Goal: Task Accomplishment & Management: Manage account settings

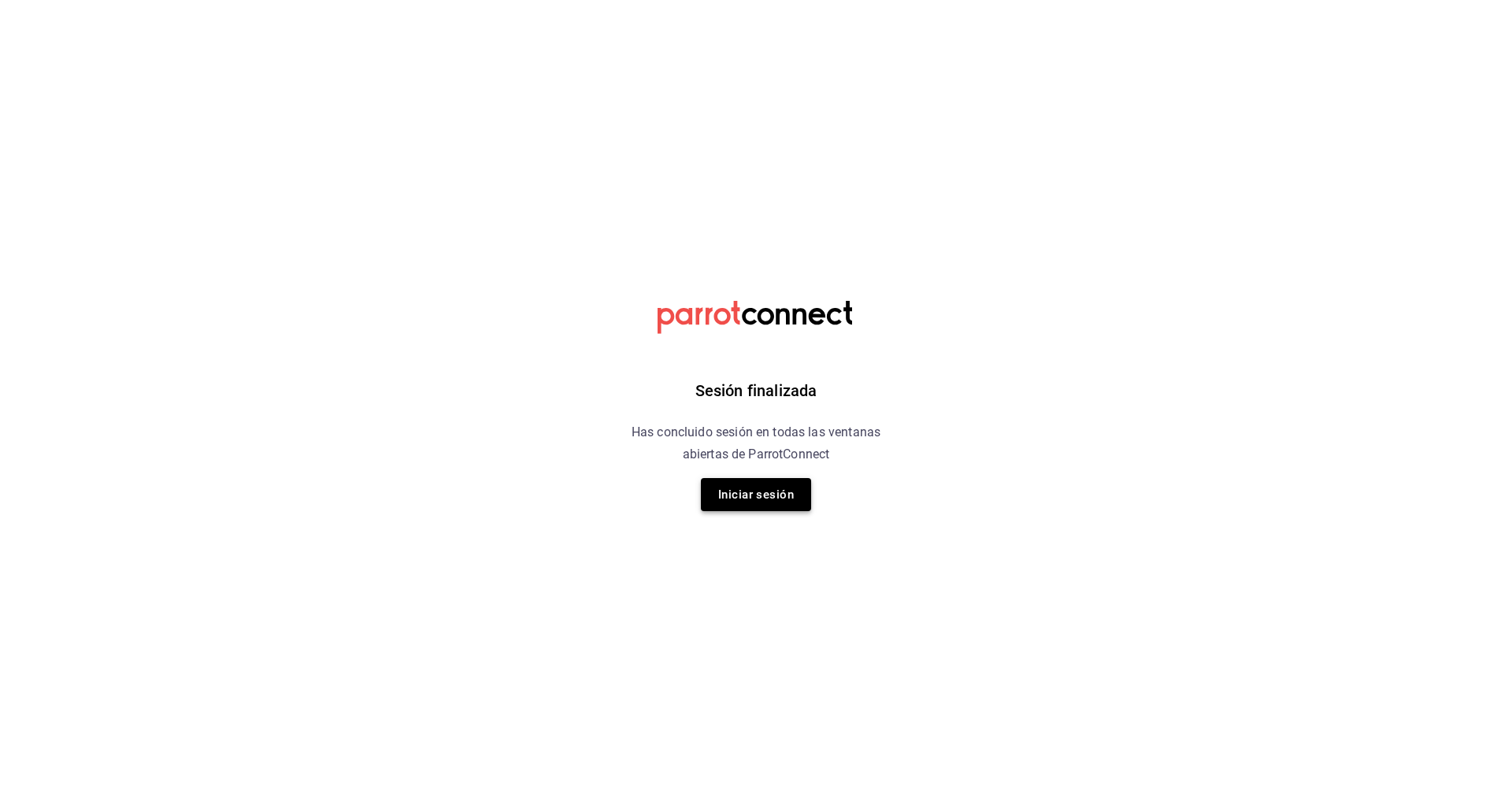
click at [777, 490] on button "Iniciar sesión" at bounding box center [756, 495] width 110 height 33
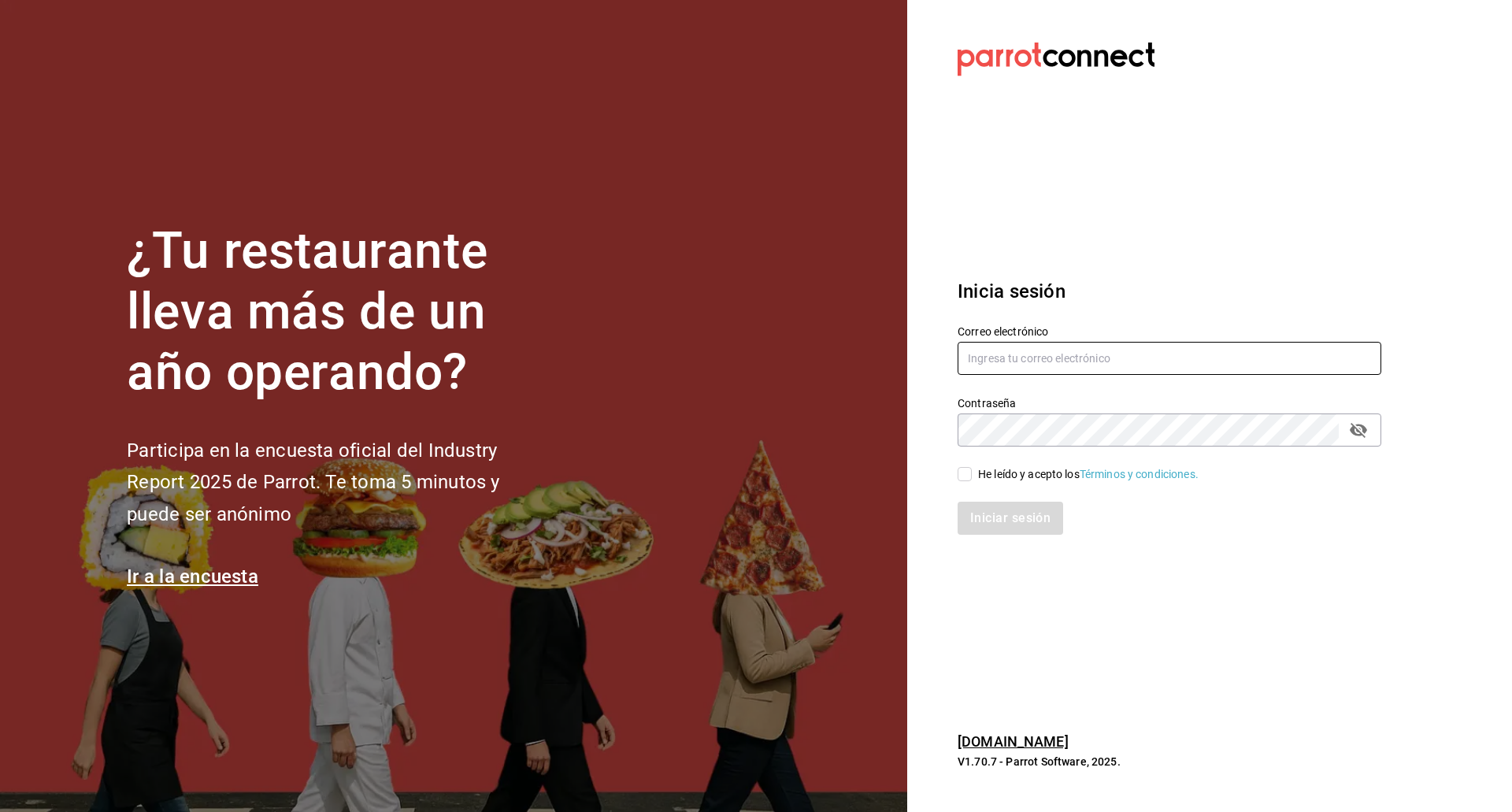
click at [1009, 348] on input "text" at bounding box center [1169, 359] width 424 height 33
type input "enrique.perez@cvomx.com"
click at [964, 475] on input "He leído y acepto los Términos y condiciones." at bounding box center [964, 475] width 14 height 14
checkbox input "true"
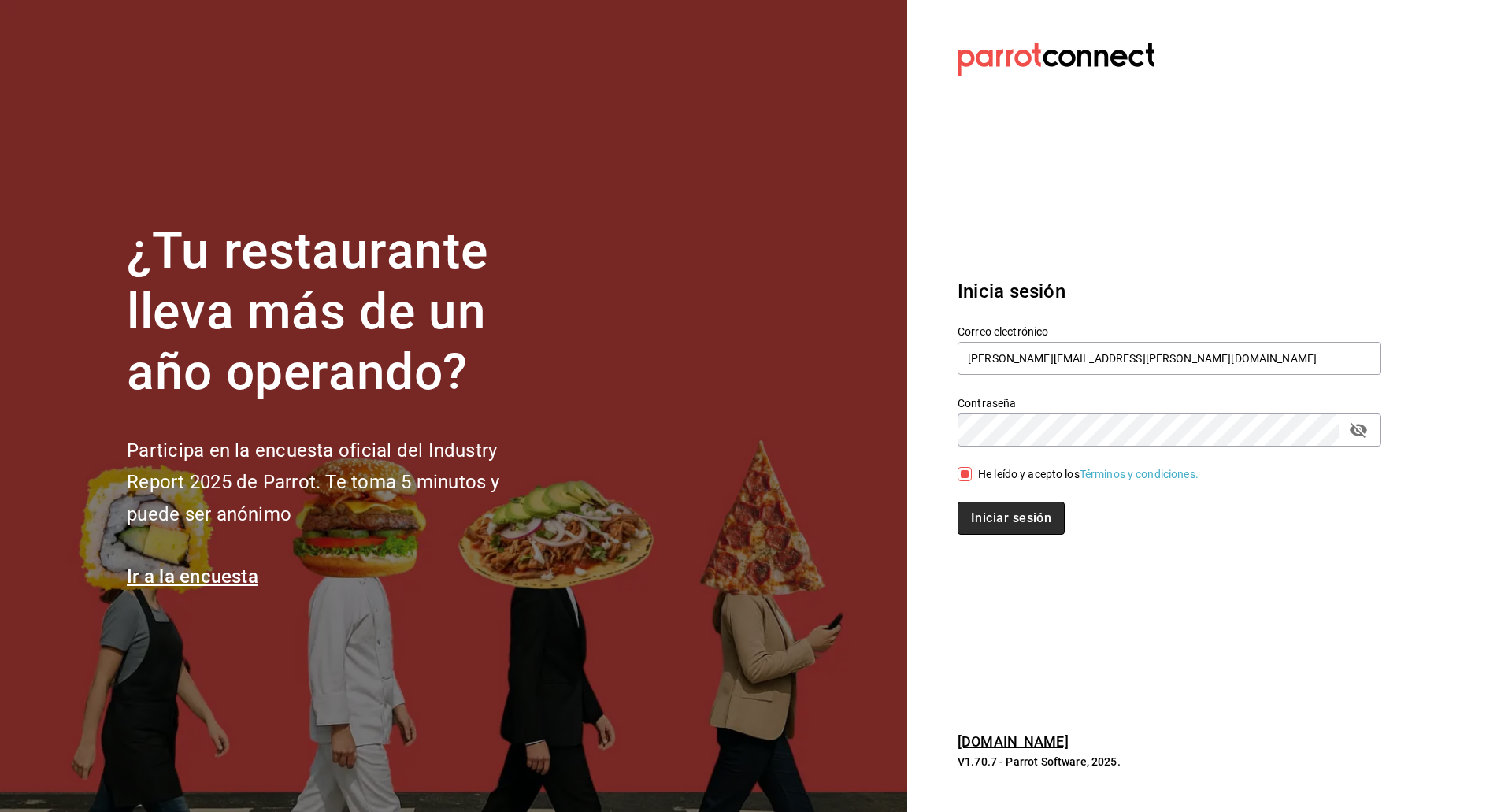
click at [987, 516] on button "Iniciar sesión" at bounding box center [1011, 519] width 107 height 33
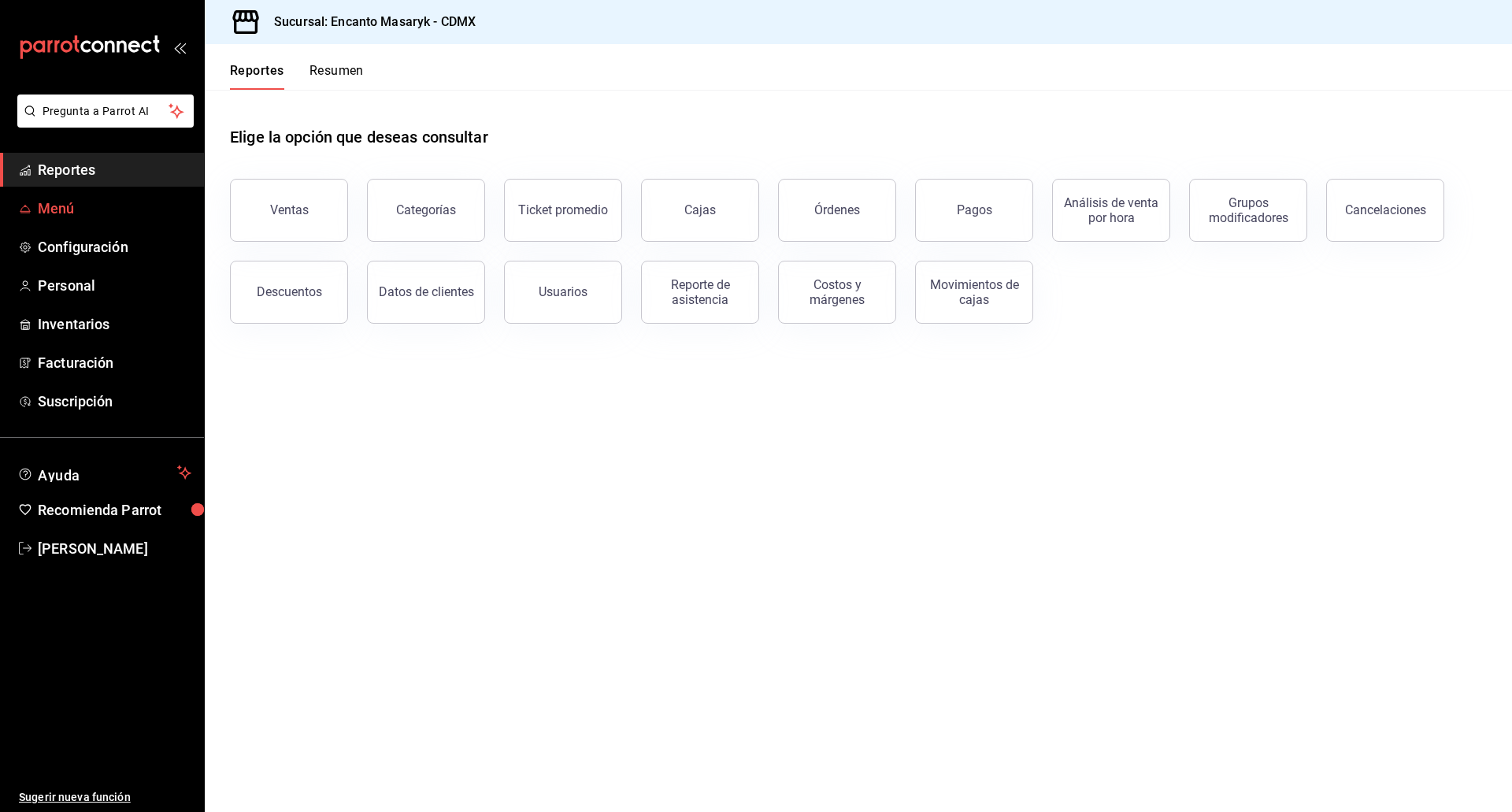
click at [76, 210] on span "Menú" at bounding box center [114, 208] width 154 height 21
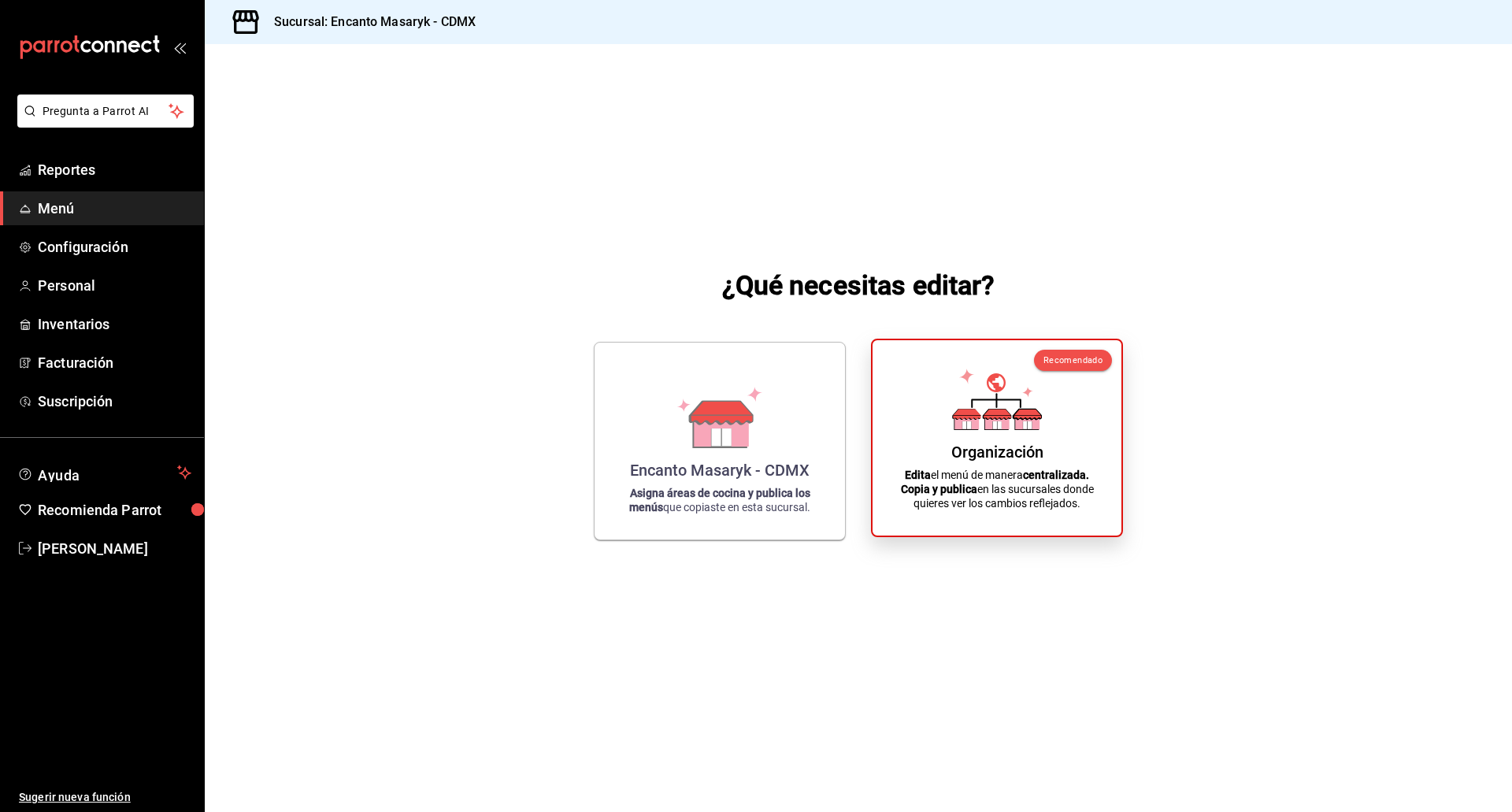
click at [978, 452] on div "Organización" at bounding box center [997, 453] width 92 height 19
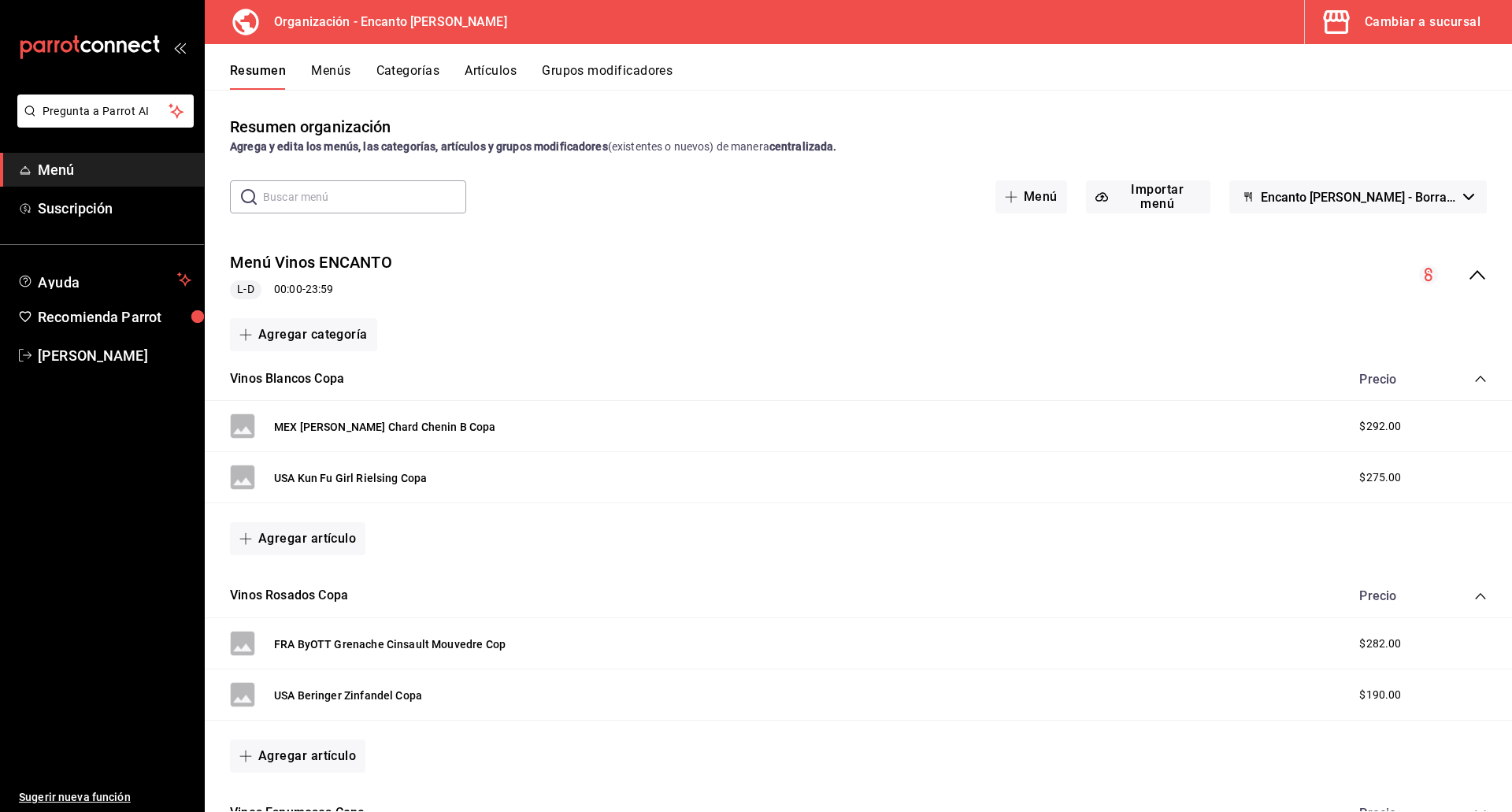
click at [407, 196] on input "text" at bounding box center [365, 197] width 203 height 32
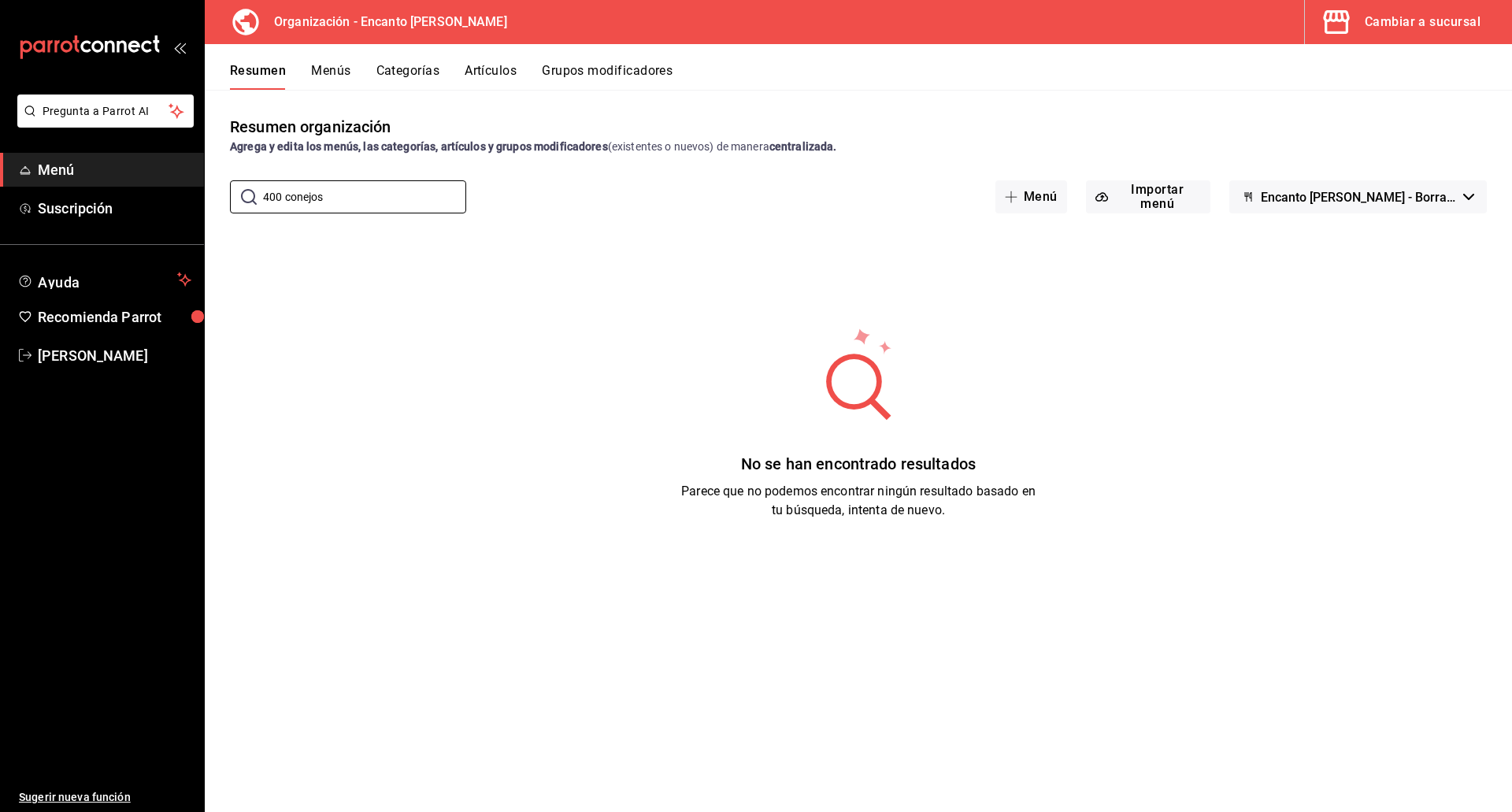
type input "400 conejos"
click at [515, 69] on button "Artículos" at bounding box center [491, 76] width 52 height 27
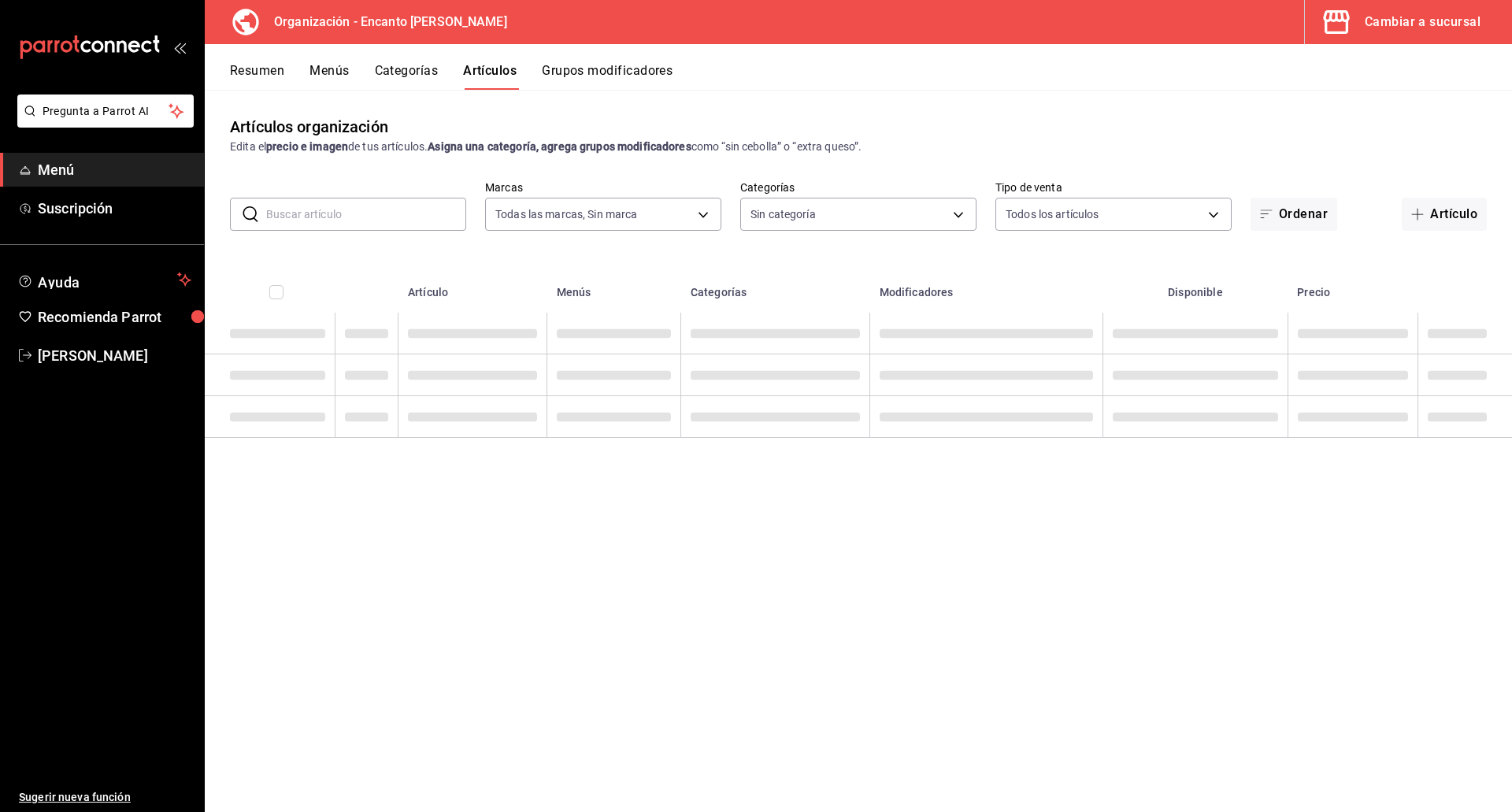
type input "c481bb78-10fa-47ce-ac99-feac7239b02e"
type input "1ad1b2c1-ee30-49fb-9c5d-74a2c5ae1e44,f4aad4d7-b1b9-4855-b602-b18a760d2c9d,7617f…"
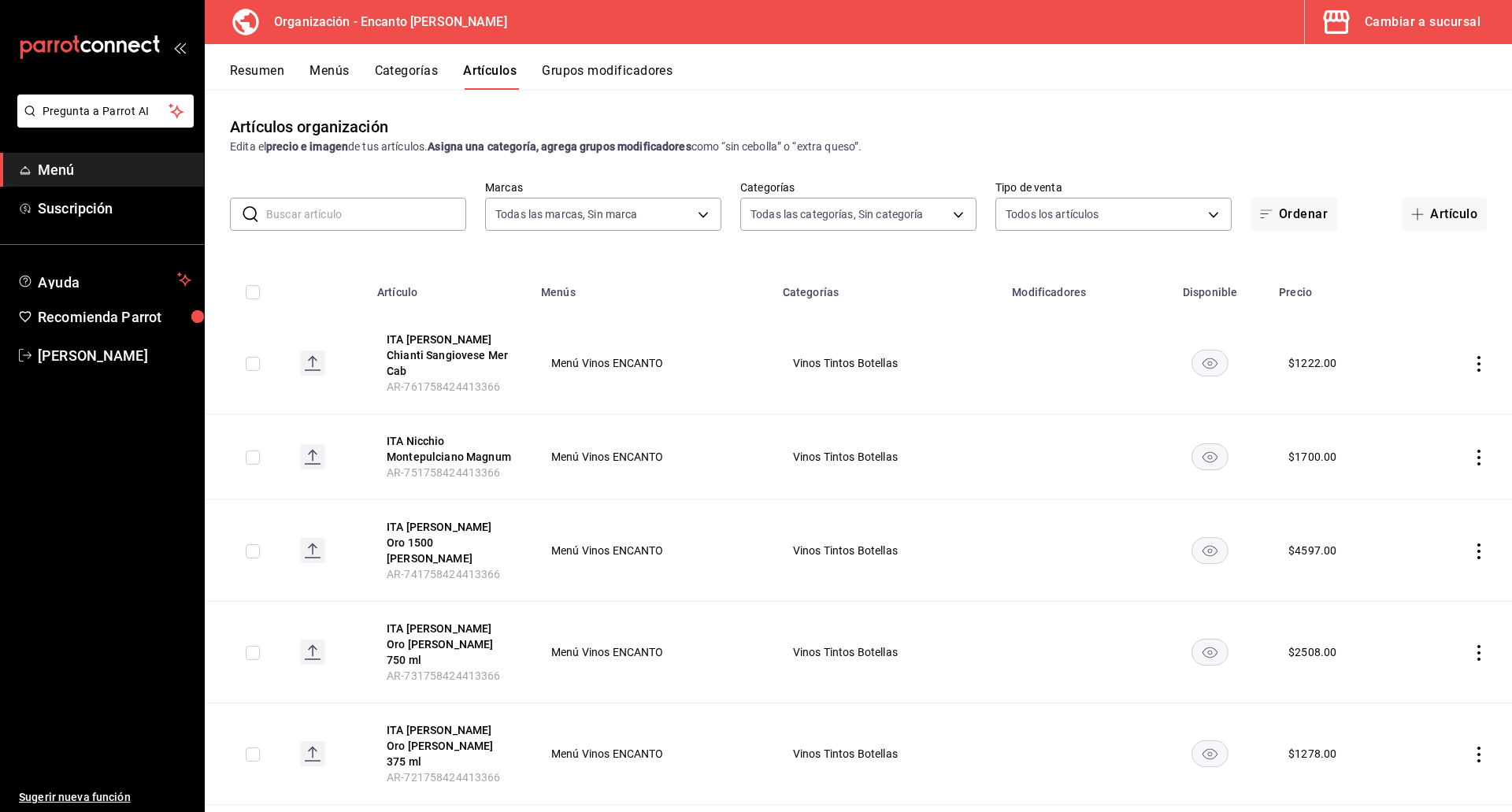
click at [345, 214] on input "text" at bounding box center [366, 214] width 200 height 32
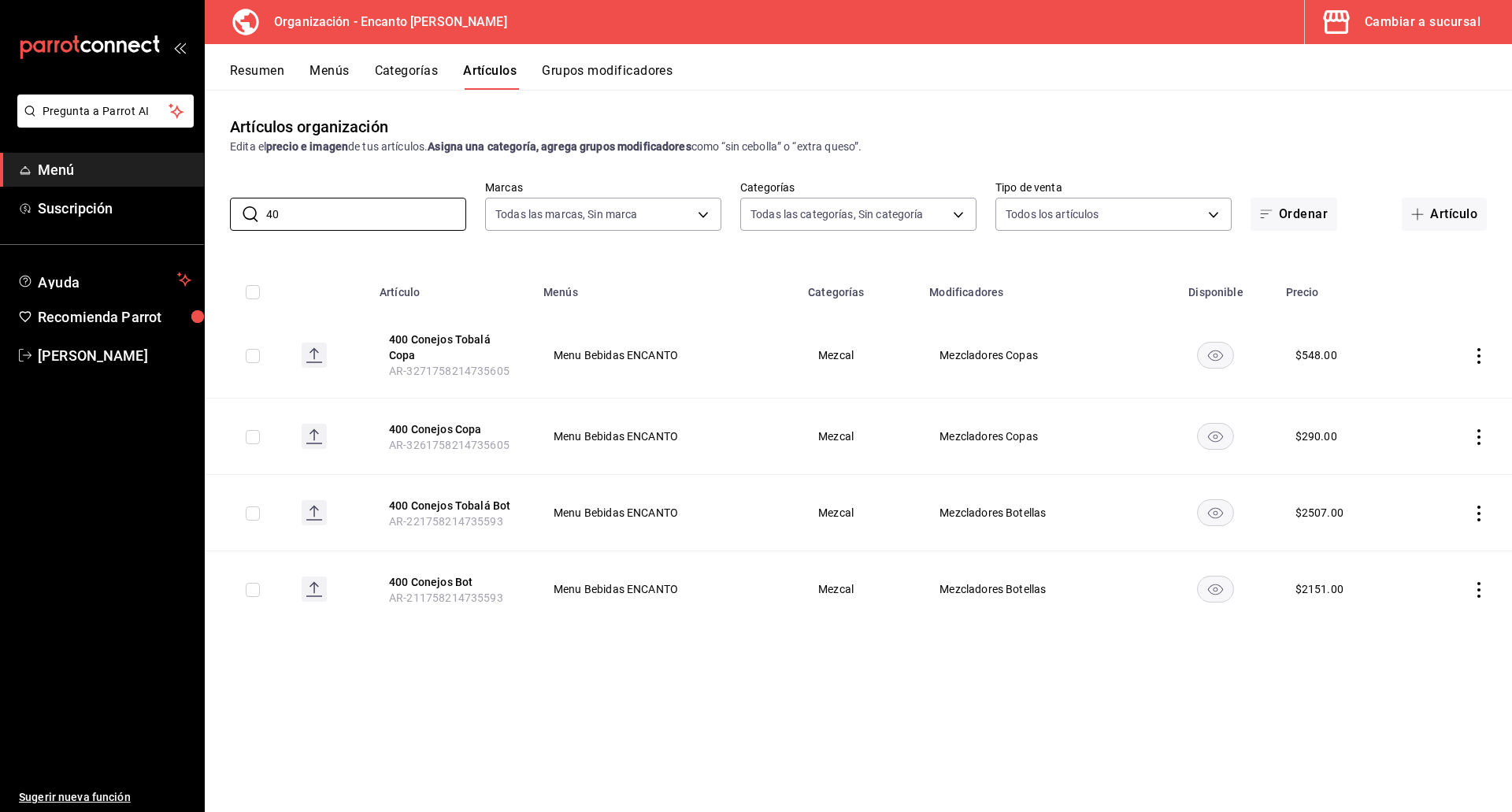
type input "4"
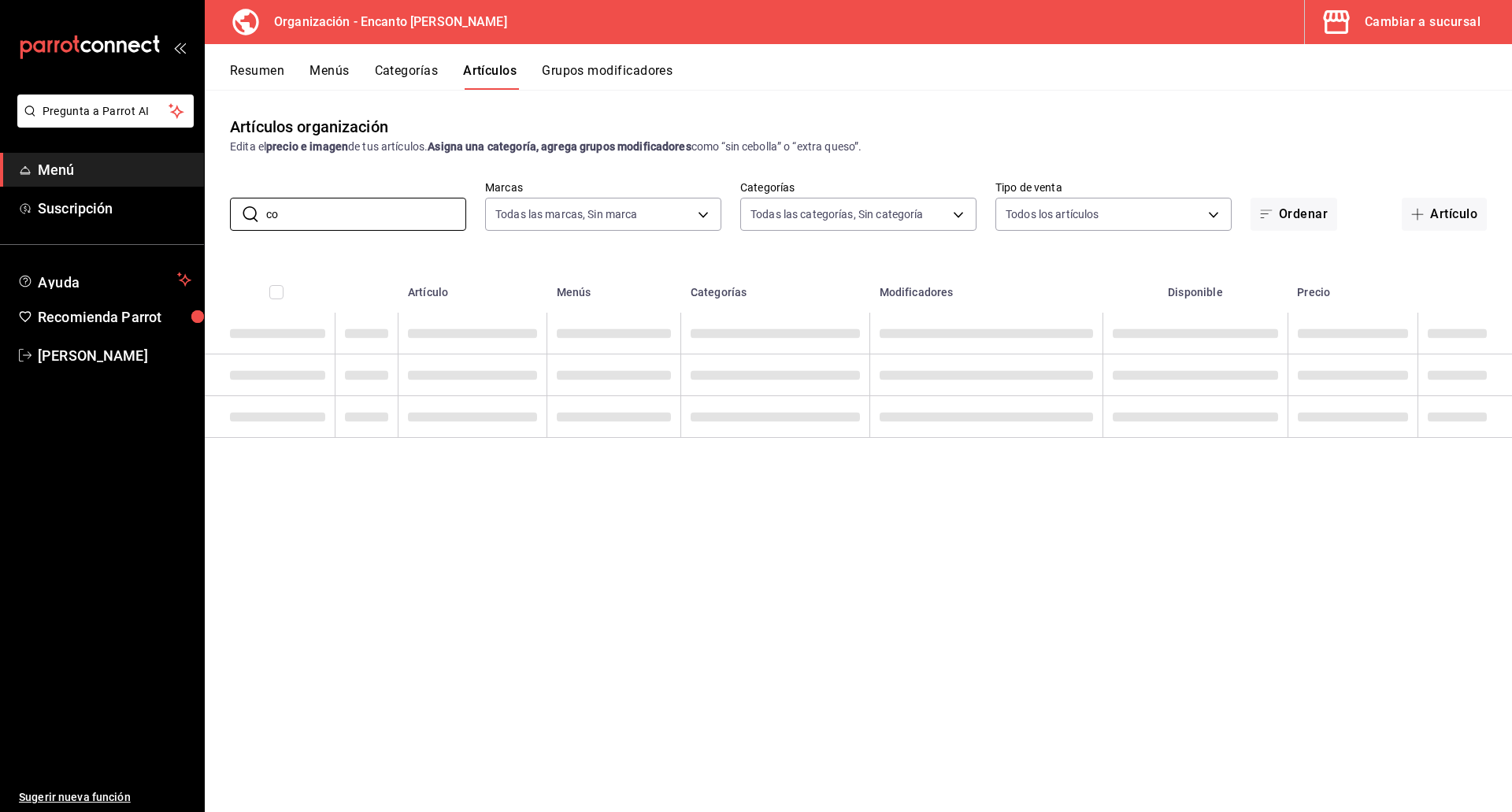
type input "c"
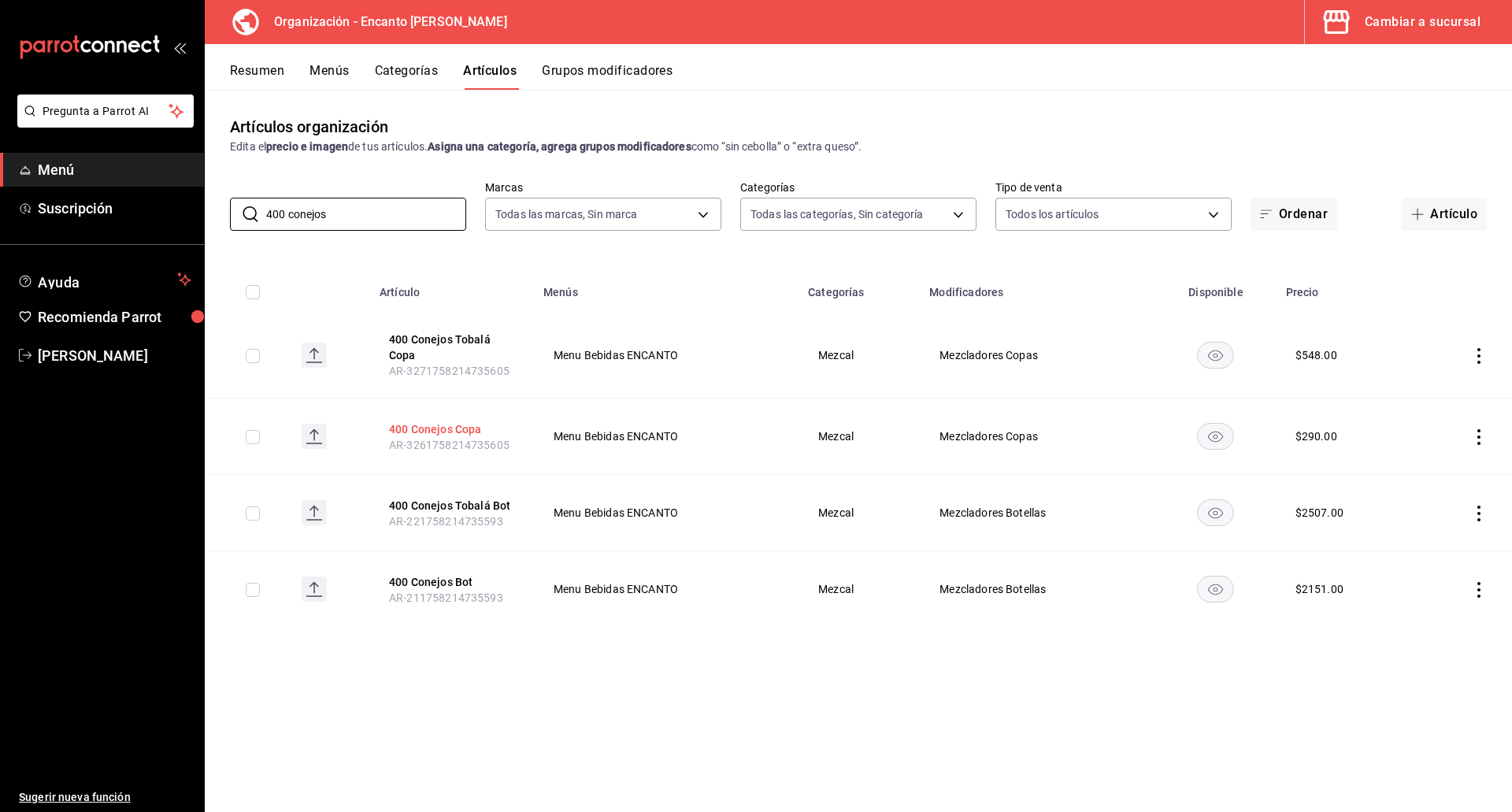
type input "400 conejos"
drag, startPoint x: 364, startPoint y: 211, endPoint x: 255, endPoint y: 203, distance: 109.3
click at [255, 203] on div "​ 400 conejos ​" at bounding box center [348, 214] width 236 height 33
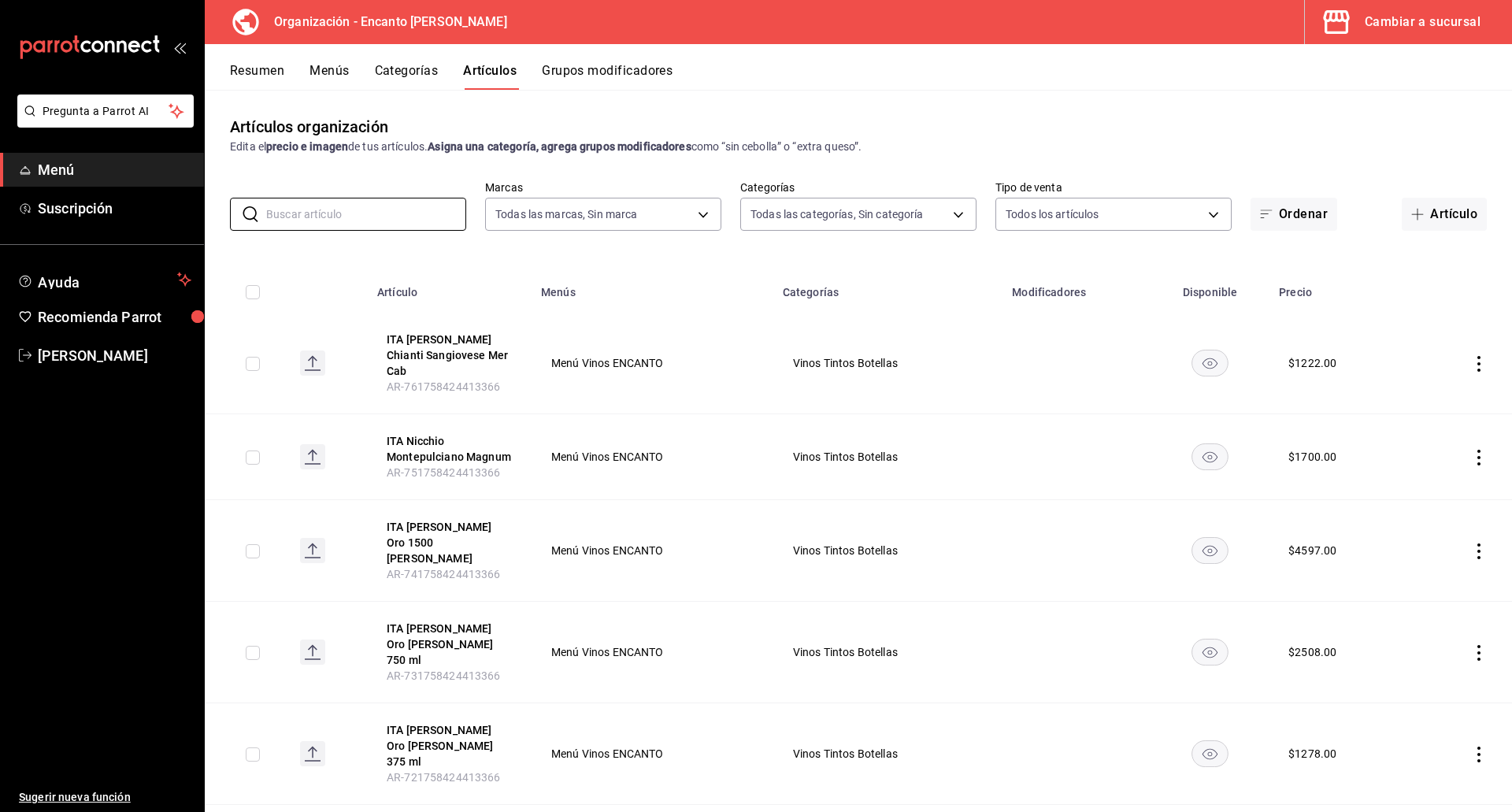
click at [344, 69] on button "Menús" at bounding box center [329, 76] width 39 height 27
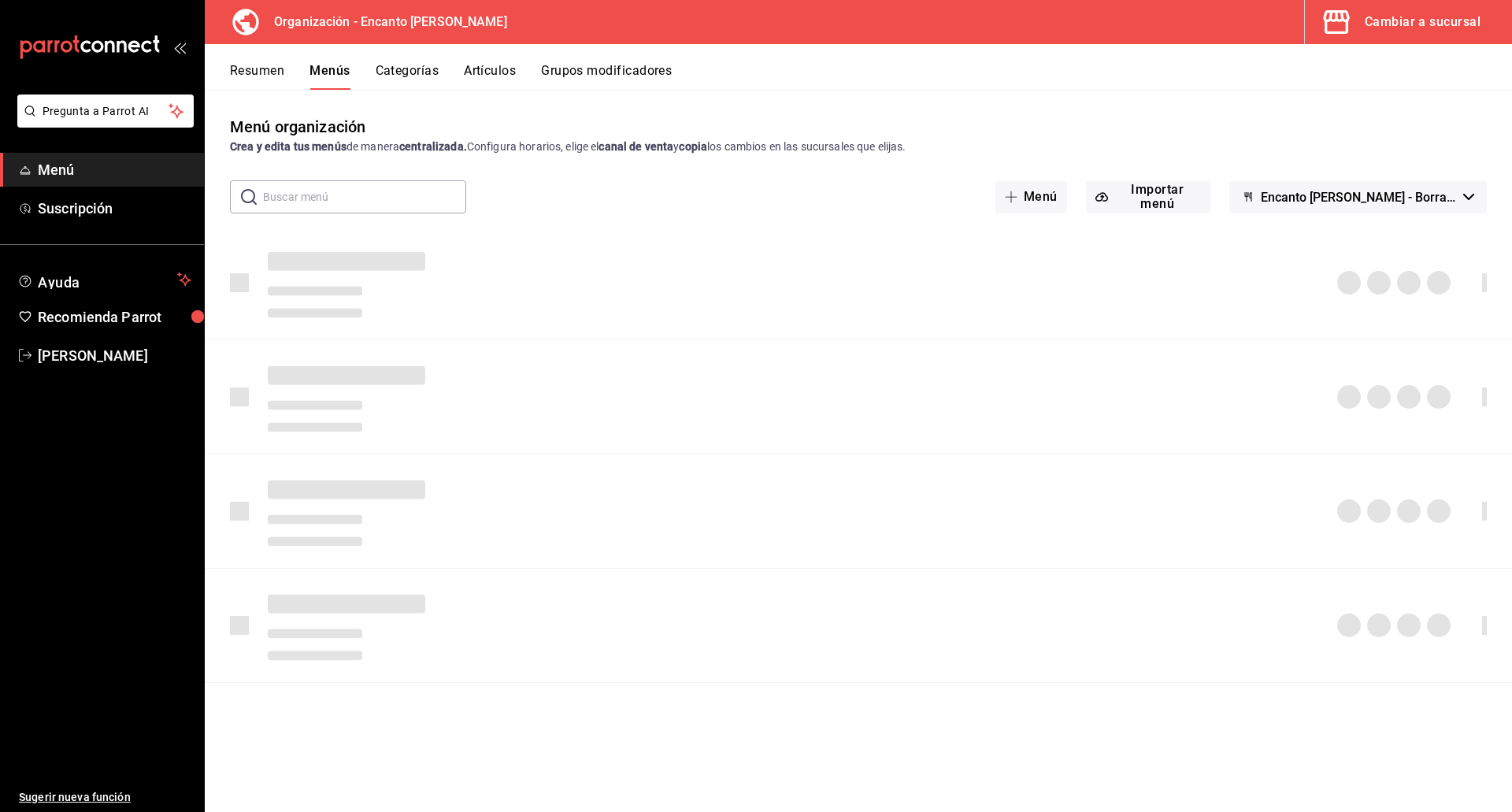
click at [252, 64] on button "Resumen" at bounding box center [257, 76] width 54 height 27
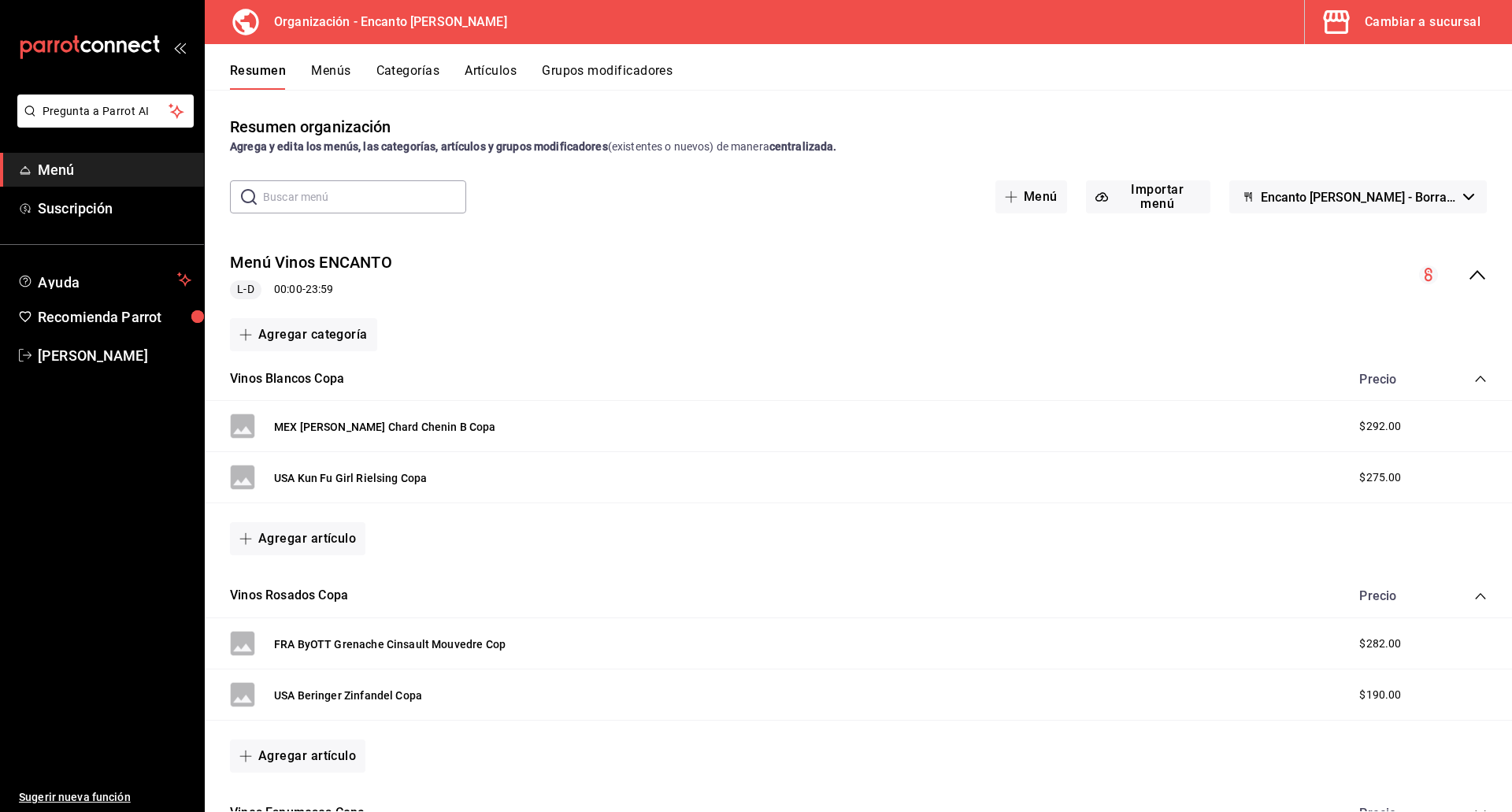
click at [1409, 35] on button "Cambiar a sucursal" at bounding box center [1402, 22] width 195 height 44
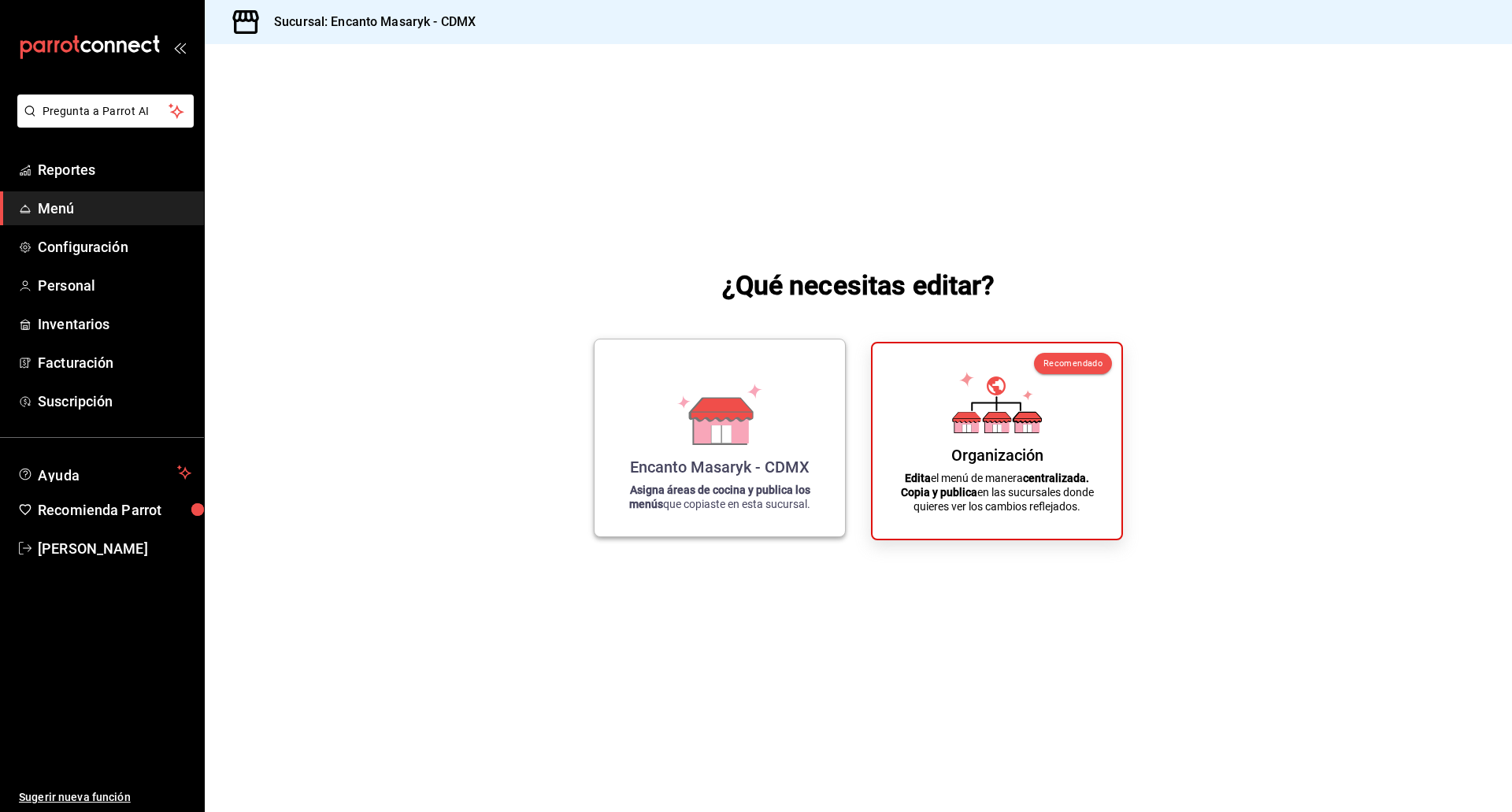
click at [750, 412] on icon at bounding box center [721, 412] width 62 height 0
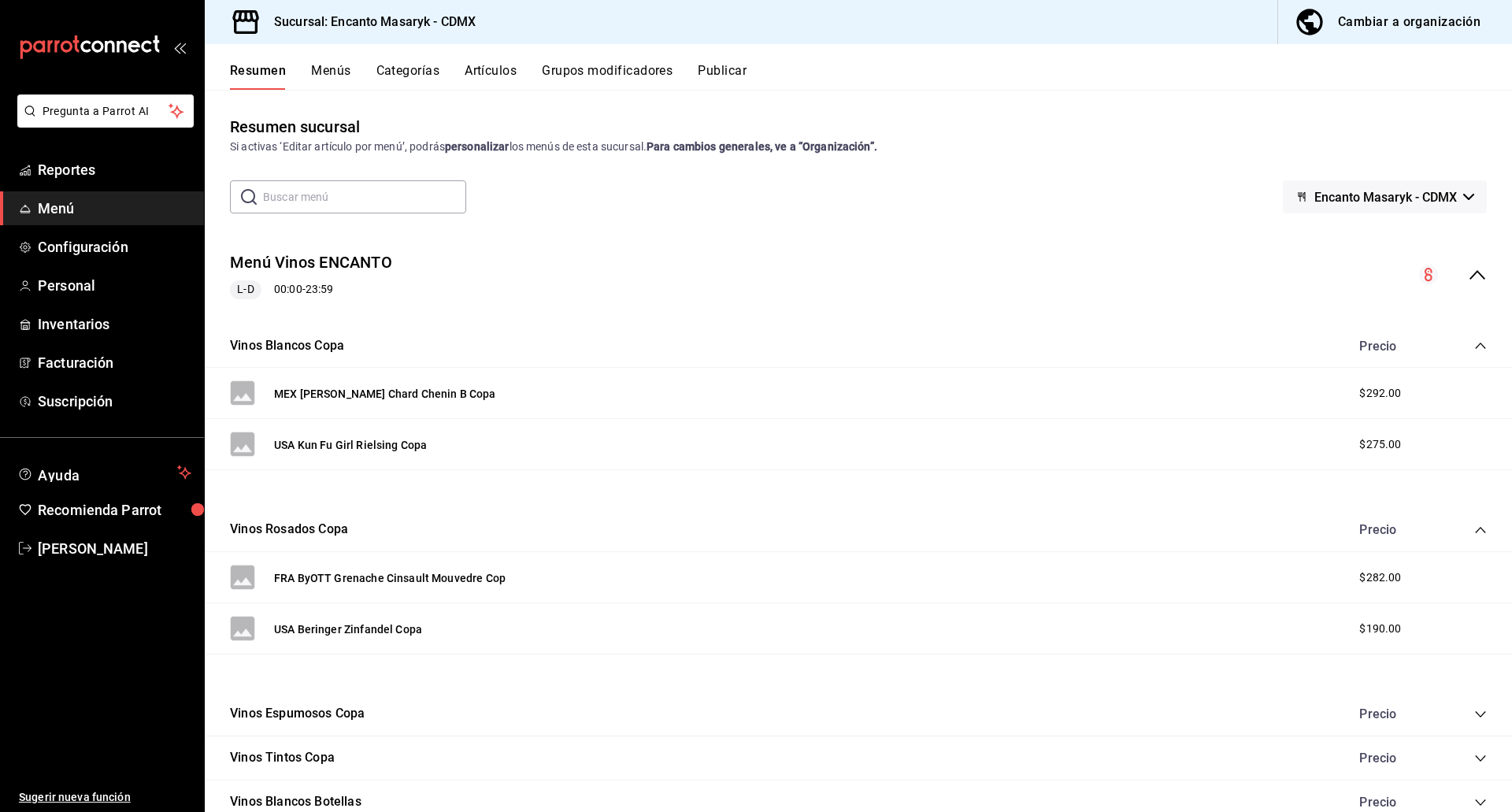
click at [342, 79] on button "Menús" at bounding box center [331, 76] width 39 height 27
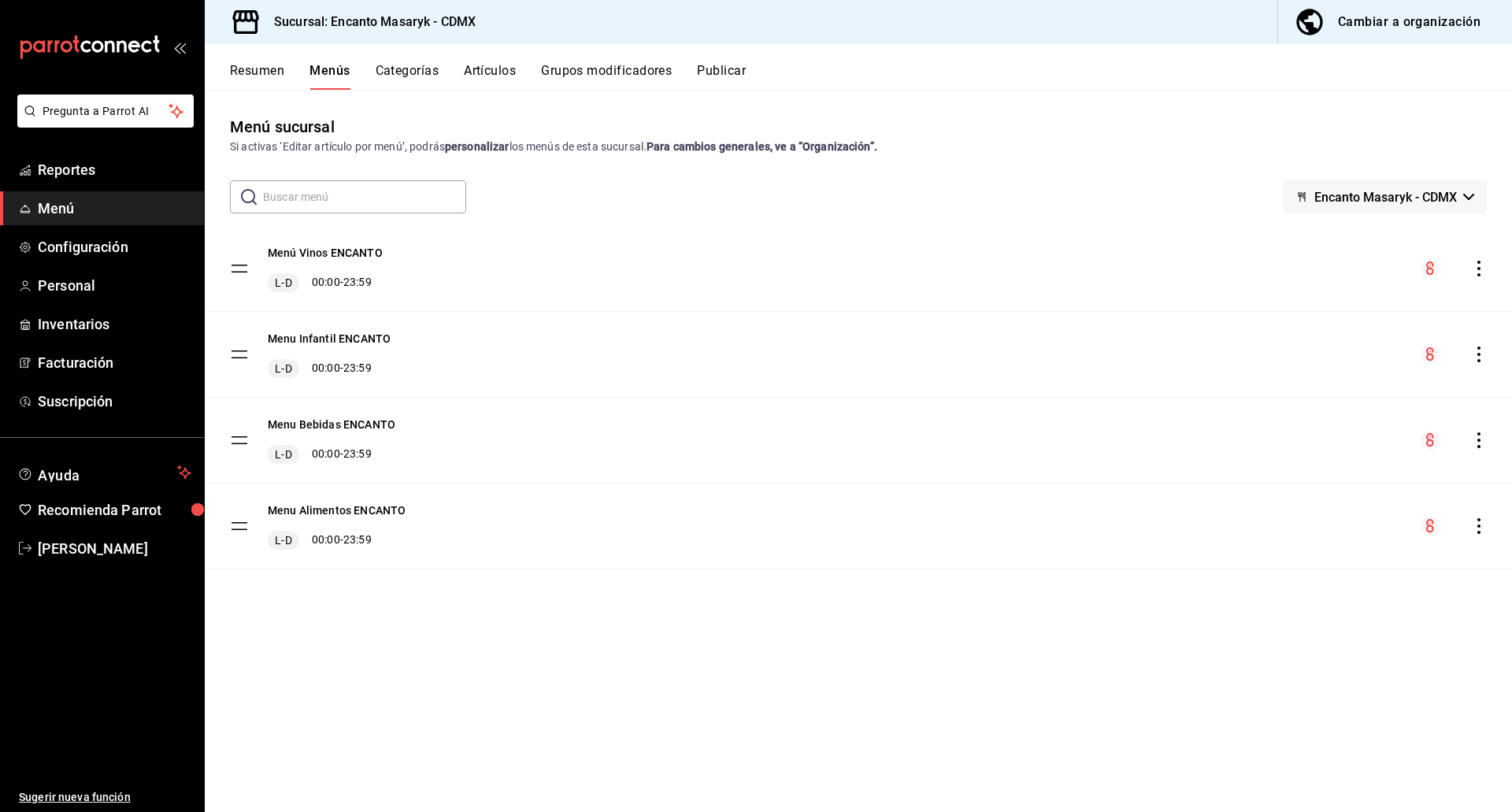
click at [1477, 263] on icon "actions" at bounding box center [1479, 269] width 16 height 16
click at [1372, 334] on span "Eliminar menú y contenido relacionado" at bounding box center [1354, 337] width 192 height 13
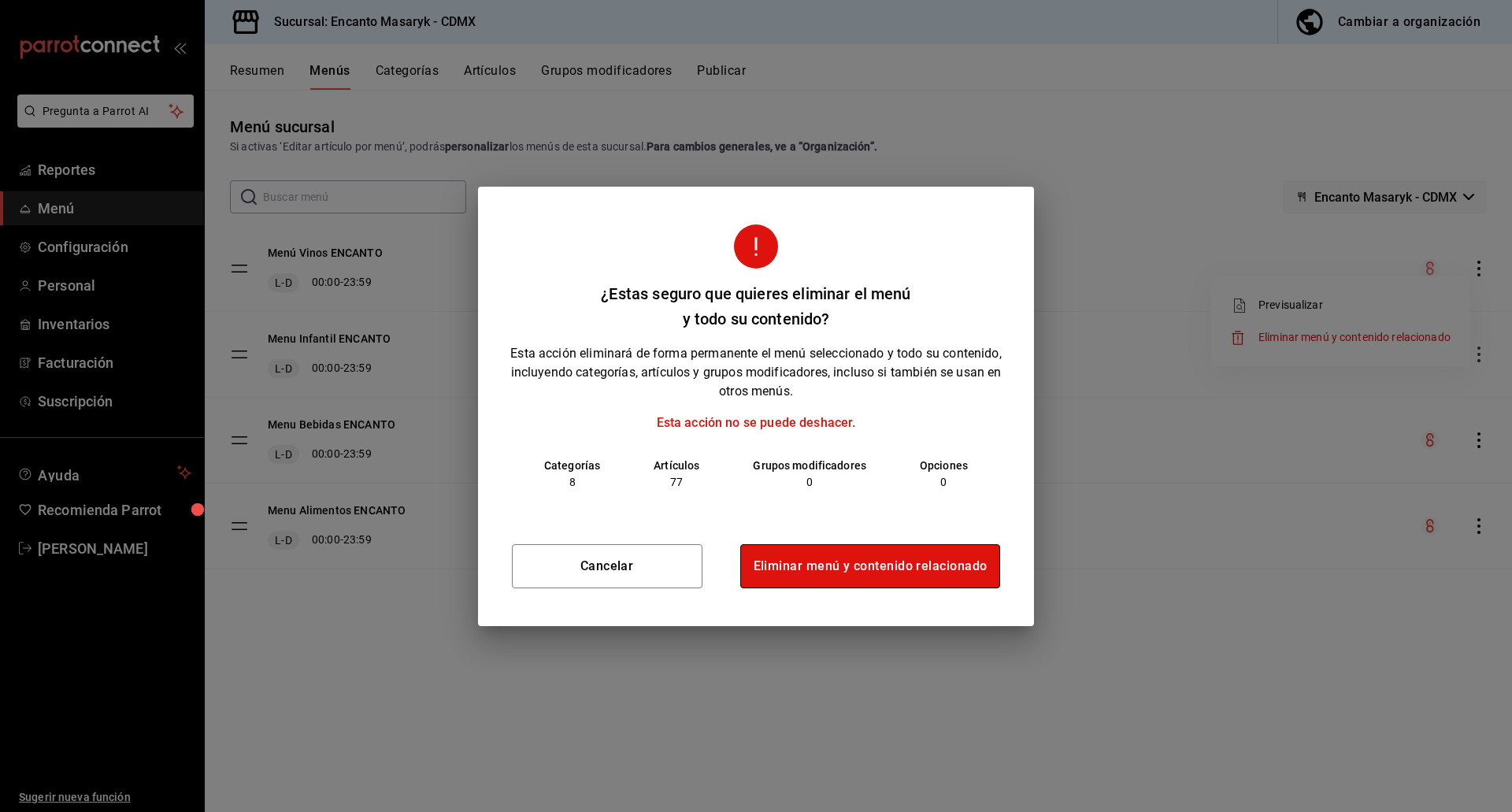
click at [853, 556] on button "Eliminar menú y contenido relacionado" at bounding box center [870, 566] width 261 height 44
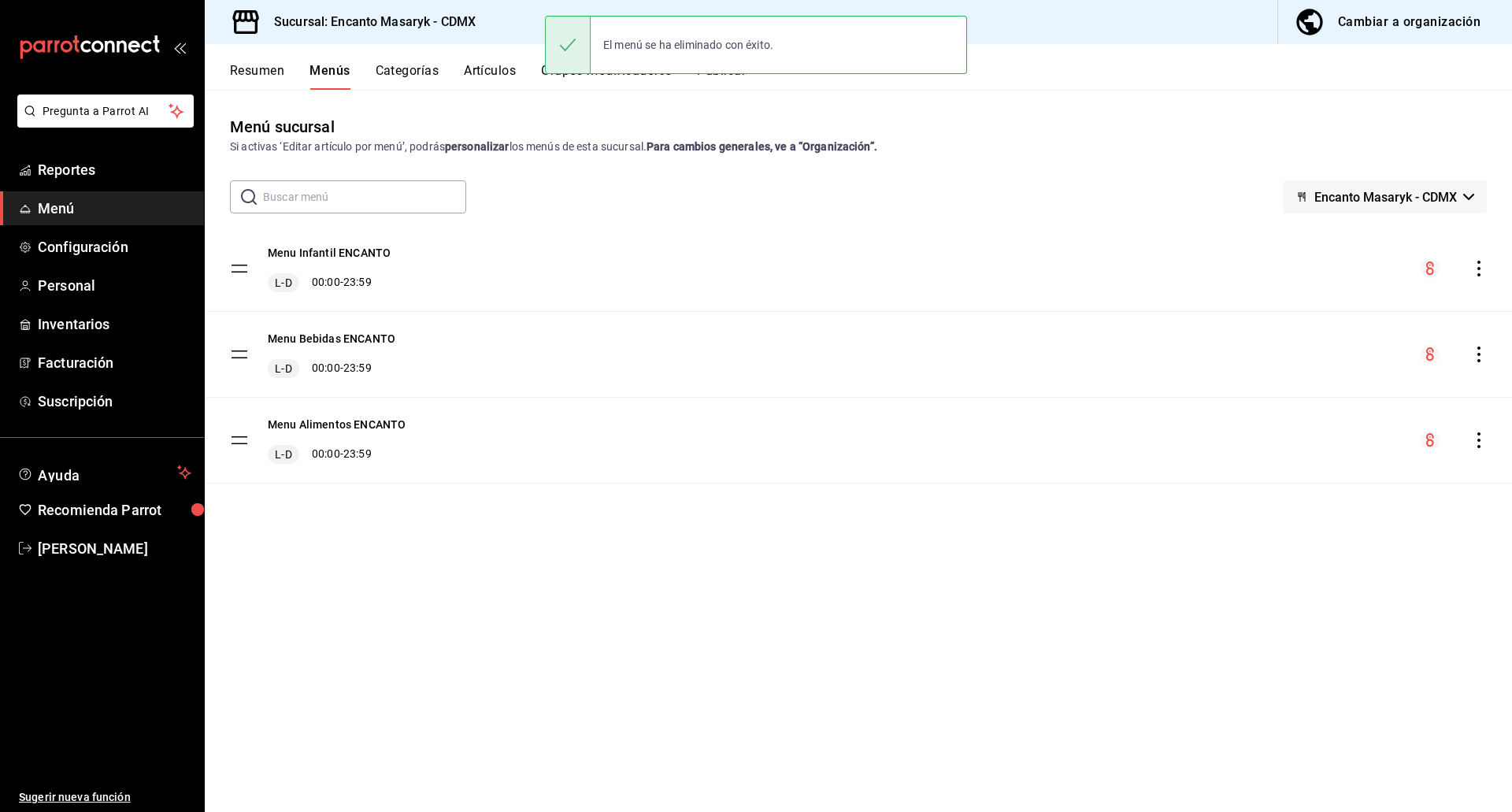
click at [1471, 270] on icon "actions" at bounding box center [1479, 269] width 16 height 16
click at [1368, 341] on span "Eliminar menú y contenido relacionado" at bounding box center [1354, 337] width 192 height 13
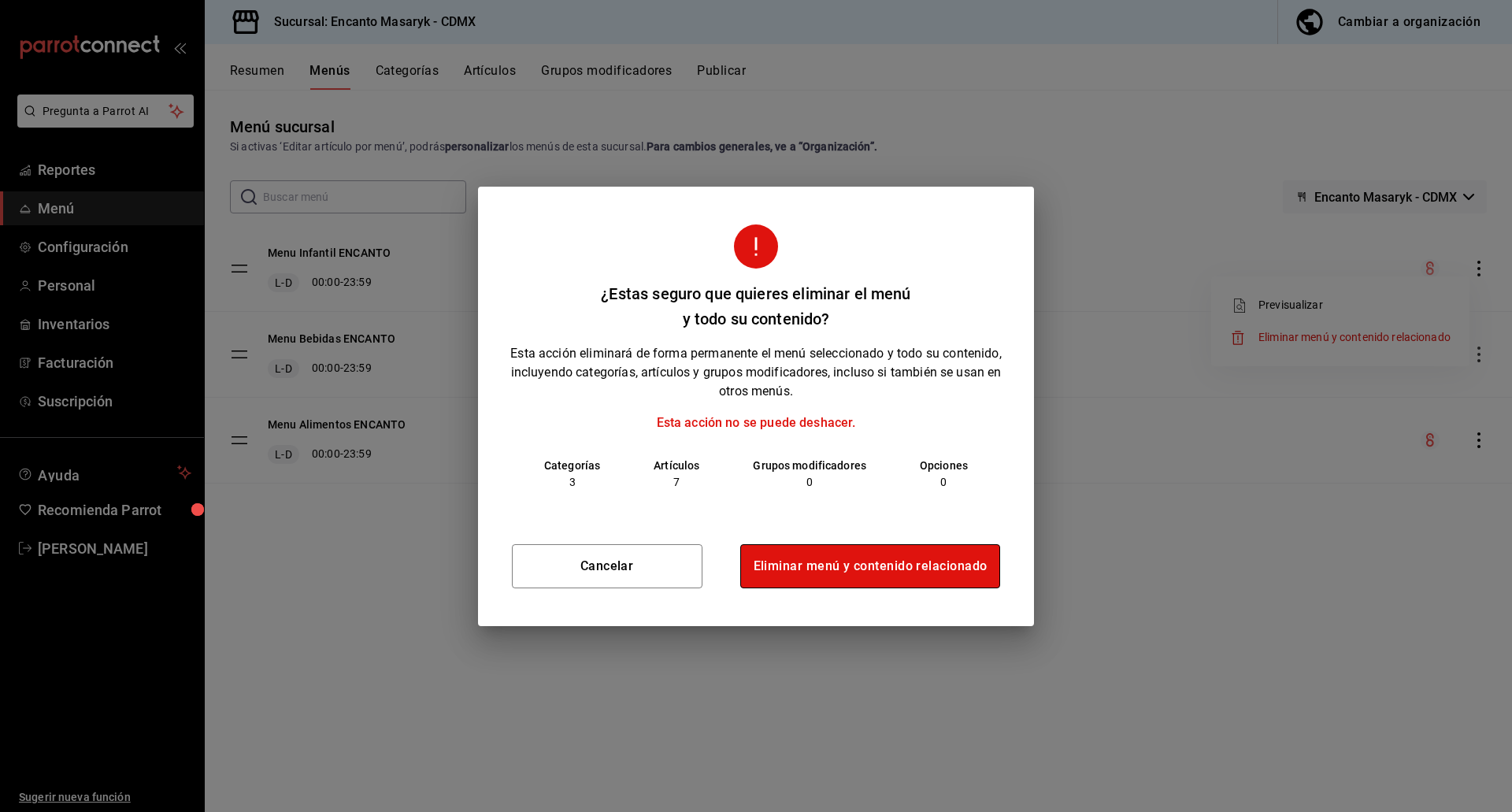
click at [932, 557] on button "Eliminar menú y contenido relacionado" at bounding box center [870, 566] width 261 height 44
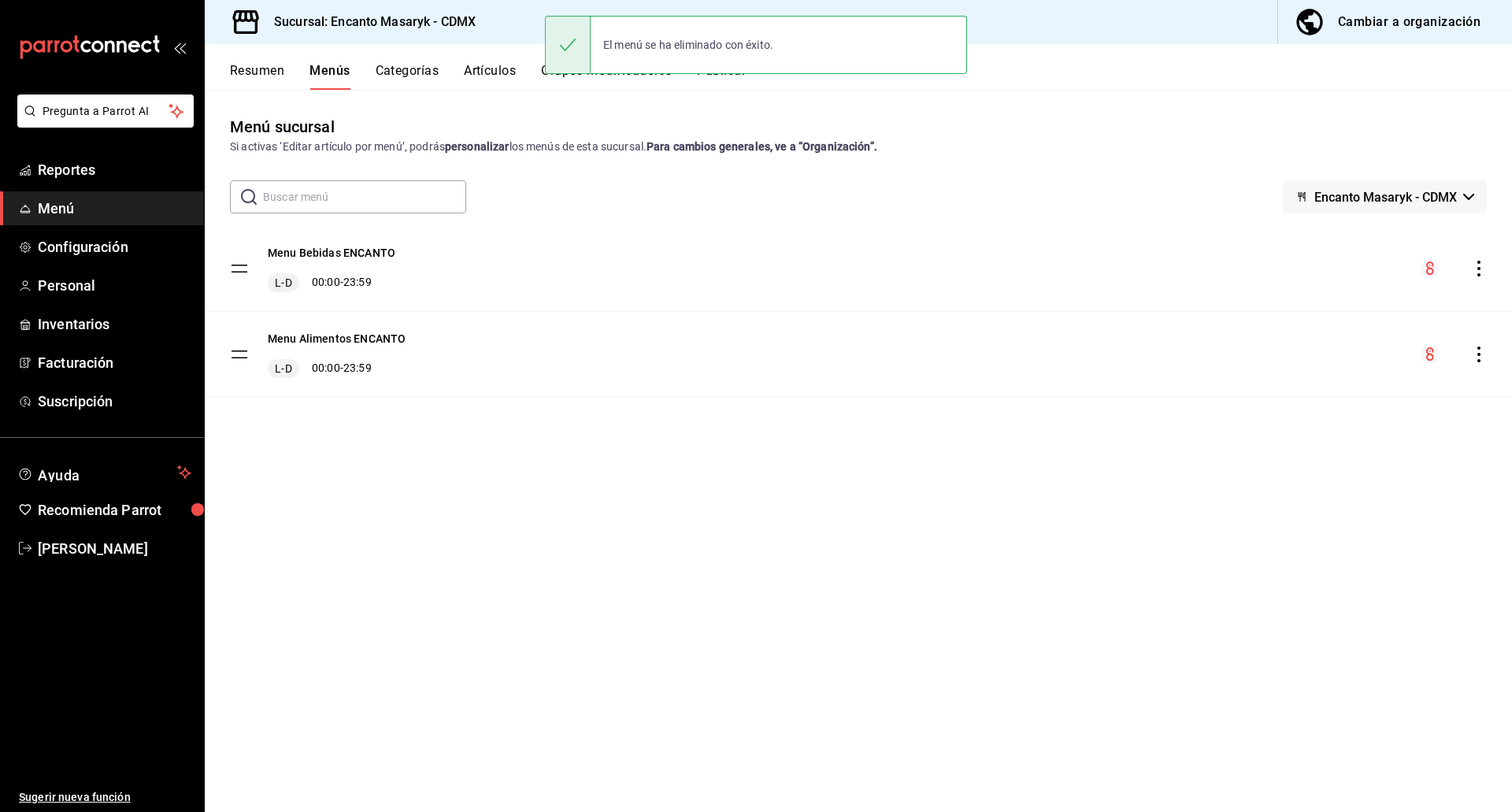
click at [1476, 272] on icon "actions" at bounding box center [1479, 269] width 16 height 16
click at [1327, 343] on span "Eliminar menú y contenido relacionado" at bounding box center [1354, 337] width 192 height 13
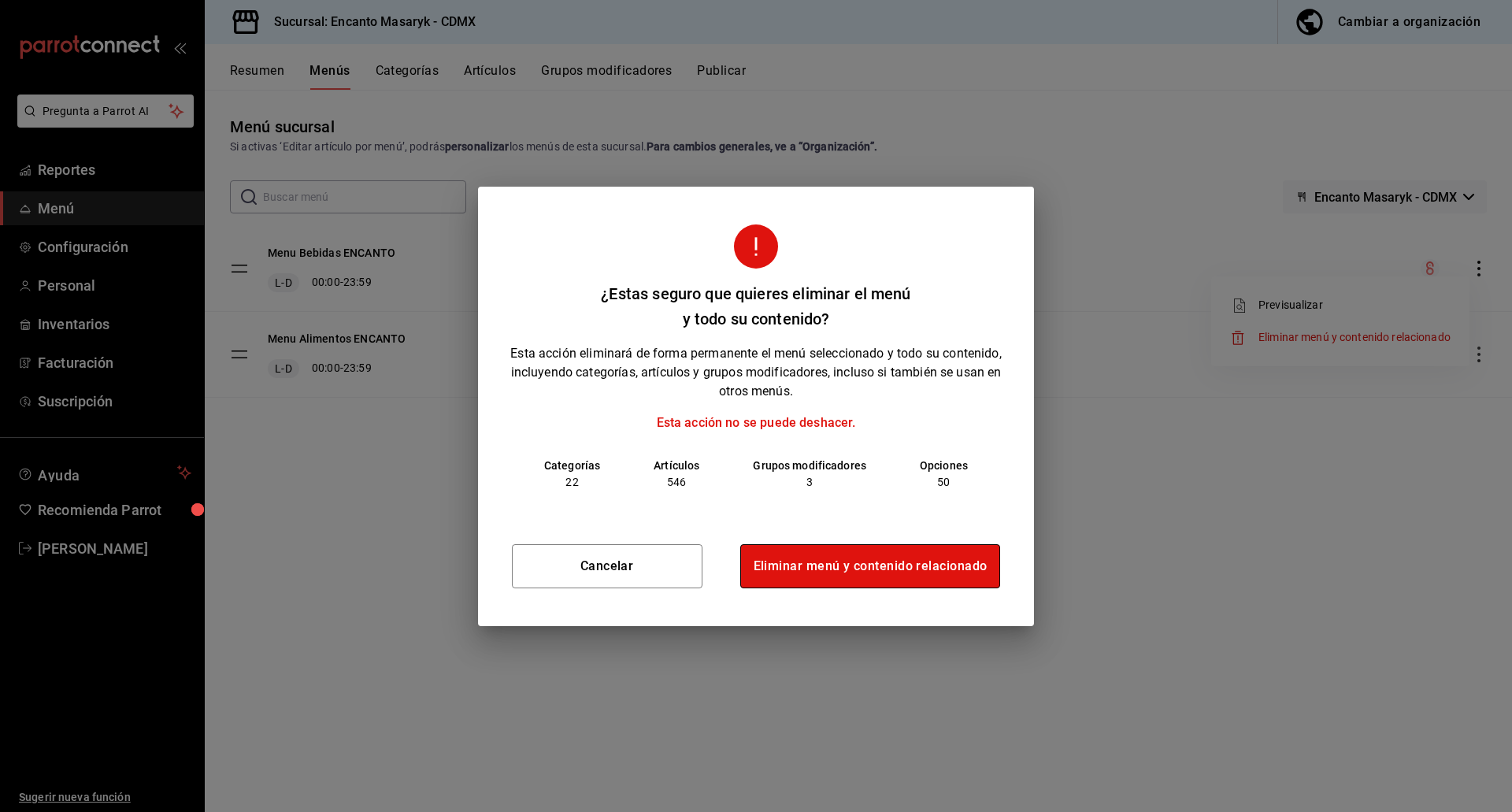
click at [943, 561] on button "Eliminar menú y contenido relacionado" at bounding box center [870, 566] width 261 height 44
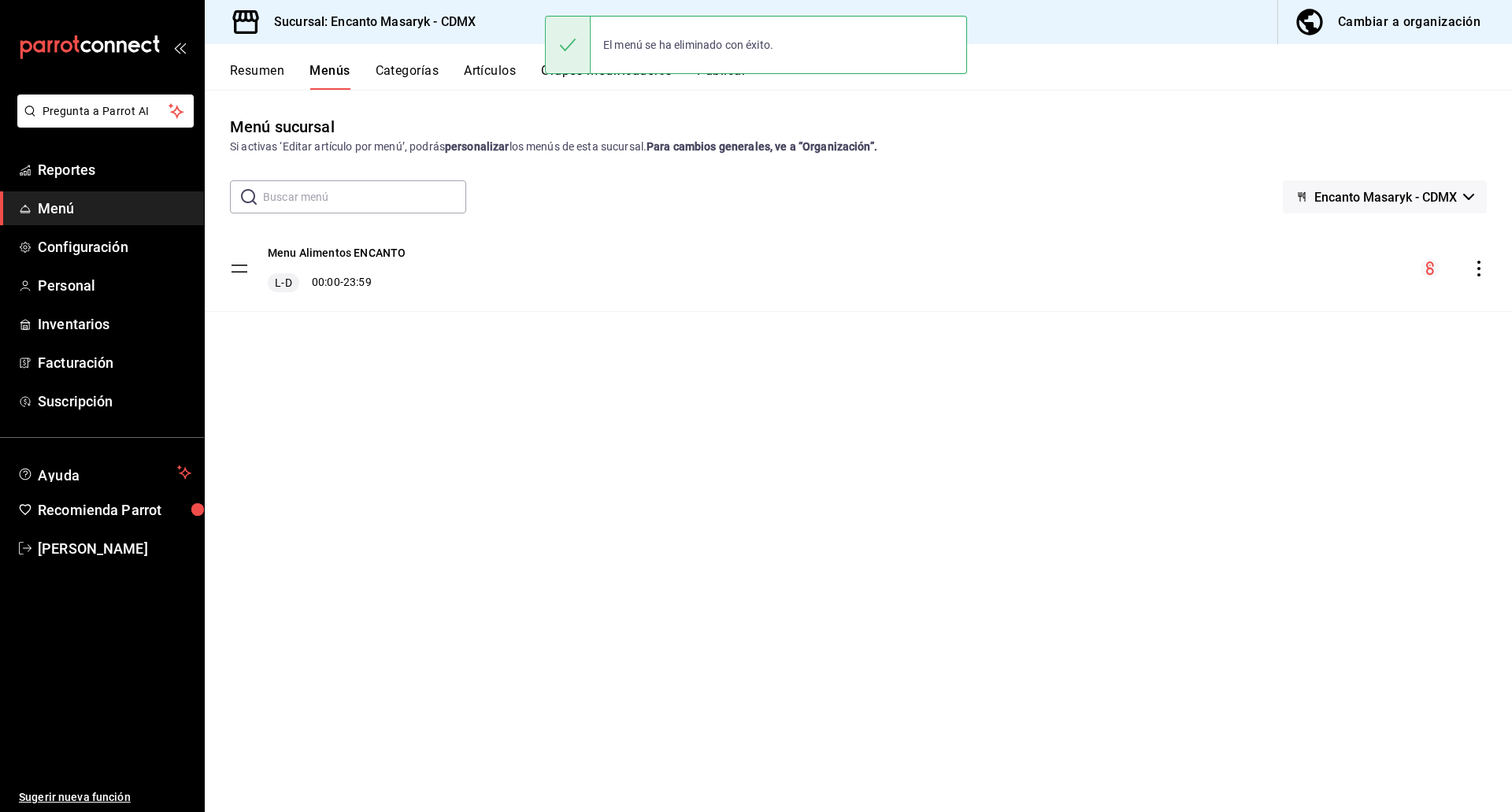
click at [1477, 267] on icon "actions" at bounding box center [1479, 269] width 16 height 16
click at [1377, 337] on span "Eliminar menú y contenido relacionado" at bounding box center [1354, 337] width 192 height 13
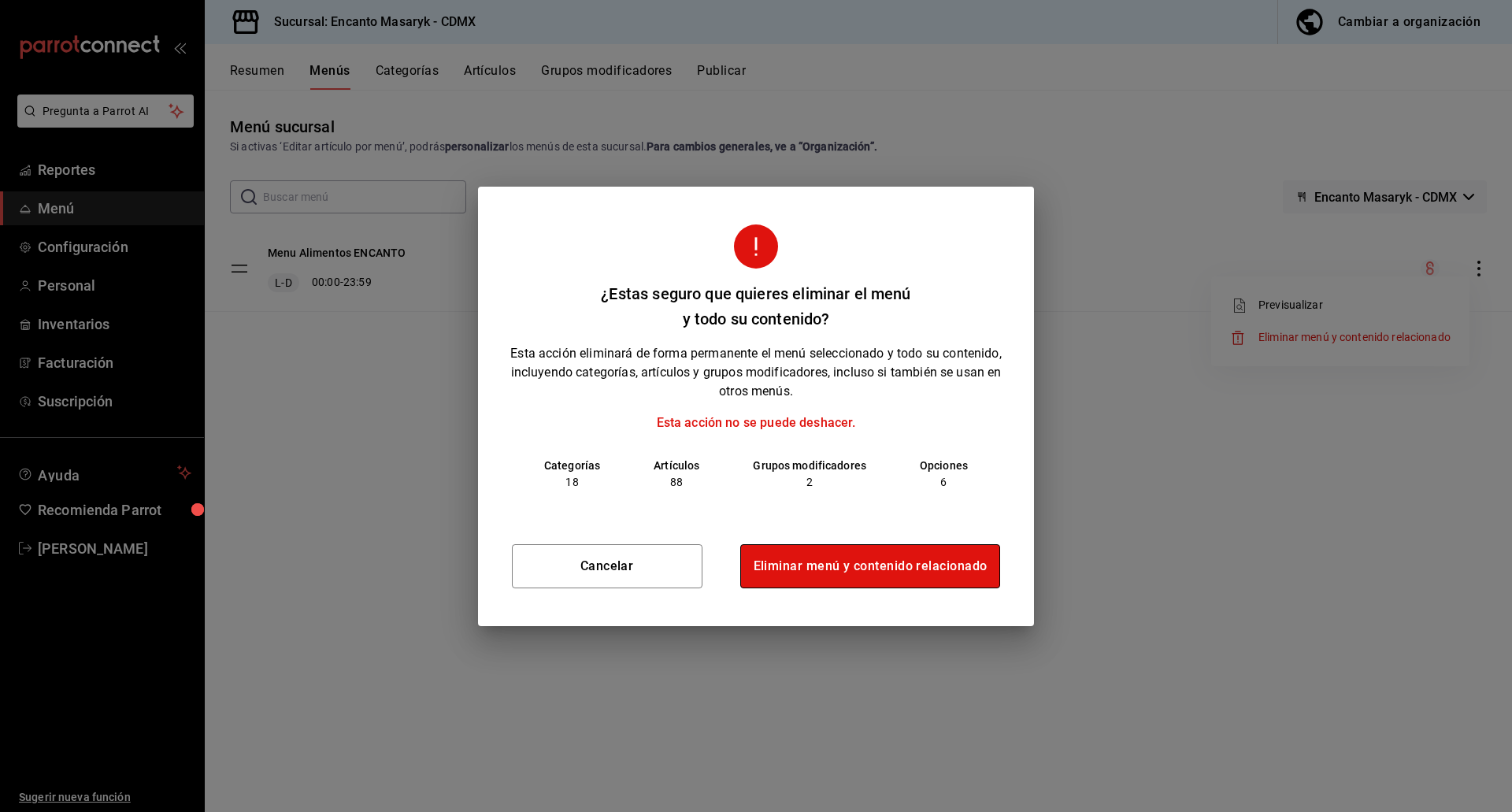
click at [942, 560] on button "Eliminar menú y contenido relacionado" at bounding box center [870, 566] width 261 height 44
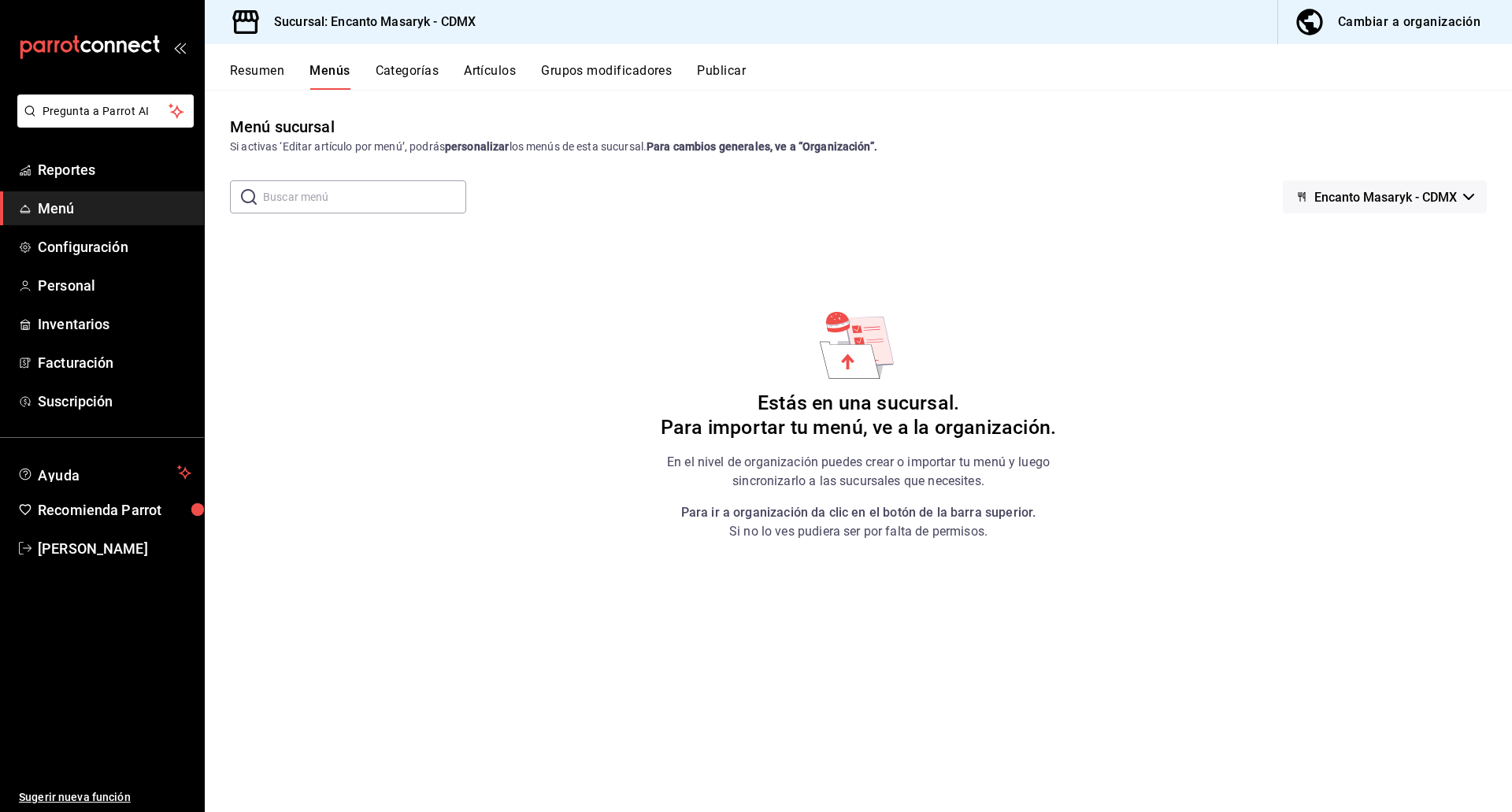
click at [1365, 12] on div "Cambiar a organización" at bounding box center [1409, 22] width 143 height 22
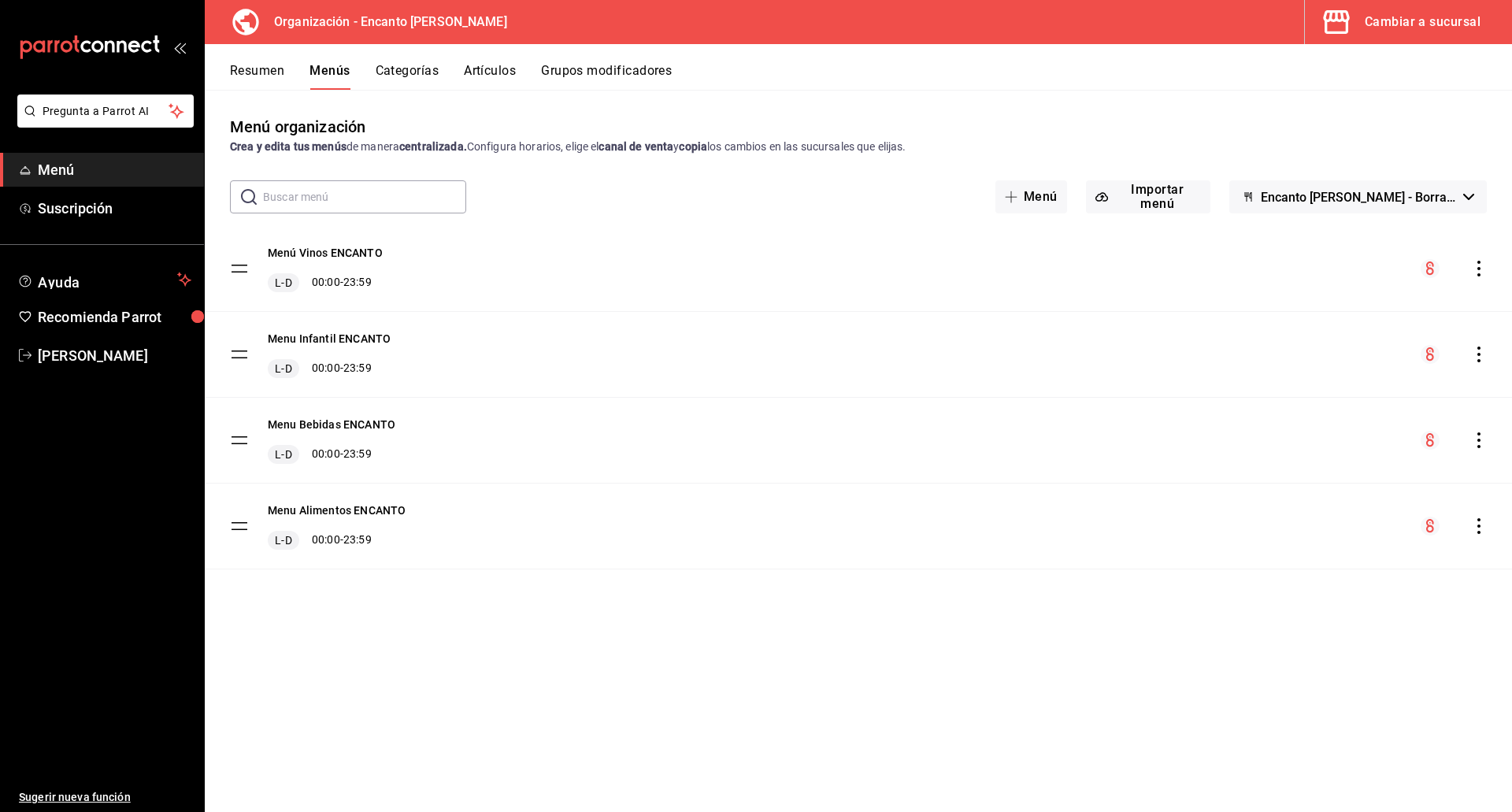
click at [268, 79] on button "Resumen" at bounding box center [257, 76] width 54 height 27
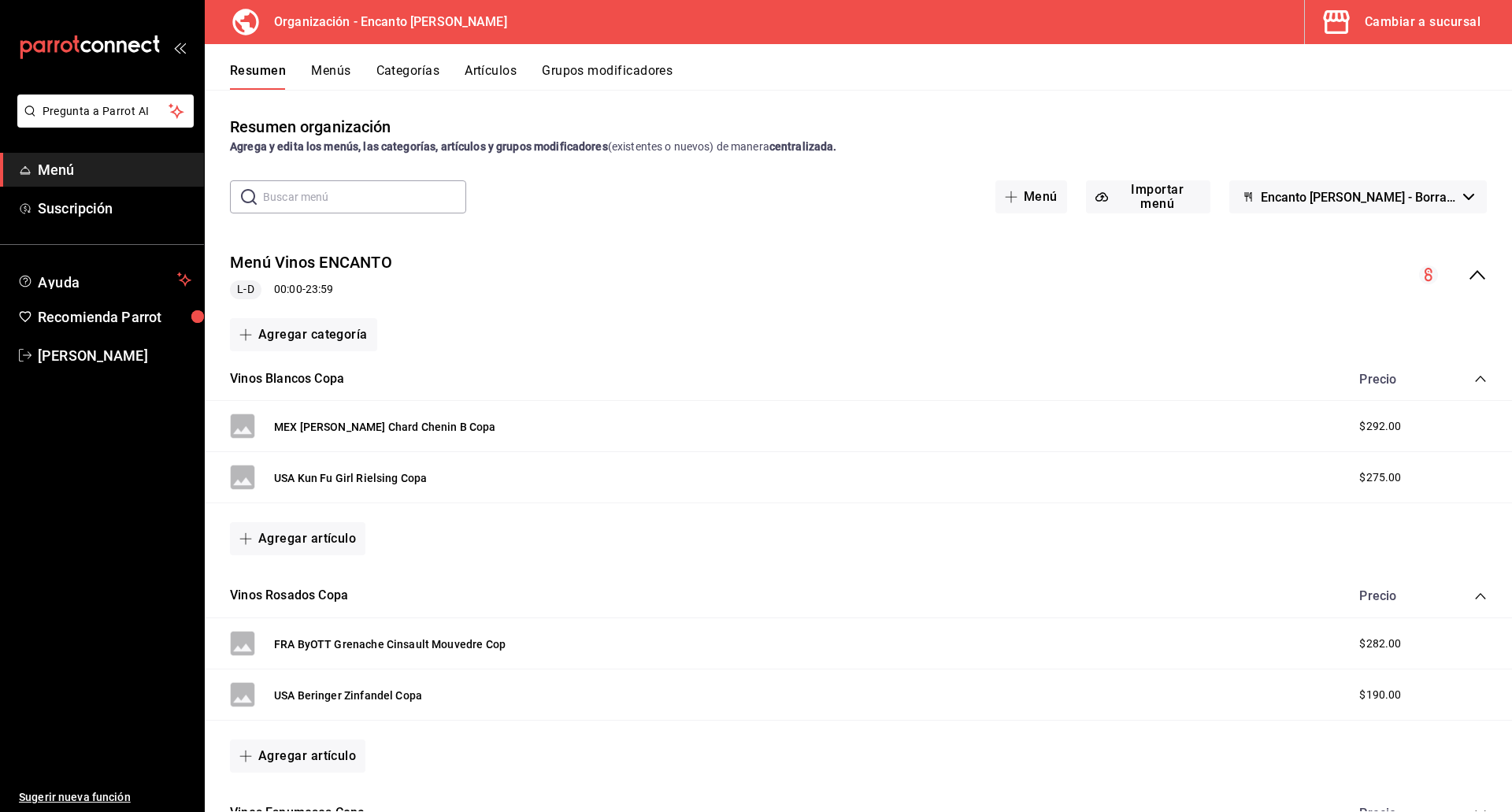
click at [1468, 274] on icon "collapse-menu-row" at bounding box center [1477, 275] width 19 height 19
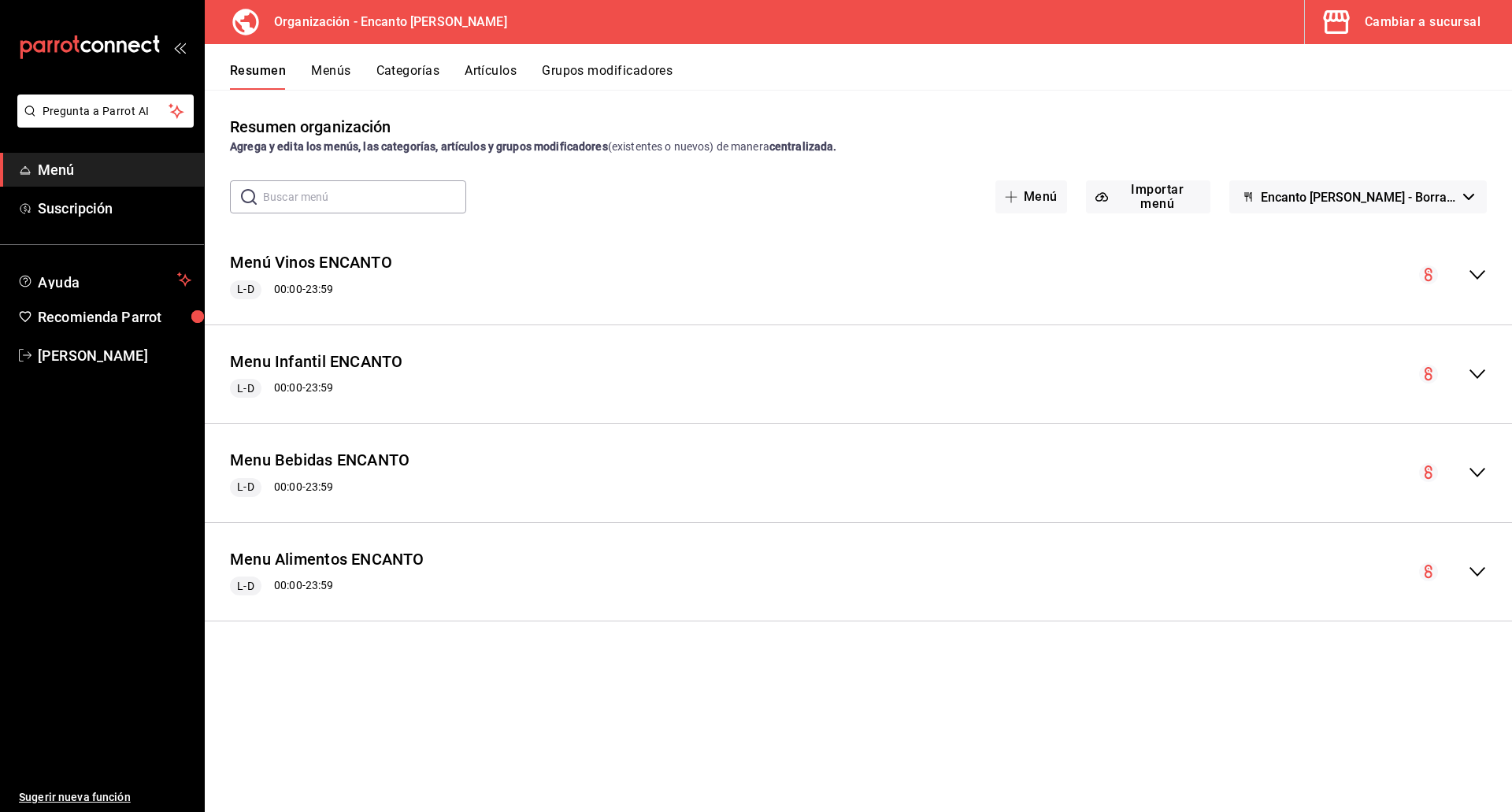
click at [1475, 470] on icon "collapse-menu-row" at bounding box center [1477, 473] width 19 height 19
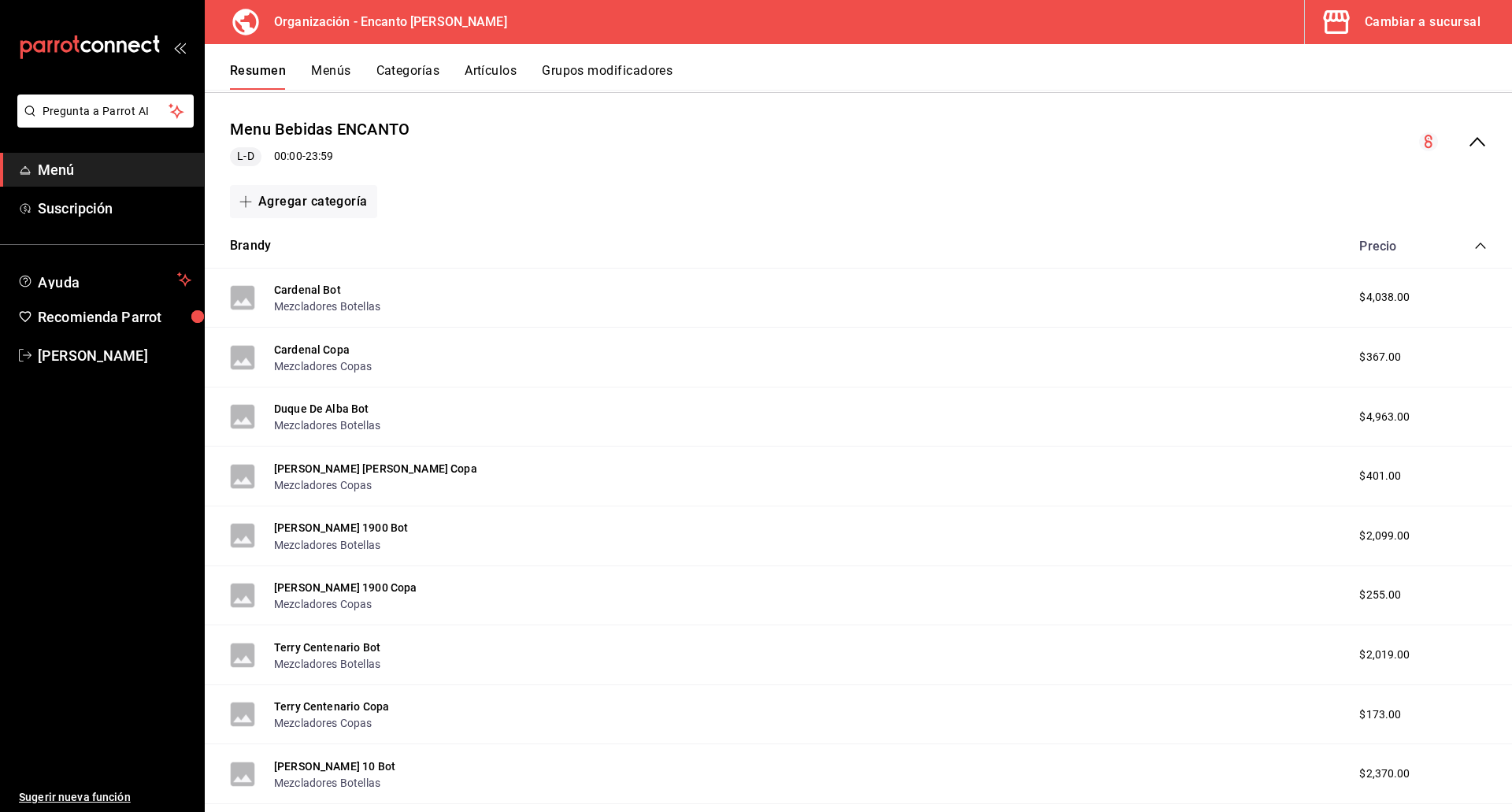
scroll to position [330, 0]
click at [1474, 250] on icon "collapse-category-row" at bounding box center [1480, 247] width 13 height 13
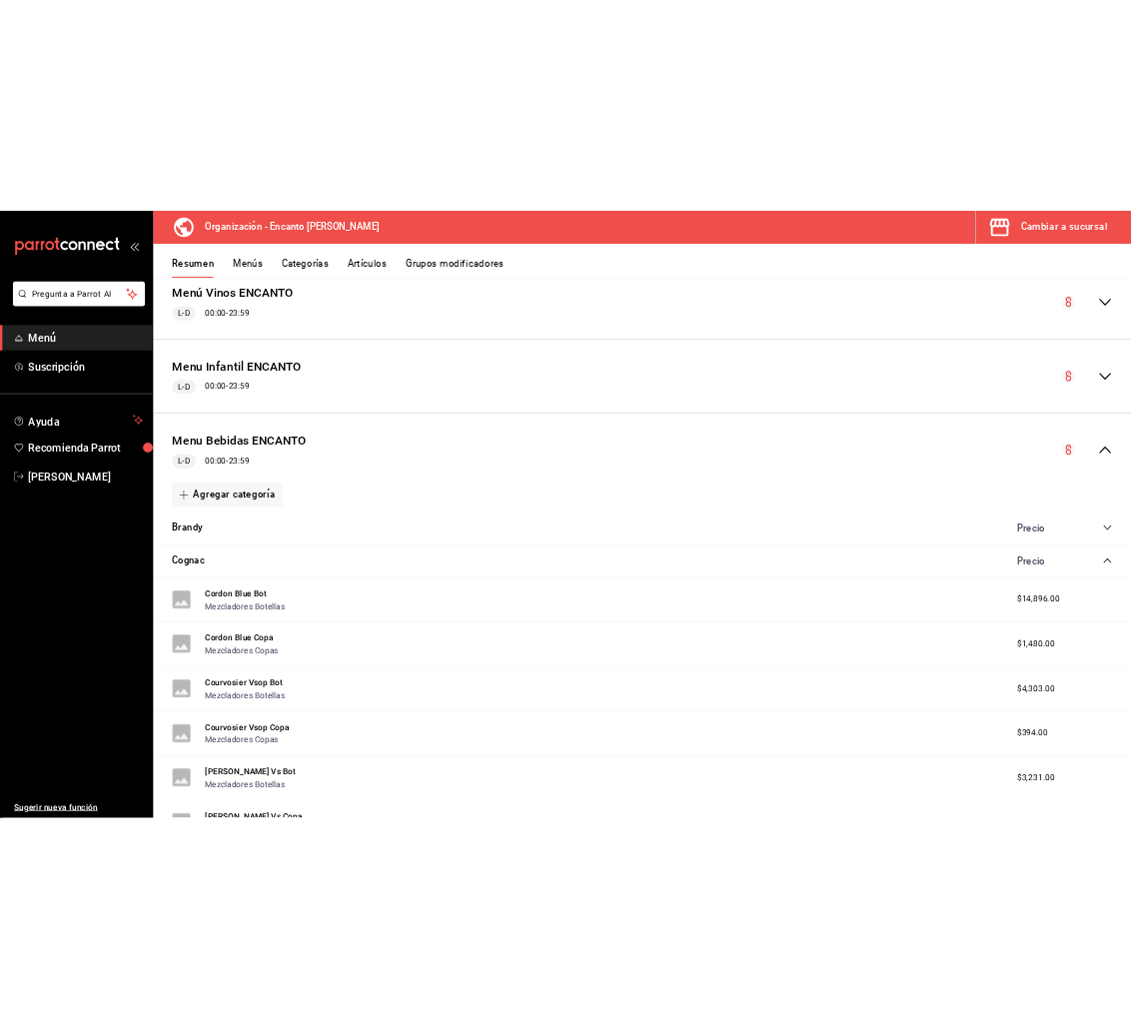
scroll to position [192, 0]
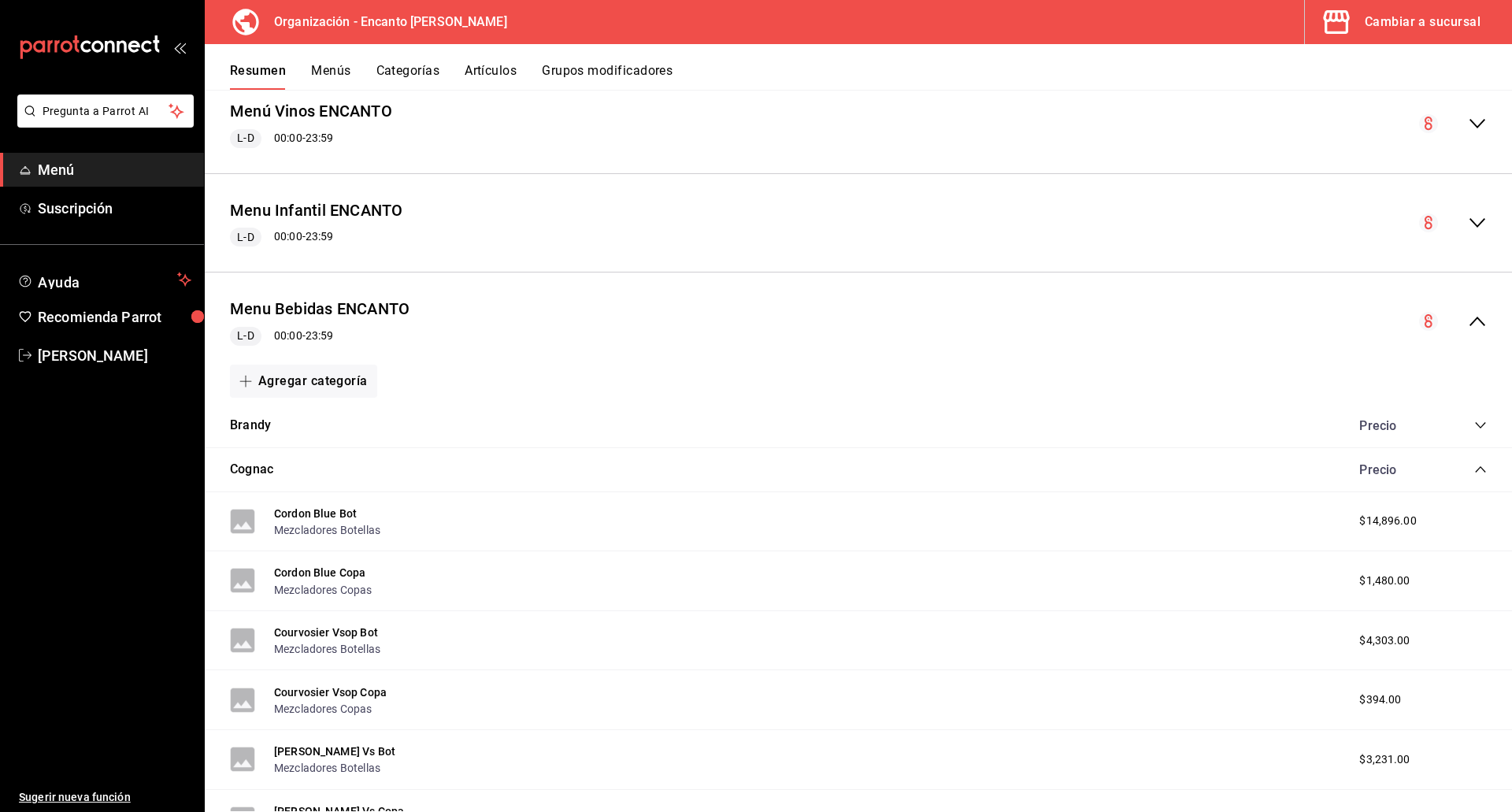
click at [1474, 467] on icon "collapse-category-row" at bounding box center [1480, 470] width 13 height 13
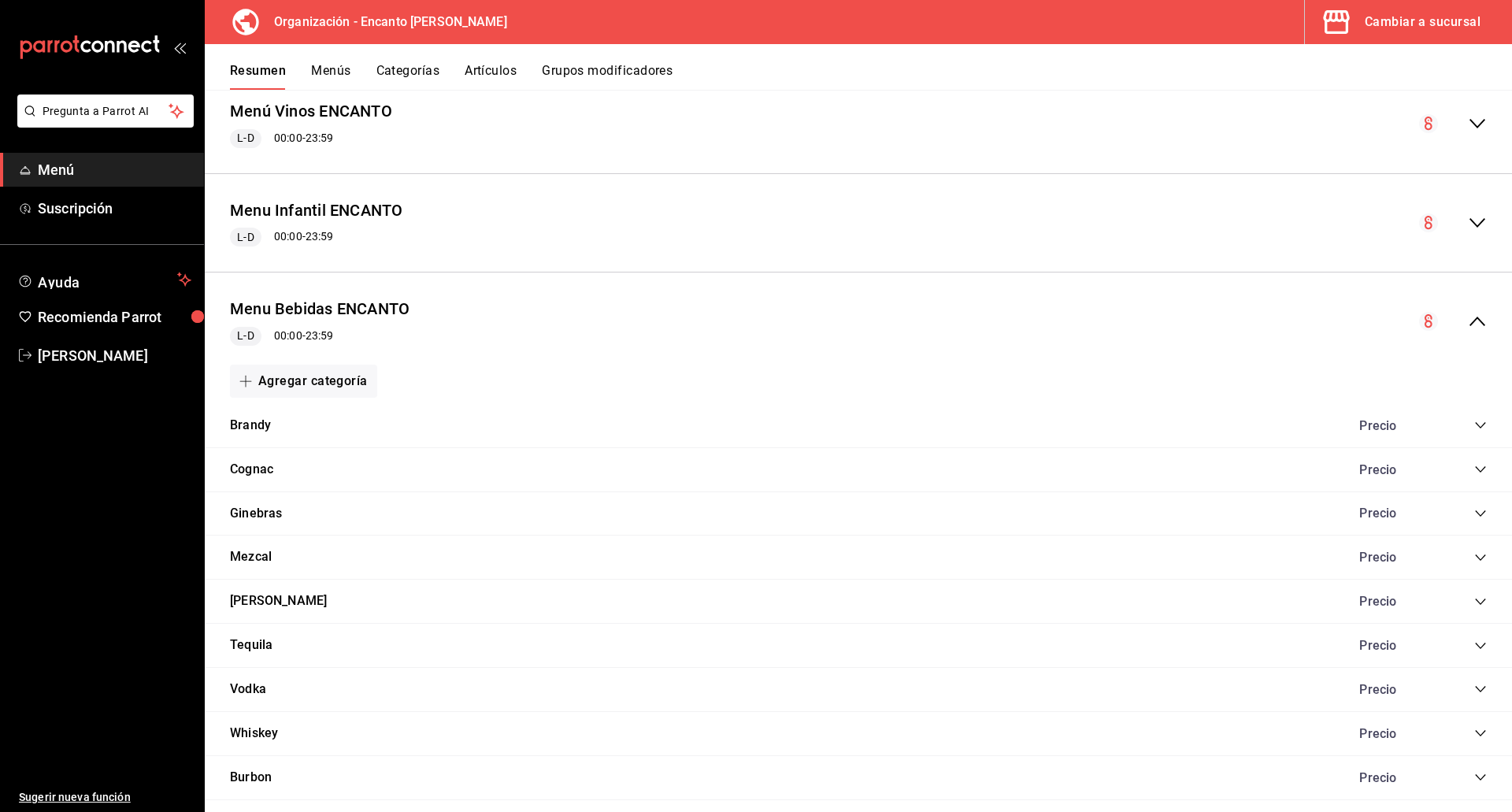
click at [1474, 419] on icon "collapse-category-row" at bounding box center [1480, 426] width 13 height 13
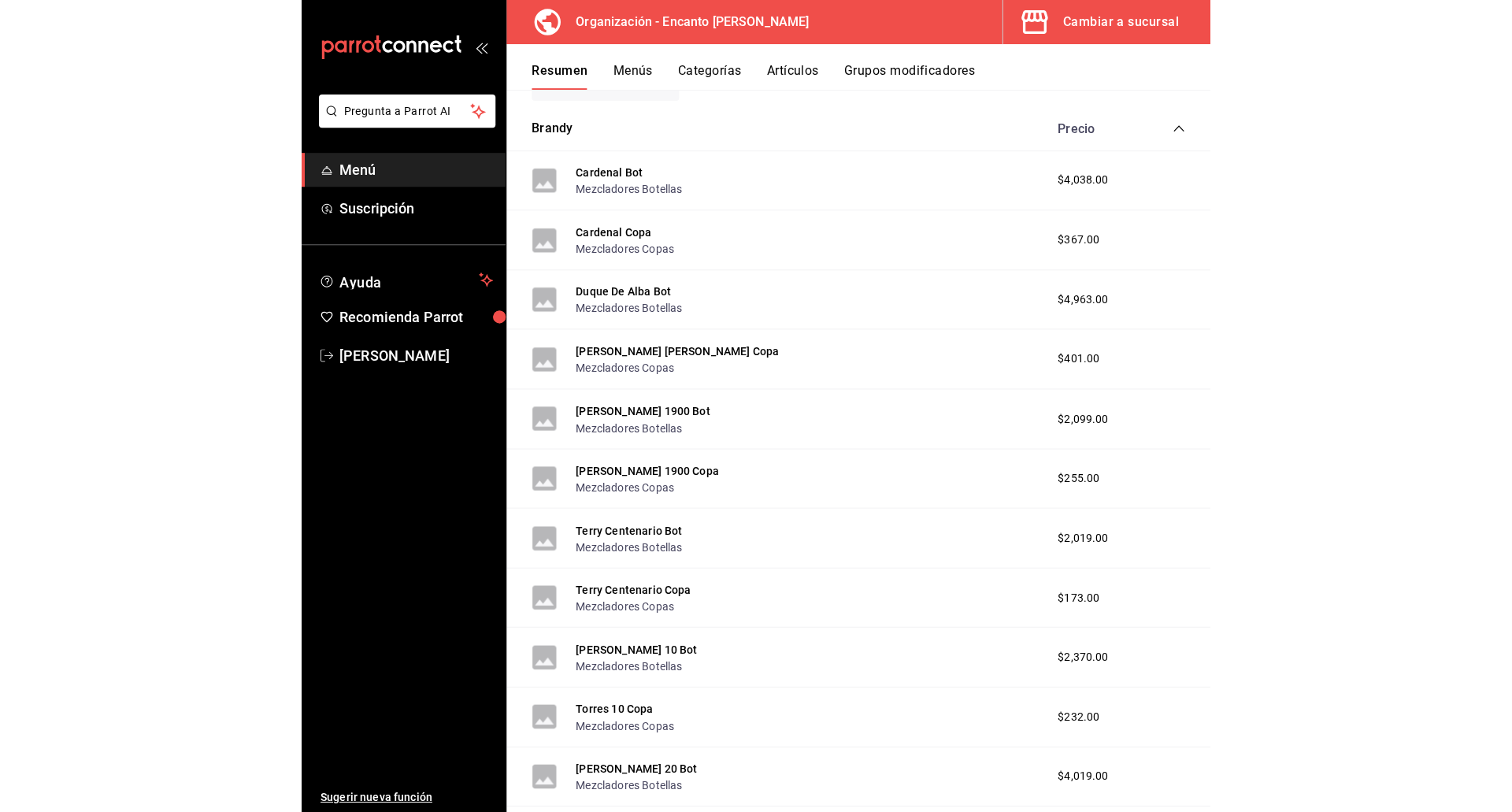
scroll to position [449, 0]
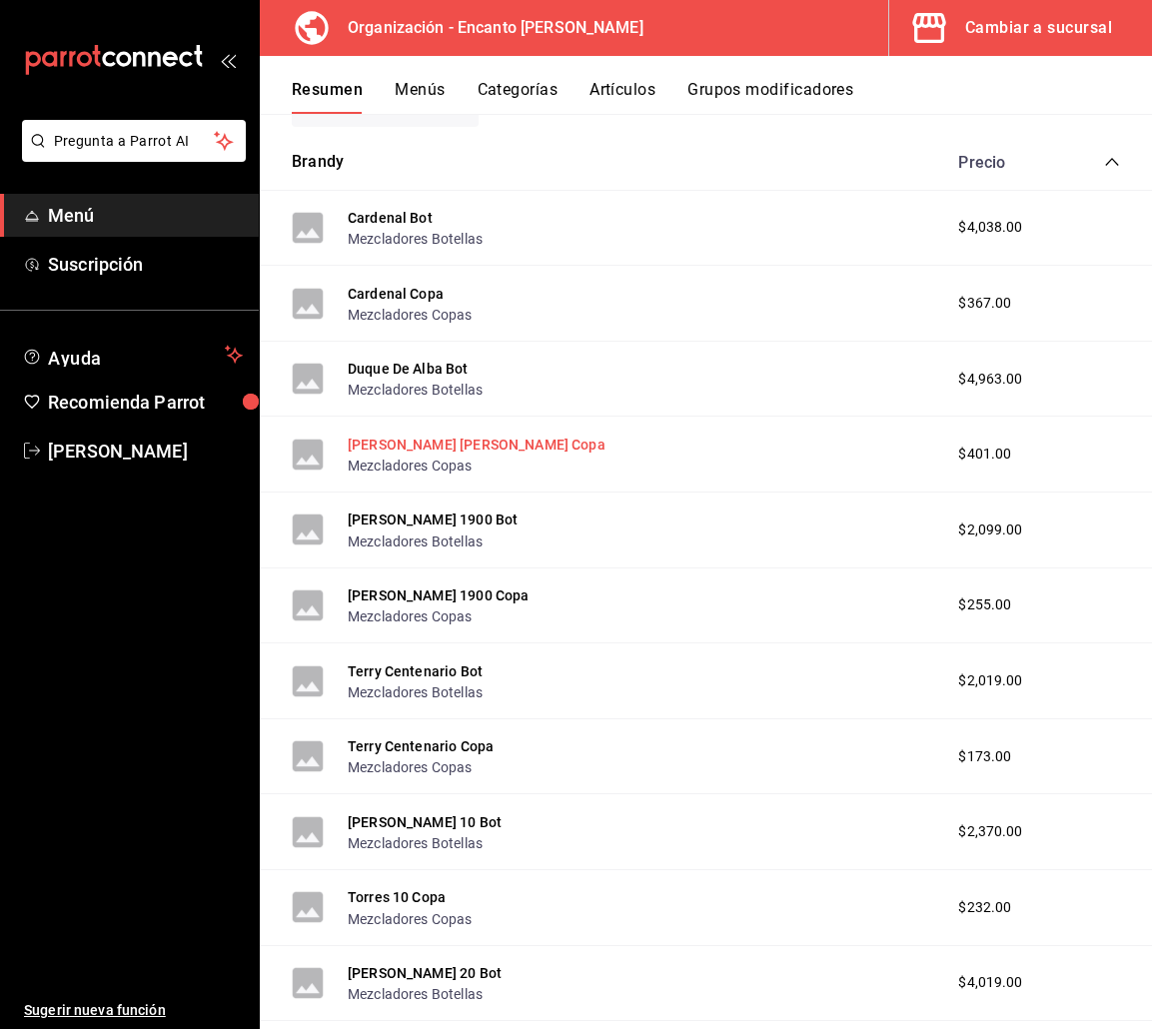
click at [443, 446] on button "Duque De Alba Copa" at bounding box center [477, 445] width 258 height 20
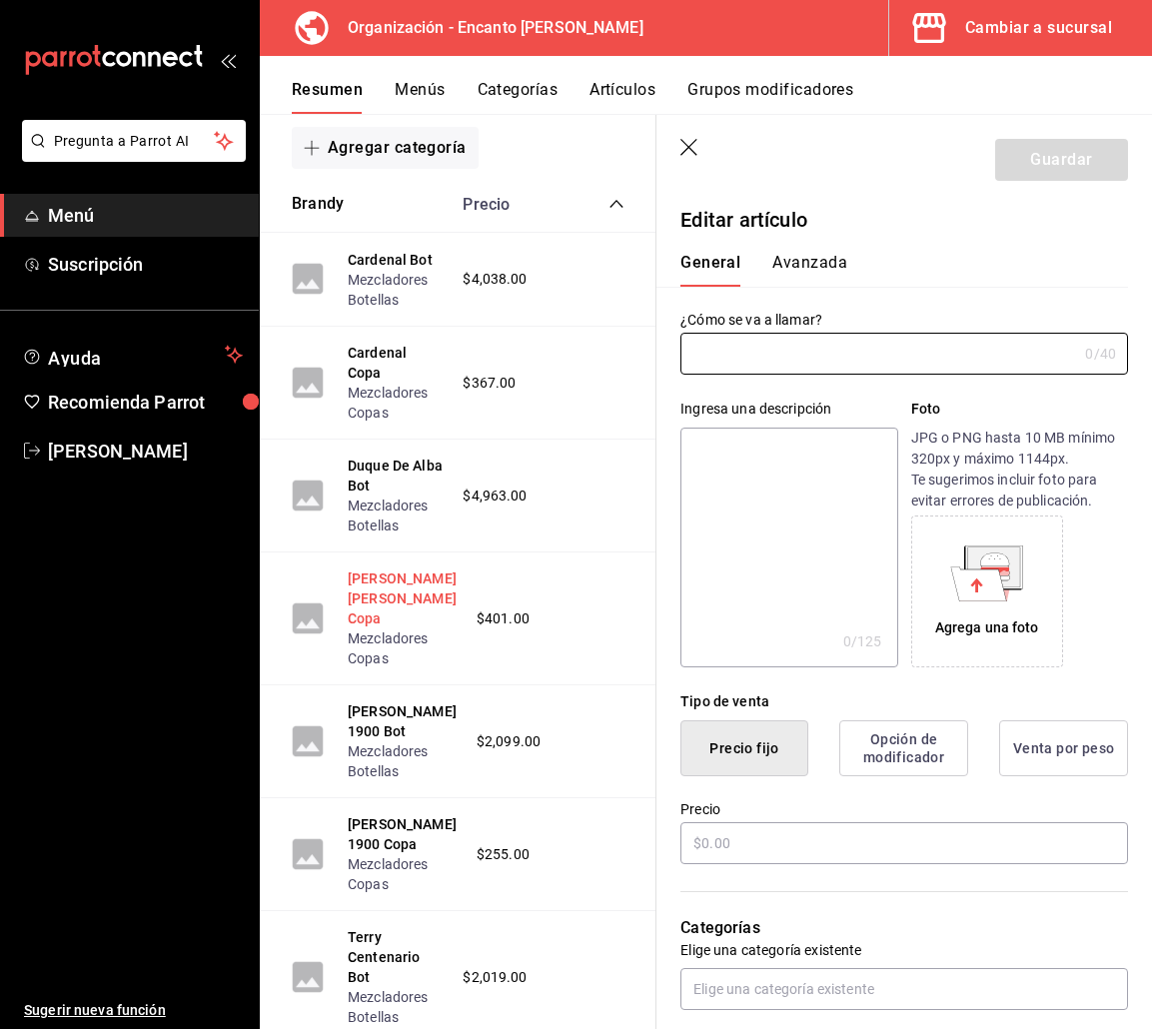
type input "Duque De Alba Copa"
type input "AR-3051758214735604"
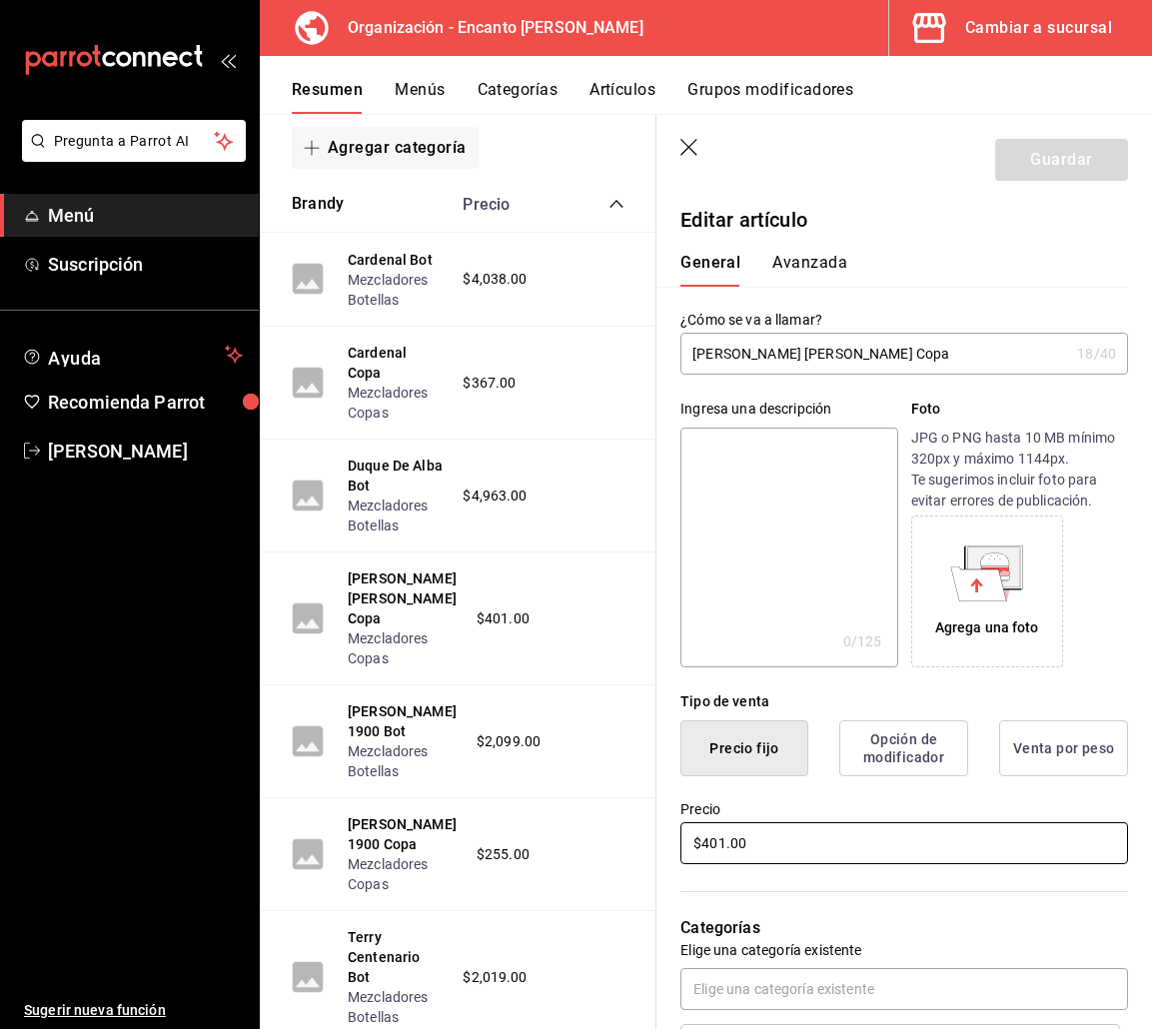
click at [721, 844] on input "$401.00" at bounding box center [904, 843] width 448 height 42
type input "$402.00"
click at [1055, 170] on button "Guardar" at bounding box center [1061, 160] width 133 height 42
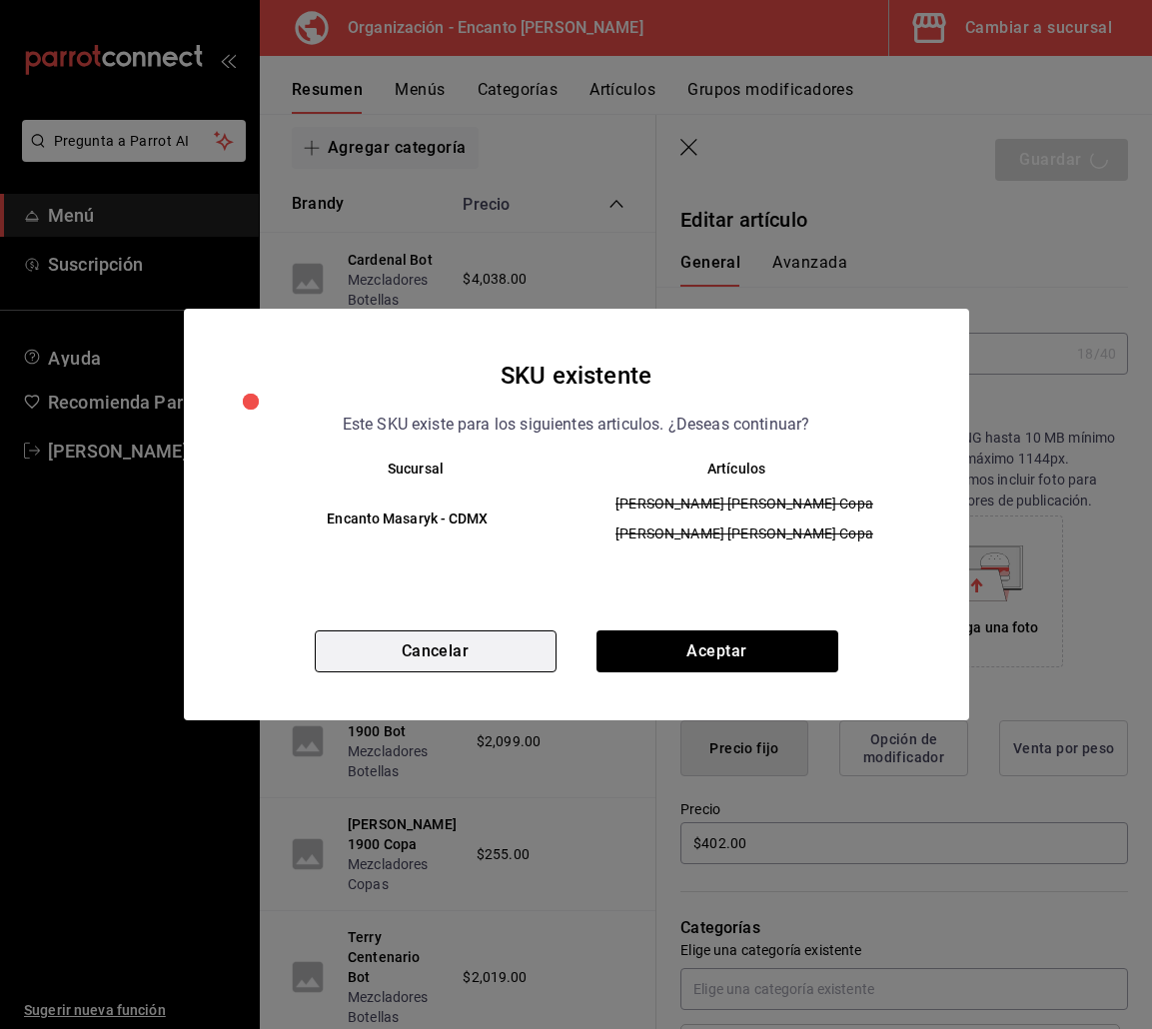
click at [502, 647] on button "Cancelar" at bounding box center [436, 652] width 242 height 42
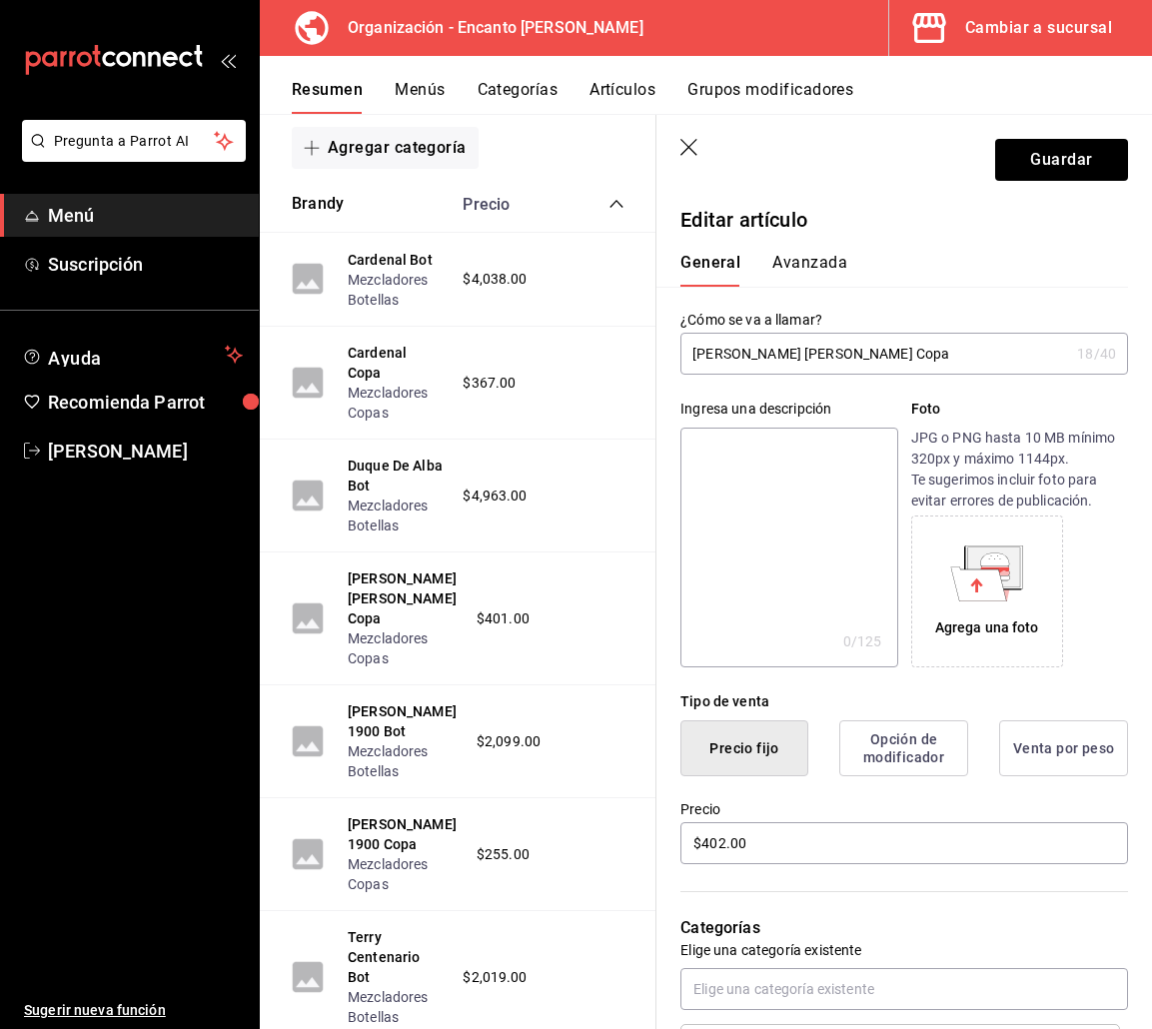
click at [690, 144] on icon "button" at bounding box center [690, 149] width 20 height 20
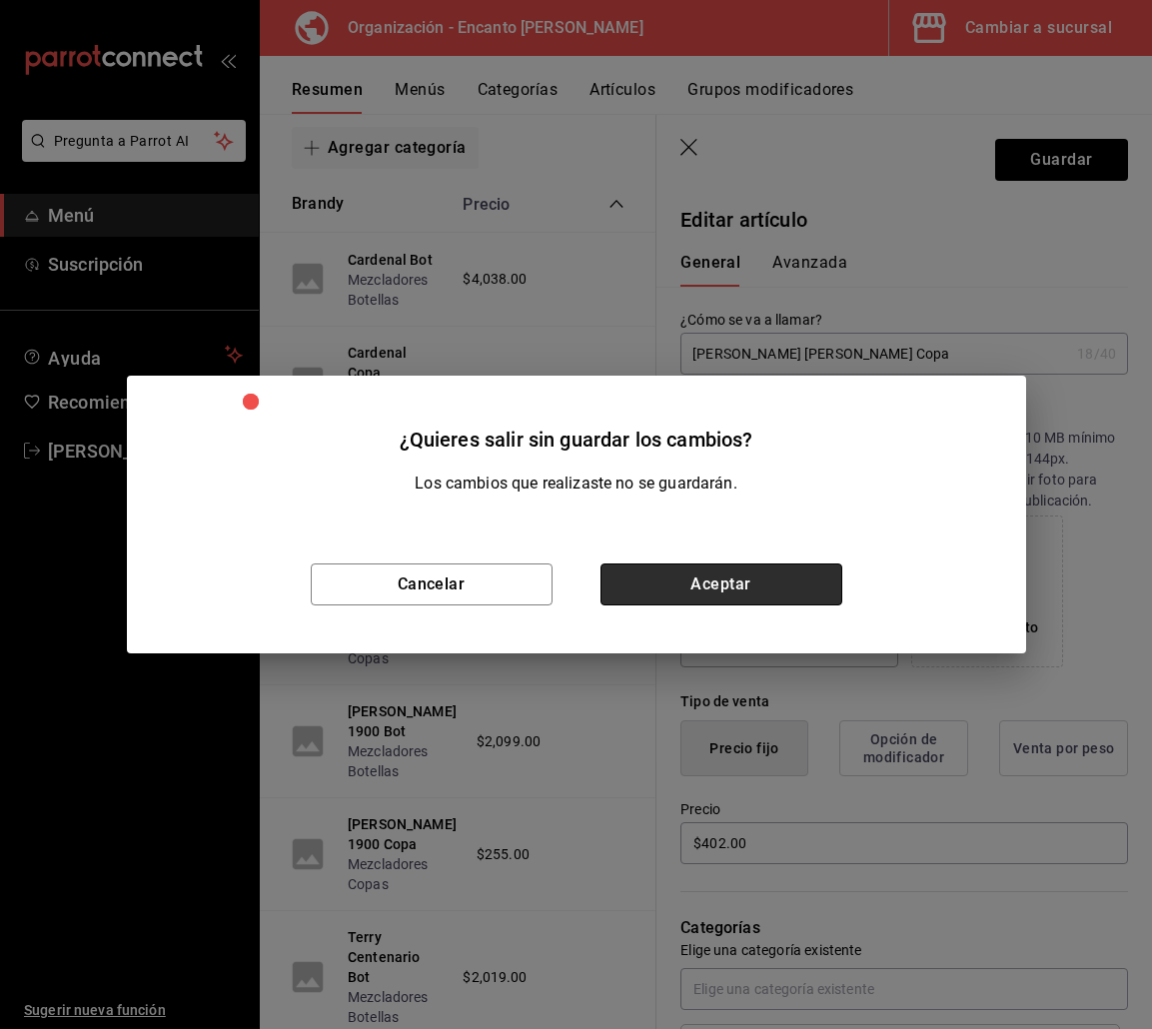
click at [667, 598] on button "Aceptar" at bounding box center [722, 585] width 242 height 42
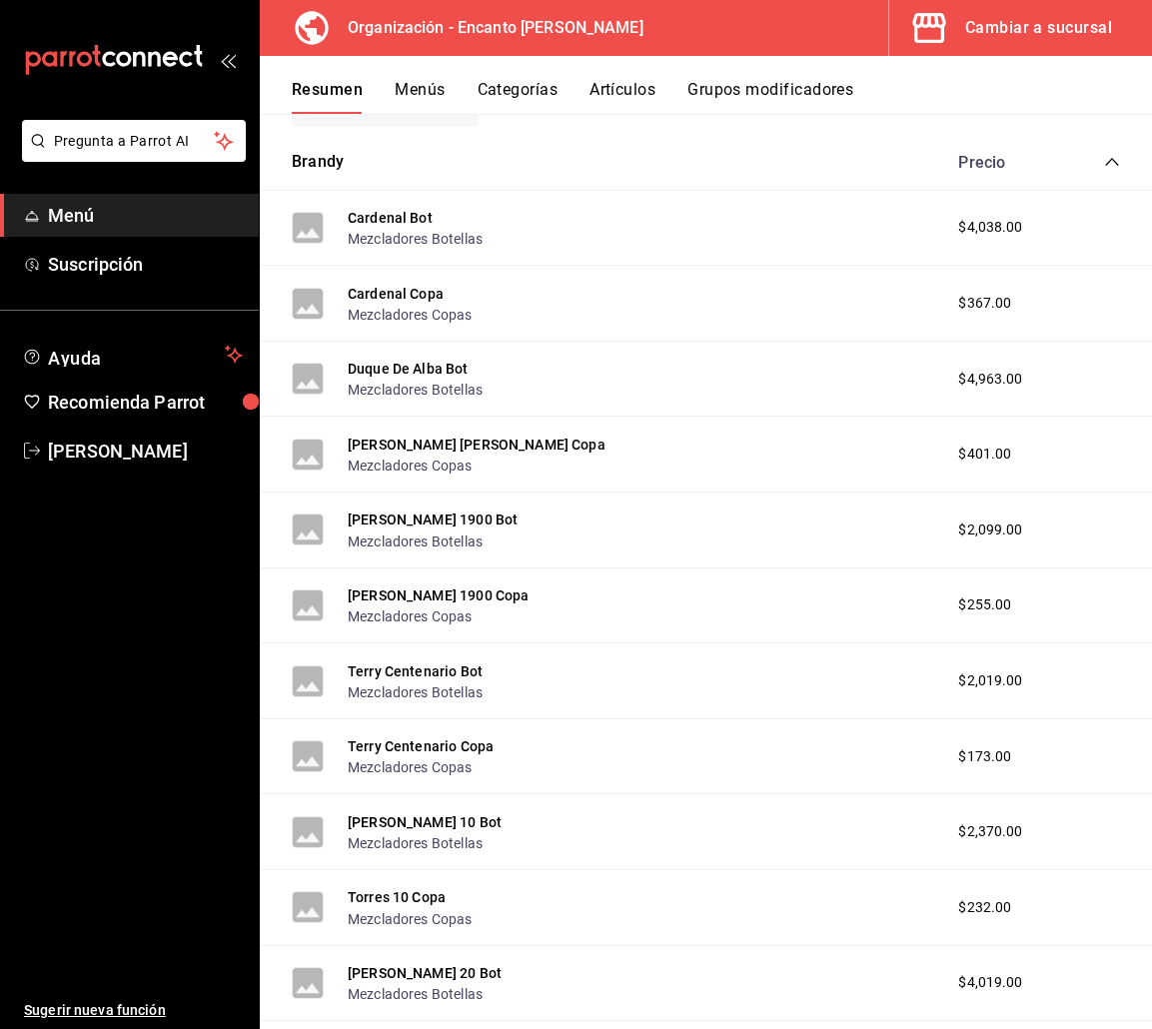
click at [415, 99] on button "Menús" at bounding box center [420, 97] width 50 height 34
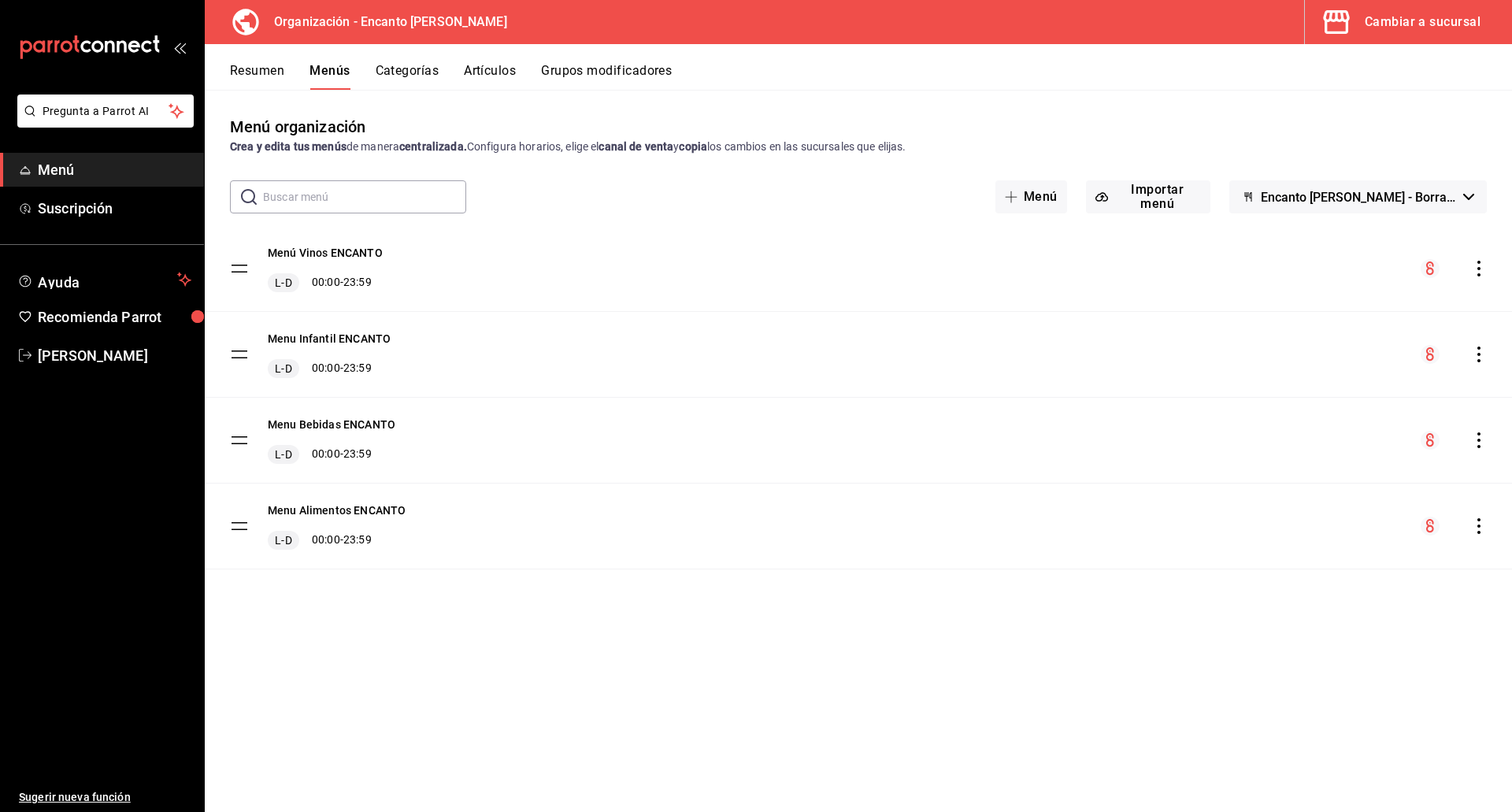
click at [1481, 267] on icon "actions" at bounding box center [1479, 269] width 16 height 16
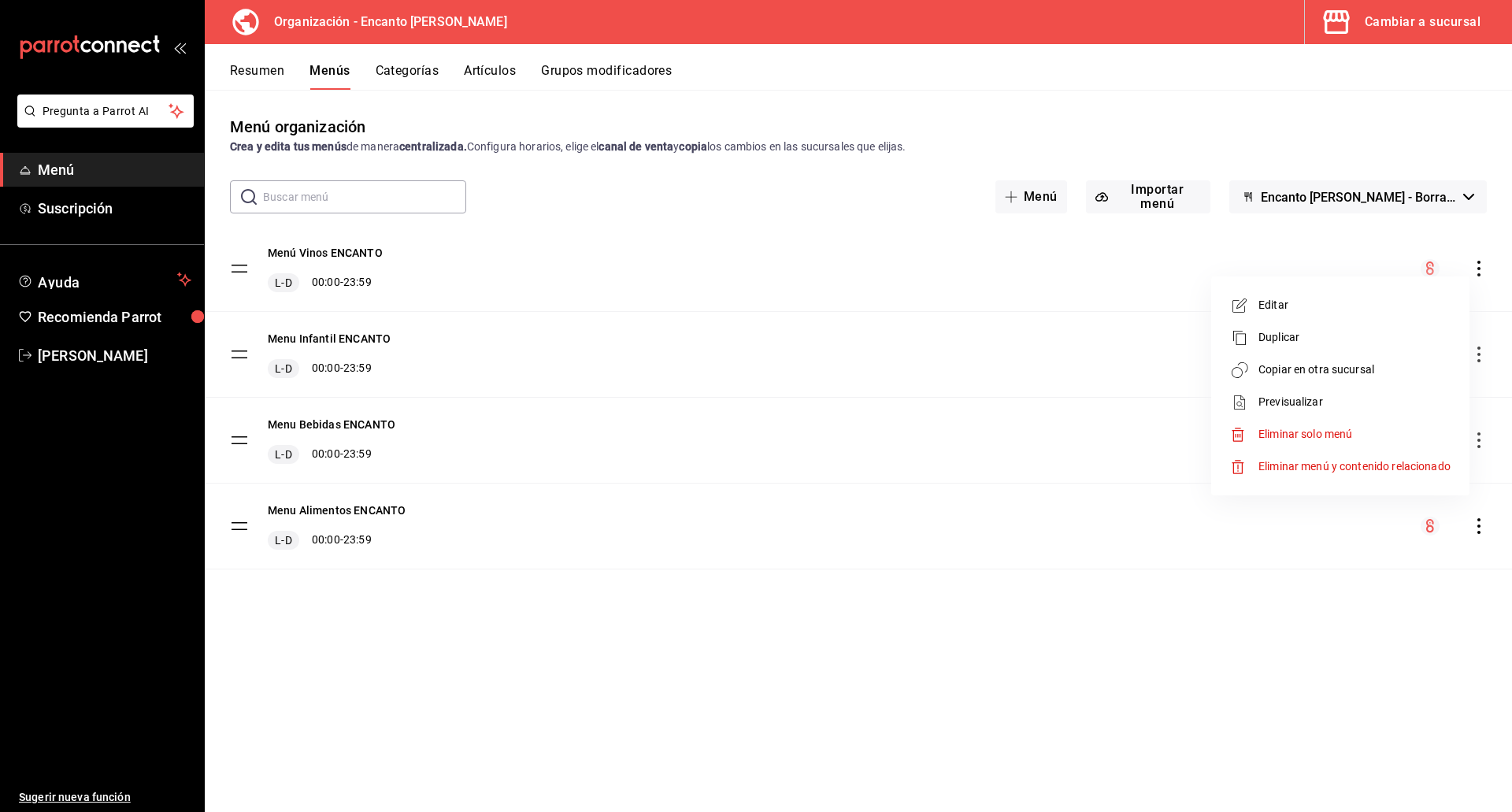
click at [1284, 465] on span "Eliminar menú y contenido relacionado" at bounding box center [1354, 467] width 192 height 13
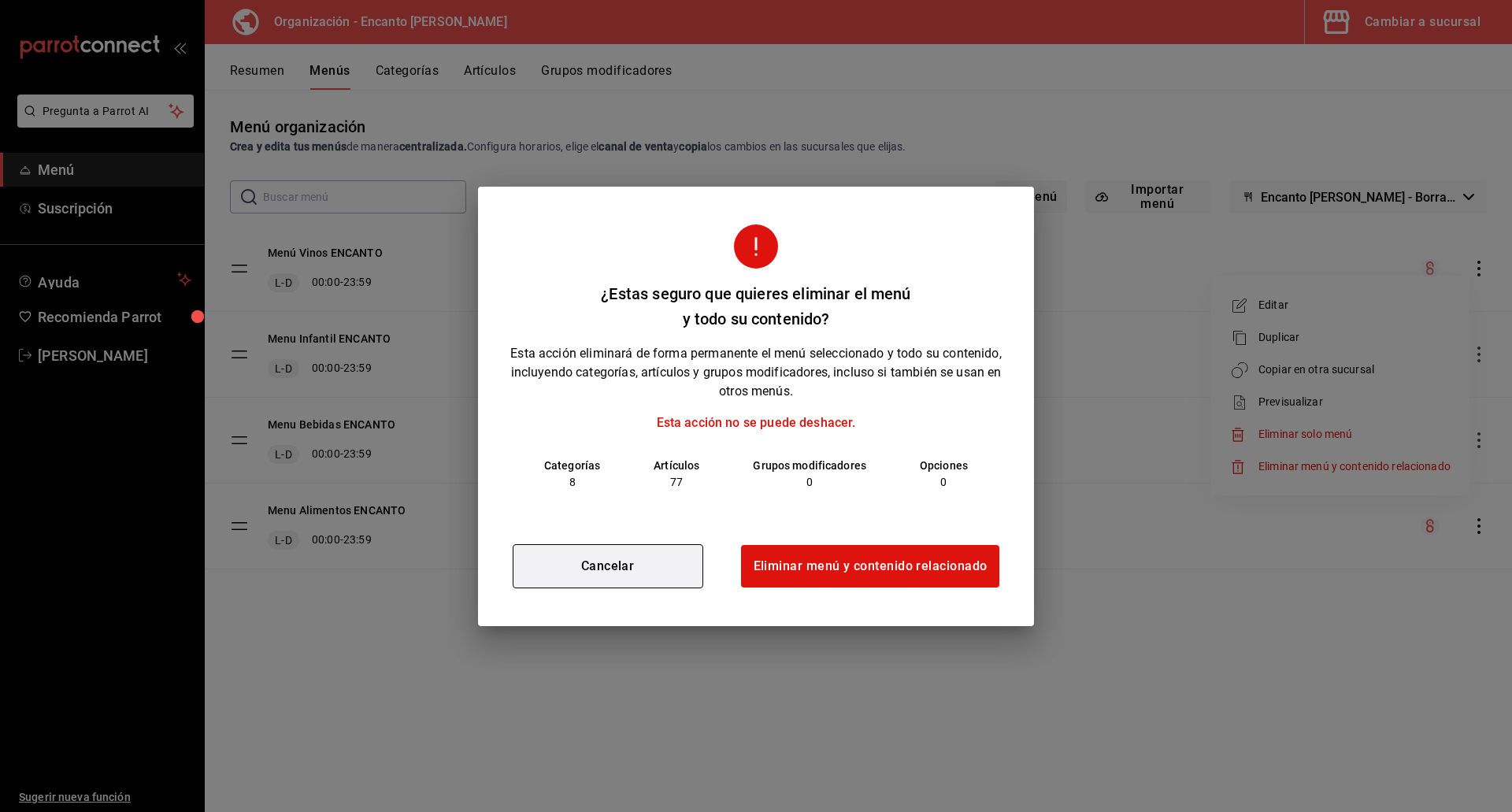
click at [620, 575] on button "Cancelar" at bounding box center [608, 566] width 191 height 44
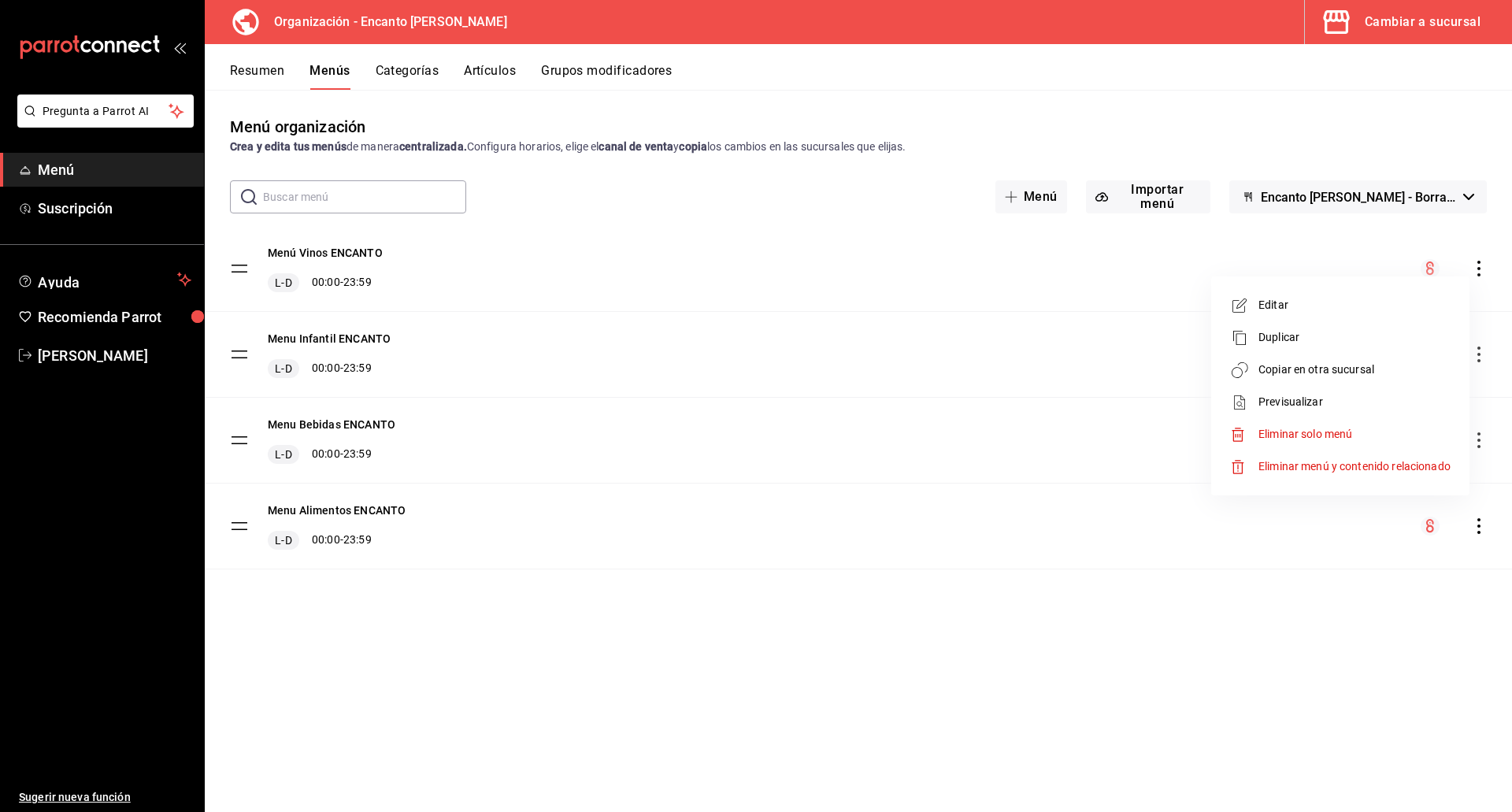
click at [1338, 371] on span "Copiar en otra sucursal" at bounding box center [1354, 370] width 192 height 17
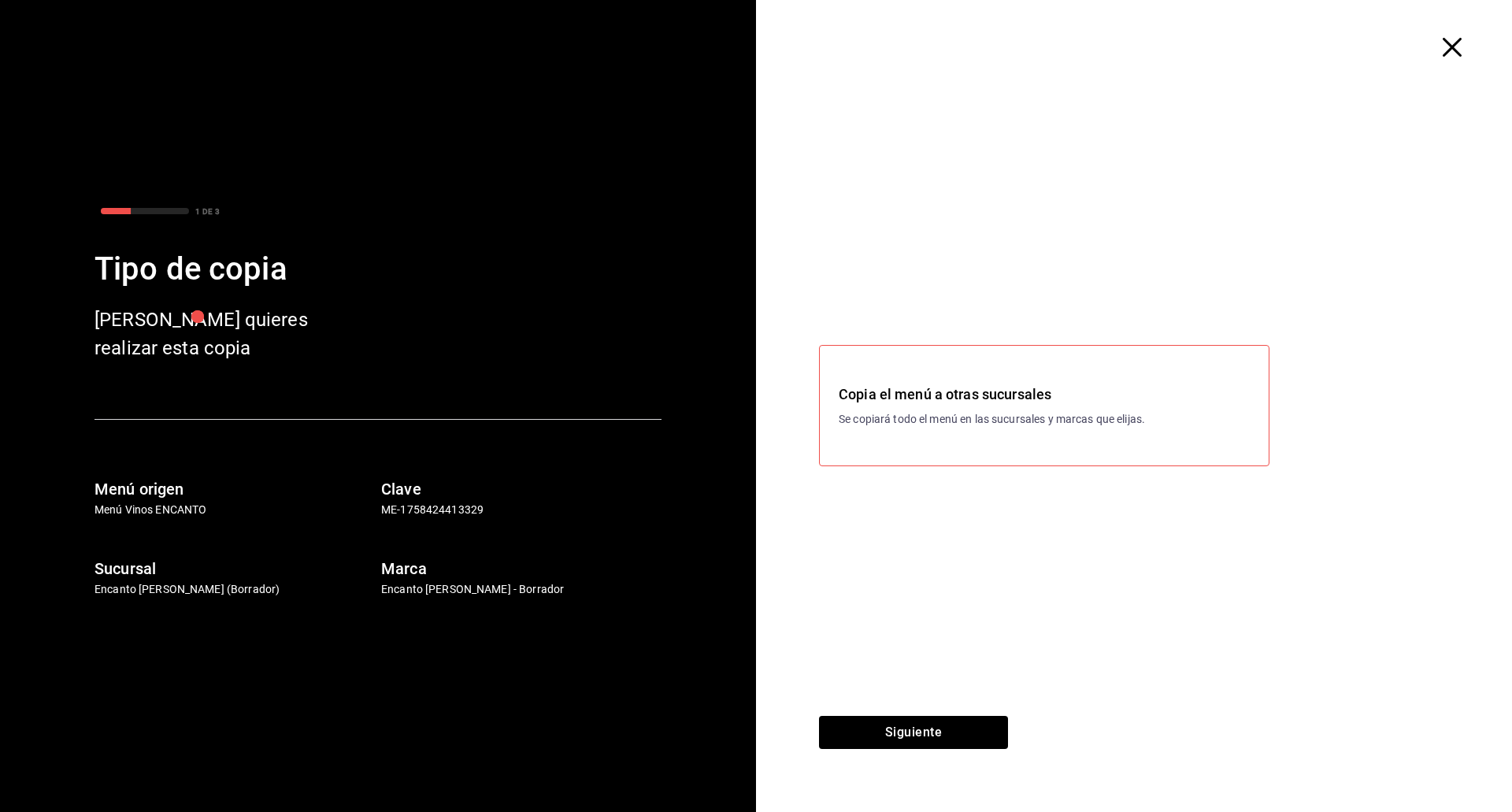
click at [1452, 50] on icon "button" at bounding box center [1452, 47] width 19 height 19
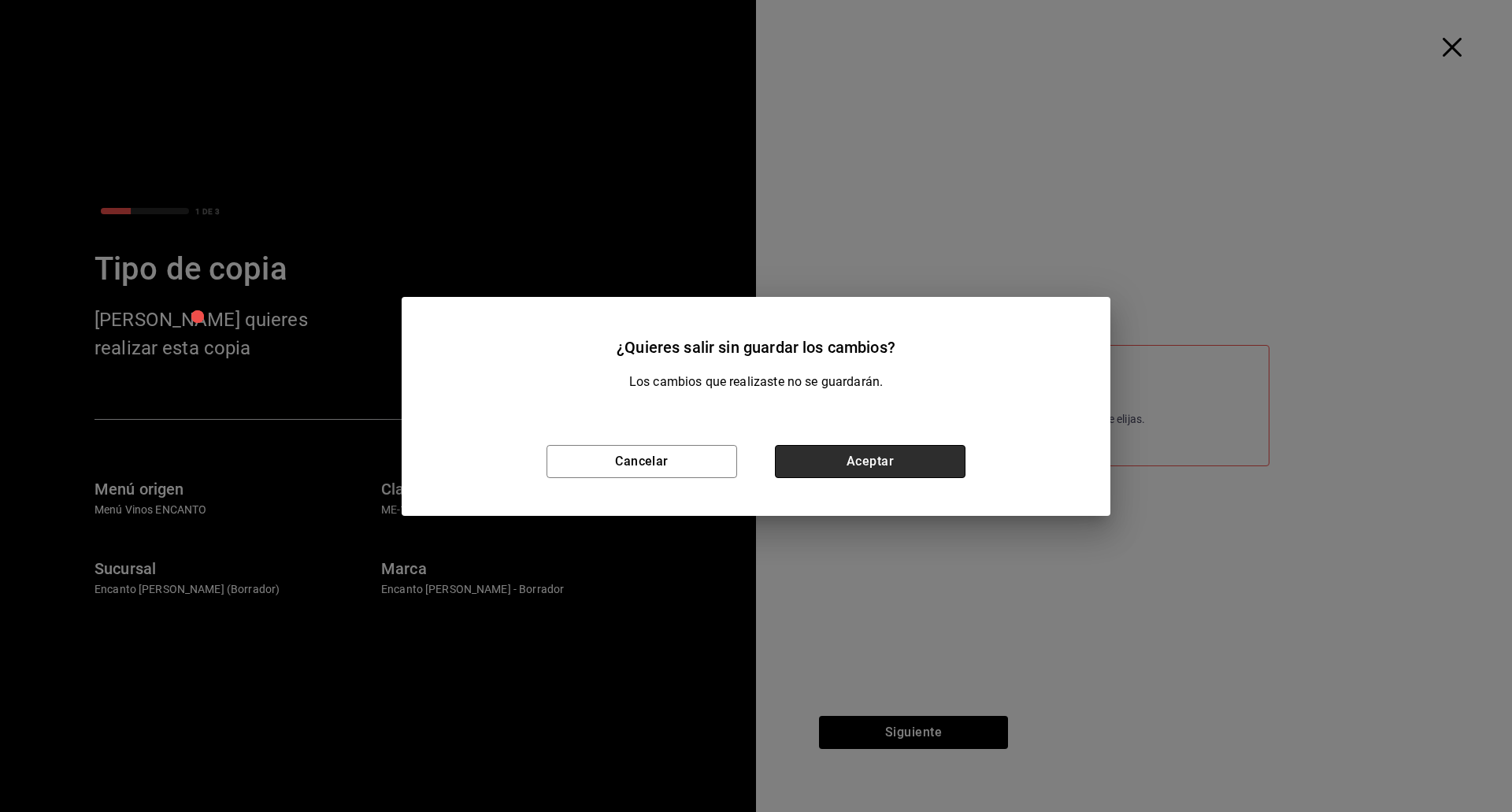
click at [909, 464] on button "Aceptar" at bounding box center [870, 462] width 191 height 33
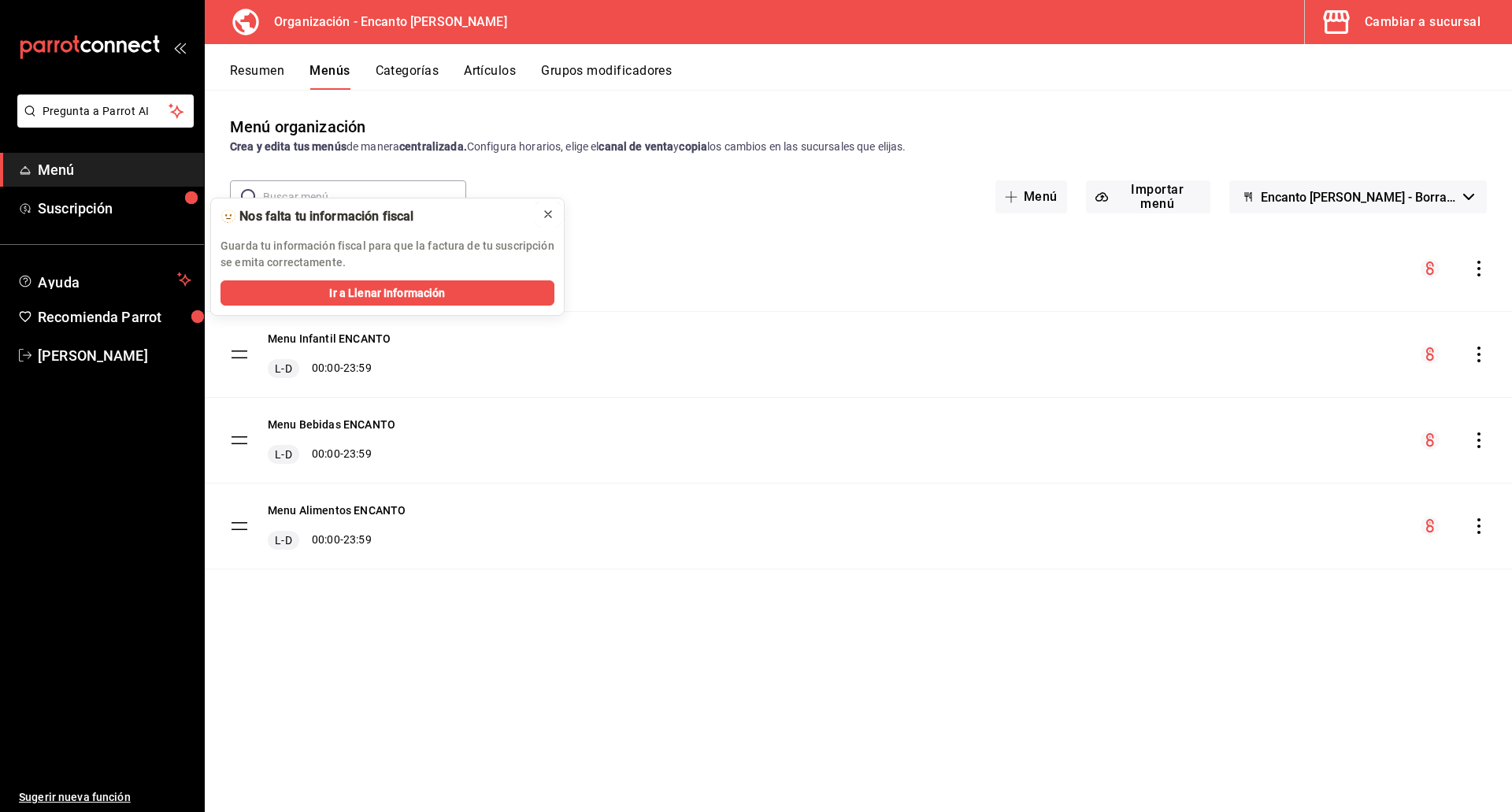
click at [548, 212] on icon at bounding box center [548, 214] width 13 height 13
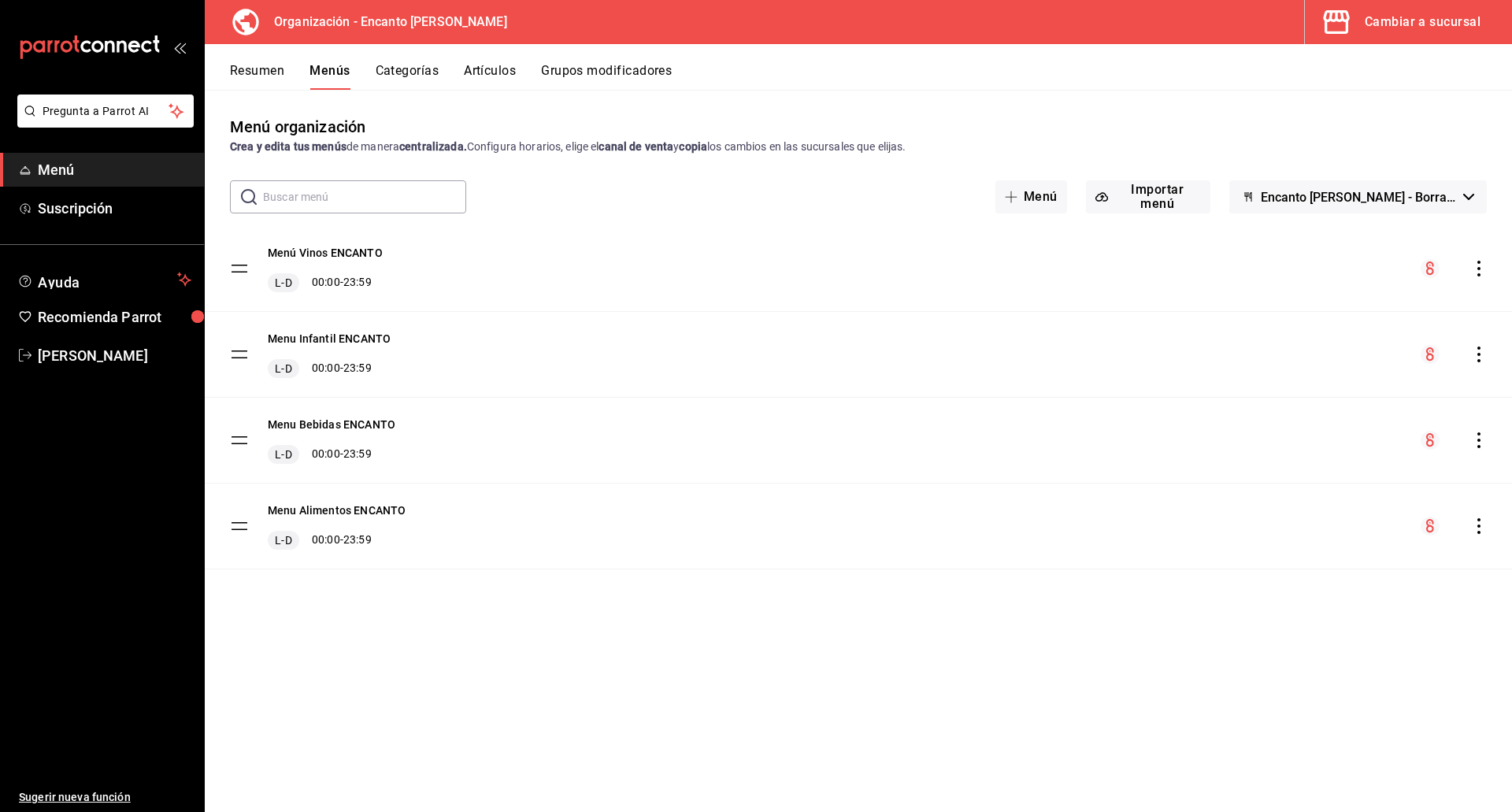
click at [1375, 191] on span "Encanto [PERSON_NAME] - Borrador" at bounding box center [1358, 197] width 196 height 15
click at [1107, 628] on div at bounding box center [756, 406] width 1512 height 812
click at [1485, 441] on icon "actions" at bounding box center [1479, 441] width 16 height 16
click at [1036, 604] on div at bounding box center [756, 406] width 1512 height 812
click at [279, 79] on button "Resumen" at bounding box center [257, 76] width 54 height 27
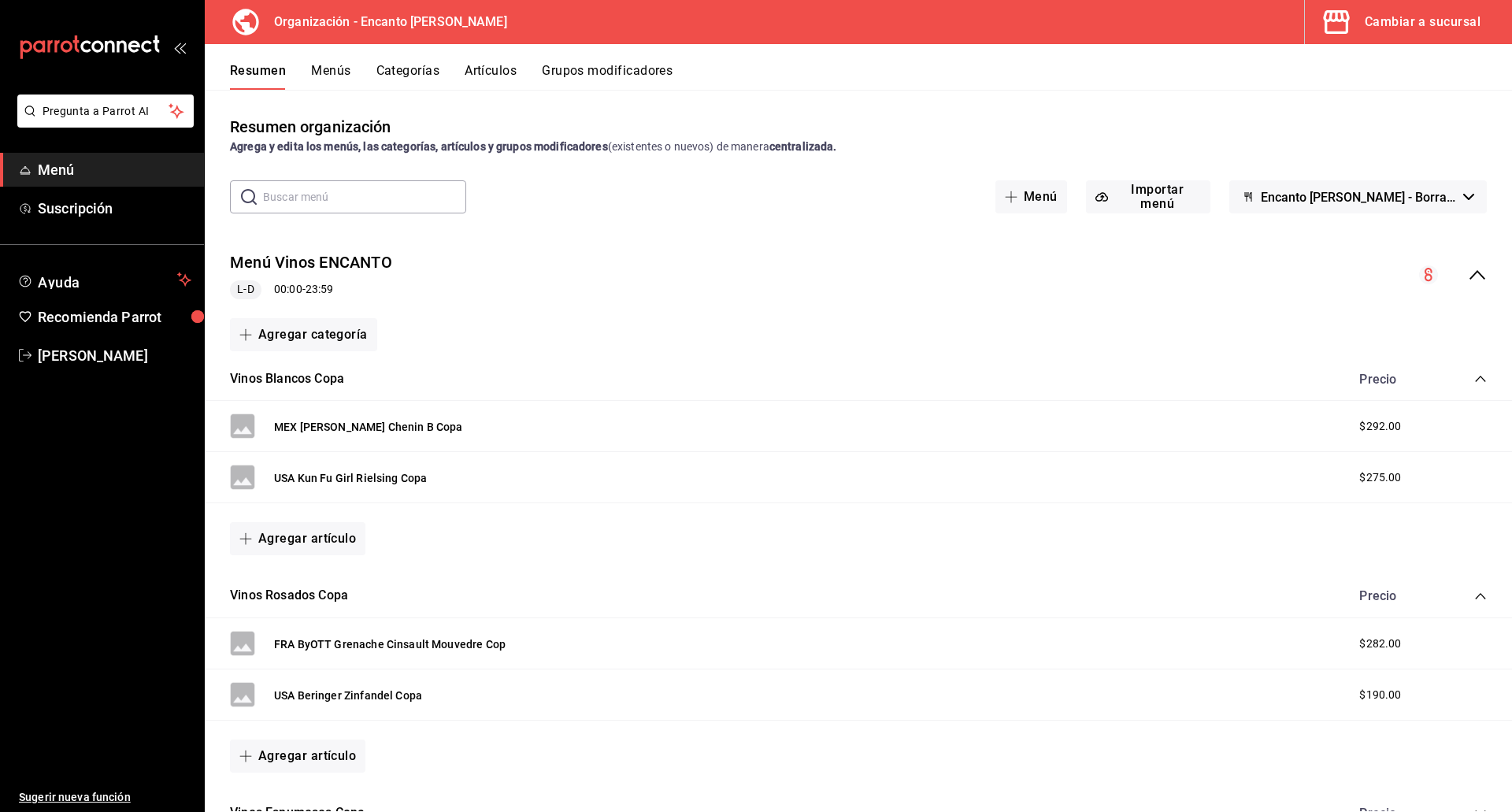
click at [1468, 275] on icon "collapse-menu-row" at bounding box center [1477, 275] width 19 height 19
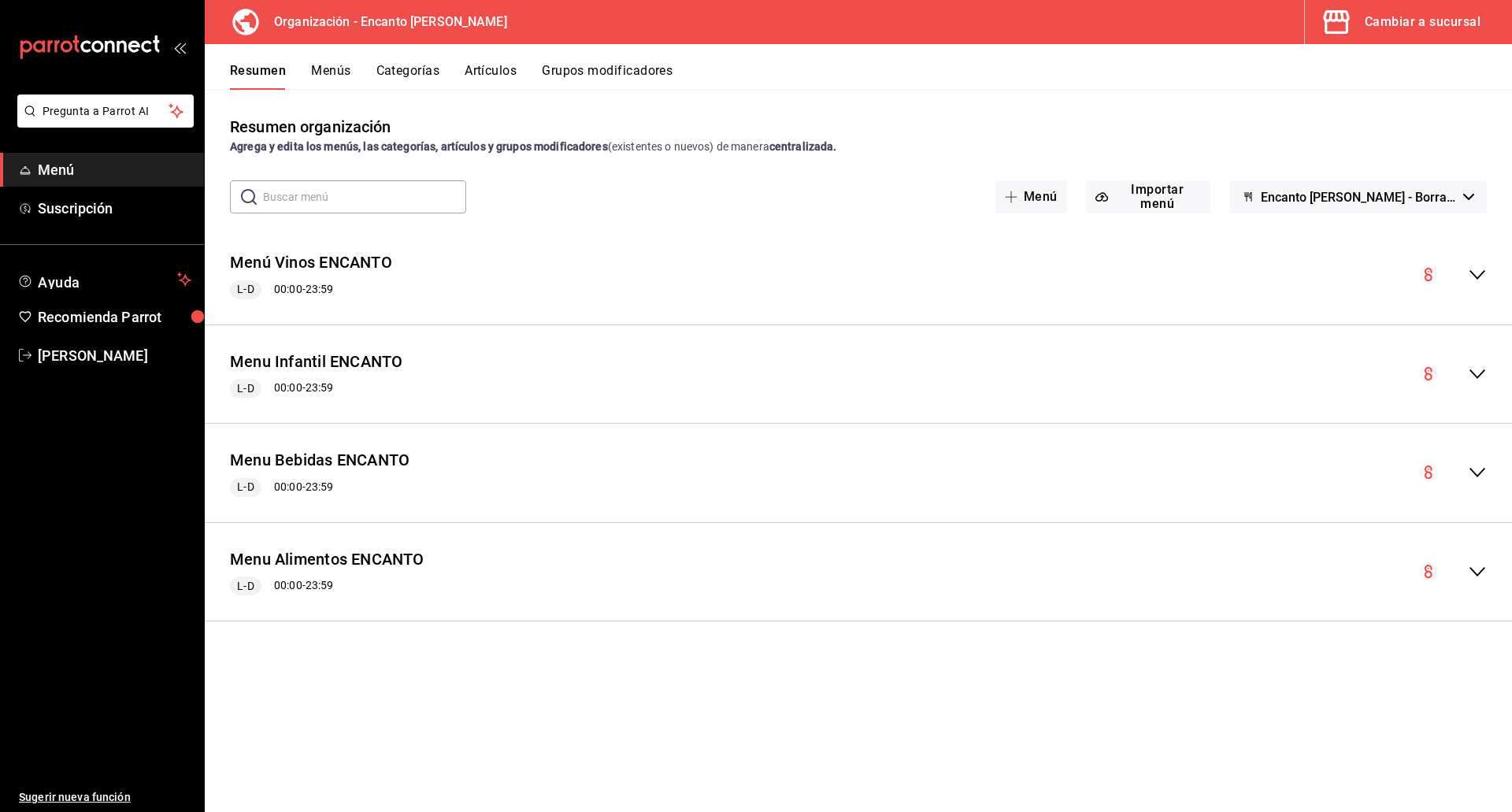
click at [1478, 468] on icon "collapse-menu-row" at bounding box center [1477, 473] width 19 height 19
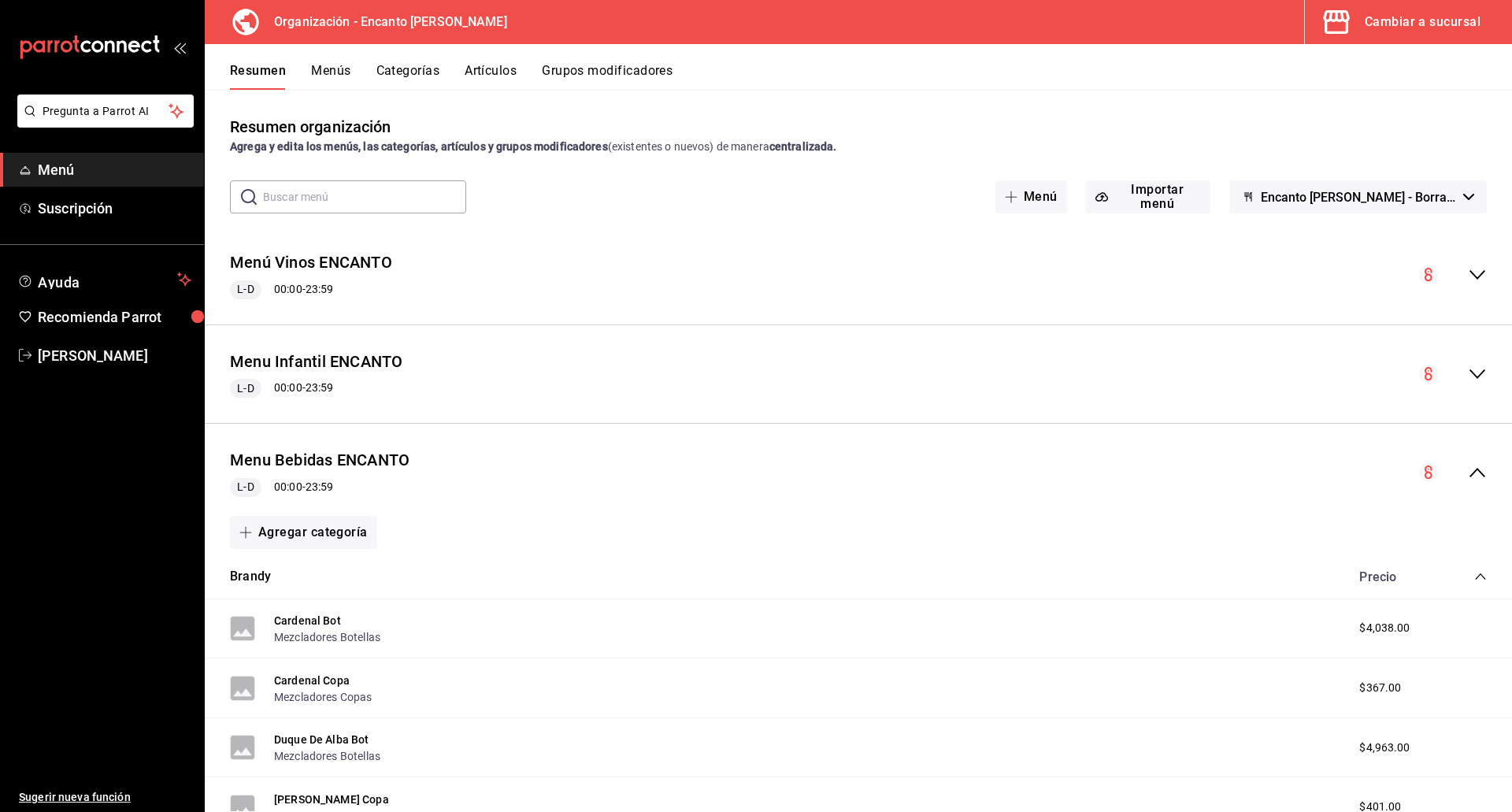
click at [1475, 576] on icon "collapse-category-row" at bounding box center [1480, 576] width 10 height 6
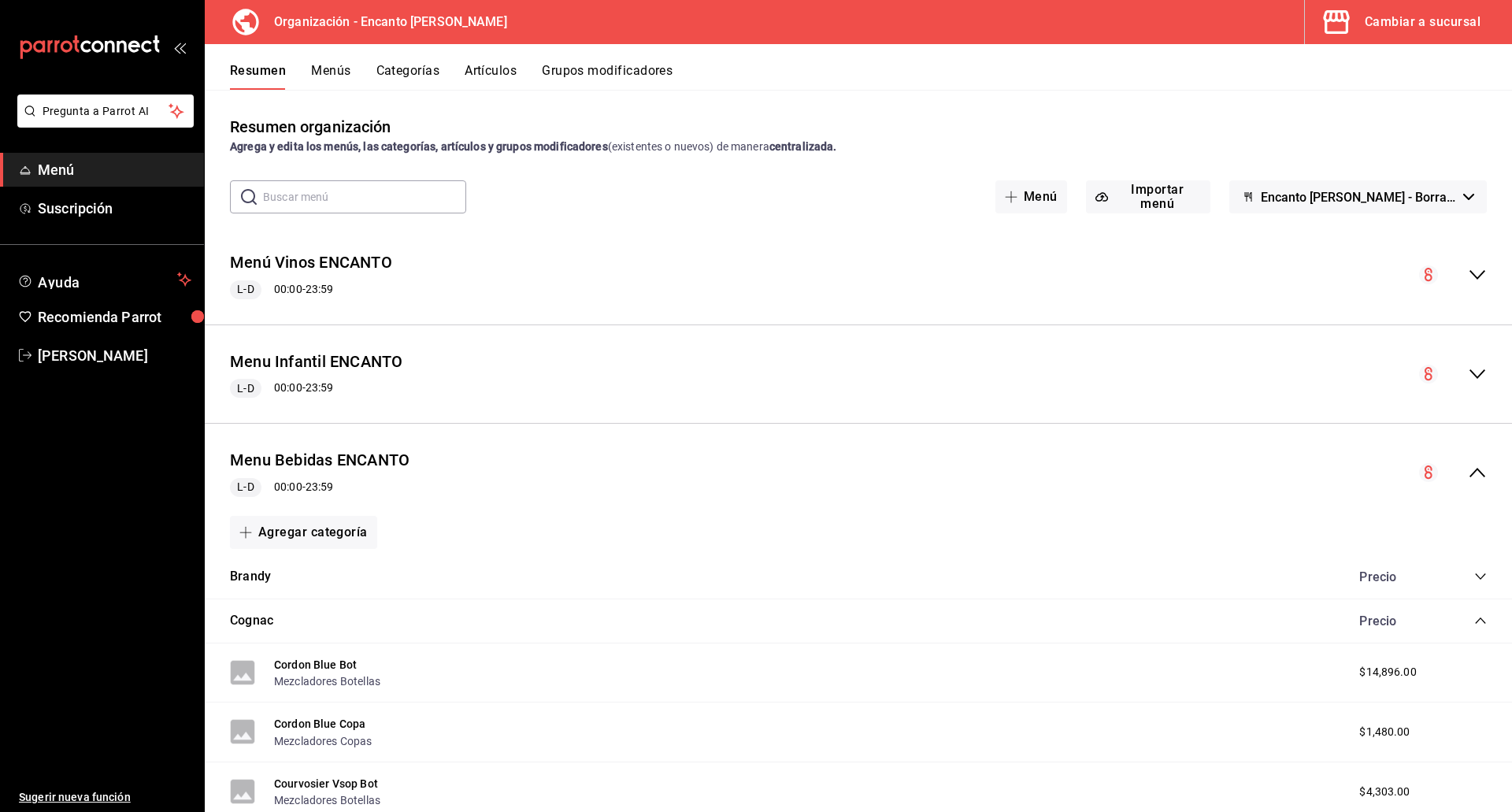
click at [1474, 618] on icon "collapse-category-row" at bounding box center [1480, 620] width 13 height 13
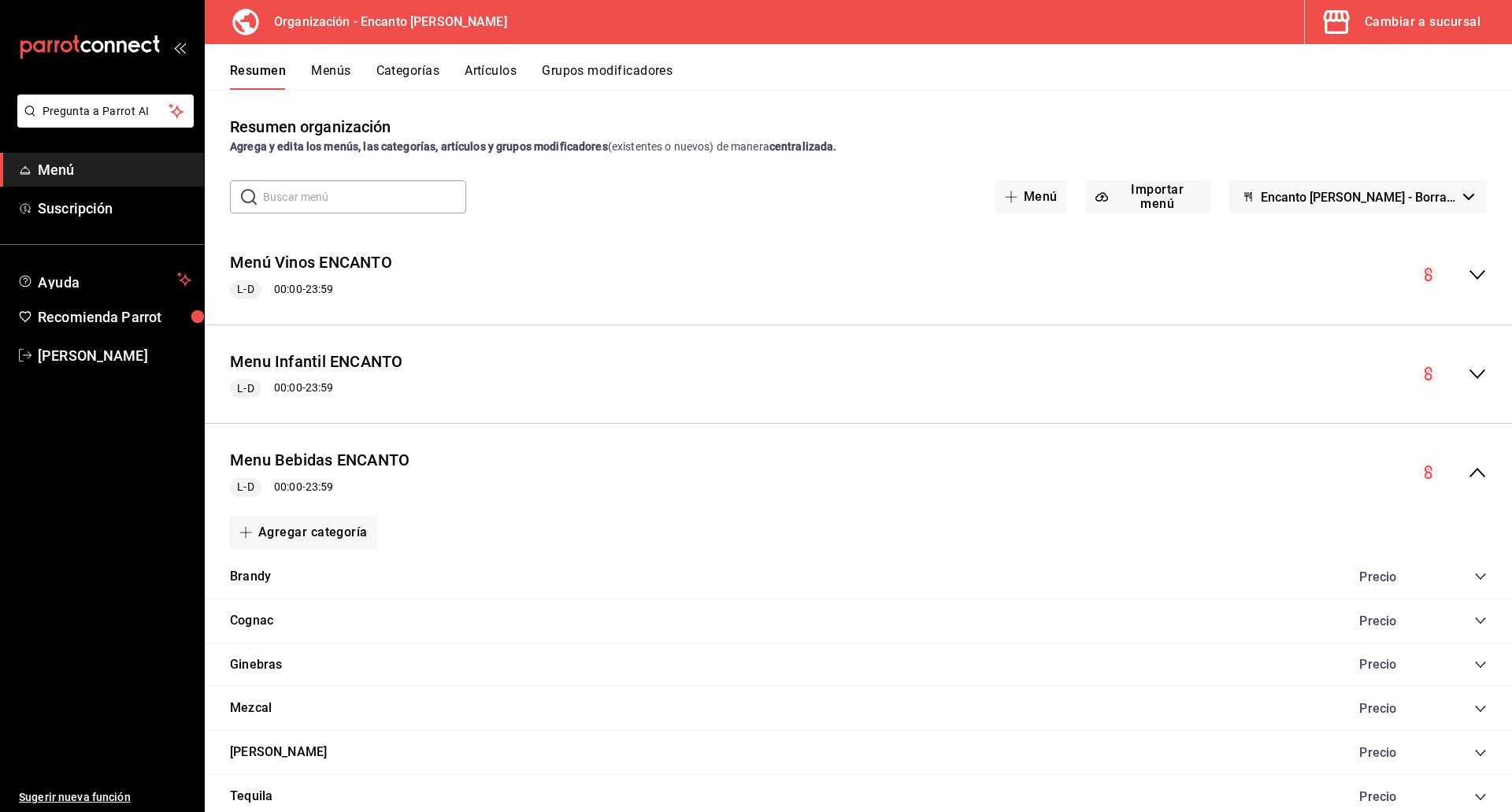
click at [1474, 575] on icon "collapse-category-row" at bounding box center [1480, 576] width 13 height 13
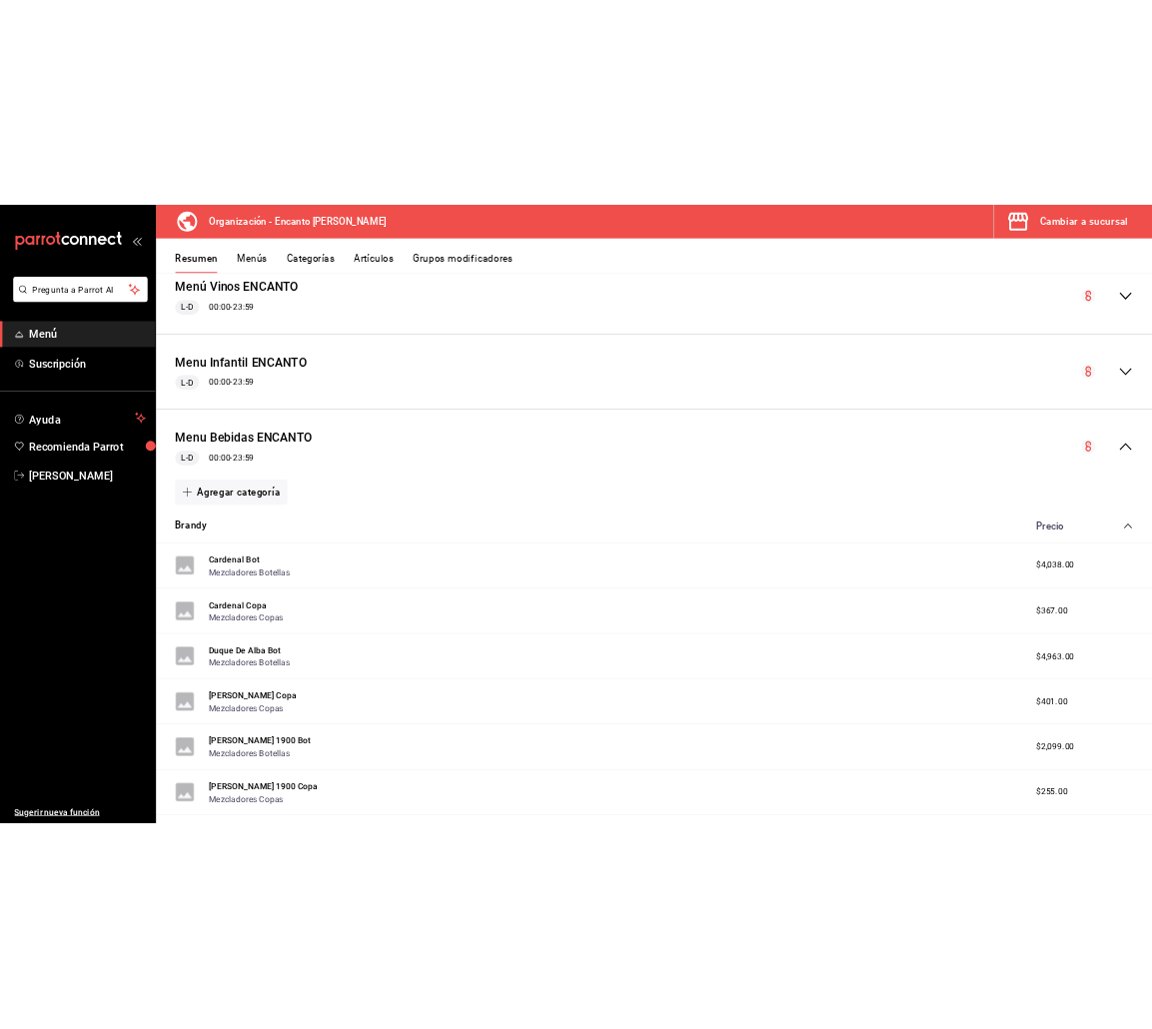
scroll to position [383, 0]
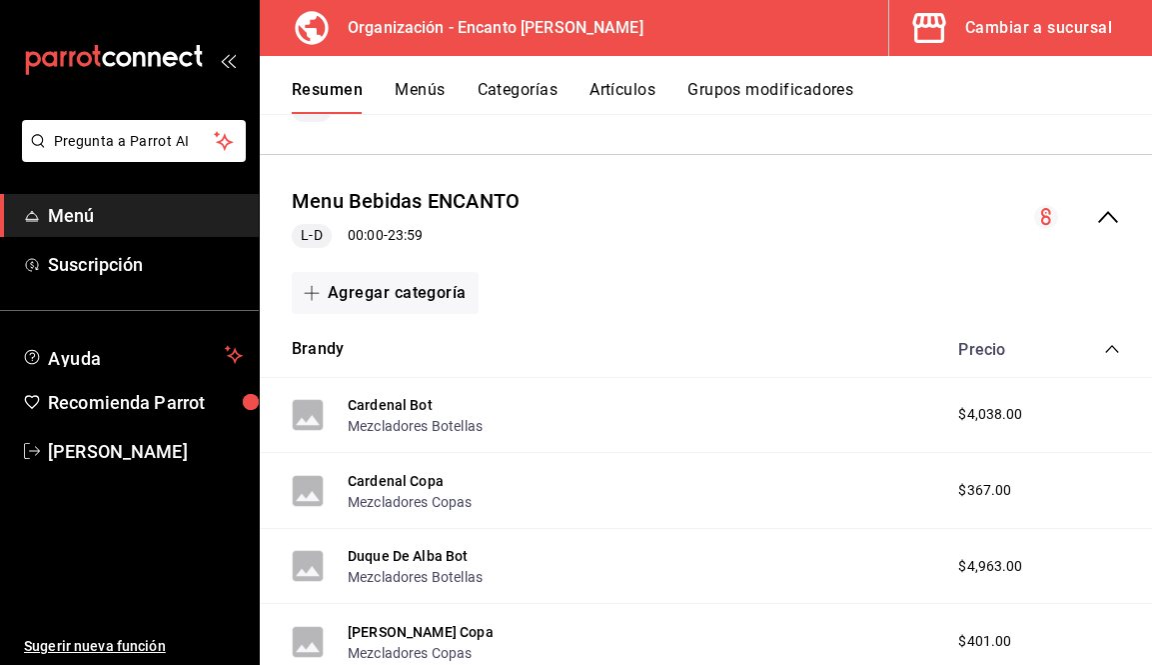
click at [698, 664] on main "Resumen organización Agrega y edita los menús, las categorías, artículos y grup…" at bounding box center [706, 389] width 892 height 551
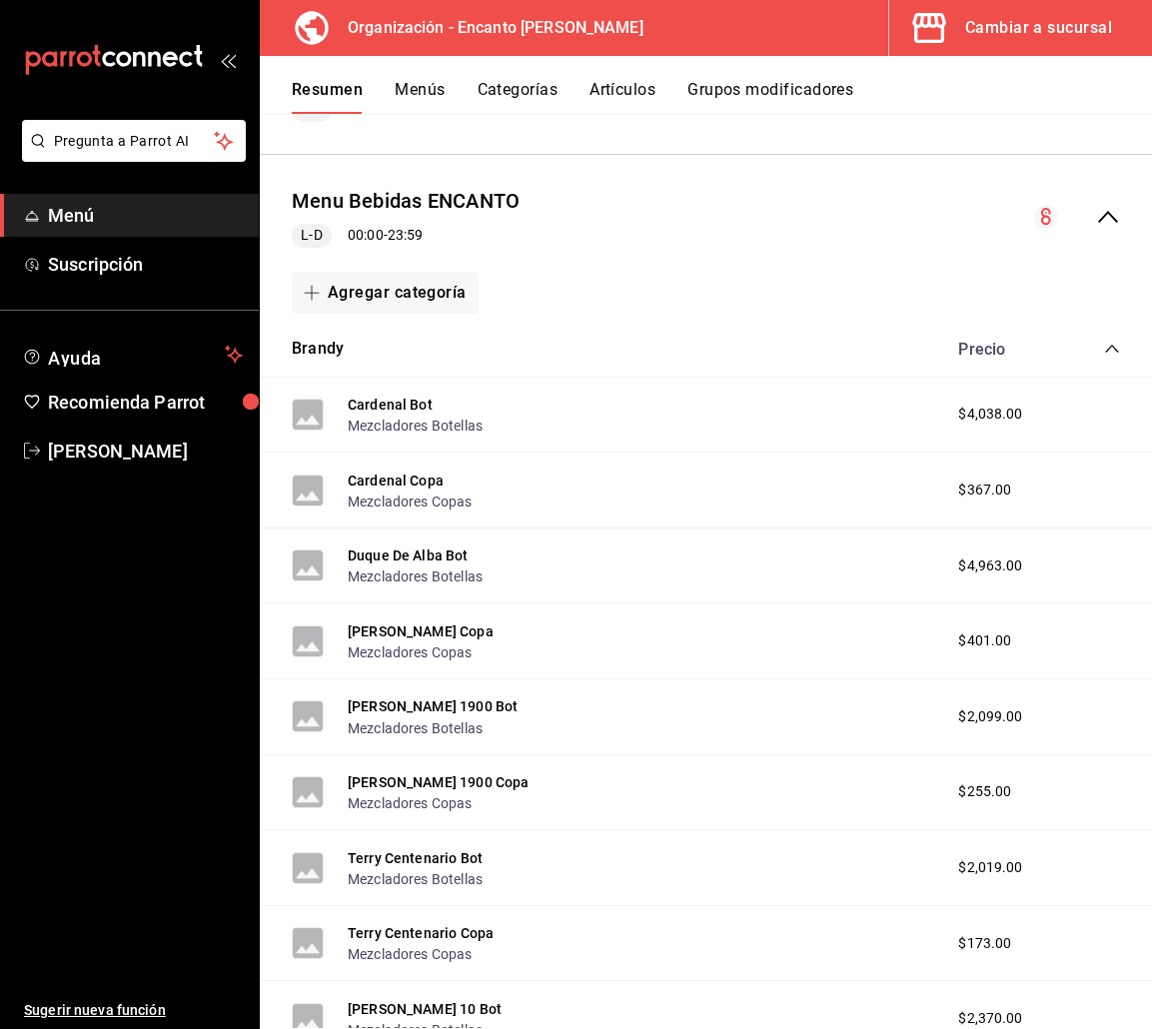
click at [1104, 347] on icon "collapse-category-row" at bounding box center [1112, 349] width 16 height 16
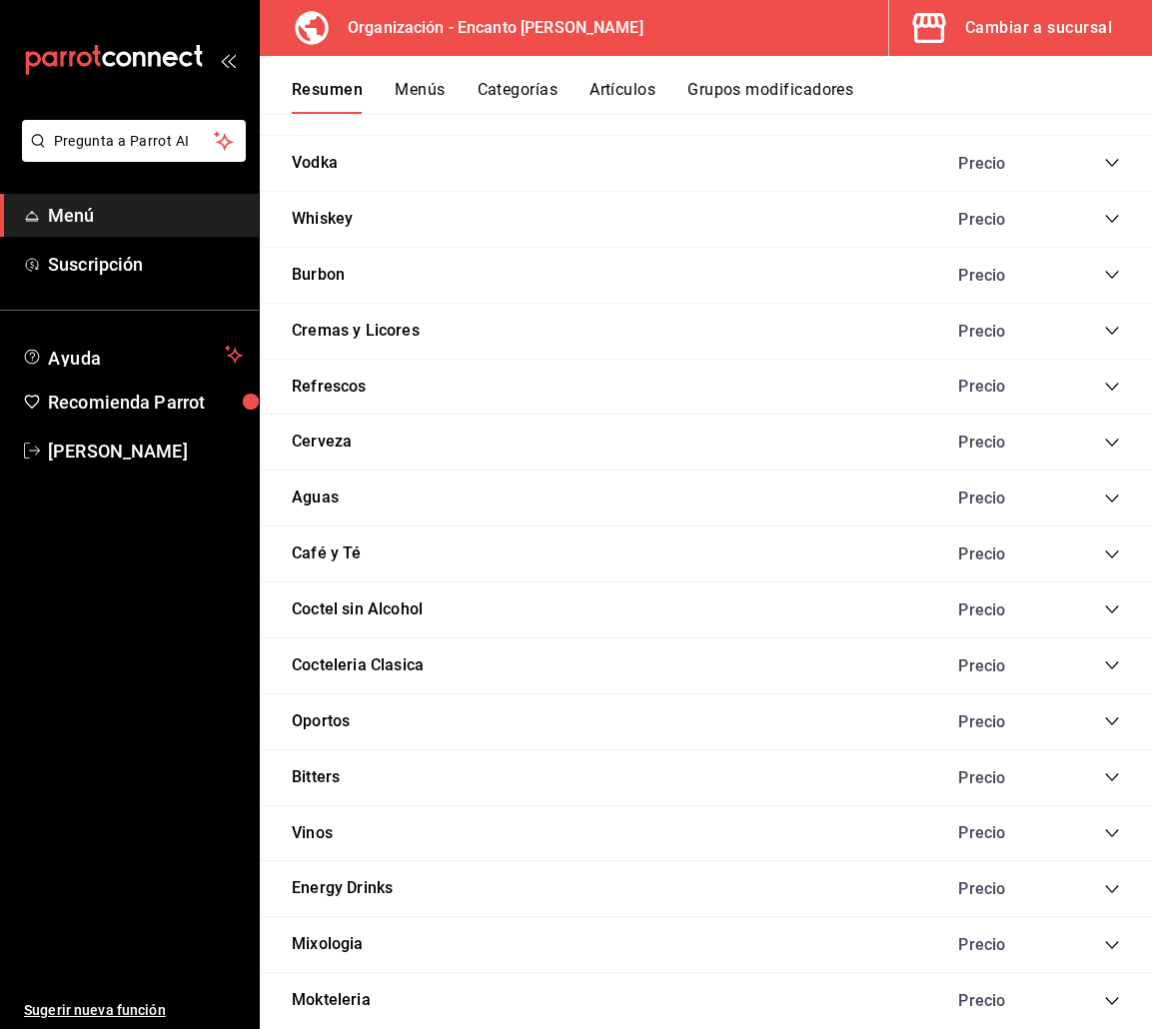
scroll to position [904, 0]
click at [1105, 777] on icon "collapse-category-row" at bounding box center [1111, 776] width 13 height 8
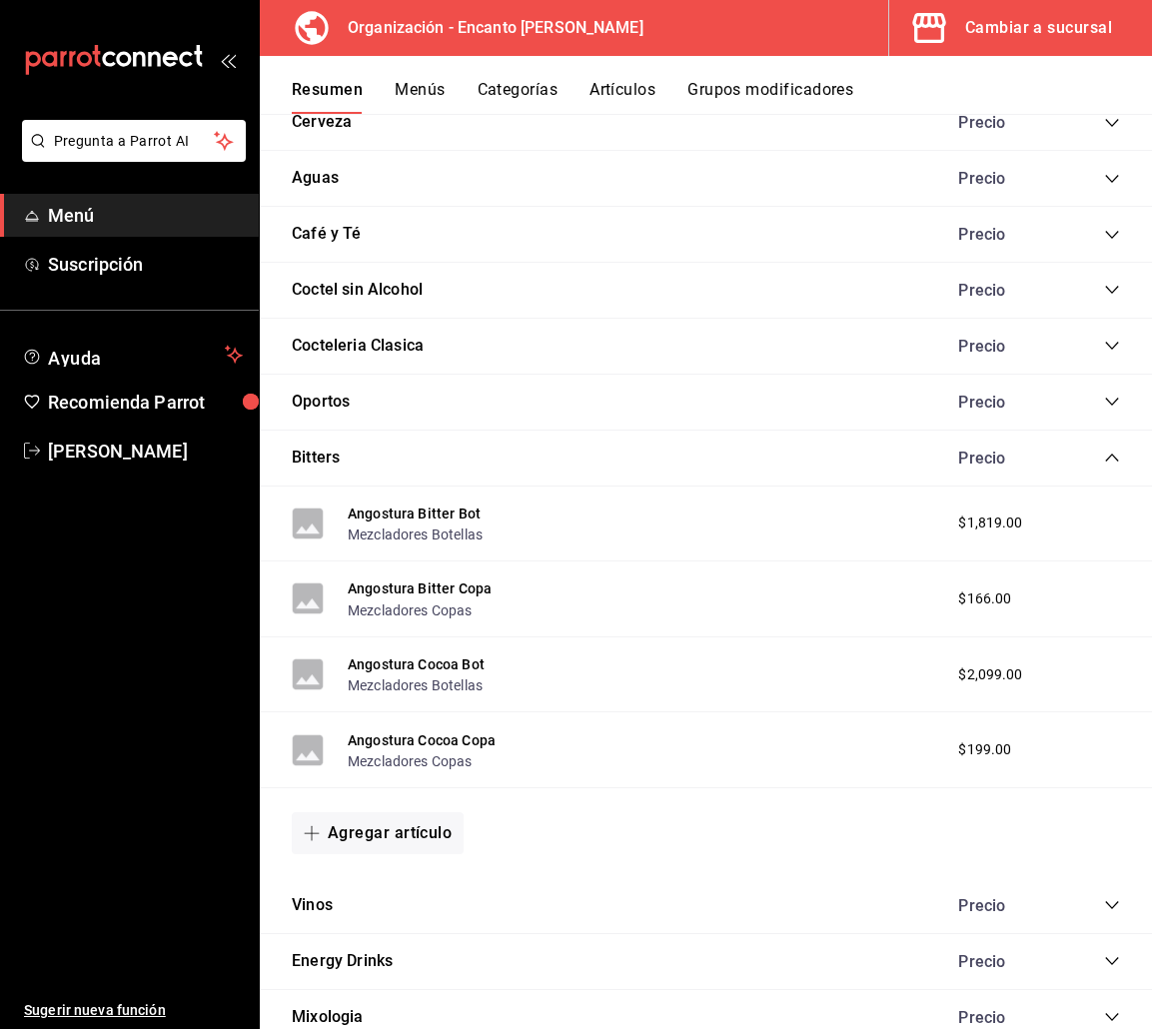
scroll to position [1224, 0]
click at [1104, 458] on icon "collapse-category-row" at bounding box center [1112, 457] width 16 height 16
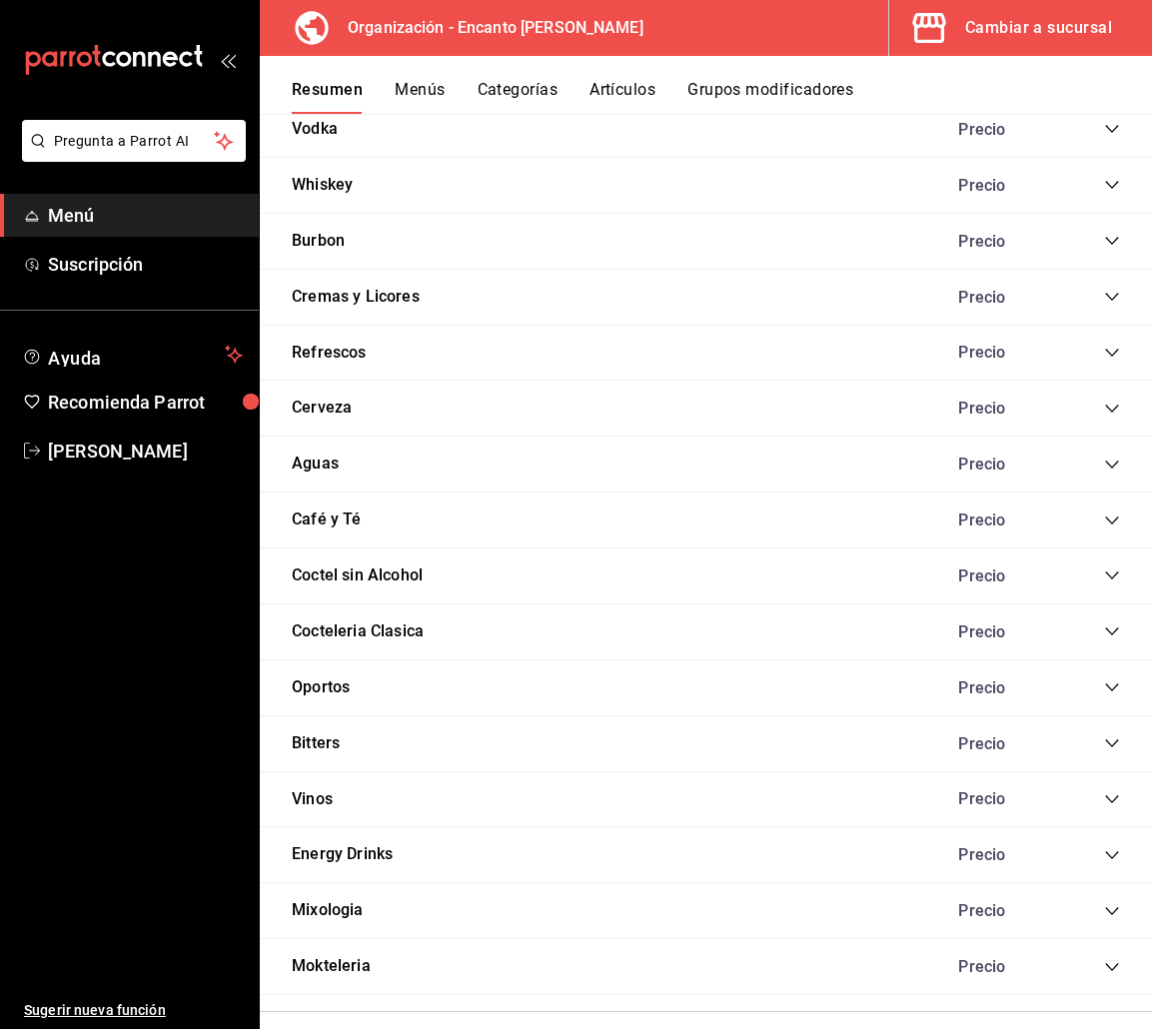
scroll to position [936, 0]
click at [1104, 242] on icon "collapse-category-row" at bounding box center [1112, 242] width 16 height 16
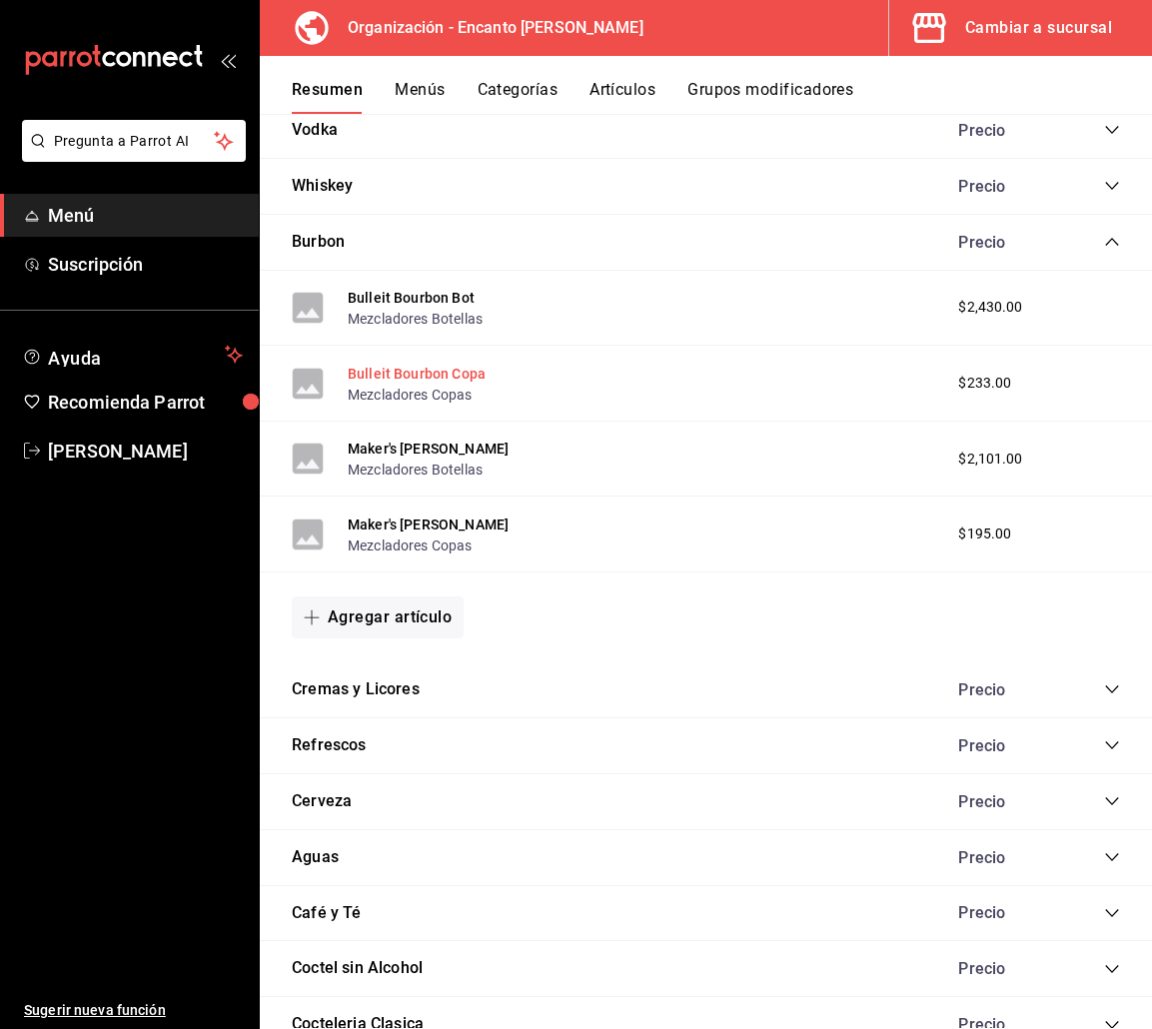
click at [463, 370] on button "Bulleit Bourbon Copa" at bounding box center [417, 374] width 138 height 20
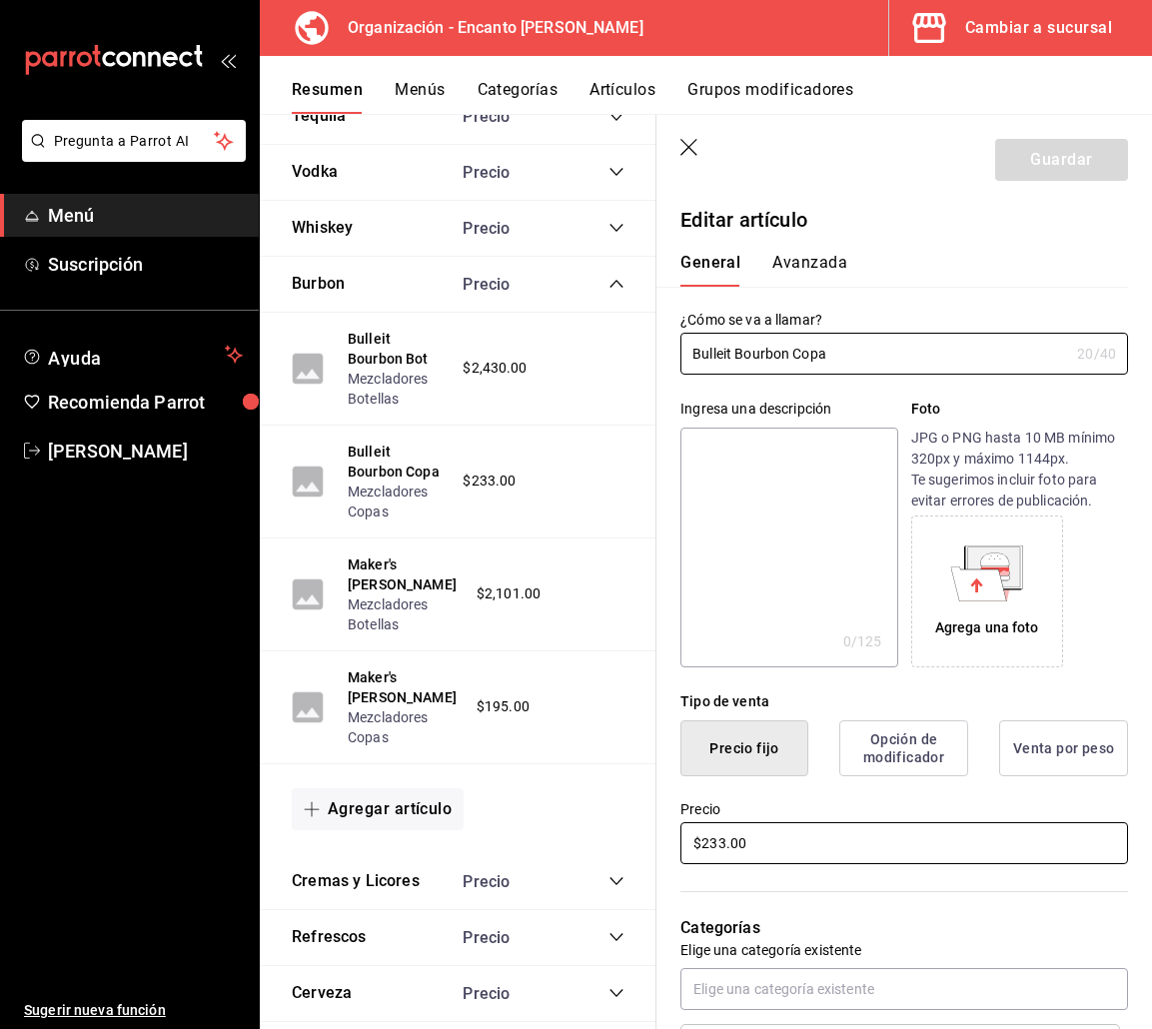
click at [723, 840] on input "$233.00" at bounding box center [904, 843] width 448 height 42
type input "$234.00"
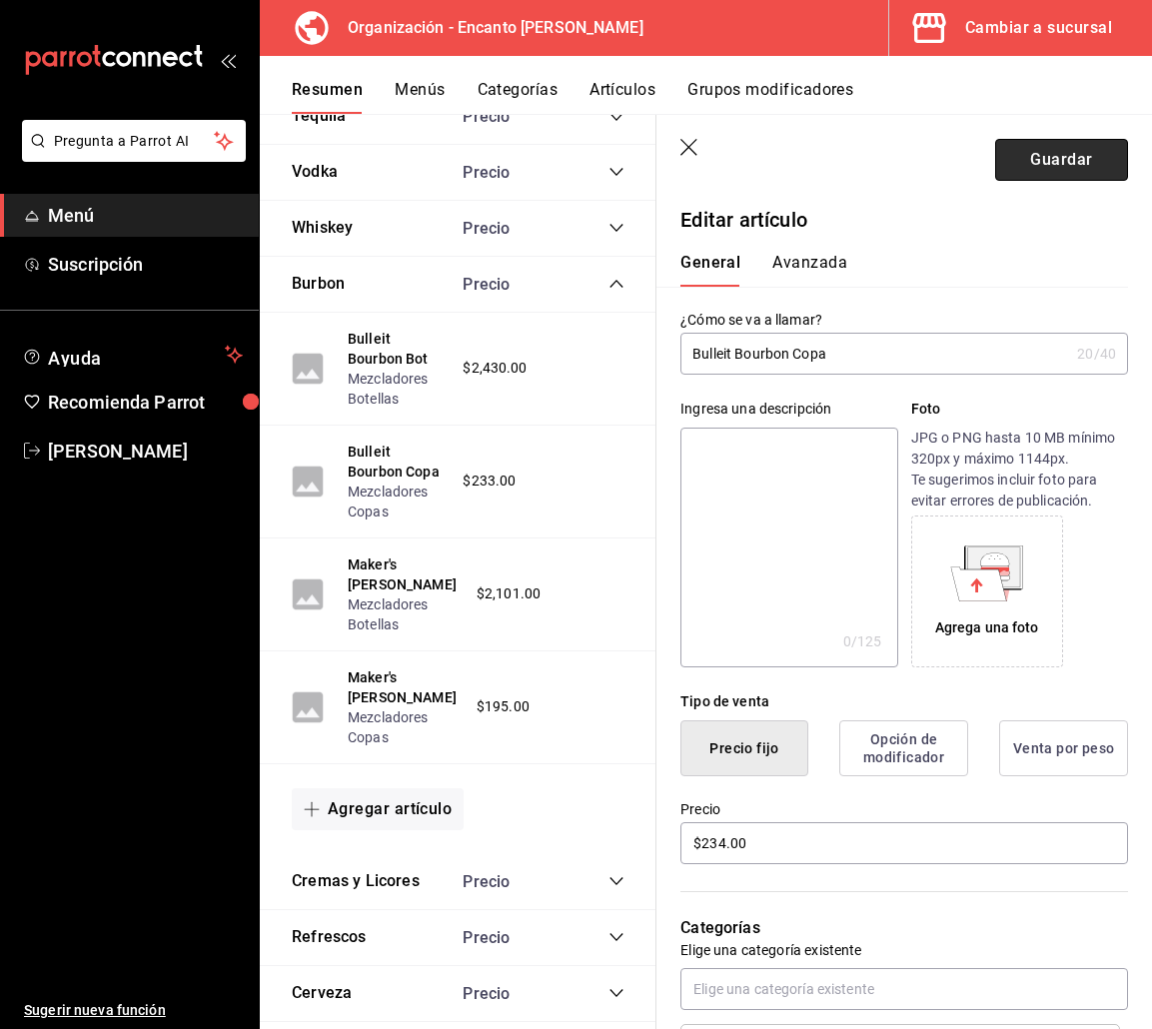
click at [1077, 160] on button "Guardar" at bounding box center [1061, 160] width 133 height 42
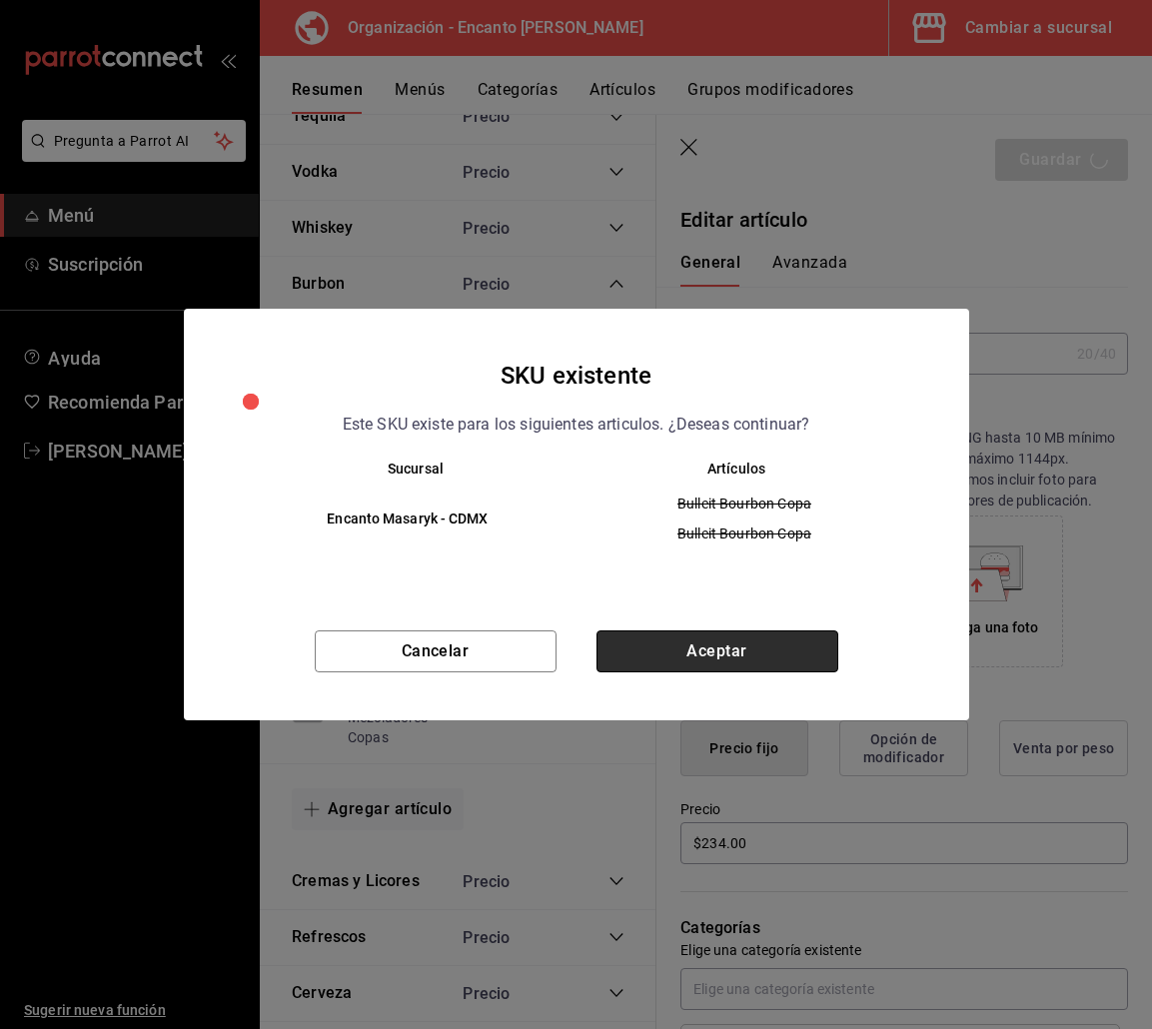
click at [712, 645] on button "Aceptar" at bounding box center [718, 652] width 242 height 42
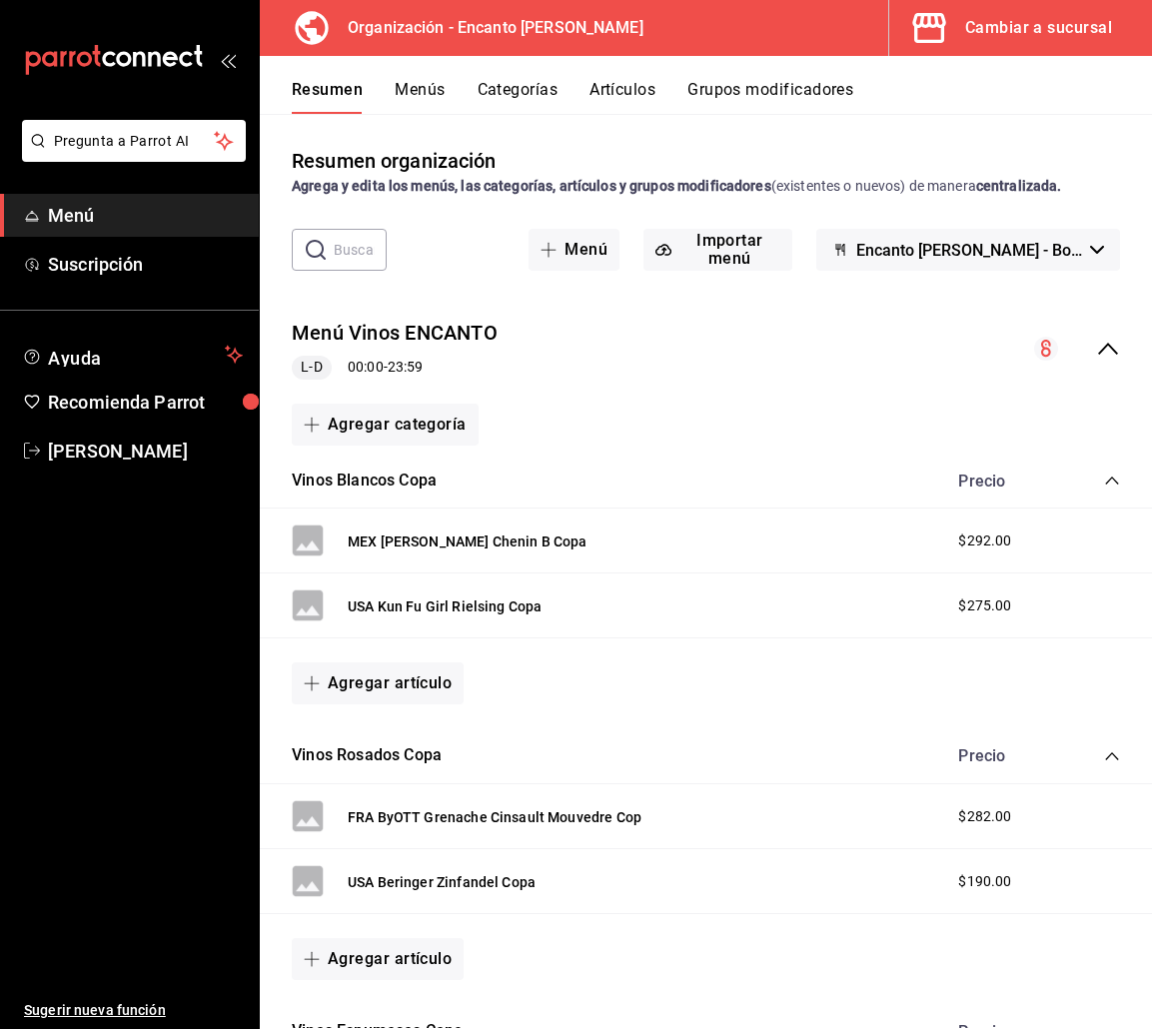
click at [1096, 357] on icon "collapse-menu-row" at bounding box center [1108, 349] width 24 height 24
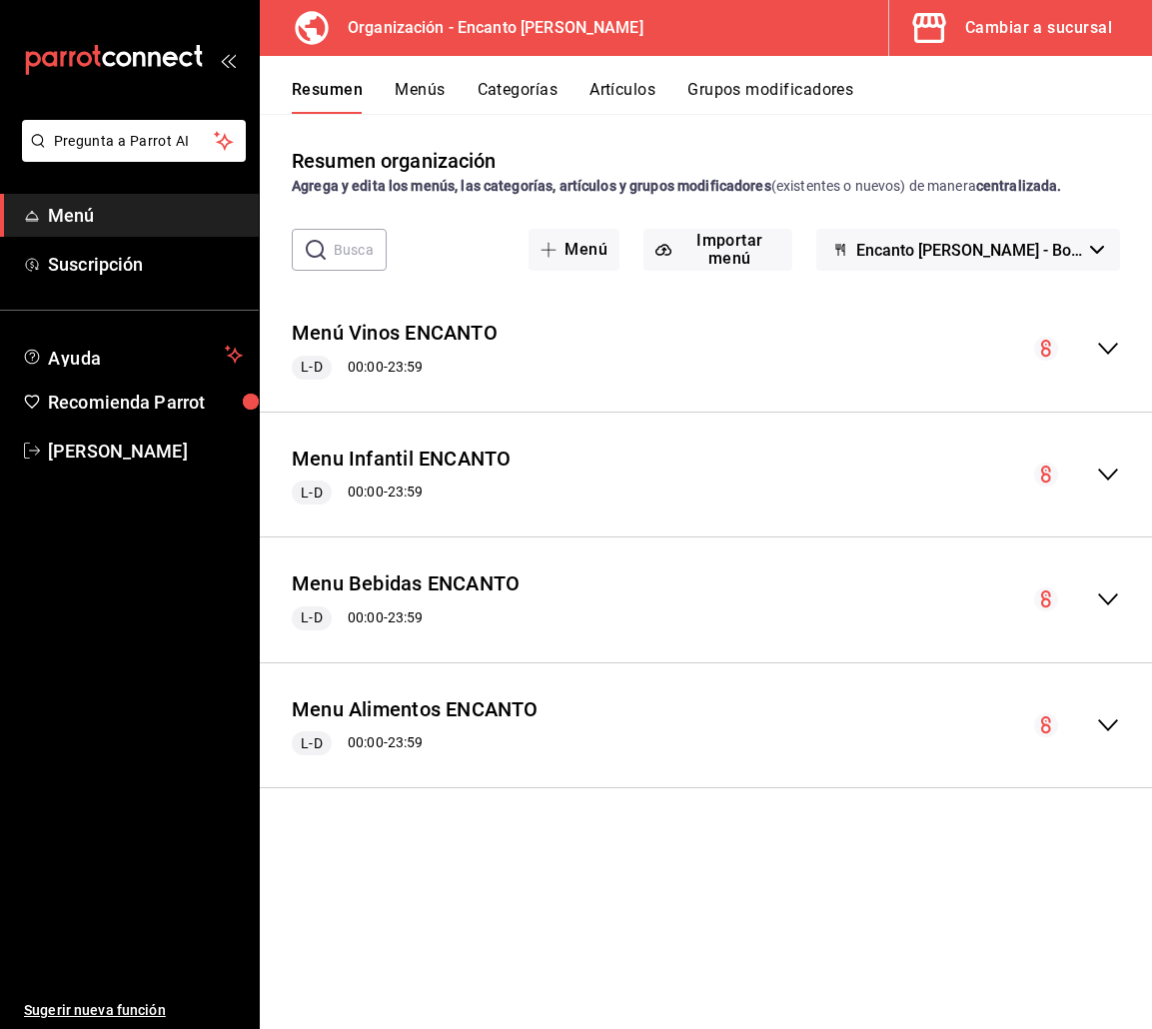
click at [1116, 597] on icon "collapse-menu-row" at bounding box center [1108, 601] width 20 height 12
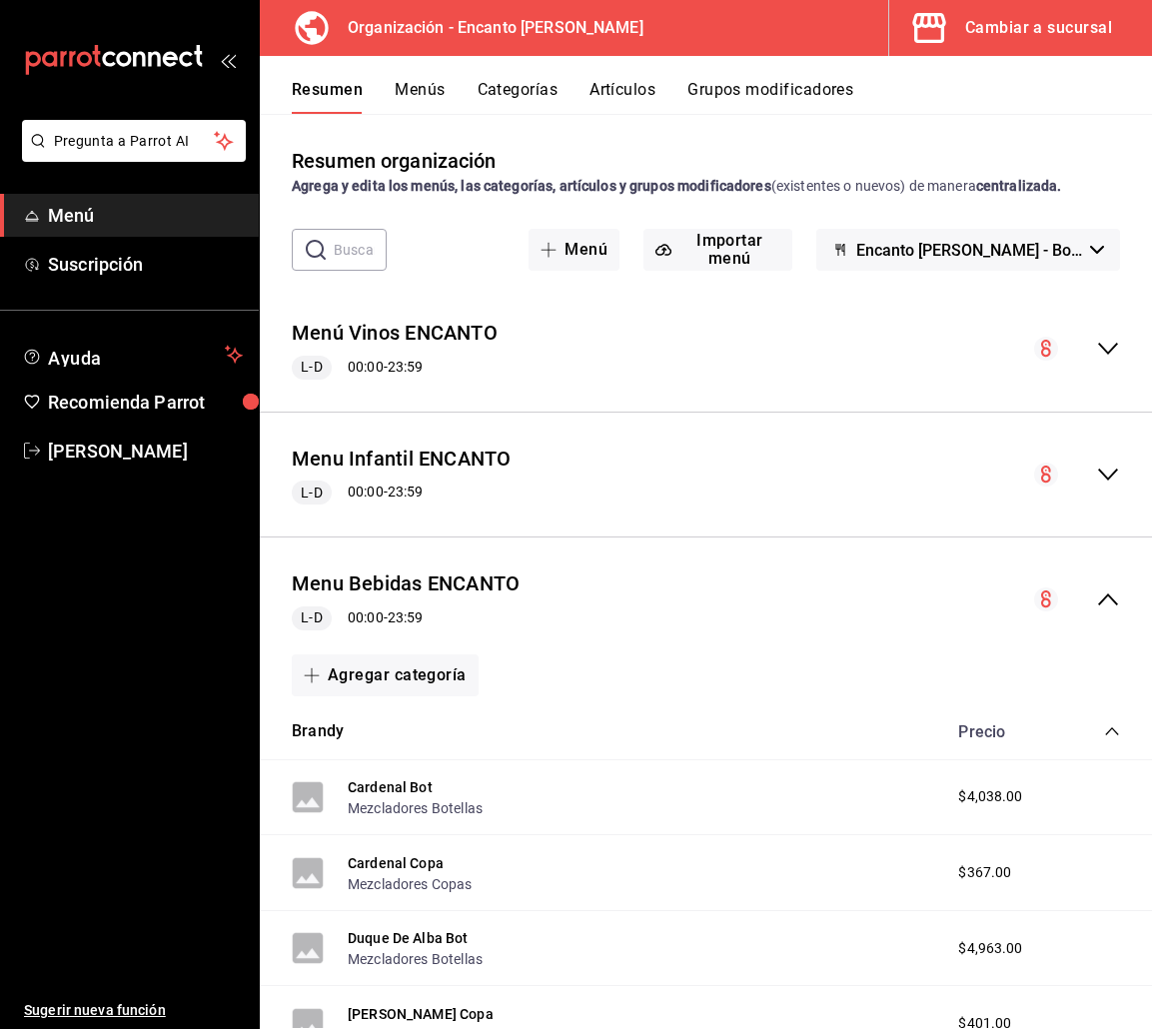
click at [1104, 730] on icon "collapse-category-row" at bounding box center [1112, 731] width 16 height 16
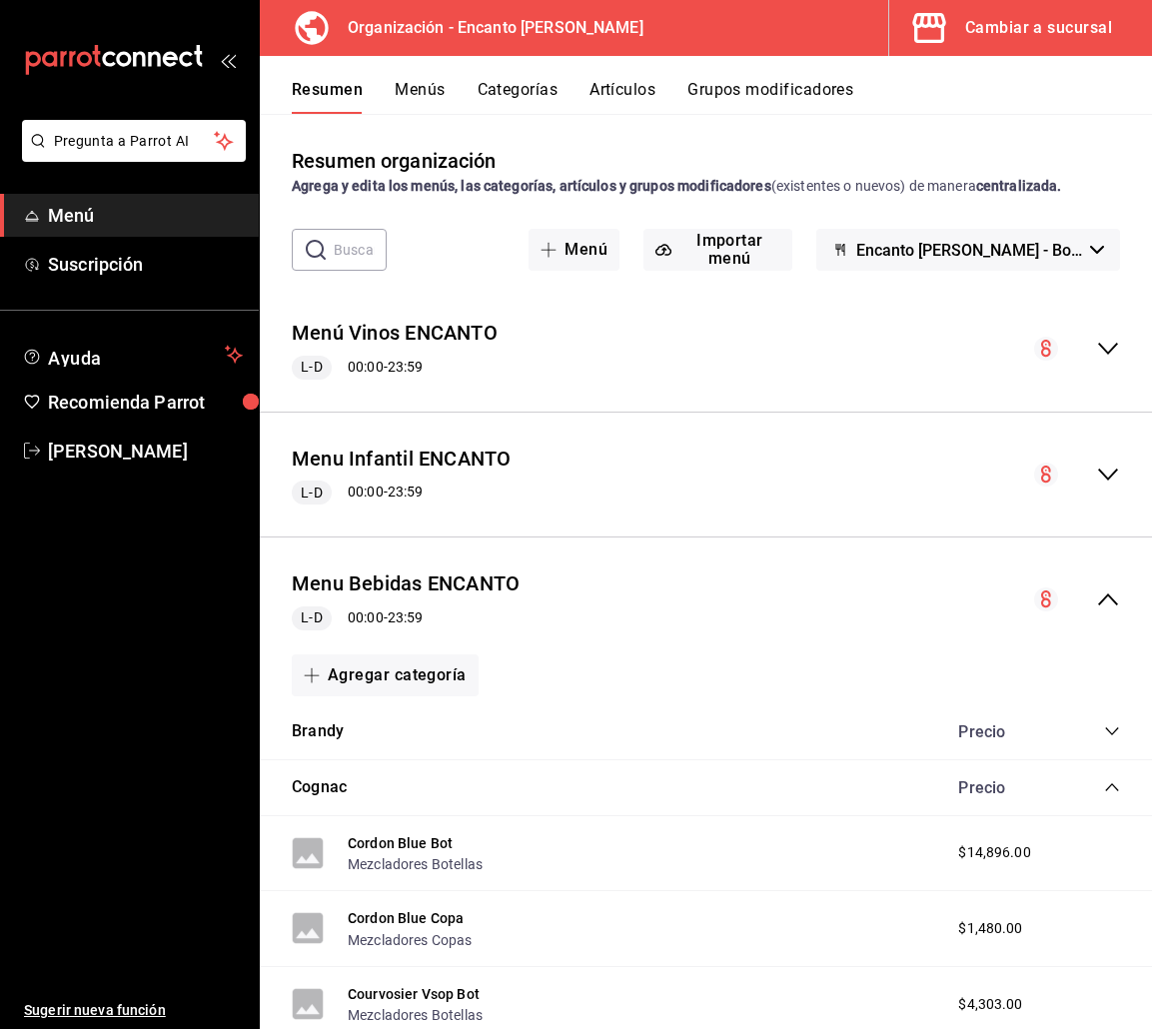
click at [1104, 788] on icon "collapse-category-row" at bounding box center [1112, 787] width 16 height 16
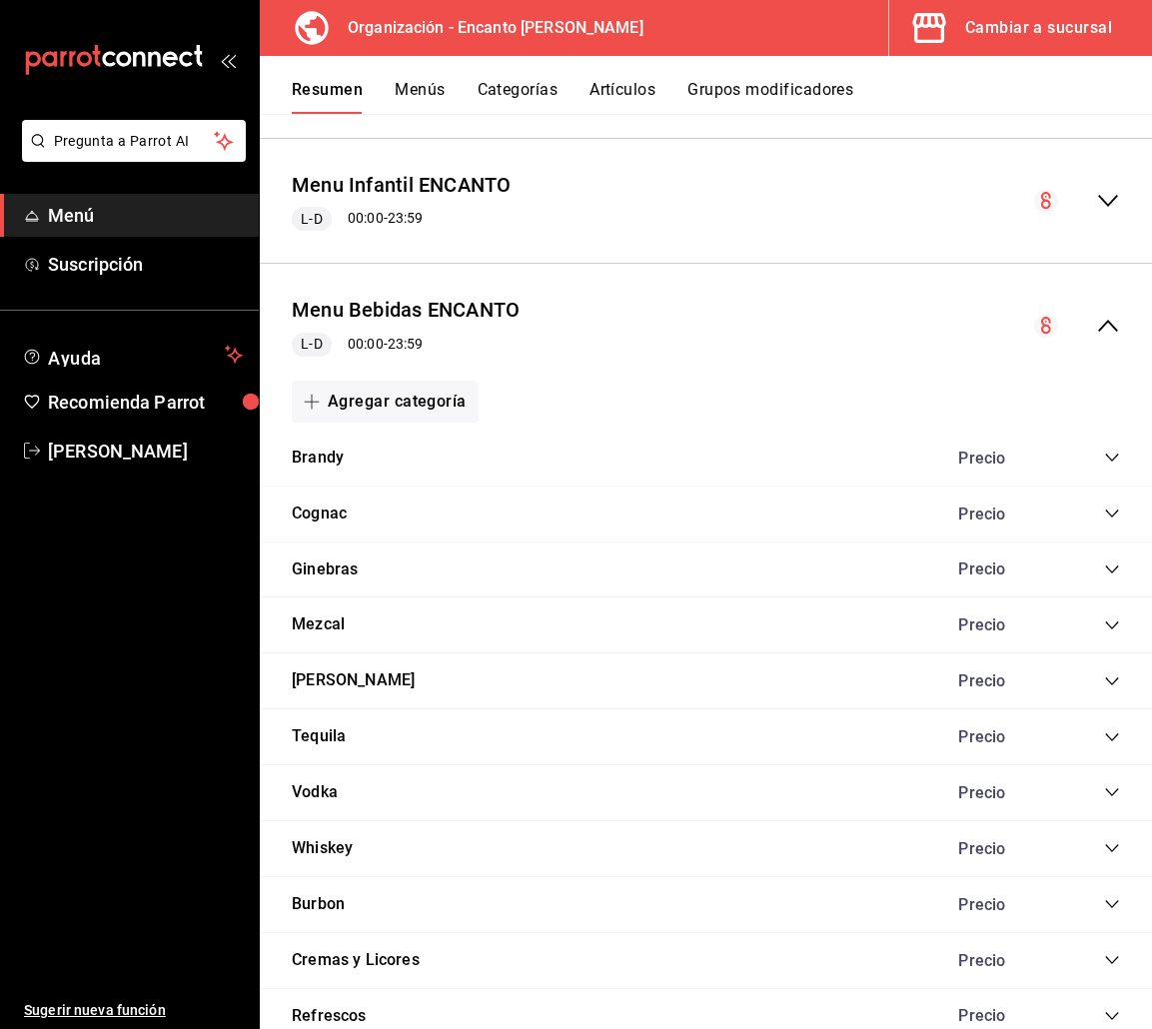
scroll to position [275, 0]
click at [1104, 899] on icon "collapse-category-row" at bounding box center [1112, 903] width 16 height 16
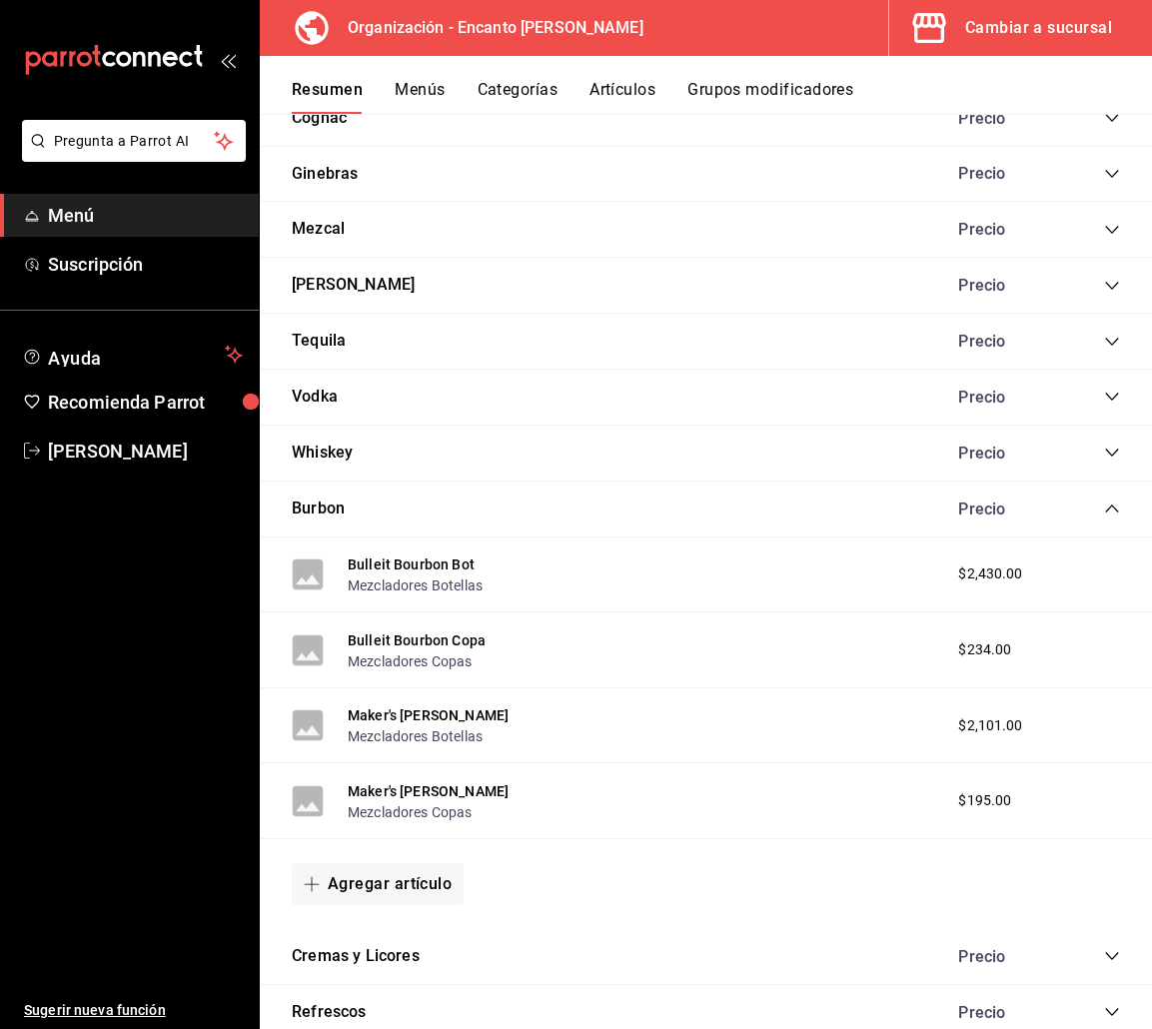
scroll to position [670, 0]
click at [1104, 505] on icon "collapse-category-row" at bounding box center [1112, 508] width 16 height 16
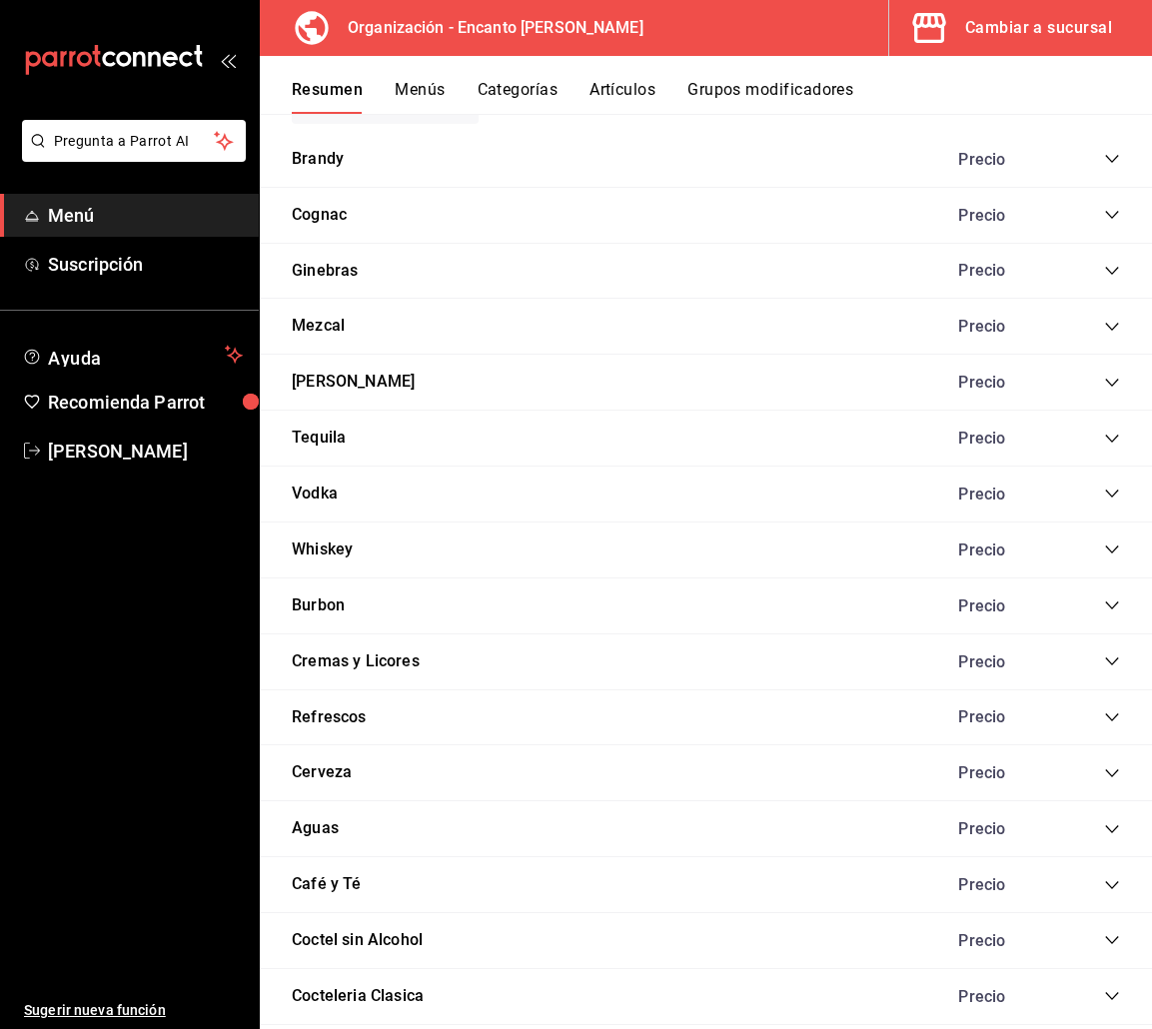
scroll to position [570, 0]
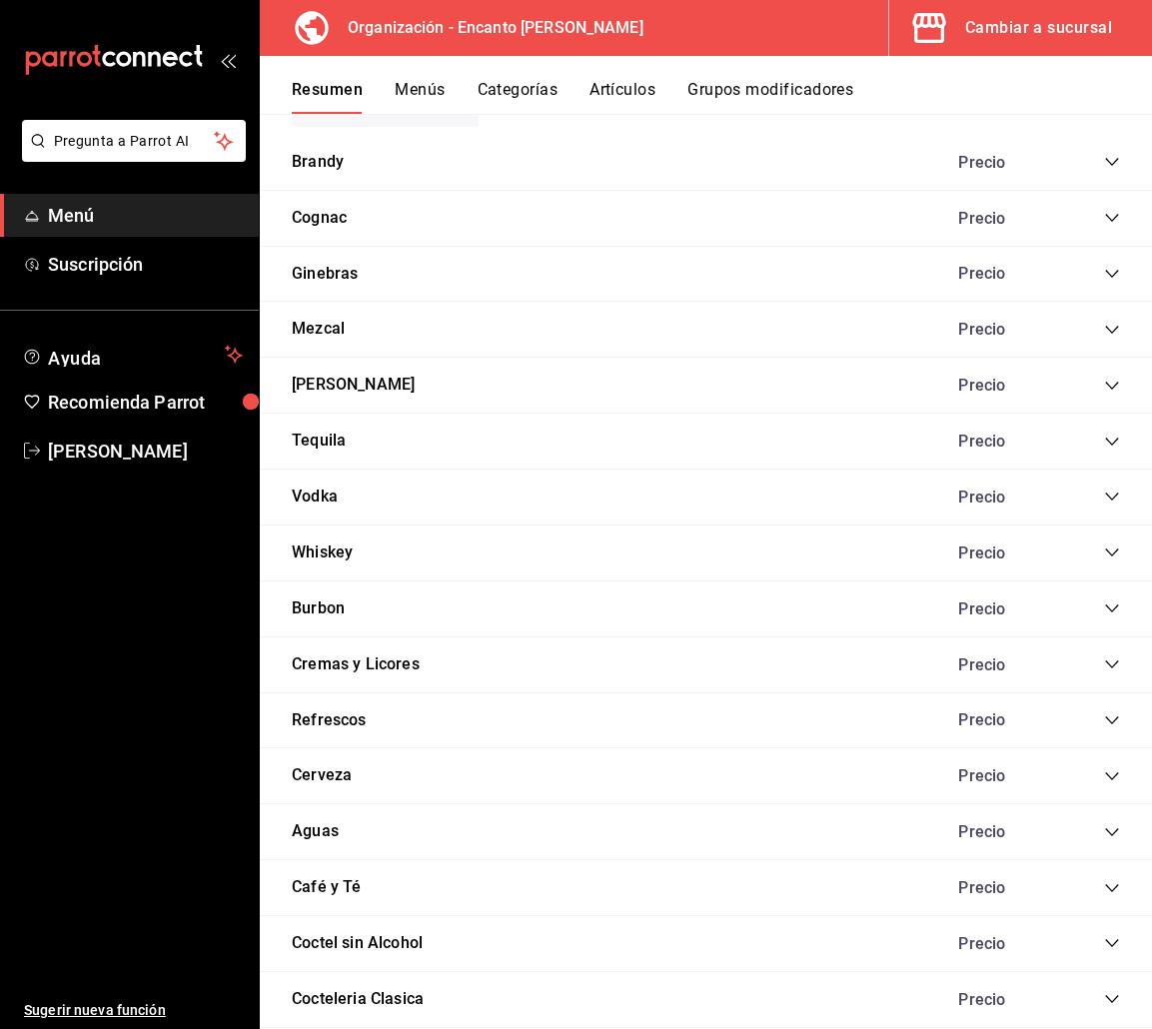
click at [1104, 161] on icon "collapse-category-row" at bounding box center [1112, 162] width 16 height 16
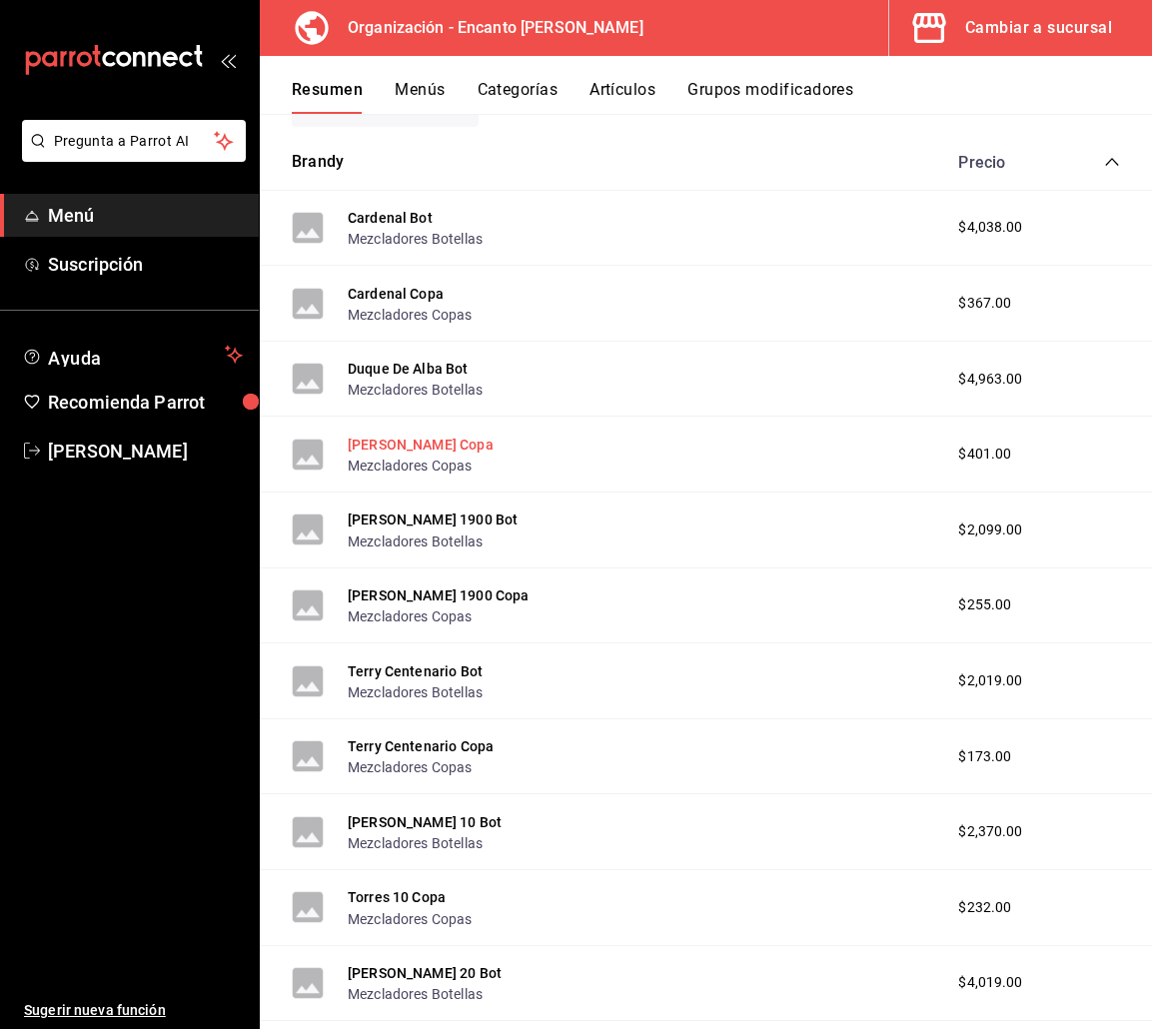
click at [417, 450] on button "Duque De Alba Copa" at bounding box center [421, 445] width 146 height 20
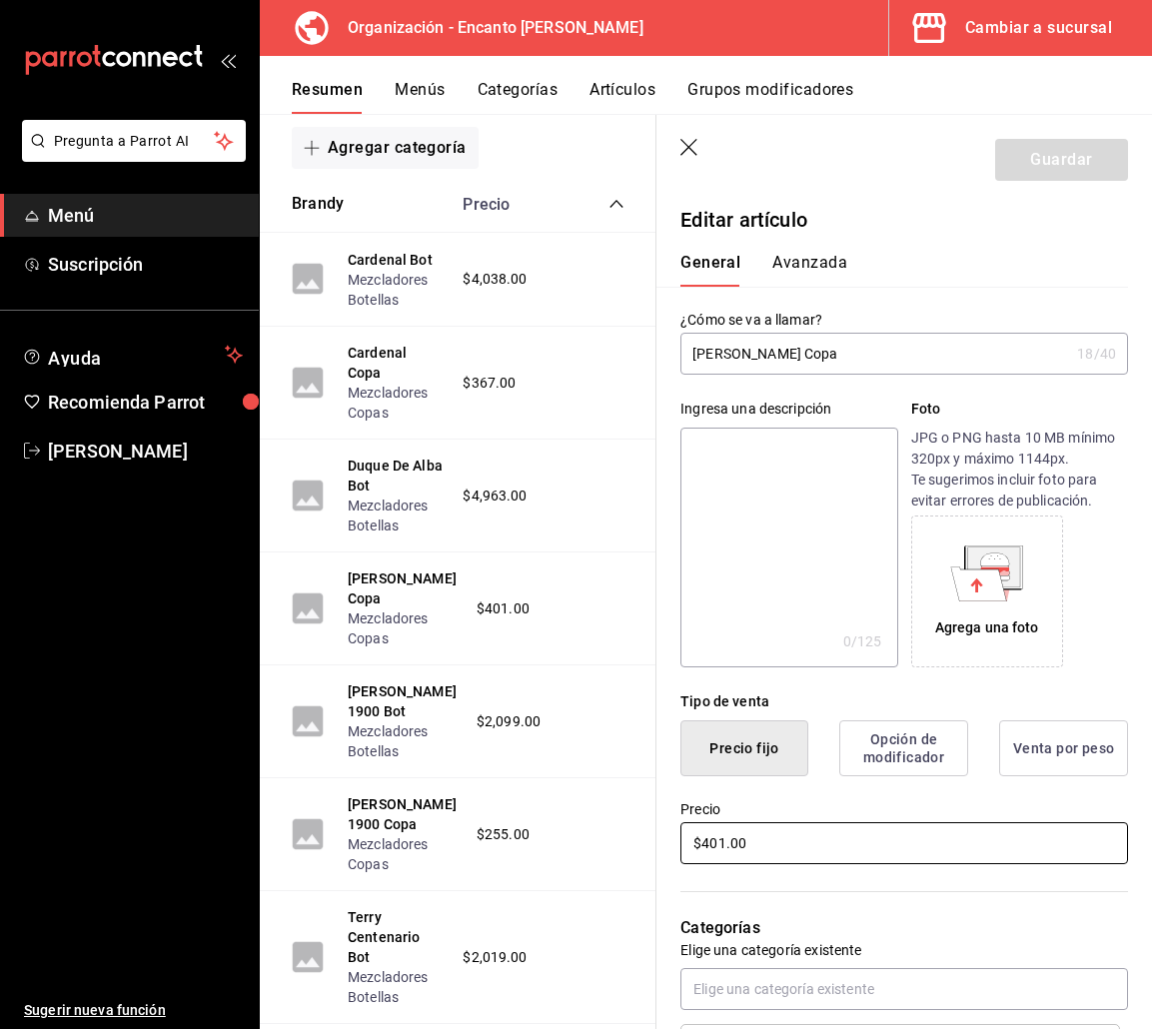
click at [723, 846] on input "$401.00" at bounding box center [904, 843] width 448 height 42
type input "$402.00"
click at [1081, 161] on button "Guardar" at bounding box center [1061, 160] width 133 height 42
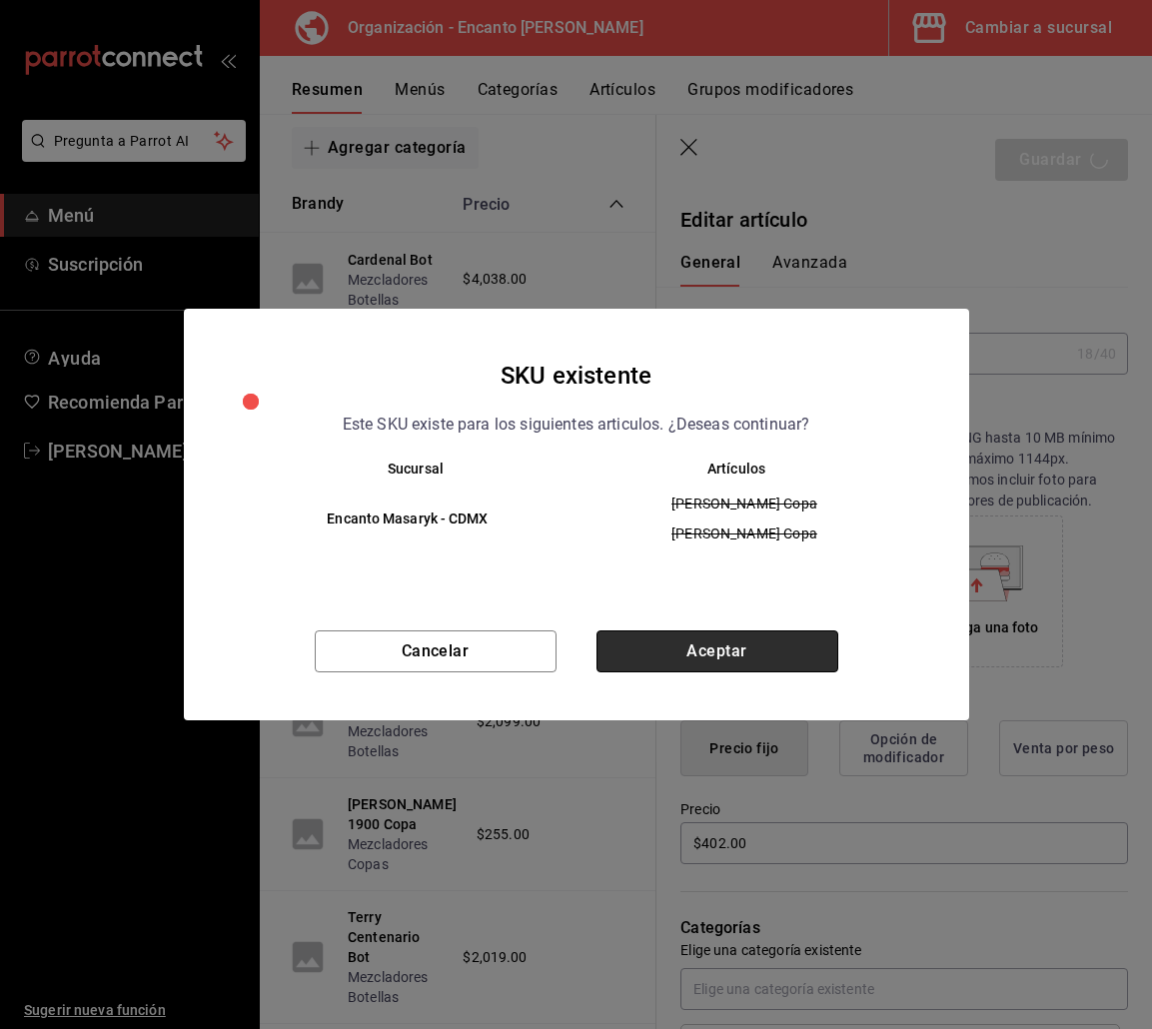
click at [679, 645] on button "Aceptar" at bounding box center [718, 652] width 242 height 42
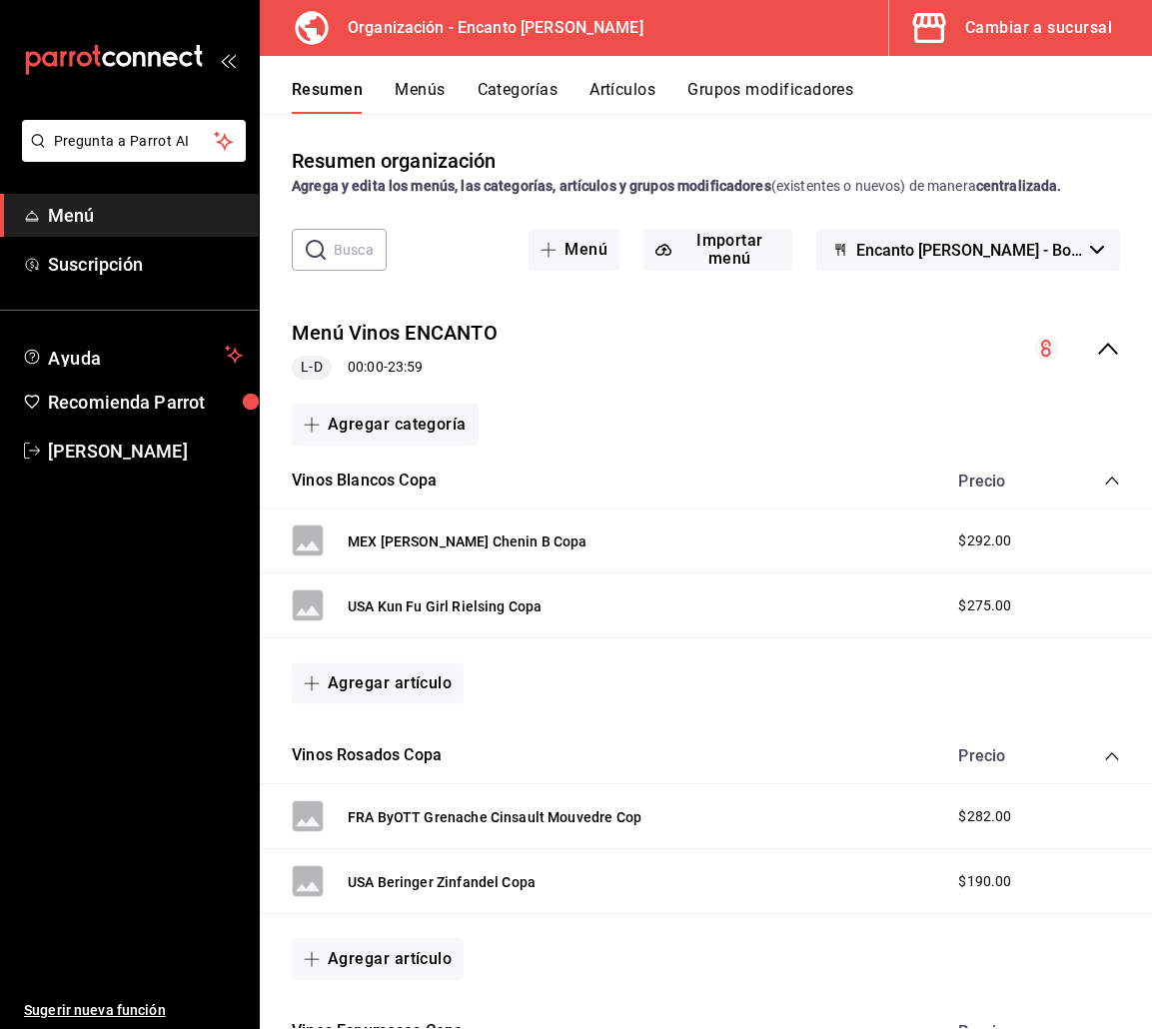
click at [1096, 343] on icon "collapse-menu-row" at bounding box center [1108, 349] width 24 height 24
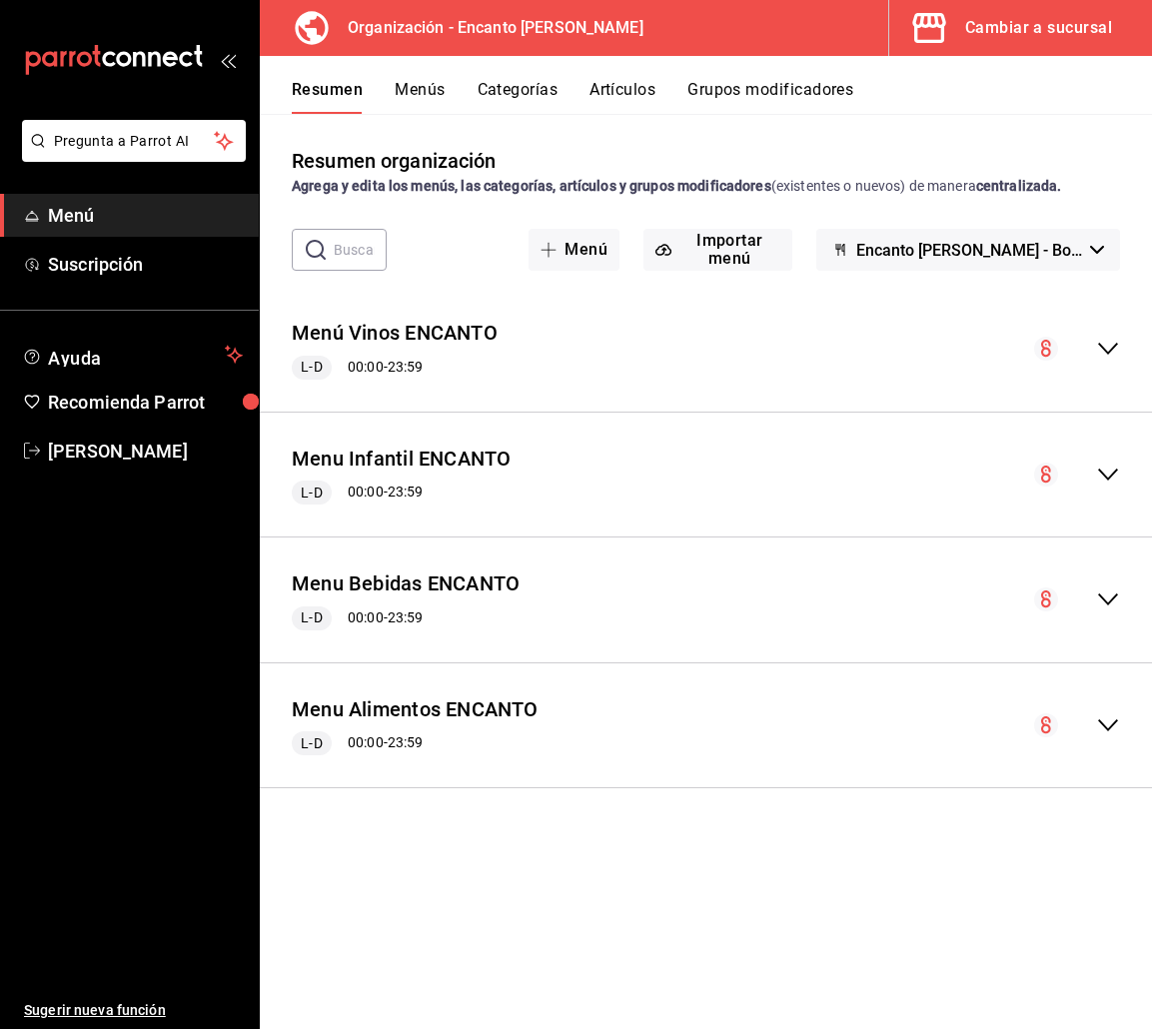
click at [1104, 596] on icon "collapse-menu-row" at bounding box center [1108, 600] width 24 height 24
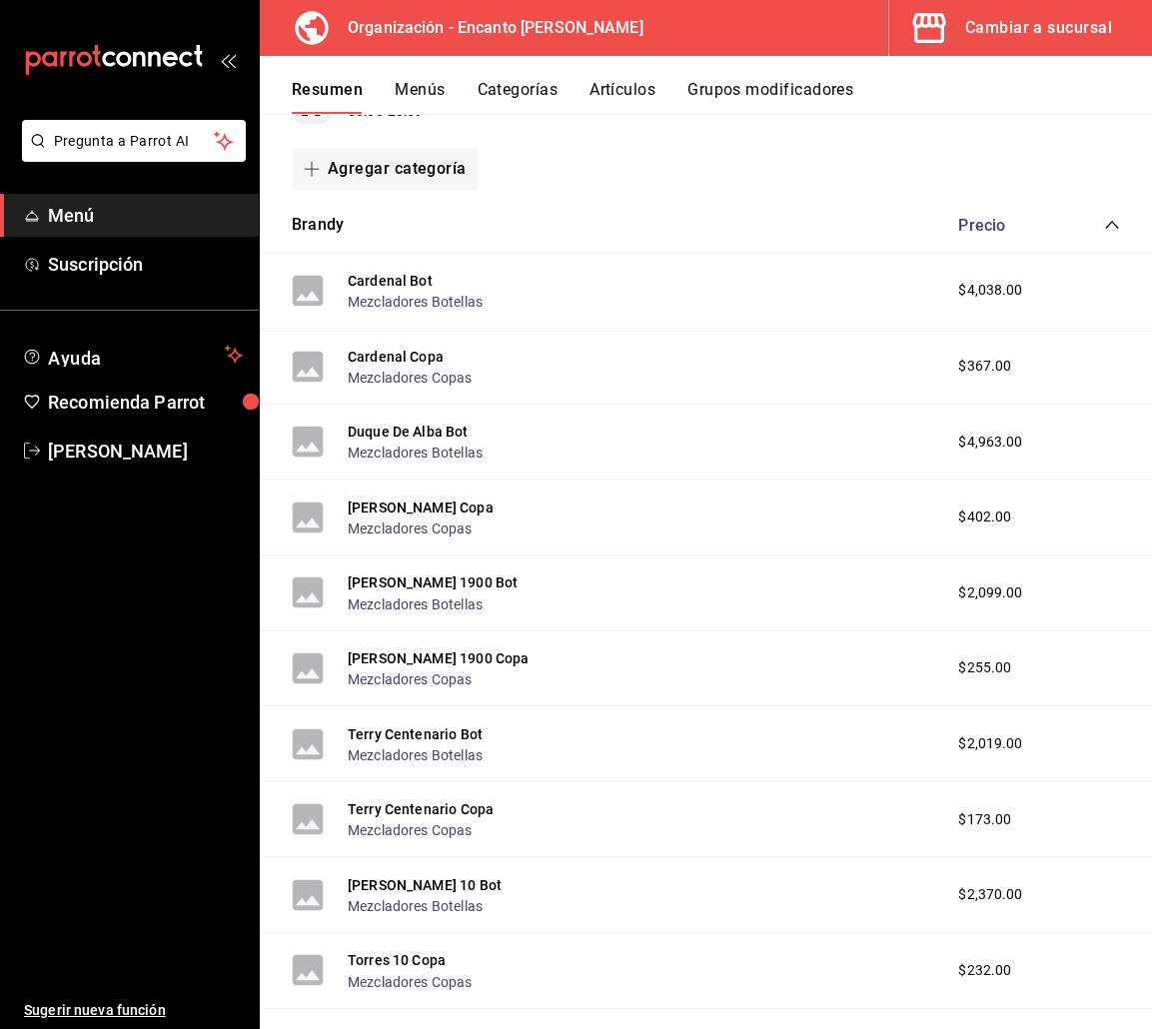
scroll to position [508, 0]
click at [429, 651] on button "Terry 1900 Copa" at bounding box center [438, 658] width 181 height 20
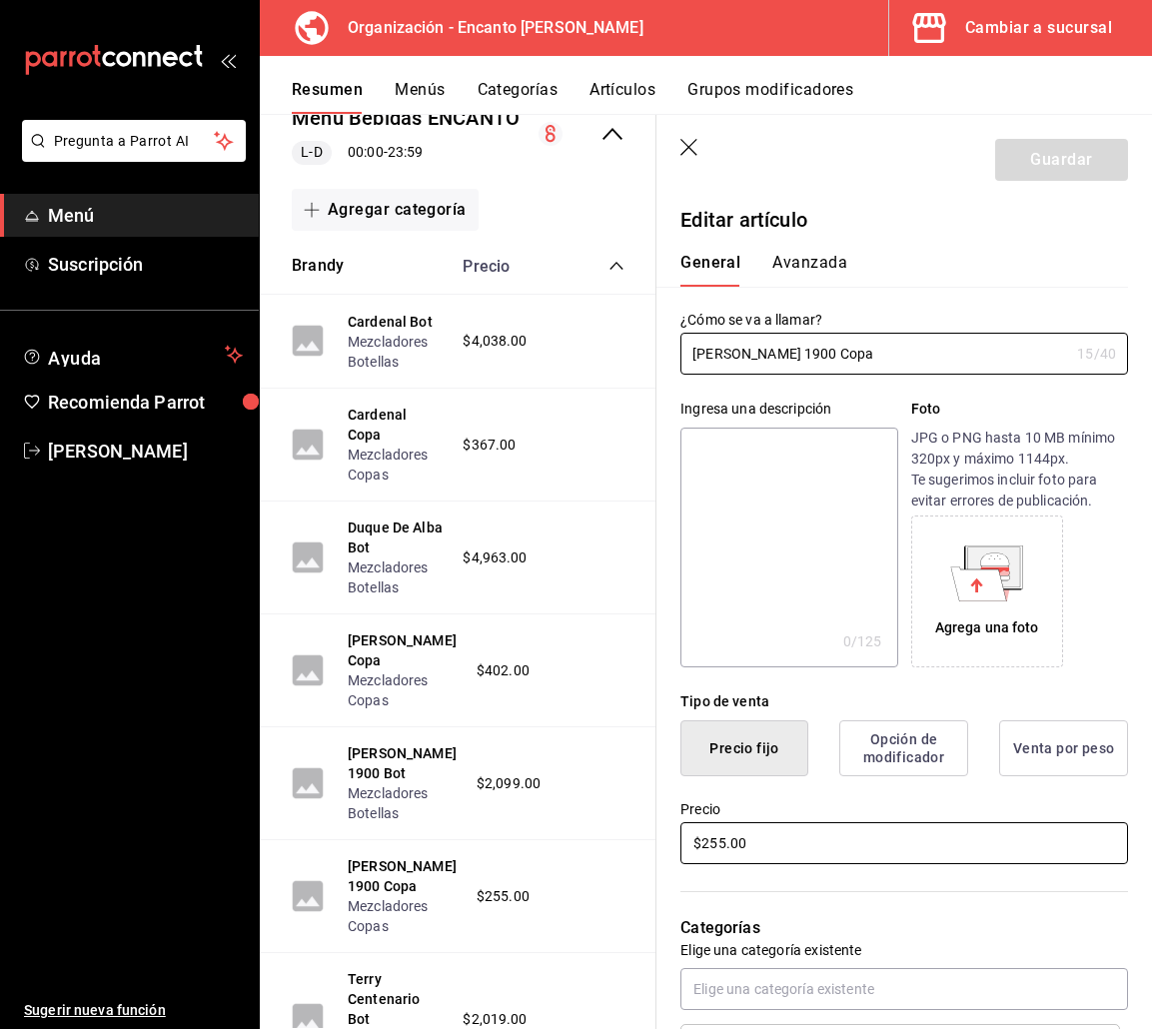
click at [730, 856] on input "$255.00" at bounding box center [904, 843] width 448 height 42
type input "$256.00"
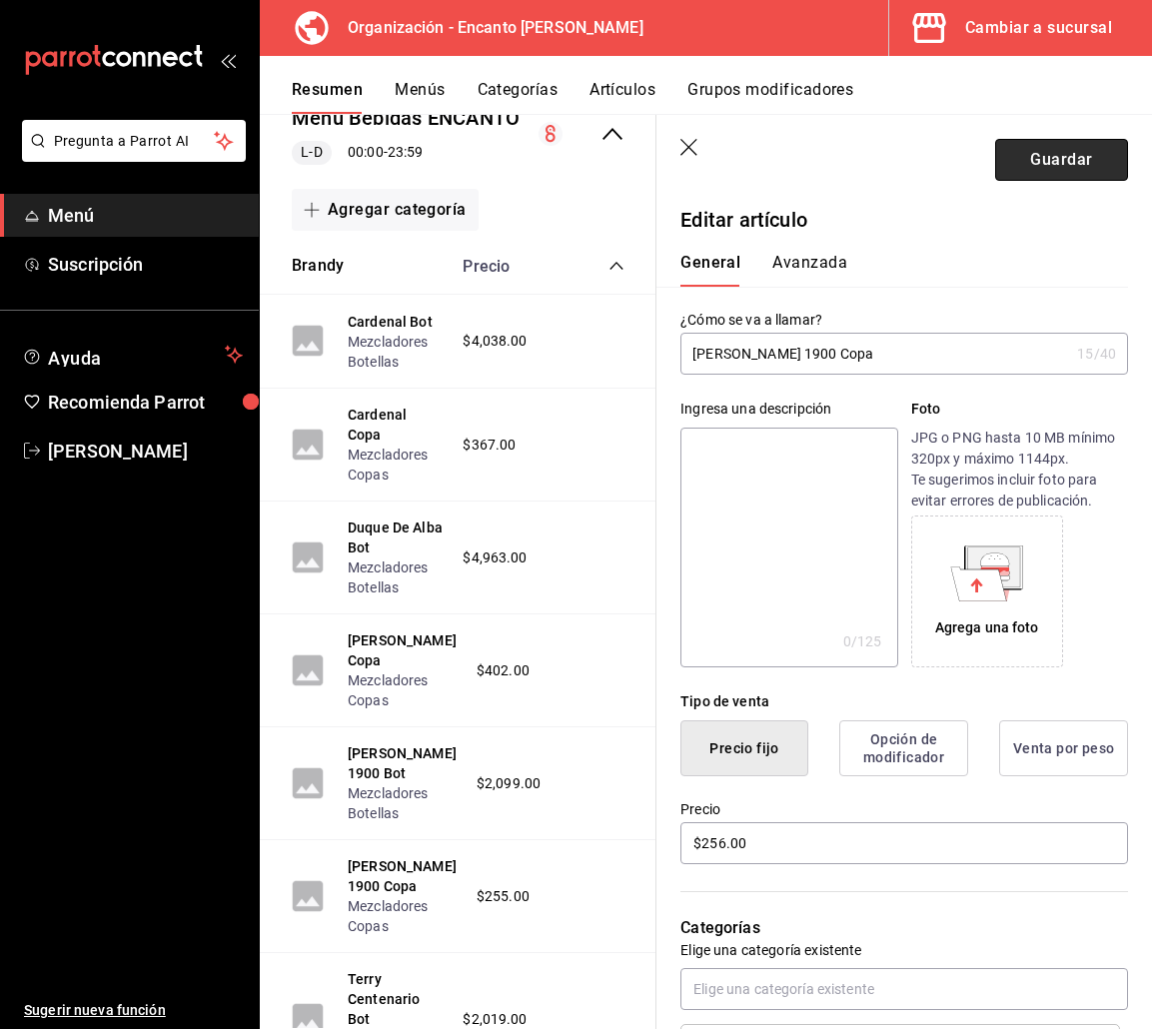
click at [1077, 151] on button "Guardar" at bounding box center [1061, 160] width 133 height 42
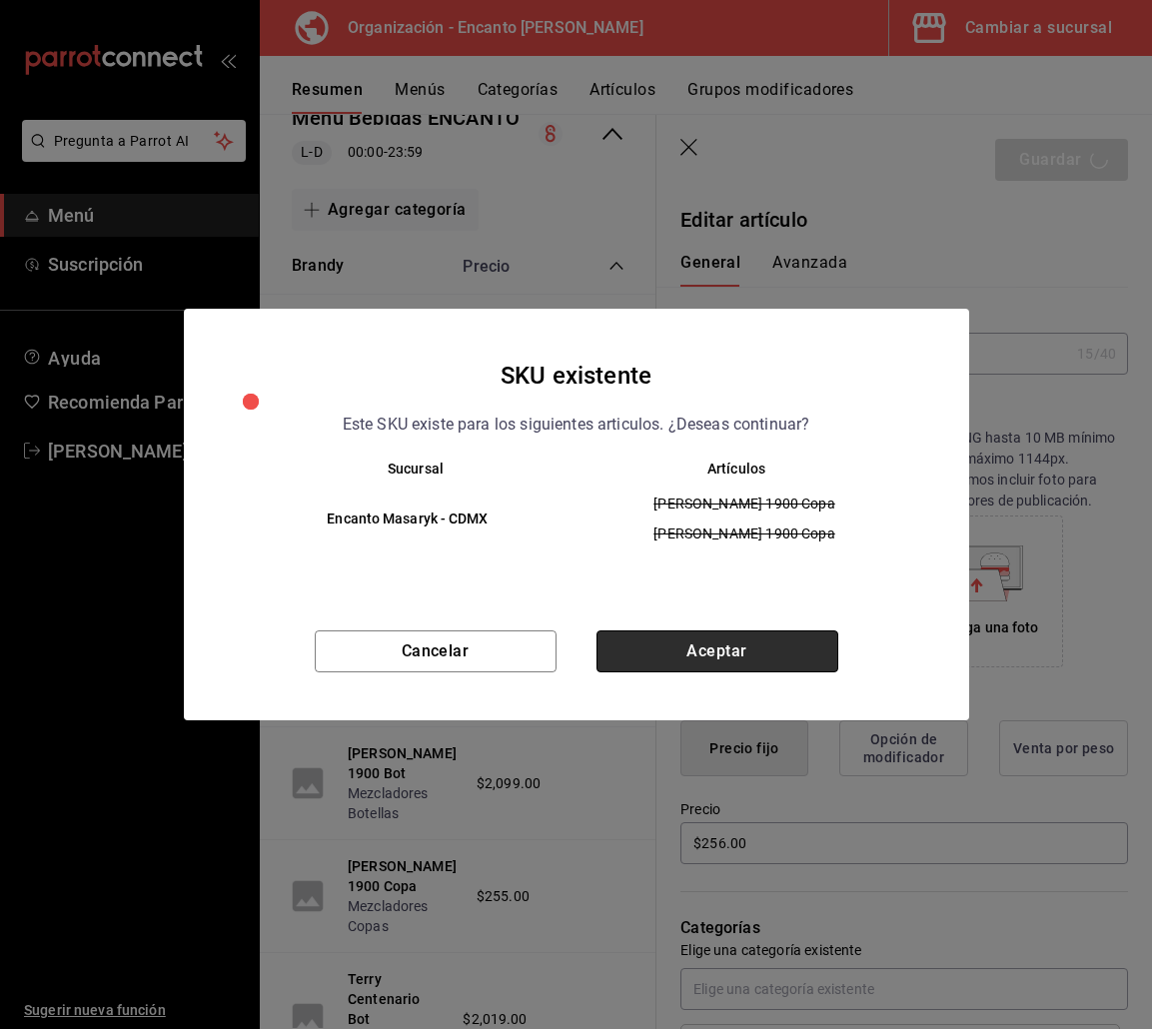
click at [660, 646] on button "Aceptar" at bounding box center [718, 652] width 242 height 42
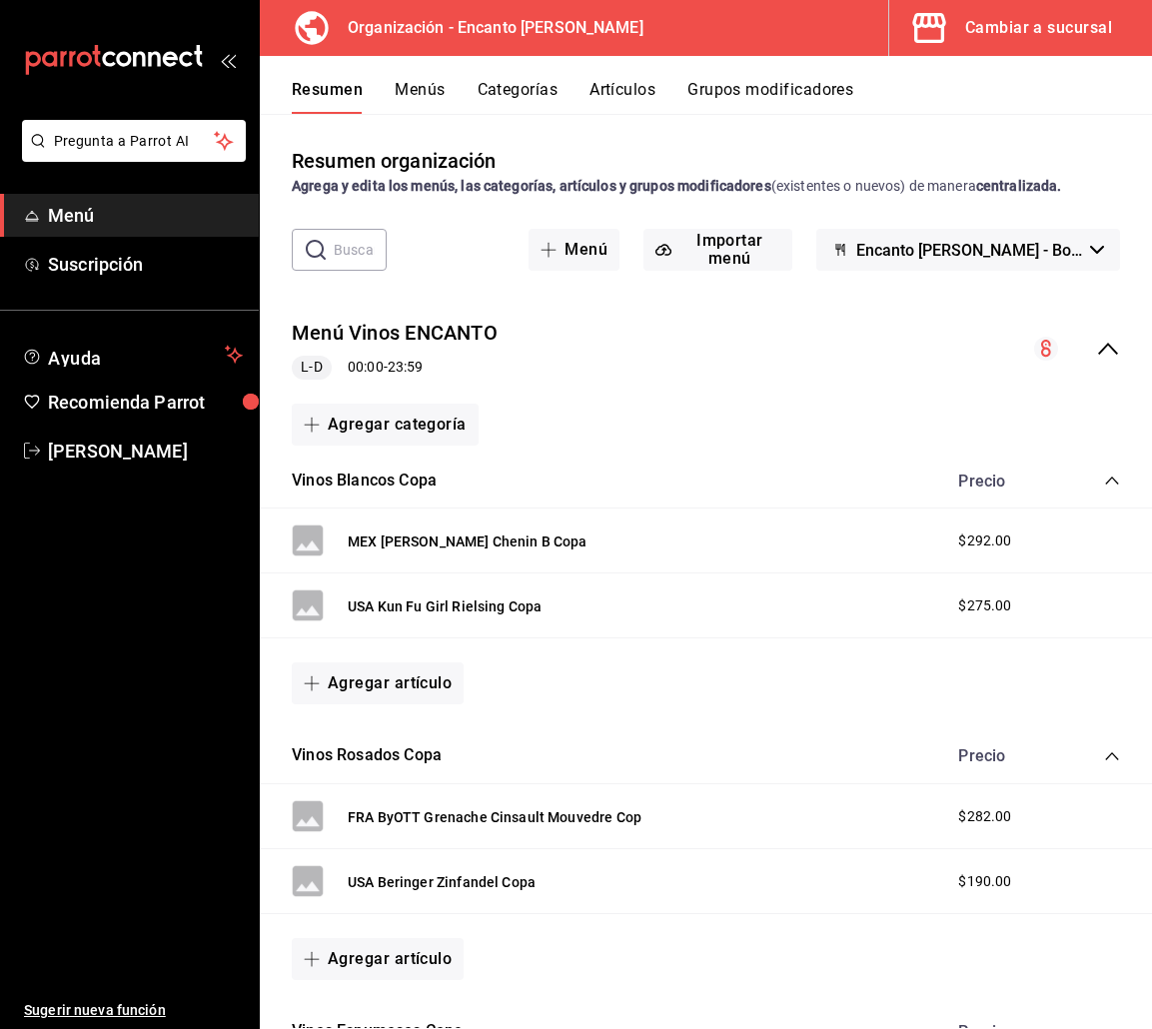
click at [1098, 344] on icon "collapse-menu-row" at bounding box center [1108, 349] width 20 height 12
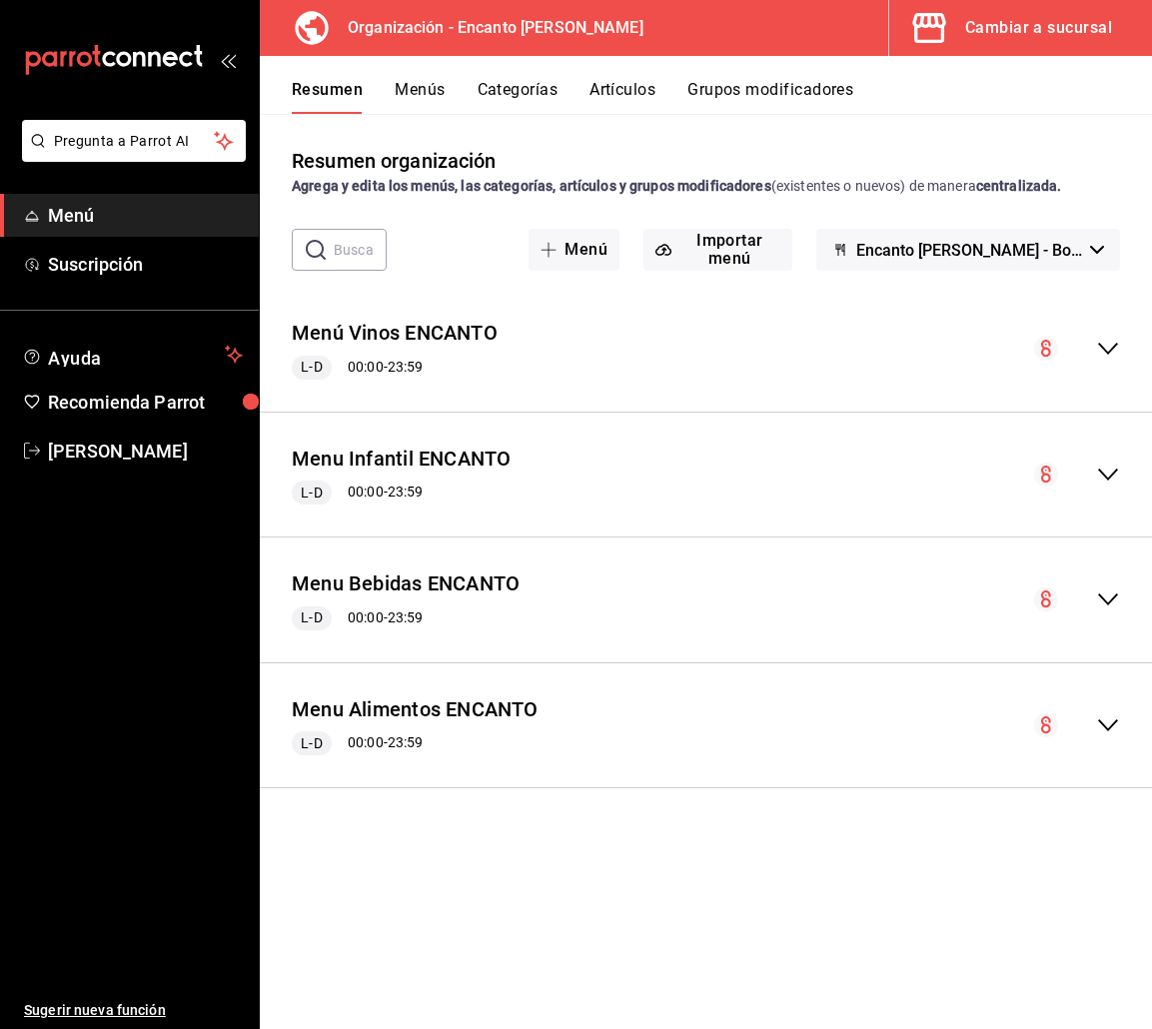
click at [1112, 599] on icon "collapse-menu-row" at bounding box center [1108, 600] width 24 height 24
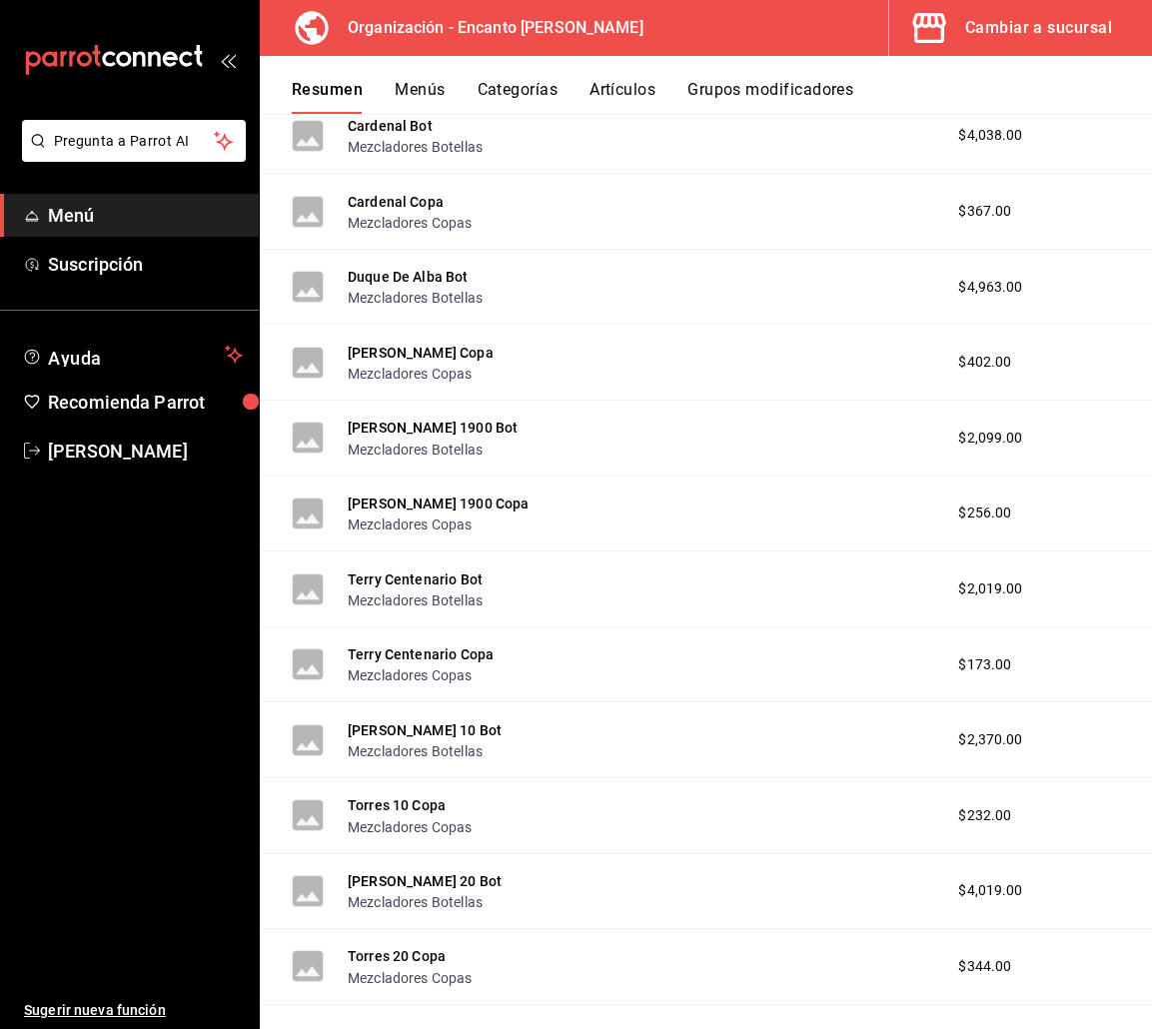
scroll to position [663, 0]
click at [390, 809] on button "Torres 10 Copa" at bounding box center [397, 804] width 98 height 20
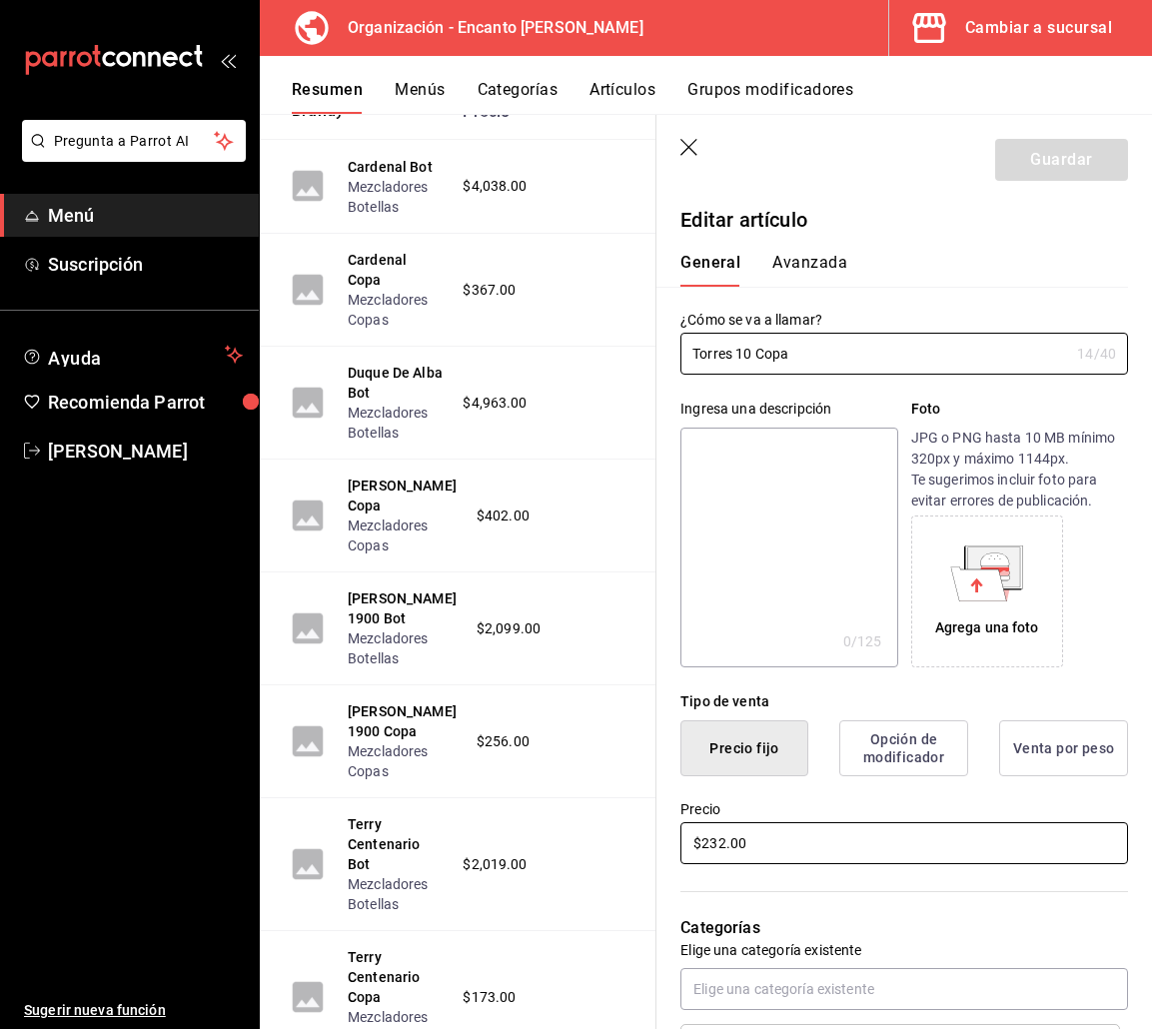
click at [720, 849] on input "$232.00" at bounding box center [904, 843] width 448 height 42
type input "$233.00"
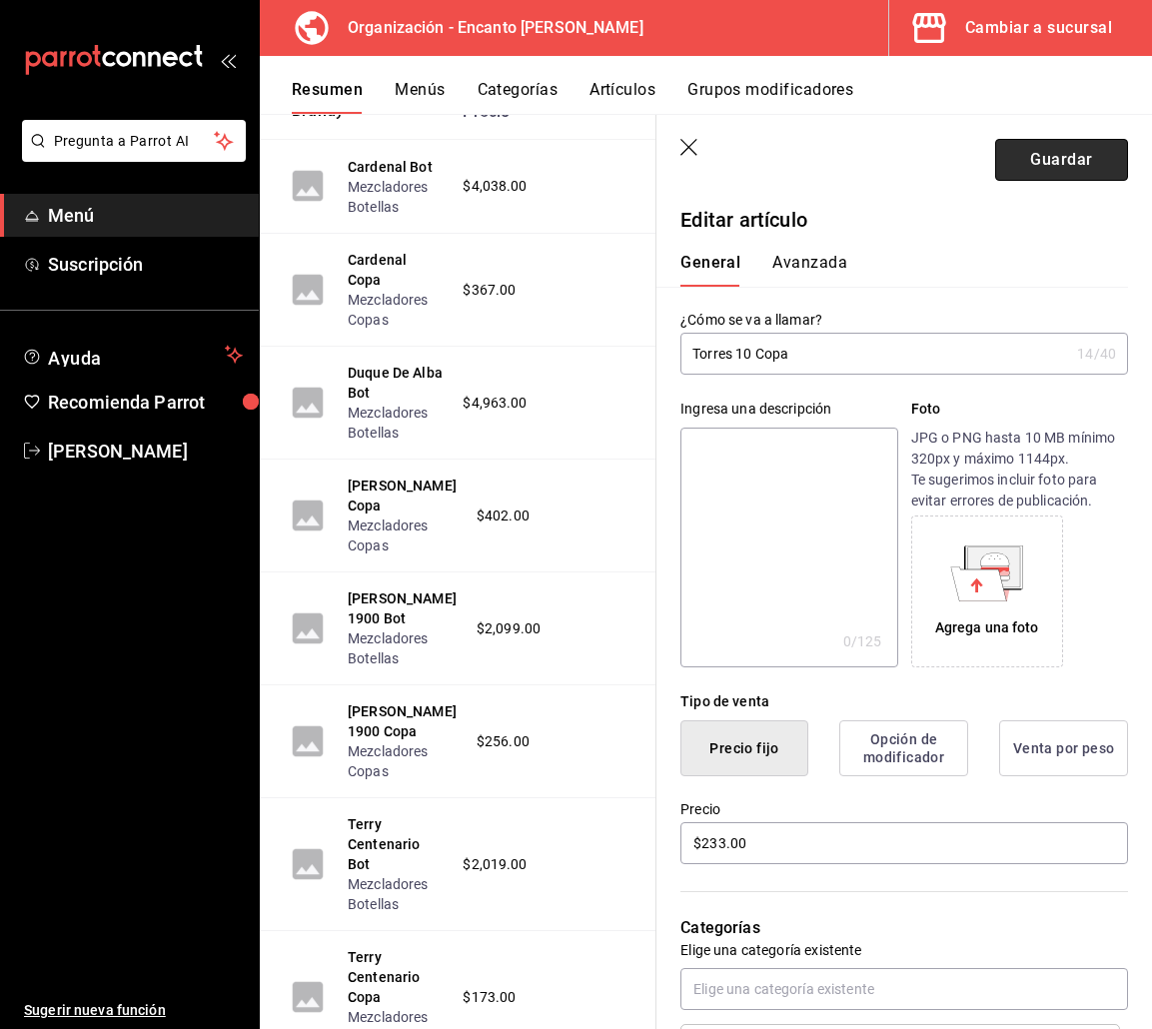
click at [1054, 173] on button "Guardar" at bounding box center [1061, 160] width 133 height 42
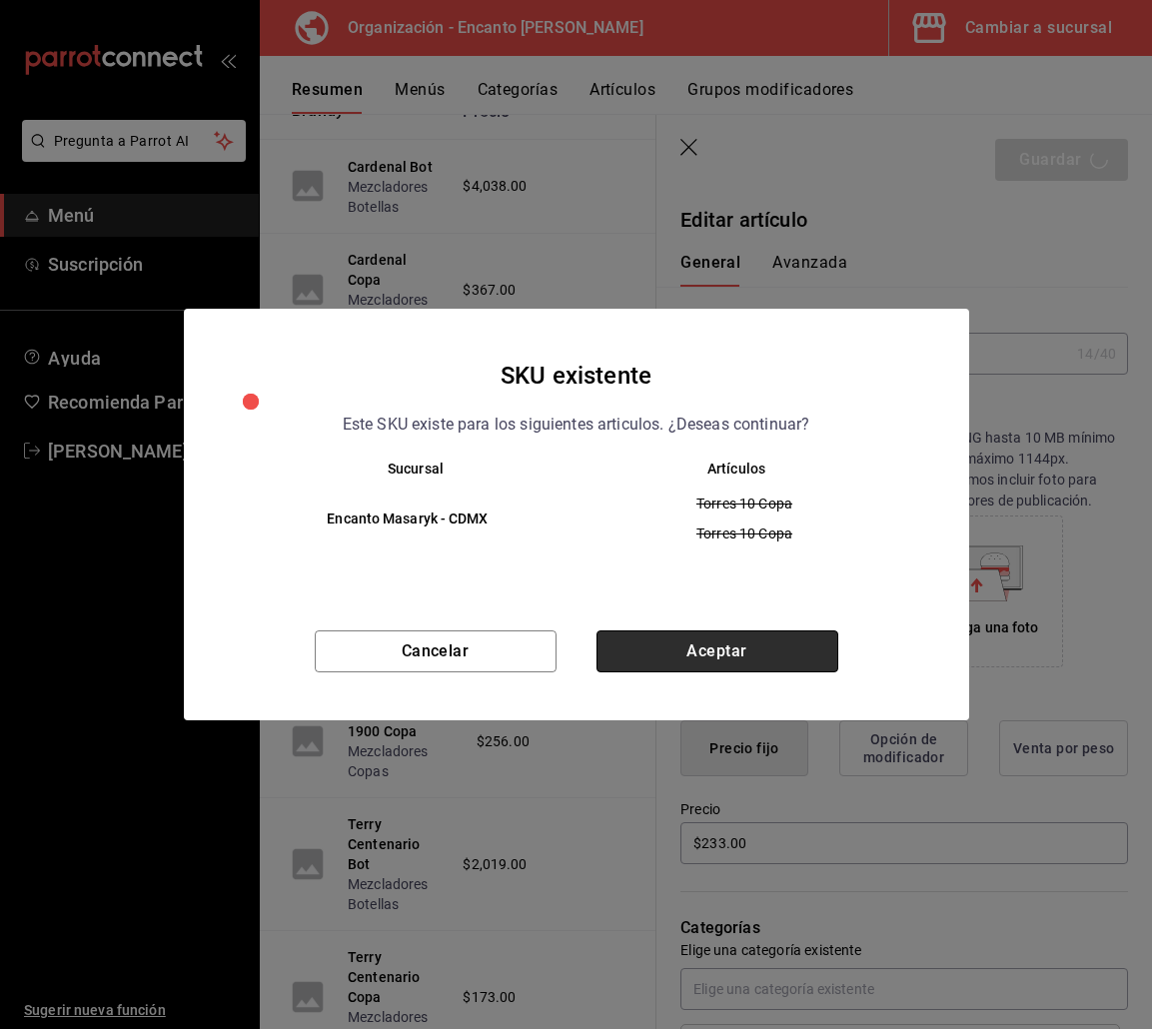
click at [637, 658] on button "Aceptar" at bounding box center [718, 652] width 242 height 42
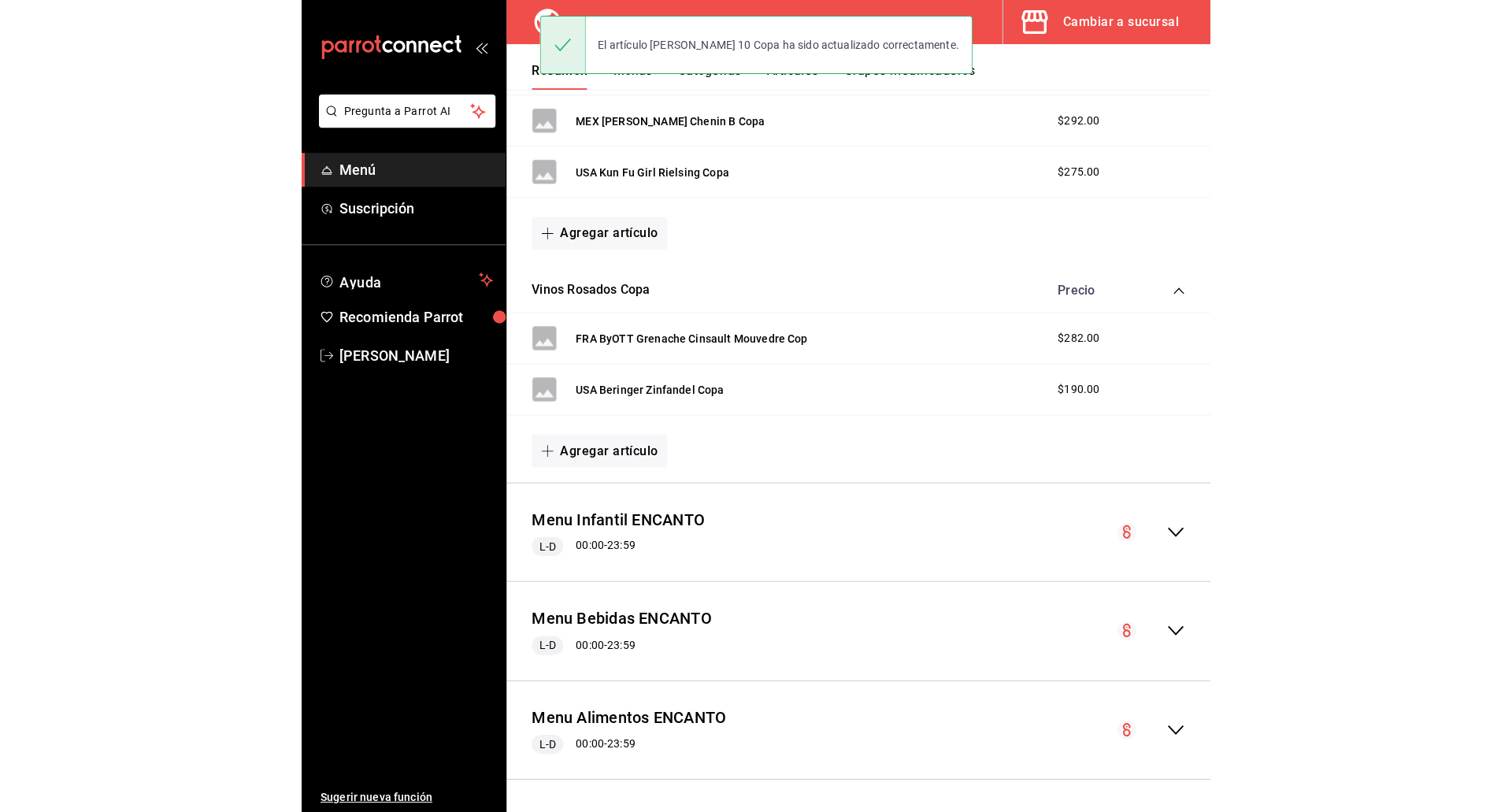
scroll to position [587, 0]
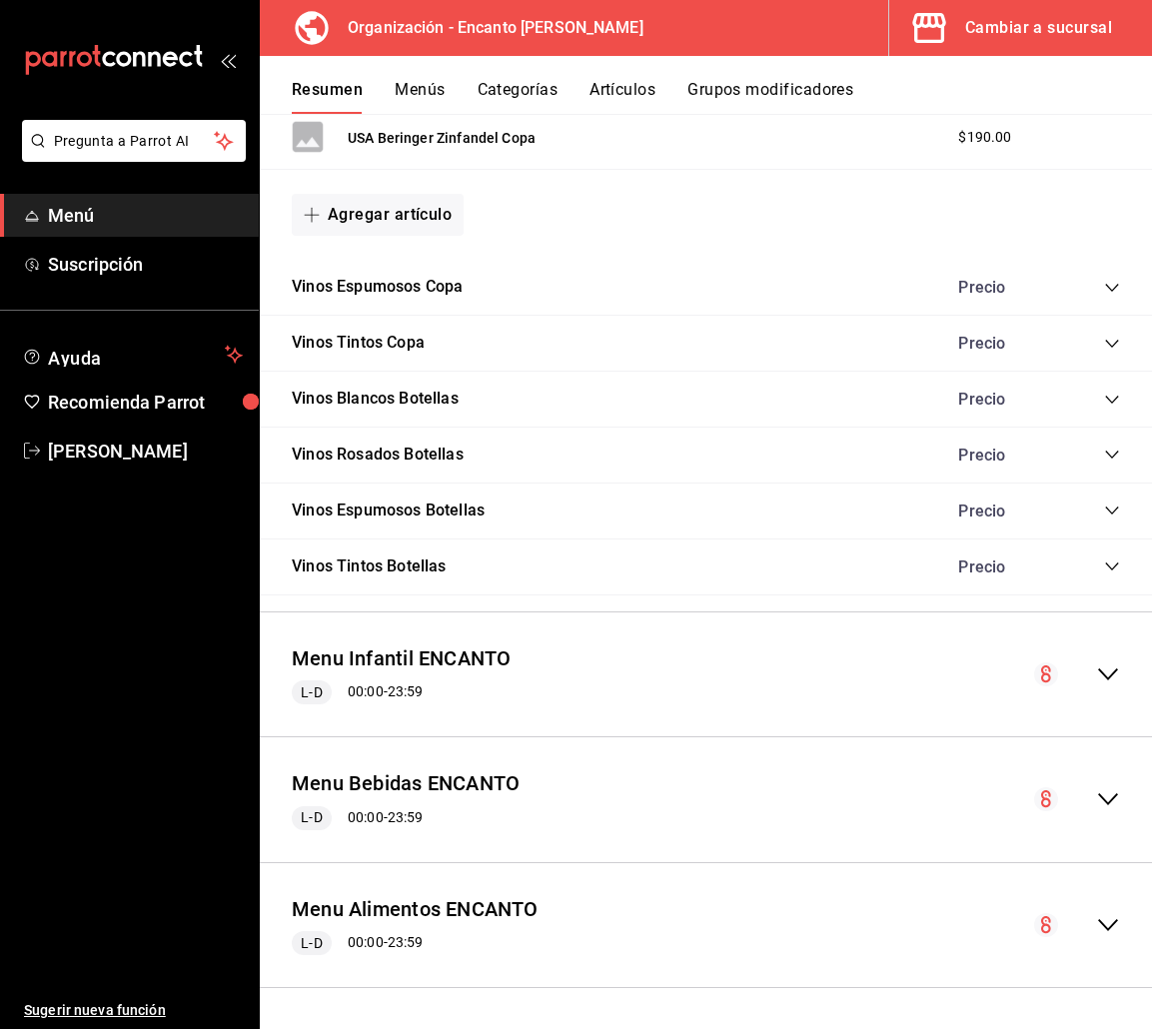
click at [610, 94] on button "Artículos" at bounding box center [623, 97] width 66 height 34
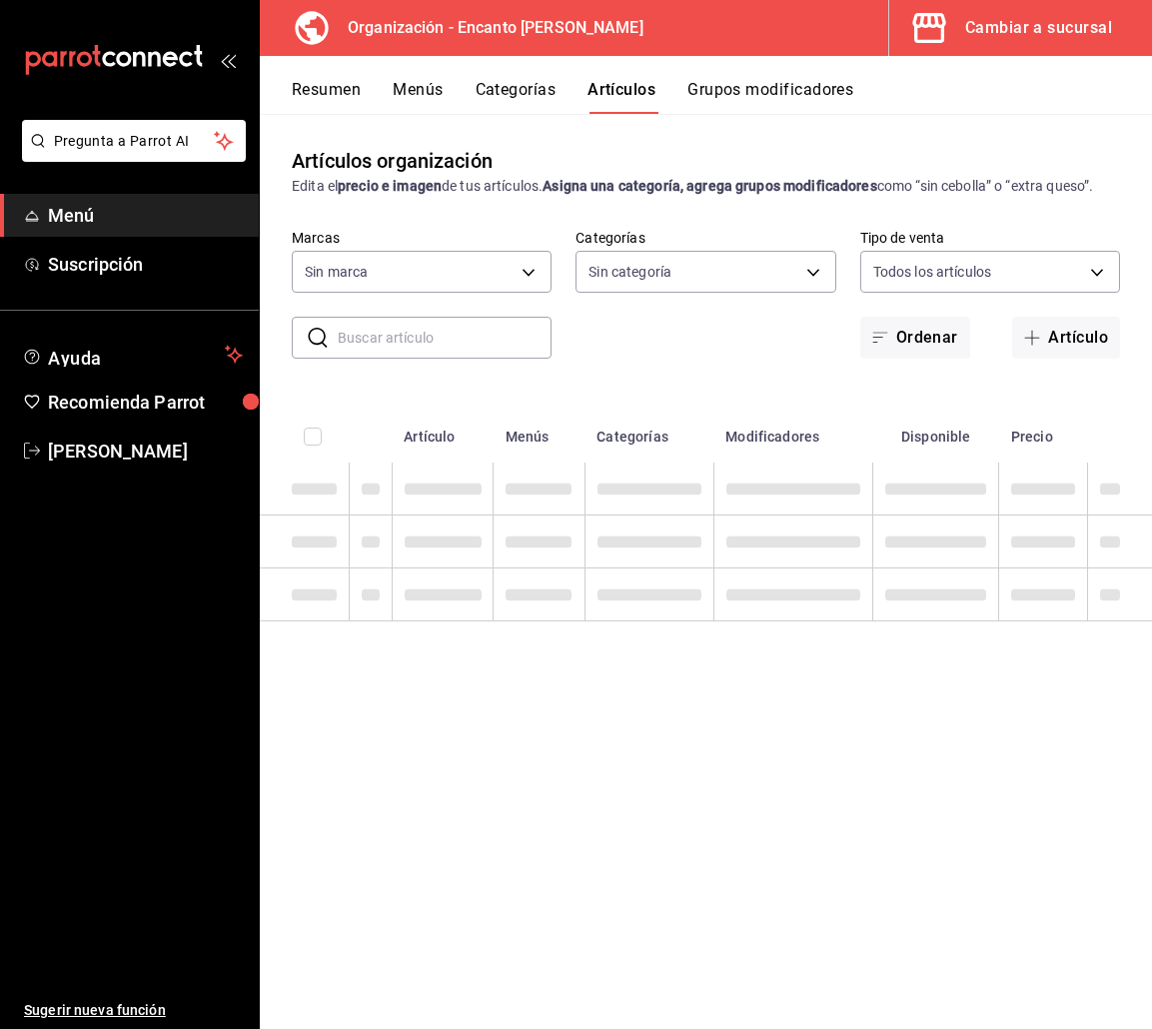
type input "c481bb78-10fa-47ce-ac99-feac7239b02e"
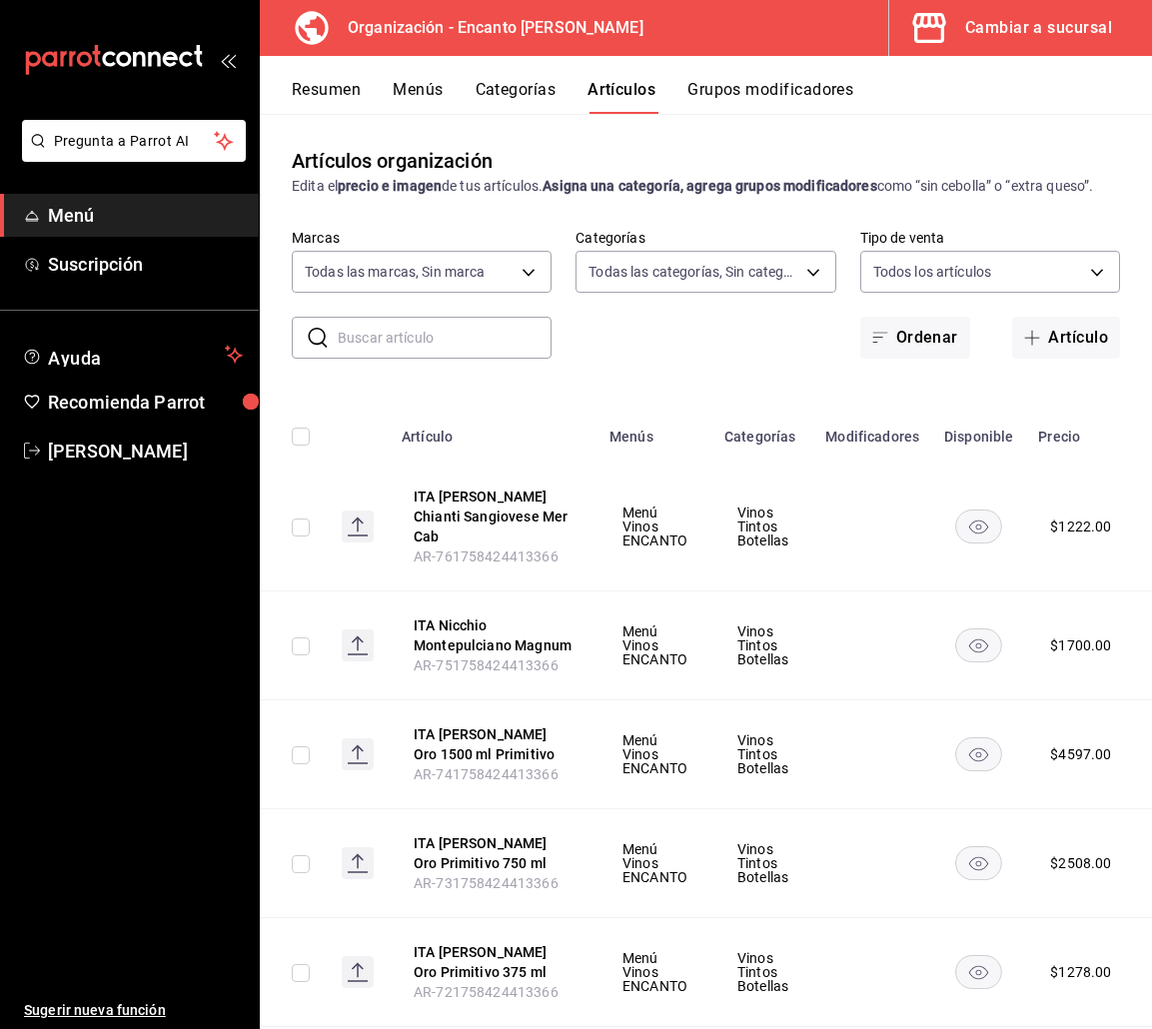
type input "1ad1b2c1-ee30-49fb-9c5d-74a2c5ae1e44,f4aad4d7-b1b9-4855-b602-b18a760d2c9d,7617f…"
click at [370, 356] on input "text" at bounding box center [445, 338] width 214 height 40
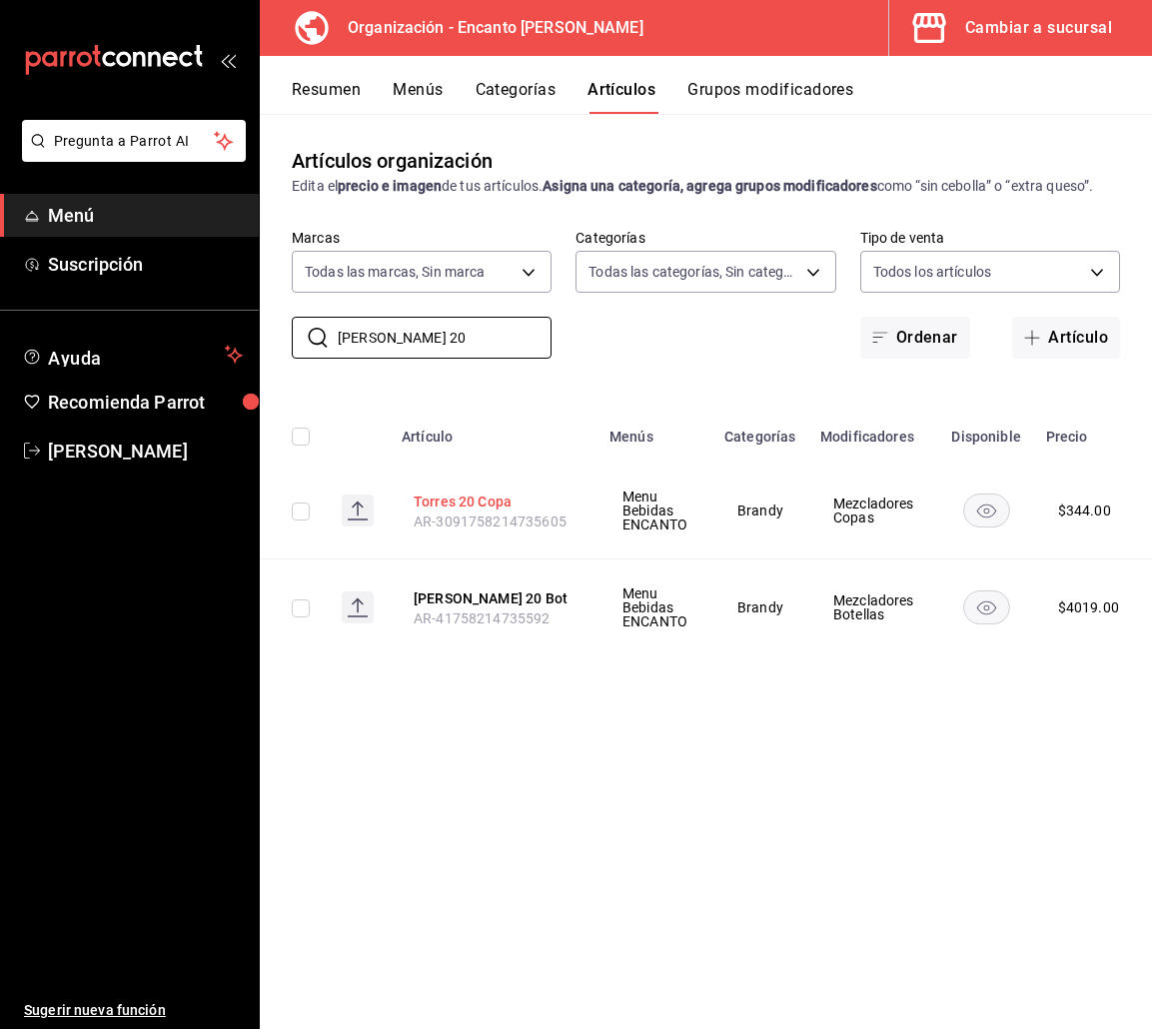
click at [490, 500] on button "Torres 20 Copa" at bounding box center [494, 502] width 160 height 20
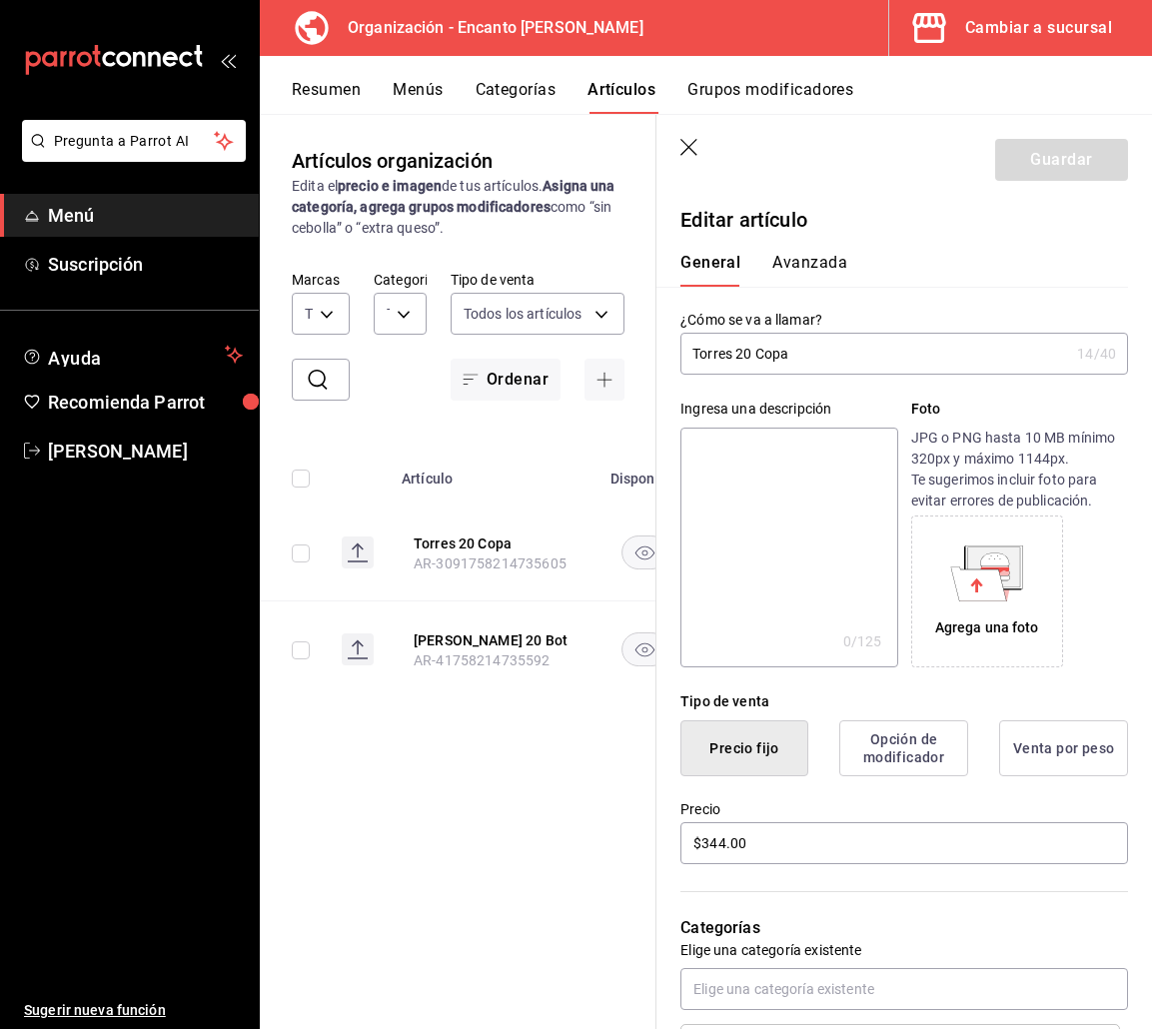
click at [693, 146] on icon "button" at bounding box center [690, 149] width 20 height 20
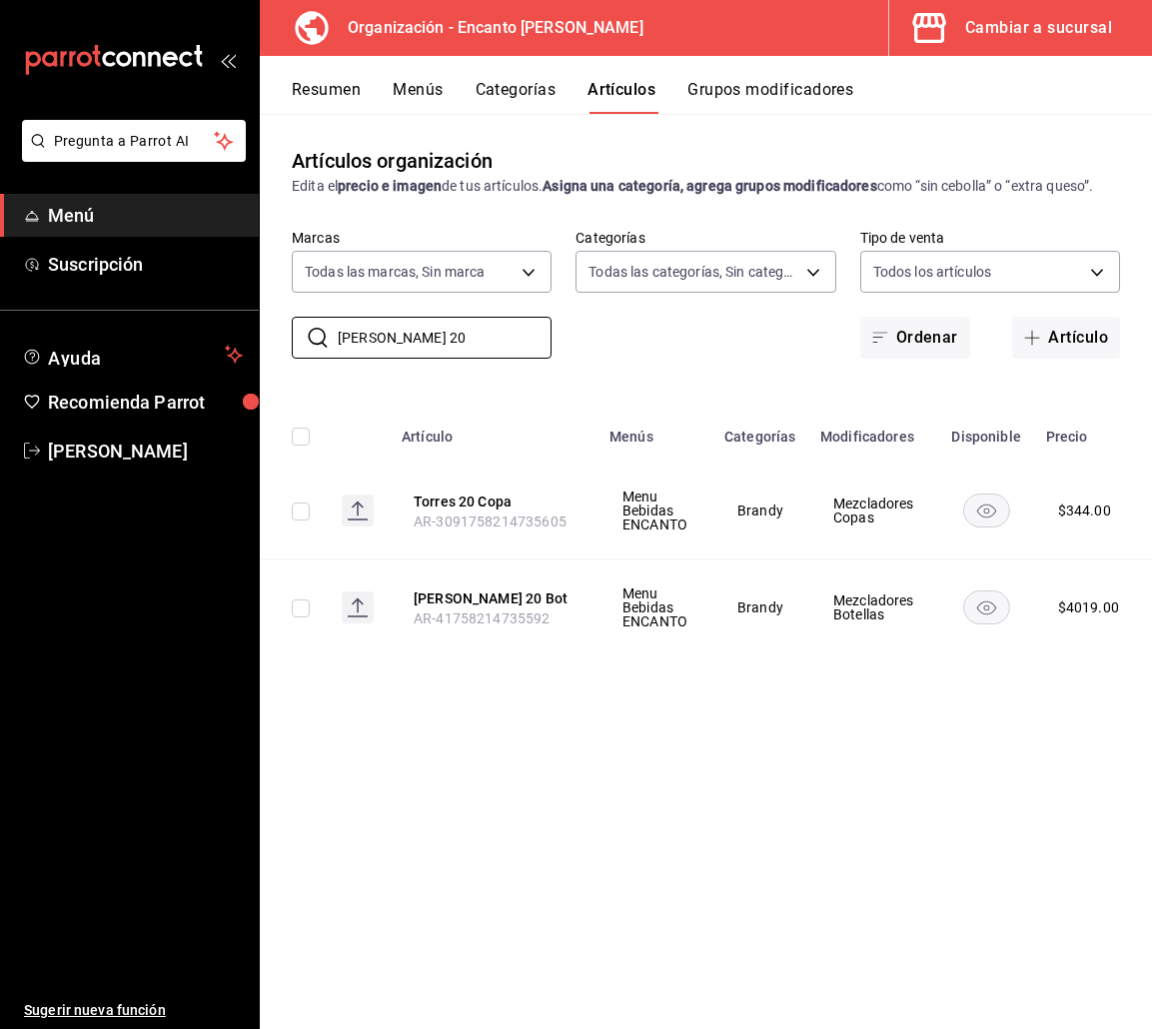
drag, startPoint x: 404, startPoint y: 341, endPoint x: 241, endPoint y: 331, distance: 163.2
click at [241, 331] on div "Pregunta a Parrot AI Menú Suscripción Ayuda Recomienda Parrot Enrique Pérez Pér…" at bounding box center [576, 514] width 1152 height 1029
paste input "COURVOSIER VSOP 700ML"
type input "COURVOSIER"
click at [472, 503] on button "Courvosier Vsop Copa" at bounding box center [494, 502] width 160 height 20
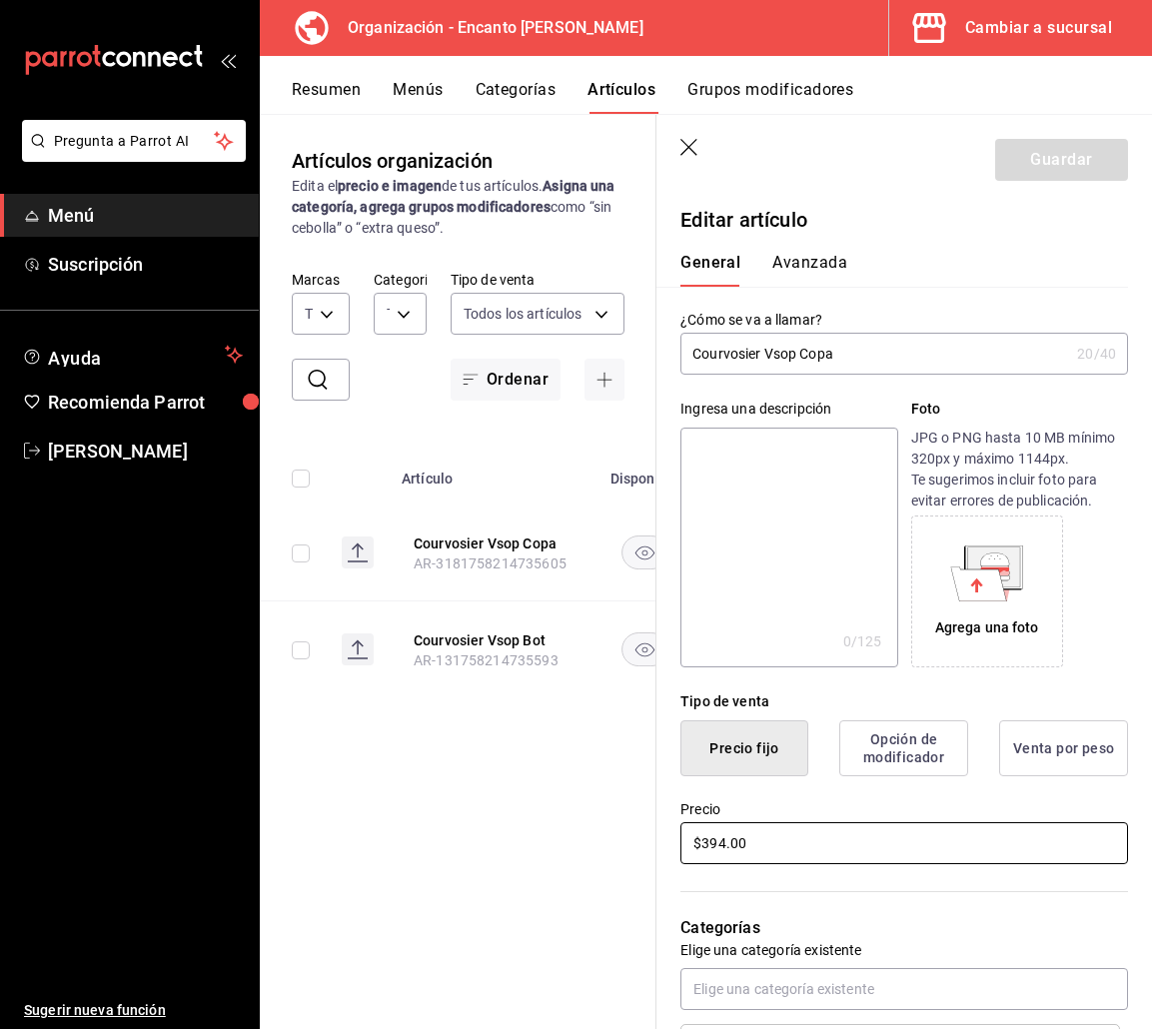
click at [727, 847] on input "$394.00" at bounding box center [904, 843] width 448 height 42
type input "$395.00"
click at [1043, 167] on button "Guardar" at bounding box center [1061, 160] width 133 height 42
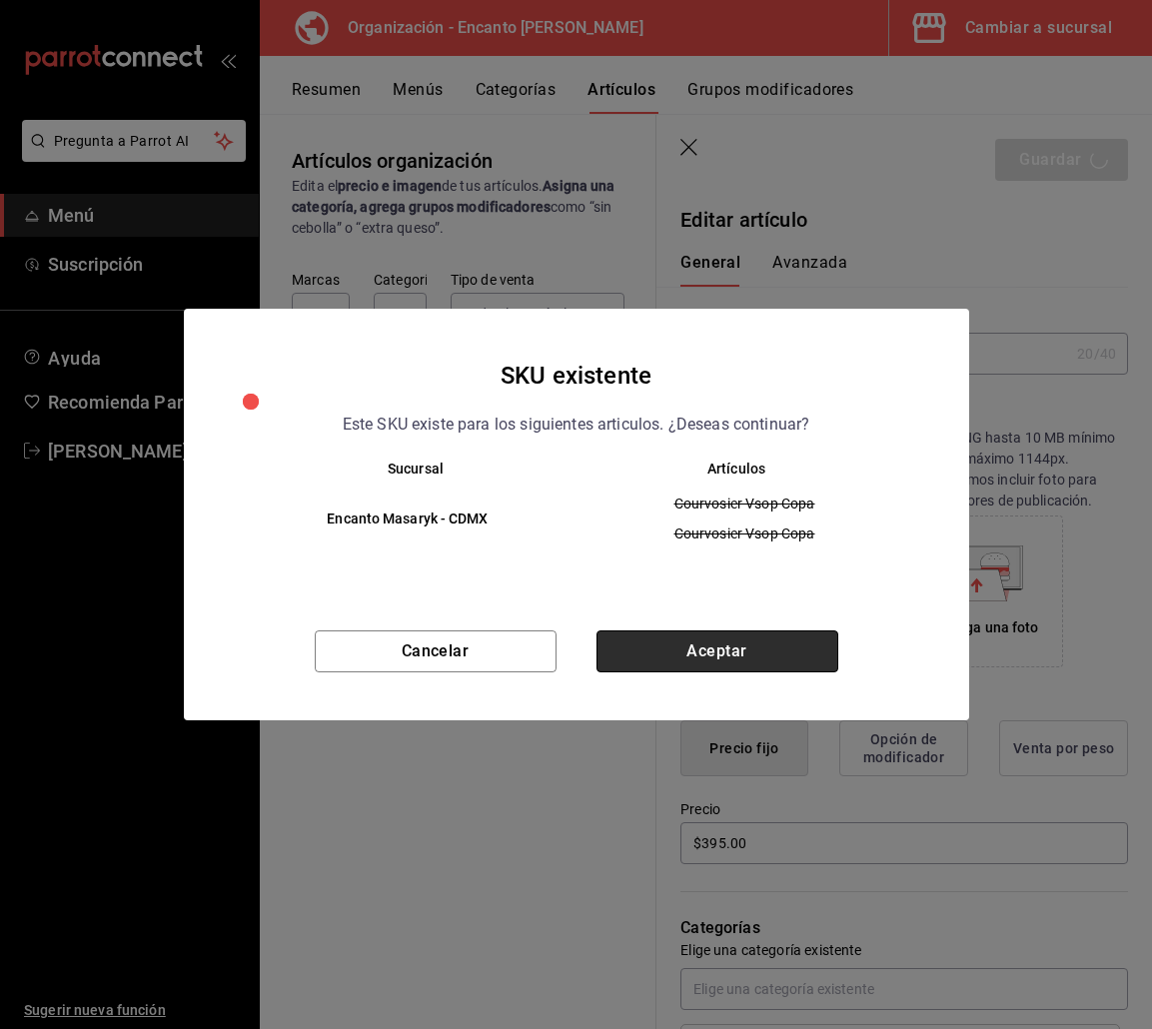
click at [668, 651] on button "Aceptar" at bounding box center [718, 652] width 242 height 42
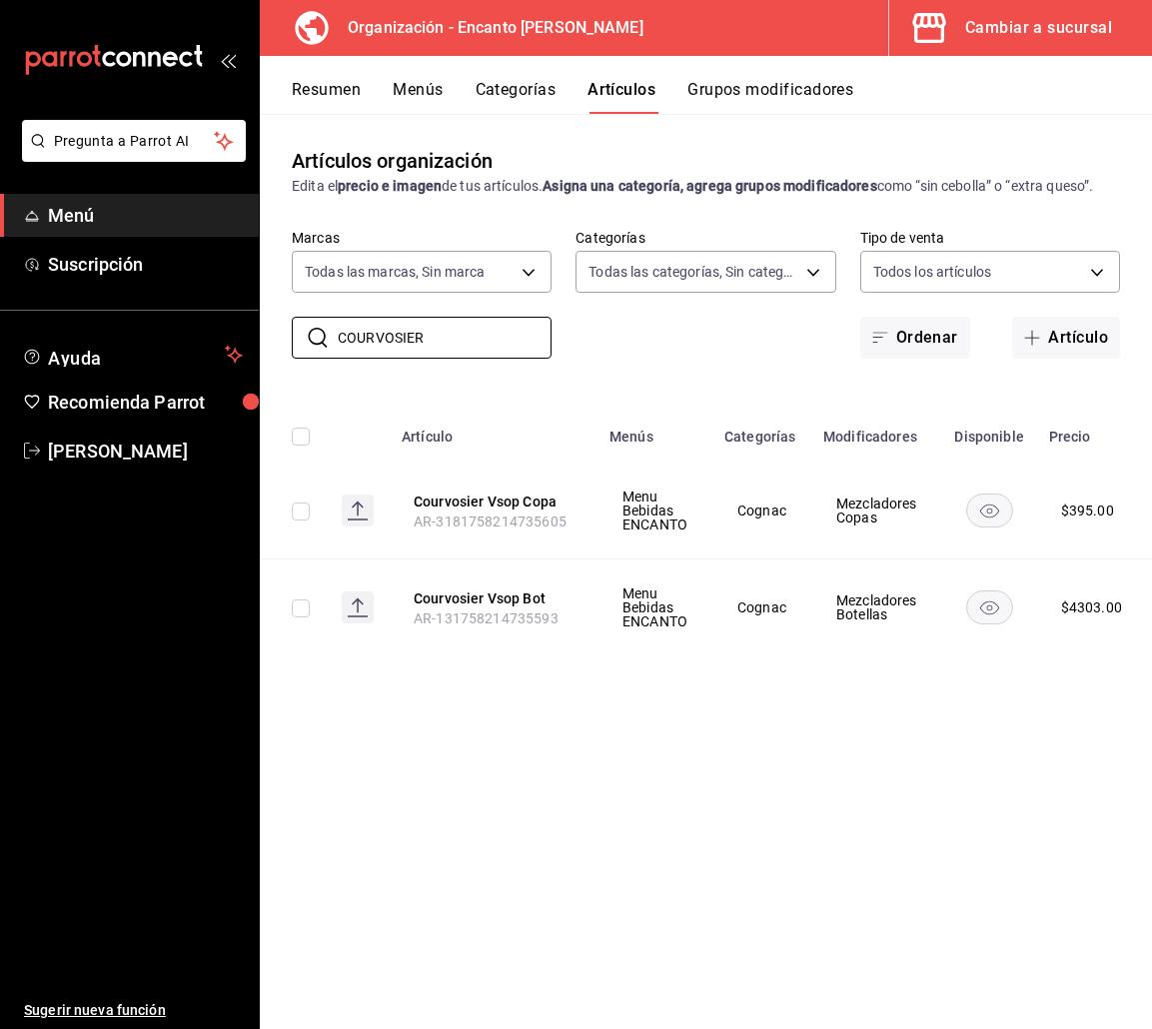
drag, startPoint x: 468, startPoint y: 345, endPoint x: 223, endPoint y: 329, distance: 245.3
click at [223, 329] on div "Pregunta a Parrot AI Menú Suscripción Ayuda Recomienda Parrot Enrique Pérez Pér…" at bounding box center [576, 514] width 1152 height 1029
paste input "HENNESY VS 700ML"
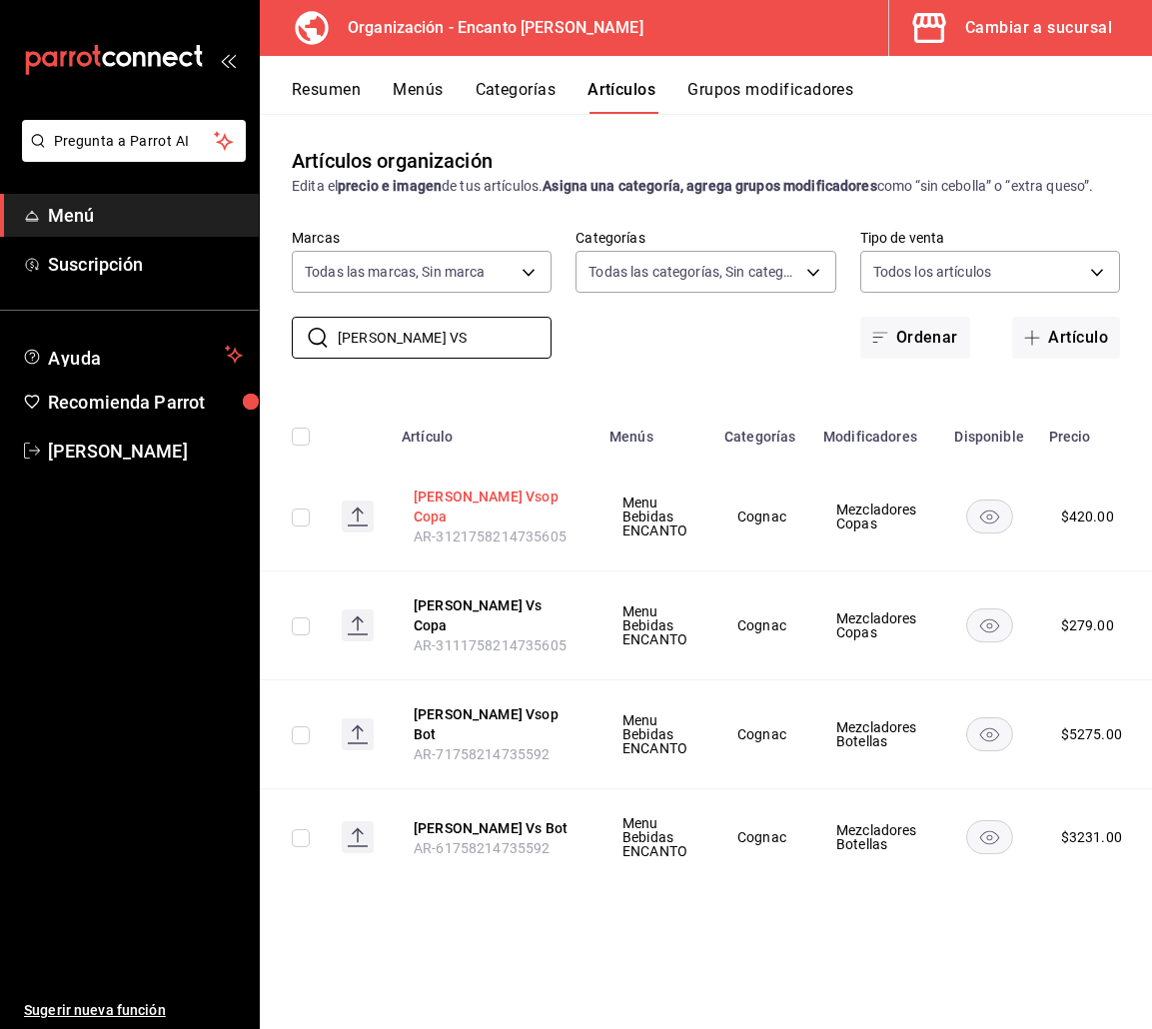
type input "HENNESY VS"
click at [523, 502] on button "Hennesy Vsop Copa" at bounding box center [494, 507] width 160 height 40
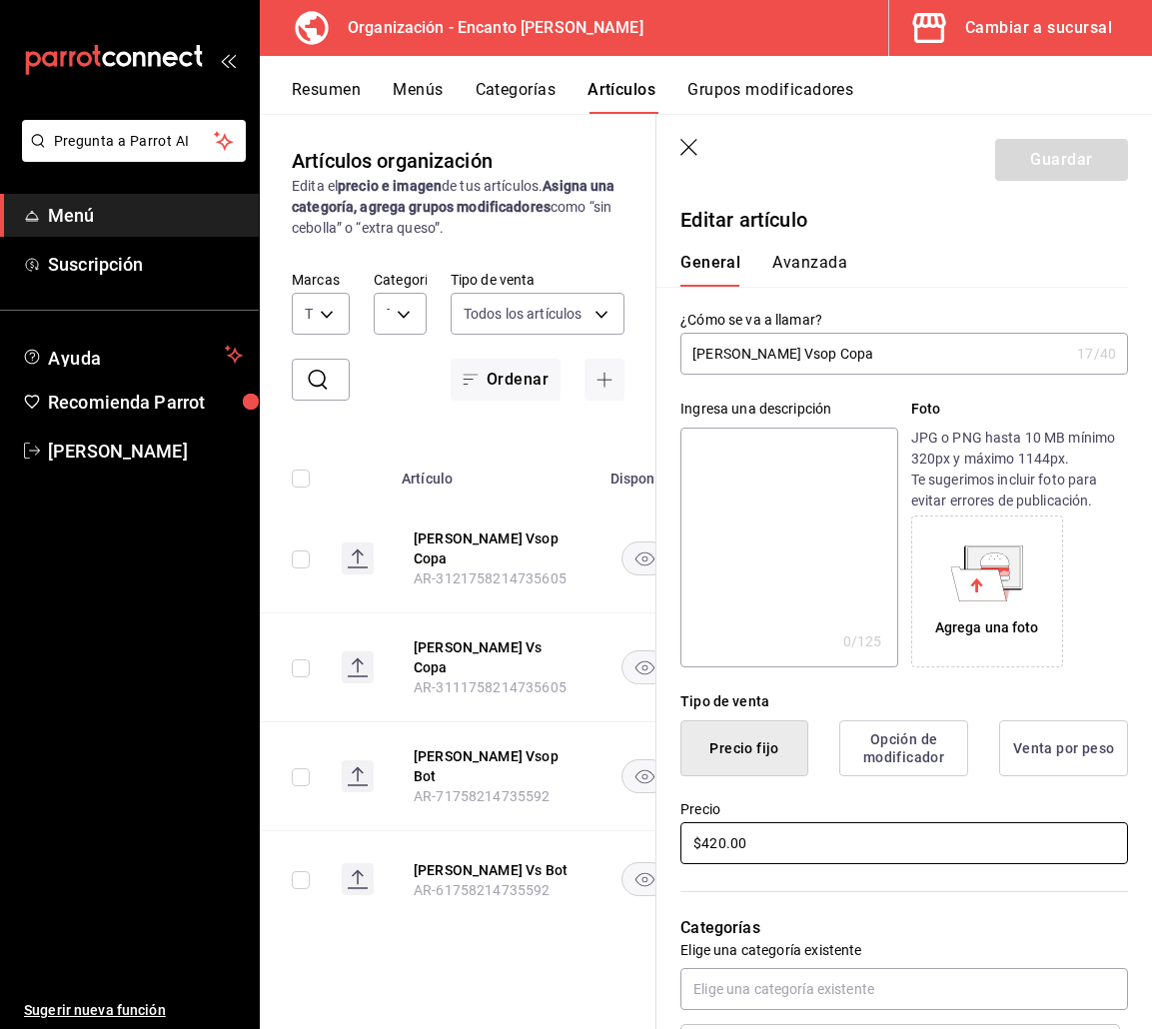
click at [722, 851] on input "$420.00" at bounding box center [904, 843] width 448 height 42
type input "$421.00"
click at [1048, 175] on button "Guardar" at bounding box center [1061, 160] width 133 height 42
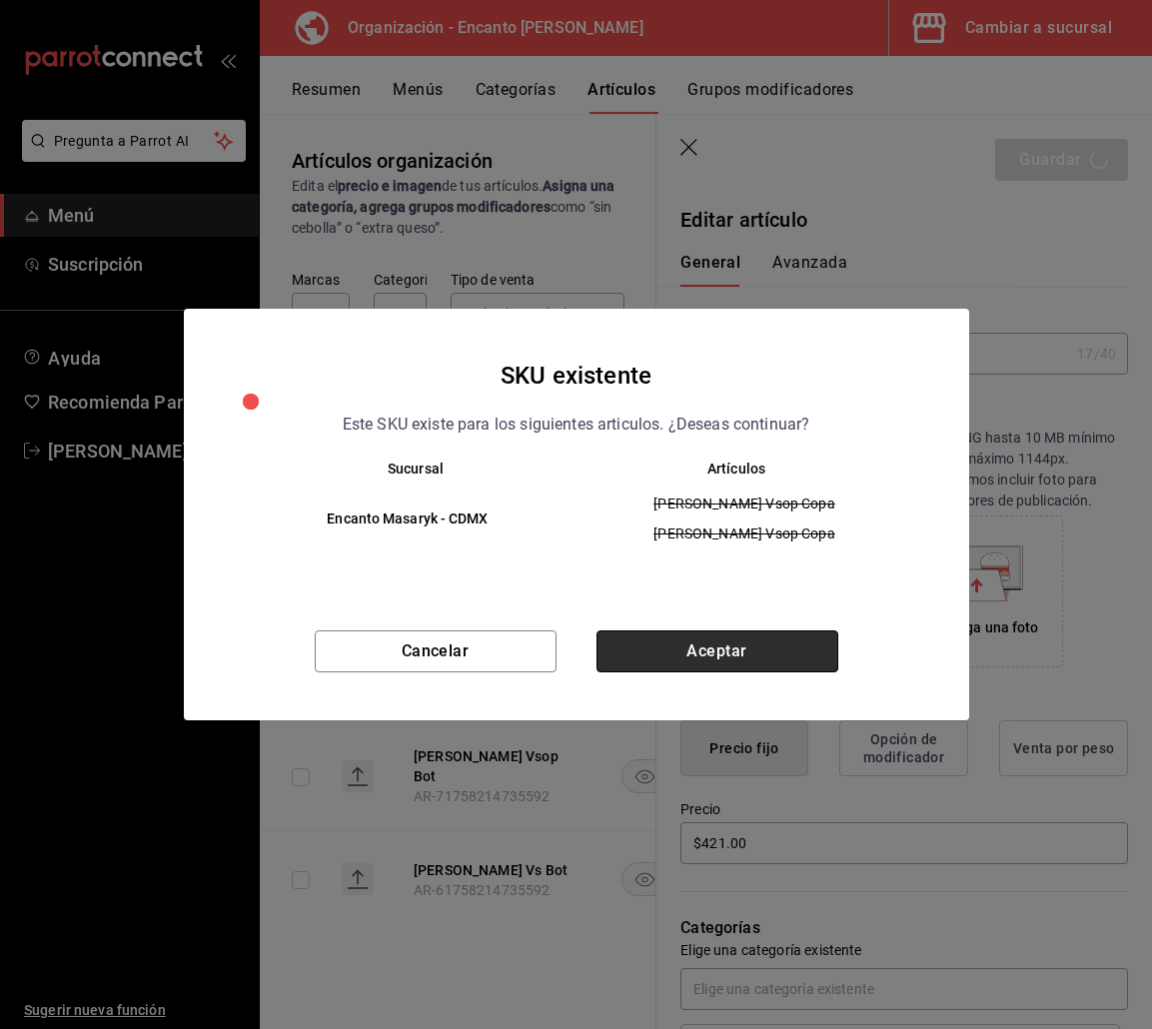
click at [679, 653] on button "Aceptar" at bounding box center [718, 652] width 242 height 42
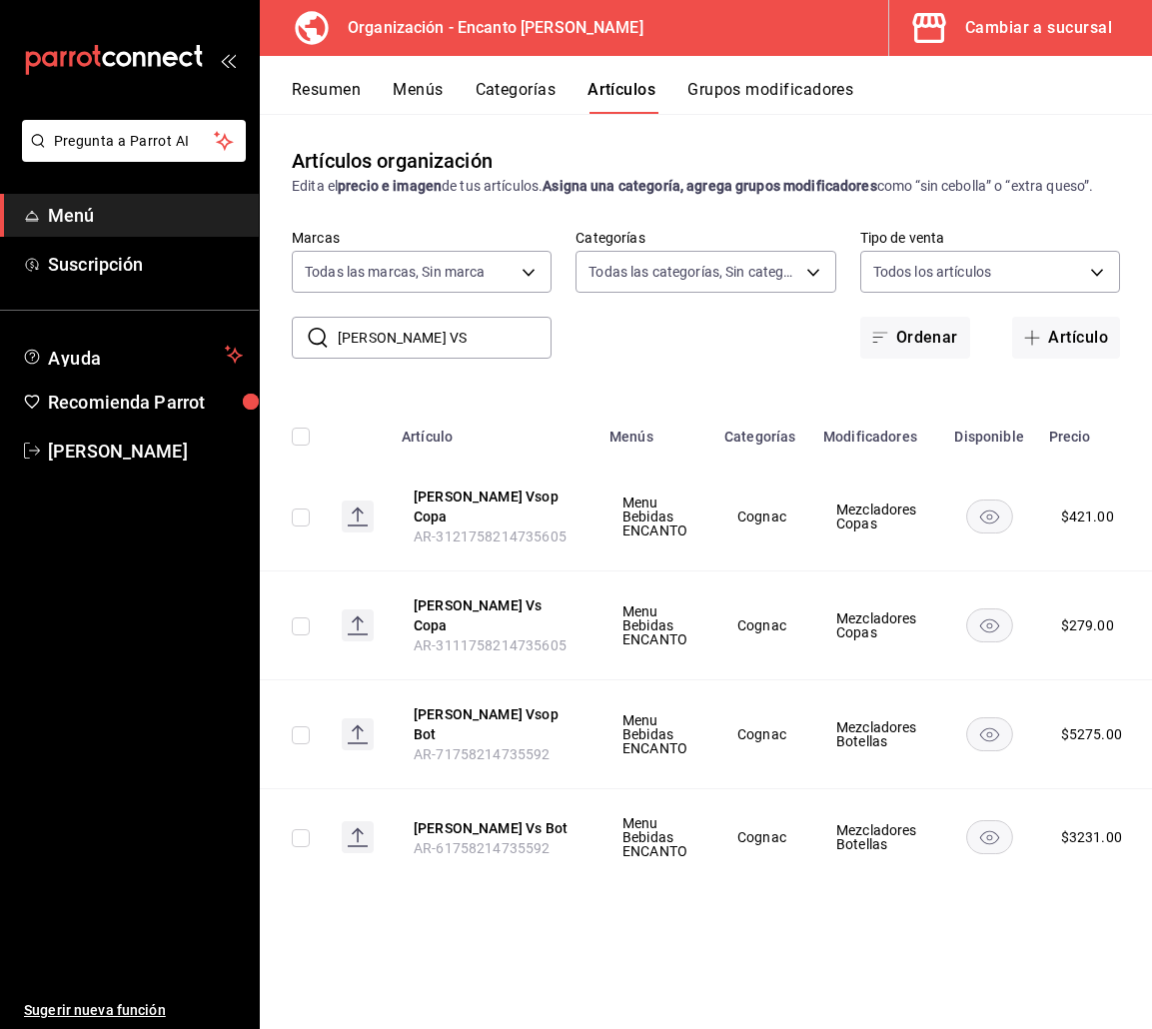
click at [437, 339] on input "HENNESY VS" at bounding box center [445, 338] width 214 height 40
paste input "XO 700ML"
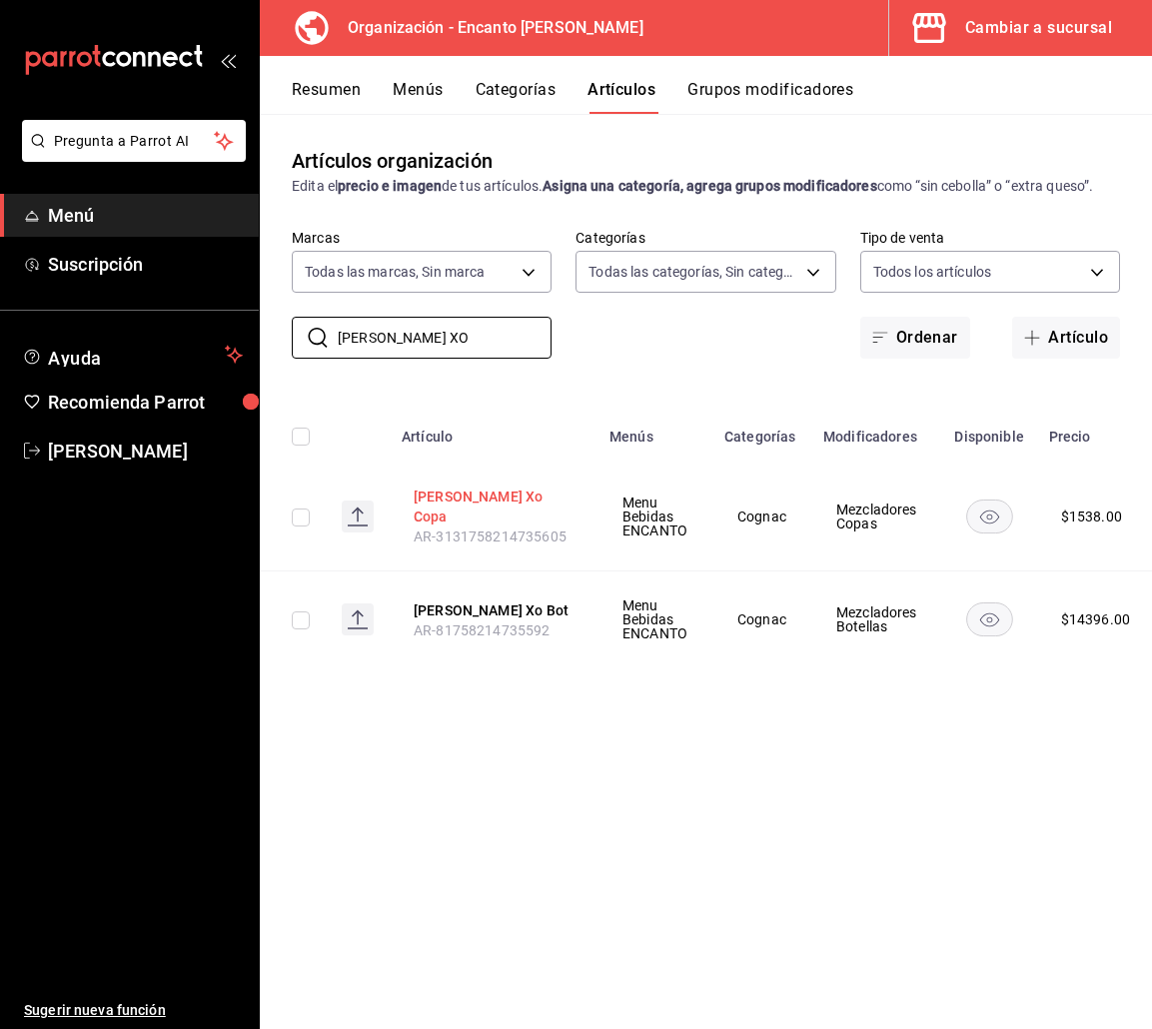
type input "HENNESY XO"
click at [484, 497] on button "Hennesy Xo Copa" at bounding box center [494, 507] width 160 height 40
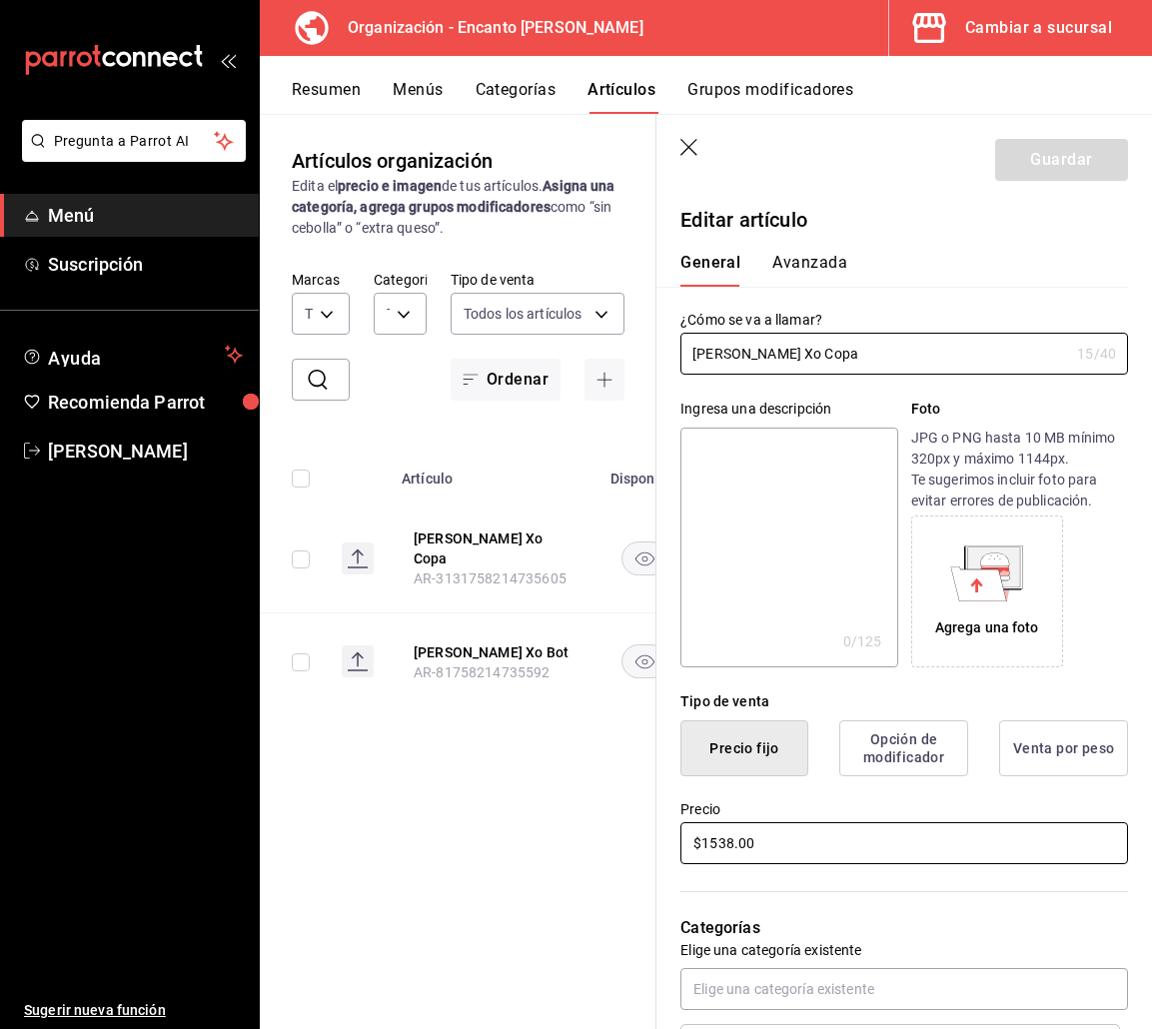
click at [729, 841] on input "$1538.00" at bounding box center [904, 843] width 448 height 42
type input "$1539.00"
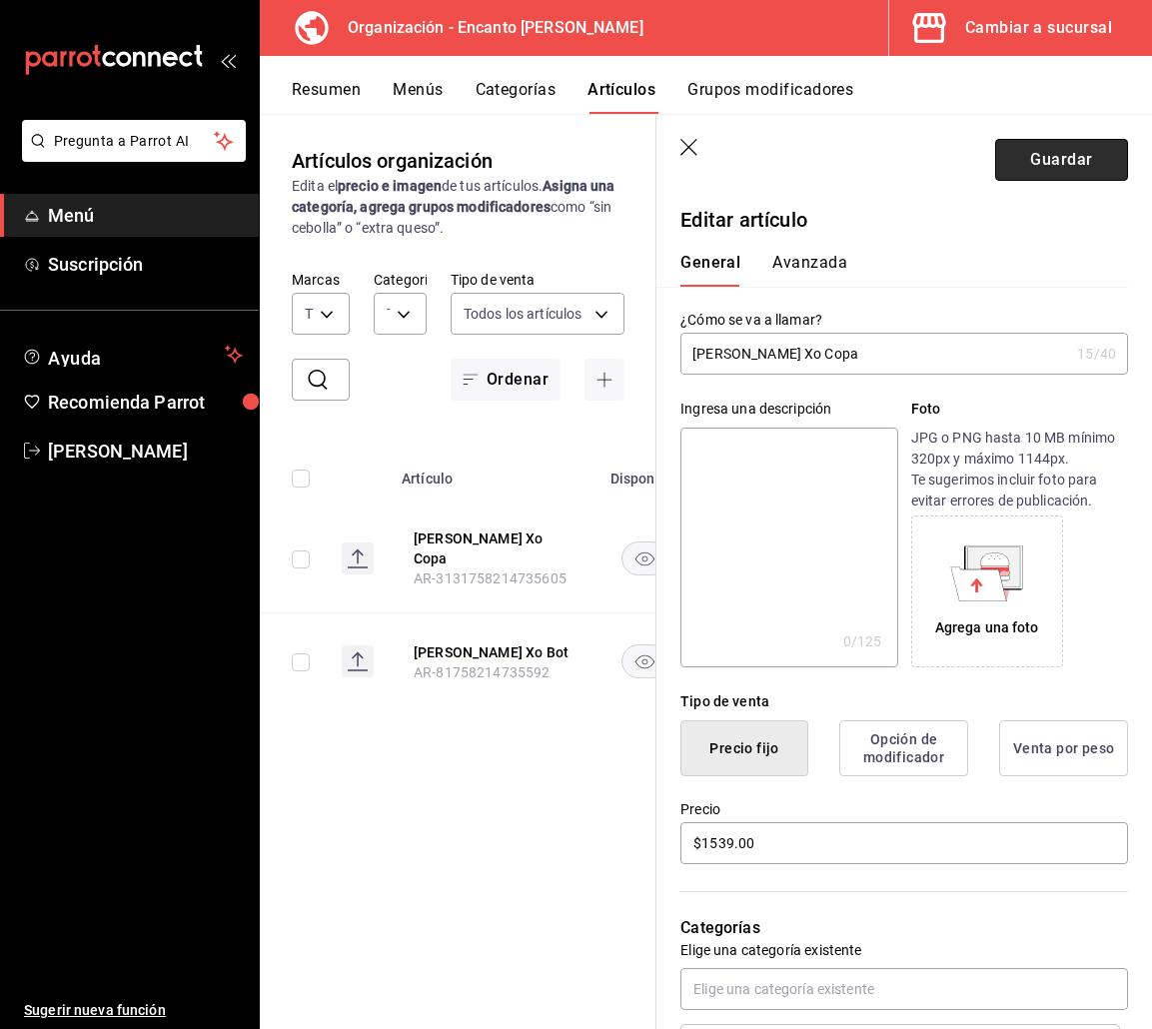
click at [1031, 171] on button "Guardar" at bounding box center [1061, 160] width 133 height 42
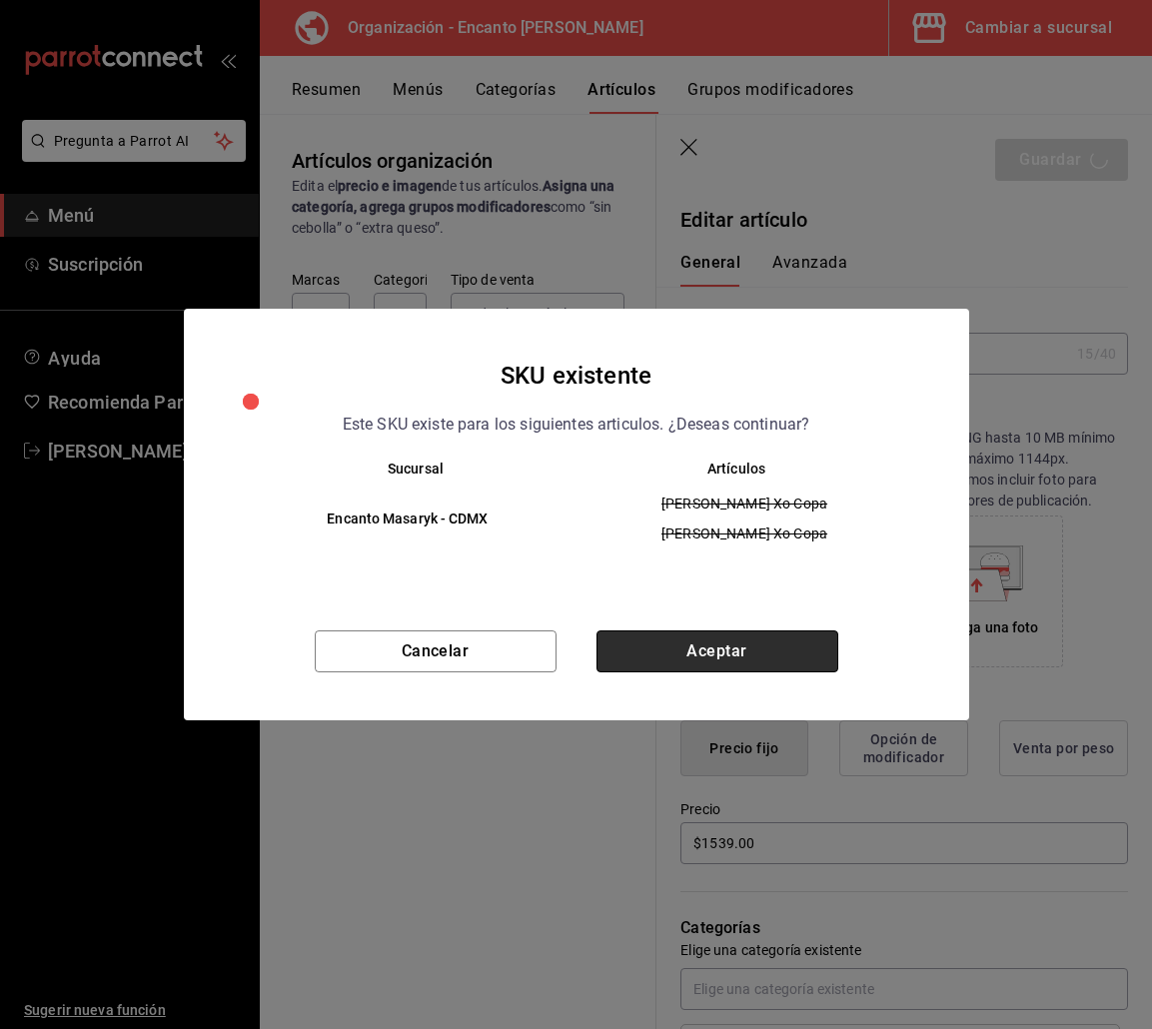
click at [658, 659] on button "Aceptar" at bounding box center [718, 652] width 242 height 42
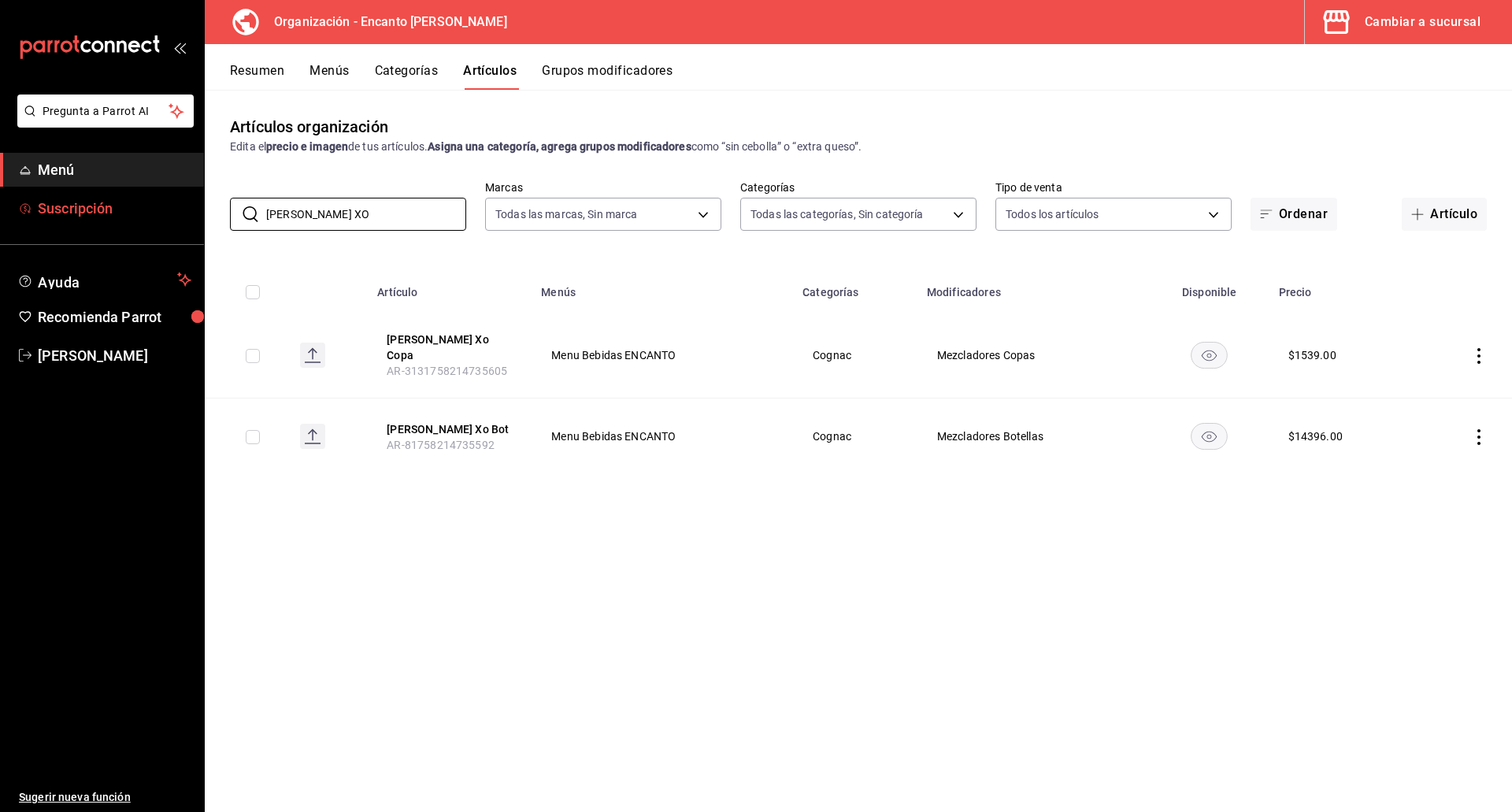
drag, startPoint x: 351, startPoint y: 217, endPoint x: 179, endPoint y: 214, distance: 172.0
click at [179, 214] on div "Pregunta a Parrot AI Menú Suscripción Ayuda Recomienda Parrot Enrique Pérez Pér…" at bounding box center [756, 406] width 1512 height 812
paste input "MARTELL VSOP 700ML"
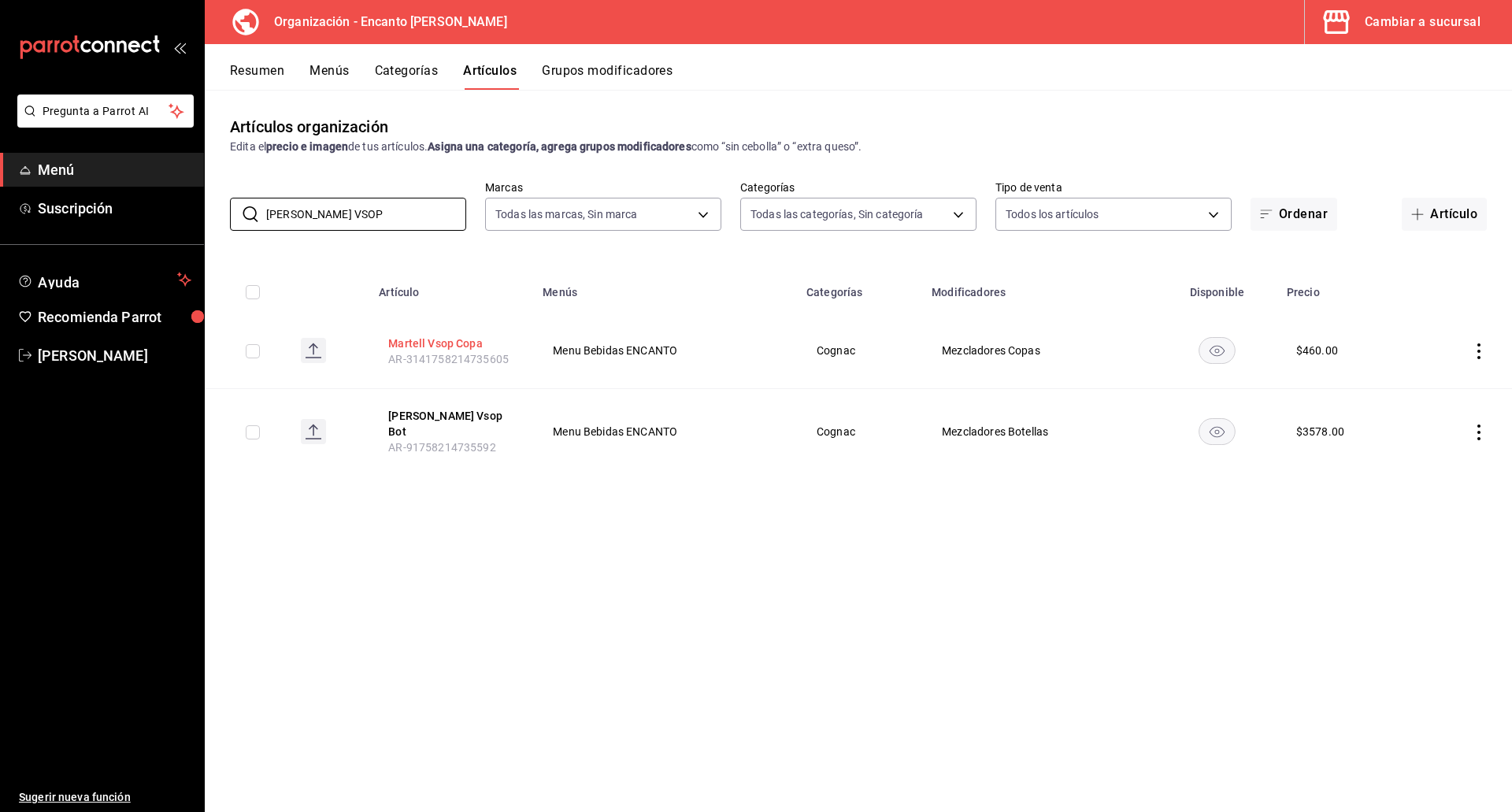
type input "MARTELL VSOP"
click at [409, 343] on button "Martell Vsop Copa" at bounding box center [451, 344] width 126 height 16
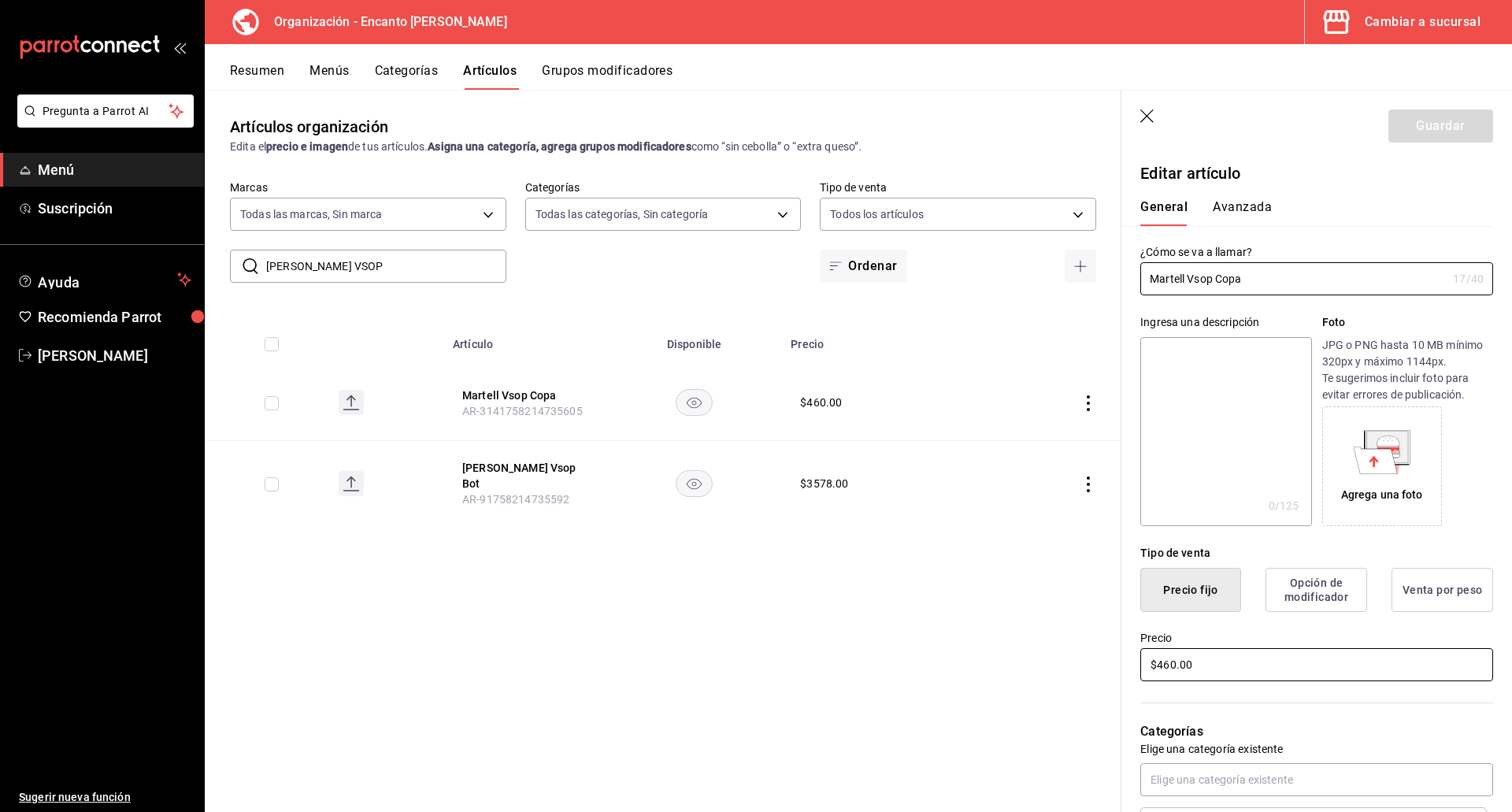
click at [1171, 665] on input "$460.00" at bounding box center [1317, 665] width 353 height 33
type input "$461.00"
click at [1412, 130] on button "Guardar" at bounding box center [1440, 126] width 105 height 33
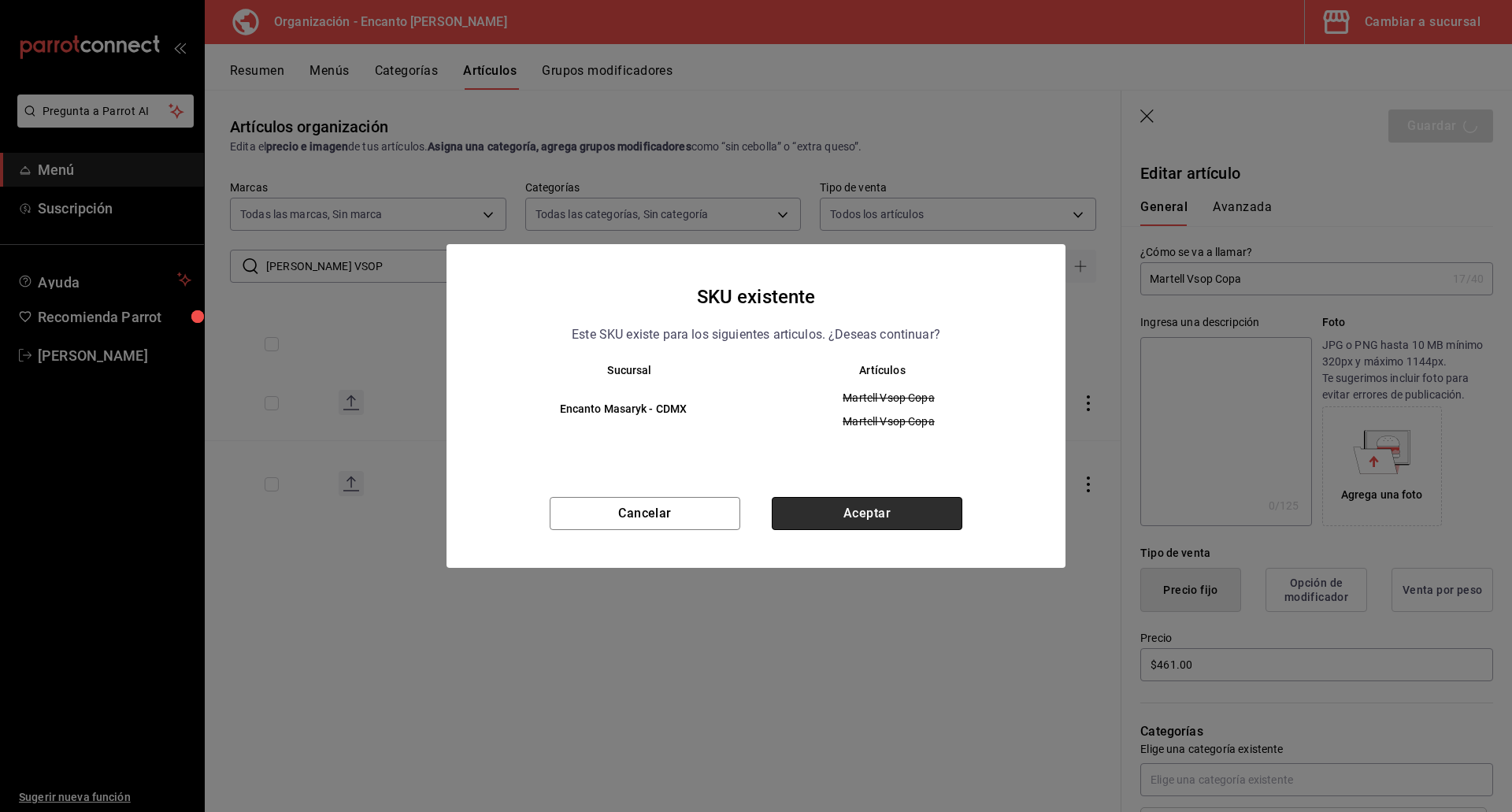
click at [860, 515] on button "Aceptar" at bounding box center [867, 514] width 191 height 33
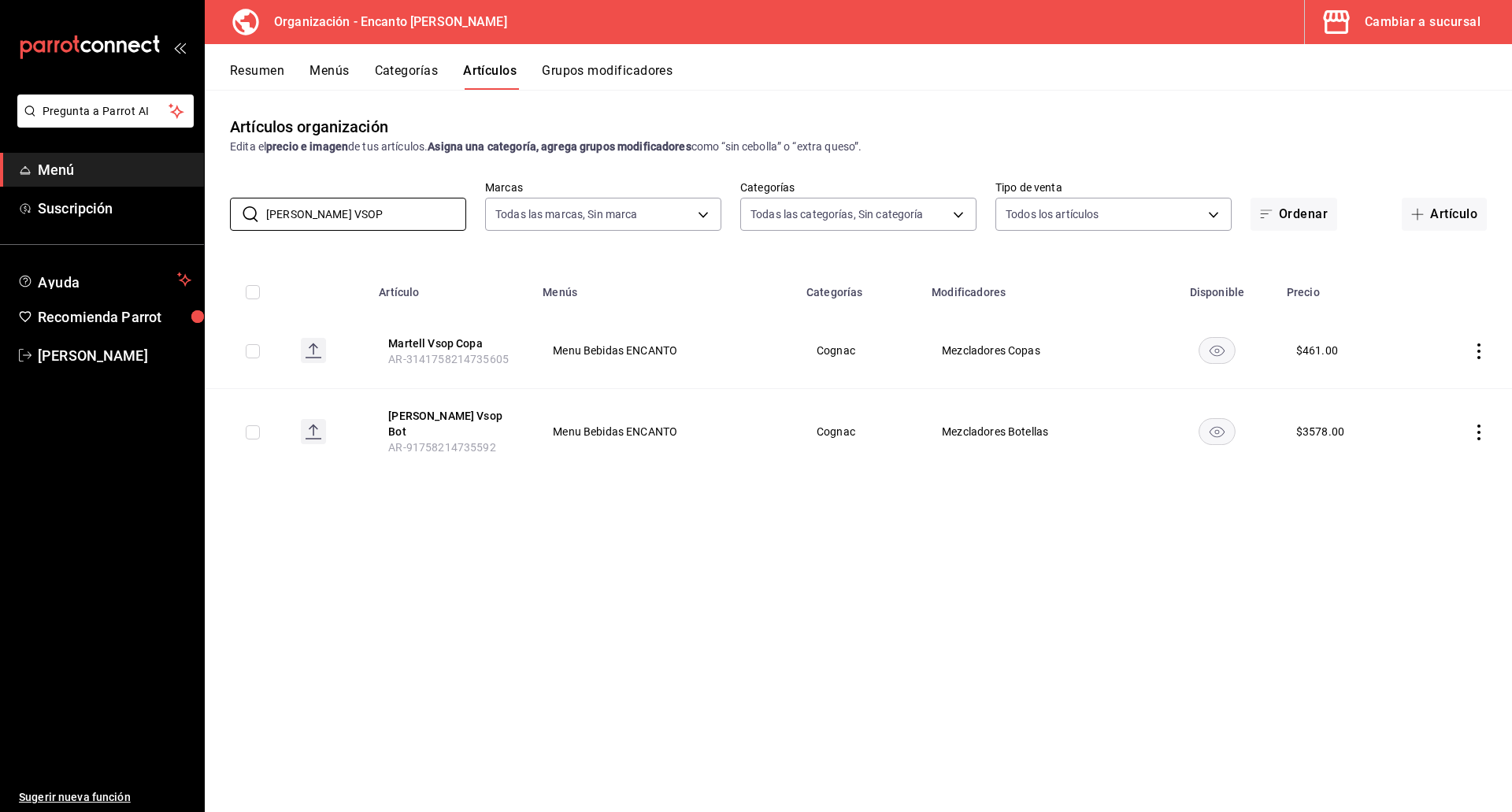
drag, startPoint x: 358, startPoint y: 214, endPoint x: 216, endPoint y: 207, distance: 142.2
click at [216, 207] on div "​ MARTELL VSOP ​ Marcas Todas las marcas, Sin marca c481bb78-10fa-47ce-ac99-fea…" at bounding box center [858, 206] width 1307 height 50
paste input "XO 700ML"
type input "MARTELL XO"
click at [433, 345] on button "Martell Xo Copa" at bounding box center [450, 344] width 126 height 16
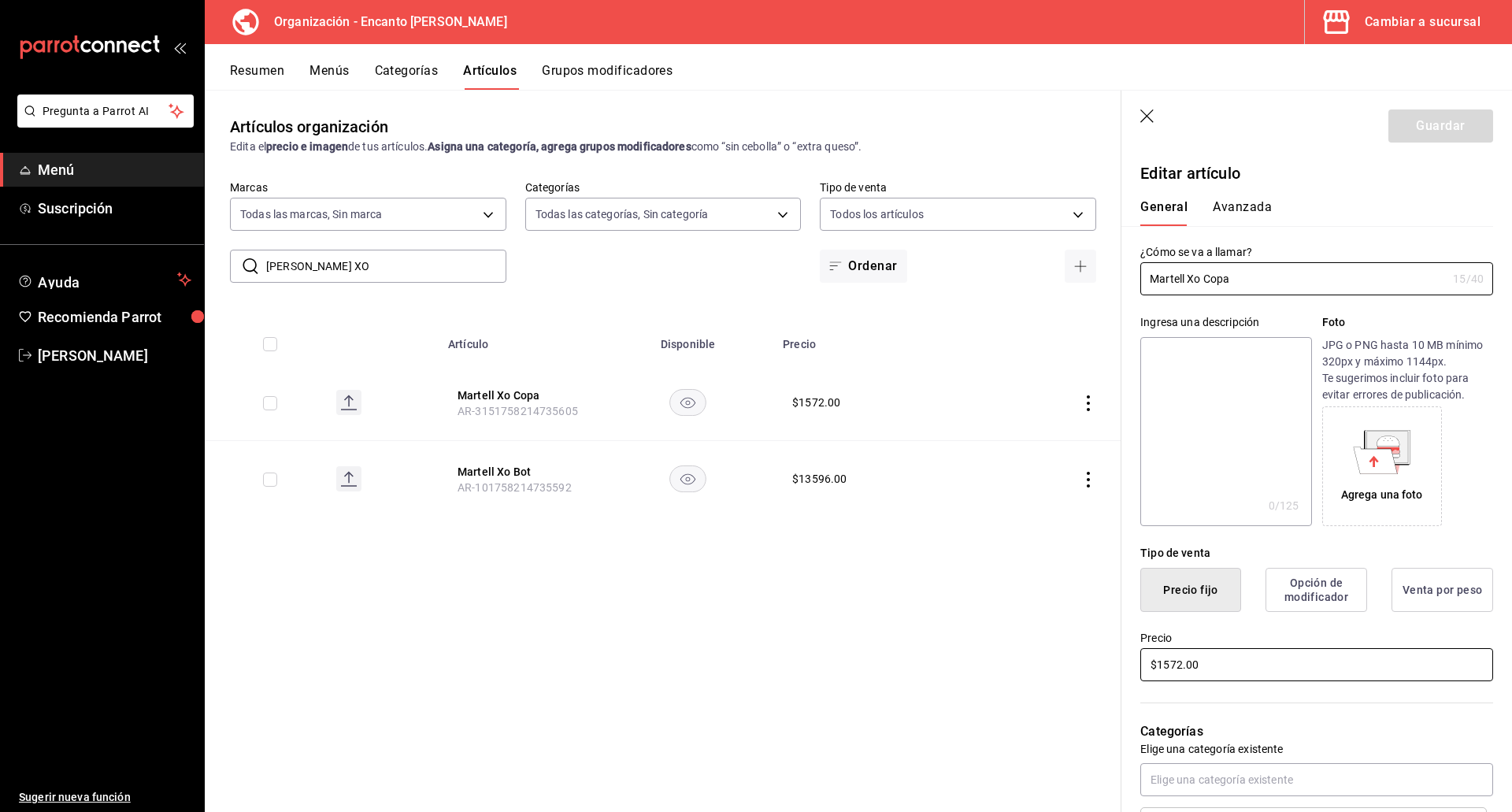
click at [1182, 669] on input "$1572.00" at bounding box center [1317, 665] width 353 height 33
type input "$1573.00"
click at [1414, 122] on button "Guardar" at bounding box center [1440, 126] width 105 height 33
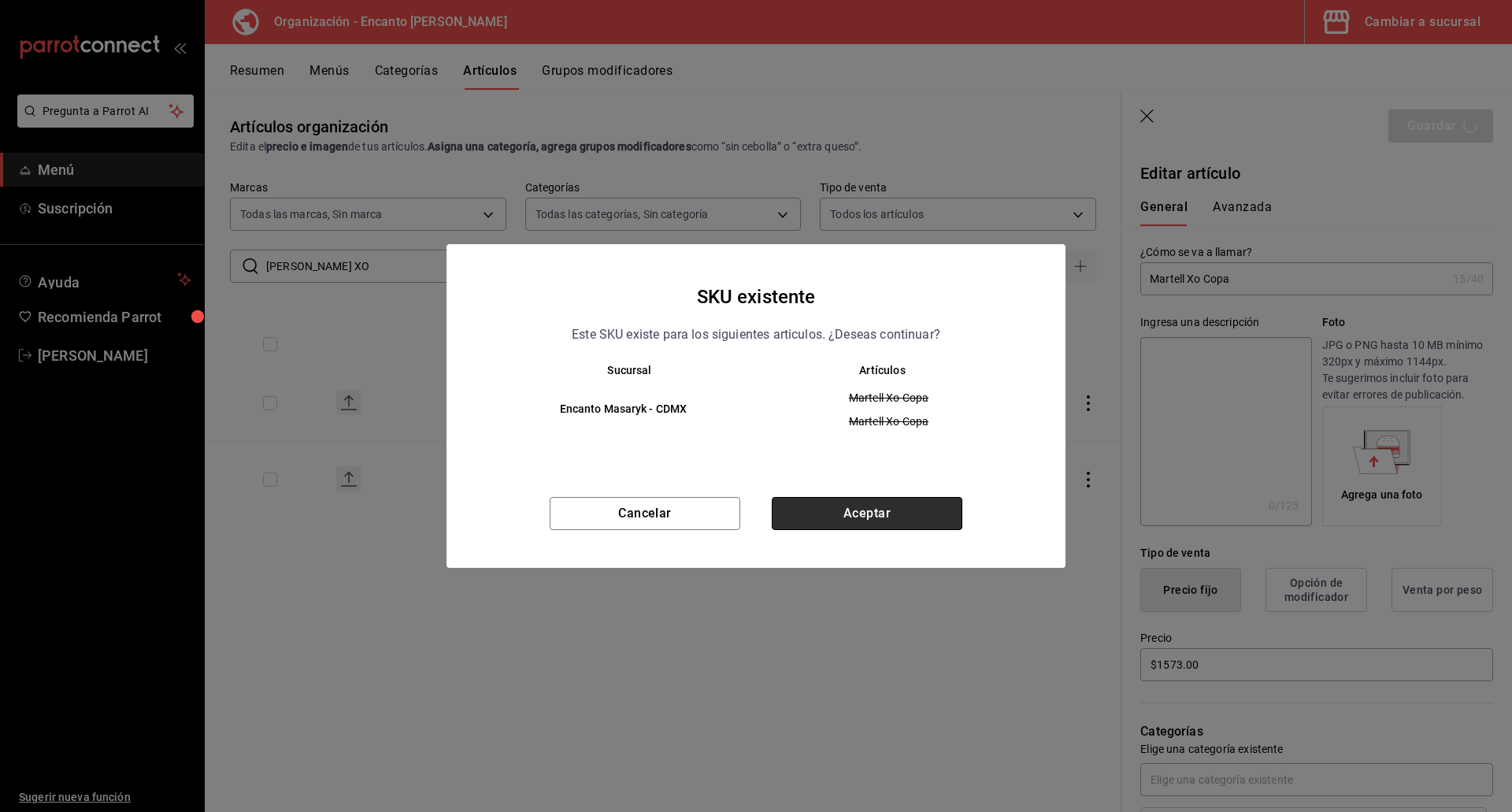
click at [832, 523] on button "Aceptar" at bounding box center [867, 514] width 191 height 33
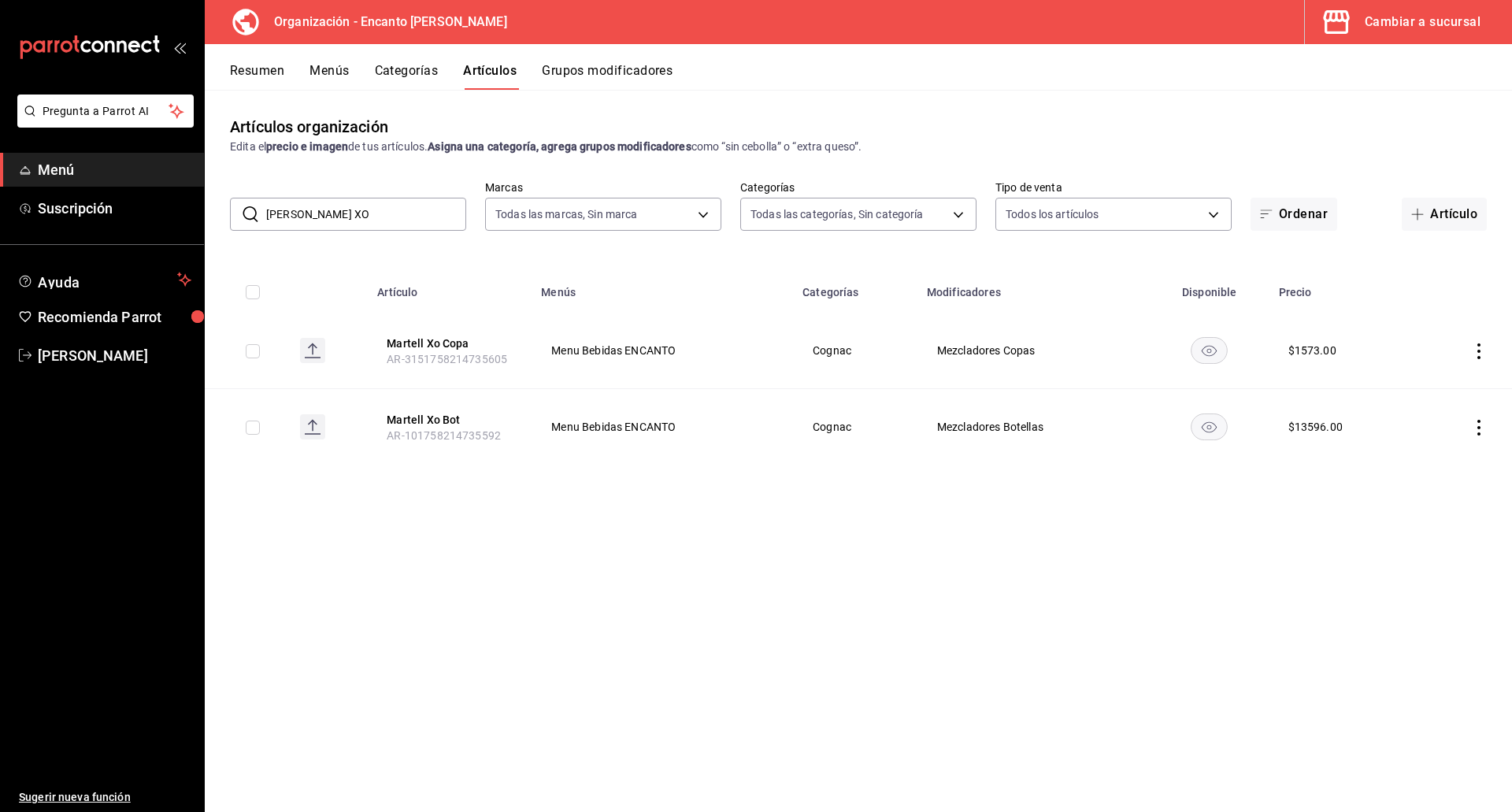
drag, startPoint x: 337, startPoint y: 218, endPoint x: 240, endPoint y: 215, distance: 97.0
click at [240, 215] on div "​ MARTELL XO ​" at bounding box center [348, 214] width 236 height 33
paste input "REMY MARTIN VSOP 700ML"
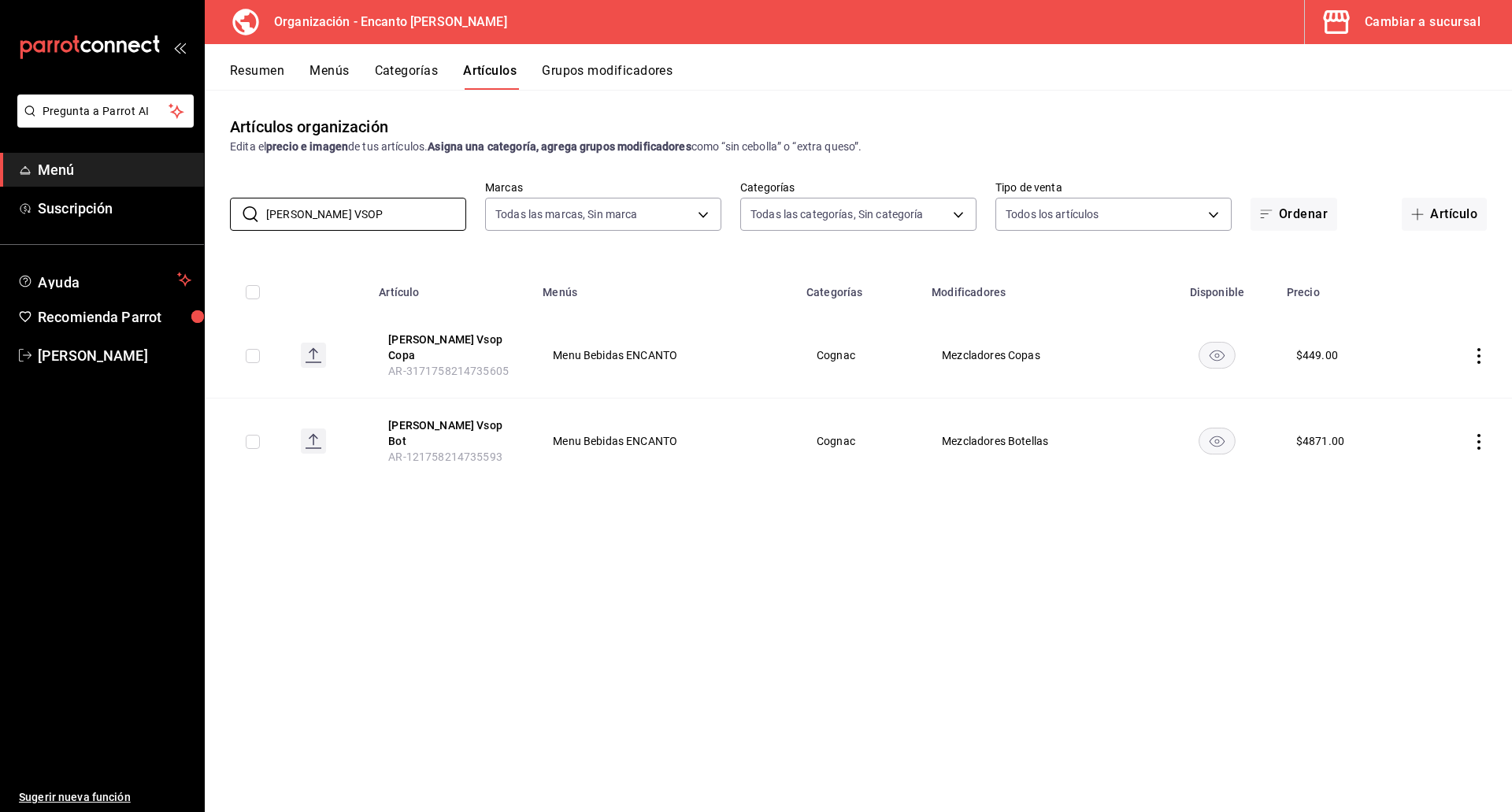
paste input "ABSINTH 700ML"
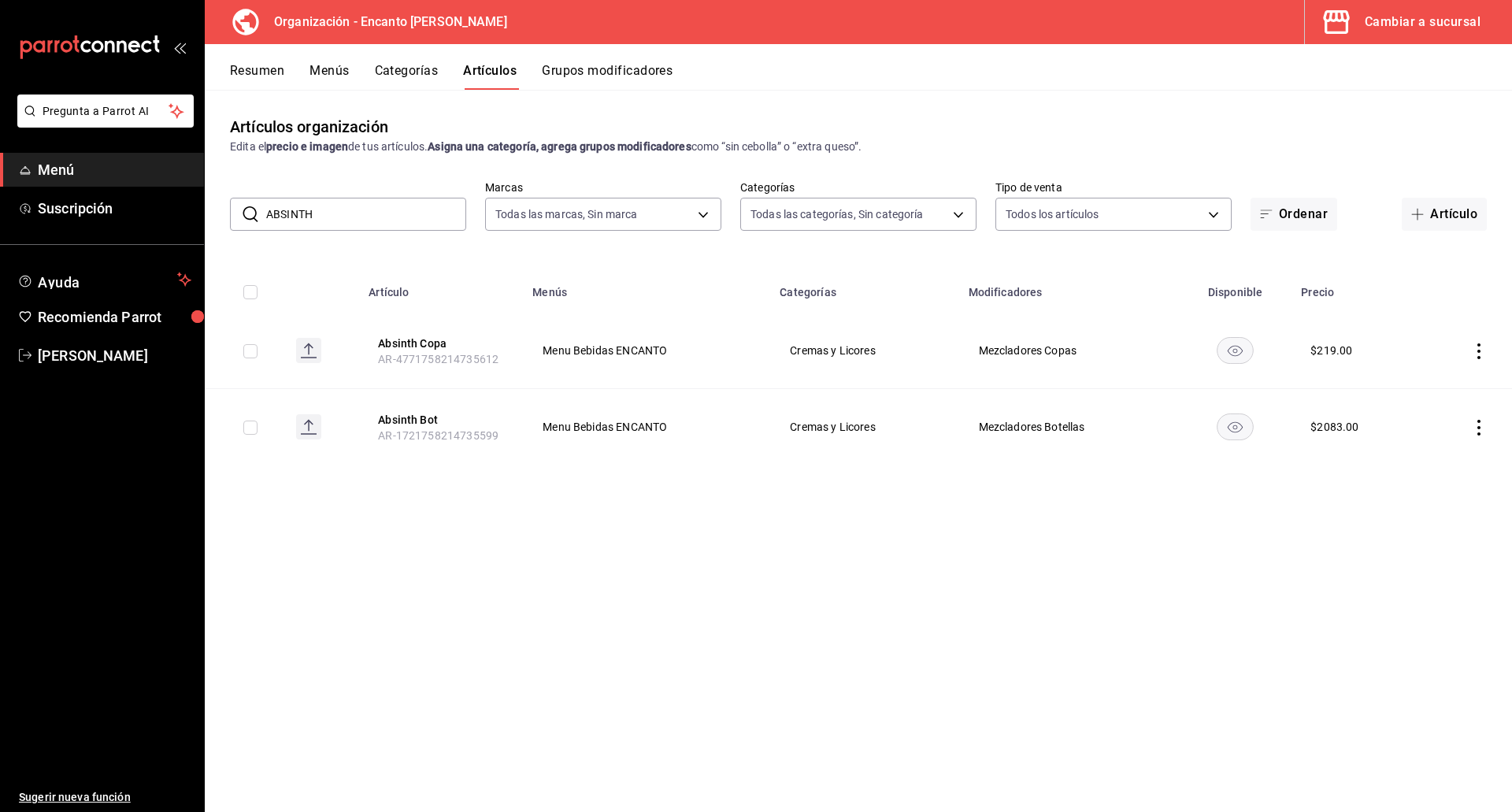
drag, startPoint x: 325, startPoint y: 215, endPoint x: 261, endPoint y: 207, distance: 64.5
click at [261, 207] on div "​ ABSINTH ​" at bounding box center [348, 214] width 236 height 33
paste input "GAVERO 750ML"
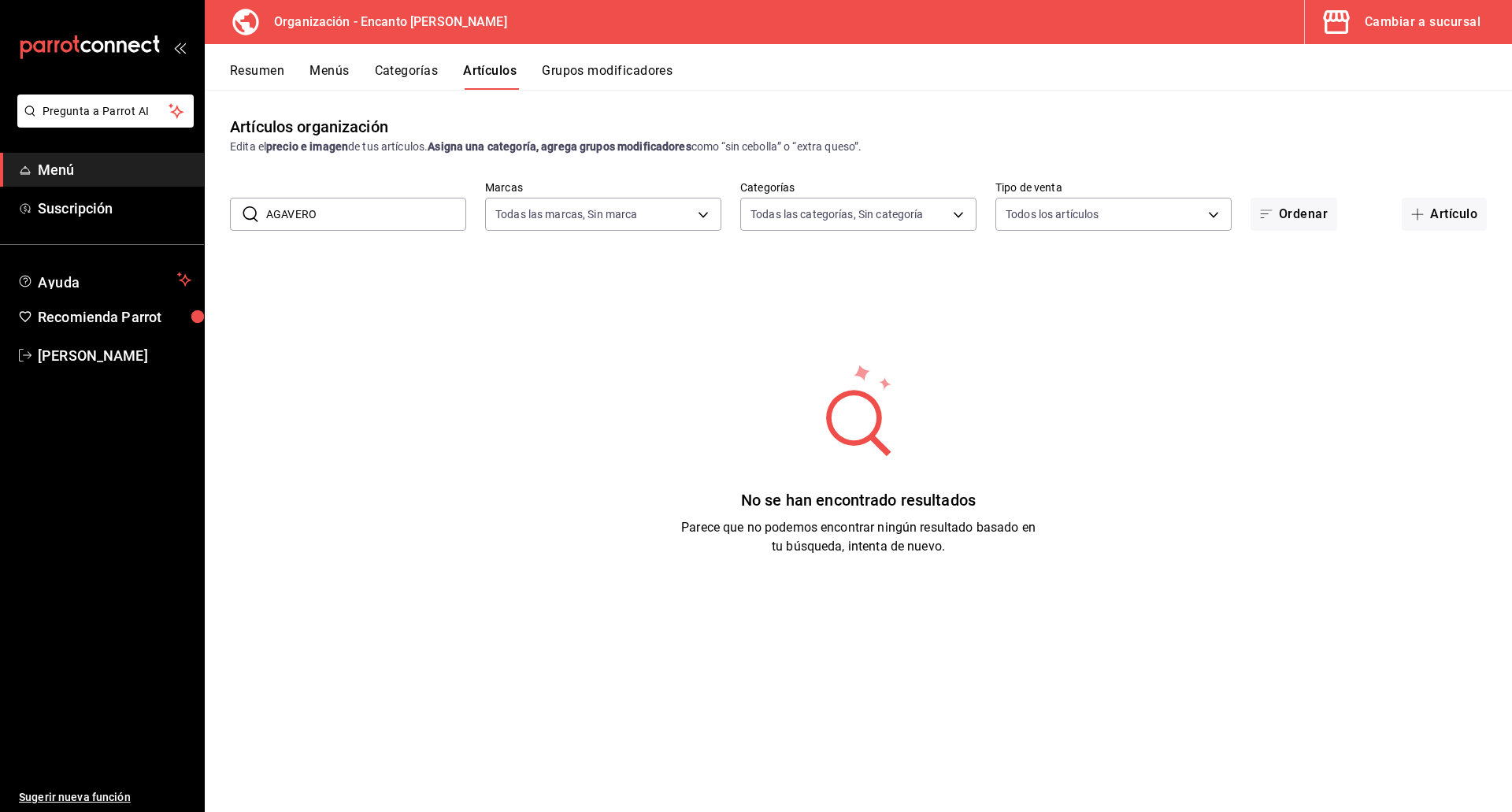
type input "AGAVERO"
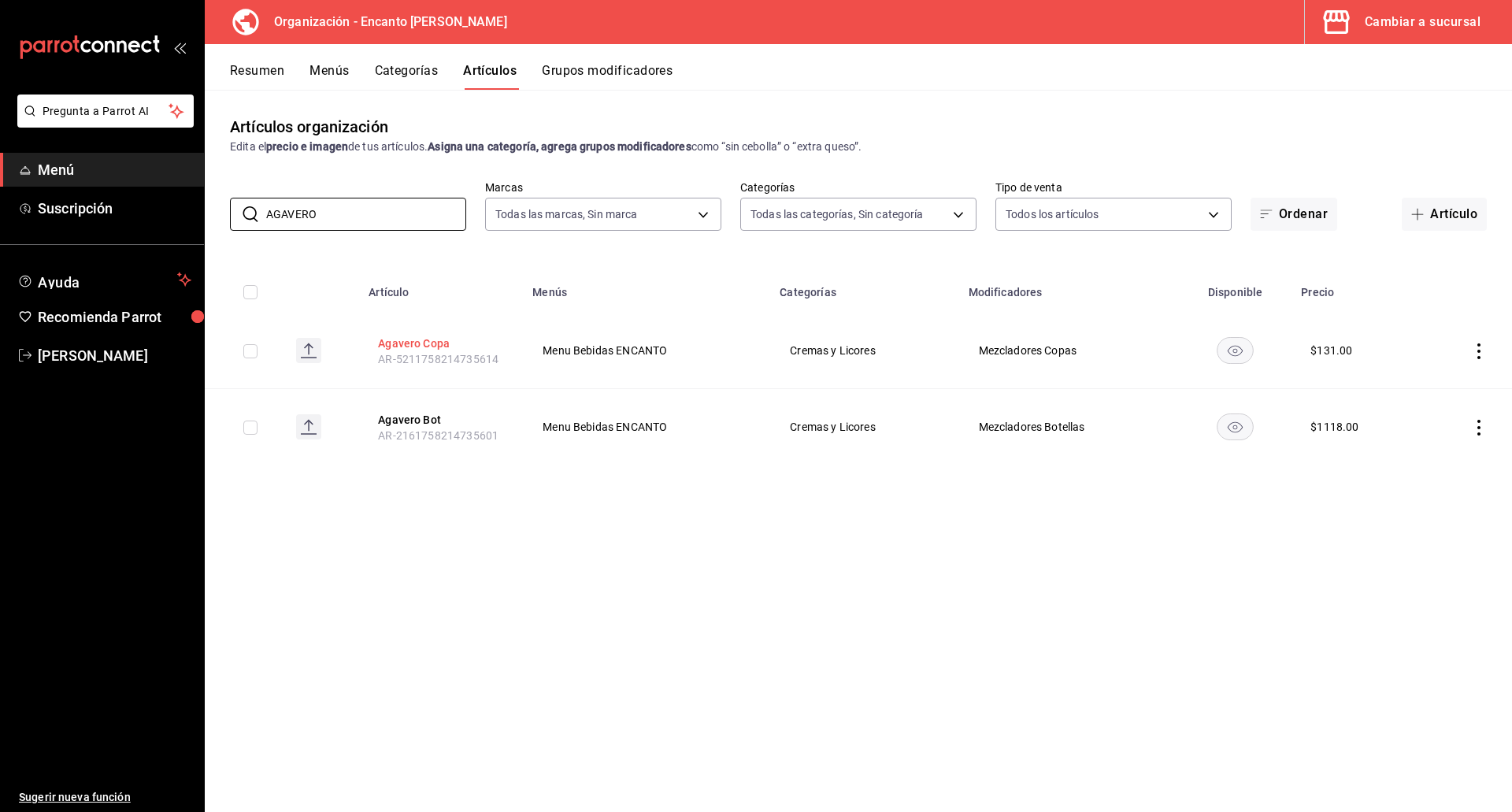
click at [392, 341] on button "Agavero Copa" at bounding box center [441, 344] width 126 height 16
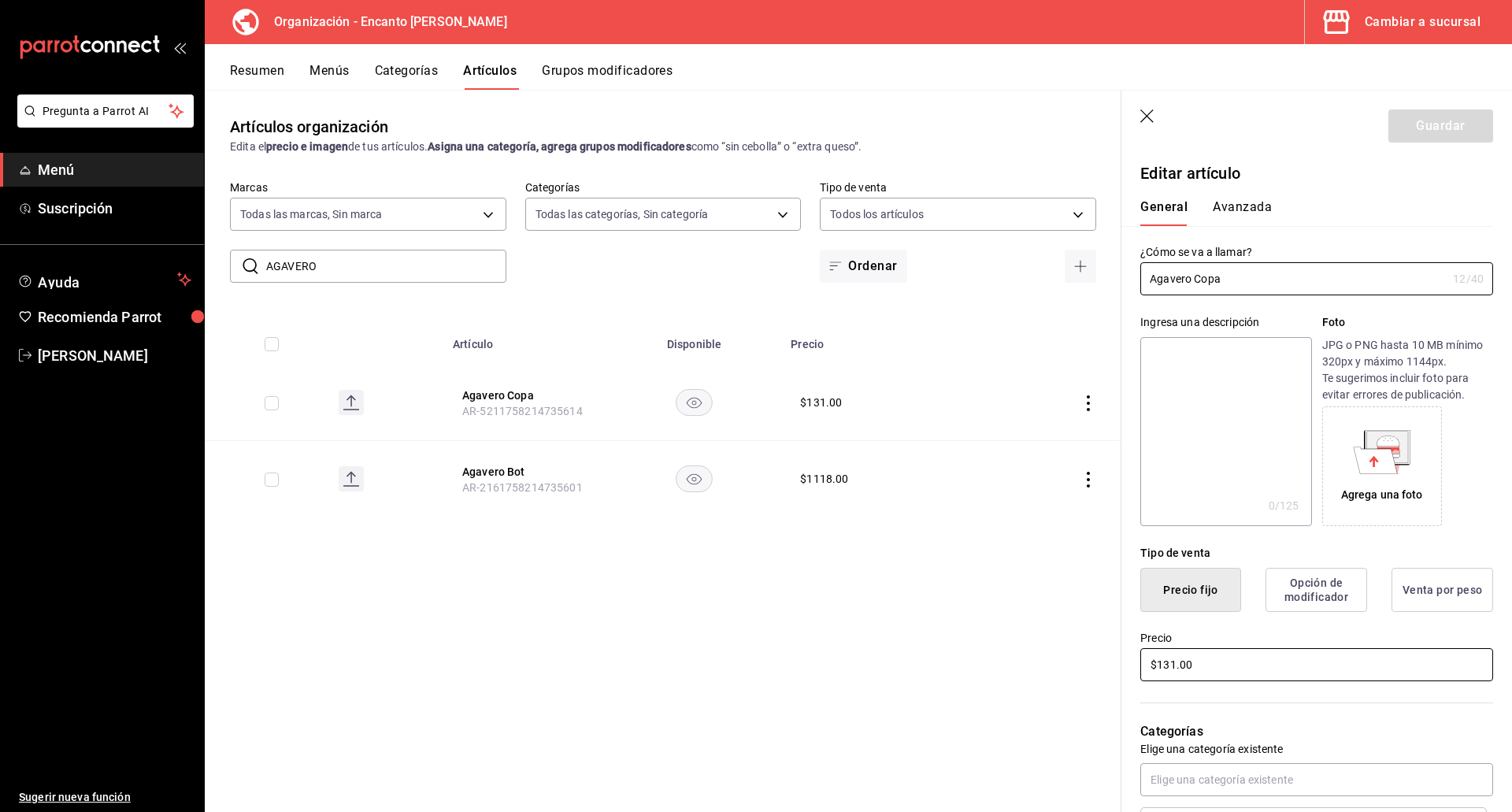
click at [1170, 662] on input "$131.00" at bounding box center [1317, 665] width 353 height 33
type input "$132.00"
click at [1402, 125] on button "Guardar" at bounding box center [1440, 126] width 105 height 33
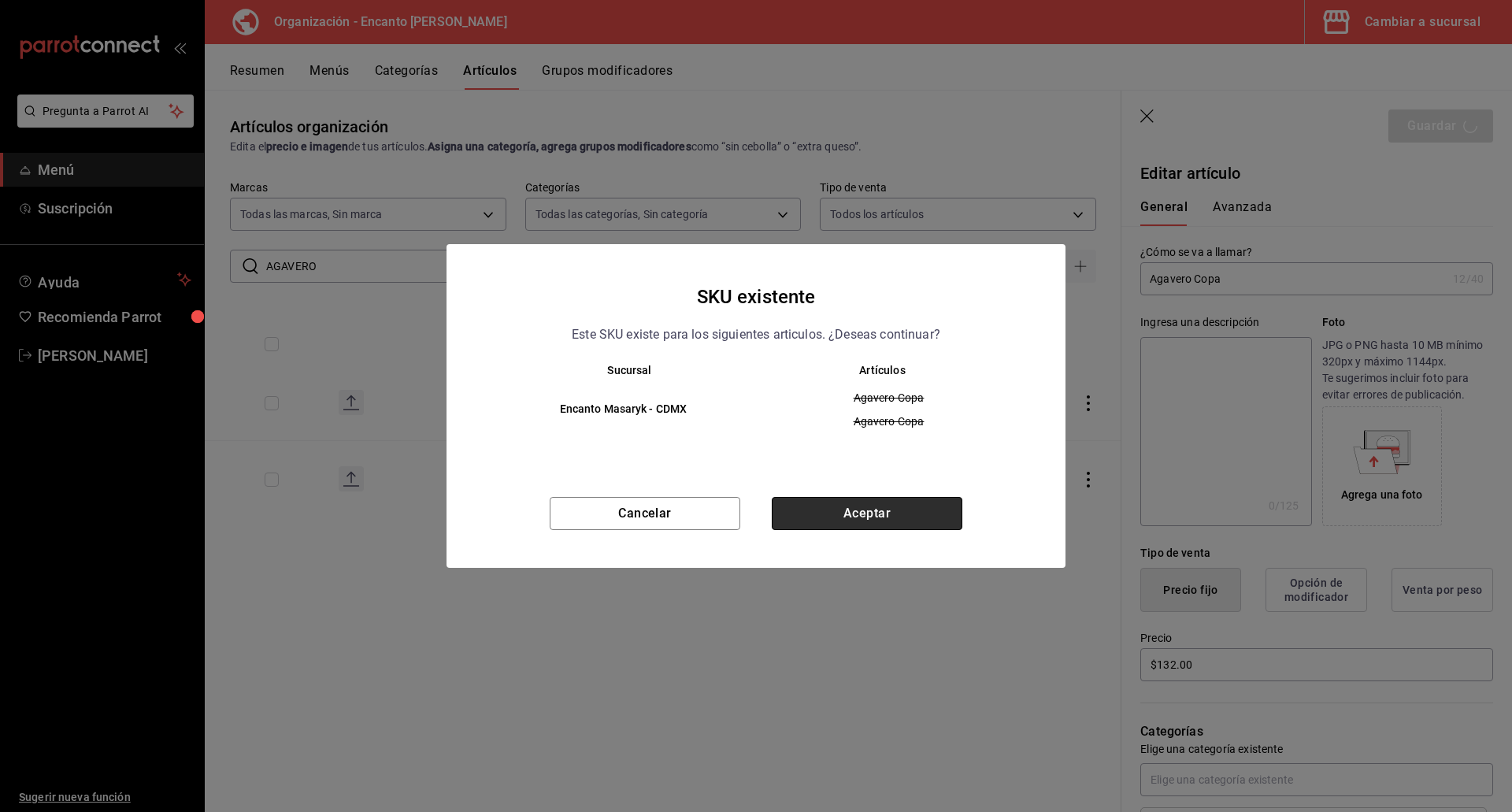
click at [890, 516] on button "Aceptar" at bounding box center [867, 514] width 191 height 33
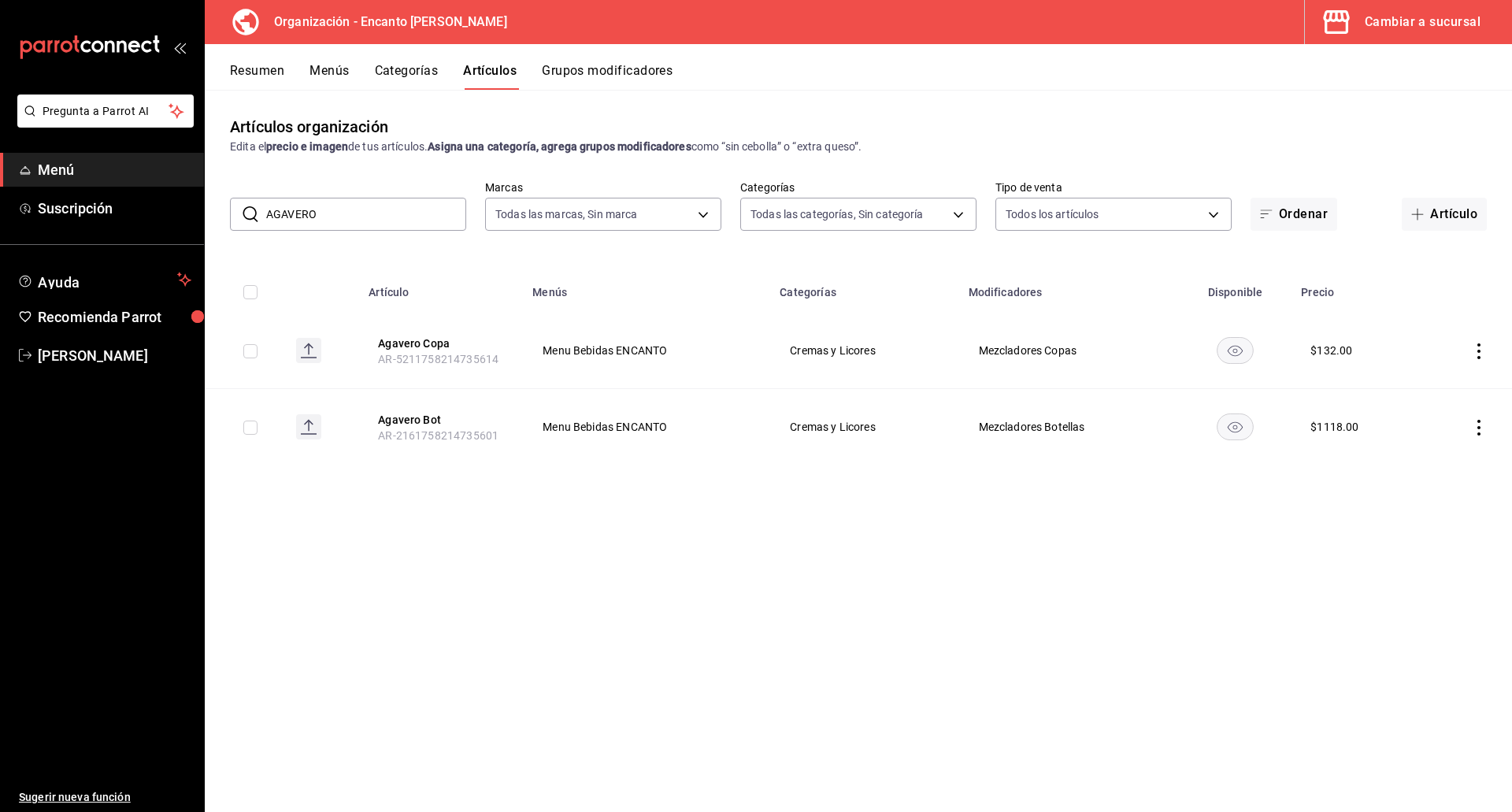
click at [348, 208] on input "AGAVERO" at bounding box center [366, 214] width 200 height 32
click at [312, 218] on input "AGAVERO" at bounding box center [366, 214] width 200 height 32
drag, startPoint x: 315, startPoint y: 218, endPoint x: 244, endPoint y: 218, distance: 71.0
click at [244, 218] on div "​ AGAVERO ​" at bounding box center [348, 214] width 236 height 33
paste input "NCHO REYES CHILE ANCHO 750ML"
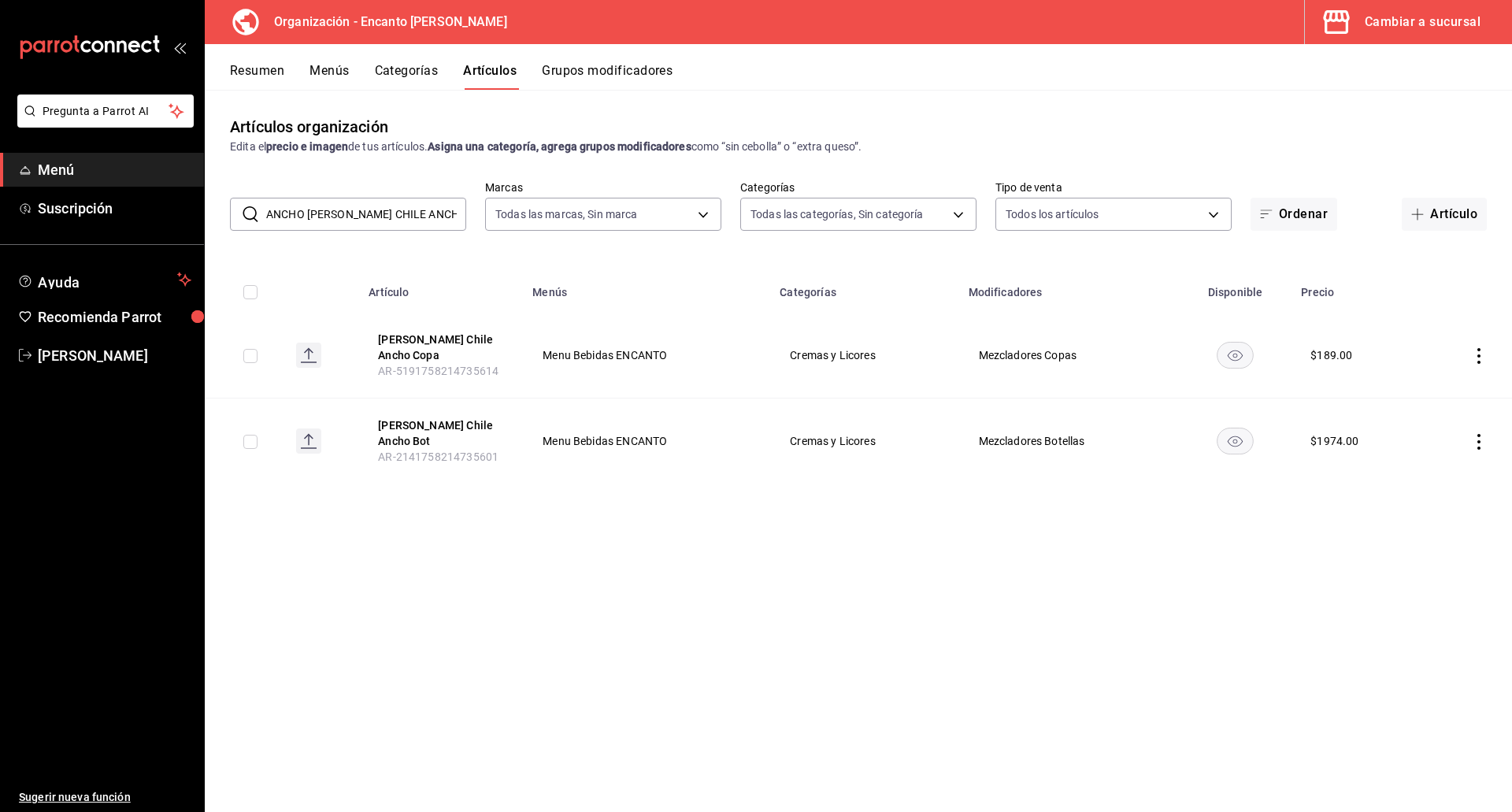
drag, startPoint x: 422, startPoint y: 218, endPoint x: 261, endPoint y: 207, distance: 161.4
click at [261, 214] on div "​ ANCHO REYES CHILE ANCHO ​" at bounding box center [348, 214] width 236 height 33
paste input "IS LAS CADENAS 1LT"
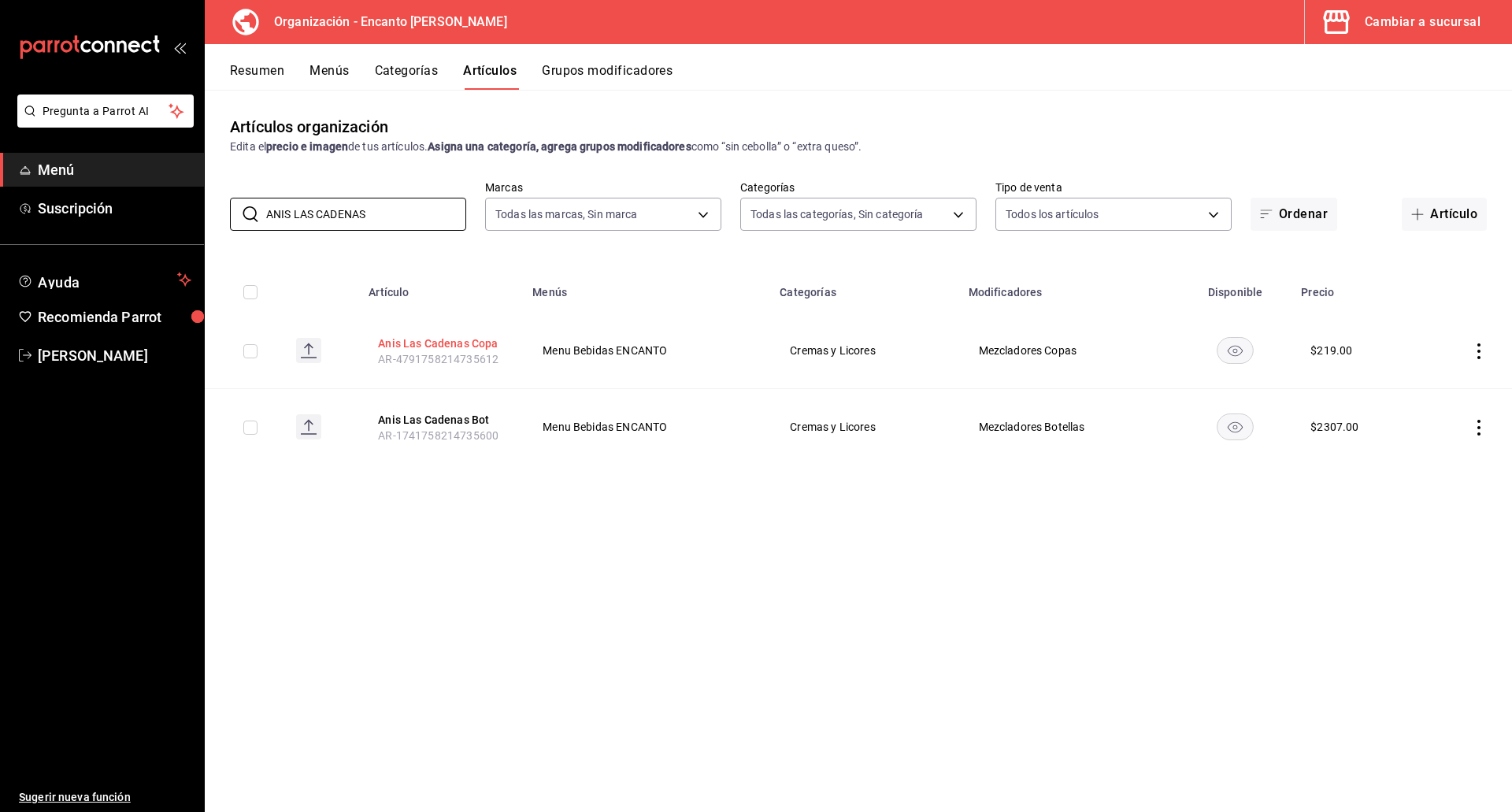
type input "ANIS LAS CADENAS"
click at [403, 344] on button "Anis Las Cadenas Copa" at bounding box center [441, 344] width 126 height 16
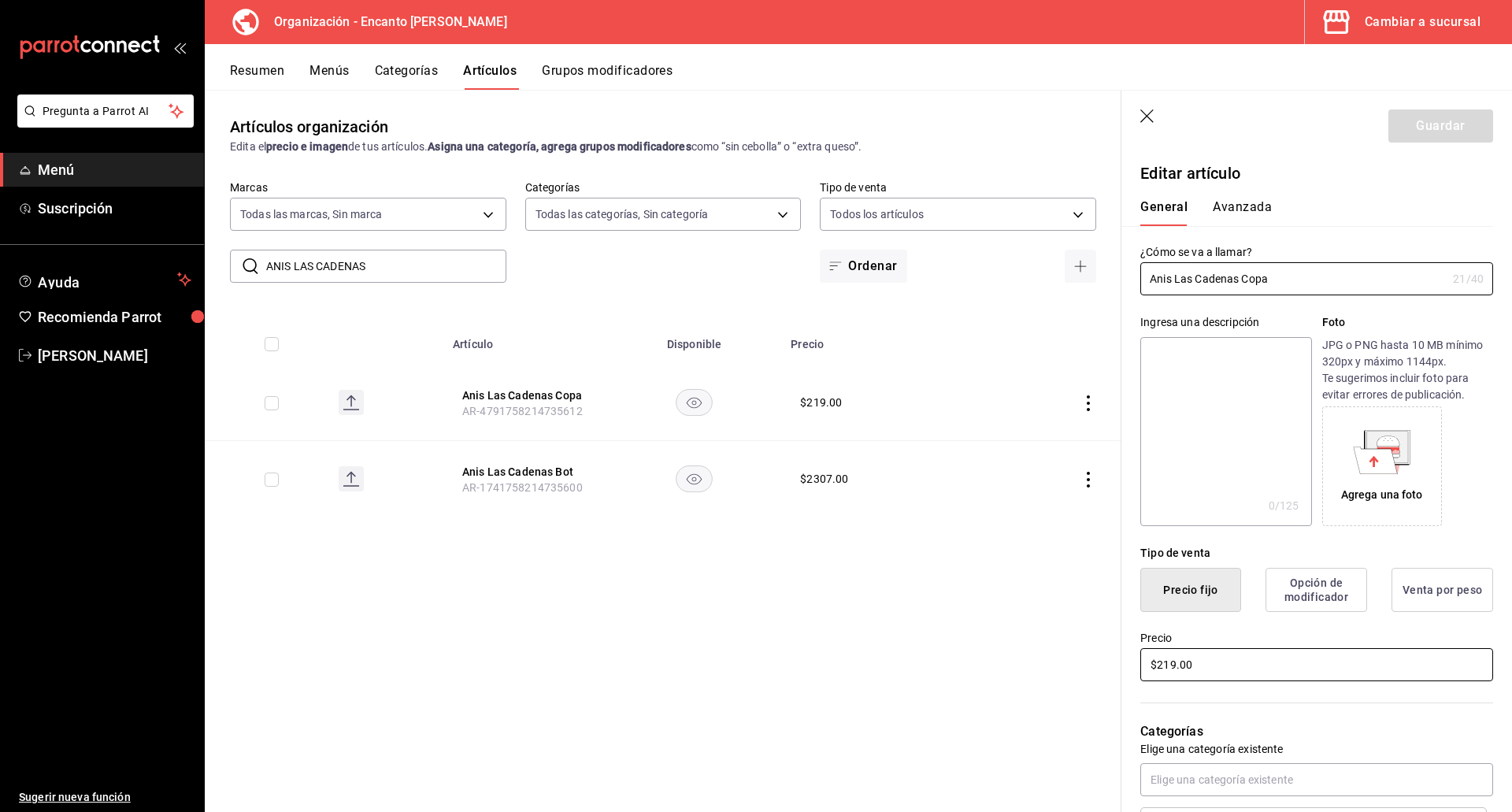
click at [1169, 668] on input "$219.00" at bounding box center [1317, 665] width 353 height 33
type input "$220.00"
click at [1407, 136] on button "Guardar" at bounding box center [1440, 126] width 105 height 33
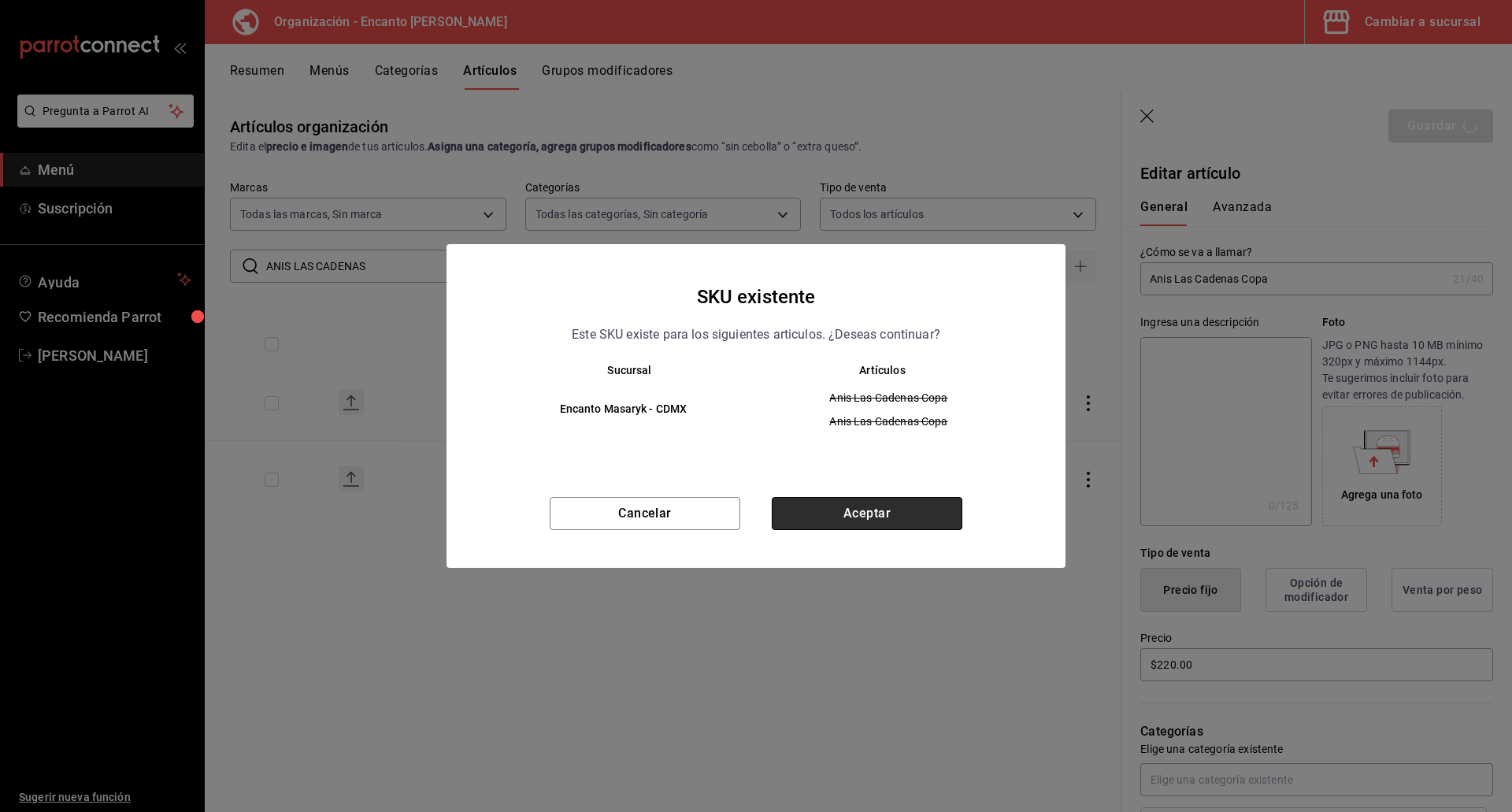
click at [853, 515] on button "Aceptar" at bounding box center [867, 514] width 191 height 33
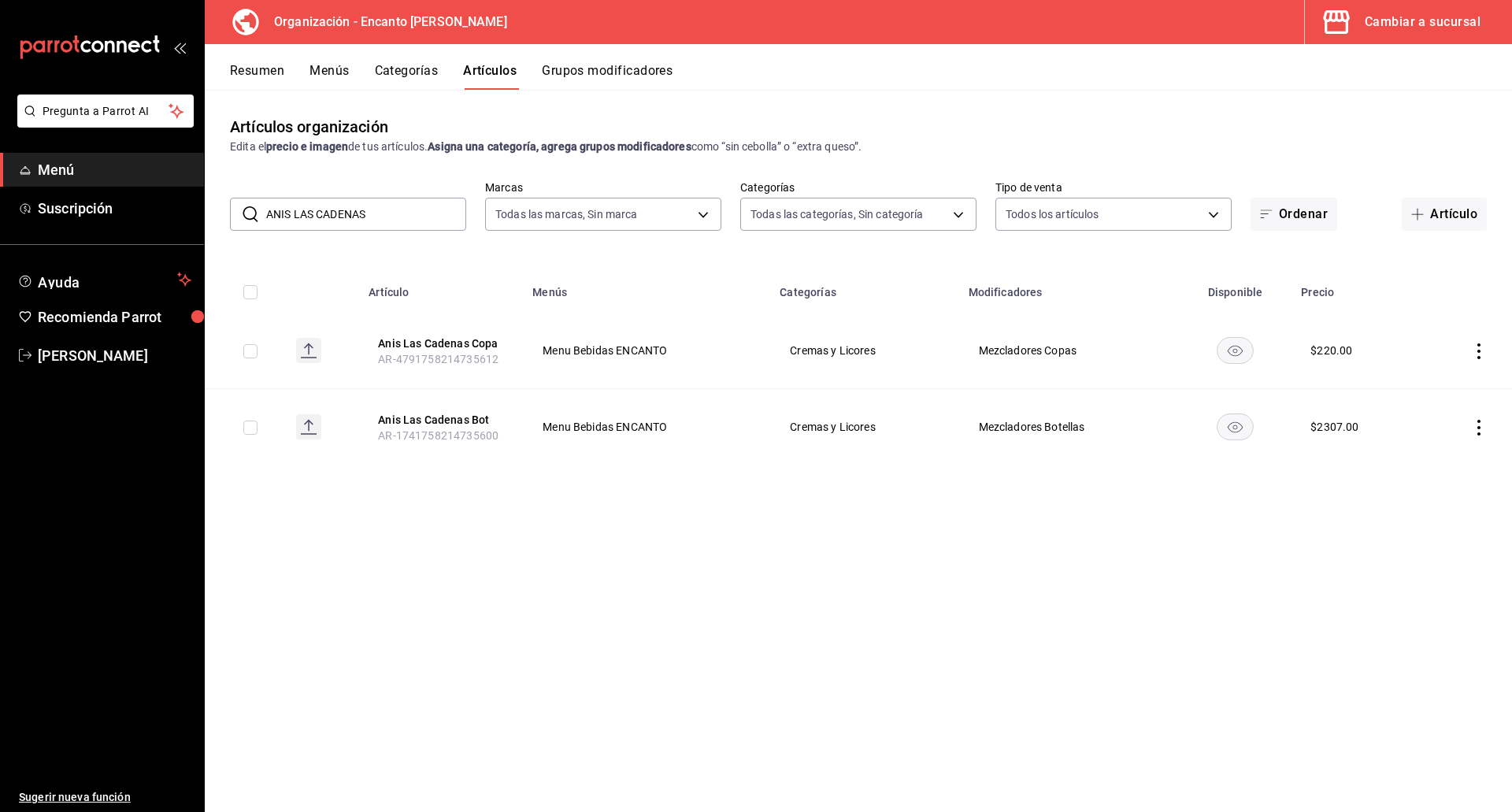
drag, startPoint x: 373, startPoint y: 217, endPoint x: 254, endPoint y: 203, distance: 119.8
click at [254, 203] on div "​ ANIS LAS CADENAS ​" at bounding box center [348, 214] width 236 height 33
paste input "PEROL 700ML"
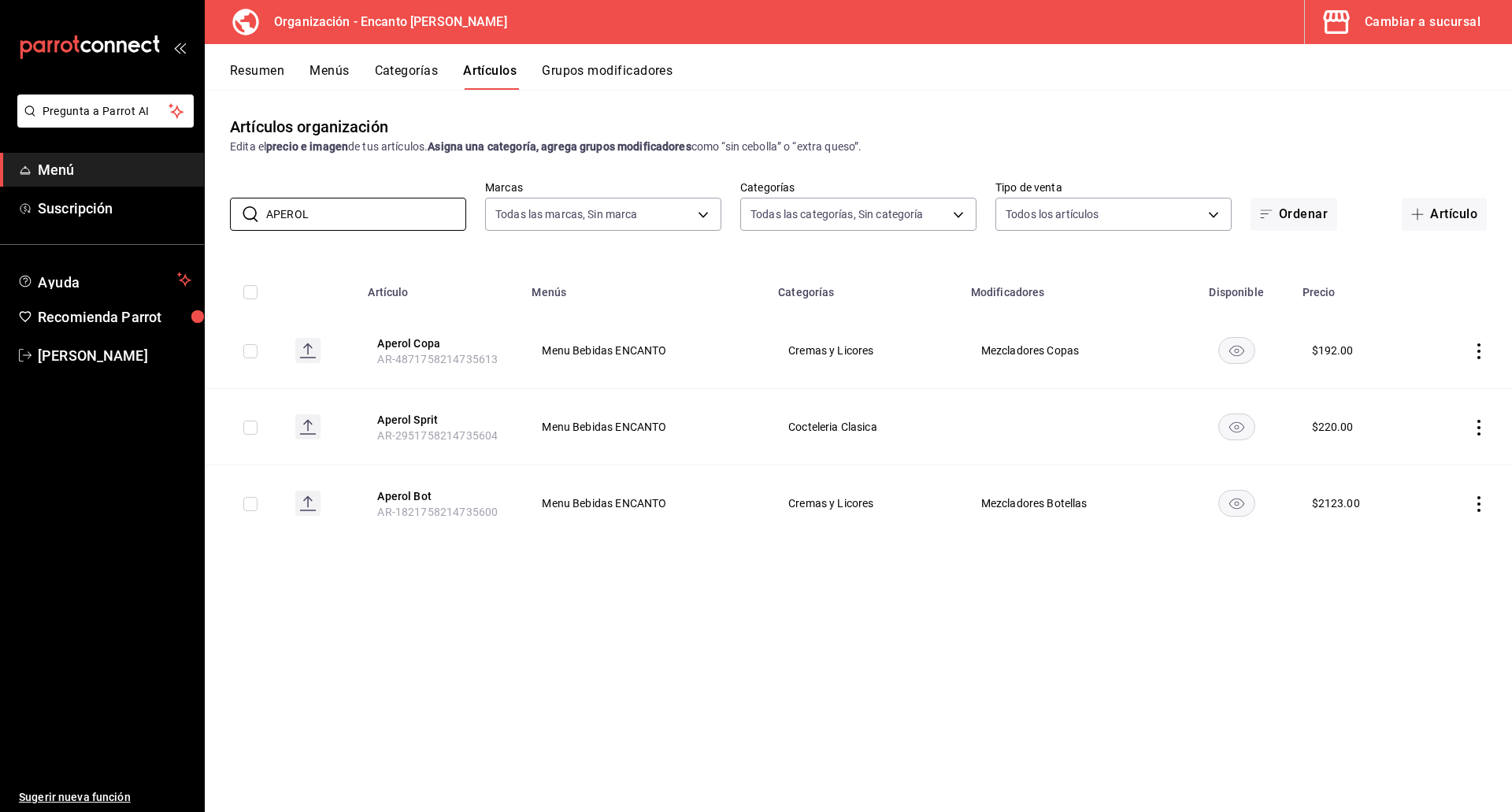
drag, startPoint x: 347, startPoint y: 222, endPoint x: 207, endPoint y: 197, distance: 142.2
click at [206, 197] on div "​ APEROL ​ Marcas Todas las marcas, Sin marca c481bb78-10fa-47ce-ac99-feac7239b…" at bounding box center [858, 206] width 1307 height 50
paste input "BAILEYS 700M"
type input "BAILEYS"
click at [408, 345] on button "Baileys Copa" at bounding box center [441, 344] width 126 height 16
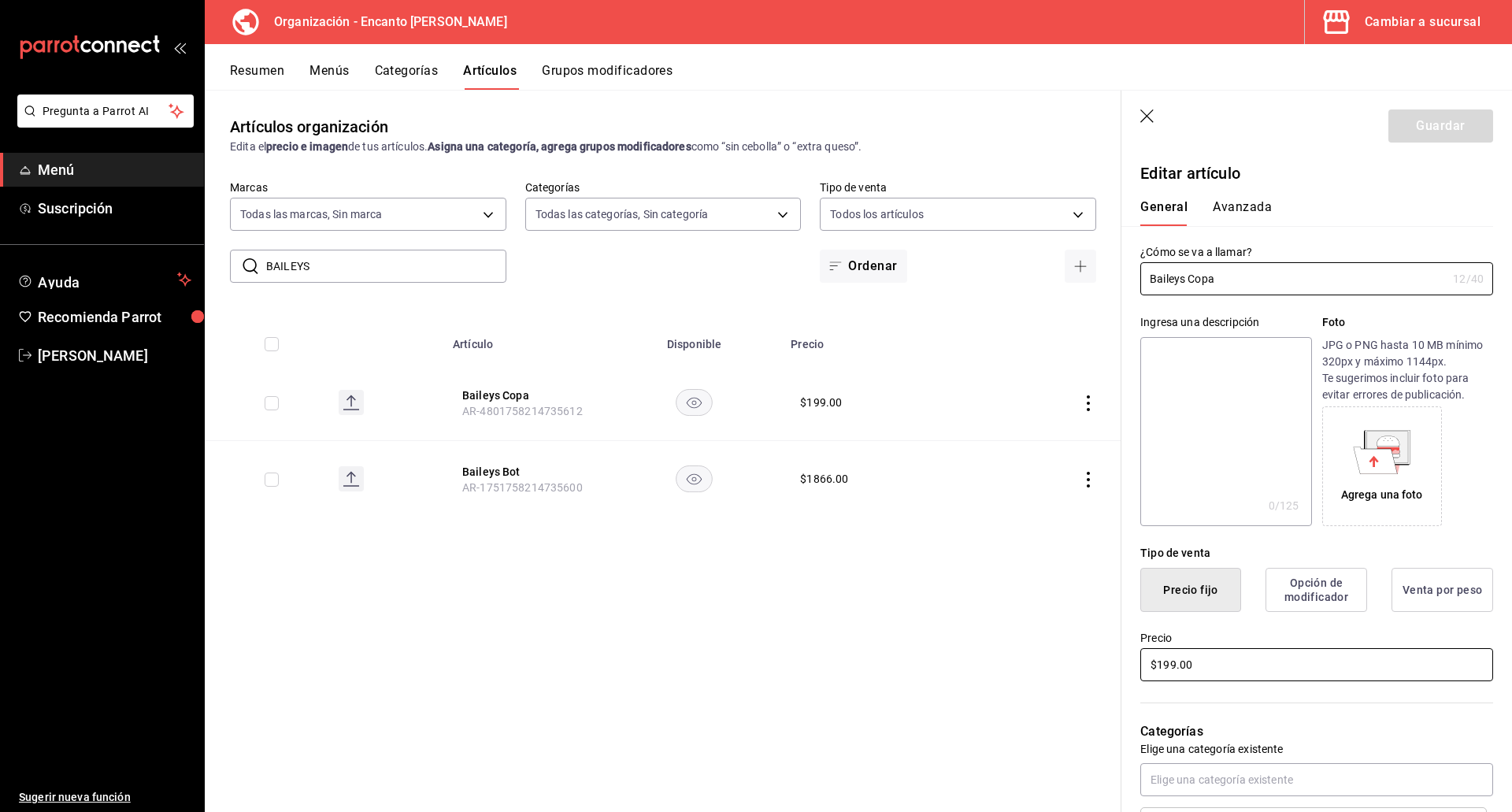
click at [1165, 660] on input "$199.00" at bounding box center [1317, 665] width 353 height 33
type input "$200.00"
click at [1410, 127] on button "Guardar" at bounding box center [1440, 126] width 105 height 33
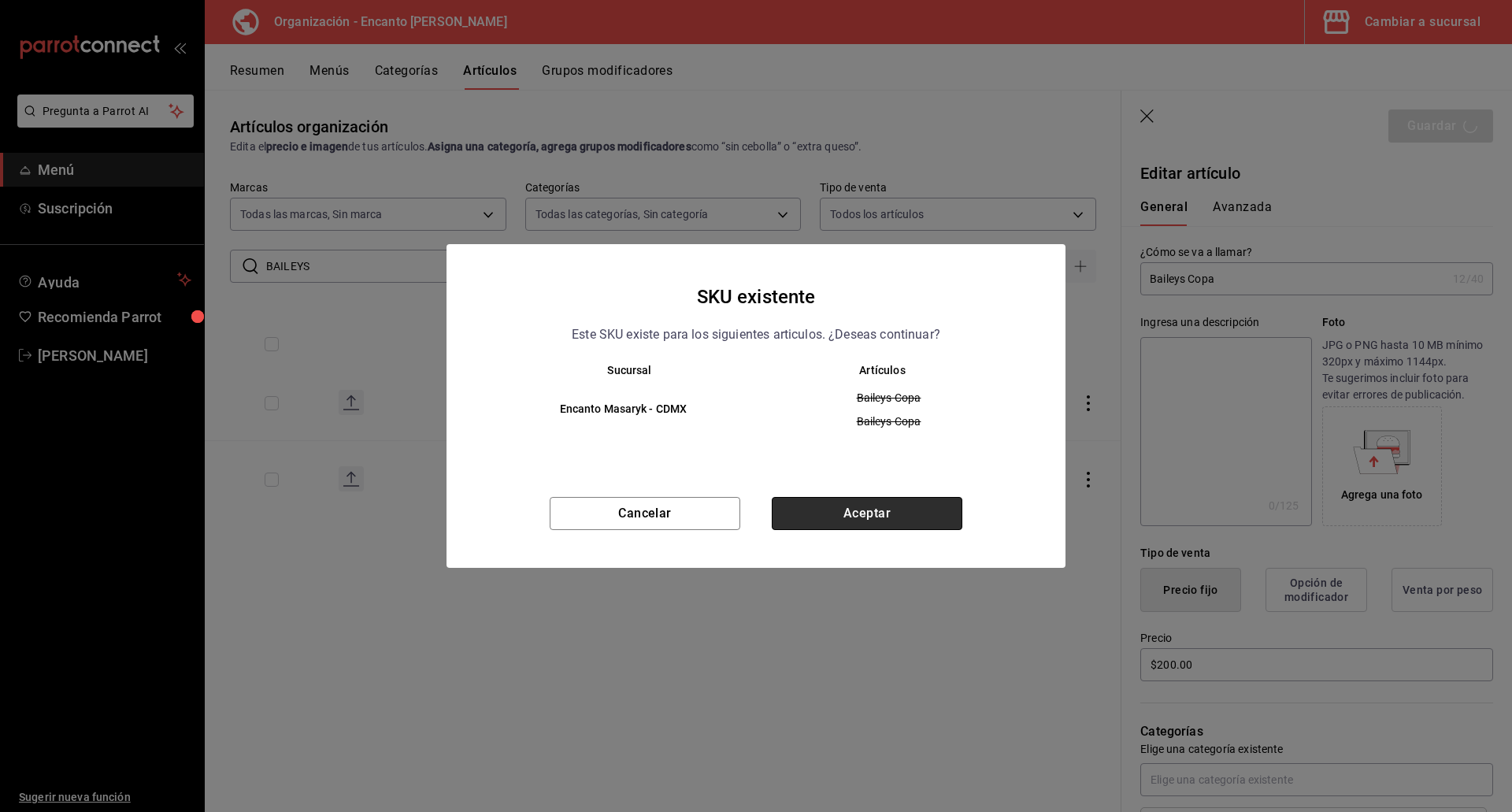
click at [836, 512] on button "Aceptar" at bounding box center [867, 514] width 191 height 33
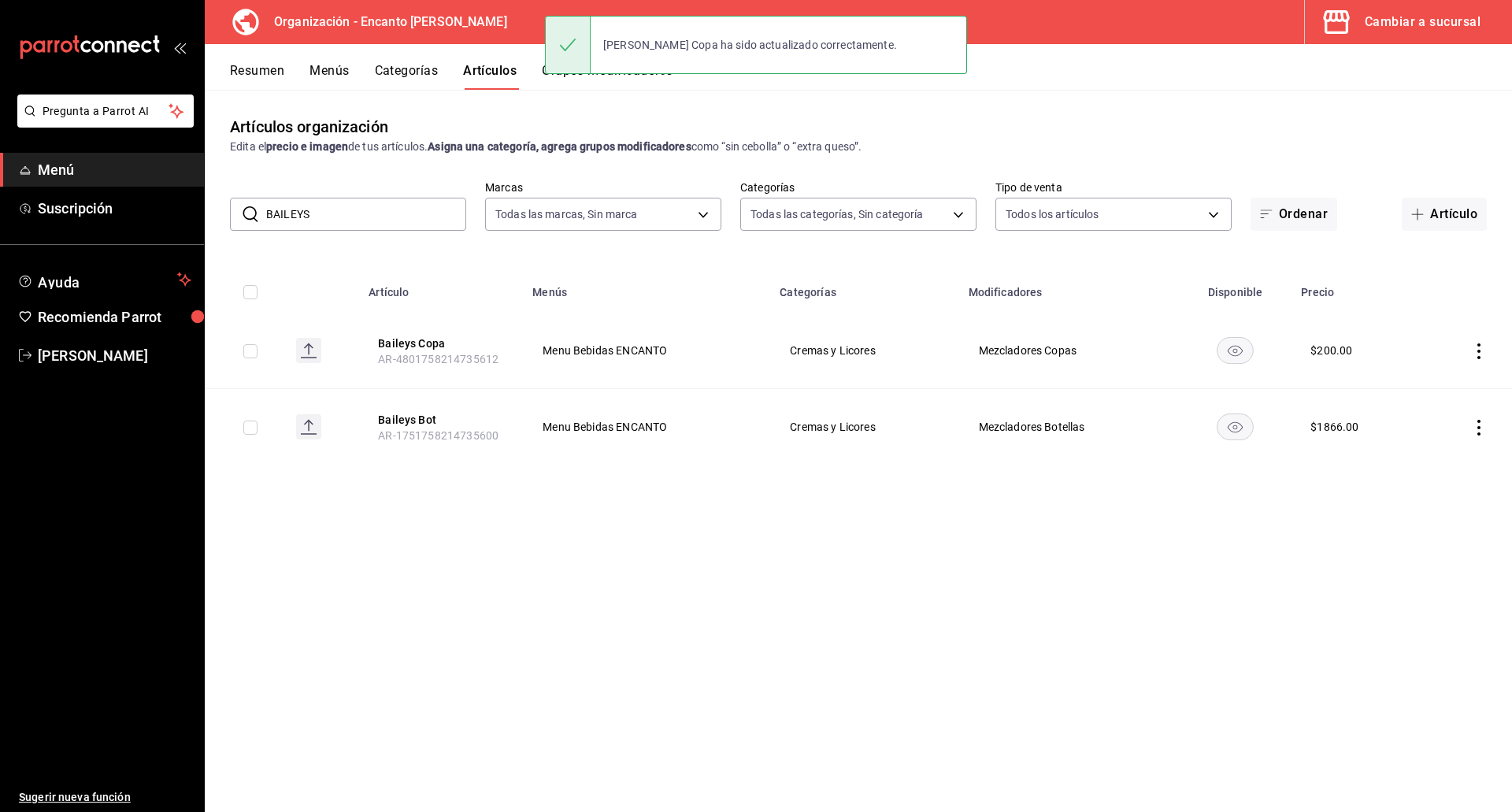
drag, startPoint x: 366, startPoint y: 210, endPoint x: 247, endPoint y: 207, distance: 119.0
click at [243, 210] on div "​ BAILEYS ​" at bounding box center [348, 214] width 236 height 33
paste input "CAMPARI 750ML"
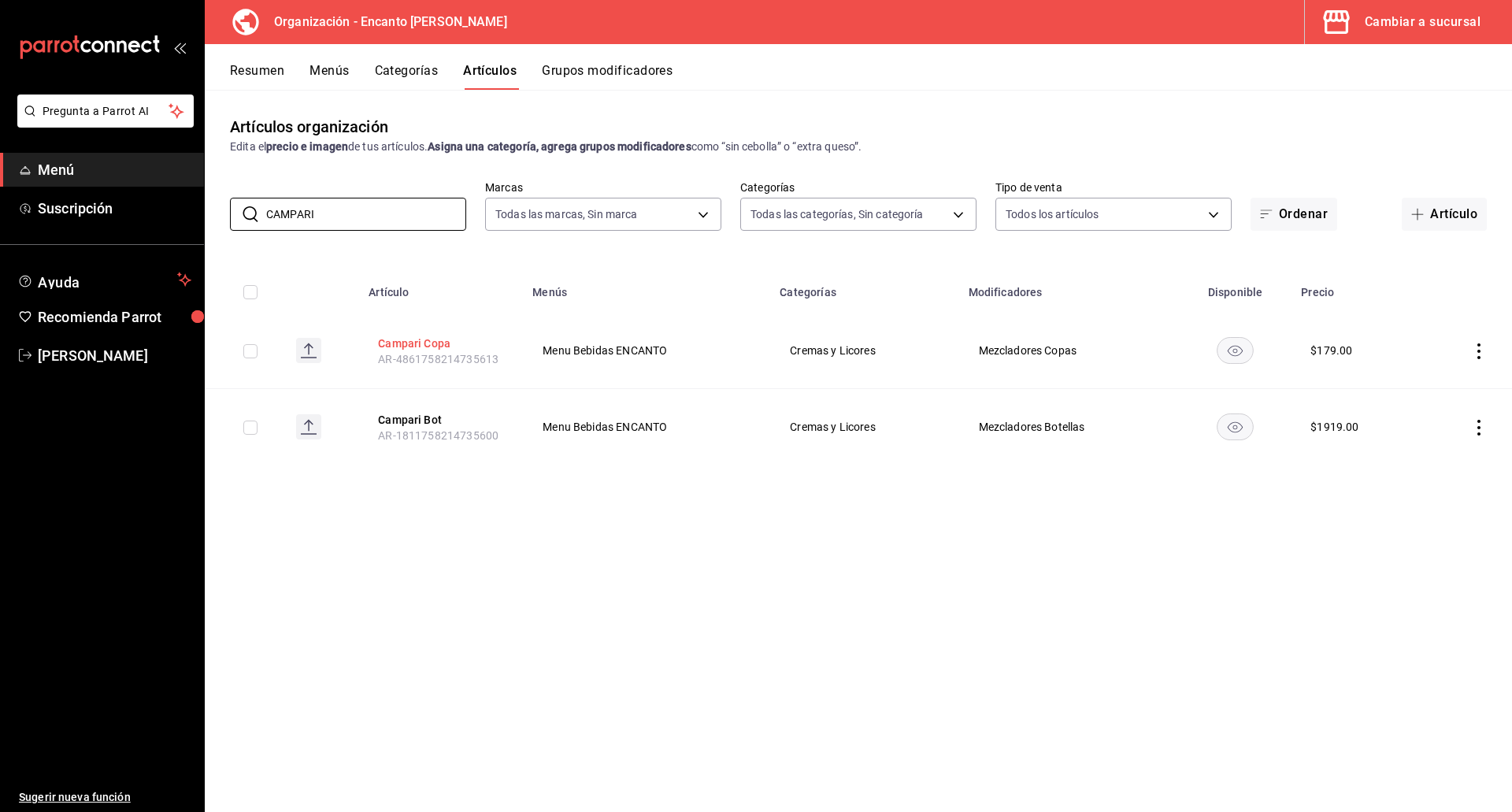
type input "CAMPARI"
click at [418, 337] on button "Campari Copa" at bounding box center [441, 344] width 126 height 16
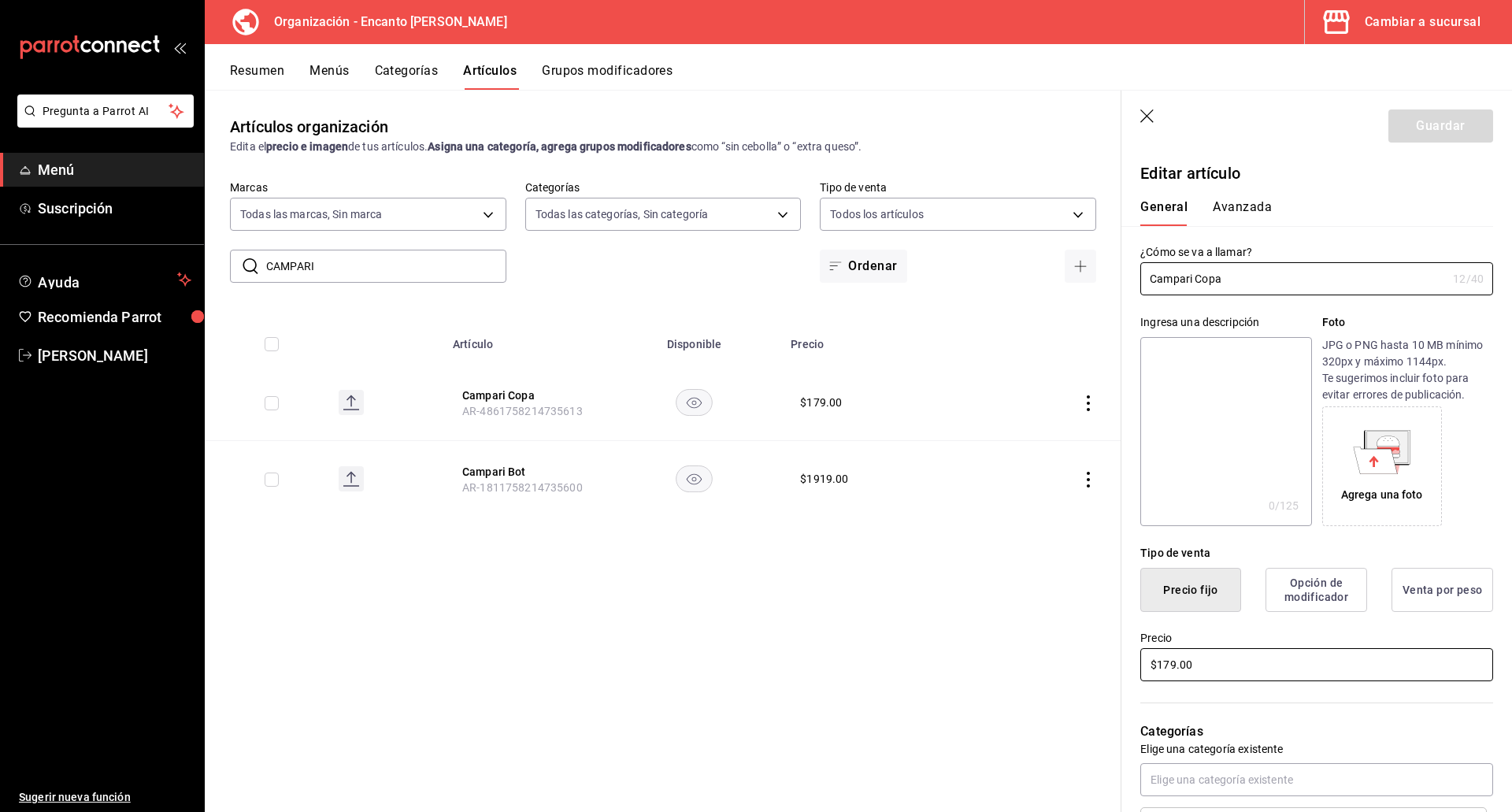
click at [1169, 669] on input "$179.00" at bounding box center [1317, 665] width 353 height 33
type input "$180.00"
click at [1389, 136] on button "Guardar" at bounding box center [1440, 126] width 105 height 33
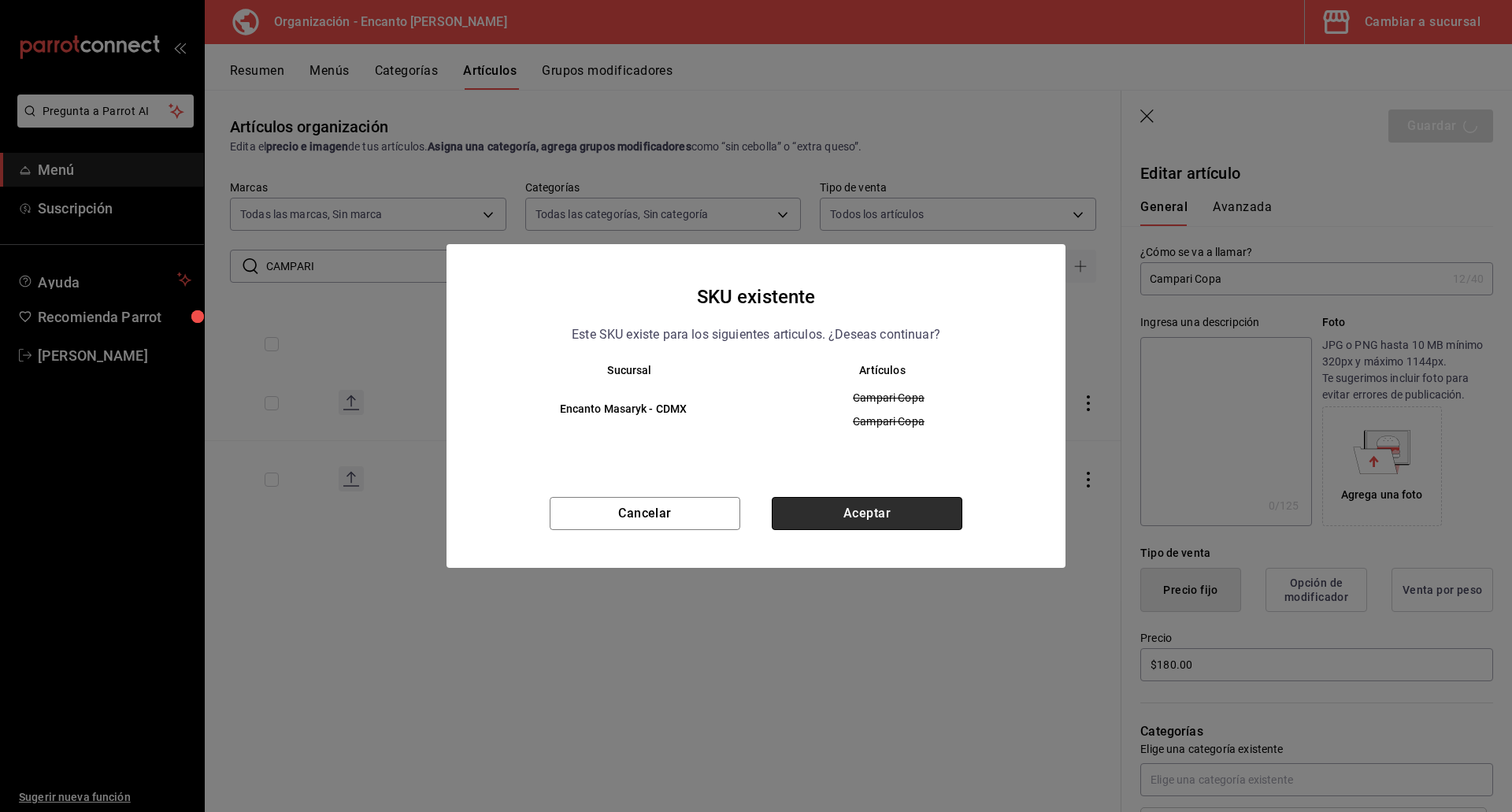
click at [841, 508] on button "Aceptar" at bounding box center [867, 514] width 191 height 33
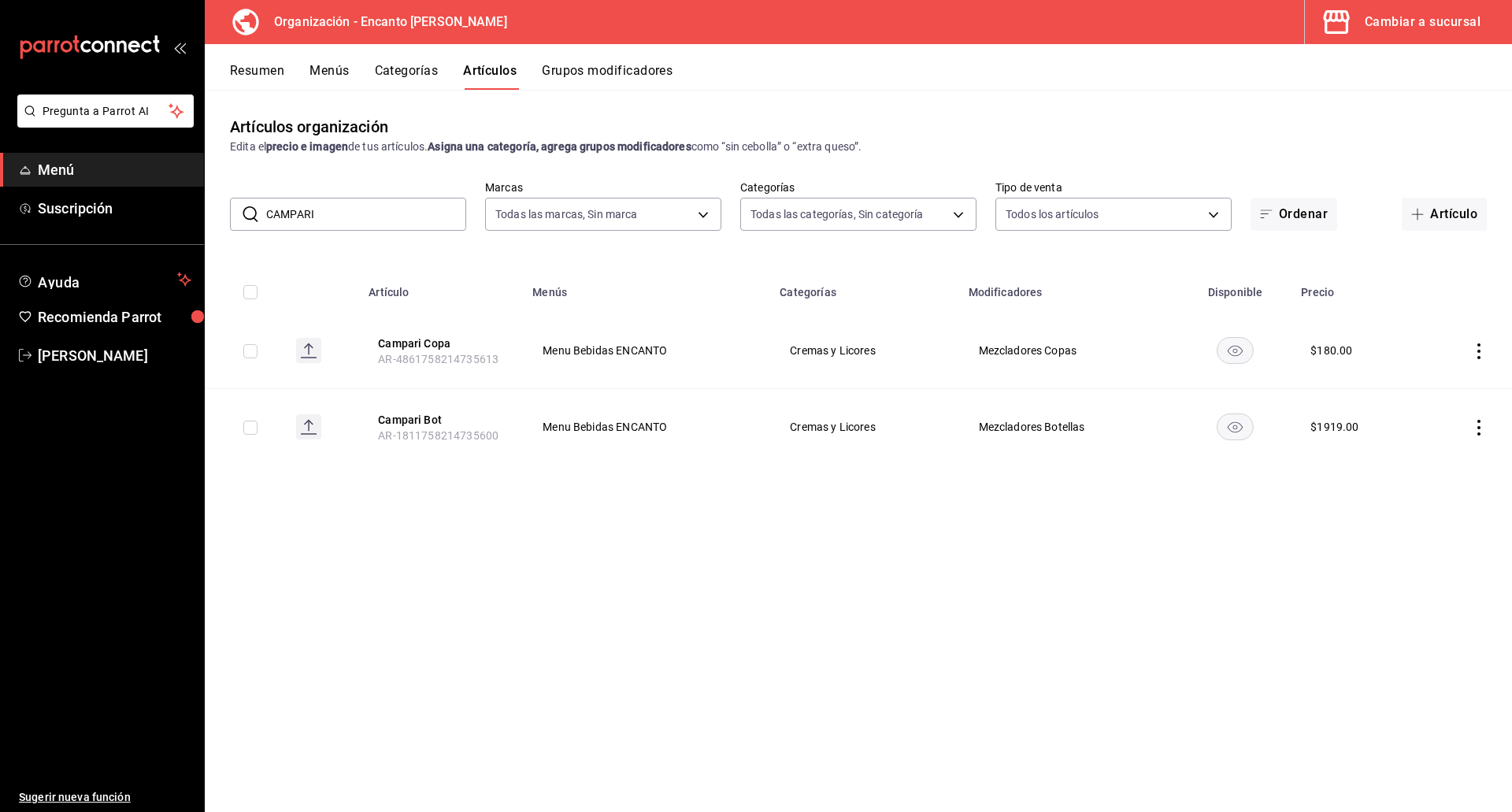
drag, startPoint x: 338, startPoint y: 215, endPoint x: 266, endPoint y: 212, distance: 72.1
click at [266, 213] on div "​ CAMPARI ​" at bounding box center [348, 214] width 236 height 33
paste input "HAMBORD 750ML"
type input "CHAMBORD"
click at [412, 338] on button "Chambord Copa" at bounding box center [441, 344] width 126 height 16
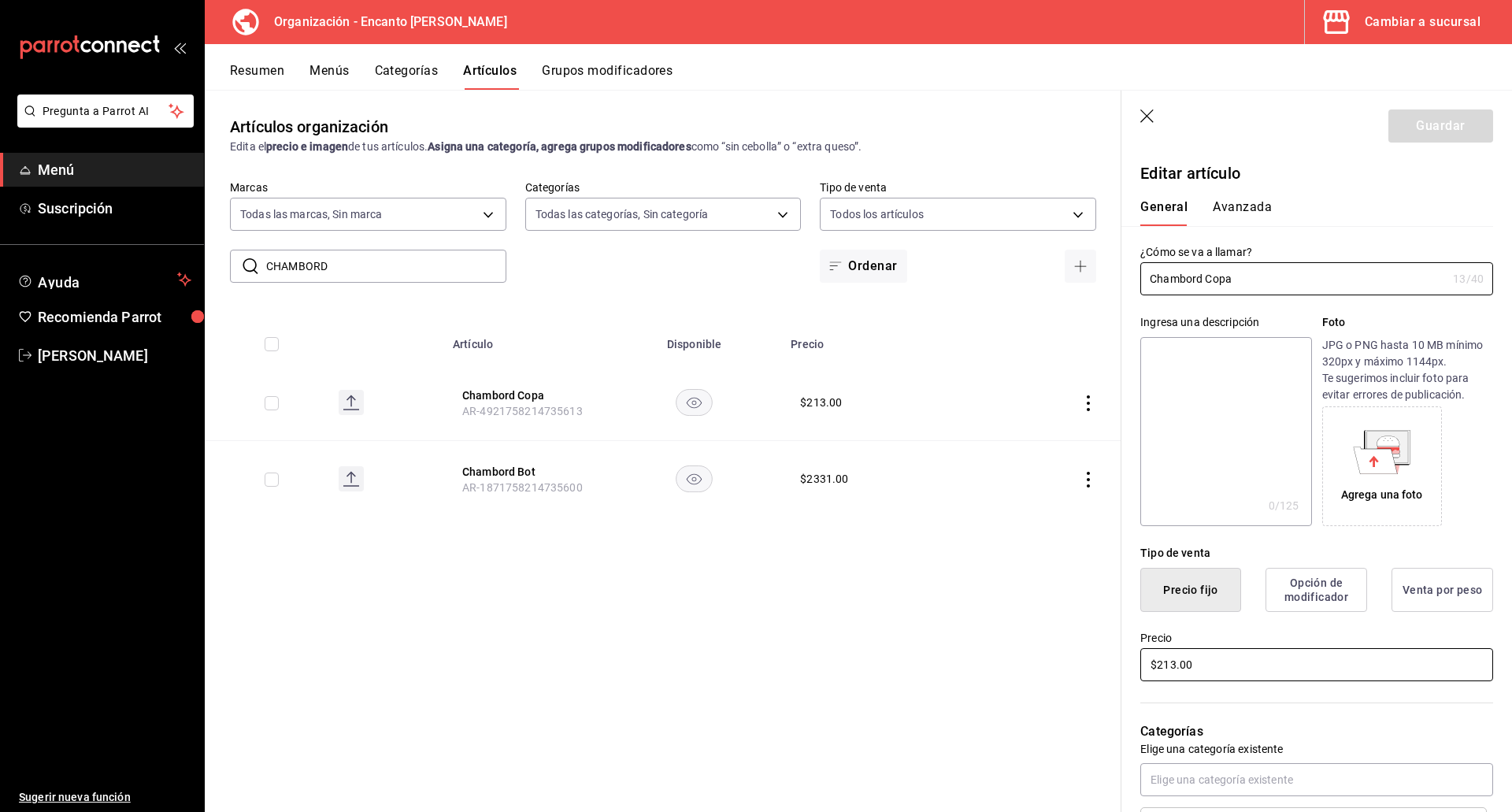
click at [1172, 665] on input "$213.00" at bounding box center [1317, 665] width 353 height 33
type input "$214.00"
click at [1425, 123] on button "Guardar" at bounding box center [1440, 126] width 105 height 33
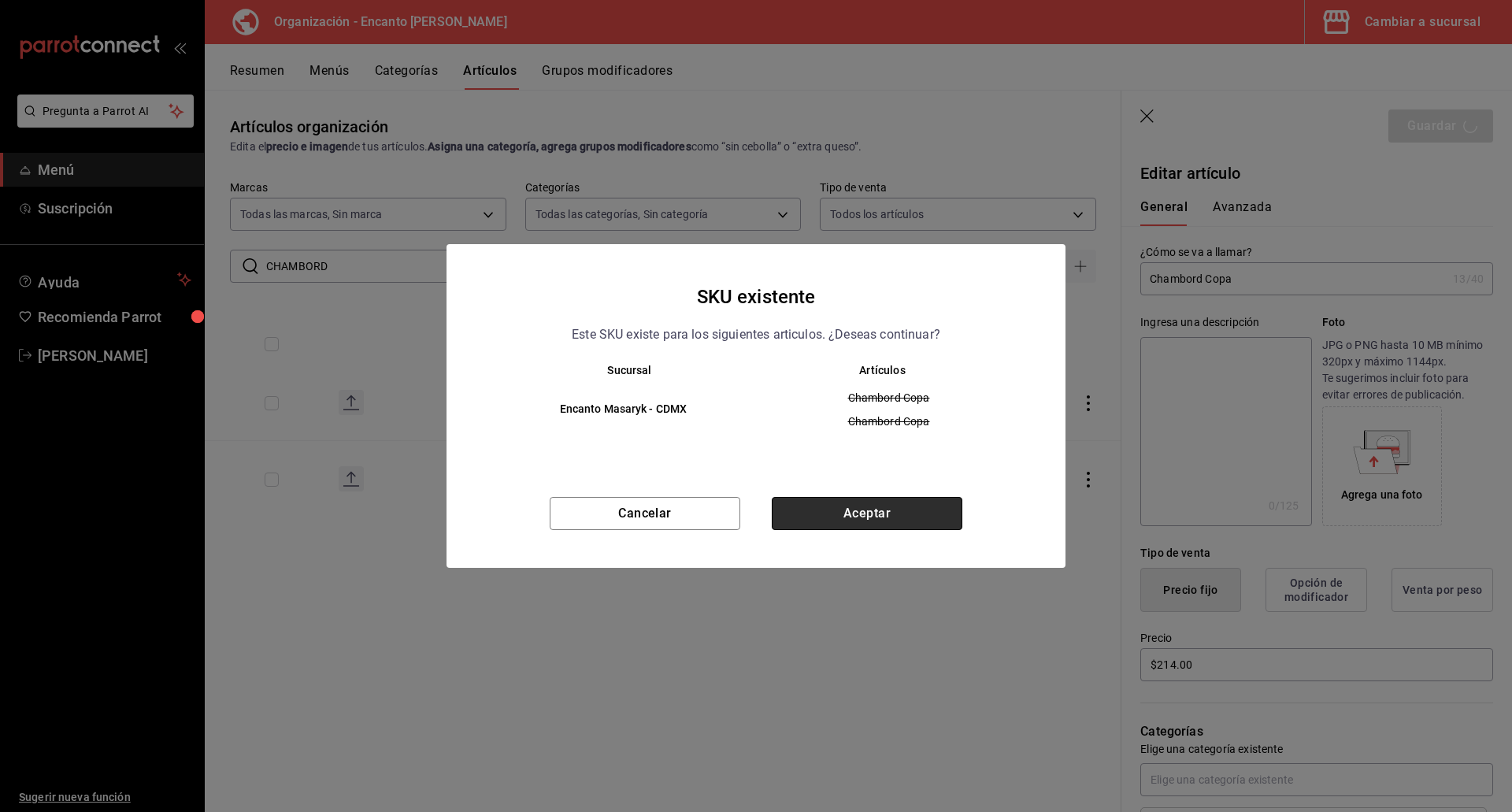
click at [887, 512] on button "Aceptar" at bounding box center [867, 514] width 191 height 33
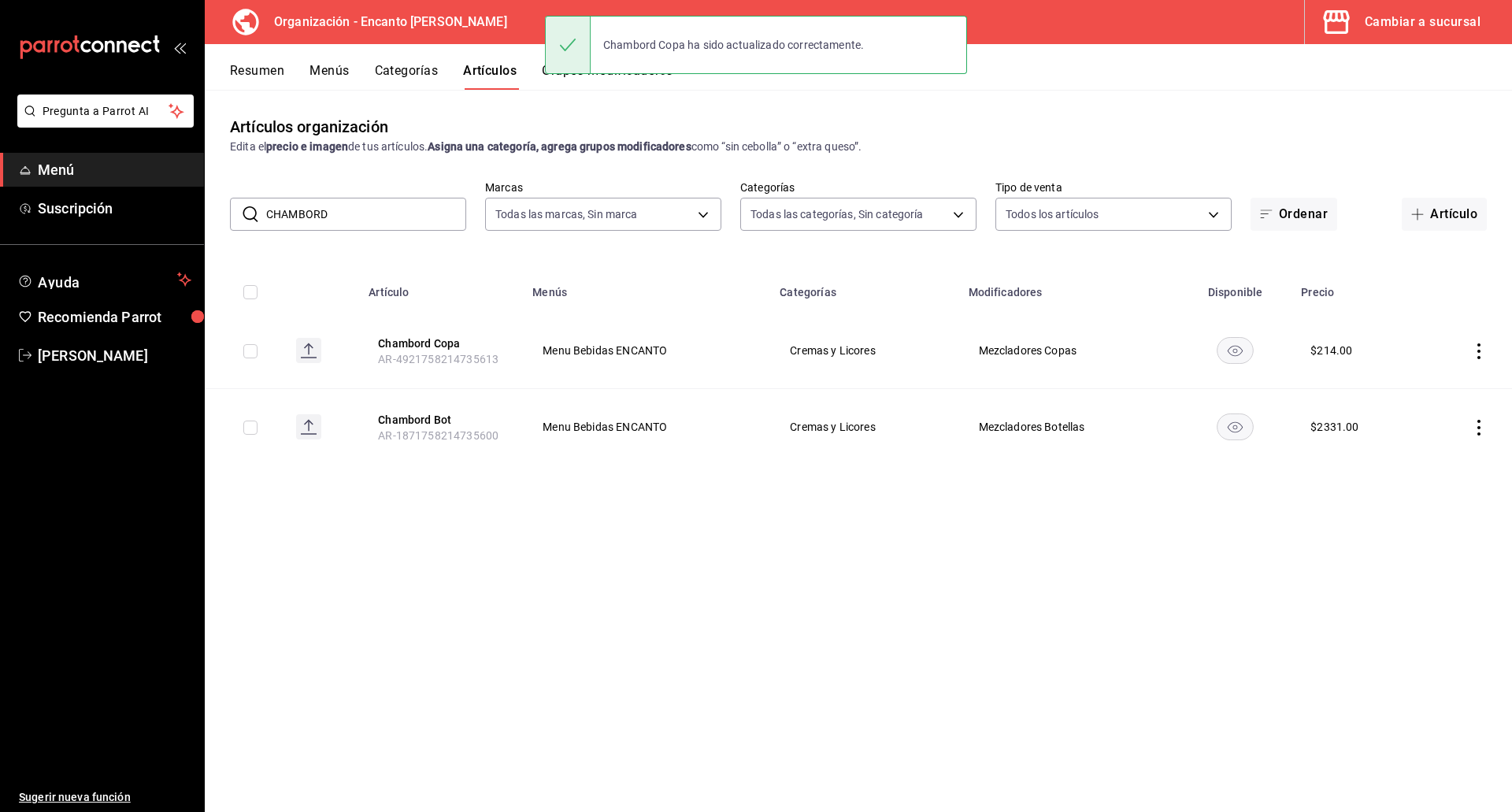
drag, startPoint x: 334, startPoint y: 217, endPoint x: 240, endPoint y: 206, distance: 94.6
click at [240, 206] on div "​ CHAMBORD ​" at bounding box center [348, 214] width 236 height 33
paste input "RTREUSE AMARILLO 700ML"
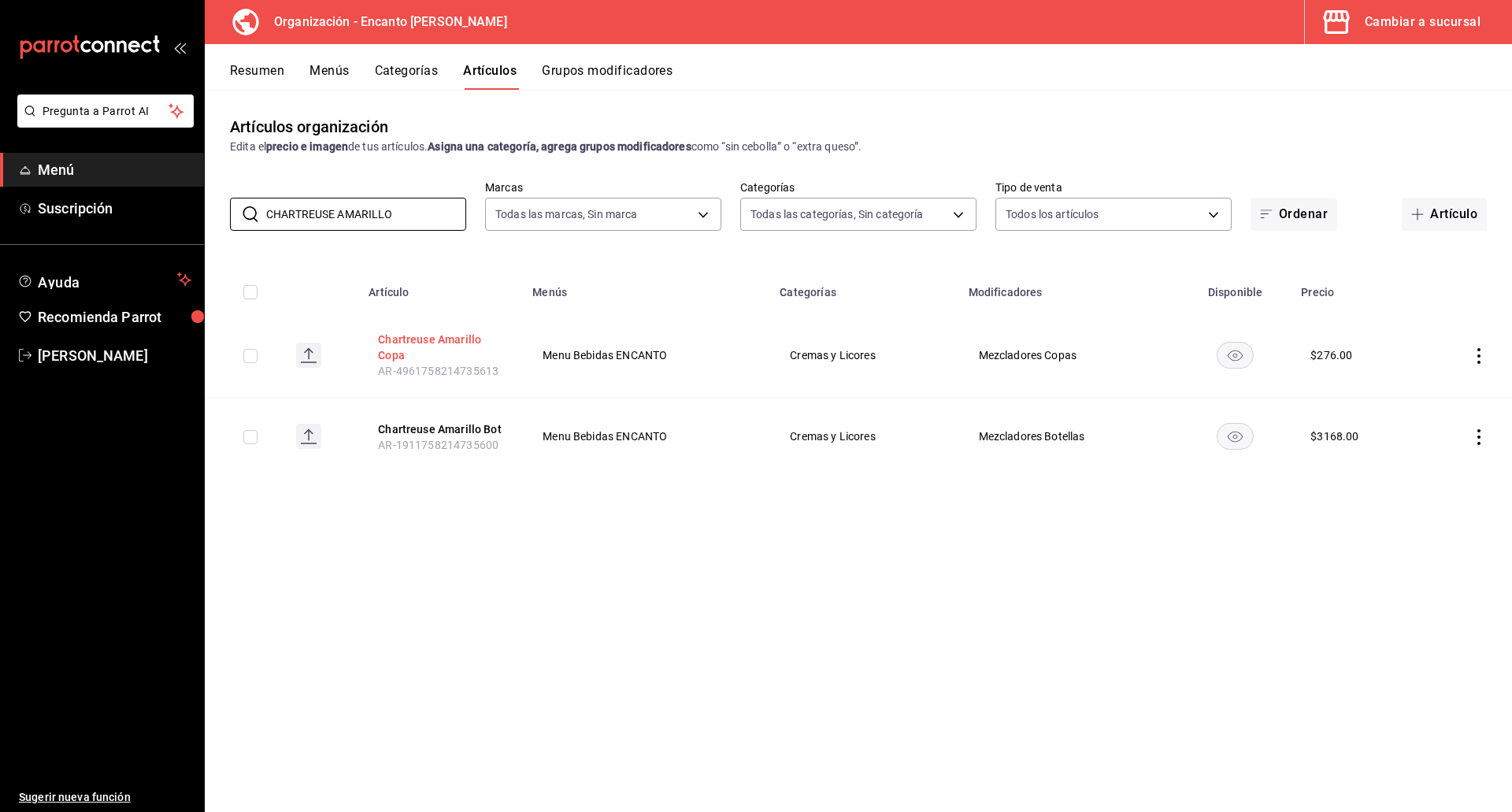
type input "CHARTREUSE AMARILLO"
click at [407, 338] on button "Chartreuse Amarillo Copa" at bounding box center [441, 348] width 126 height 32
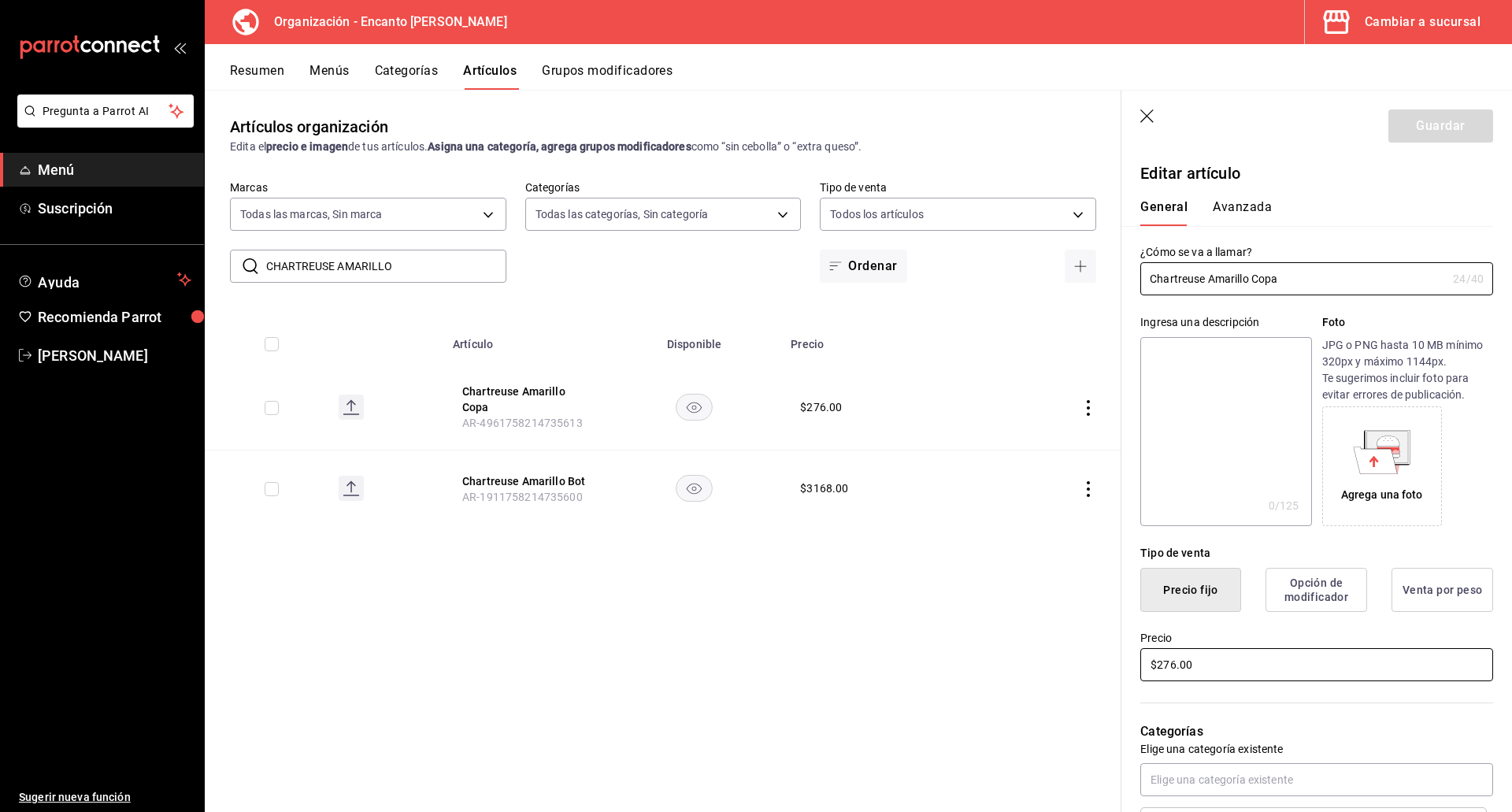
click at [1175, 664] on input "$276.00" at bounding box center [1317, 665] width 353 height 33
type input "$277.00"
drag, startPoint x: 1401, startPoint y: 130, endPoint x: 1391, endPoint y: 129, distance: 10.0
click at [1399, 129] on button "Guardar" at bounding box center [1440, 126] width 105 height 33
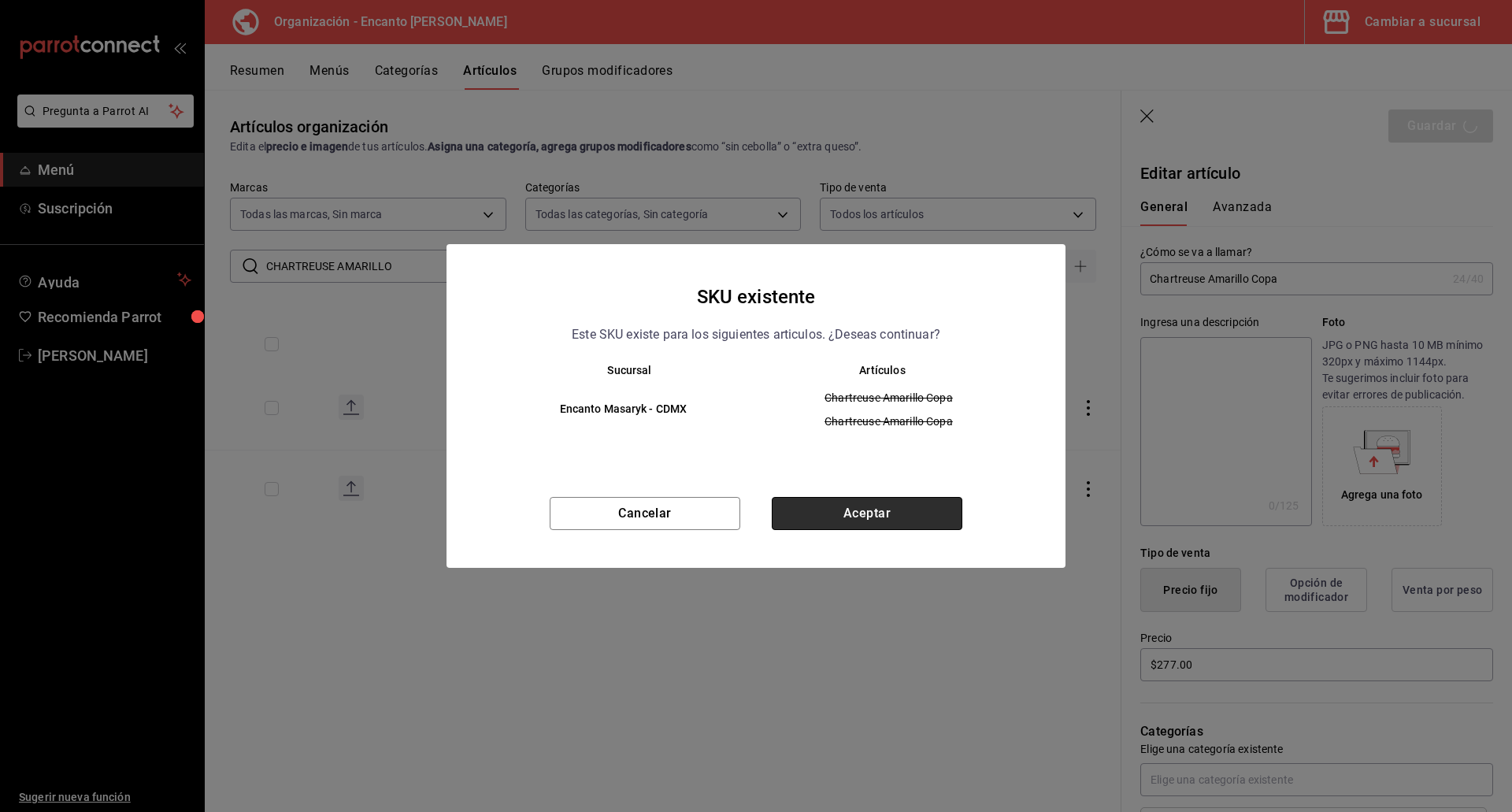
click at [836, 519] on button "Aceptar" at bounding box center [867, 514] width 191 height 33
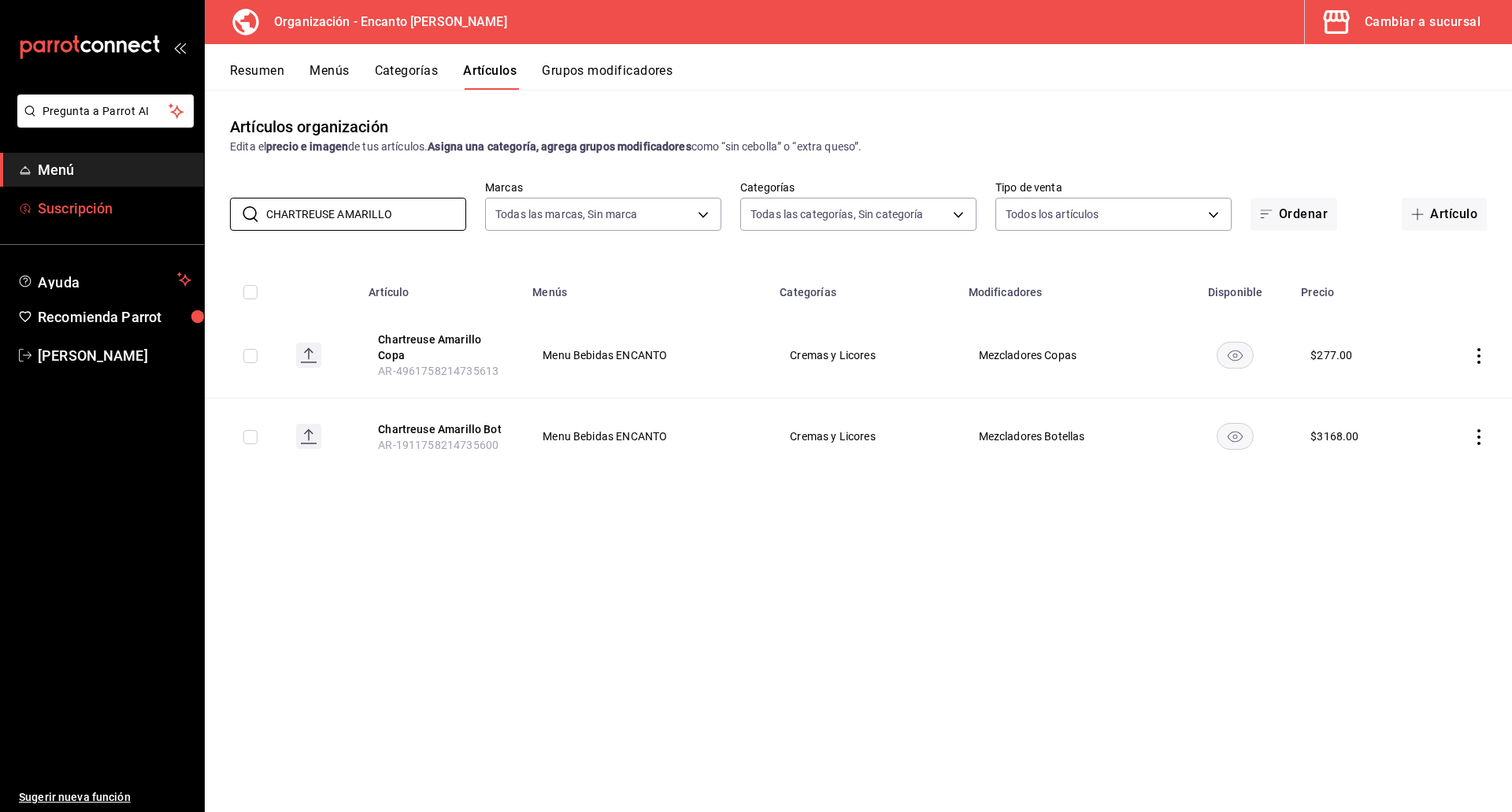
drag, startPoint x: 415, startPoint y: 222, endPoint x: 199, endPoint y: 214, distance: 216.1
click at [199, 214] on div "Pregunta a Parrot AI Menú Suscripción Ayuda Recomienda Parrot Enrique Pérez Pér…" at bounding box center [756, 406] width 1512 height 812
paste input "VERDE 700ML"
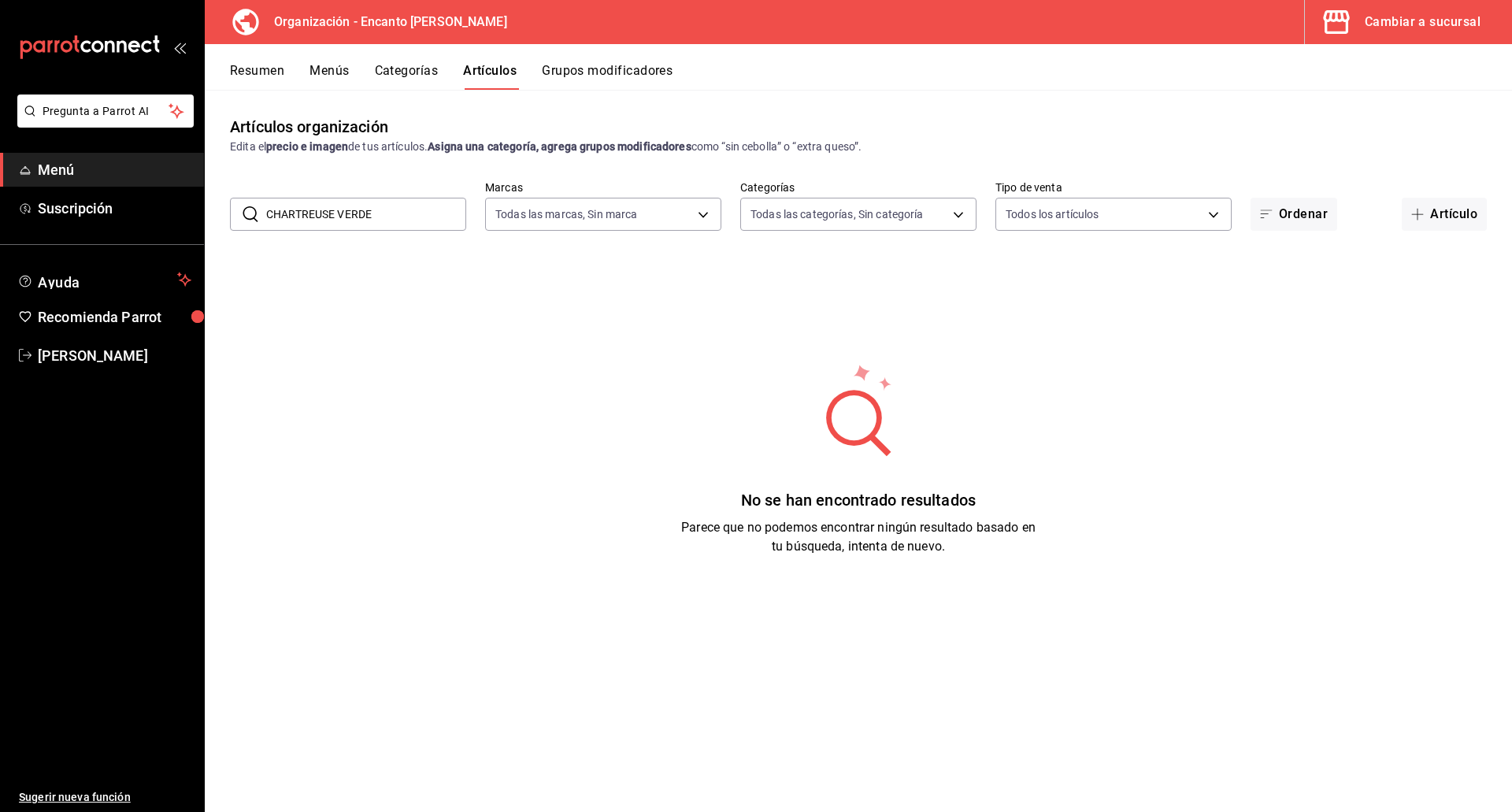
type input "CHARTREUSE VERDE"
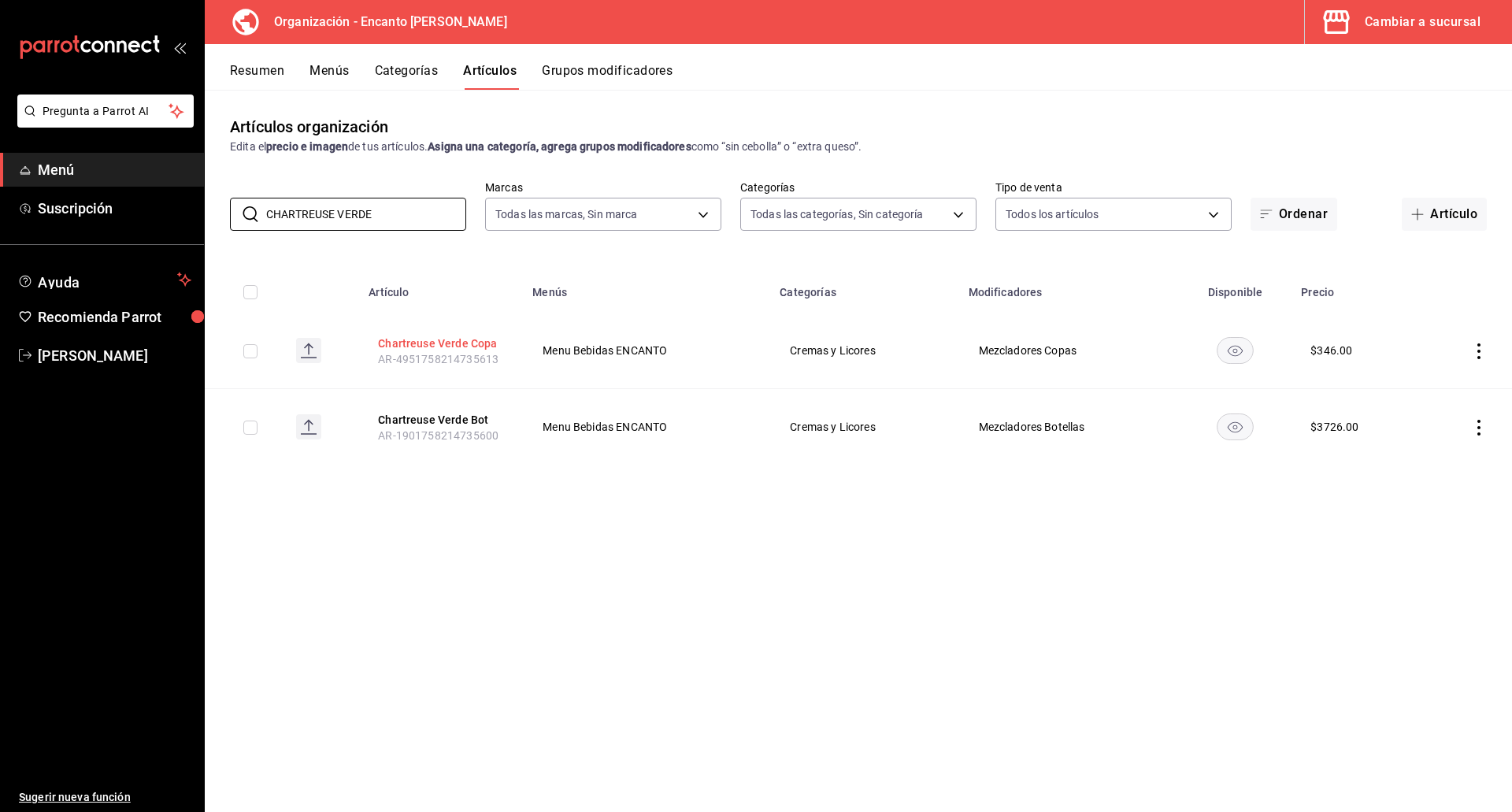
click at [466, 347] on button "Chartreuse Verde Copa" at bounding box center [441, 344] width 126 height 16
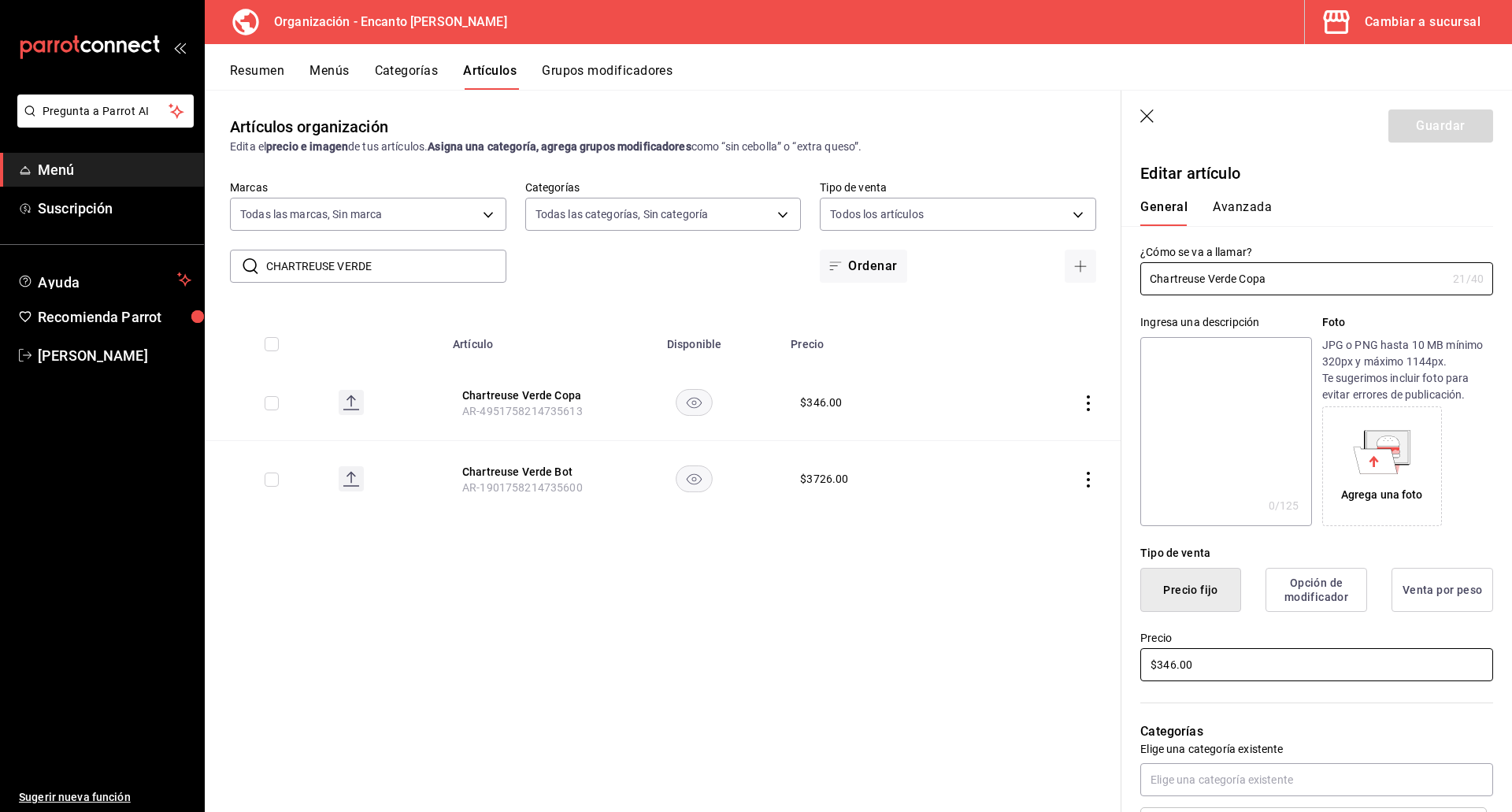
click at [1168, 665] on input "$346.00" at bounding box center [1317, 665] width 353 height 33
type input "$347.00"
click at [1441, 132] on button "Guardar" at bounding box center [1440, 126] width 105 height 33
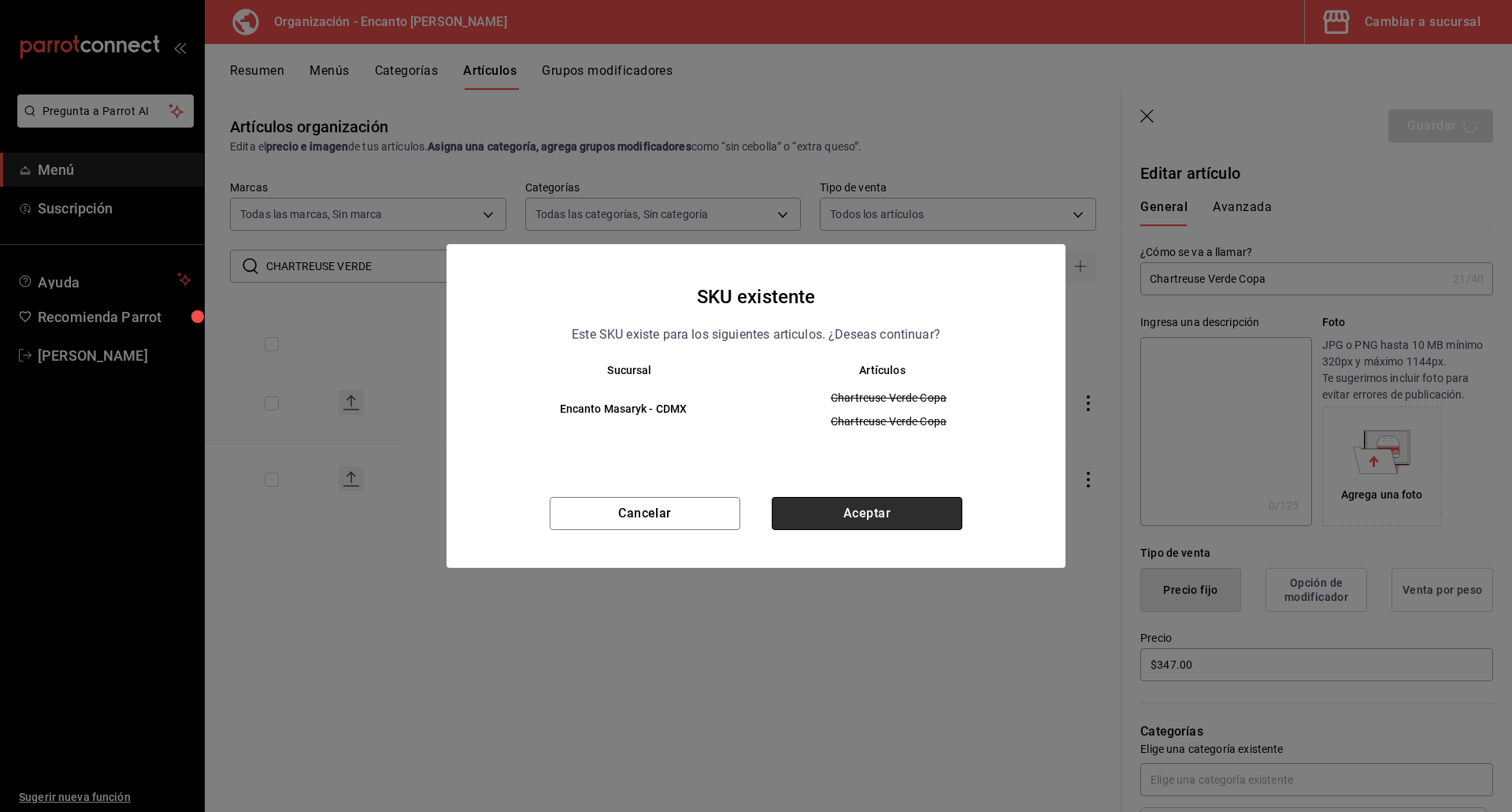
click at [921, 512] on button "Aceptar" at bounding box center [867, 514] width 191 height 33
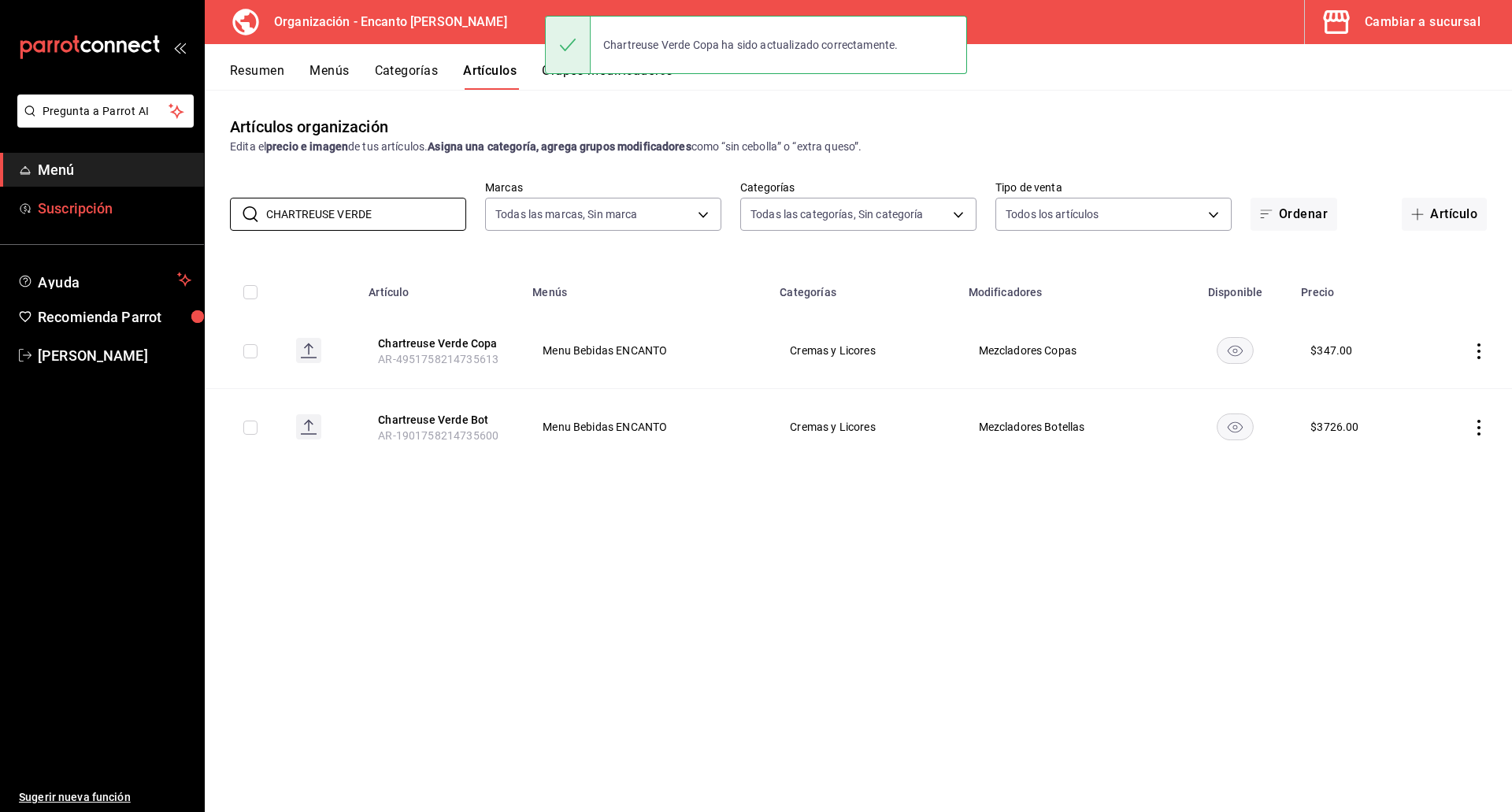
drag, startPoint x: 390, startPoint y: 220, endPoint x: 141, endPoint y: 192, distance: 250.6
click at [141, 194] on div "Pregunta a Parrot AI Menú Suscripción Ayuda Recomienda Parrot Enrique Pérez Pér…" at bounding box center [756, 406] width 1512 height 812
paste input "INCHON CAMPECHANO 1L"
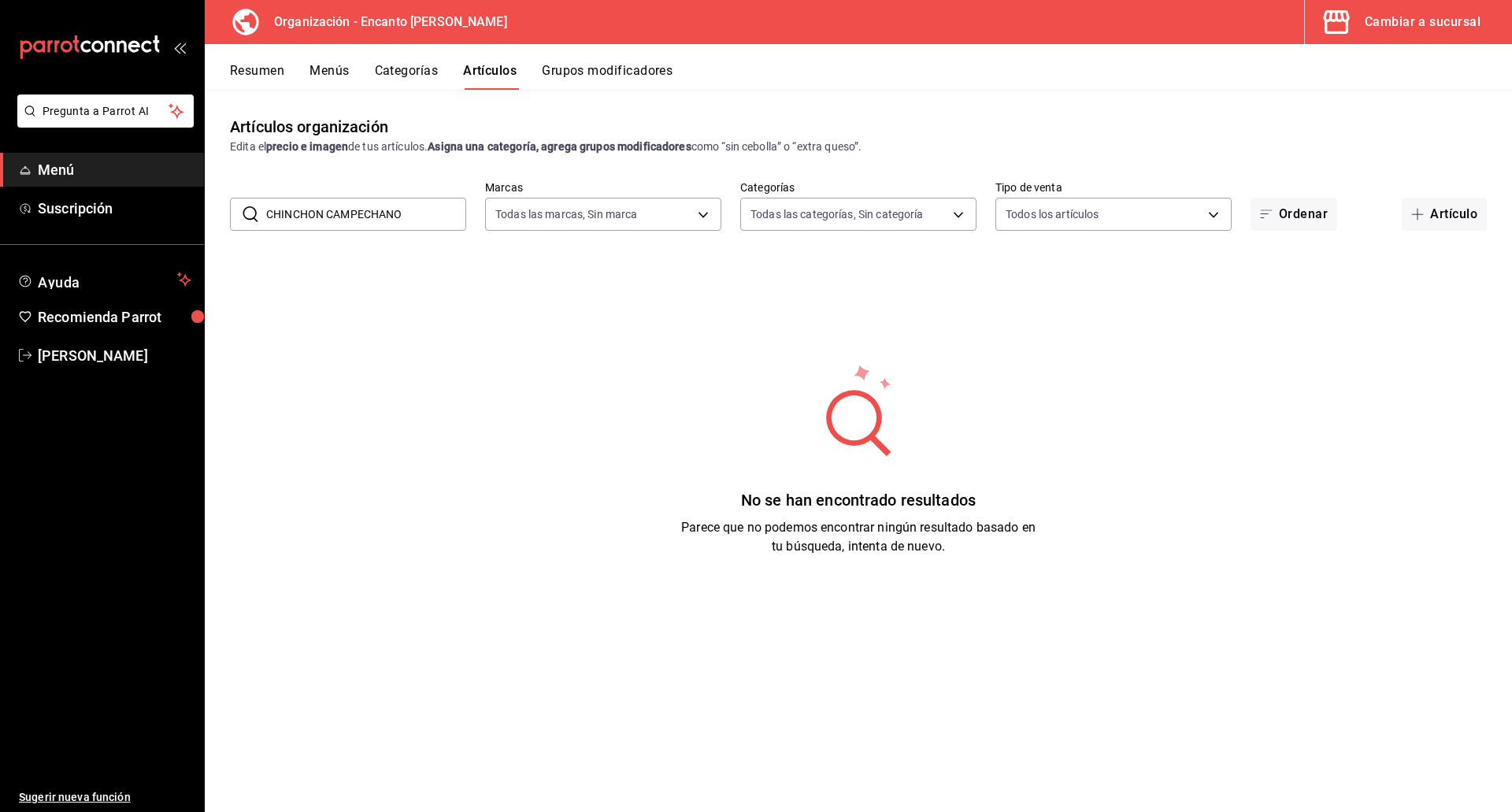
click at [414, 216] on input "CHINCHON CAMPECHANO" at bounding box center [366, 214] width 200 height 32
type input "C"
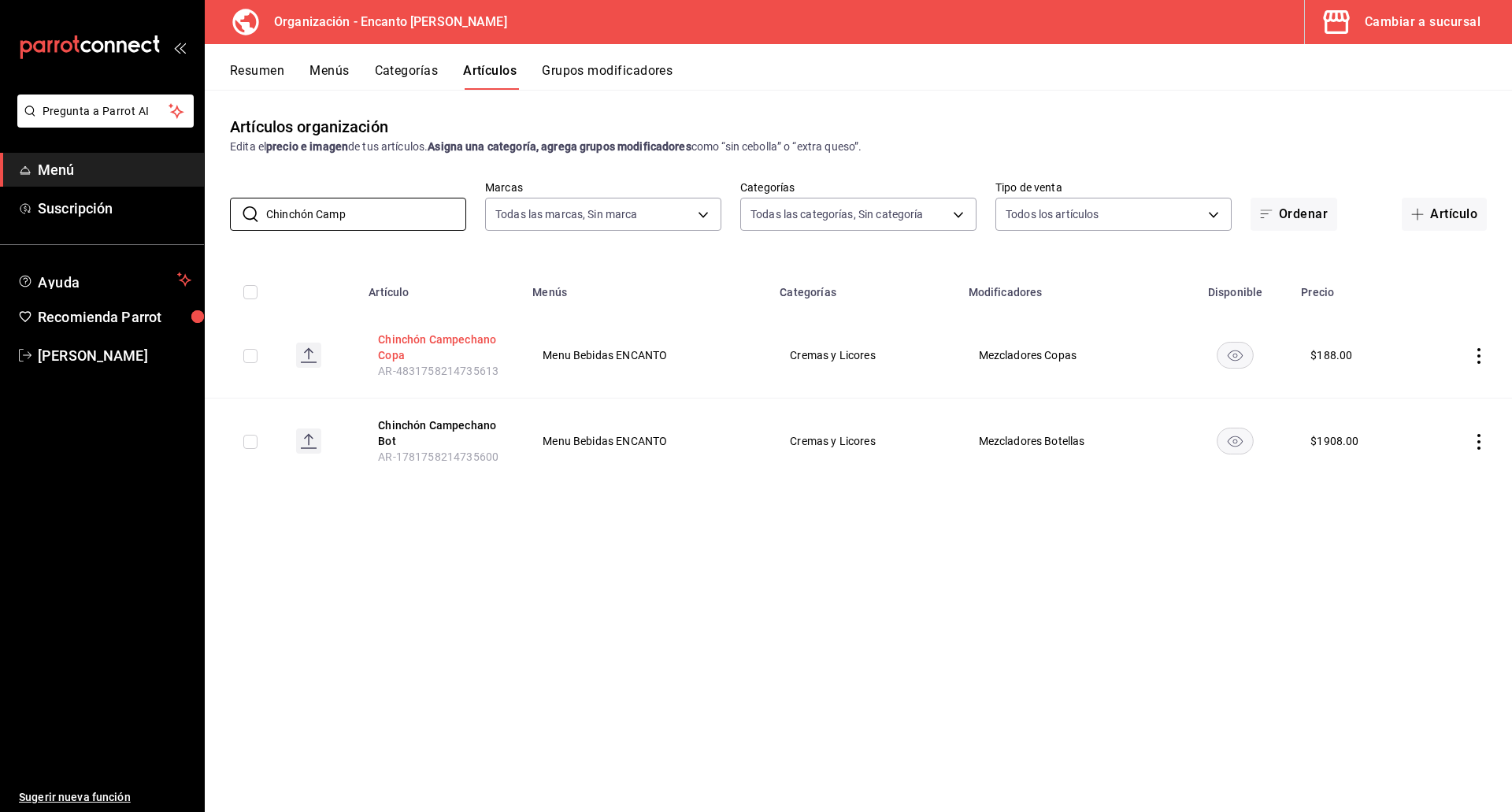
type input "Chinchón Camp"
click at [459, 345] on button "Chinchón Campechano Copa" at bounding box center [441, 348] width 126 height 32
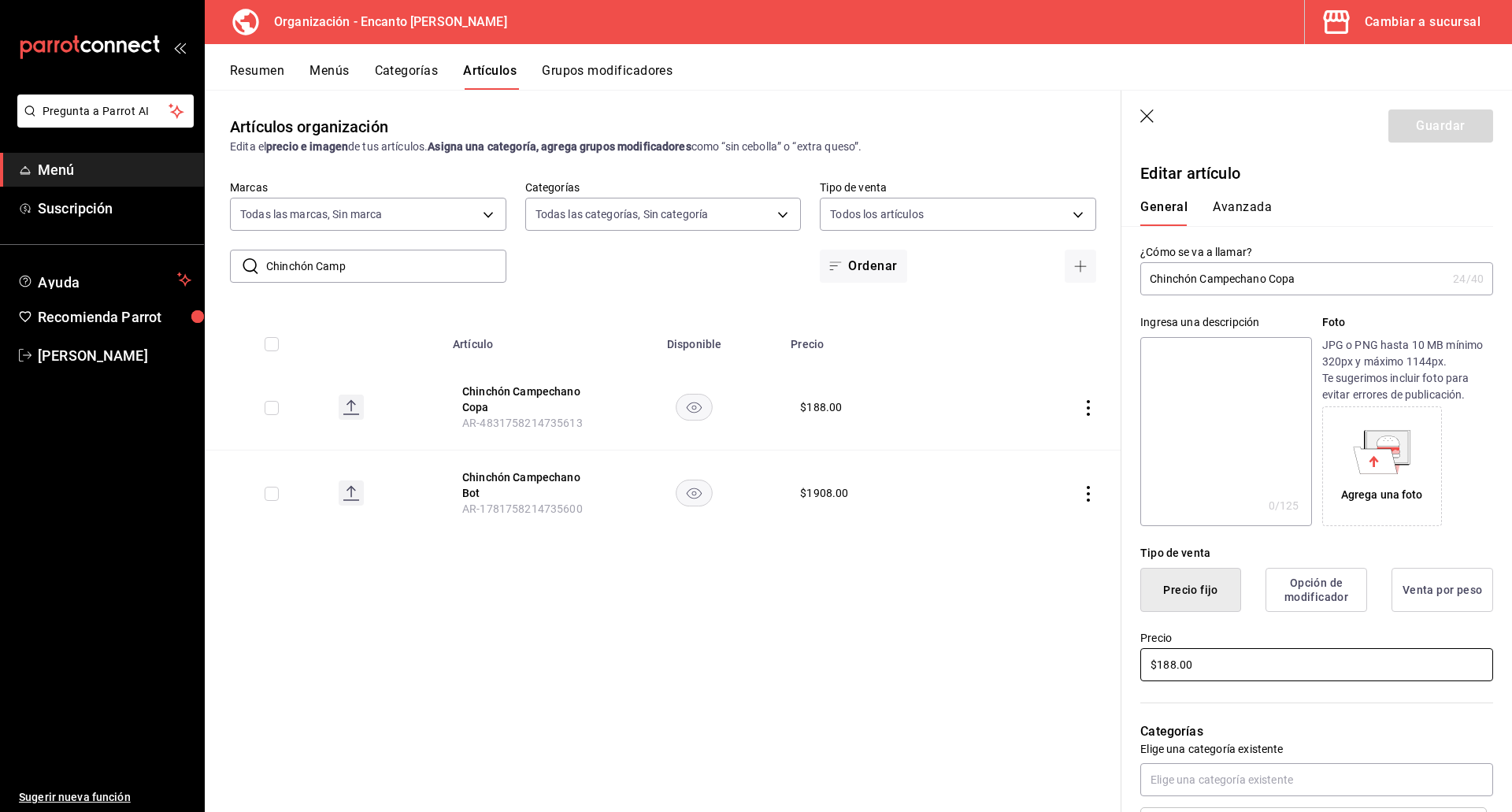
click at [1168, 657] on input "$188.00" at bounding box center [1317, 665] width 353 height 33
type input "$189.00"
click at [1401, 126] on button "Guardar" at bounding box center [1440, 126] width 105 height 33
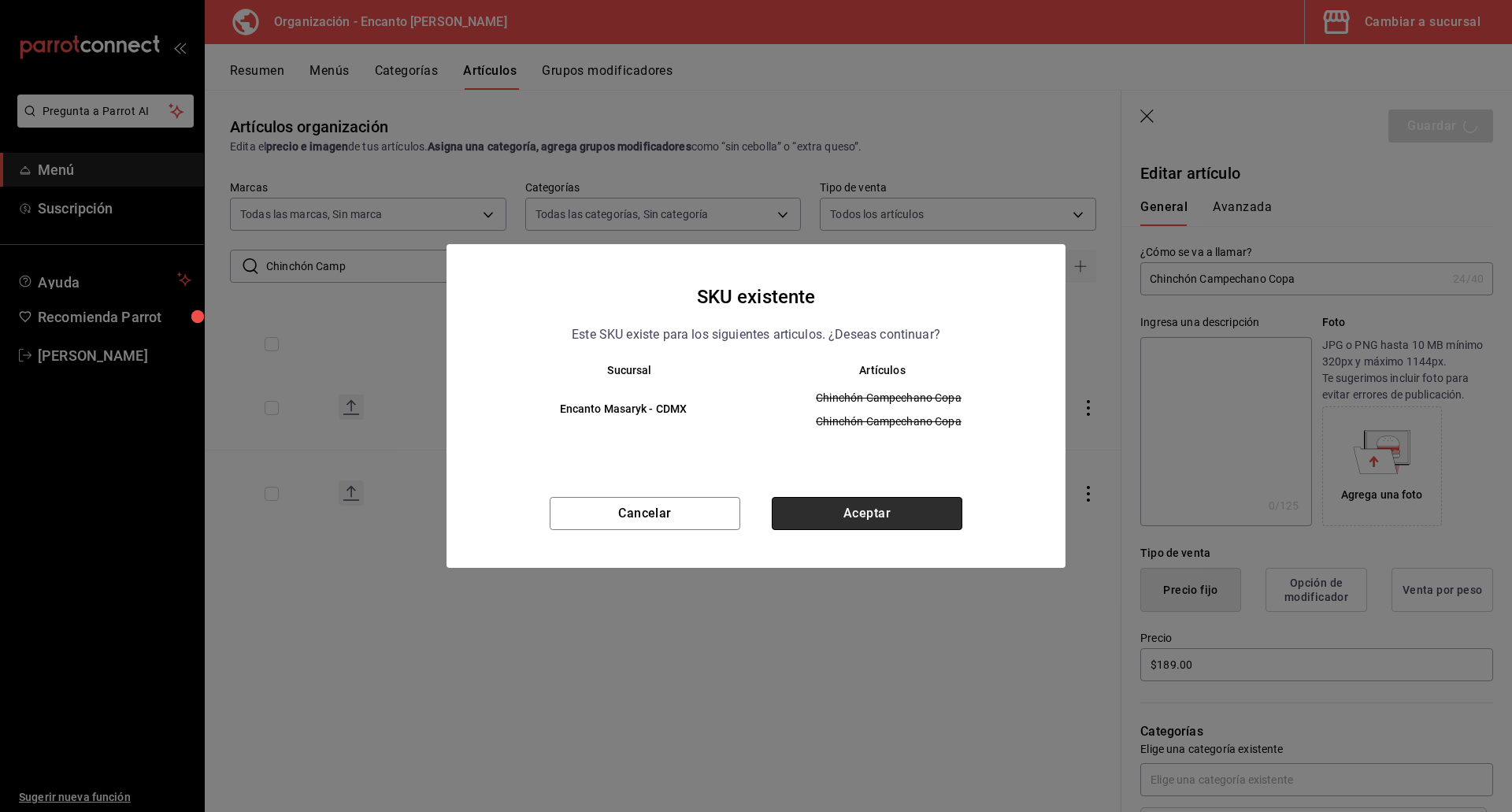
click at [890, 522] on button "Aceptar" at bounding box center [867, 514] width 191 height 33
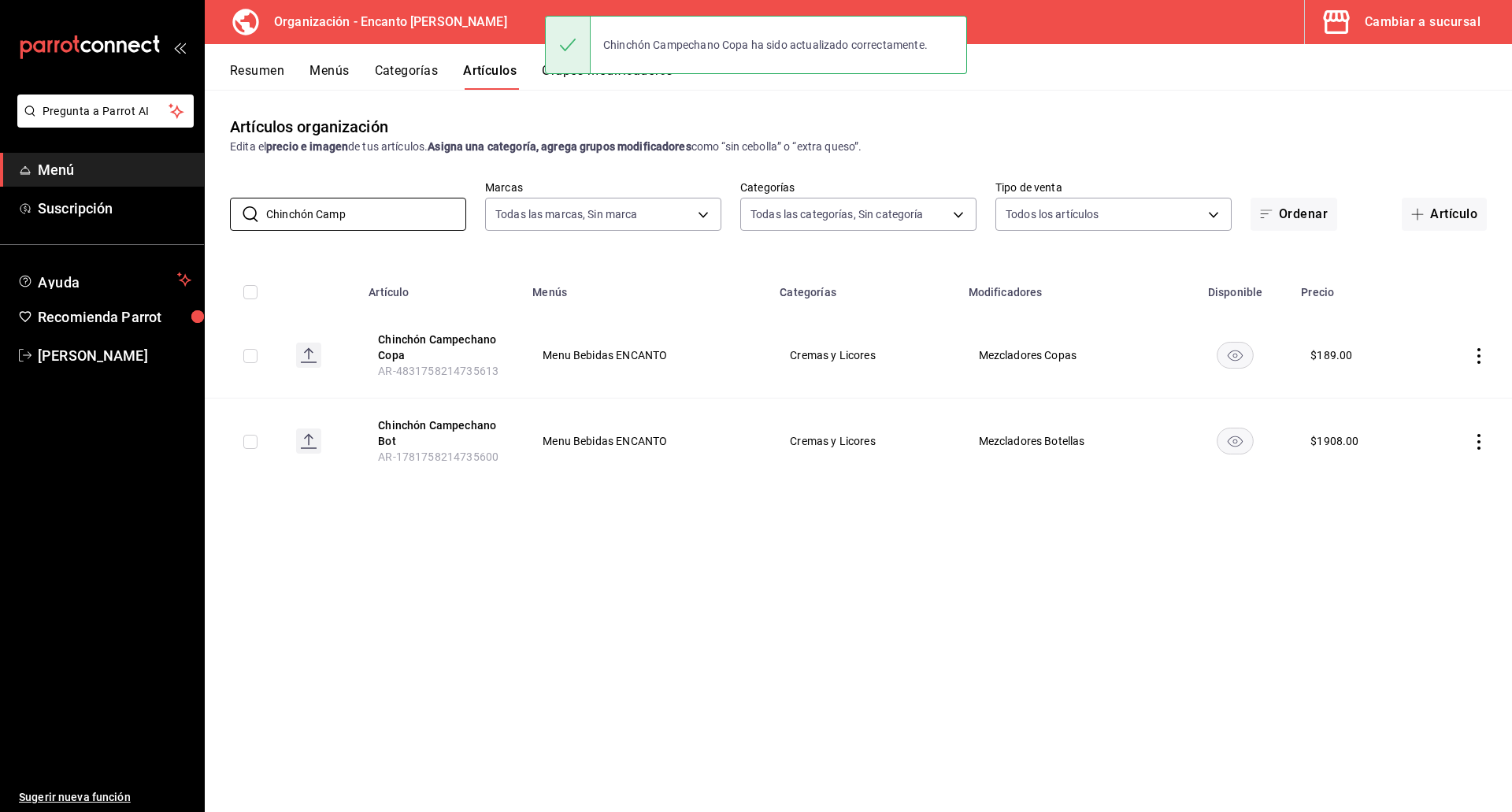
drag, startPoint x: 359, startPoint y: 227, endPoint x: 213, endPoint y: 222, distance: 146.1
click at [210, 225] on div "​ Chinchón Camp ​ Marcas Todas las marcas, Sin marca c481bb78-10fa-47ce-ac99-fe…" at bounding box center [858, 206] width 1307 height 50
paste input "HINCHON DULCE 1L"
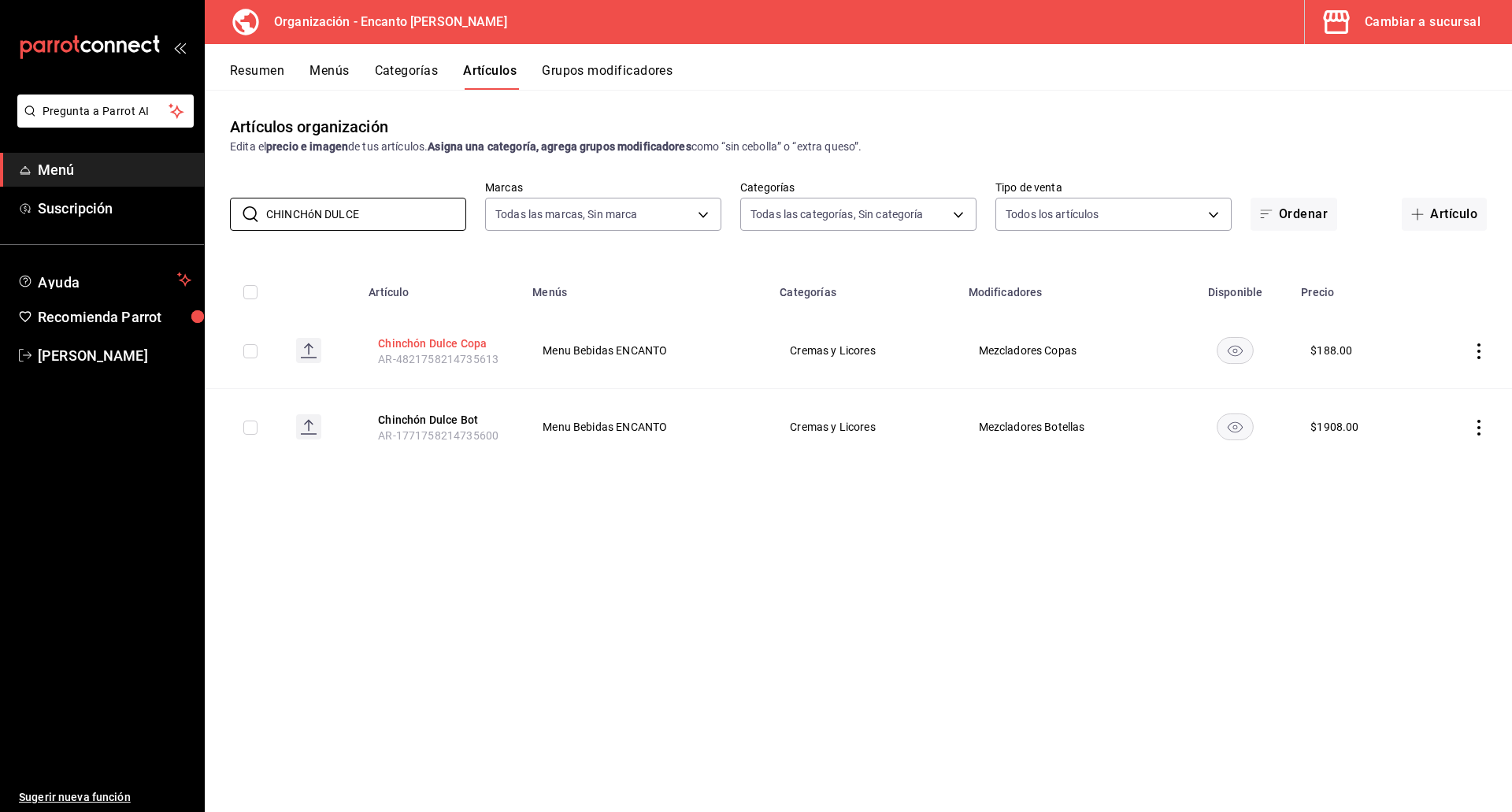
type input "CHINCHóN DULCE"
click at [425, 341] on button "Chinchón Dulce Copa" at bounding box center [441, 344] width 126 height 16
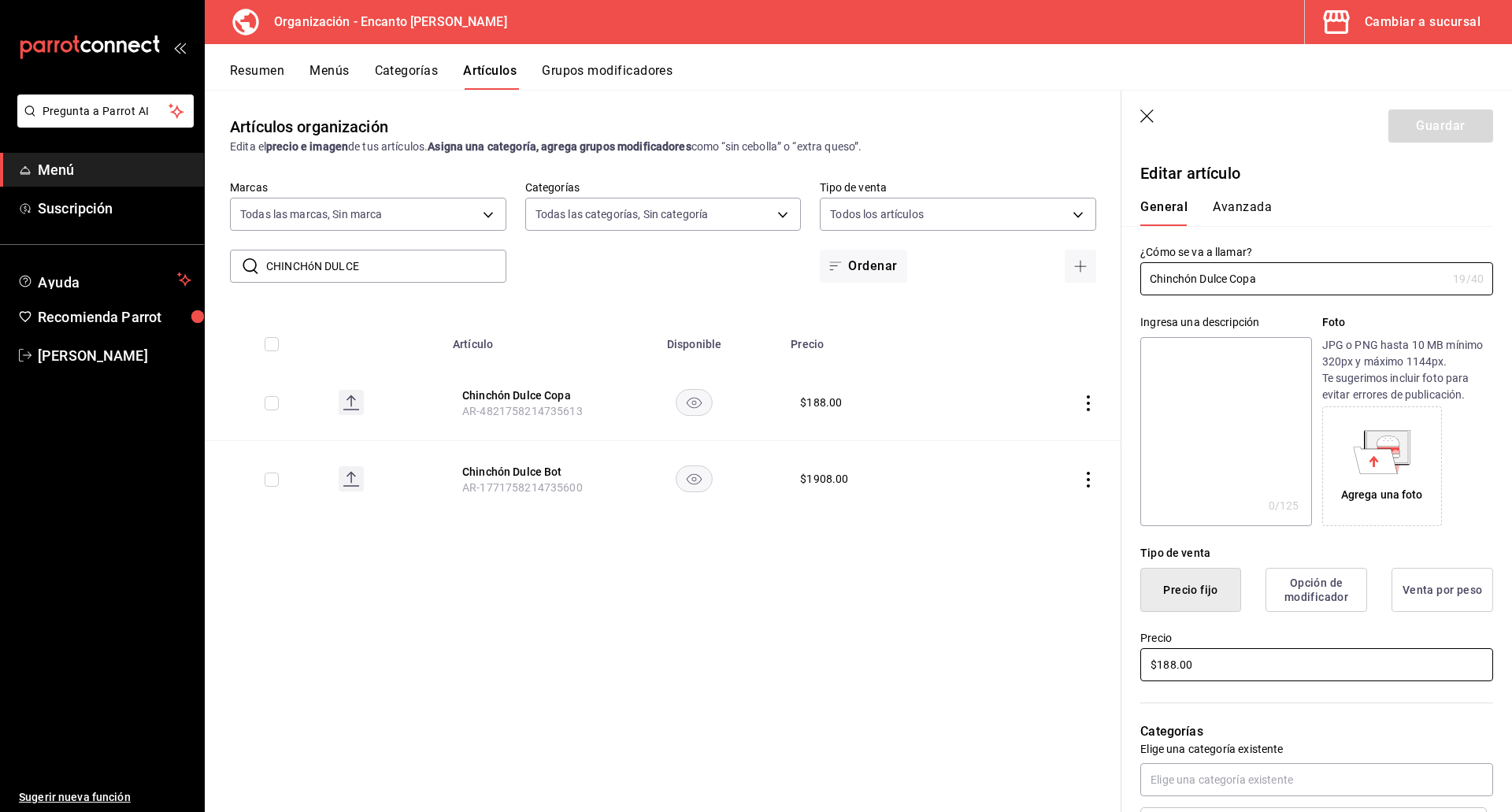
click at [1168, 668] on input "$188.00" at bounding box center [1317, 665] width 353 height 33
type input "$189.00"
click at [1412, 129] on button "Guardar" at bounding box center [1440, 126] width 105 height 33
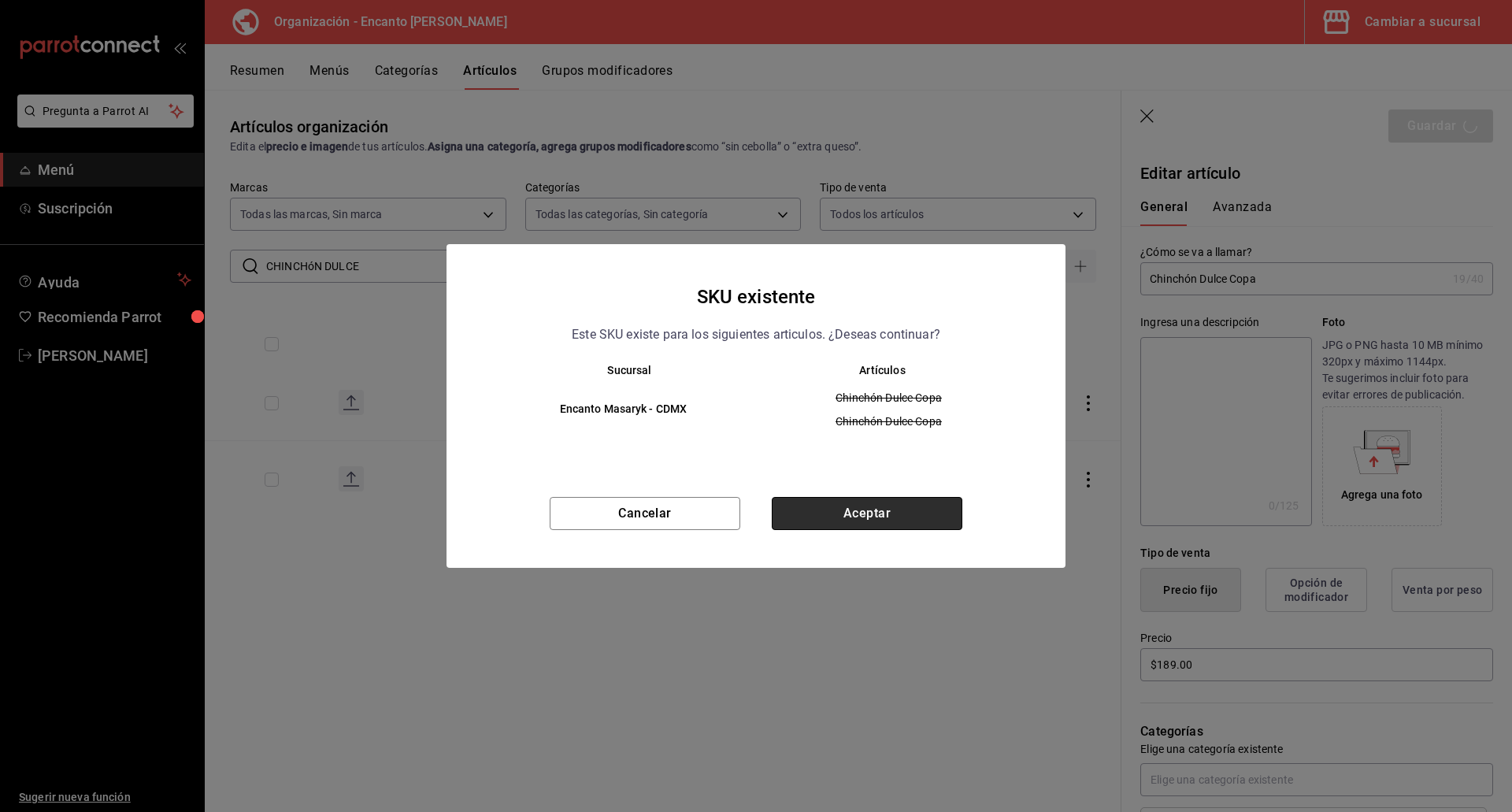
click at [889, 520] on button "Aceptar" at bounding box center [867, 514] width 191 height 33
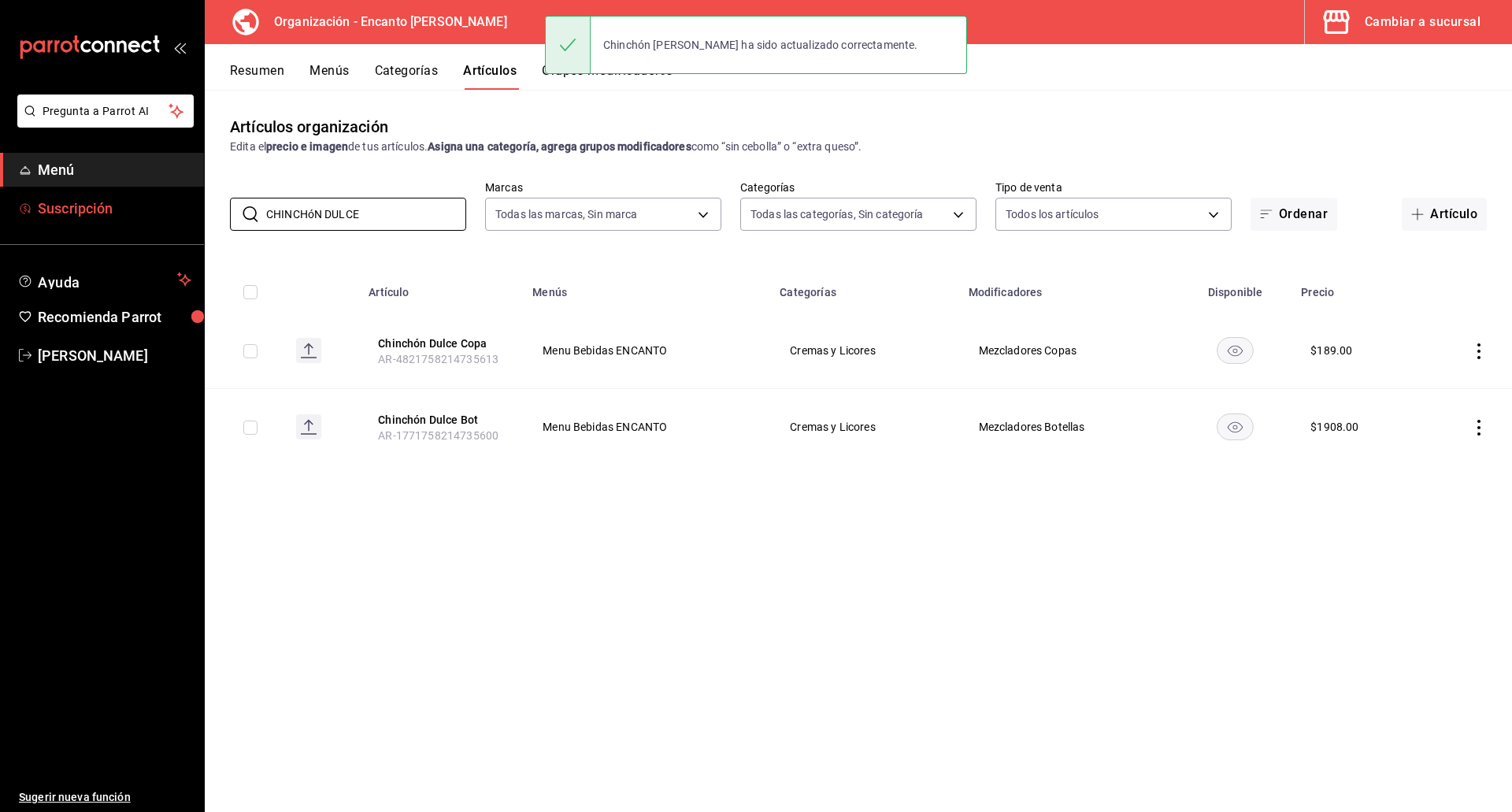
drag, startPoint x: 361, startPoint y: 211, endPoint x: 72, endPoint y: 207, distance: 289.0
click at [72, 207] on div "Pregunta a Parrot AI Menú Suscripción Ayuda Recomienda Parrot Enrique Pérez Pér…" at bounding box center [756, 406] width 1512 height 812
paste input "ON SECO 1L"
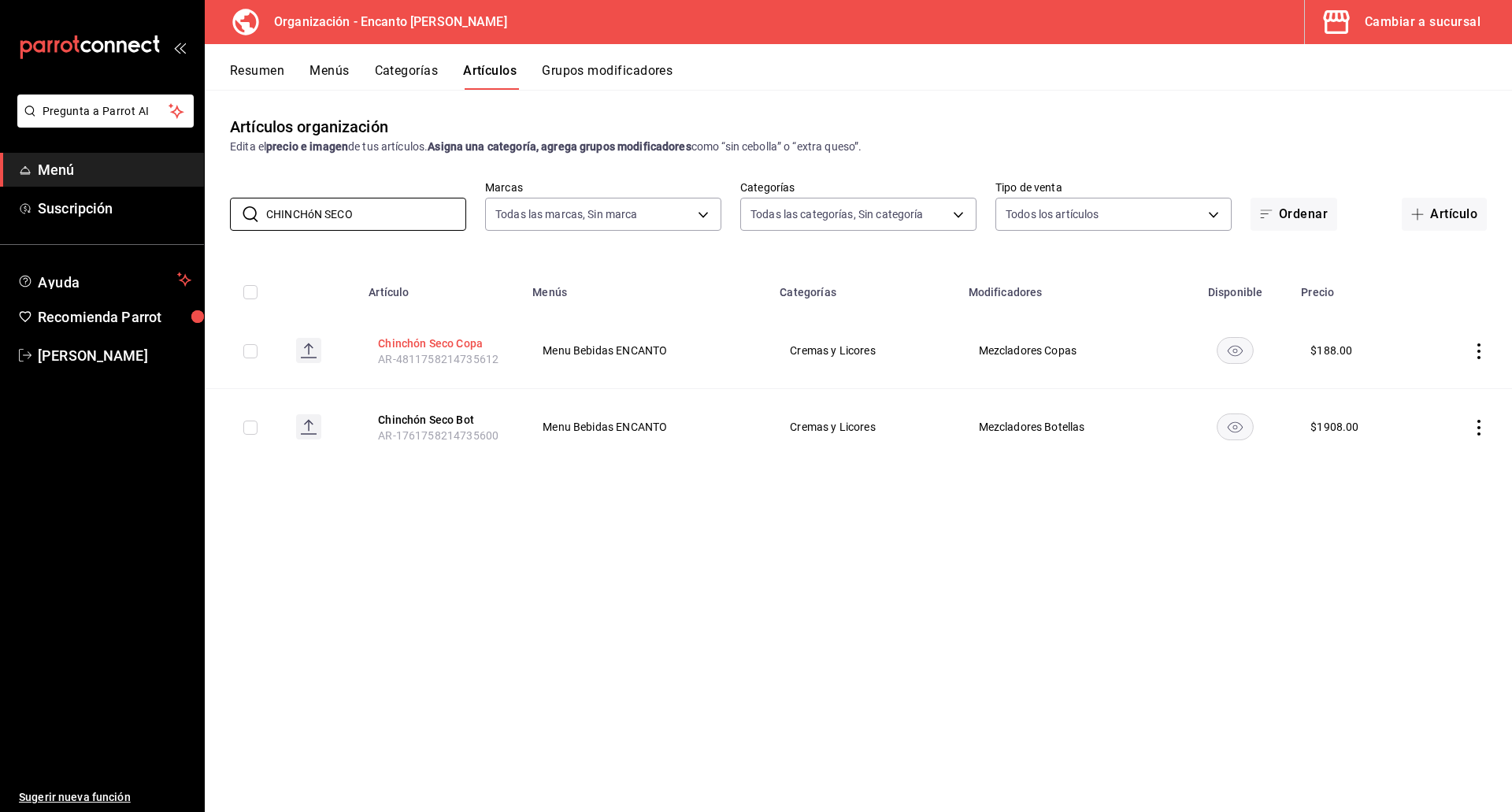
type input "CHINCHóN SECO"
click at [429, 345] on button "Chinchón Seco Copa" at bounding box center [441, 344] width 126 height 16
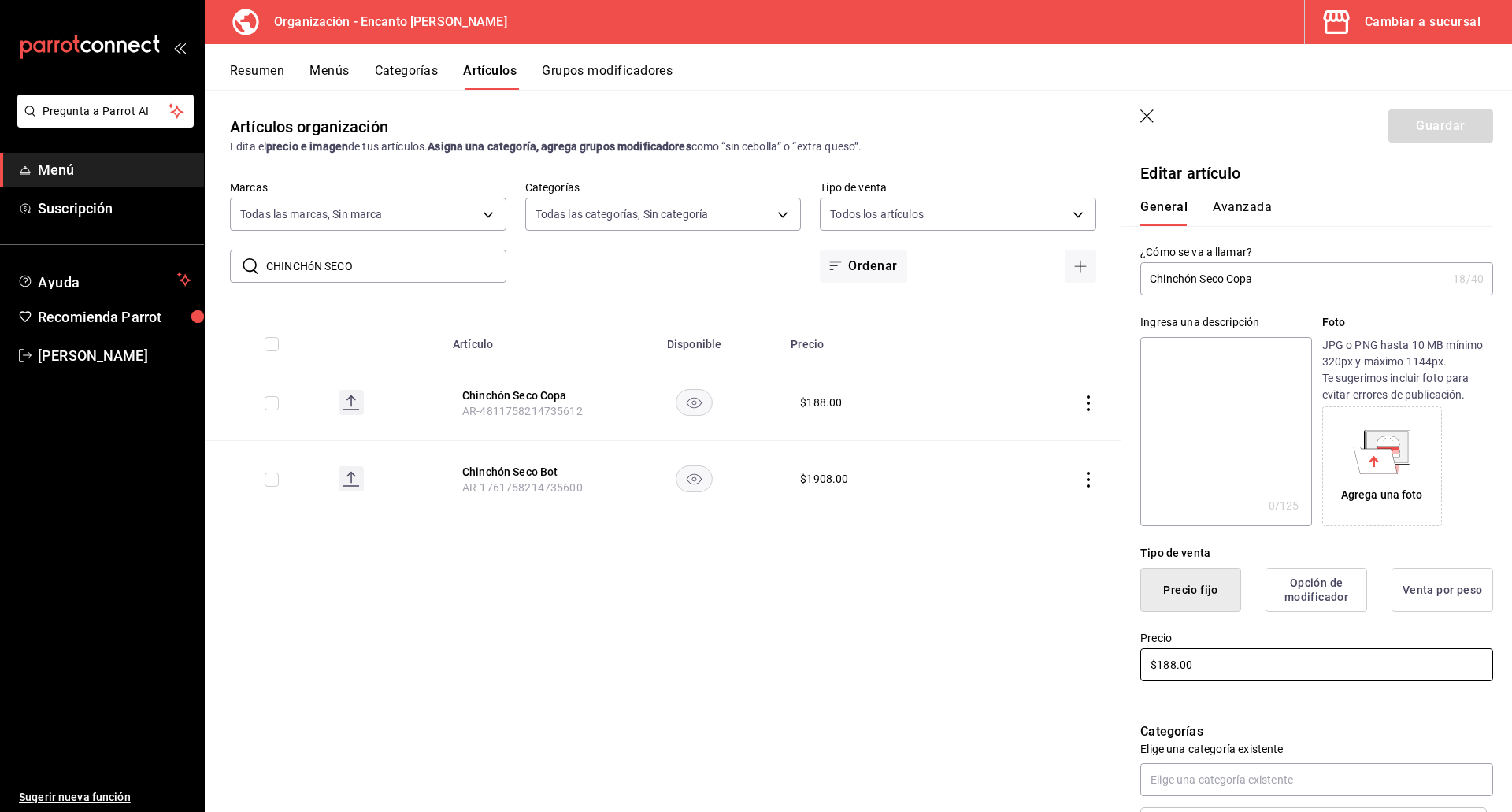
click at [1162, 672] on input "$188.00" at bounding box center [1317, 665] width 353 height 33
click at [1162, 671] on input "$188.00" at bounding box center [1317, 665] width 353 height 33
type input "$189.00"
click at [1435, 129] on button "Guardar" at bounding box center [1440, 126] width 105 height 33
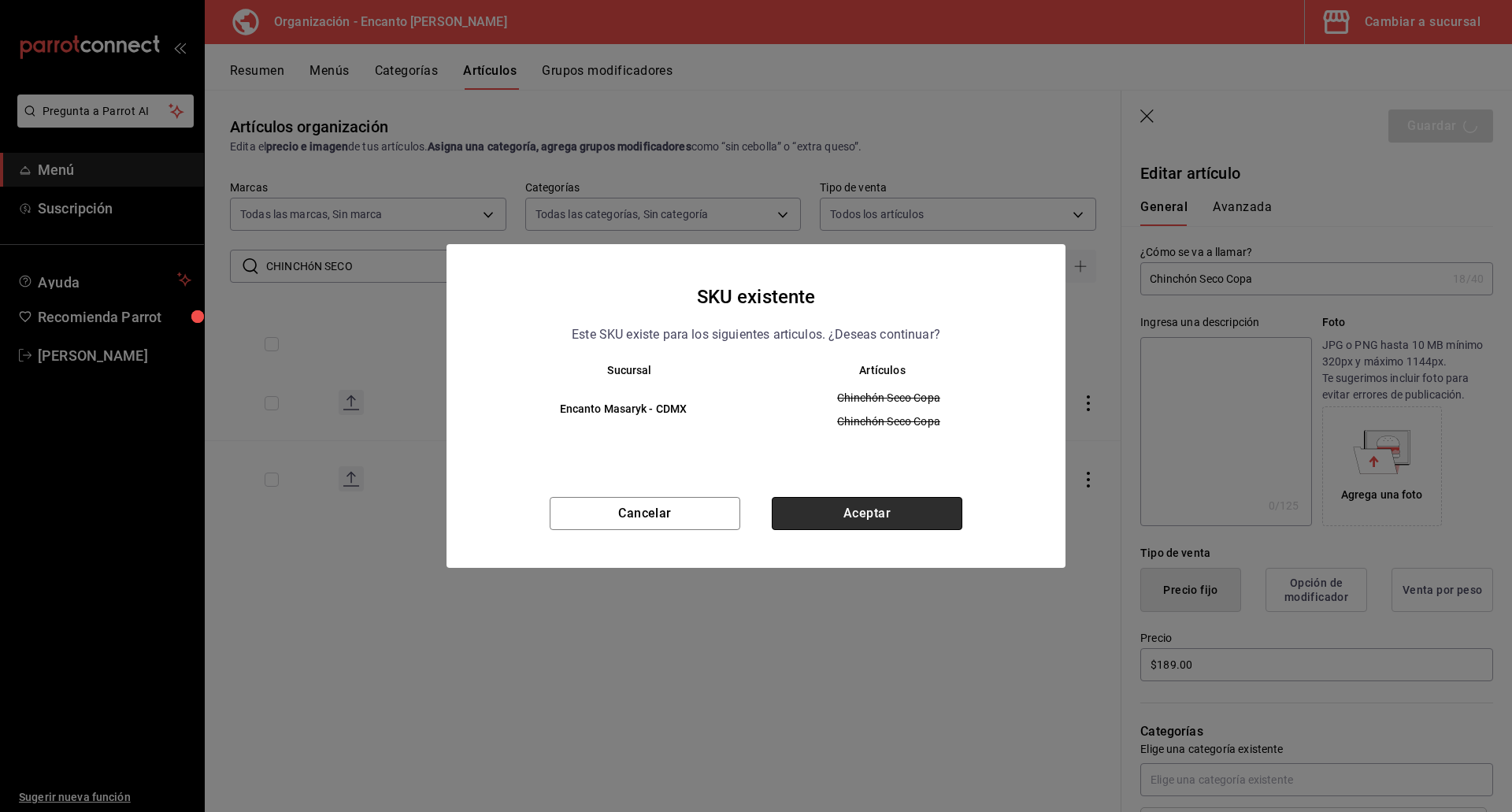
click at [827, 523] on button "Aceptar" at bounding box center [867, 514] width 191 height 33
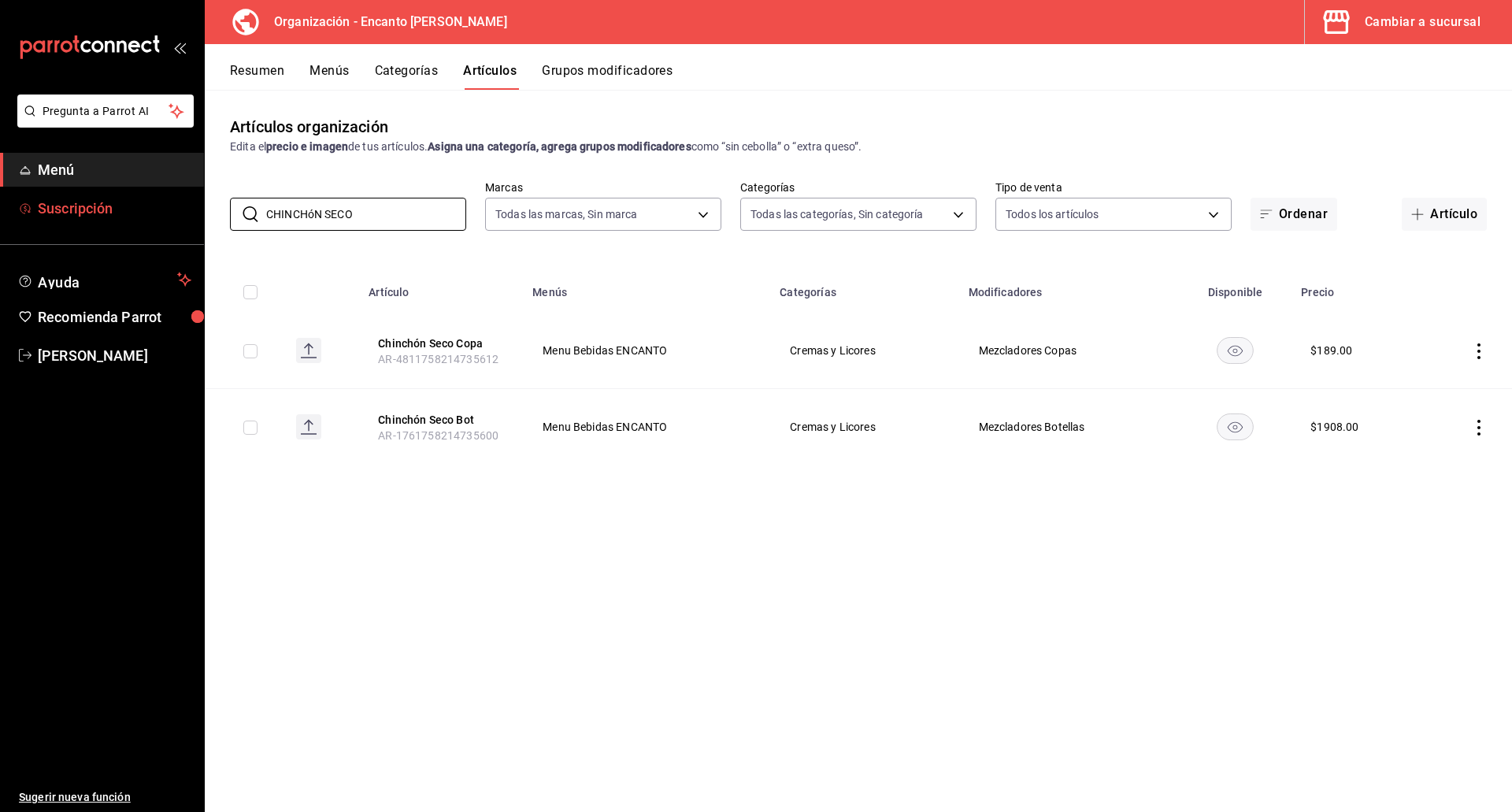
drag, startPoint x: 366, startPoint y: 215, endPoint x: 142, endPoint y: 218, distance: 224.0
click at [142, 218] on div "Pregunta a Parrot AI Menú Suscripción Ayuda Recomienda Parrot Enrique Pérez Pér…" at bounding box center [756, 406] width 1512 height 812
paste input "INZANO BIANCO 750ML"
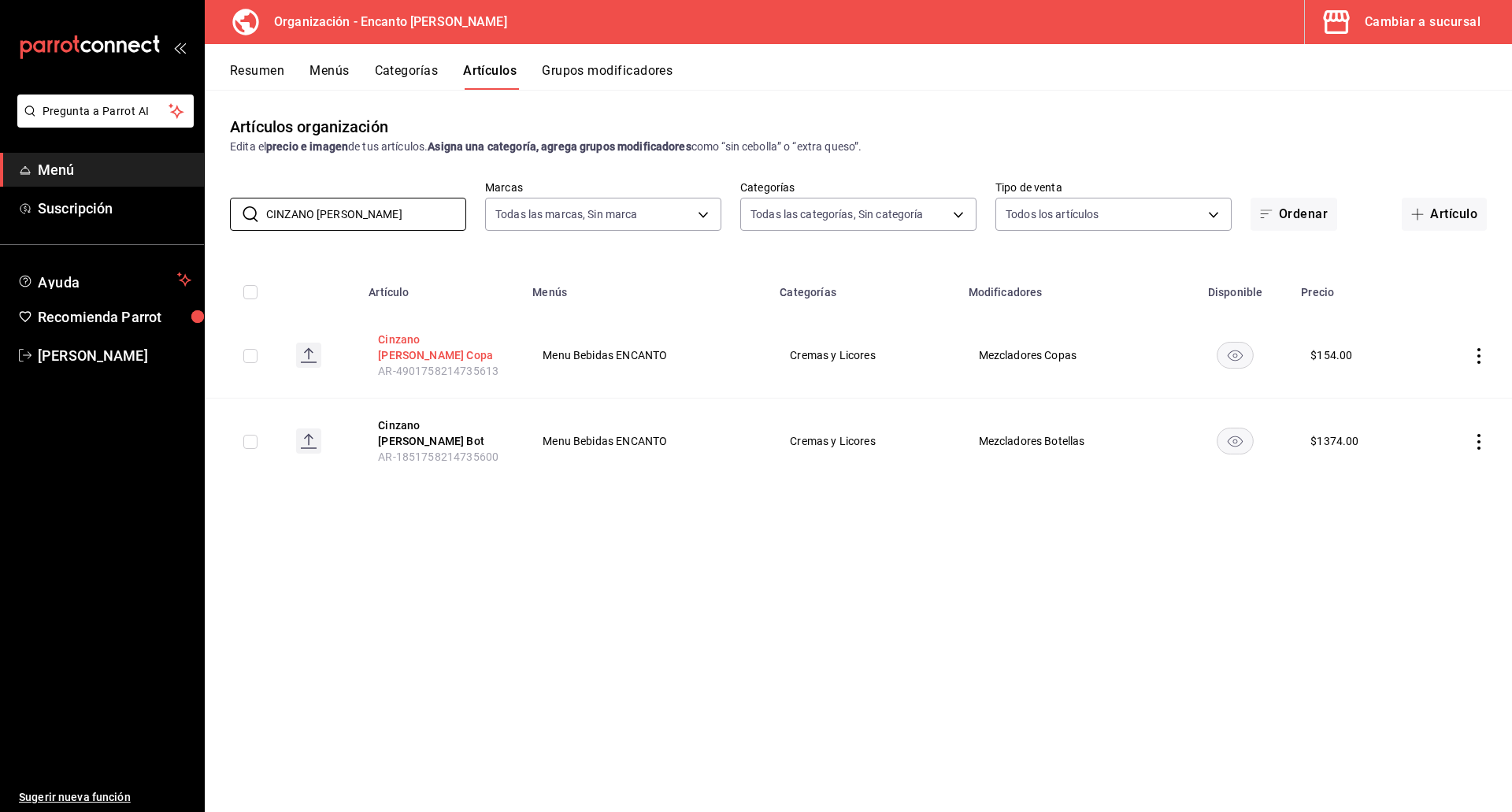
type input "CINZANO BIANCO"
click at [422, 340] on button "Cinzano Bianco Copa" at bounding box center [441, 348] width 126 height 32
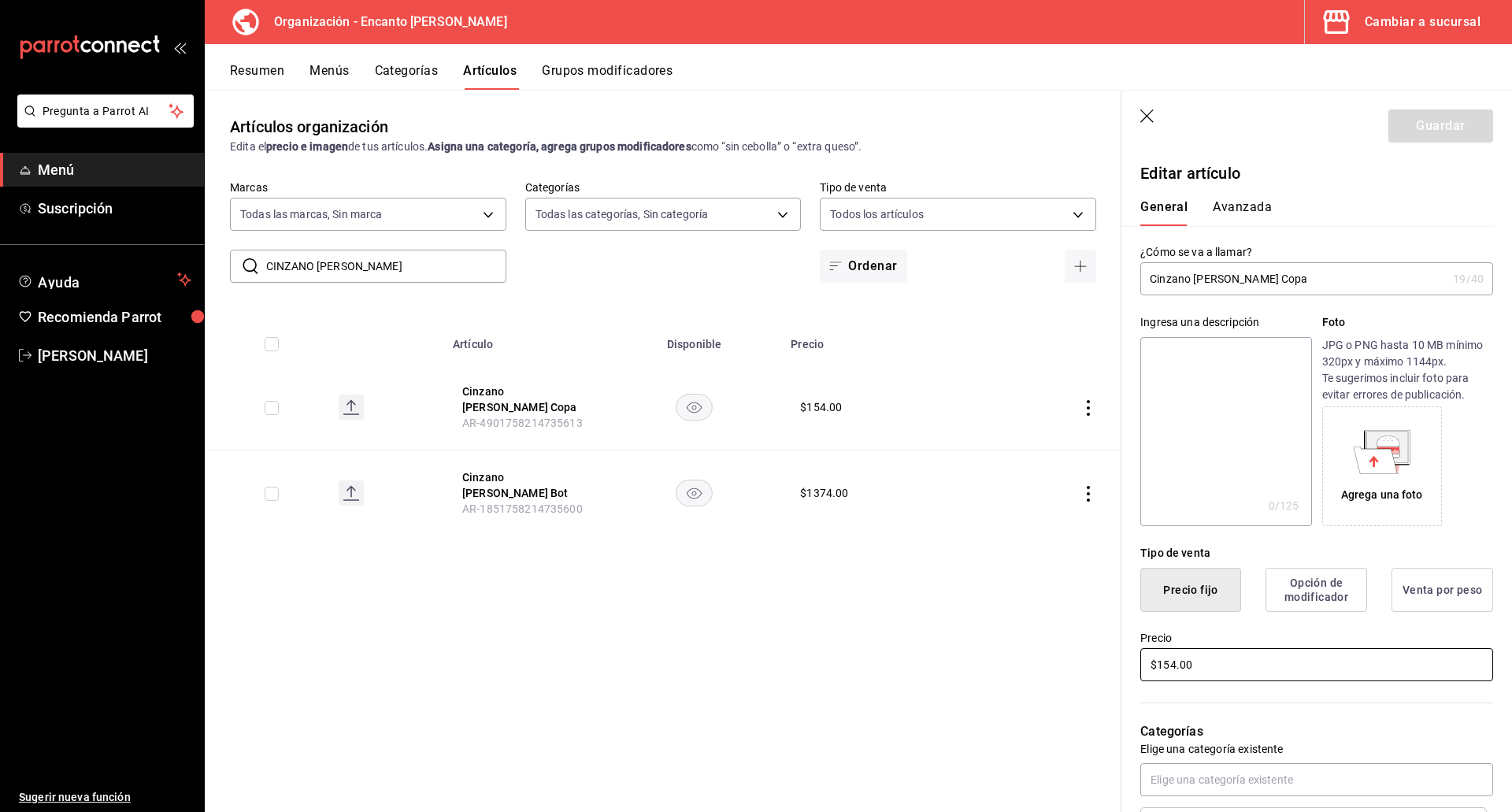
click at [1176, 669] on input "$154.00" at bounding box center [1317, 665] width 353 height 33
type input "$155.00"
click at [1408, 124] on button "Guardar" at bounding box center [1440, 126] width 105 height 33
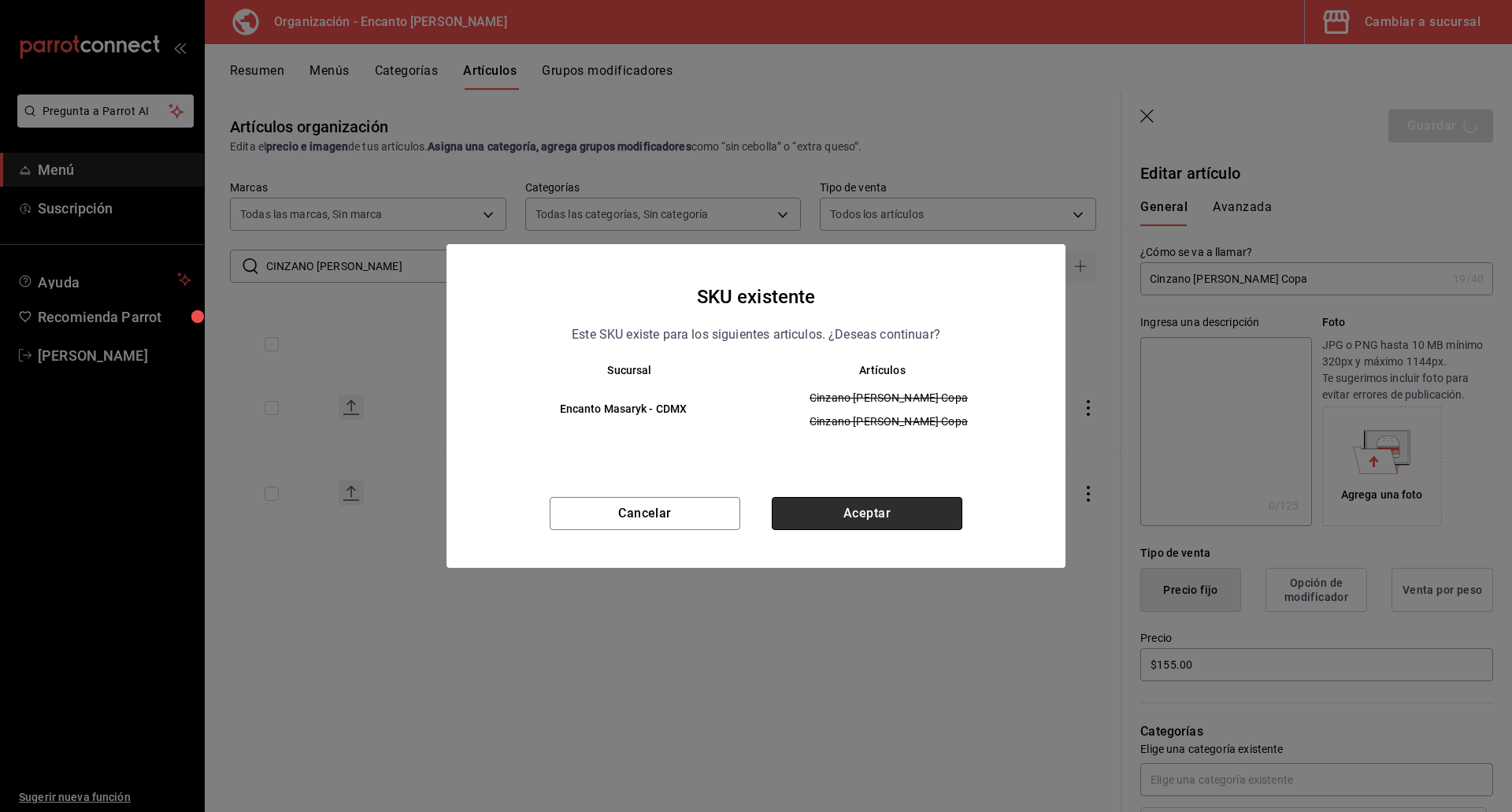
click at [877, 517] on button "Aceptar" at bounding box center [867, 514] width 191 height 33
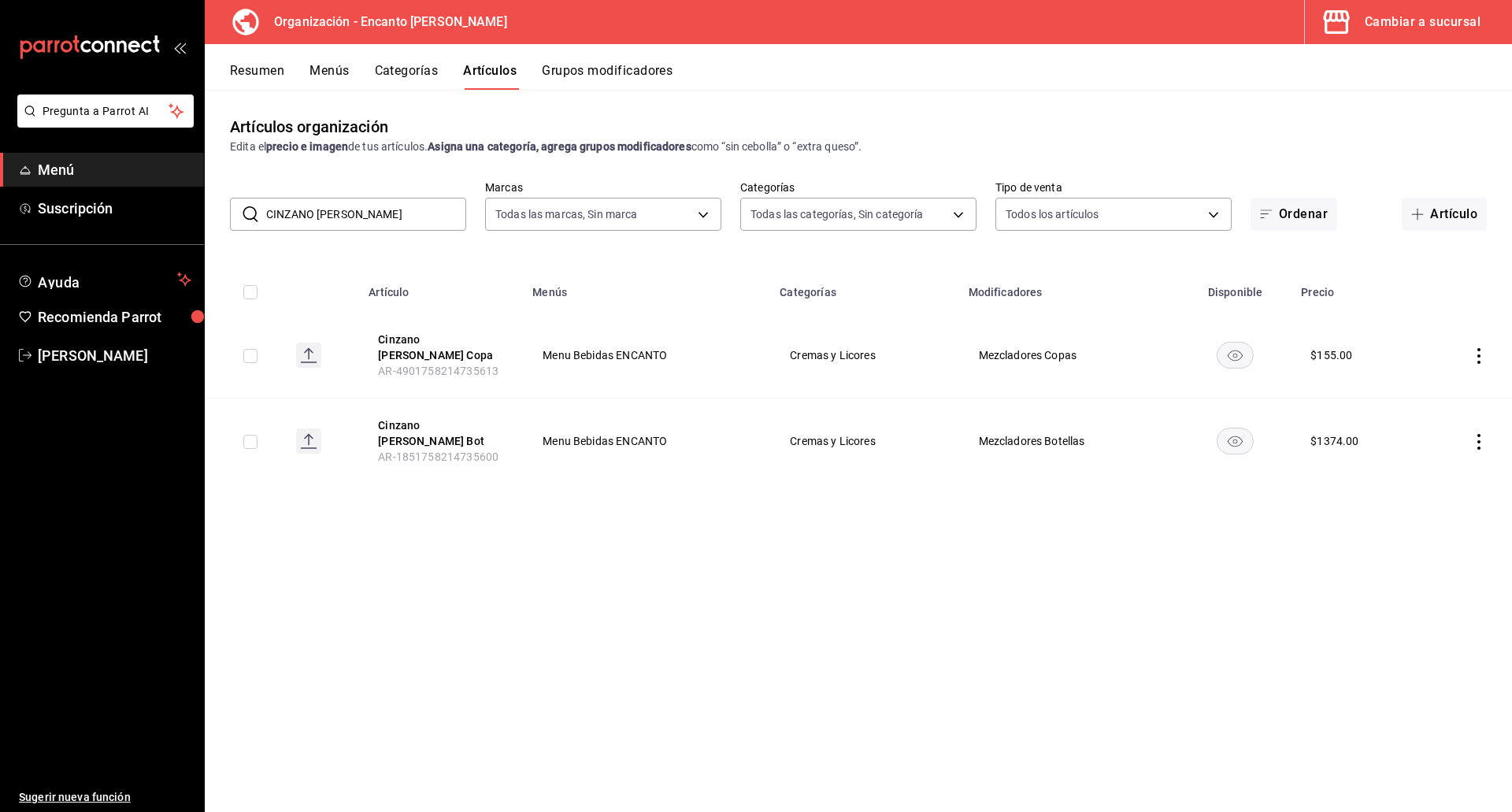
drag, startPoint x: 370, startPoint y: 216, endPoint x: 318, endPoint y: 216, distance: 52.0
click at [318, 216] on input "CINZANO BIANCO" at bounding box center [366, 214] width 200 height 32
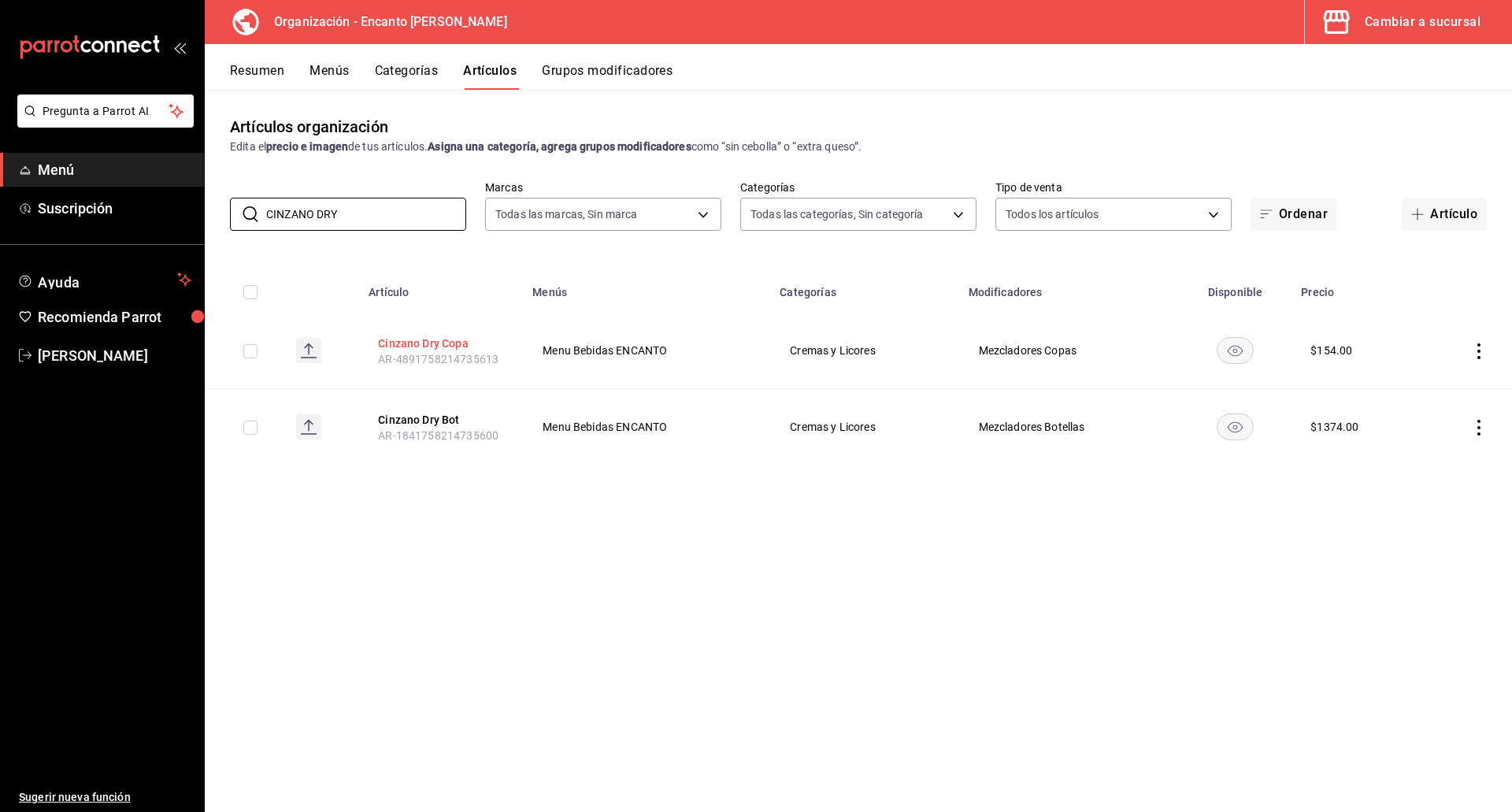
type input "CINZANO DRY"
click at [396, 345] on button "Cinzano Dry Copa" at bounding box center [441, 344] width 126 height 16
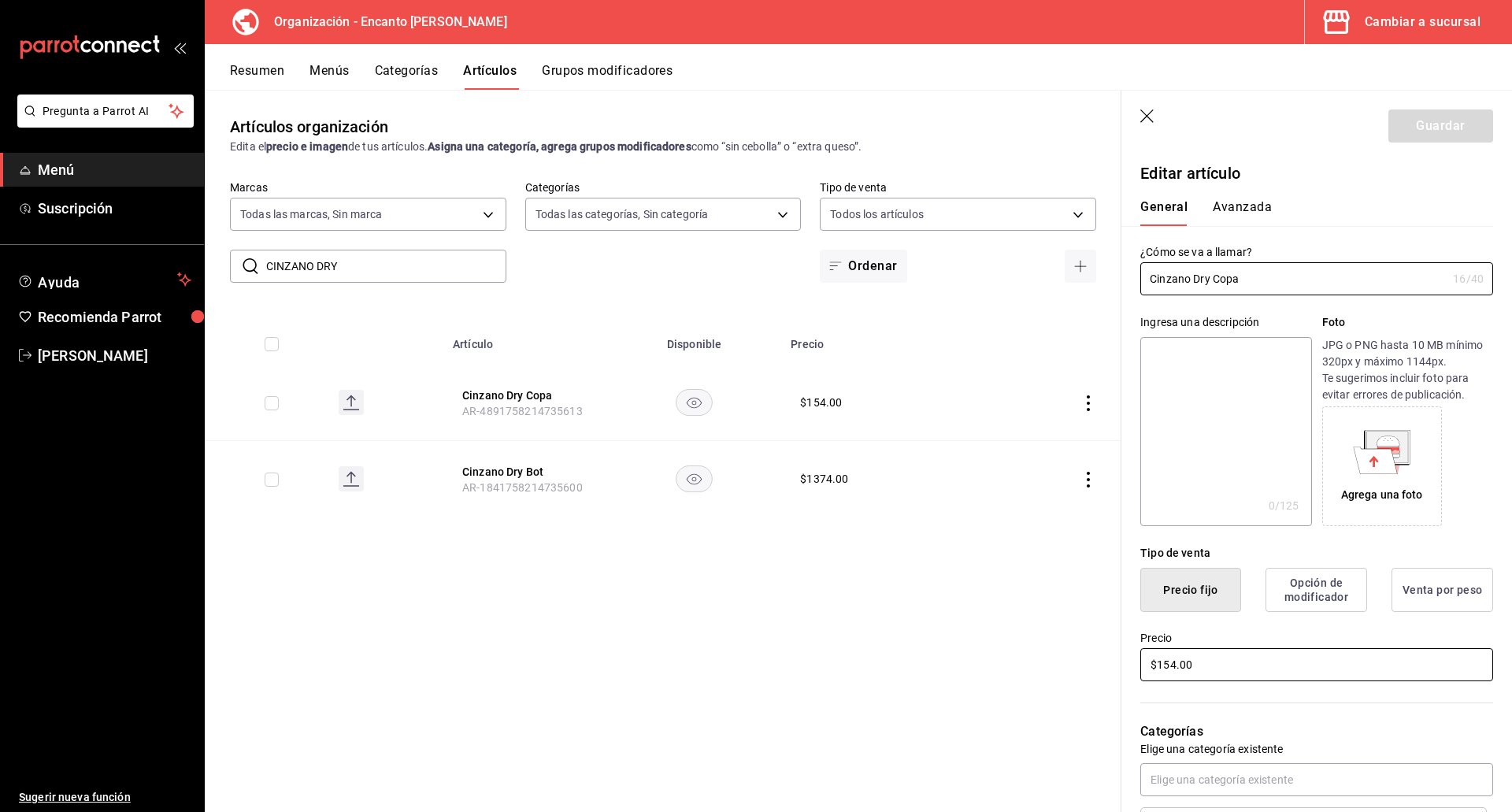
click at [1168, 669] on input "$154.00" at bounding box center [1317, 665] width 353 height 33
type input "$155.00"
click at [1412, 120] on button "Guardar" at bounding box center [1440, 126] width 105 height 33
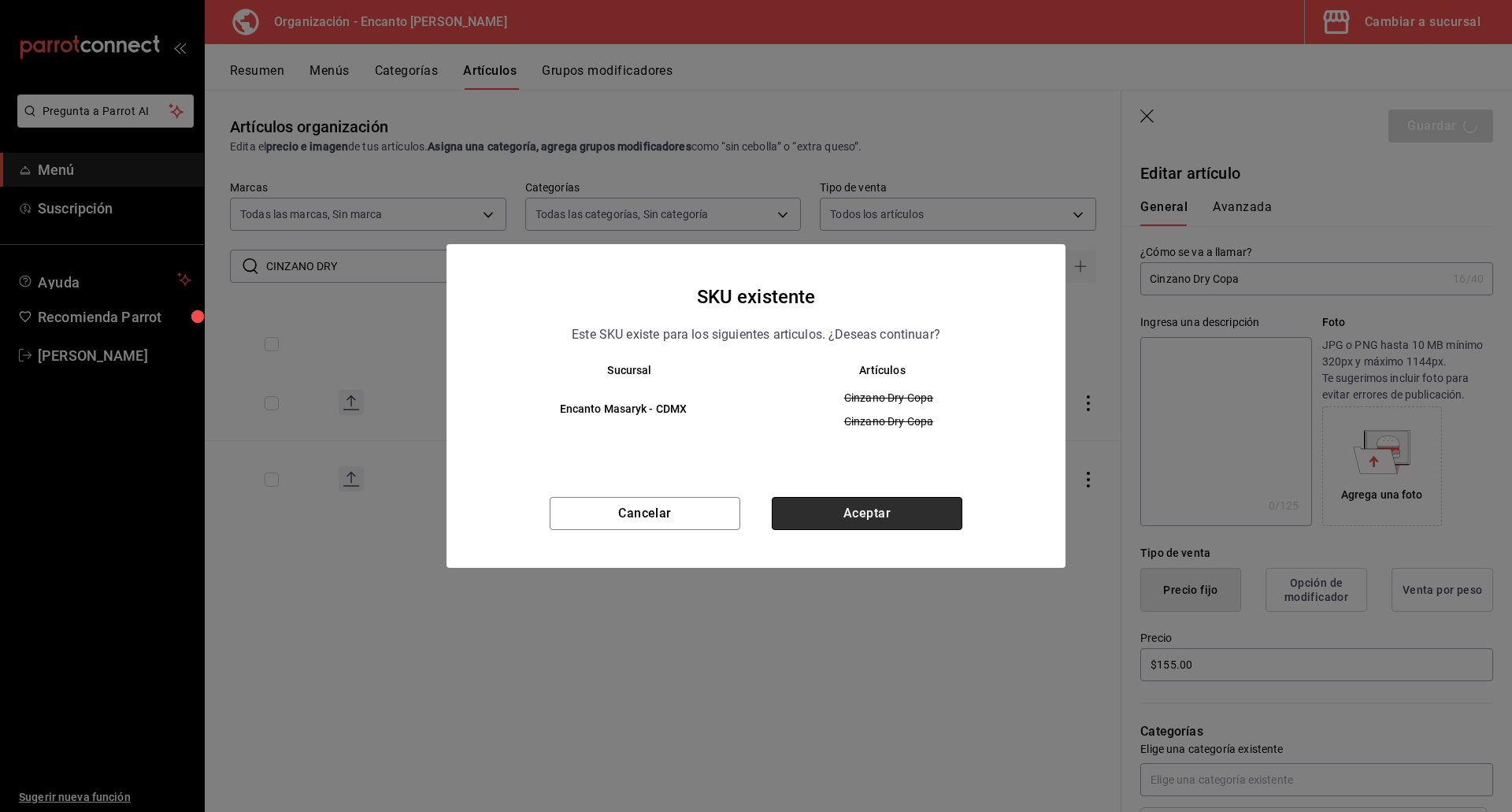
click at [887, 502] on button "Aceptar" at bounding box center [867, 514] width 191 height 33
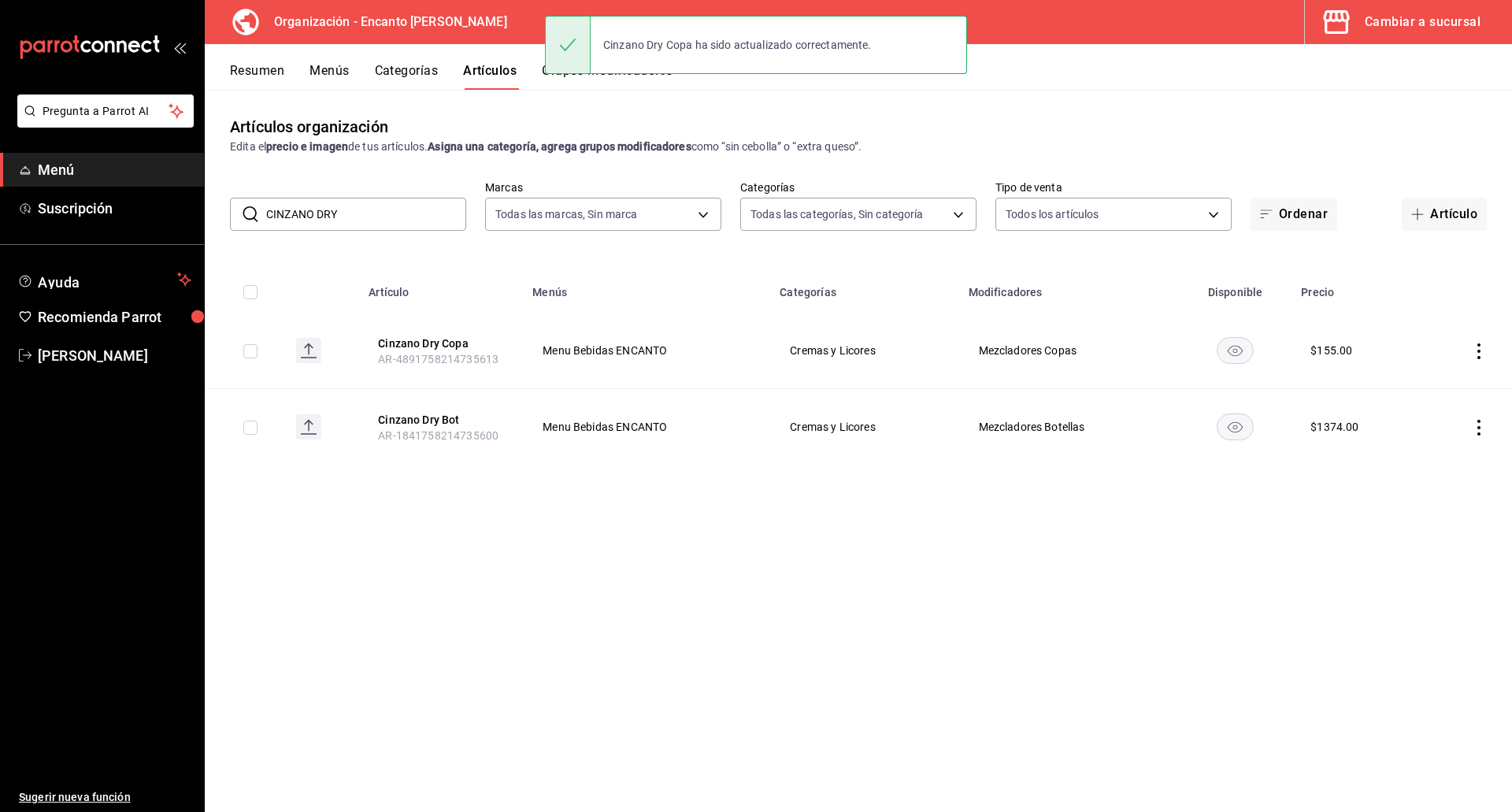
drag, startPoint x: 341, startPoint y: 215, endPoint x: 233, endPoint y: 223, distance: 108.3
click at [233, 223] on div "​ CINZANO DRY ​" at bounding box center [348, 214] width 236 height 33
paste input "[PERSON_NAME] 750ML"
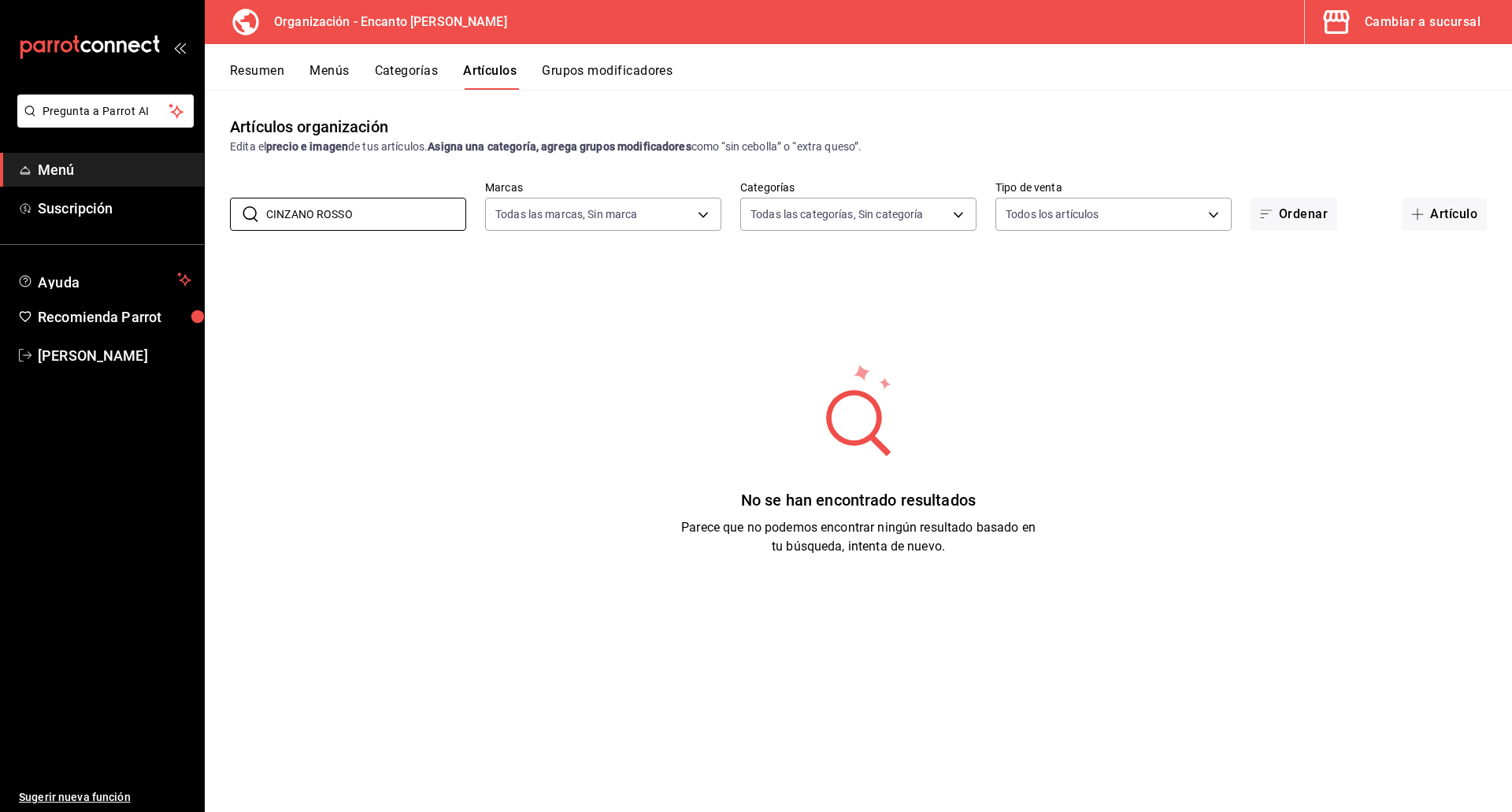
type input "CINZANO ROSSO"
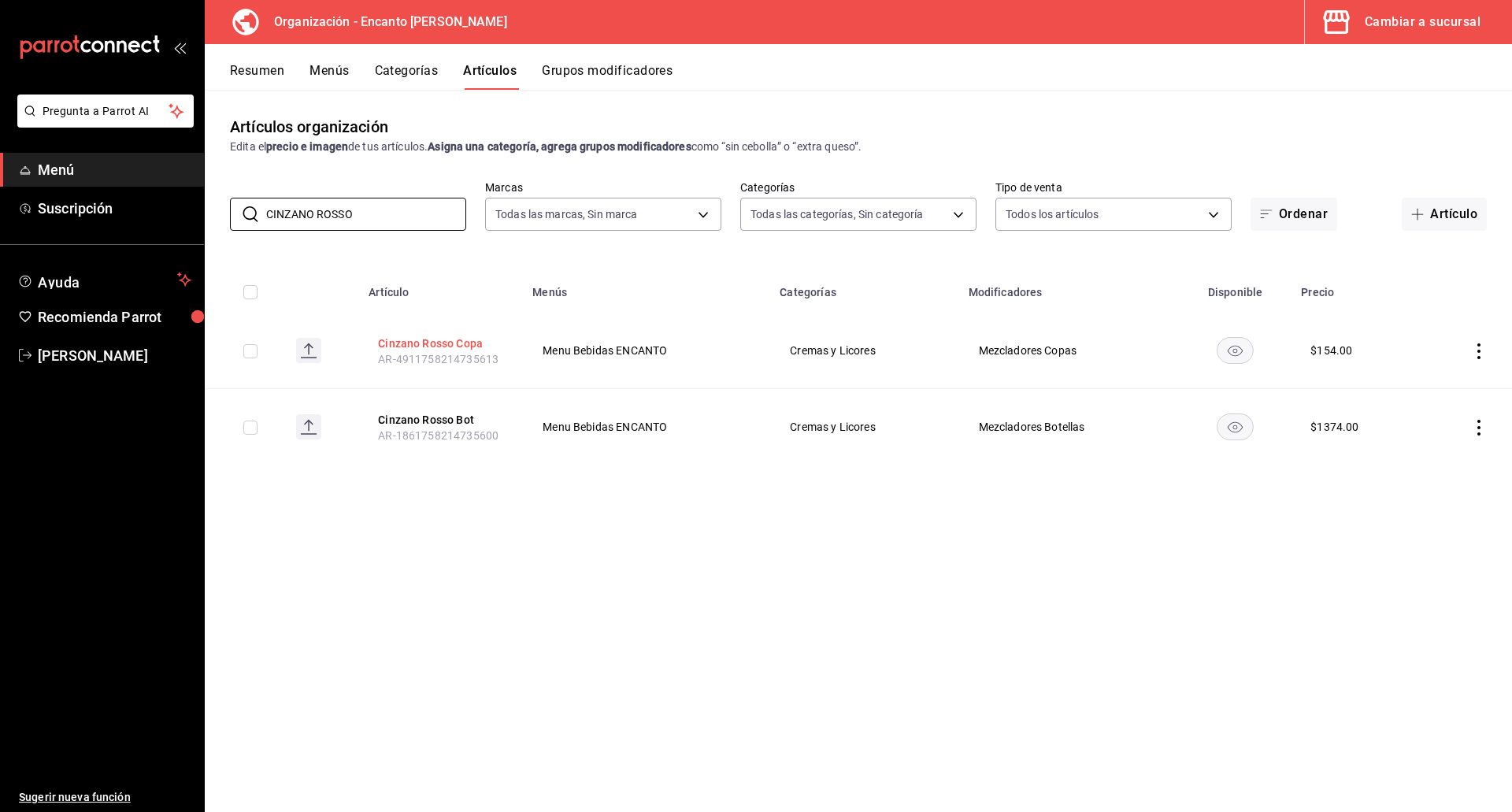
click at [464, 347] on button "Cinzano Rosso Copa" at bounding box center [441, 344] width 126 height 16
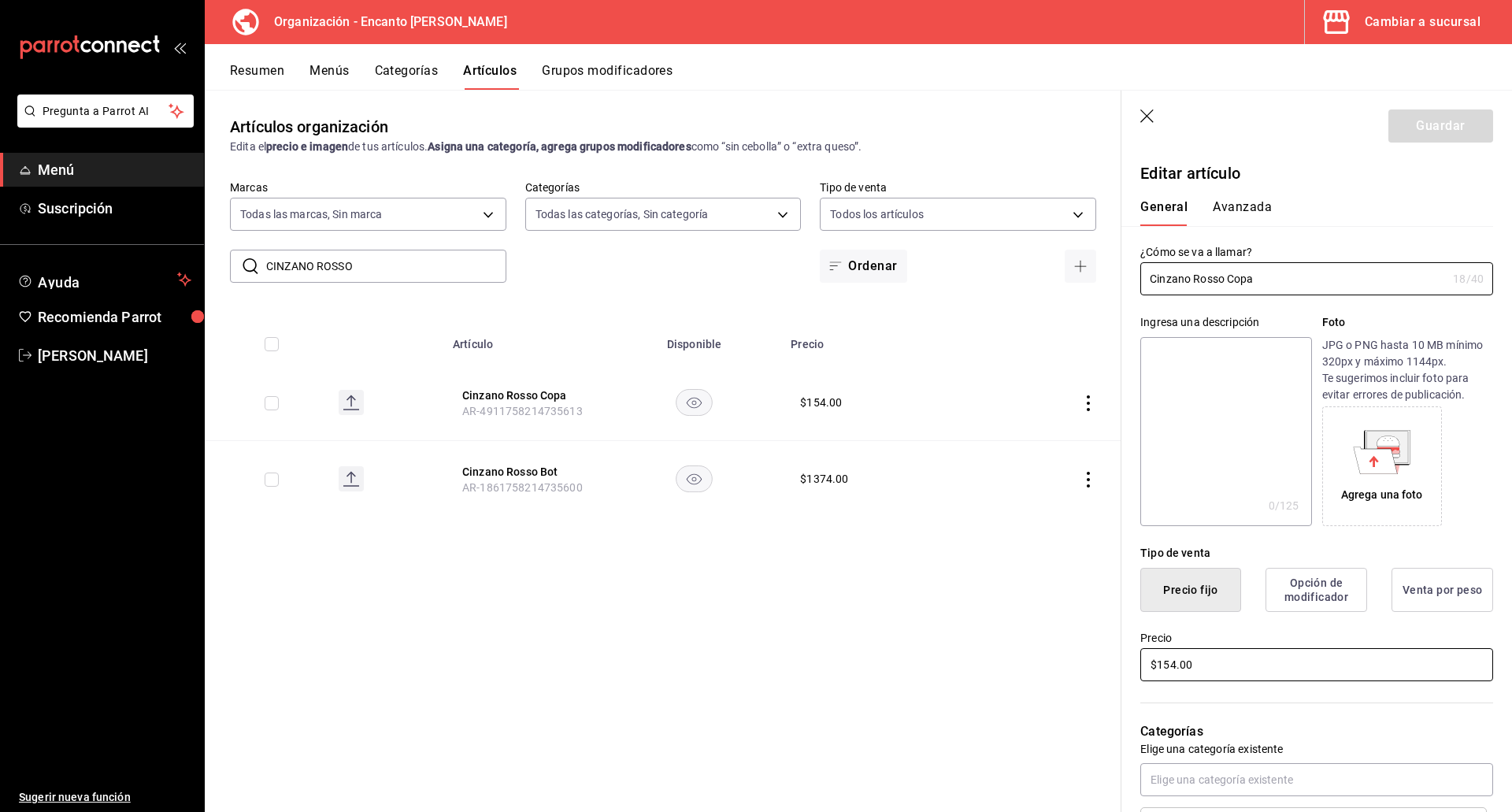
click at [1209, 663] on input "$154.00" at bounding box center [1317, 665] width 353 height 33
type input "$155.00"
click at [1392, 117] on button "Guardar" at bounding box center [1440, 126] width 105 height 33
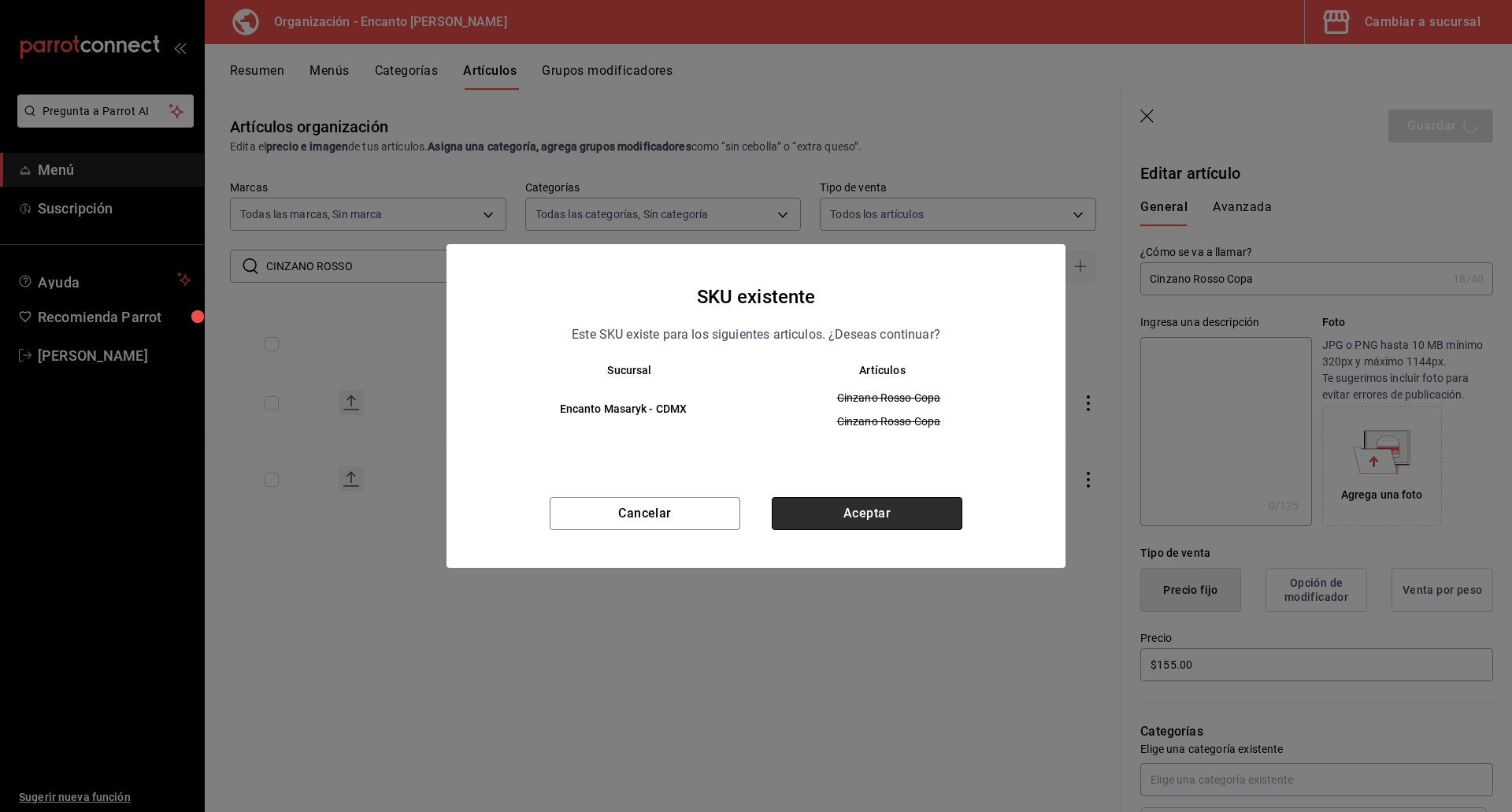
click at [788, 514] on button "Aceptar" at bounding box center [867, 514] width 191 height 33
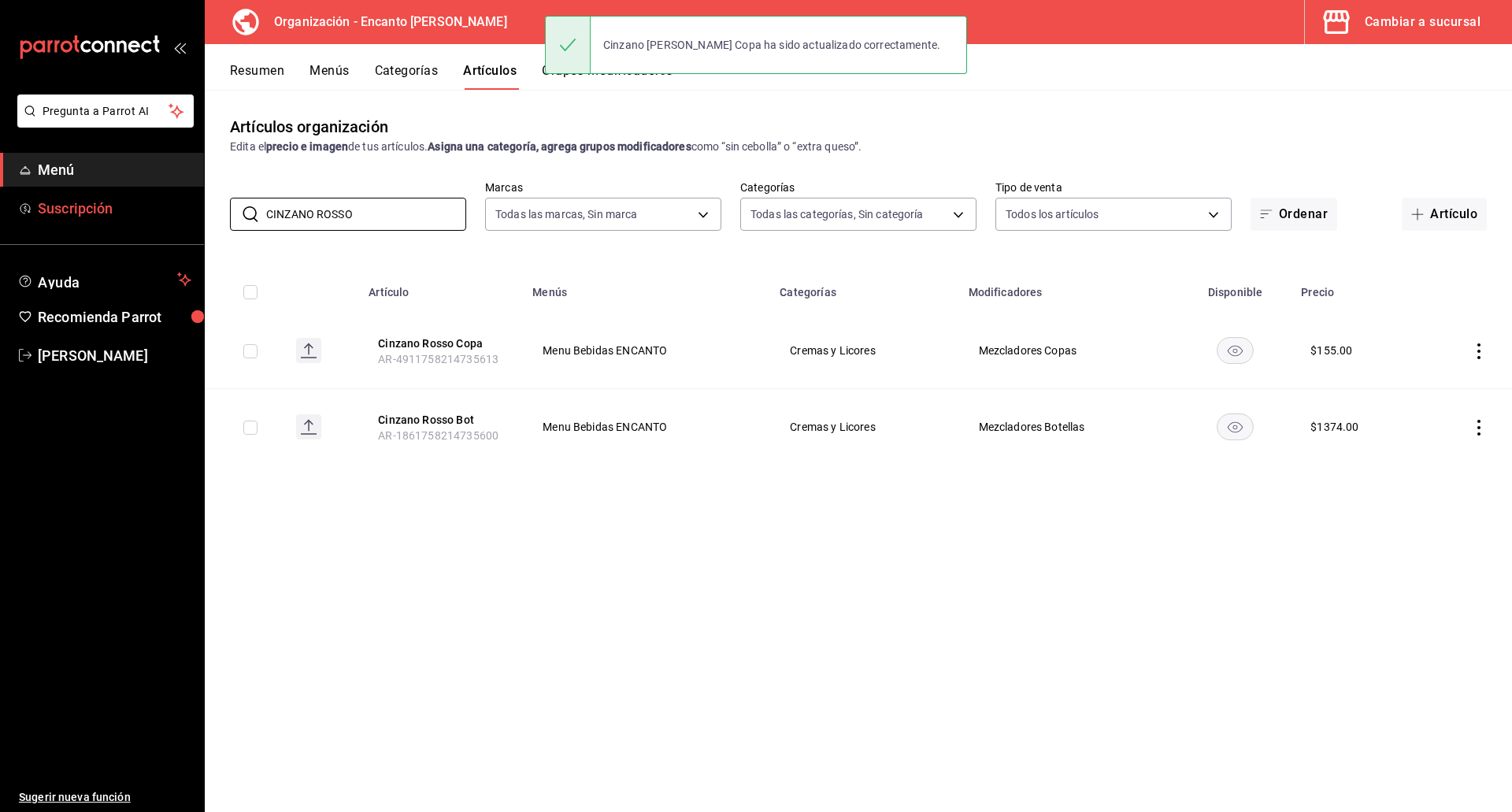
drag, startPoint x: 411, startPoint y: 211, endPoint x: 202, endPoint y: 201, distance: 209.2
click at [202, 202] on div "Pregunta a Parrot AI Menú Suscripción Ayuda Recomienda Parrot Enrique Pérez Pér…" at bounding box center [756, 406] width 1512 height 812
paste input "OINTREOU 700ML"
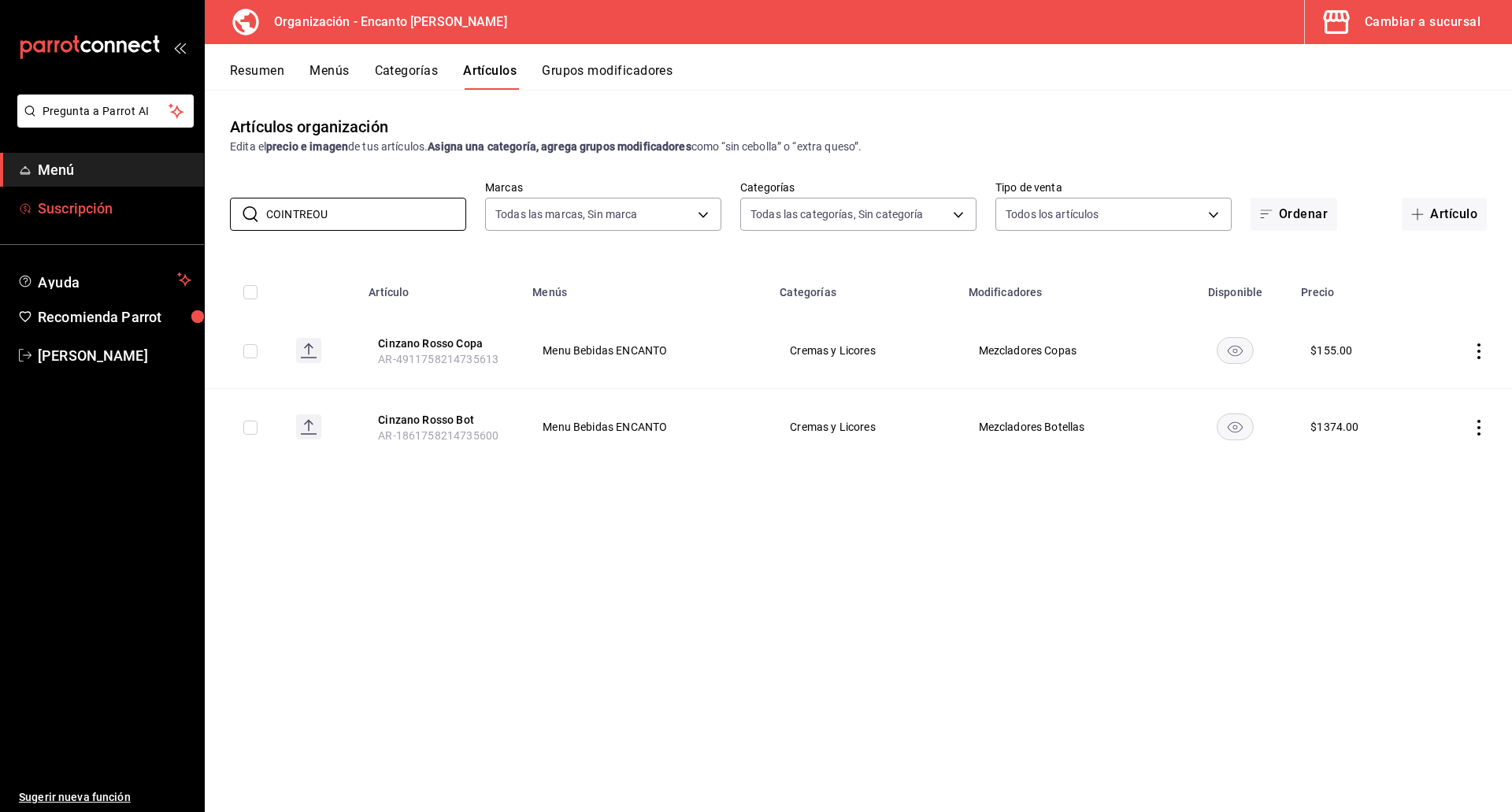
type input "COINTREOU"
click at [392, 341] on button "Cointreou Copa" at bounding box center [441, 344] width 126 height 16
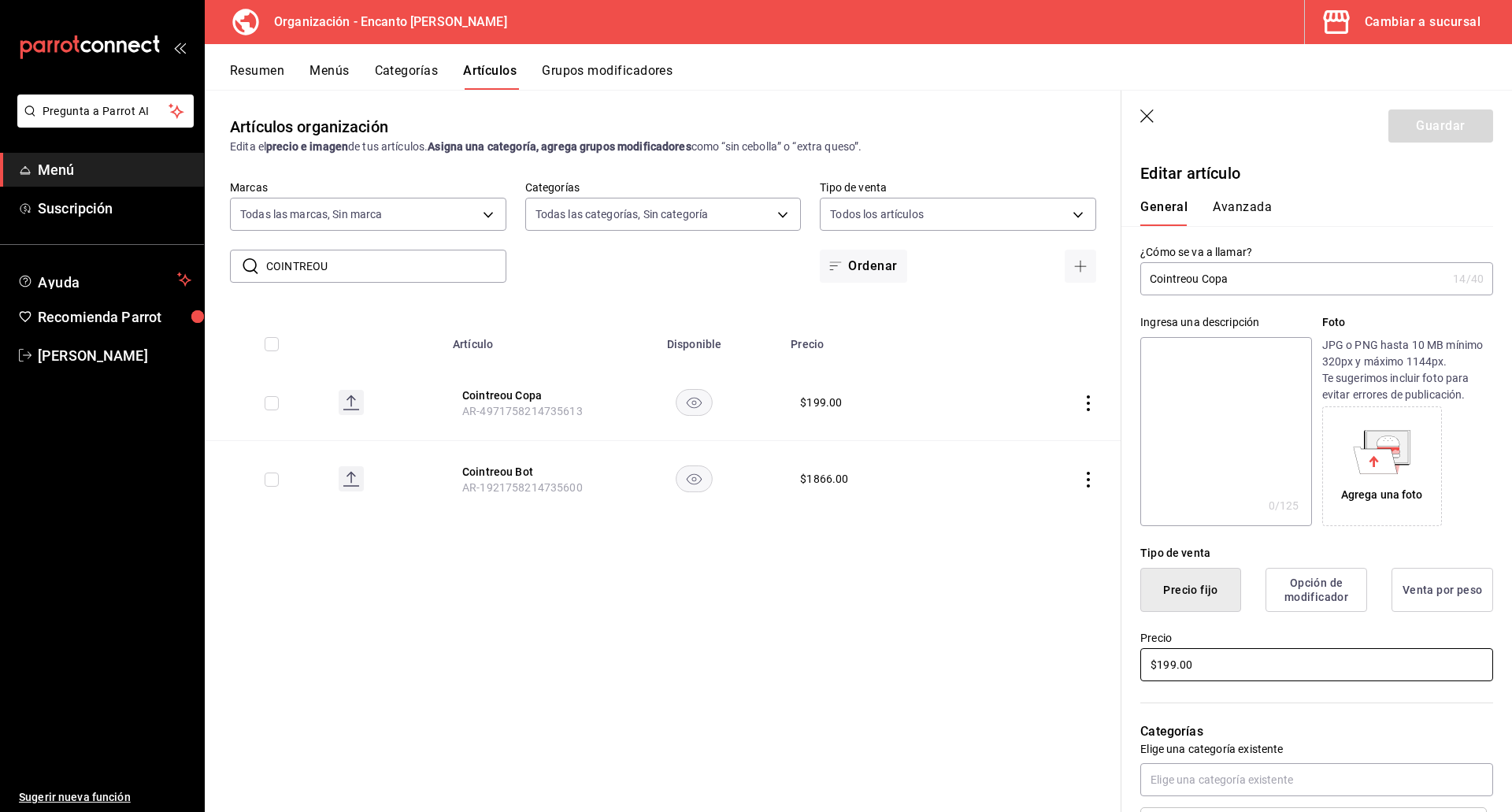
click at [1163, 665] on input "$199.00" at bounding box center [1317, 665] width 353 height 33
type input "$200.00"
click at [1406, 119] on button "Guardar" at bounding box center [1440, 126] width 105 height 33
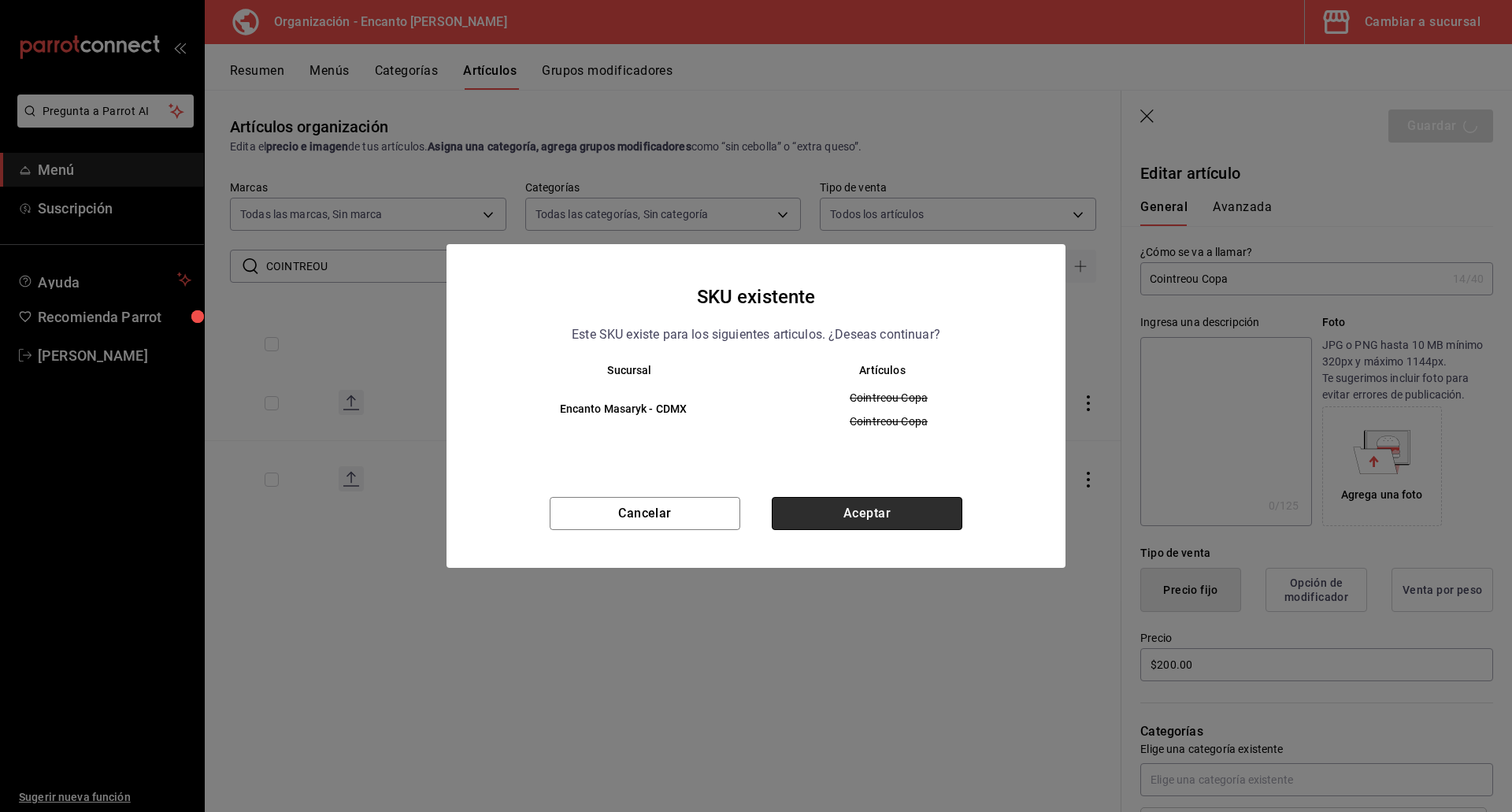
click at [926, 504] on button "Aceptar" at bounding box center [867, 514] width 191 height 33
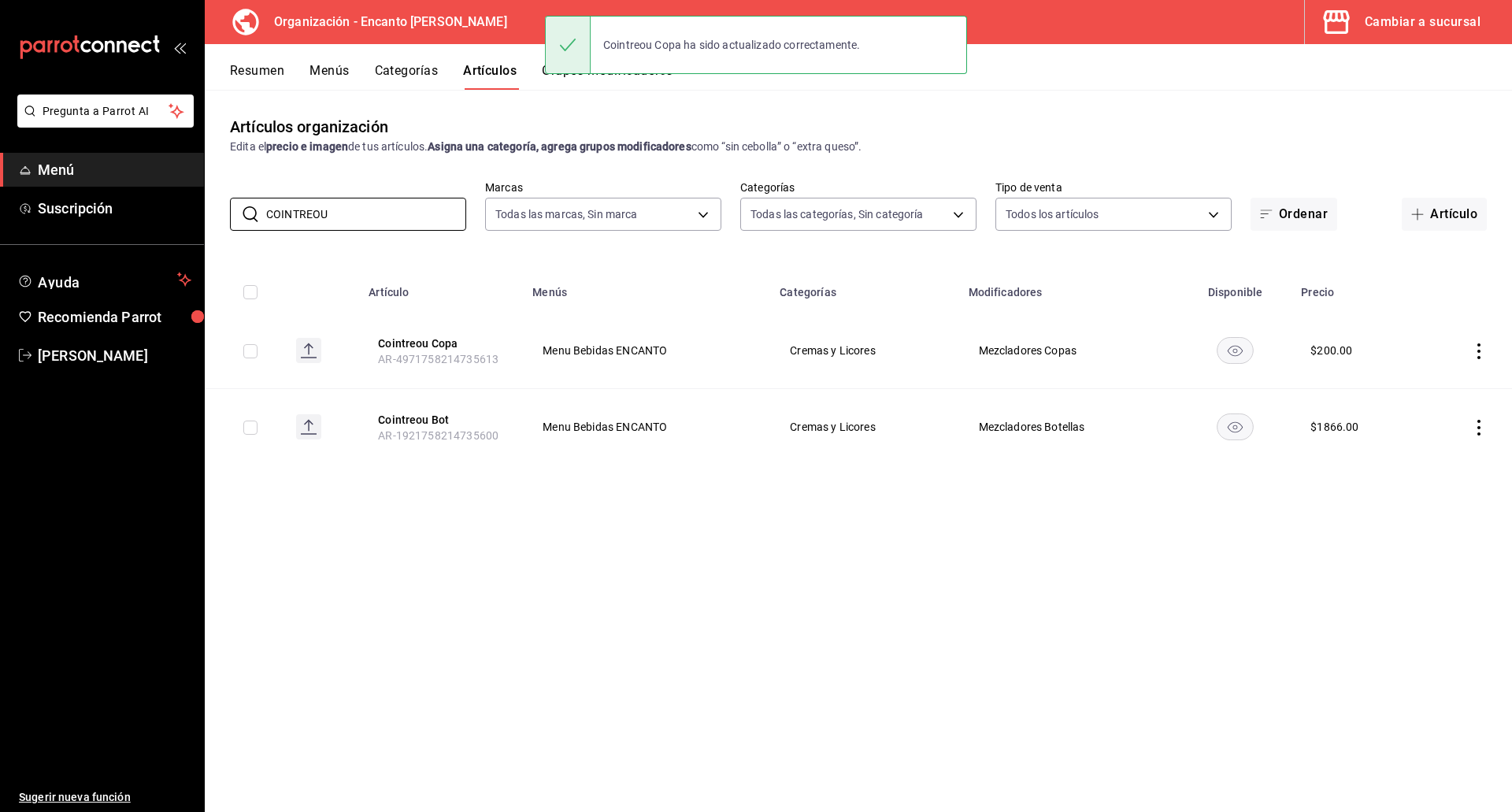
drag, startPoint x: 382, startPoint y: 219, endPoint x: 207, endPoint y: 198, distance: 176.3
click at [206, 198] on div "​ COINTREOU ​ Marcas Todas las marcas, Sin marca c481bb78-10fa-47ce-ac99-feac72…" at bounding box center [858, 206] width 1307 height 50
paste input "NTROY 1L"
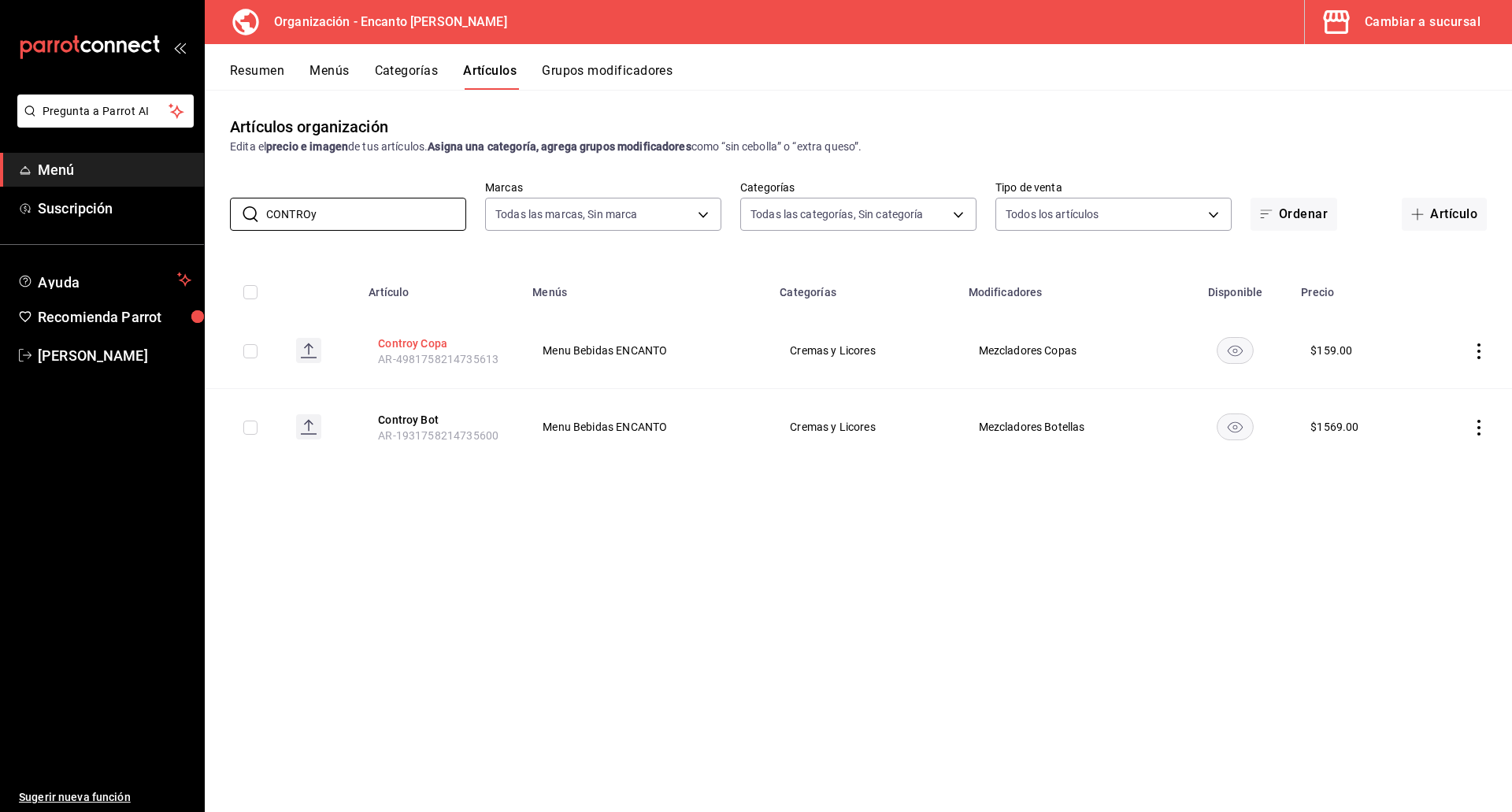
type input "CONTROy"
click at [411, 344] on button "Controy Copa" at bounding box center [441, 344] width 126 height 16
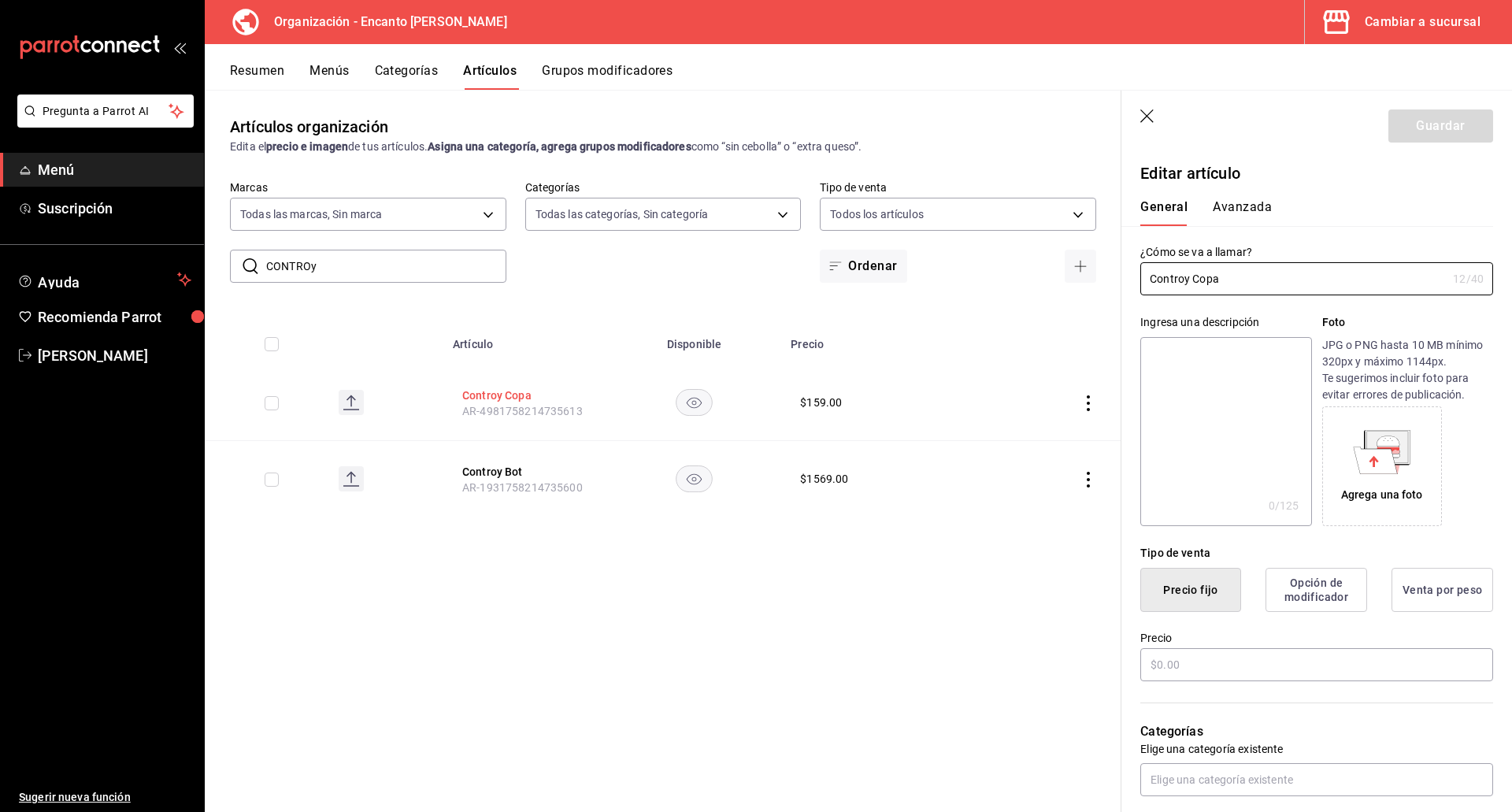
type input "$159.00"
click at [1150, 117] on icon "button" at bounding box center [1148, 117] width 16 height 16
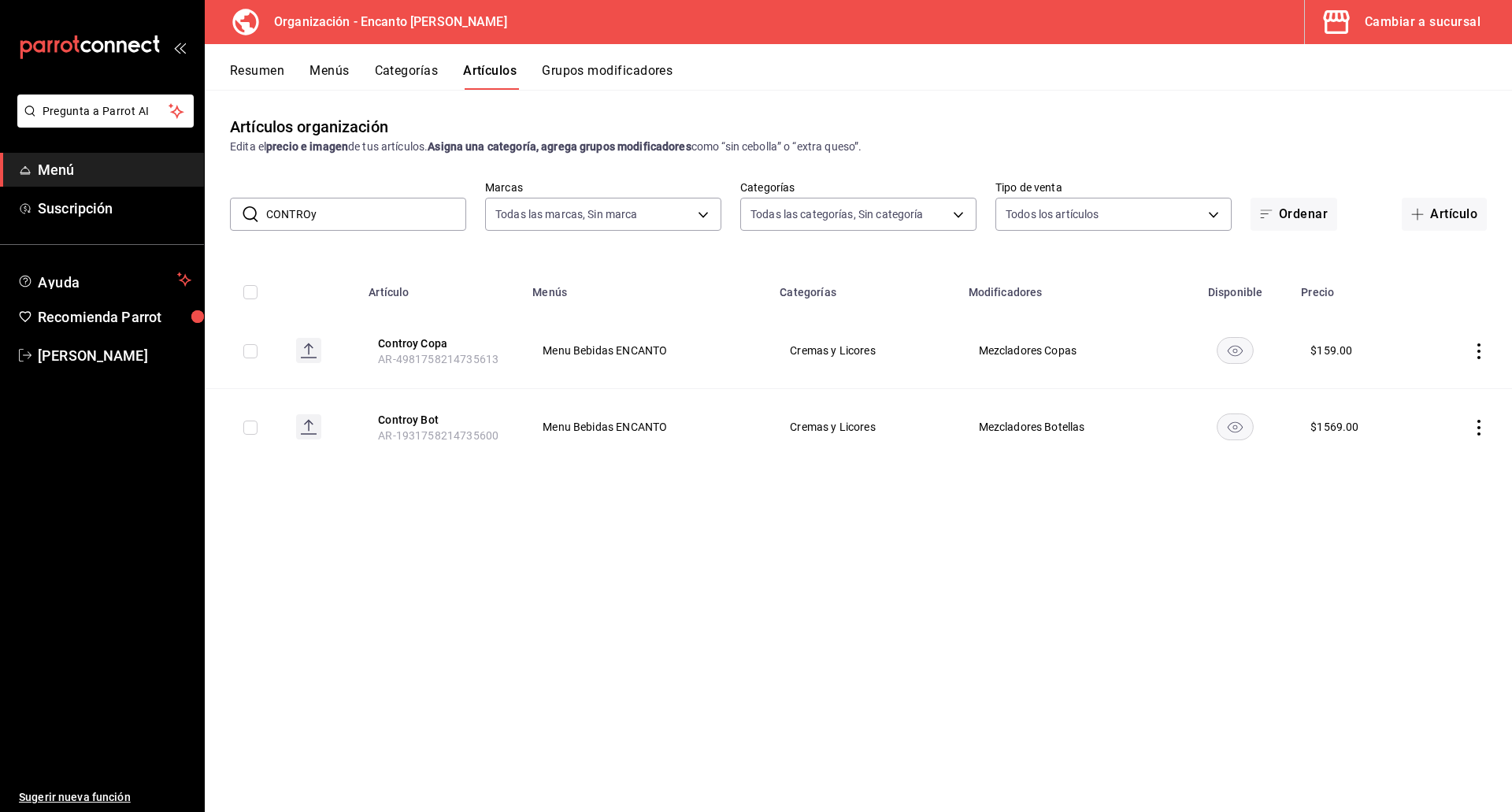
drag, startPoint x: 321, startPoint y: 212, endPoint x: 256, endPoint y: 201, distance: 65.9
click at [256, 202] on div "​ CONTROy ​" at bounding box center [348, 214] width 236 height 33
paste input "DISARONNO 700ML"
type input "DISARONNO"
click at [417, 345] on button "Disaronno Copa" at bounding box center [441, 344] width 126 height 16
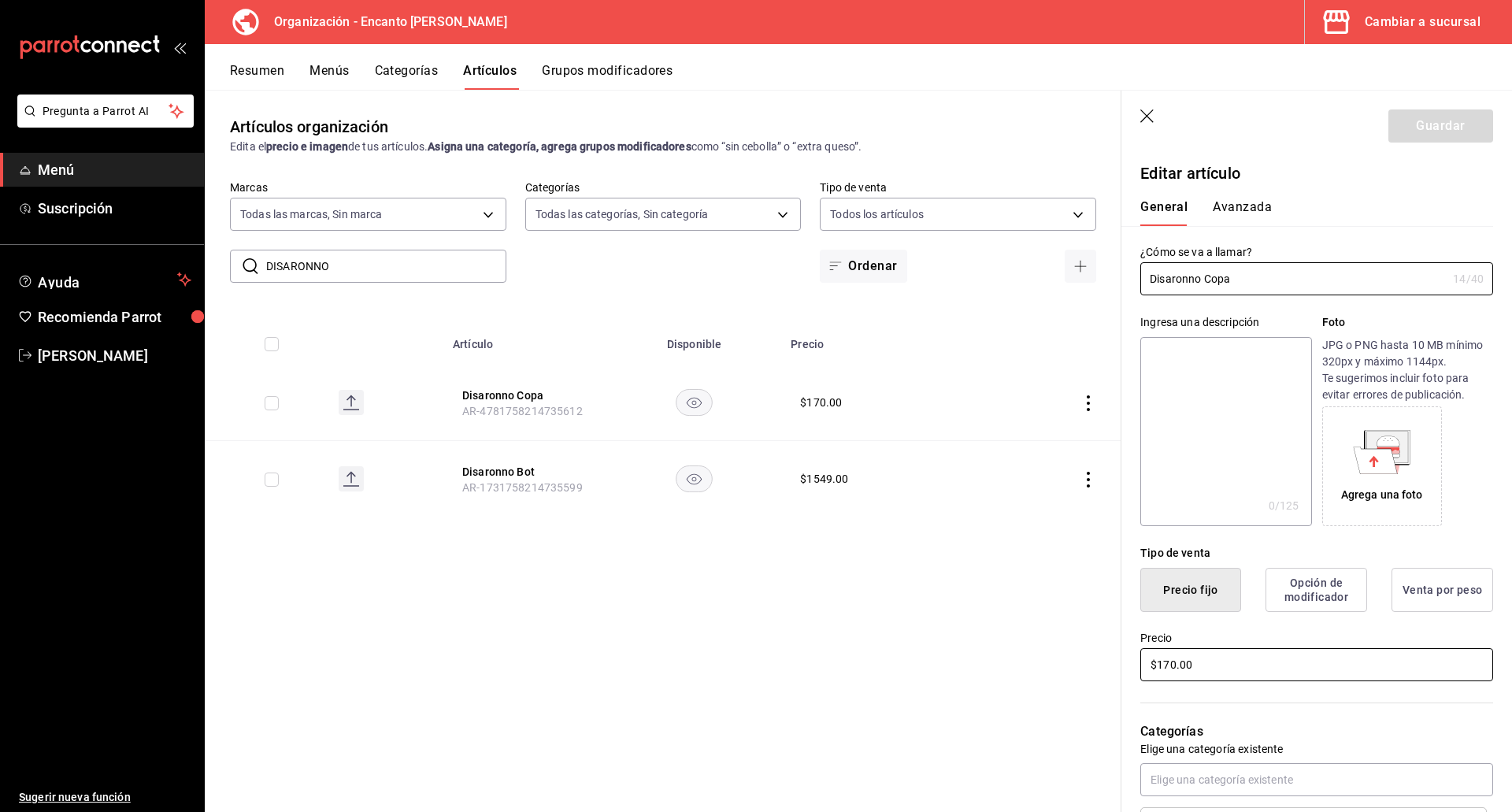
click at [1213, 666] on input "$170.00" at bounding box center [1317, 665] width 353 height 33
type input "$171.00"
click at [1428, 138] on button "Guardar" at bounding box center [1440, 126] width 105 height 33
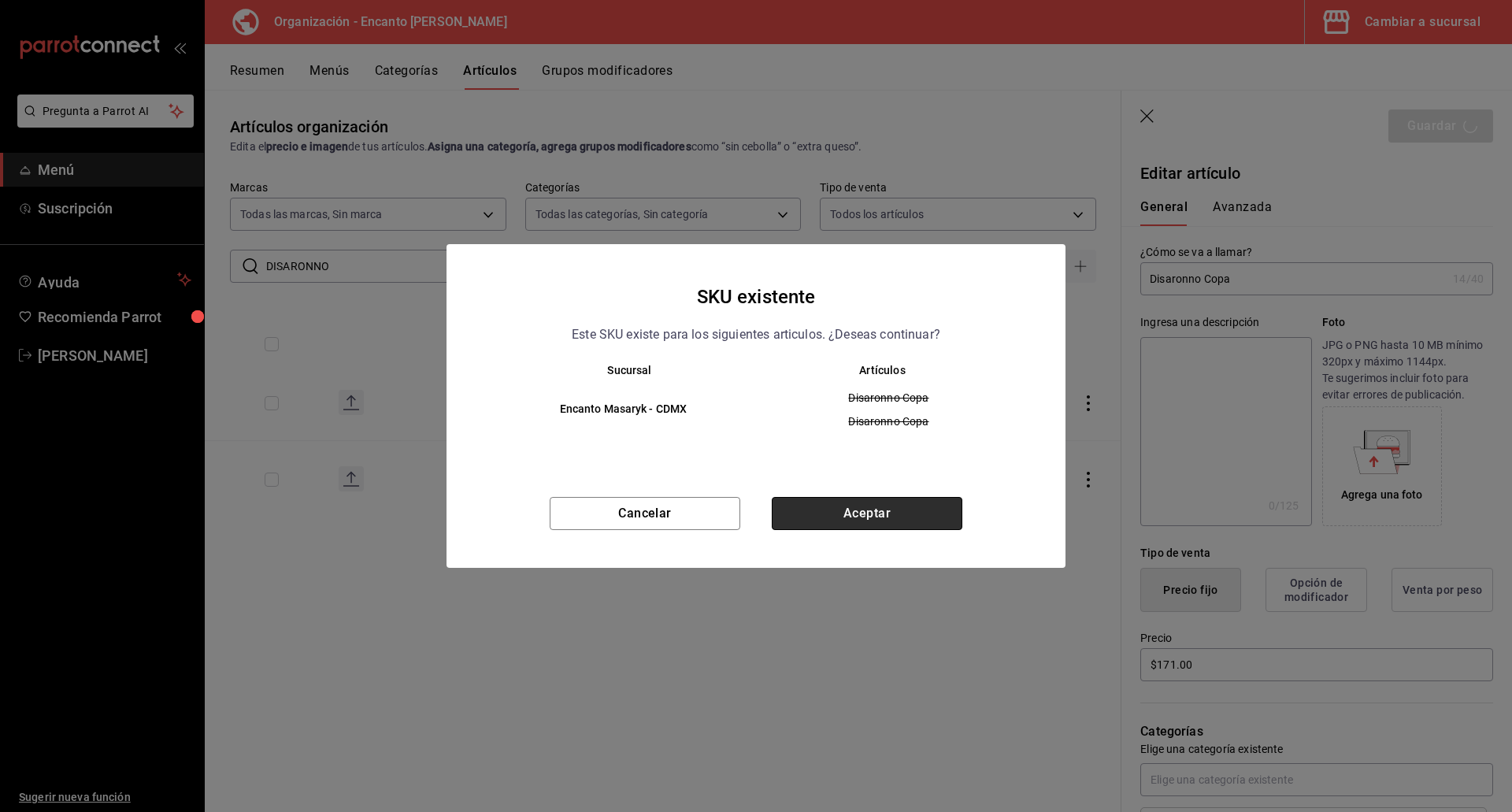
click at [895, 514] on button "Aceptar" at bounding box center [867, 514] width 191 height 33
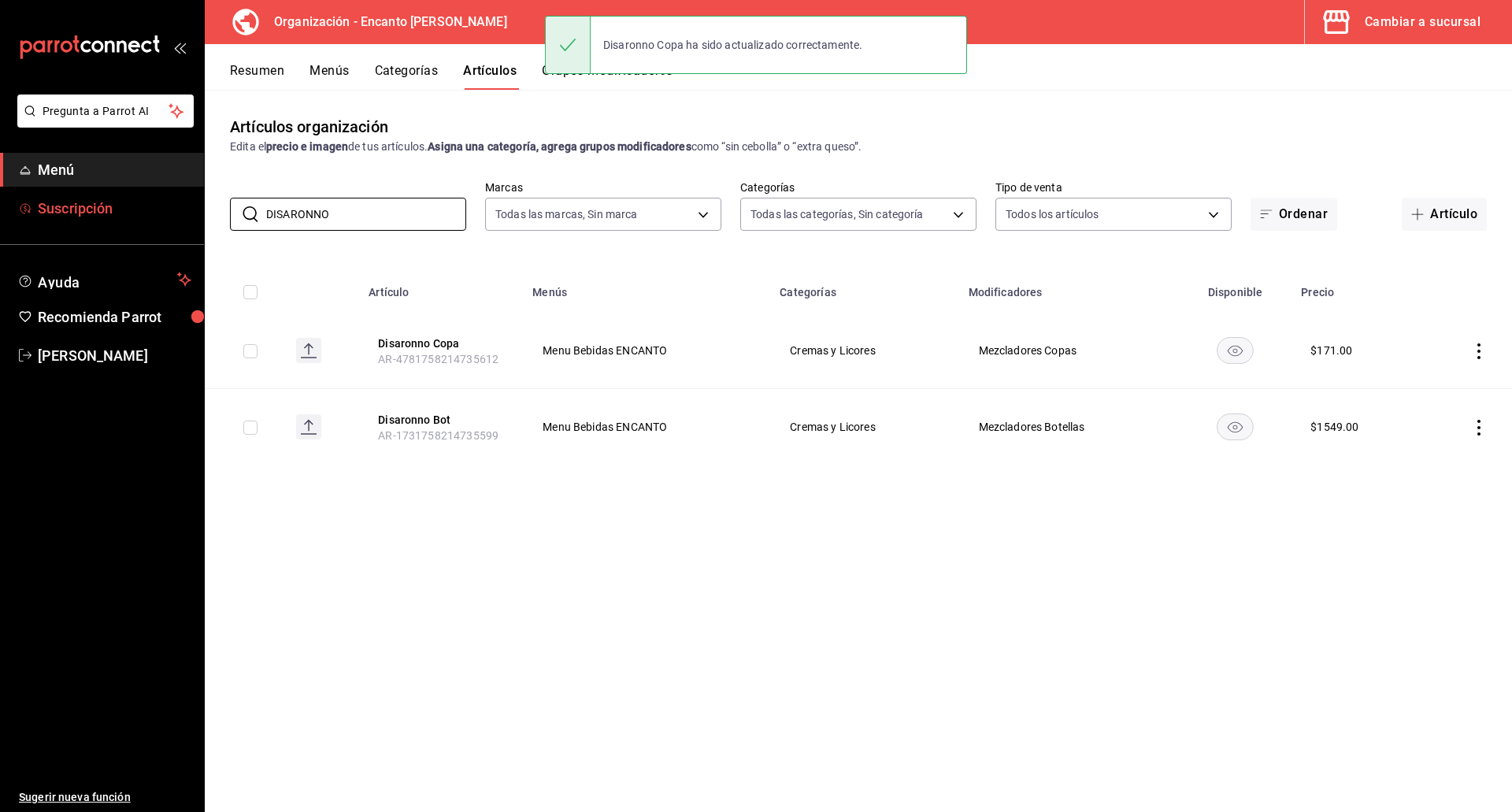
drag, startPoint x: 343, startPoint y: 213, endPoint x: 76, endPoint y: 192, distance: 267.8
click at [76, 192] on div "Pregunta a Parrot AI Menú Suscripción Ayuda Recomienda Parrot Enrique Pérez Pér…" at bounding box center [756, 406] width 1512 height 812
paste input "RAMBUIE 750"
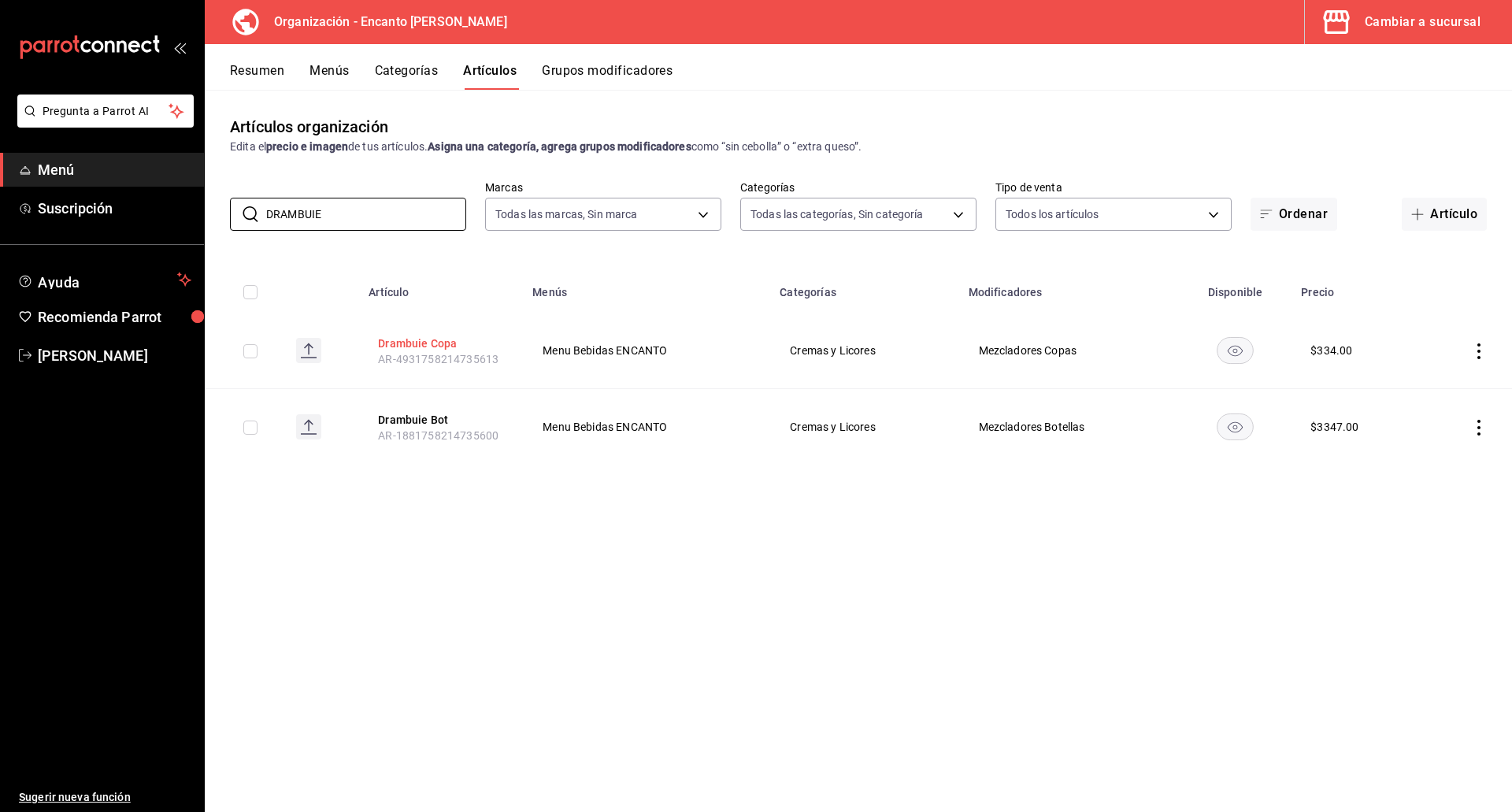
type input "DRAMBUIE"
click at [437, 341] on button "Drambuie Copa" at bounding box center [441, 344] width 126 height 16
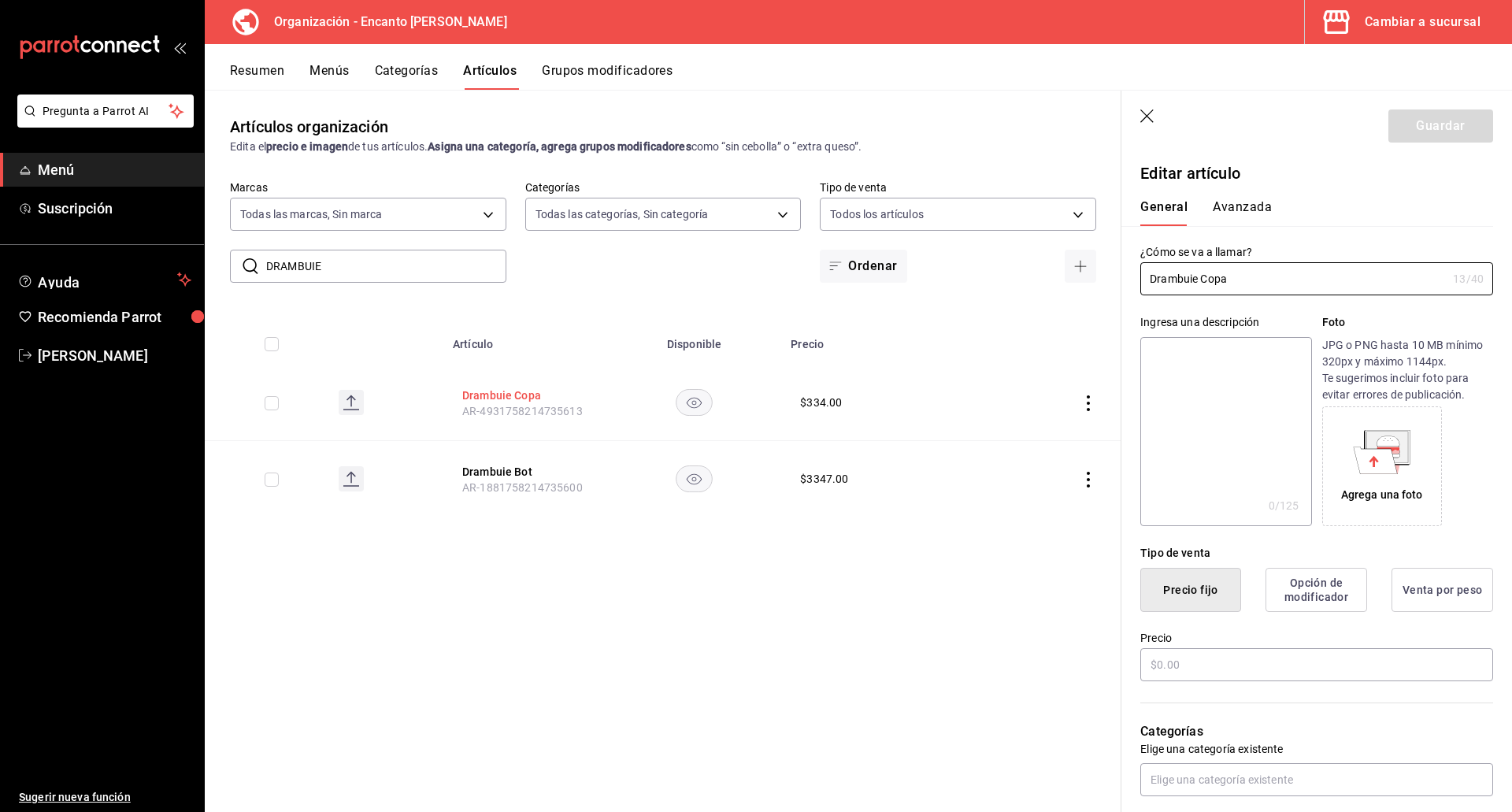
type input "$334.00"
click at [1310, 188] on div "General Avanzada" at bounding box center [1307, 206] width 372 height 41
drag, startPoint x: 370, startPoint y: 270, endPoint x: 179, endPoint y: 265, distance: 191.1
click at [176, 267] on div "Pregunta a Parrot AI Menú Suscripción Ayuda Recomienda Parrot Enrique Pérez Pér…" at bounding box center [756, 406] width 1512 height 812
paste input "FERNET BRANCA 750ML"
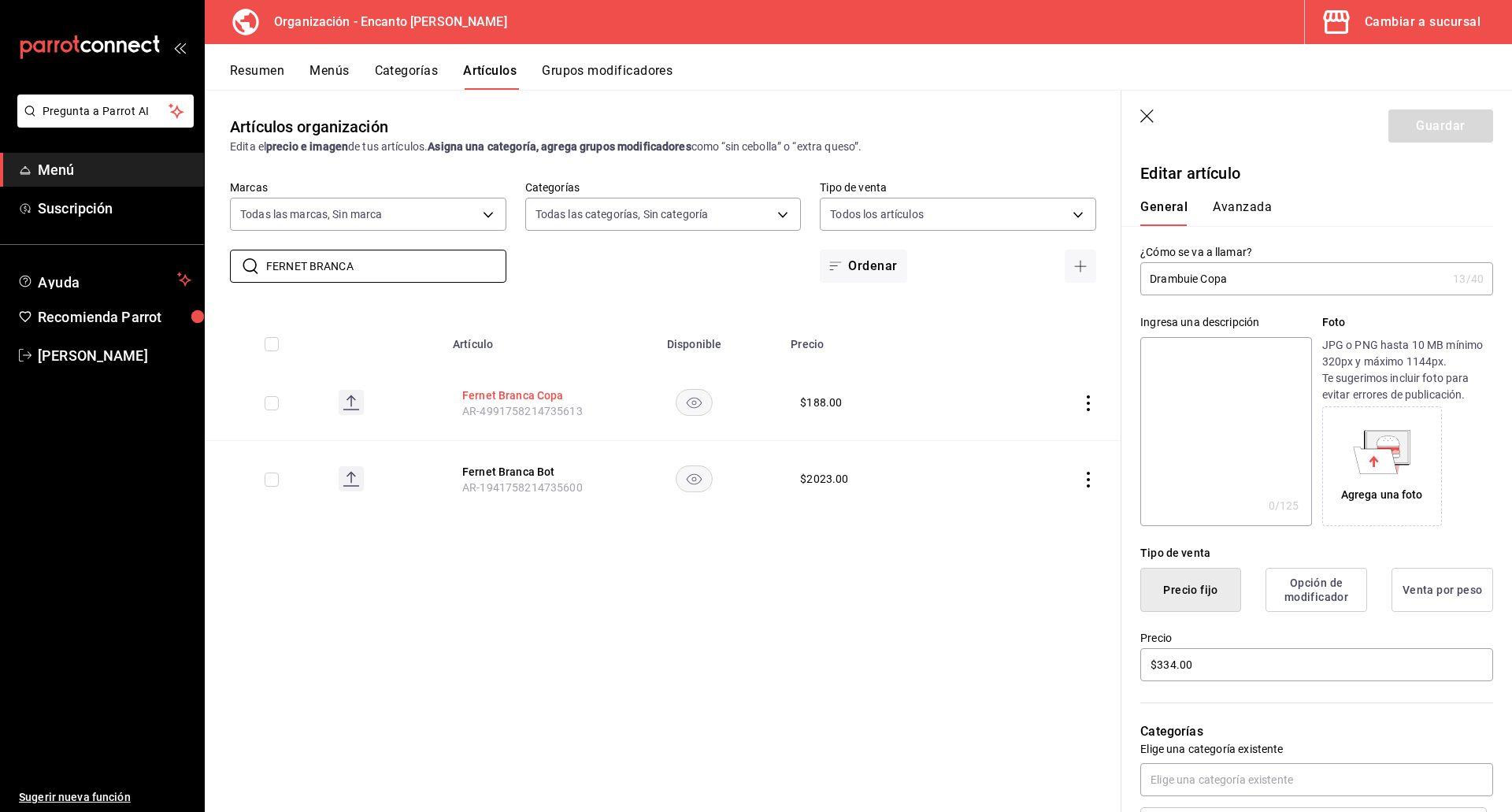
type input "FERNET BRANCA"
click at [481, 389] on button "Fernet Branca Copa" at bounding box center [526, 396] width 126 height 16
click at [1166, 667] on input "$188.00" at bounding box center [1317, 665] width 353 height 33
type input "$189.00"
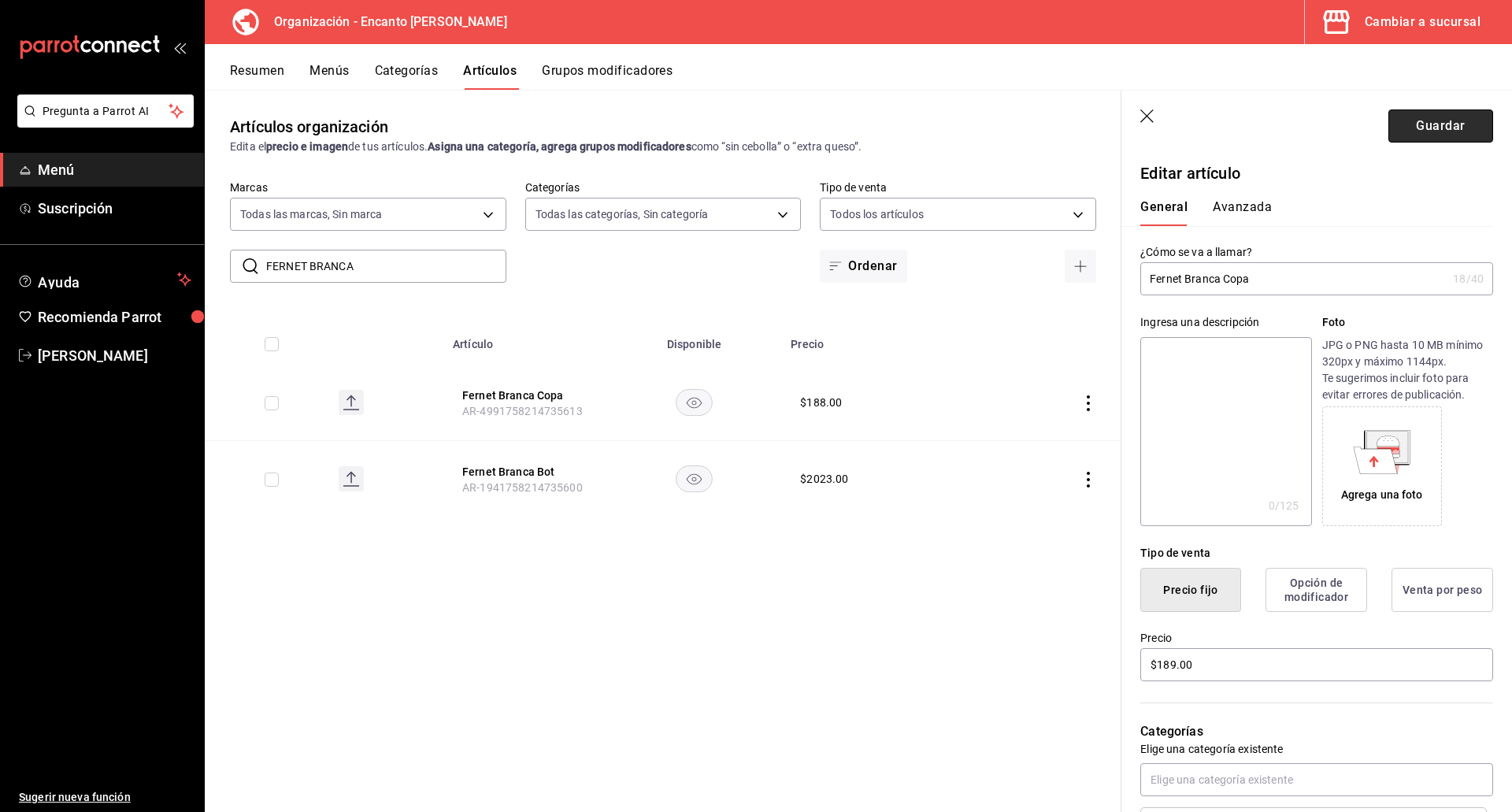
click at [1397, 125] on button "Guardar" at bounding box center [1440, 126] width 105 height 33
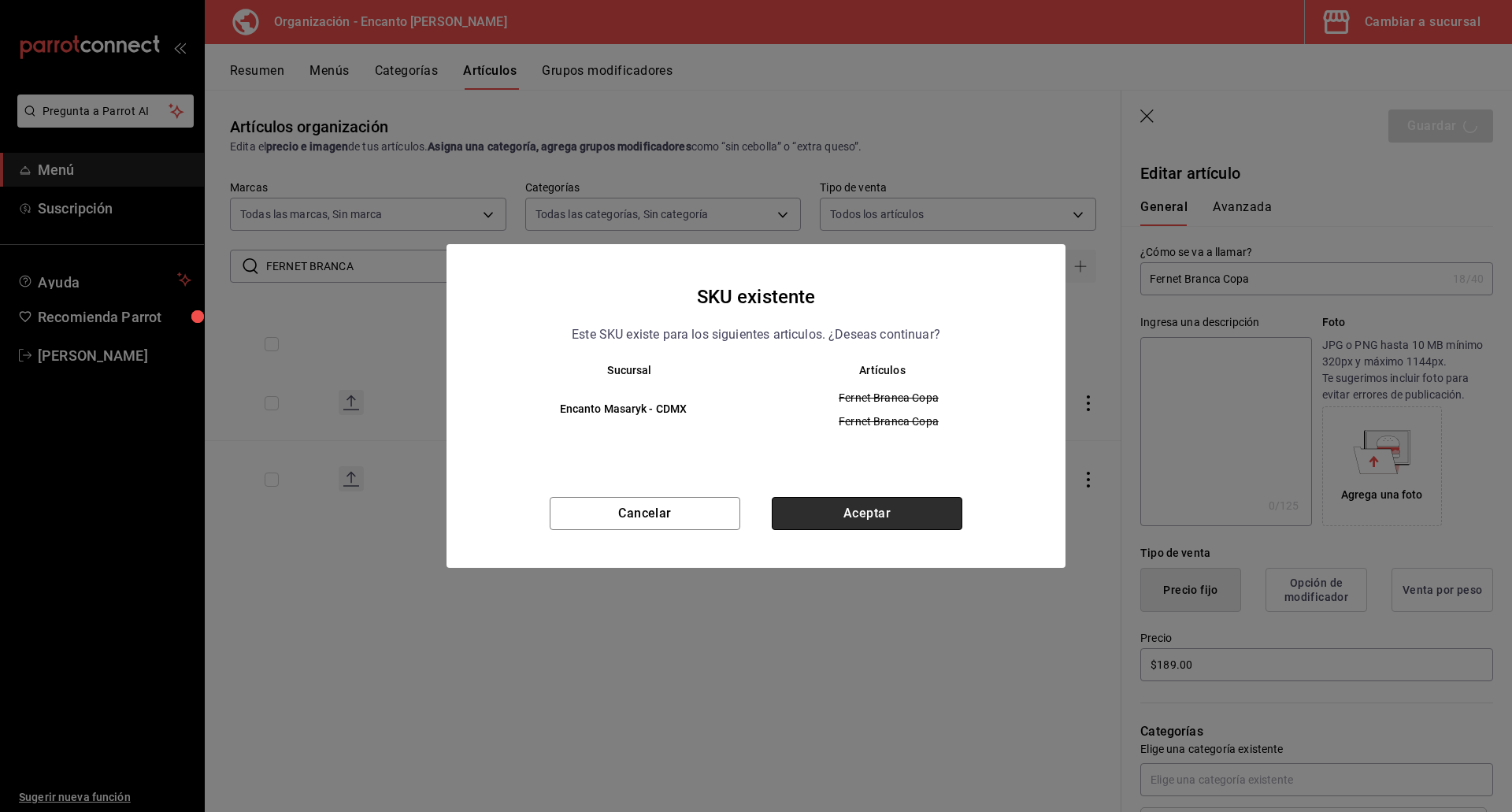
click at [832, 516] on button "Aceptar" at bounding box center [867, 514] width 191 height 33
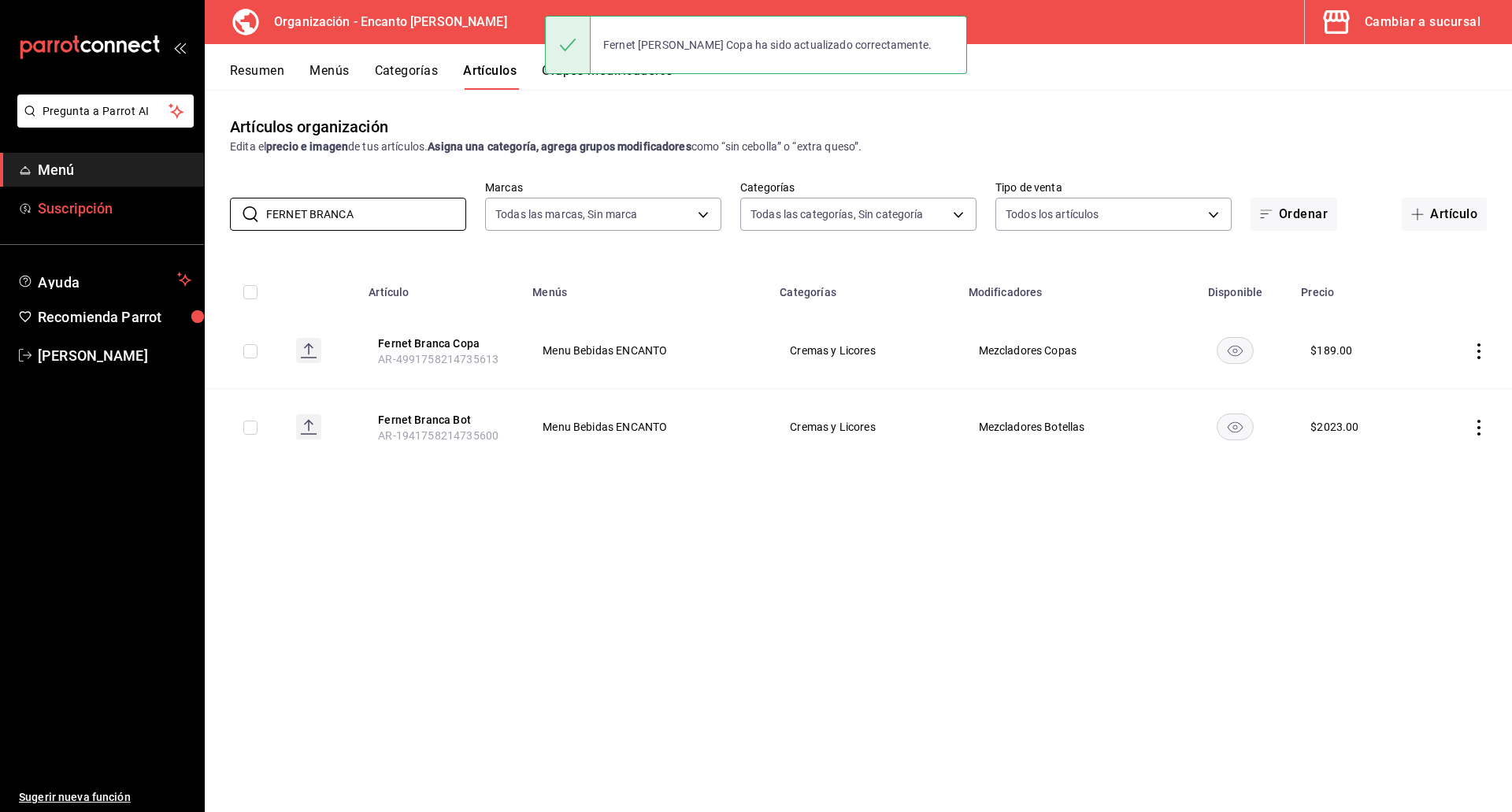
drag, startPoint x: 357, startPoint y: 206, endPoint x: 165, endPoint y: 204, distance: 192.0
click at [165, 204] on div "Pregunta a Parrot AI Menú Suscripción Ayuda Recomienda Parrot Enrique Pérez Pér…" at bounding box center [756, 406] width 1512 height 812
paste input "LAMINGO CURAZAO 1L"
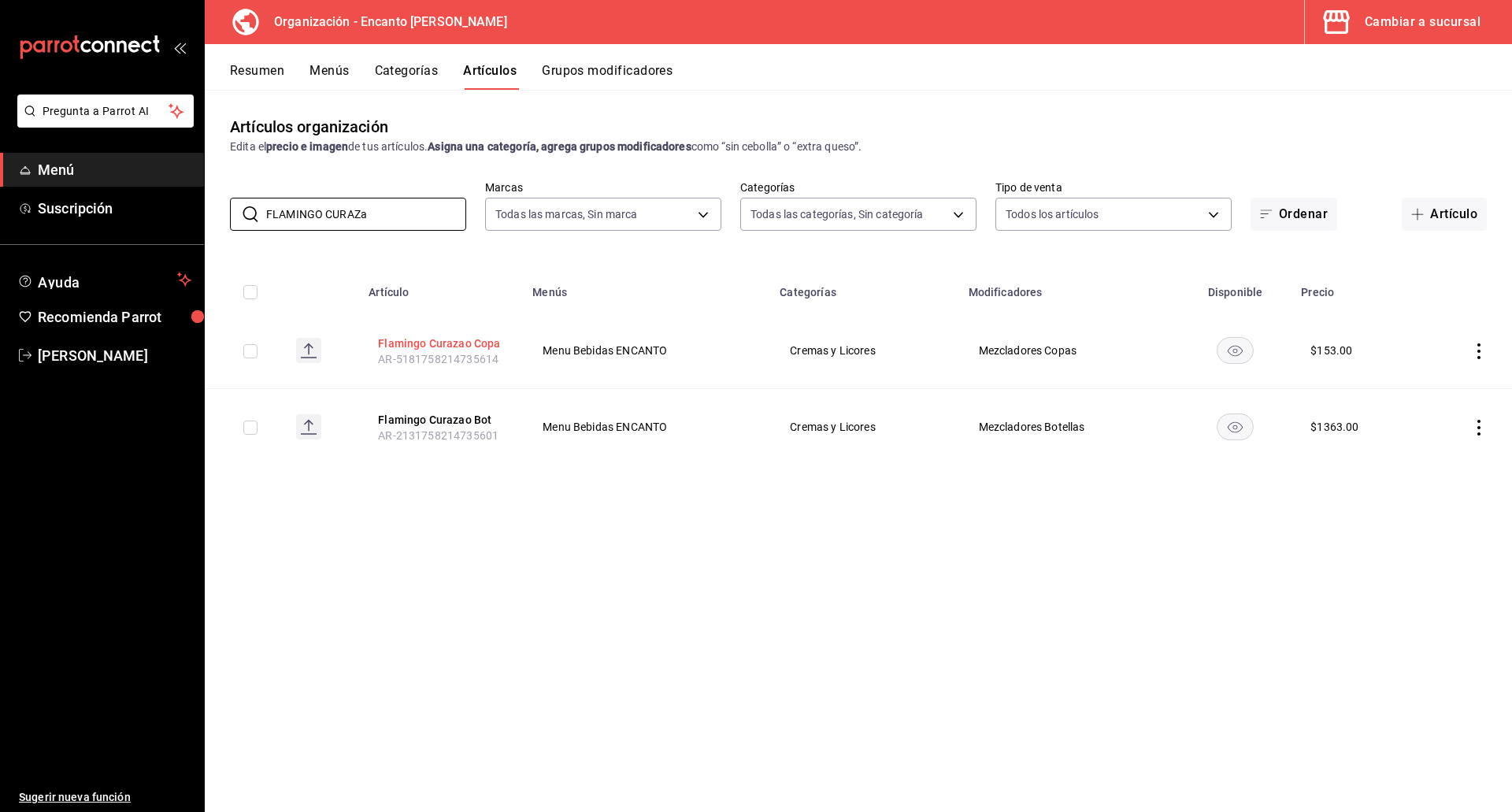
type input "FLAMINGO CURAZa"
click at [457, 348] on button "Flamingo Curazao Copa" at bounding box center [441, 344] width 126 height 16
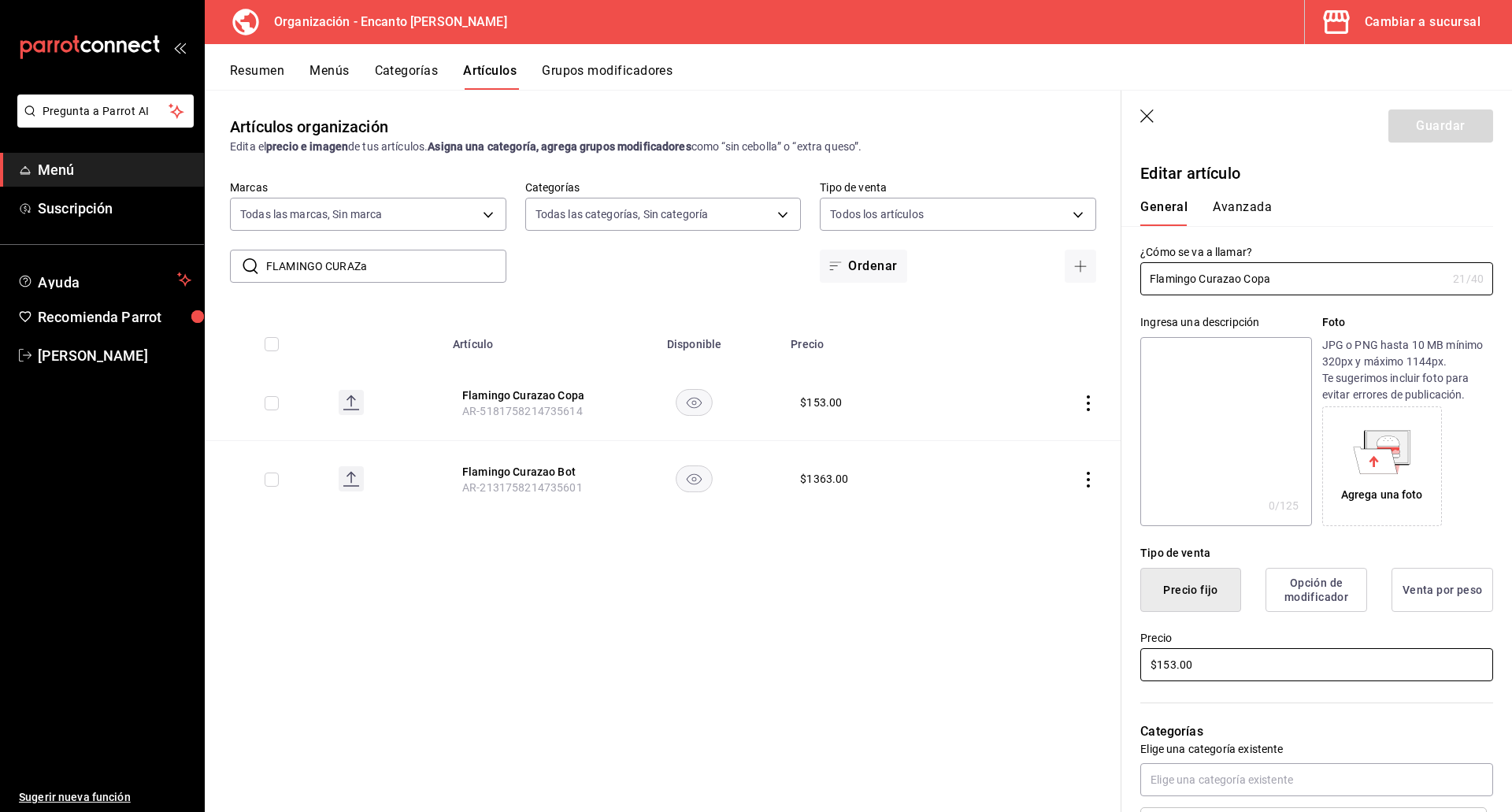
click at [1172, 665] on input "$153.00" at bounding box center [1317, 665] width 353 height 33
type input "$154.00"
click at [1401, 125] on button "Guardar" at bounding box center [1440, 126] width 105 height 33
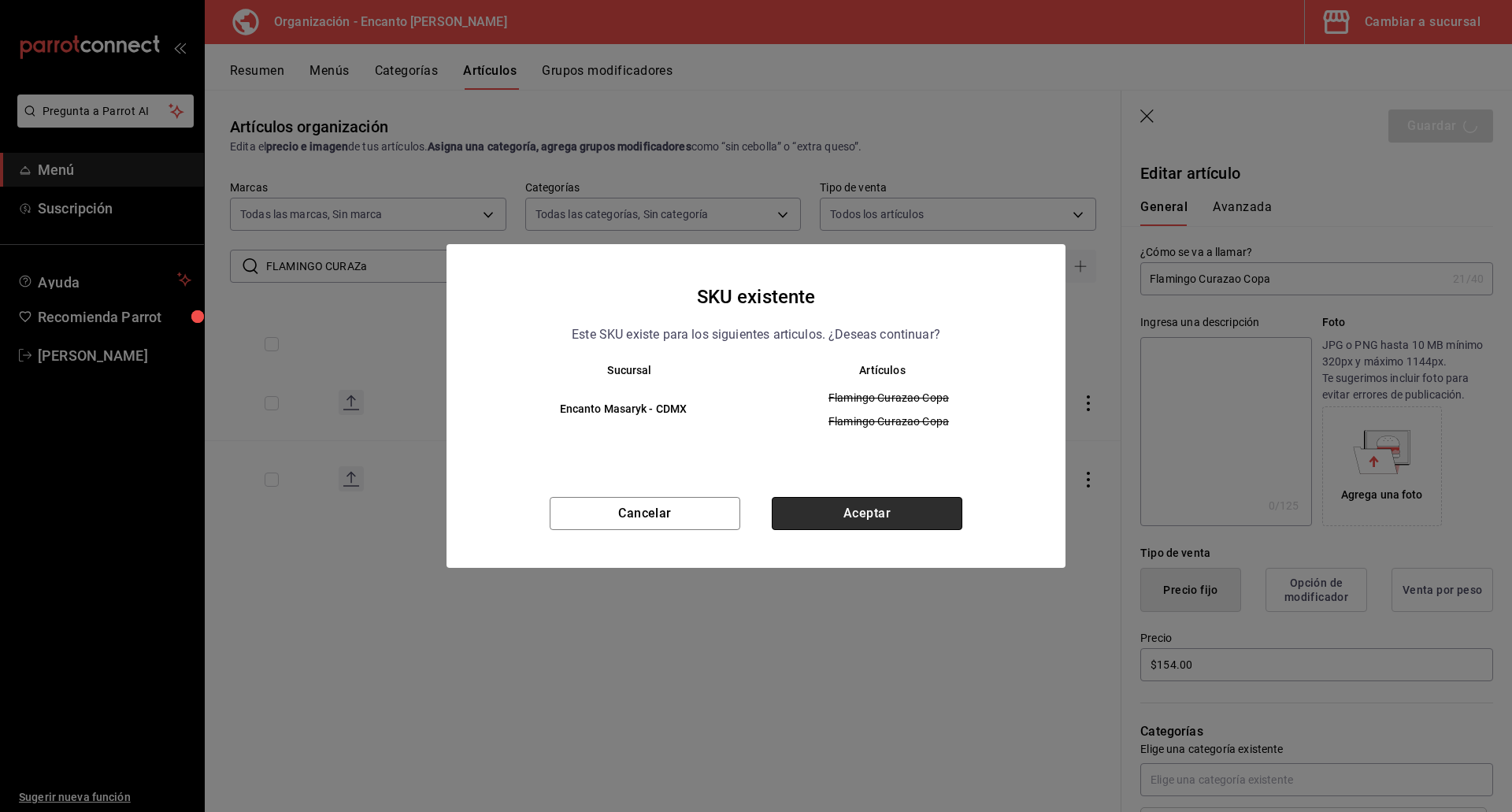
click at [943, 519] on button "Aceptar" at bounding box center [867, 514] width 191 height 33
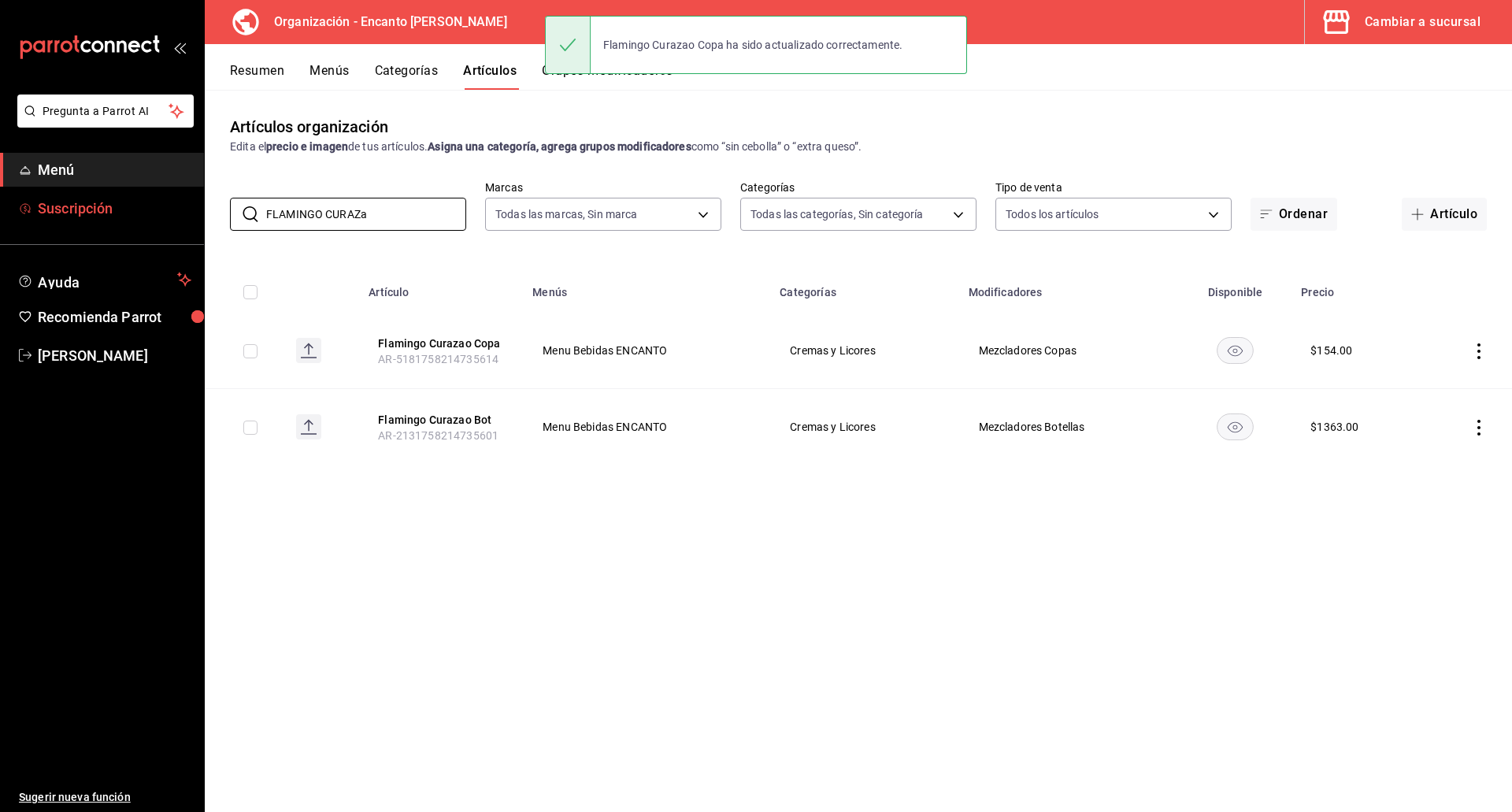
drag, startPoint x: 376, startPoint y: 209, endPoint x: 141, endPoint y: 201, distance: 235.1
click at [141, 201] on div "Pregunta a Parrot AI Menú Suscripción Ayuda Recomienda Parrot Enrique Pérez Pér…" at bounding box center [756, 406] width 1512 height 812
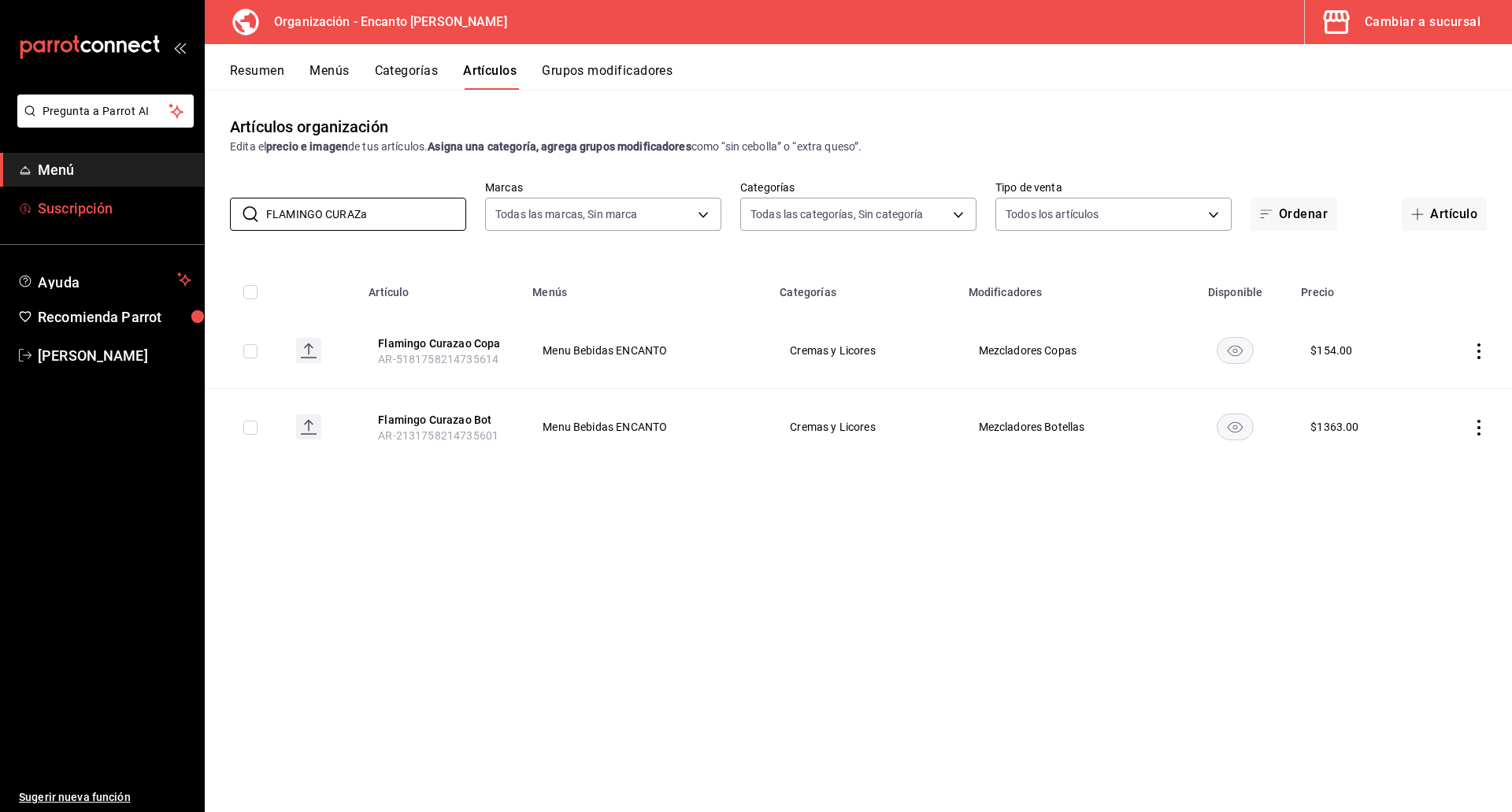
paste input "RANGELICO 700ML"
type input "FRANGELICO"
click at [414, 341] on button "Frangelico Copa" at bounding box center [441, 344] width 126 height 16
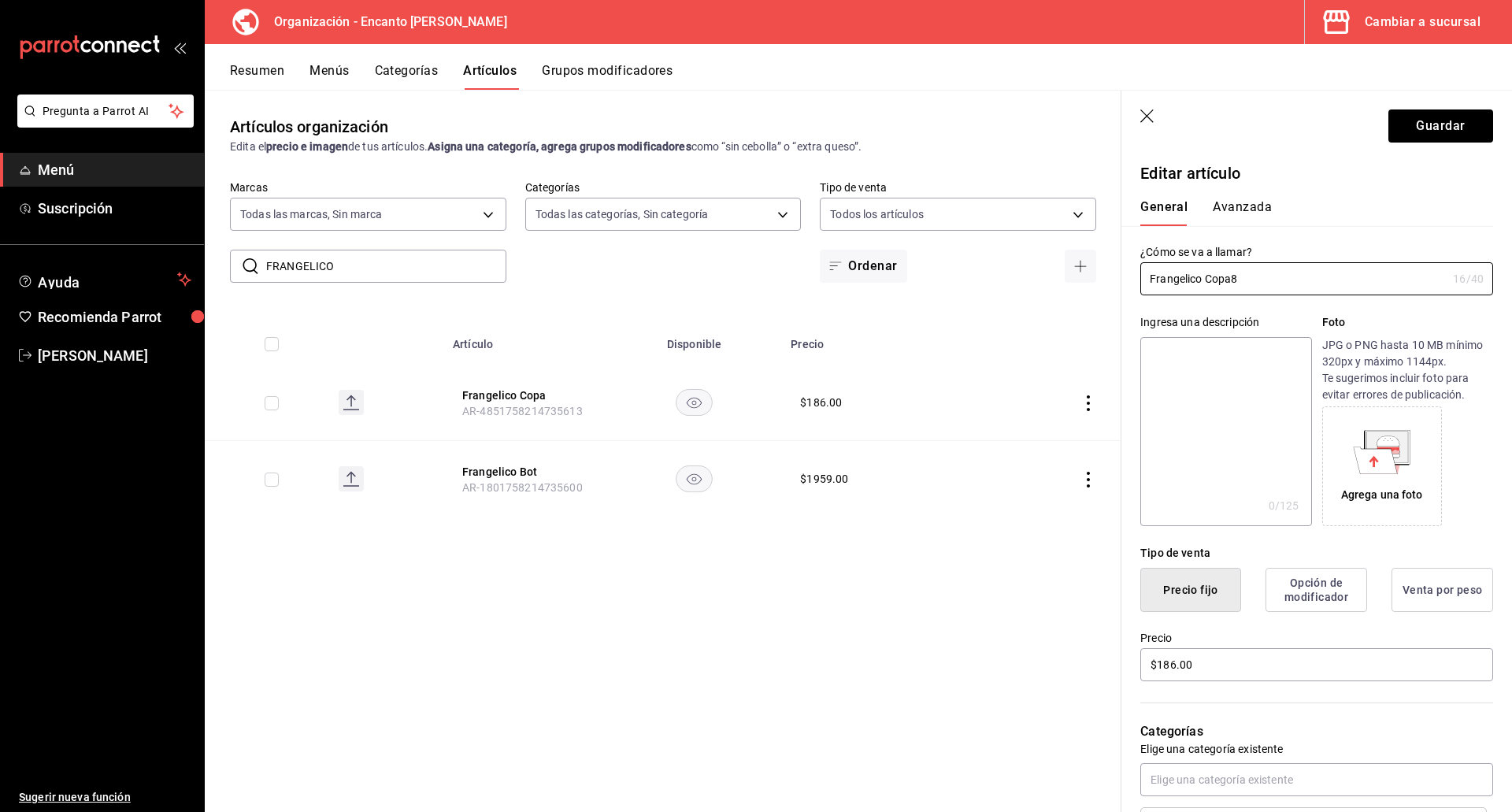
type input "Frangelico Copa"
click at [1210, 672] on input "$186.00" at bounding box center [1317, 665] width 353 height 33
type input "$187.00"
click at [1405, 138] on button "Guardar" at bounding box center [1440, 126] width 105 height 33
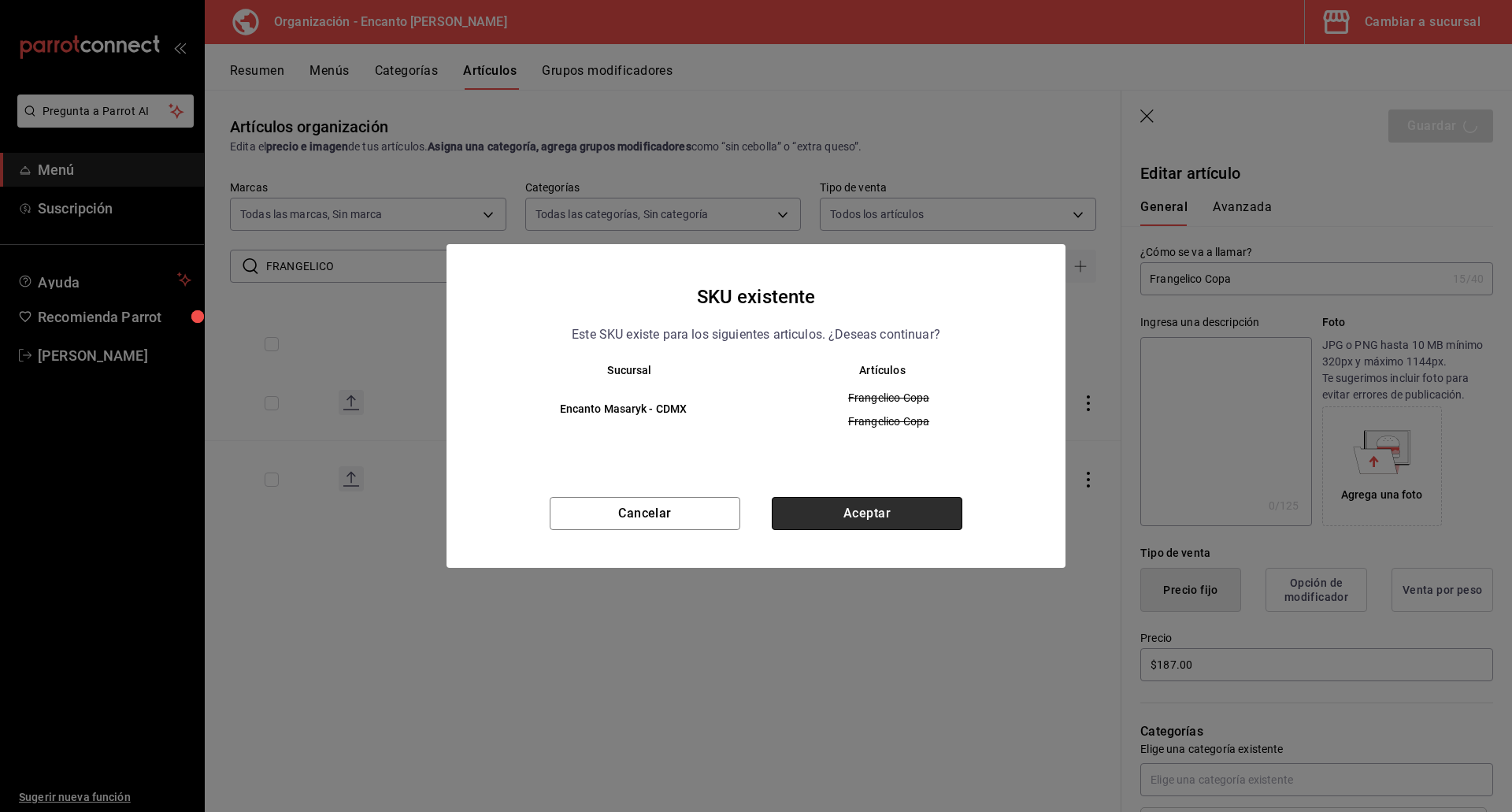
click at [841, 527] on button "Aceptar" at bounding box center [867, 514] width 191 height 33
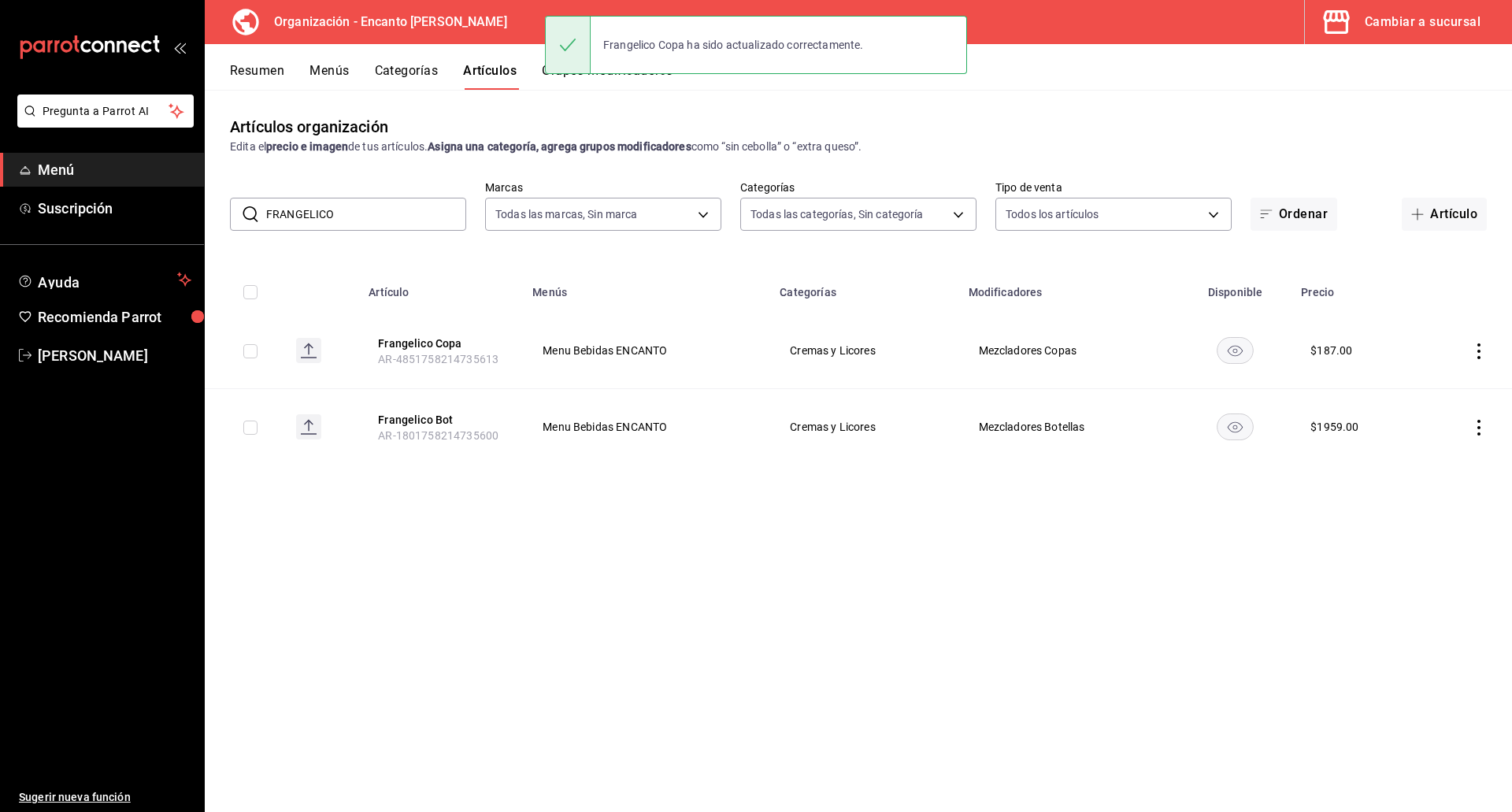
drag, startPoint x: 420, startPoint y: 225, endPoint x: 232, endPoint y: 207, distance: 188.9
click at [232, 207] on div "​ FRANGELICO ​" at bounding box center [348, 214] width 236 height 33
paste input "GRAND MARNIER 700ML"
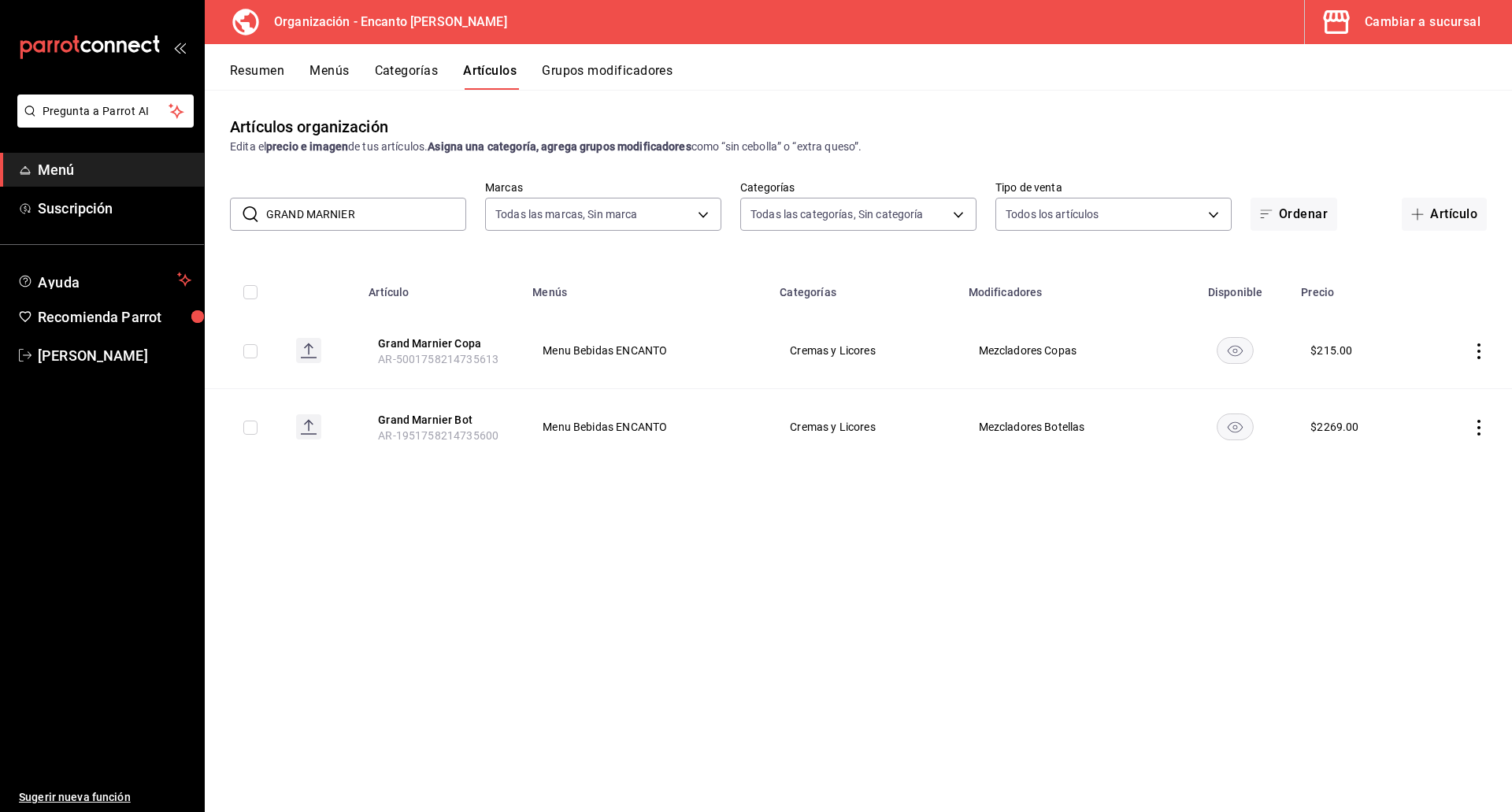
click at [370, 219] on input "GRAND MARNIER" at bounding box center [366, 214] width 200 height 32
drag, startPoint x: 370, startPoint y: 219, endPoint x: 232, endPoint y: 222, distance: 138.0
click at [232, 222] on div "​ GRAND MARNIER ​" at bounding box center [348, 214] width 236 height 33
paste input "GRAPPA PIAVE 700ML"
type input "GRAPPA PIAVE"
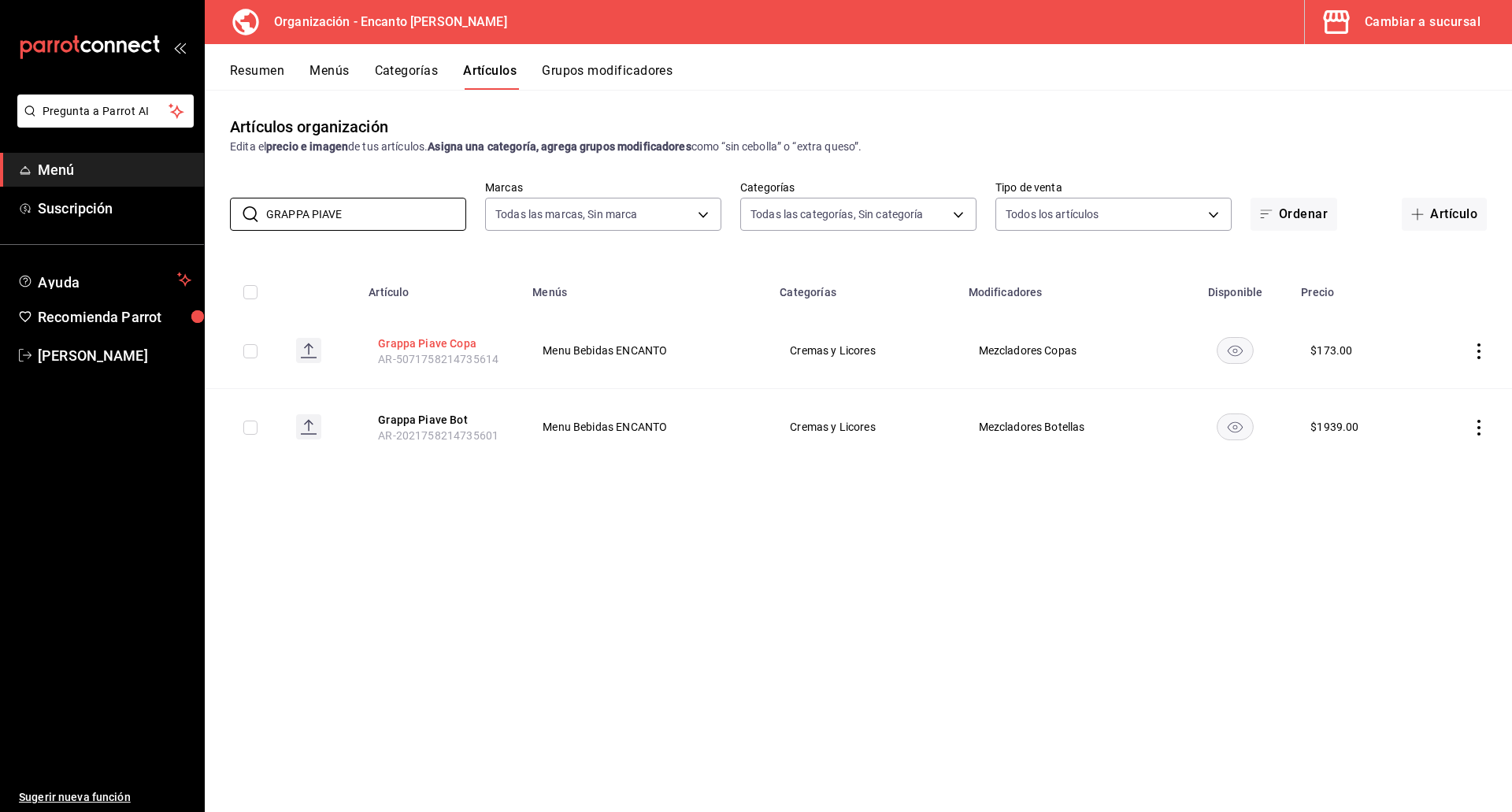
click at [407, 336] on button "Grappa Piave Copa" at bounding box center [441, 344] width 126 height 16
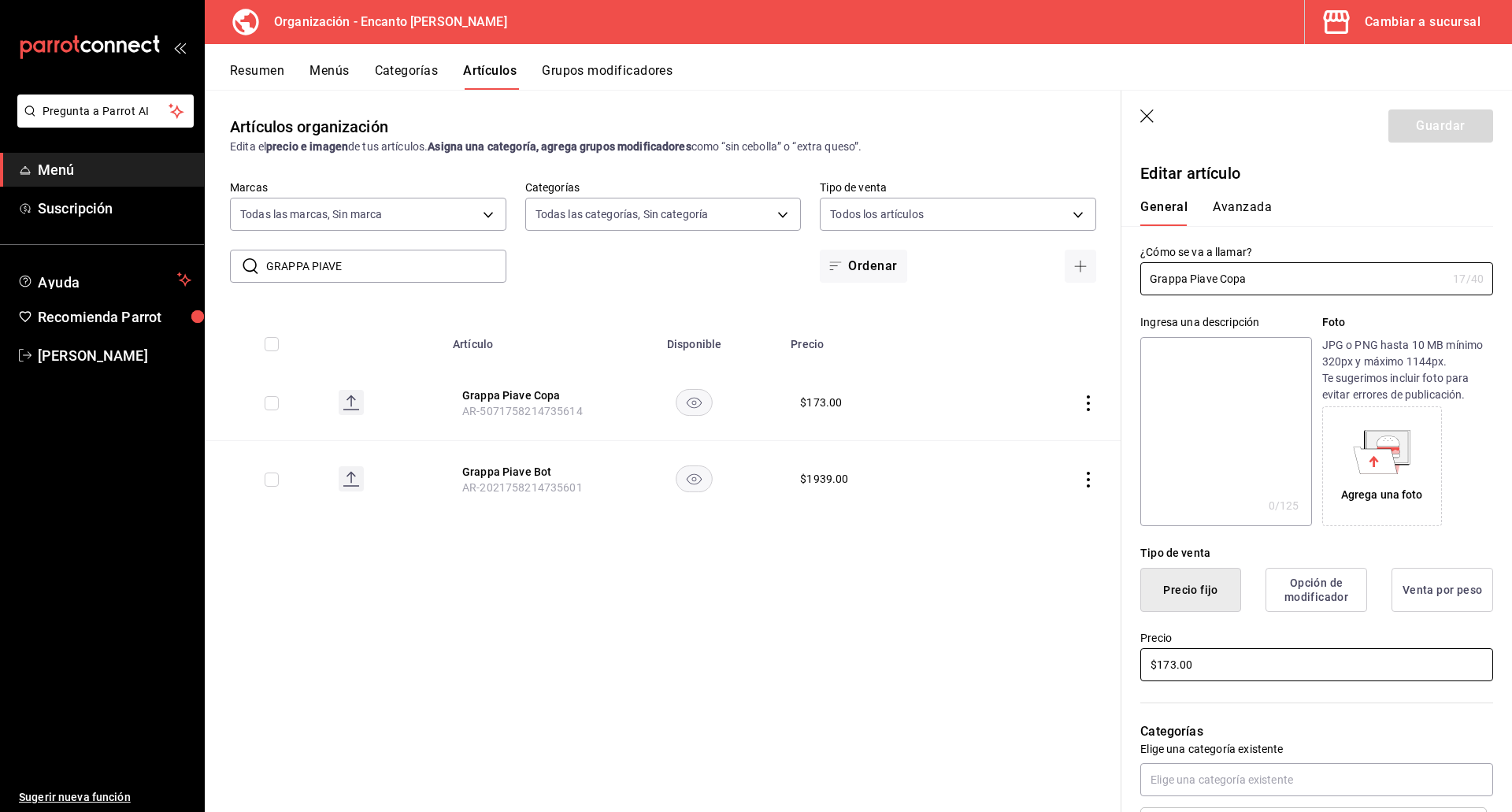
click at [1176, 663] on input "$173.00" at bounding box center [1317, 665] width 353 height 33
type input "$174.00"
click at [1417, 132] on button "Guardar" at bounding box center [1440, 126] width 105 height 33
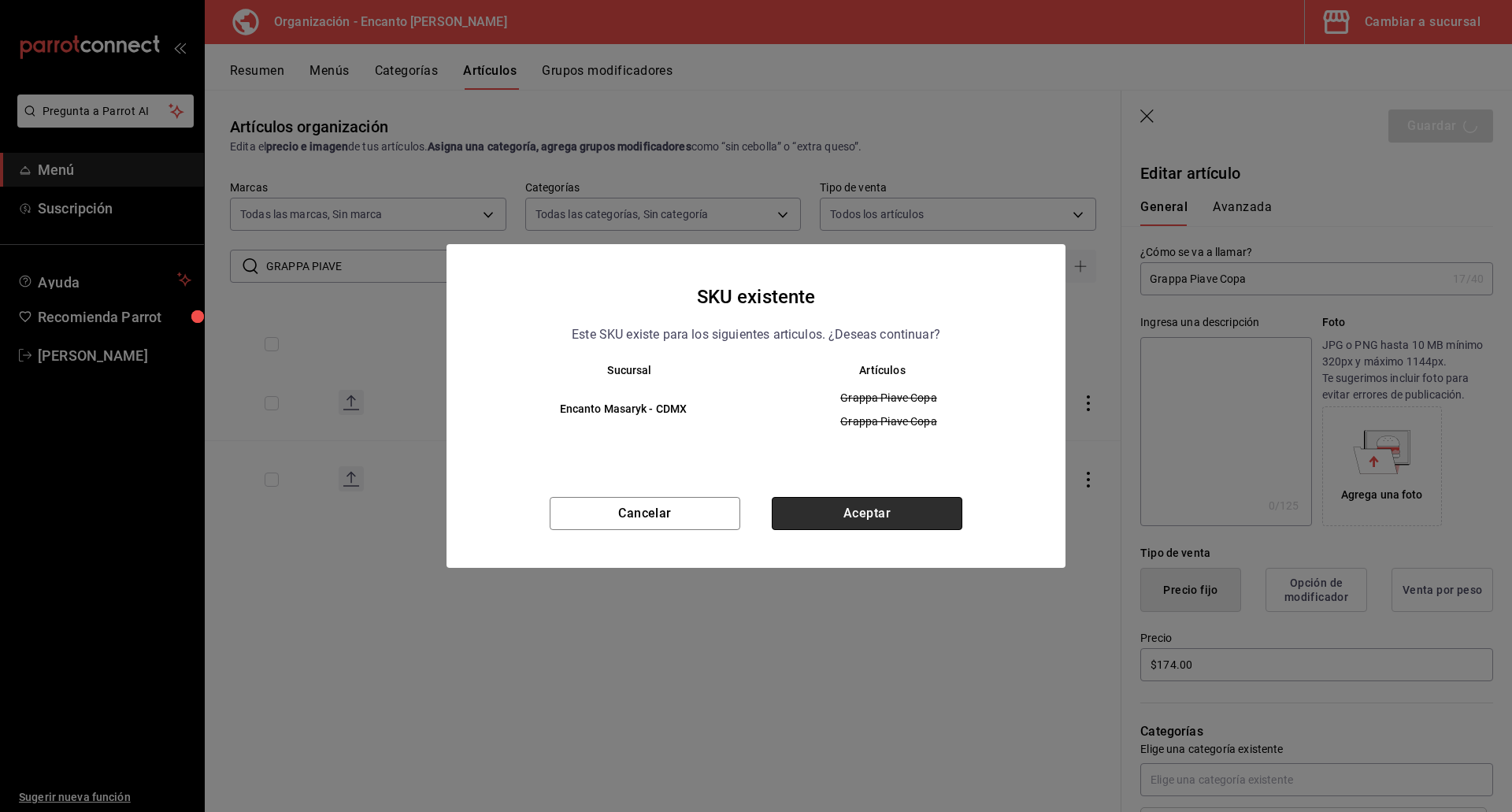
click at [905, 503] on button "Aceptar" at bounding box center [867, 514] width 191 height 33
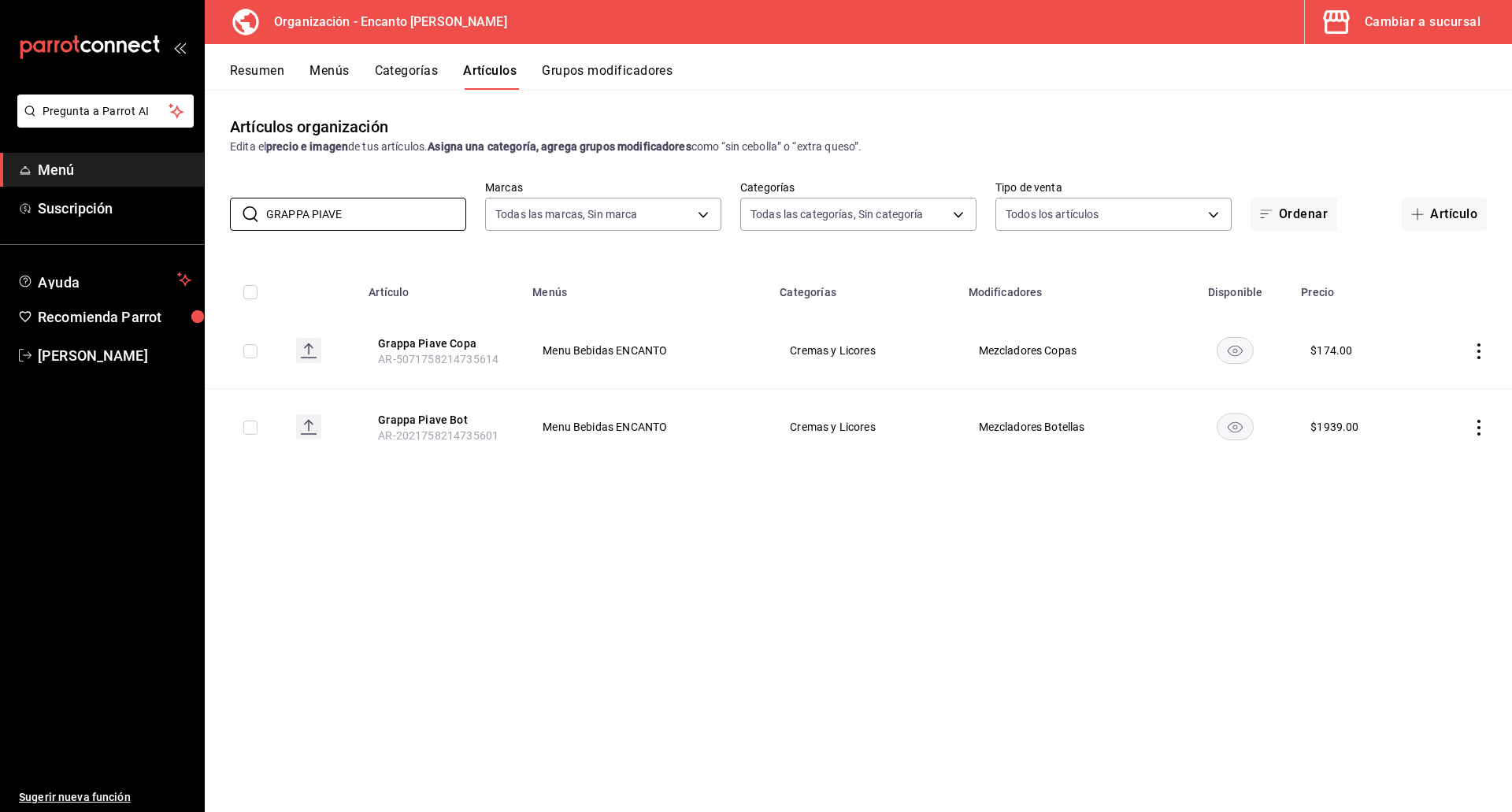
drag, startPoint x: 373, startPoint y: 218, endPoint x: 114, endPoint y: 229, distance: 259.2
click at [114, 229] on div "Pregunta a Parrot AI Menú Suscripción Ayuda Recomienda Parrot Enrique Pérez Pér…" at bounding box center [756, 406] width 1512 height 812
paste input "HPNOTIQ 750ML"
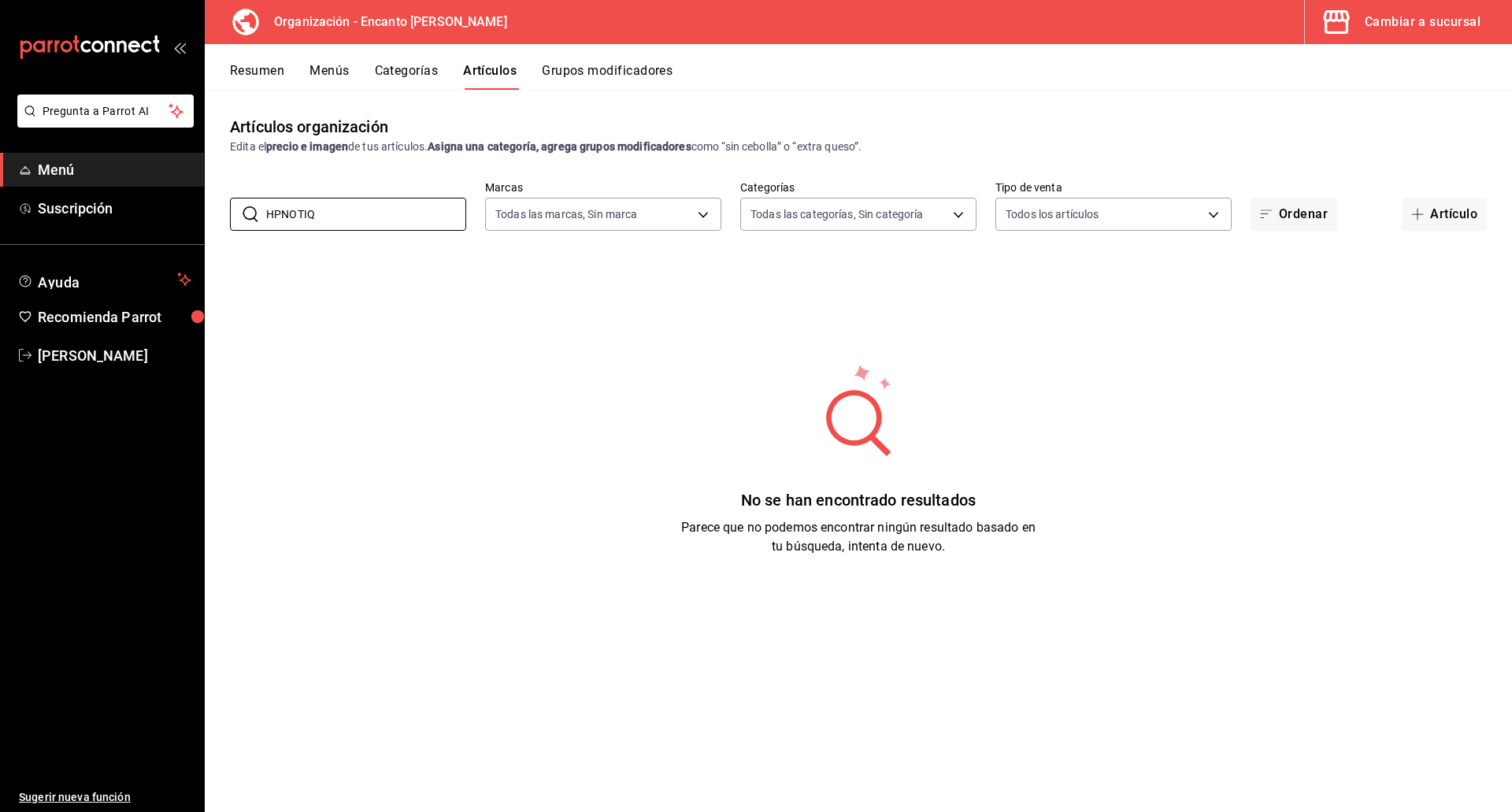
type input "HPNOTIQ"
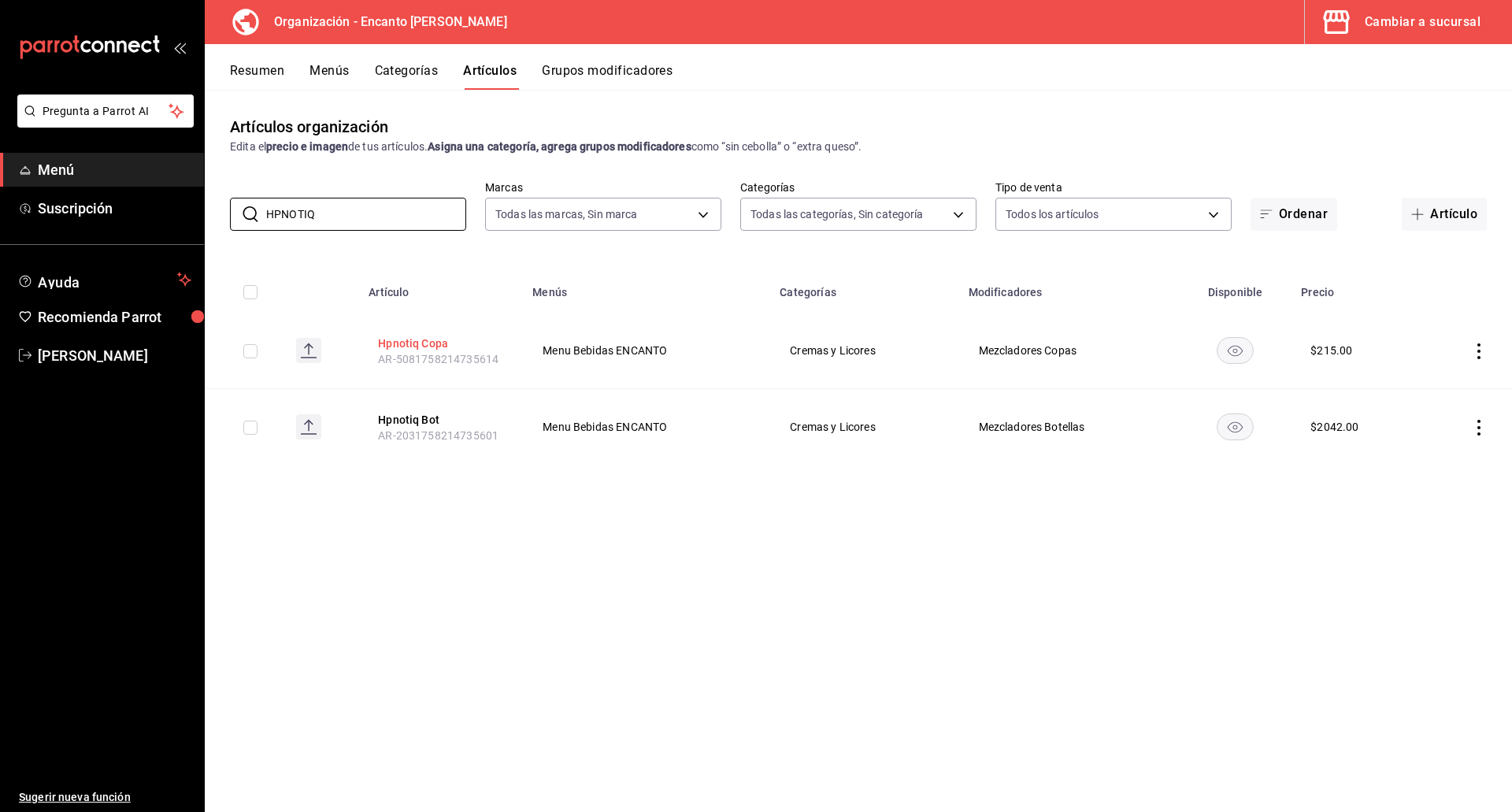
click at [394, 339] on button "Hpnotiq Copa" at bounding box center [441, 344] width 126 height 16
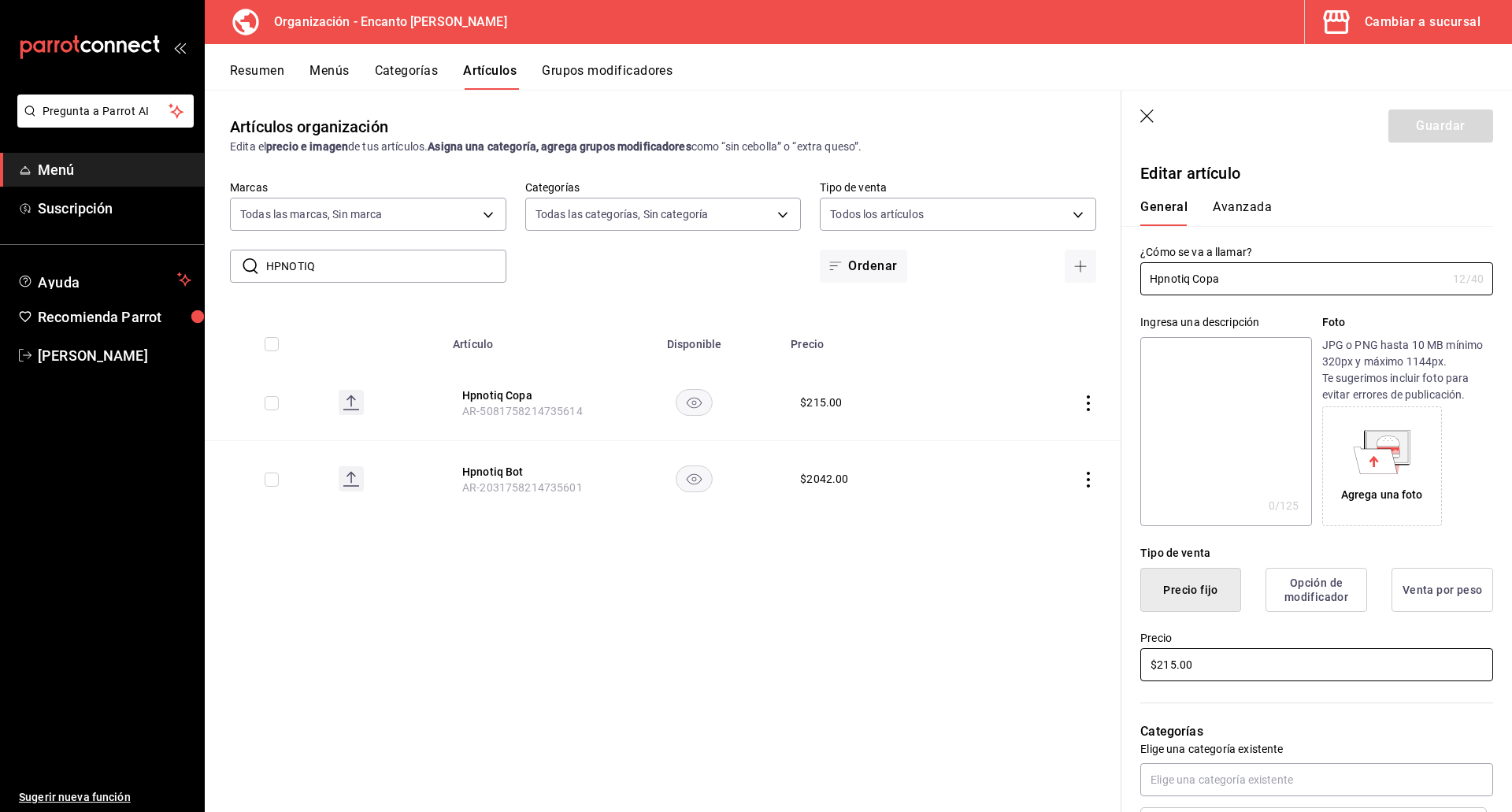
click at [1207, 672] on input "$215.00" at bounding box center [1317, 665] width 353 height 33
type input "$216.00"
drag, startPoint x: 1432, startPoint y: 131, endPoint x: 1424, endPoint y: 129, distance: 8.2
click at [1428, 129] on button "Guardar" at bounding box center [1440, 126] width 105 height 33
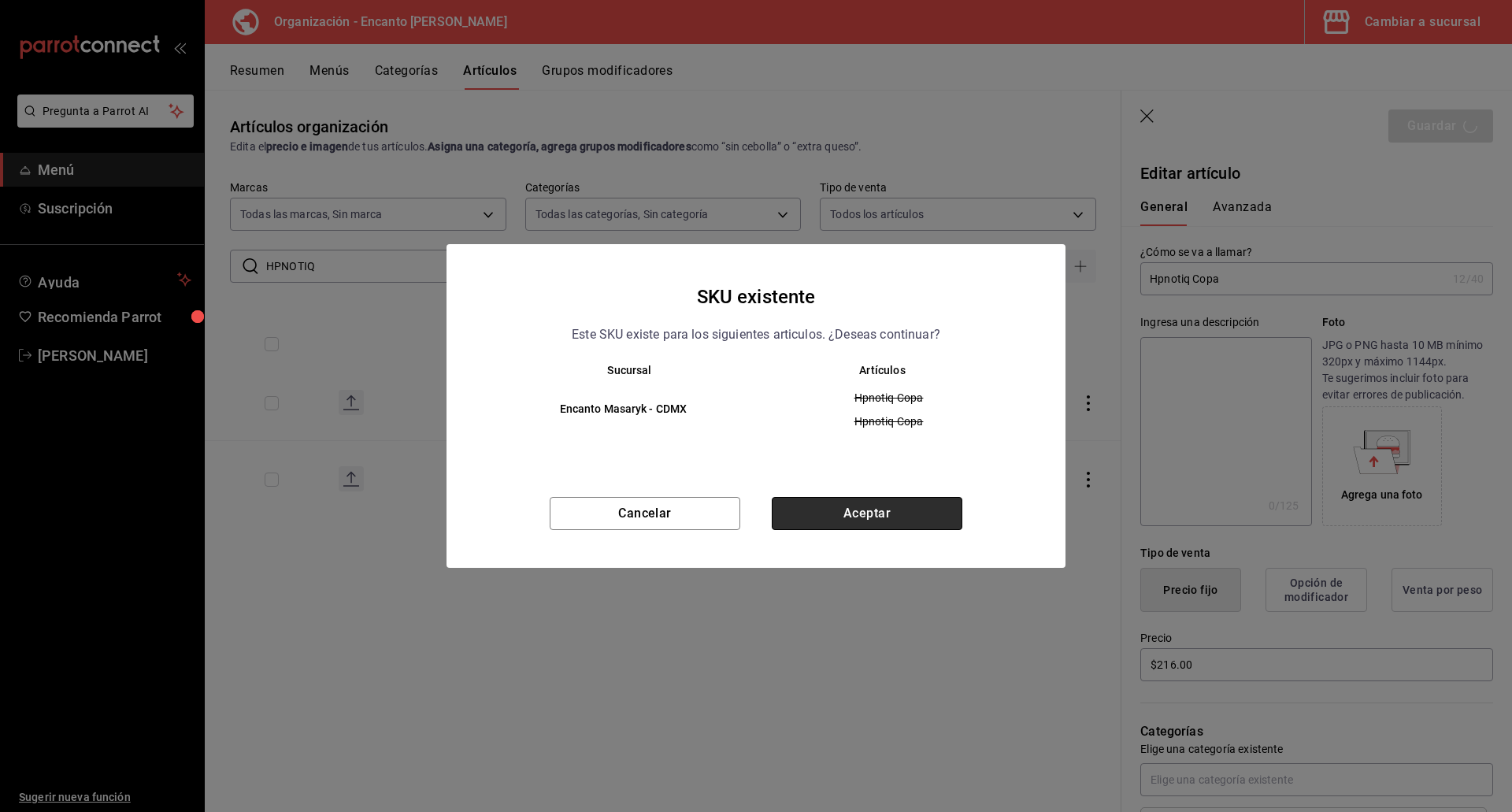
click at [841, 516] on button "Aceptar" at bounding box center [867, 514] width 191 height 33
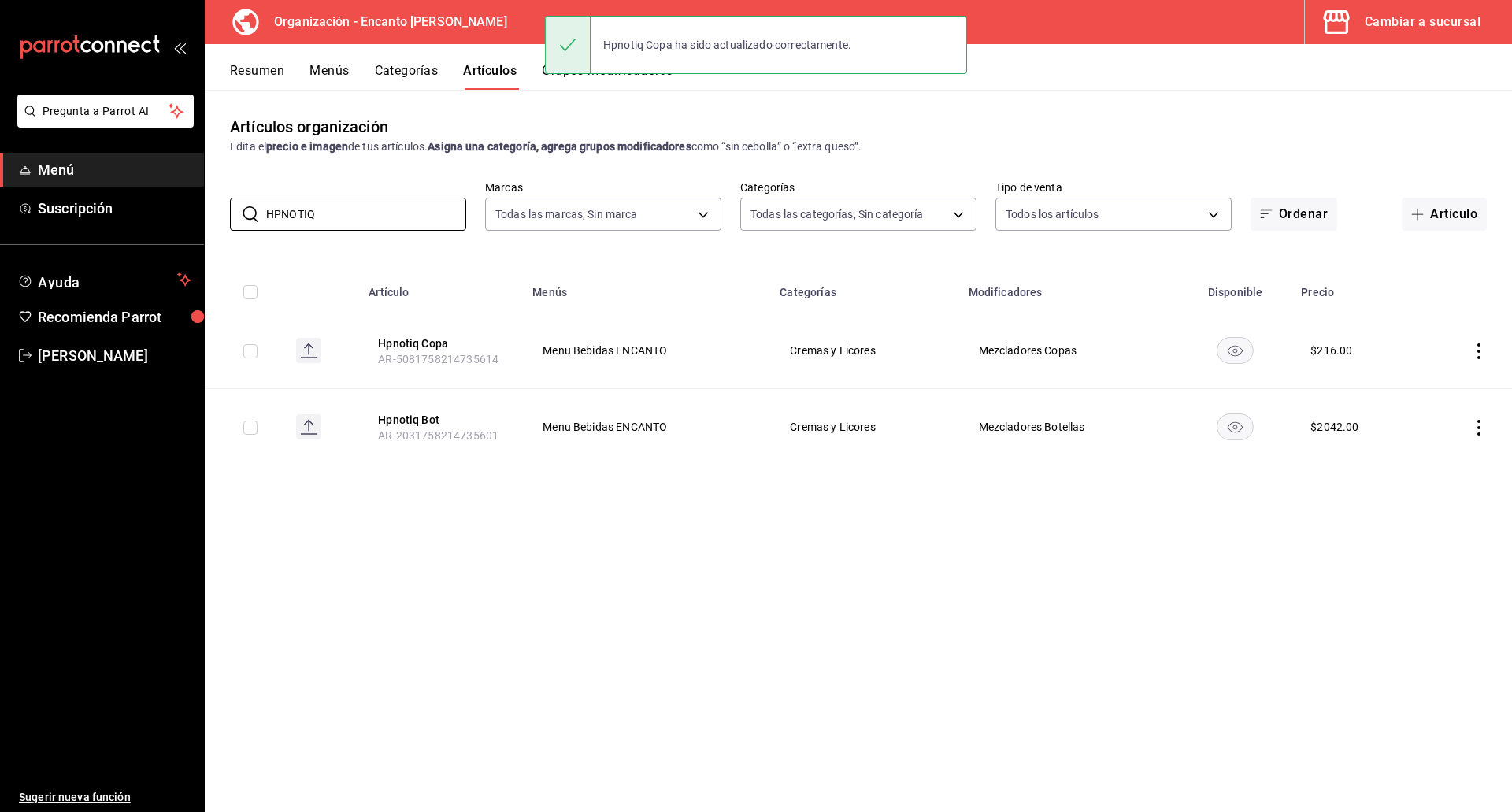
drag, startPoint x: 339, startPoint y: 218, endPoint x: 215, endPoint y: 201, distance: 125.2
click at [215, 201] on div "​ HPNOTIQ ​ Marcas Todas las marcas, Sin marca c481bb78-10fa-47ce-ac99-feac7239…" at bounding box center [858, 206] width 1307 height 50
paste input "JAGERMEISTER 700ML"
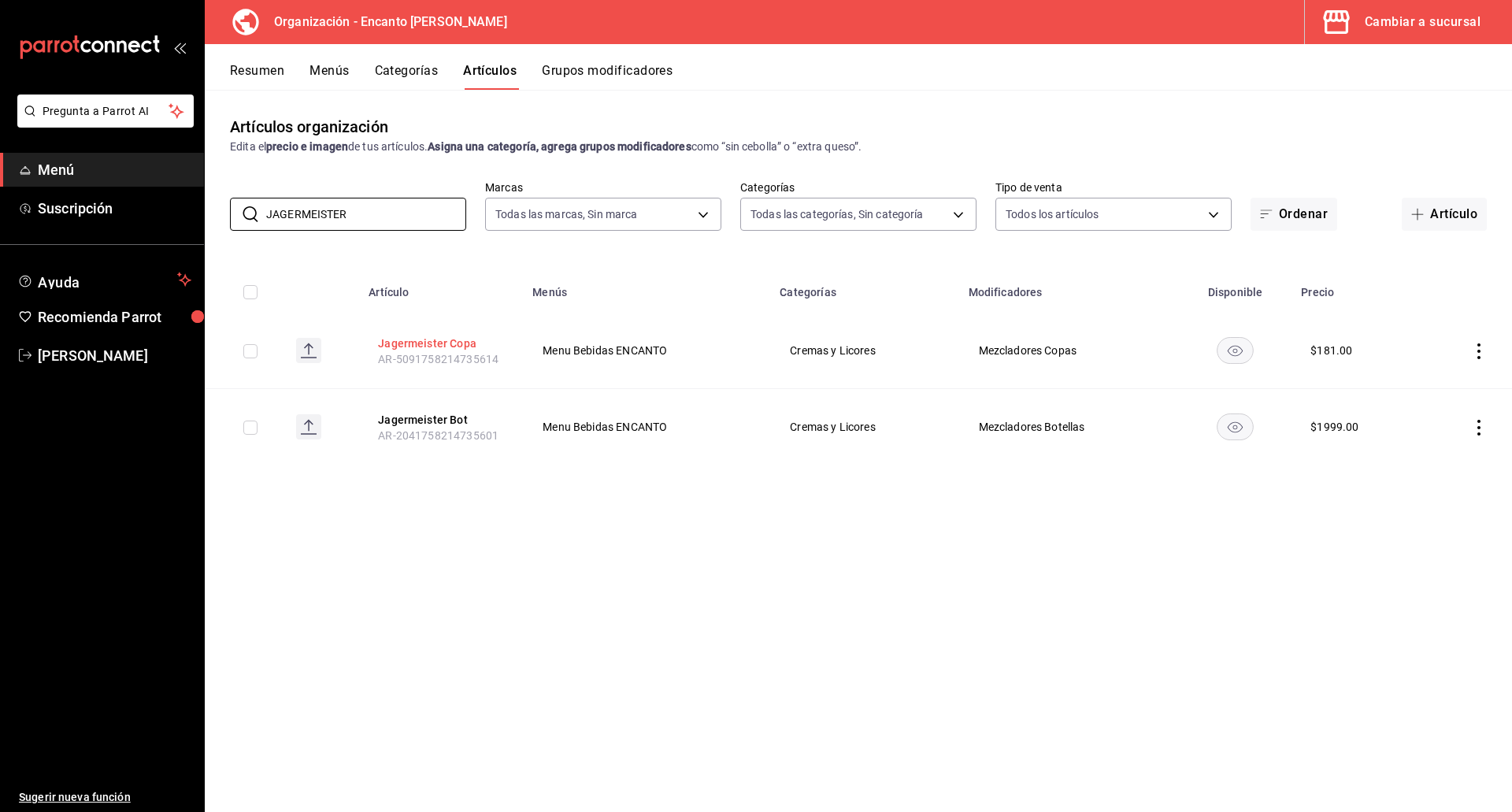
type input "JAGERMEISTER"
click at [411, 337] on button "Jagermeister Copa" at bounding box center [441, 344] width 126 height 16
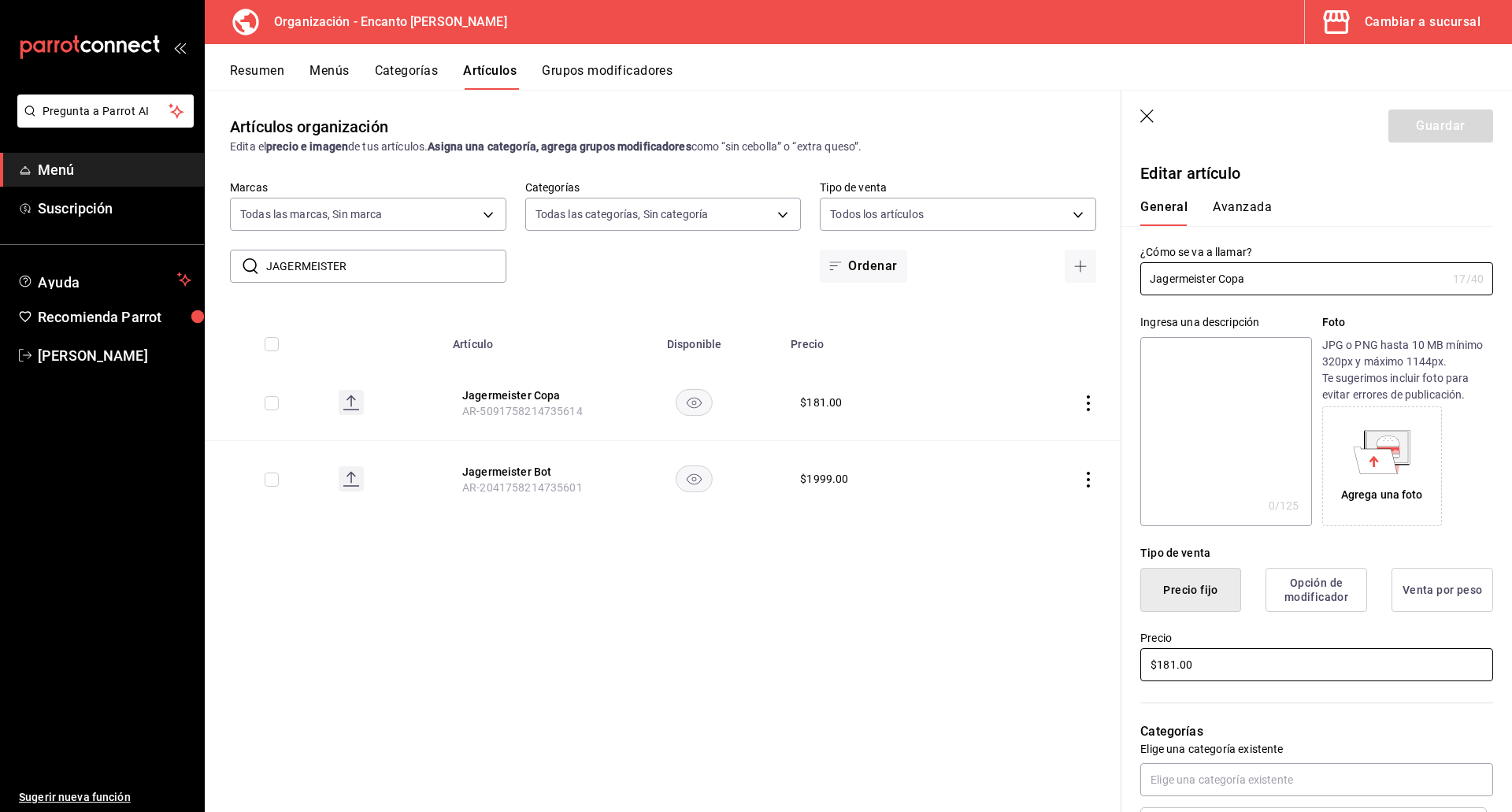
click at [1192, 668] on input "$181.00" at bounding box center [1317, 665] width 353 height 33
click at [1190, 666] on input "$181.00" at bounding box center [1317, 665] width 353 height 33
type input "$182.00"
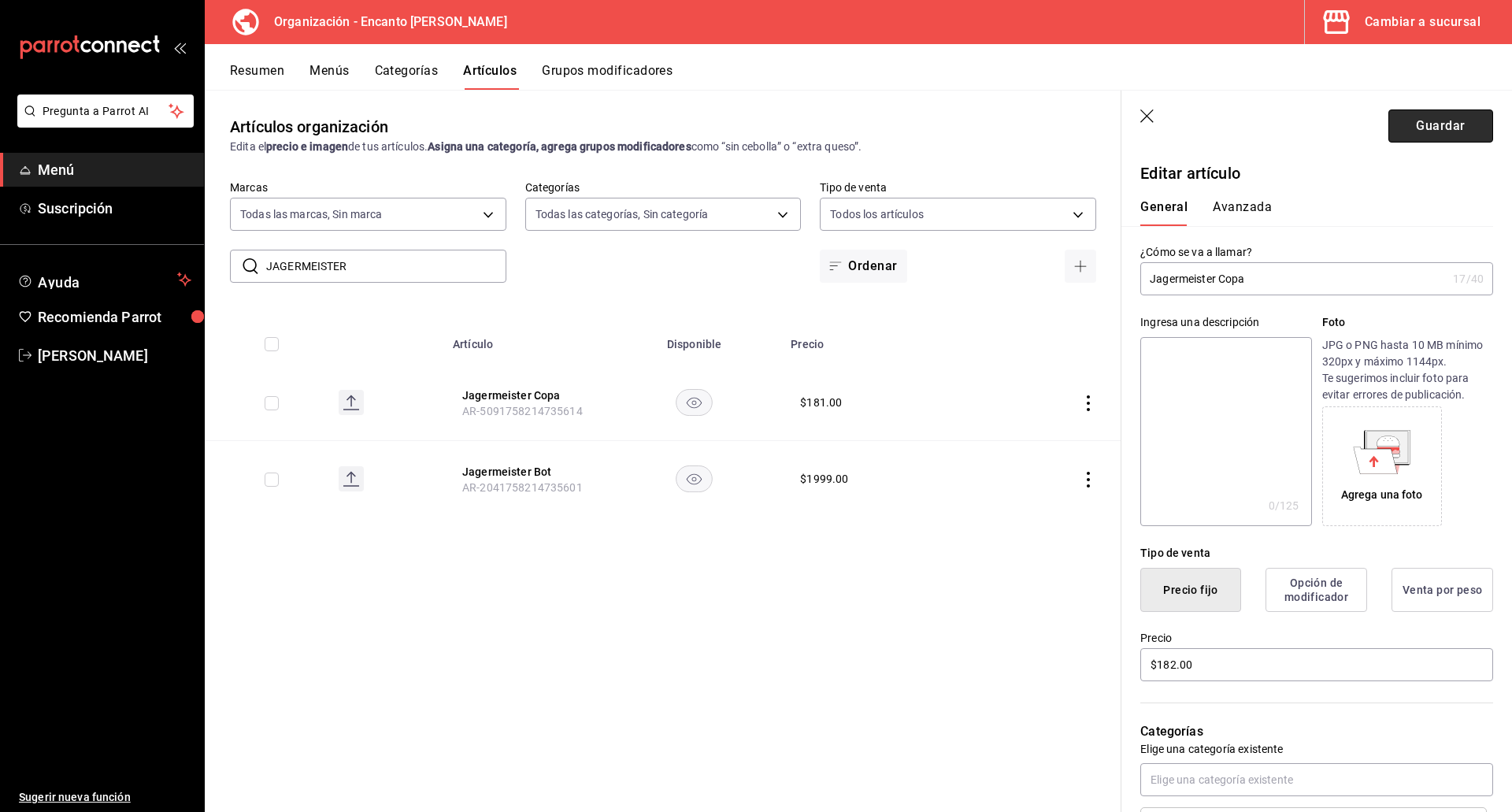
click at [1415, 124] on button "Guardar" at bounding box center [1440, 126] width 105 height 33
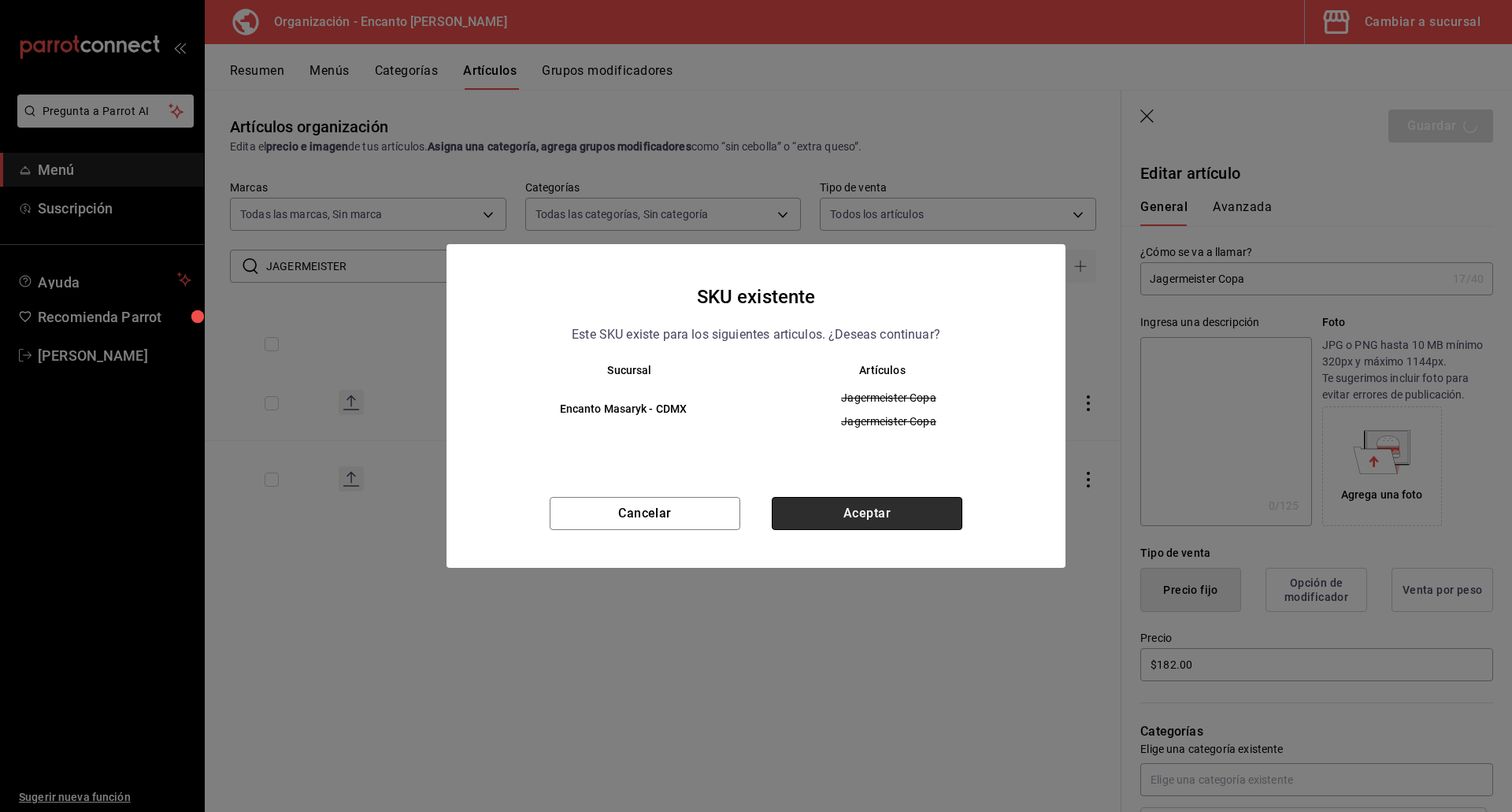
click at [919, 523] on button "Aceptar" at bounding box center [867, 514] width 191 height 33
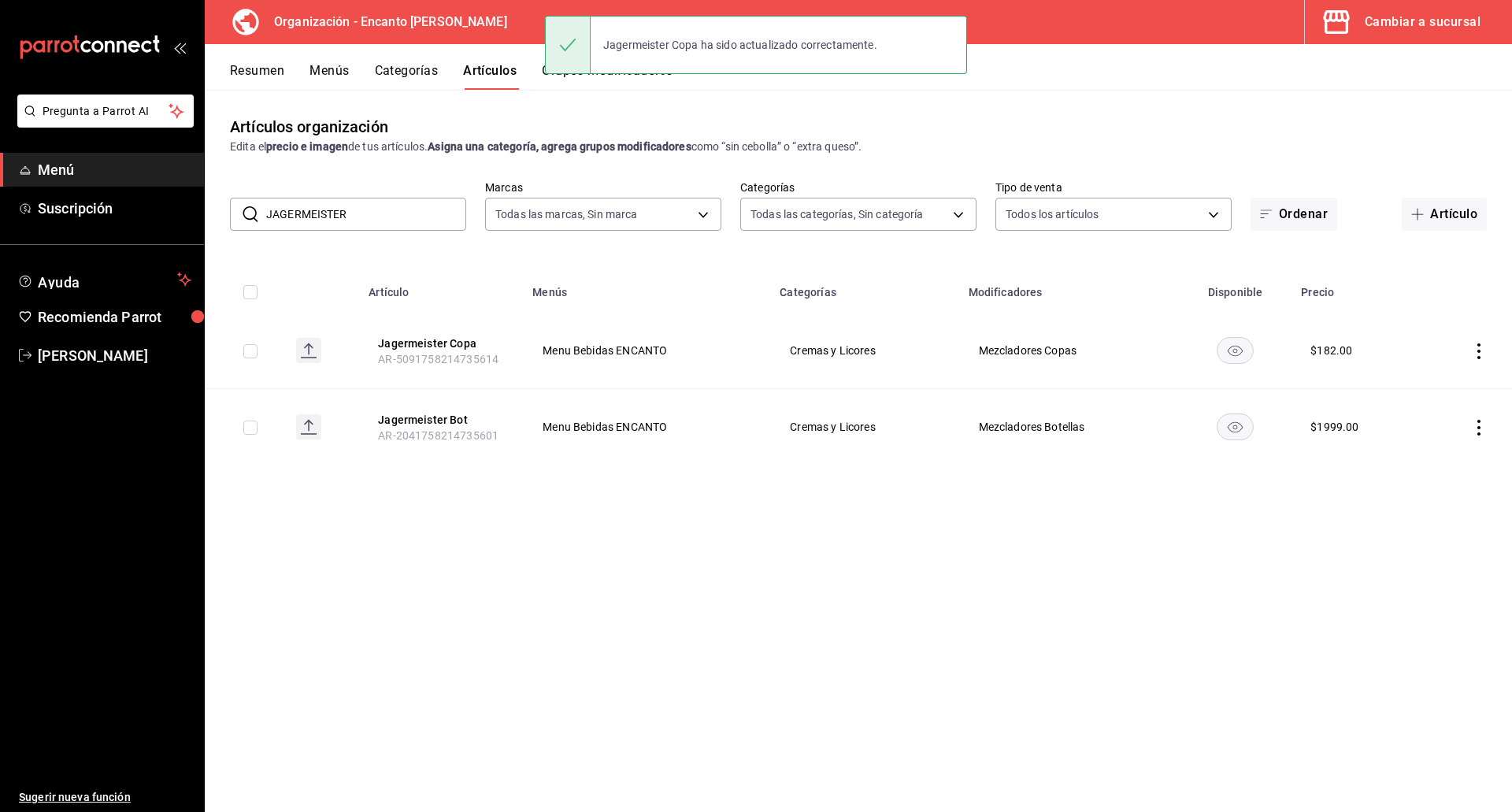
drag, startPoint x: 355, startPoint y: 208, endPoint x: 242, endPoint y: 209, distance: 113.0
click at [242, 209] on div "​ JAGERMEISTER ​" at bounding box center [348, 214] width 236 height 33
paste input "EREZ TIO PEPE 750ML"
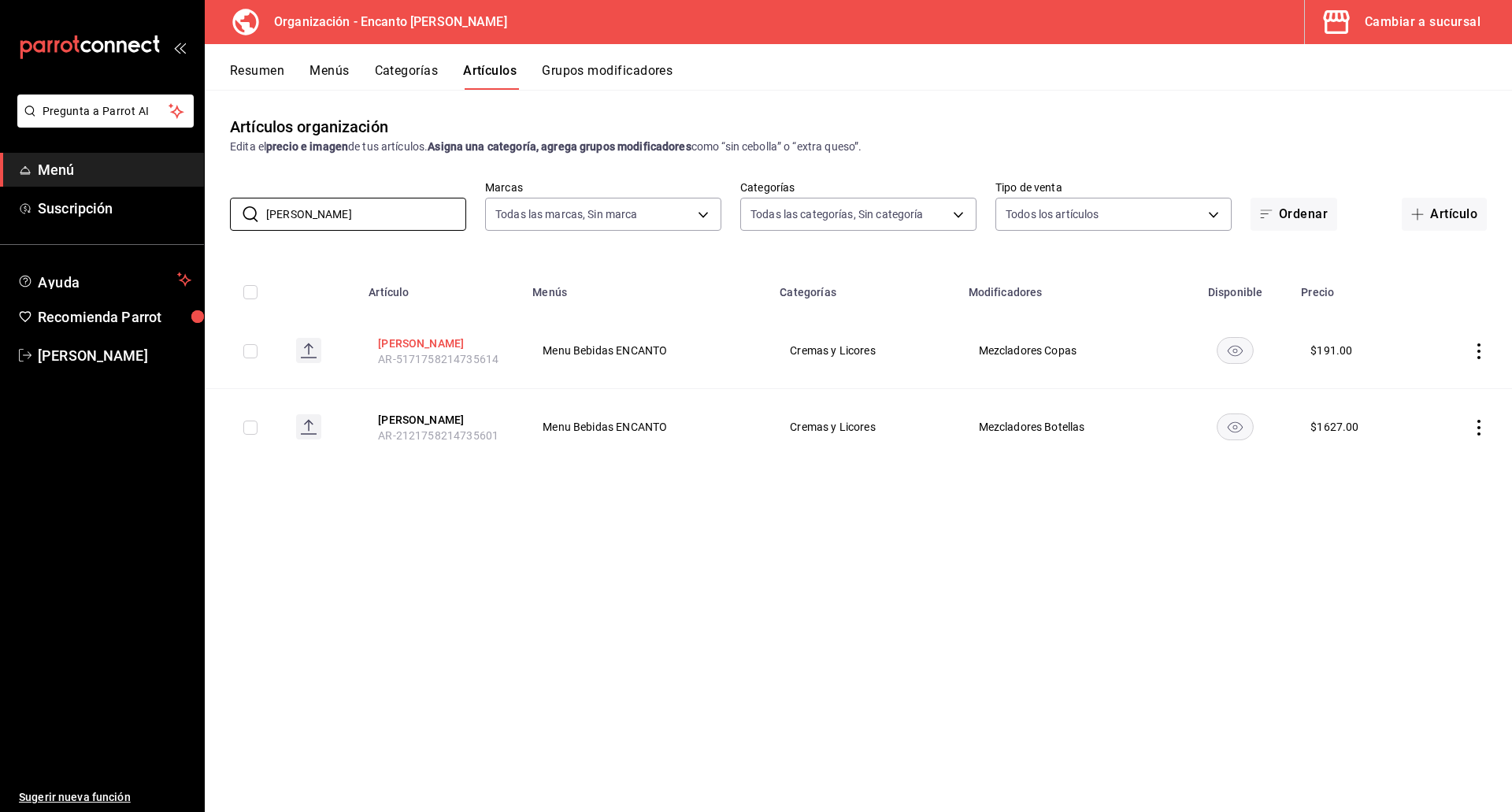
type input "JEREZ TíO PEPE"
click at [396, 341] on button "Jerez Tío Pepe Copa" at bounding box center [441, 344] width 126 height 16
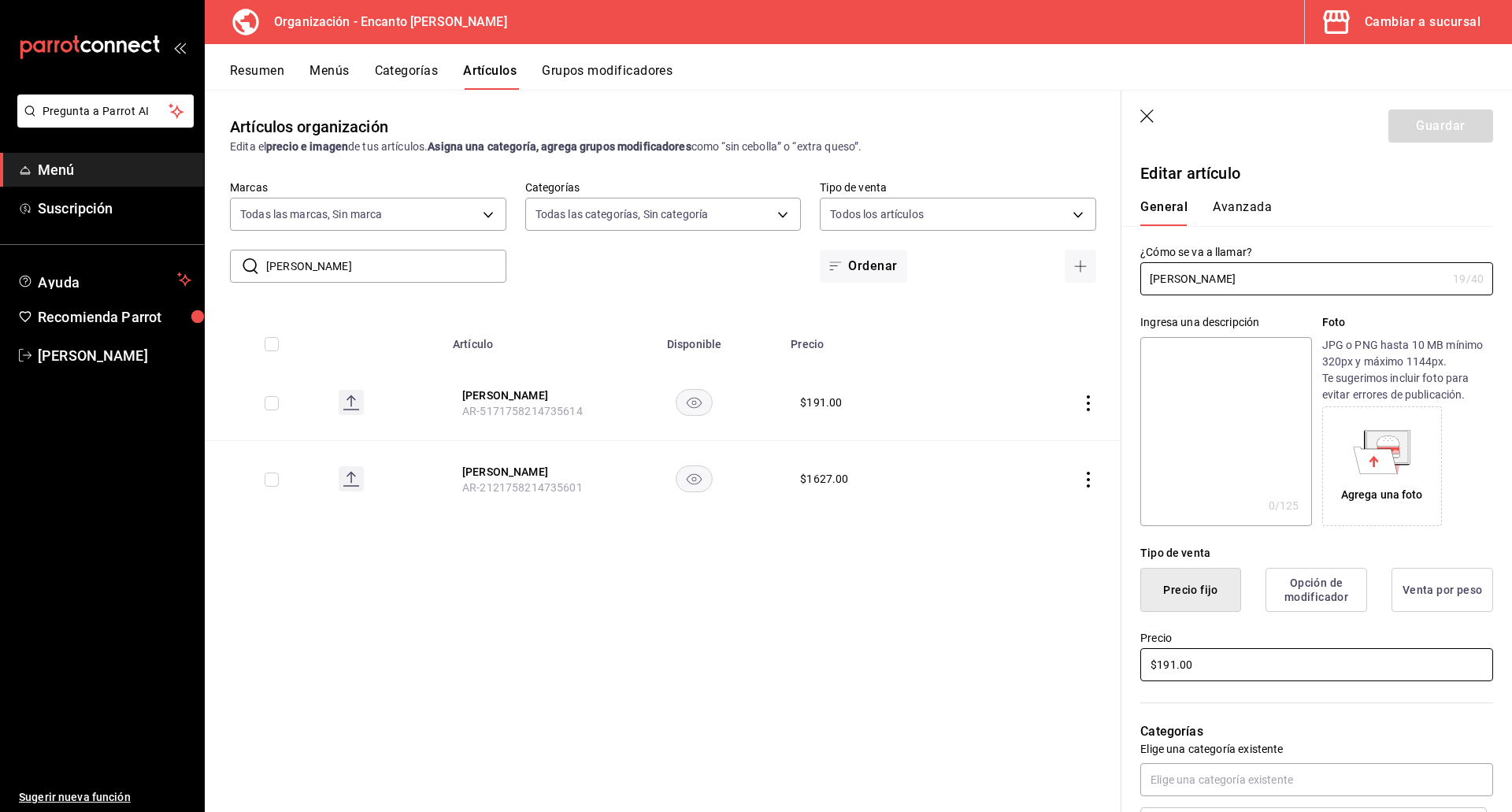
click at [1170, 672] on input "$191.00" at bounding box center [1317, 665] width 353 height 33
type input "$192.00"
click at [1427, 136] on button "Guardar" at bounding box center [1440, 126] width 105 height 33
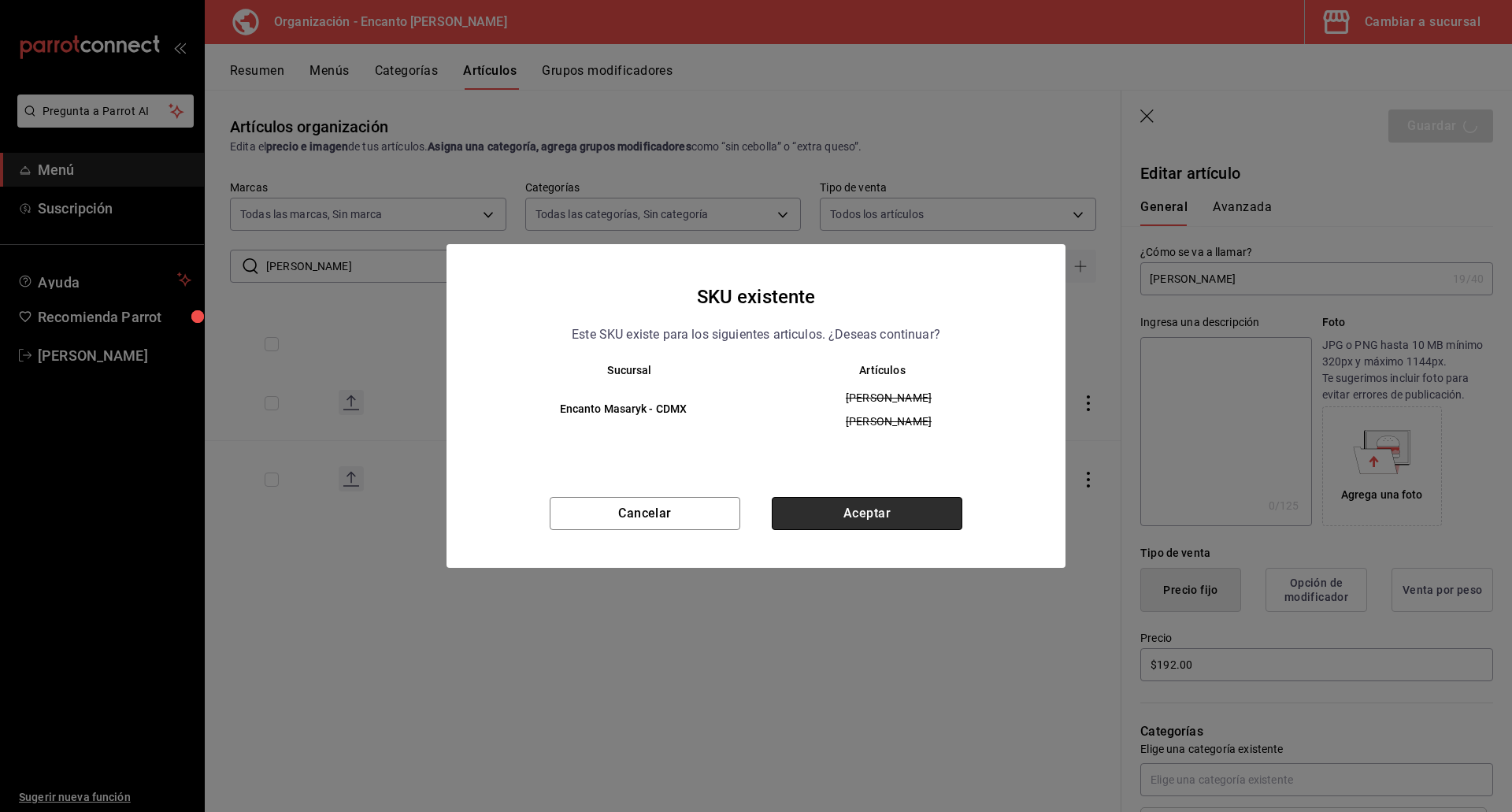
click at [832, 514] on button "Aceptar" at bounding box center [867, 514] width 191 height 33
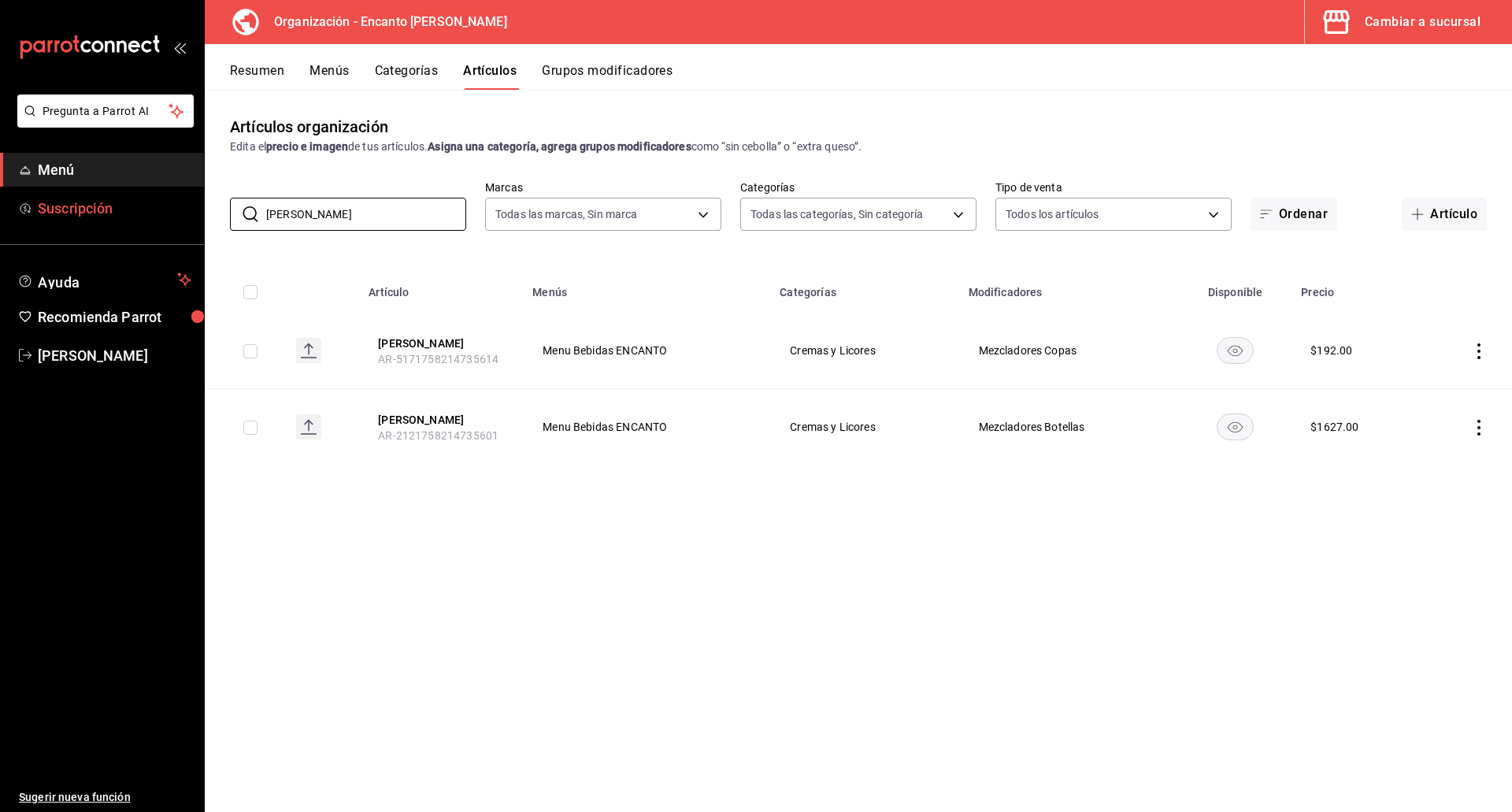
drag, startPoint x: 350, startPoint y: 211, endPoint x: 170, endPoint y: 207, distance: 180.0
click at [190, 207] on div "Pregunta a Parrot AI Menú Suscripción Ayuda Recomienda Parrot Enrique Pérez Pér…" at bounding box center [756, 406] width 1512 height 812
paste input "KAHLUA 980ML"
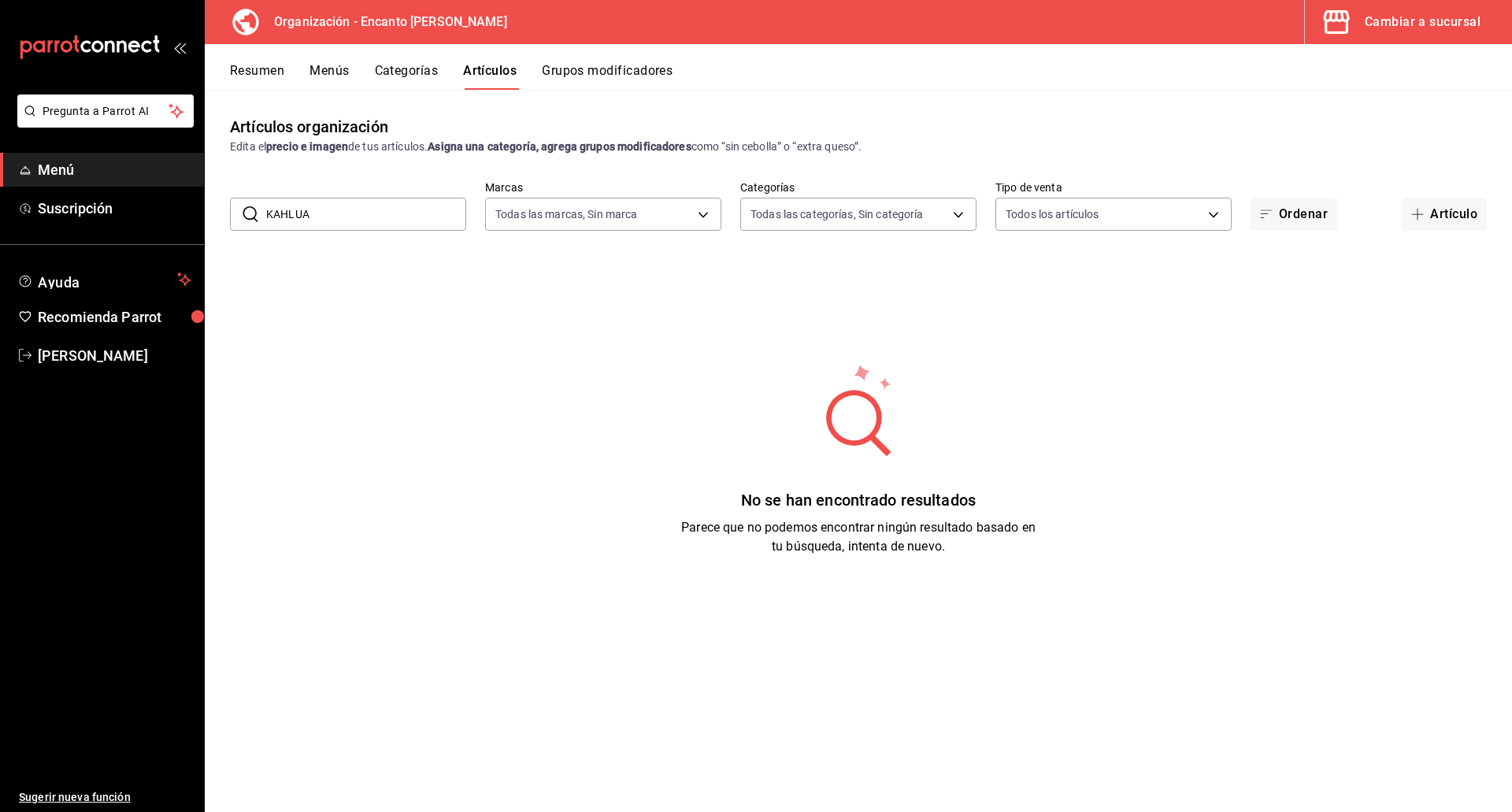
click at [368, 209] on input "KAHLUA" at bounding box center [366, 214] width 200 height 32
click at [368, 212] on input "KAHLUA" at bounding box center [366, 214] width 200 height 32
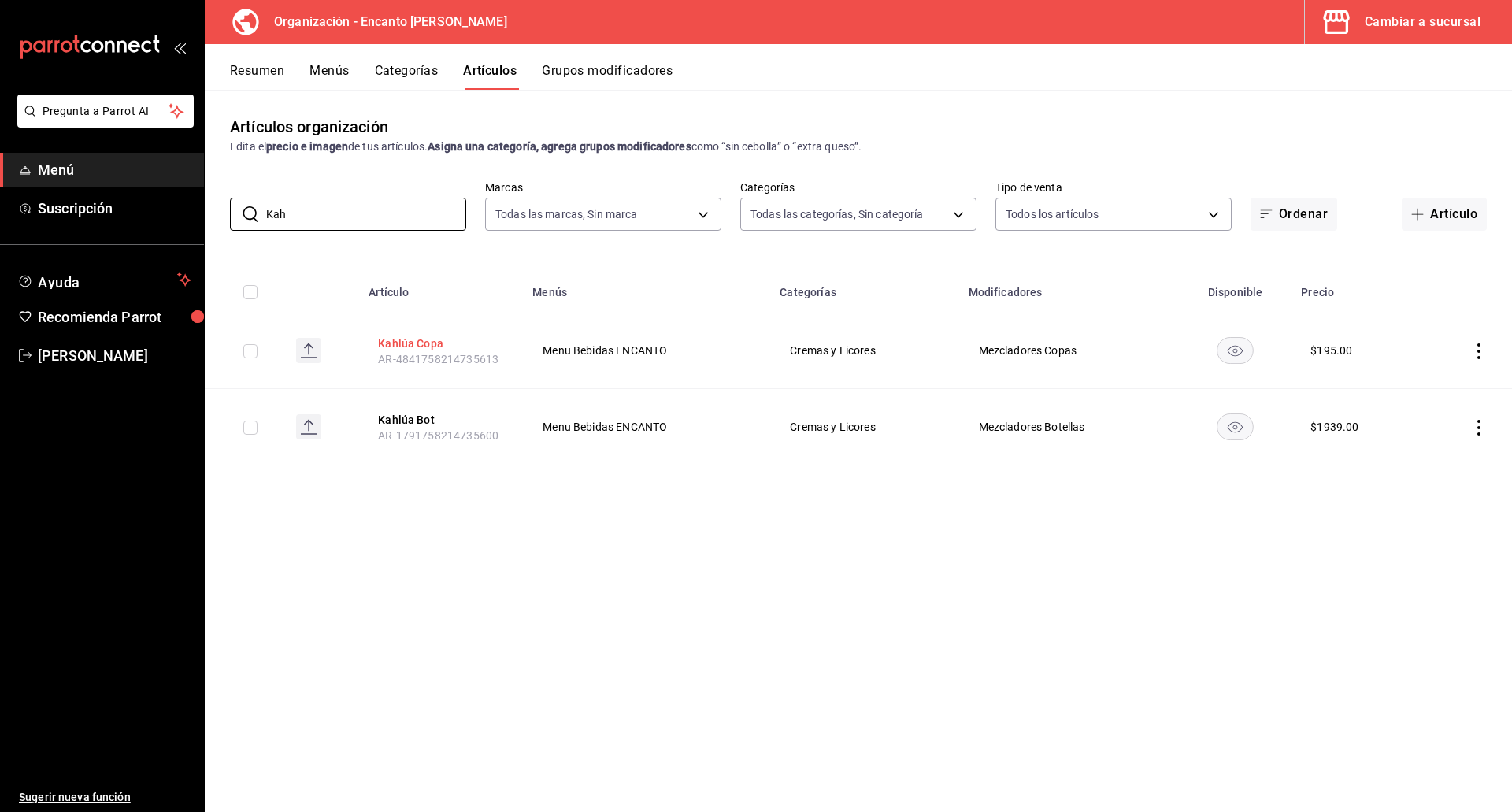
type input "Kah"
click at [411, 347] on button "Kahlúa Copa" at bounding box center [441, 344] width 126 height 16
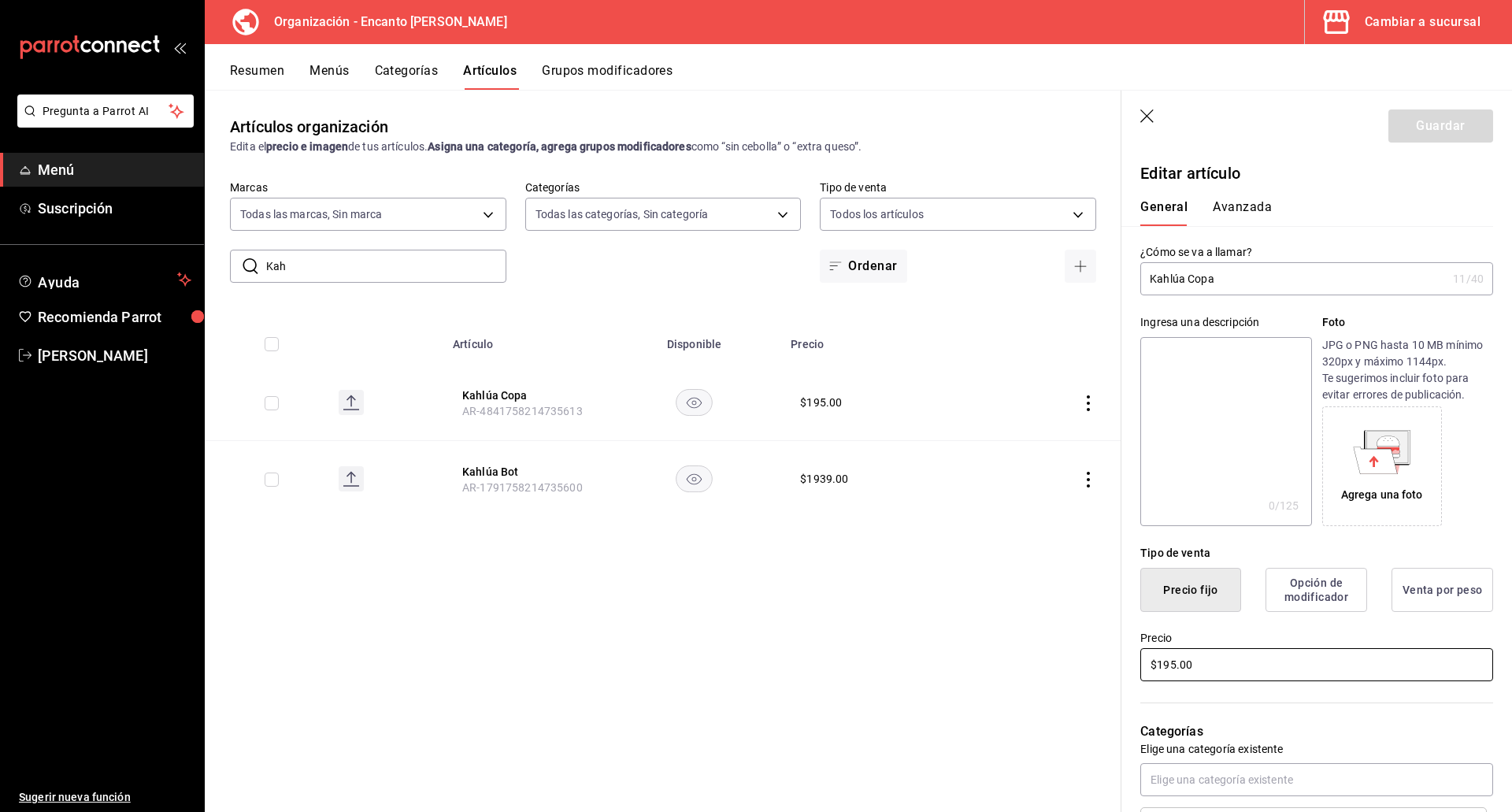
click at [1234, 665] on input "$195.00" at bounding box center [1317, 665] width 353 height 33
type input "$196.00"
click at [1402, 116] on button "Guardar" at bounding box center [1440, 126] width 105 height 33
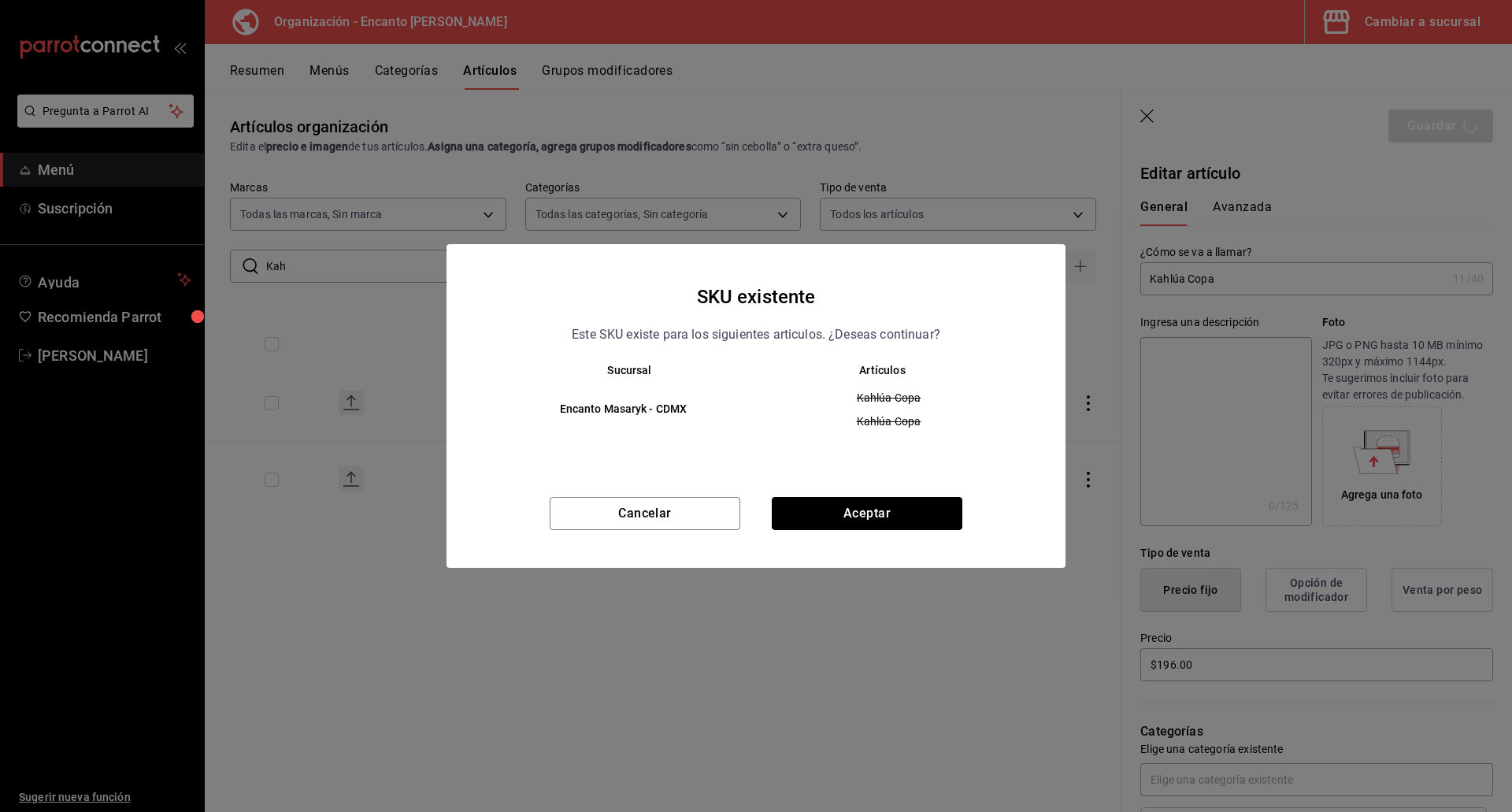
click at [852, 516] on button "Aceptar" at bounding box center [867, 514] width 191 height 33
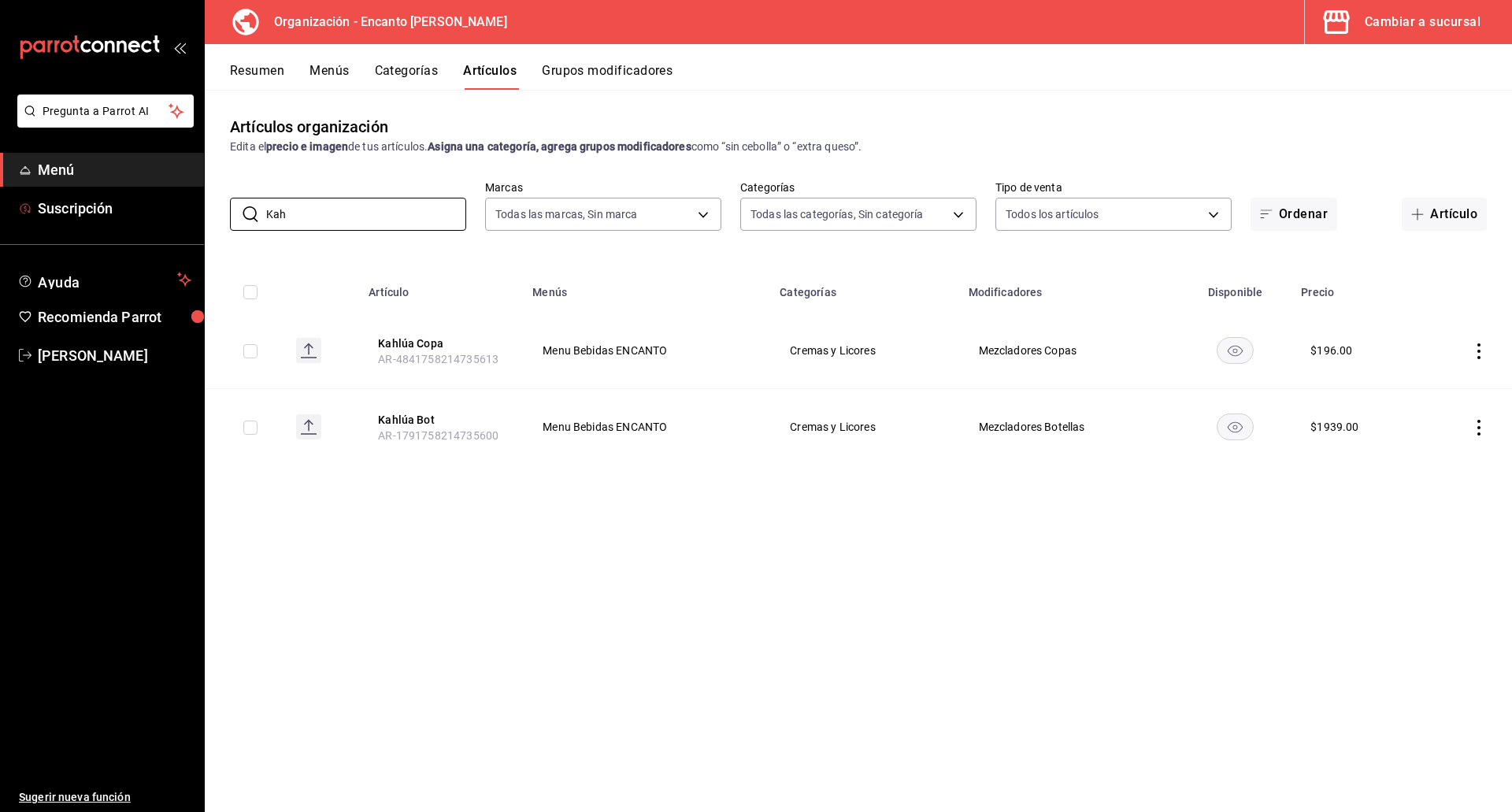
drag, startPoint x: 363, startPoint y: 203, endPoint x: 205, endPoint y: 194, distance: 158.3
click at [205, 194] on div "​ Kah ​ Marcas Todas las marcas, Sin marca c481bb78-10fa-47ce-ac99-feac7239b02e…" at bounding box center [858, 206] width 1307 height 50
paste input "LICOR 43 700ML"
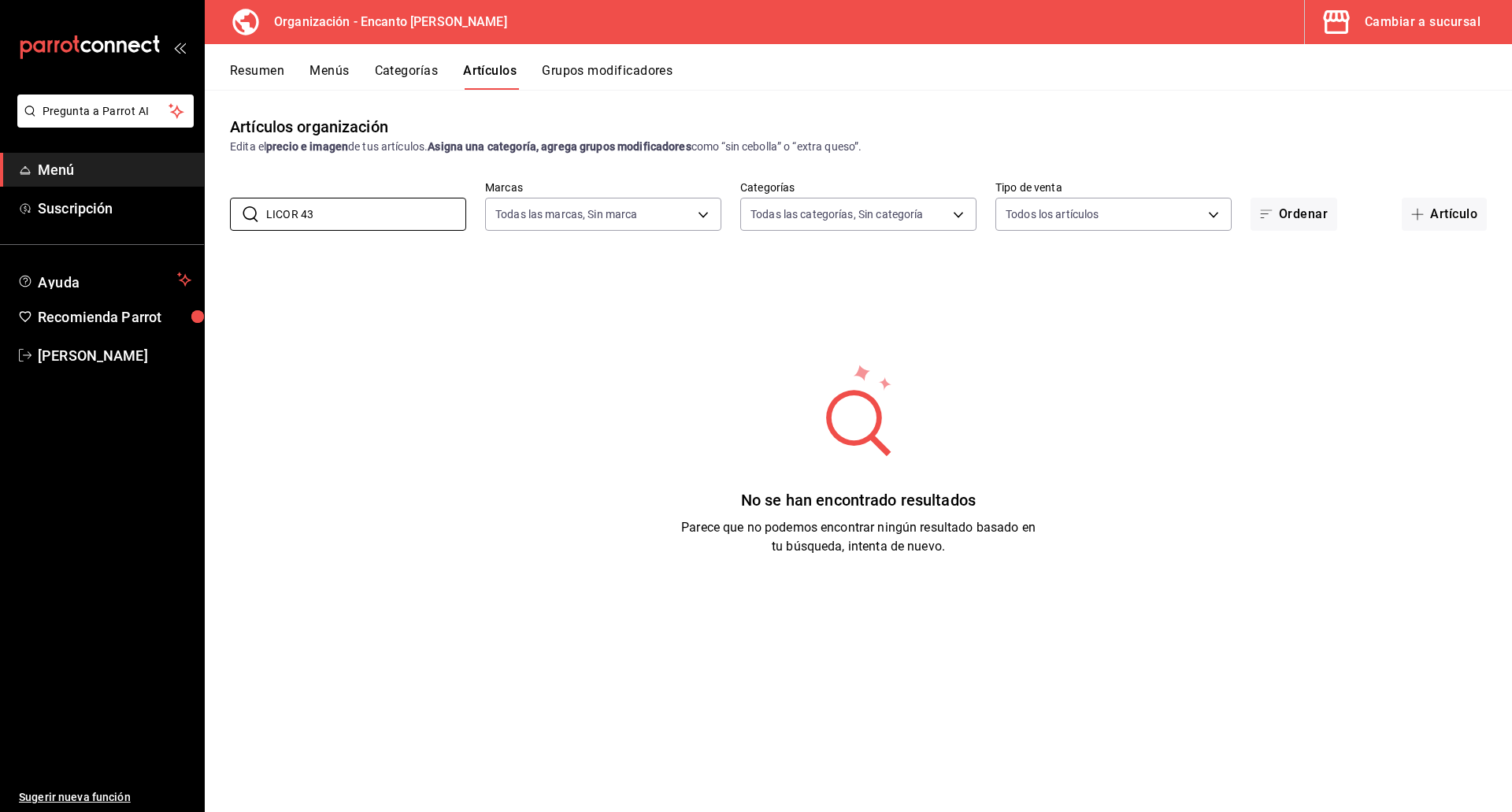
type input "LICOR 43"
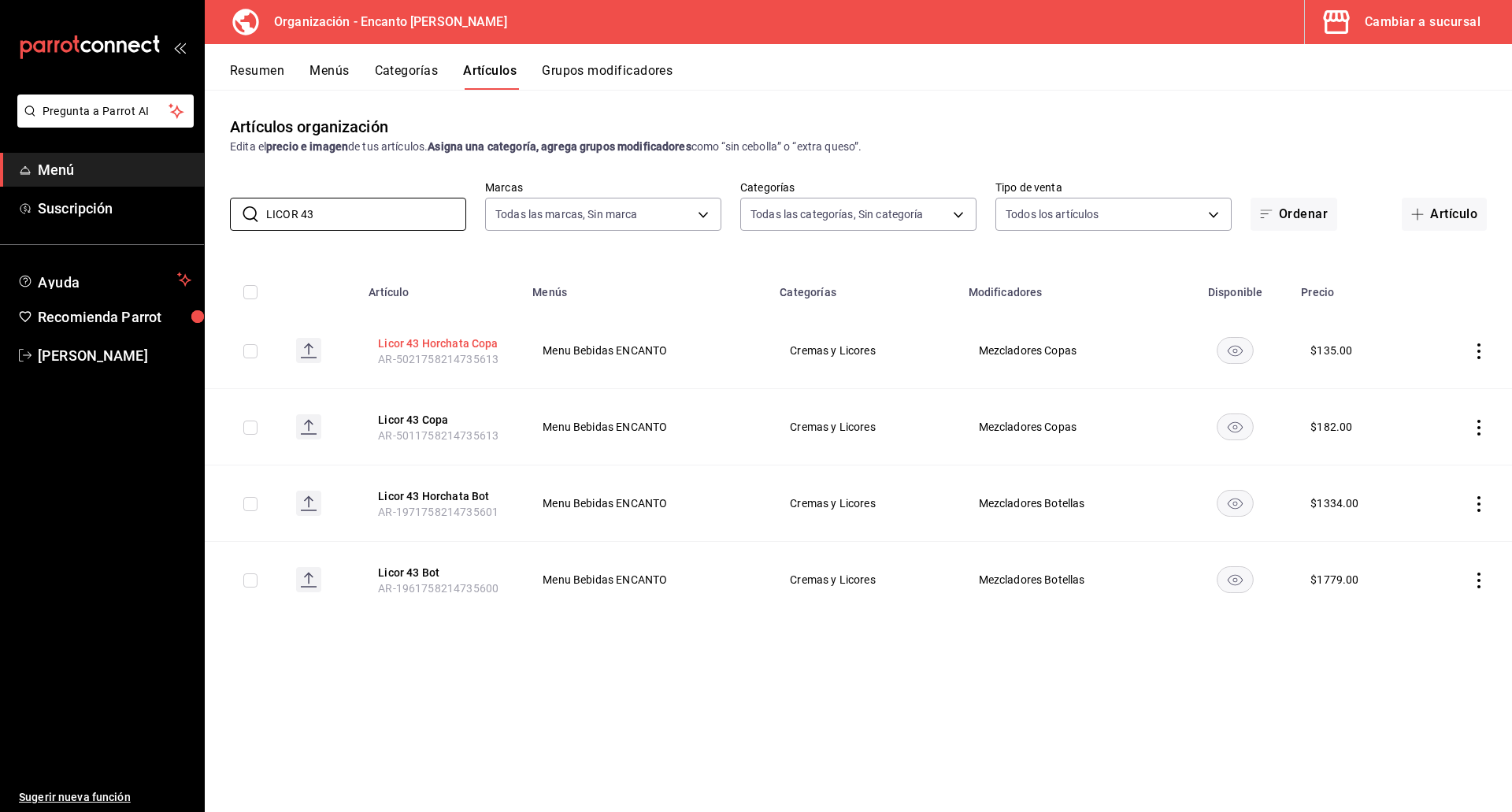
click at [456, 347] on button "Licor 43 Horchata Copa" at bounding box center [441, 344] width 126 height 16
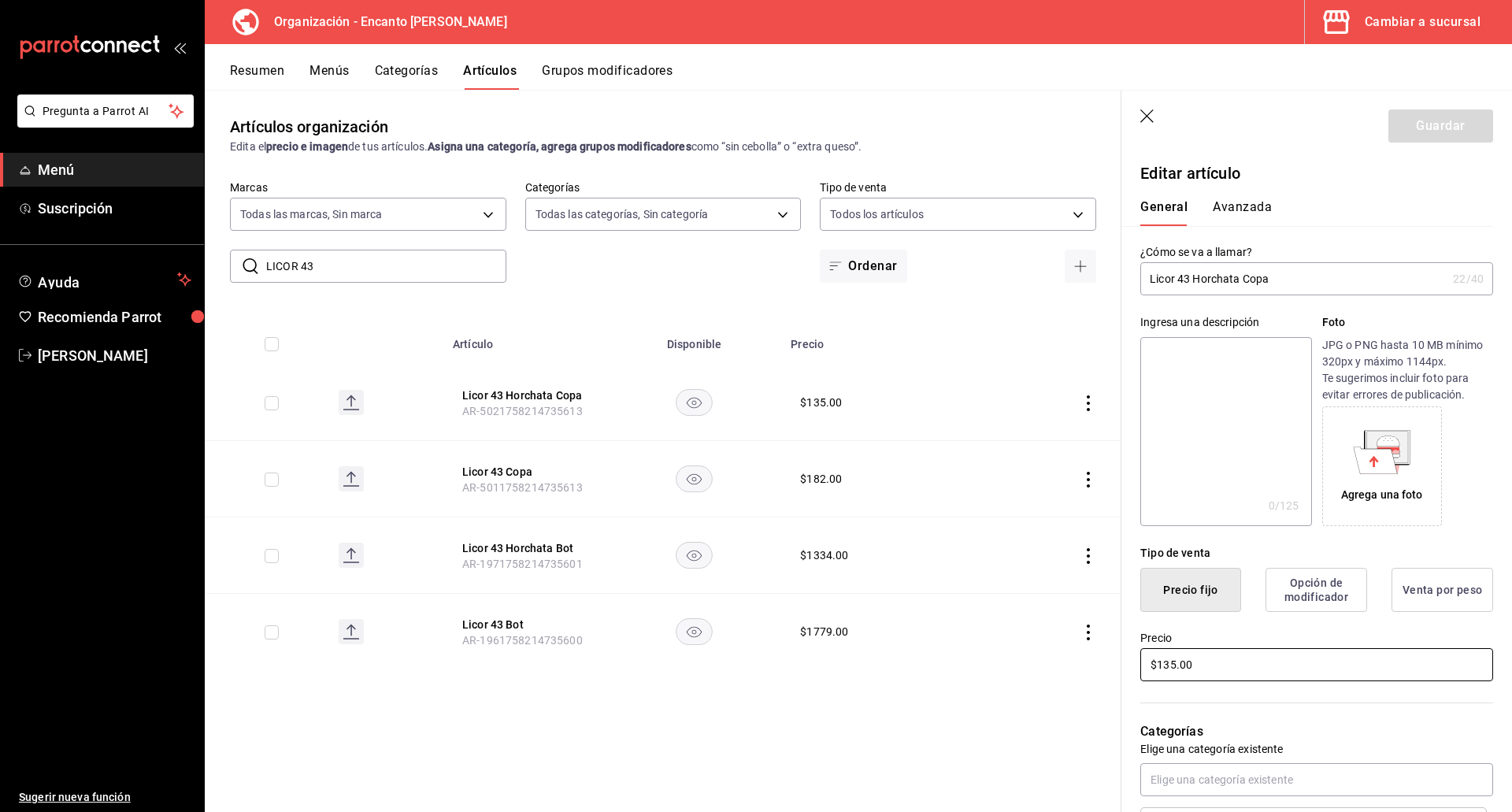
drag, startPoint x: 1164, startPoint y: 658, endPoint x: 1154, endPoint y: 658, distance: 10.0
click at [1155, 658] on input "$135.00" at bounding box center [1317, 665] width 353 height 33
type input "$136.00"
click at [1437, 129] on button "Guardar" at bounding box center [1440, 126] width 105 height 33
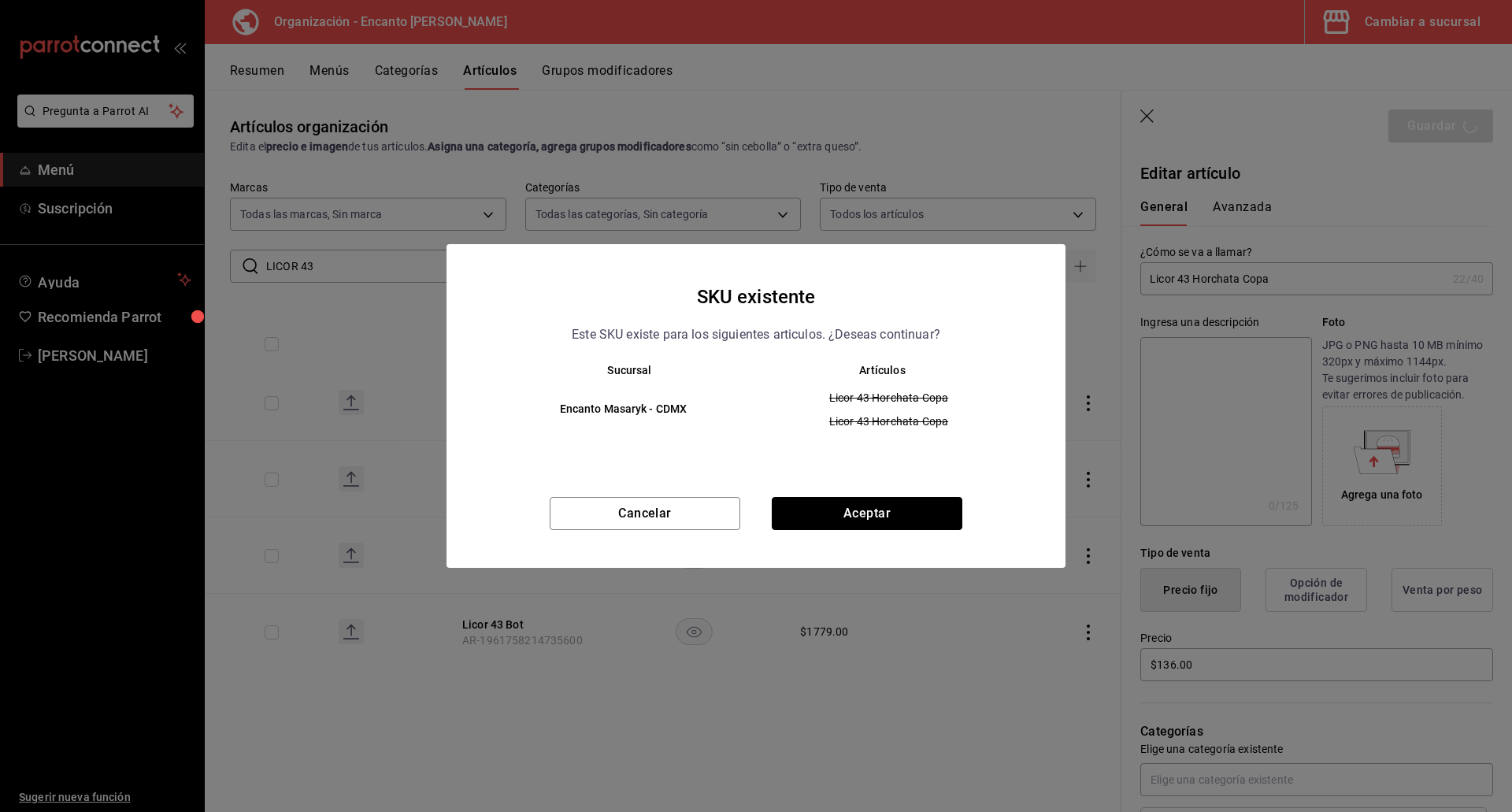
click at [828, 520] on button "Aceptar" at bounding box center [867, 514] width 191 height 33
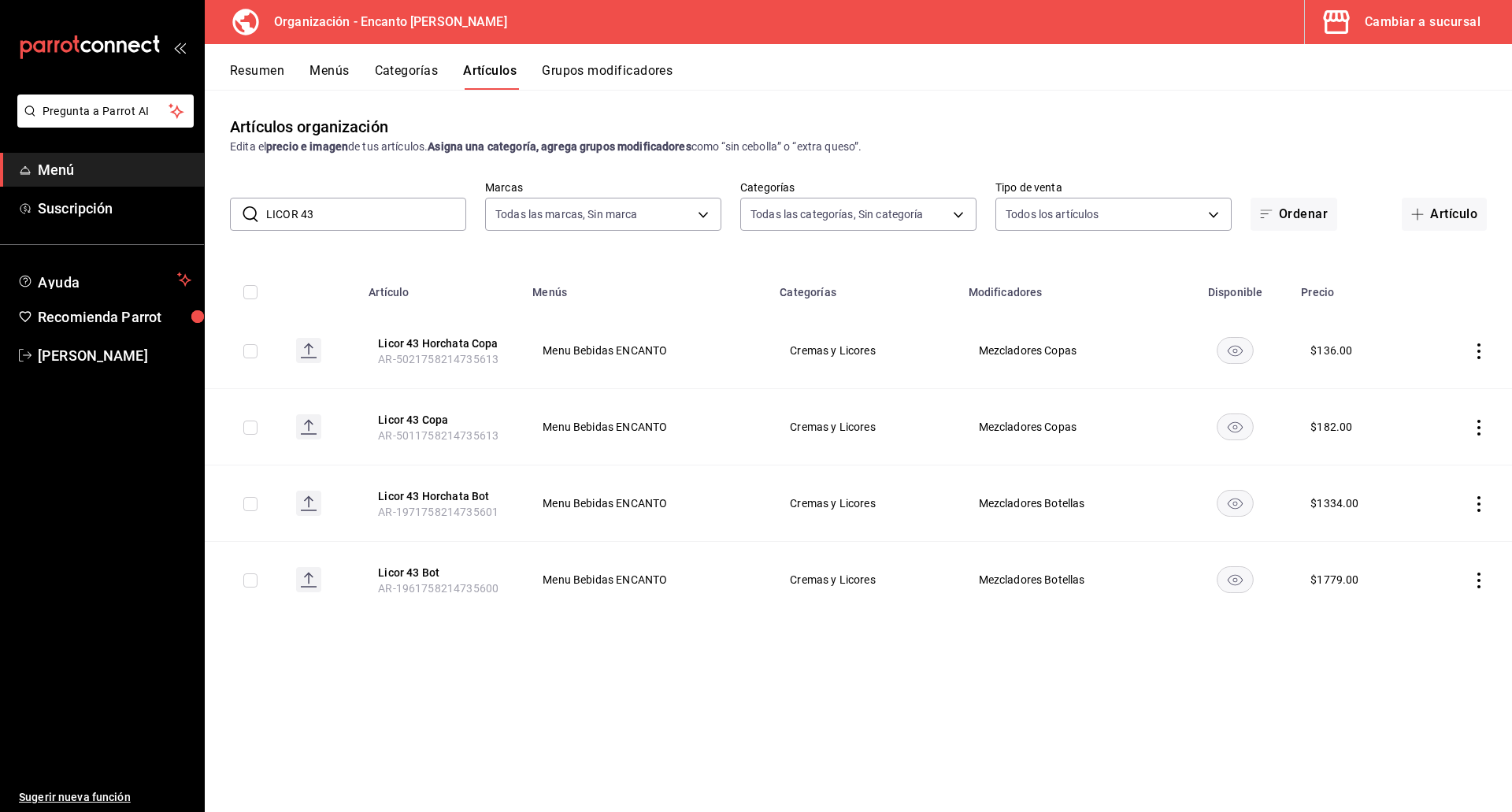
drag, startPoint x: 324, startPoint y: 213, endPoint x: 232, endPoint y: 209, distance: 92.1
click at [232, 209] on div "​ LICOR 43 ​" at bounding box center [348, 214] width 236 height 33
paste input "DE PACHARAN BASARANA 1L"
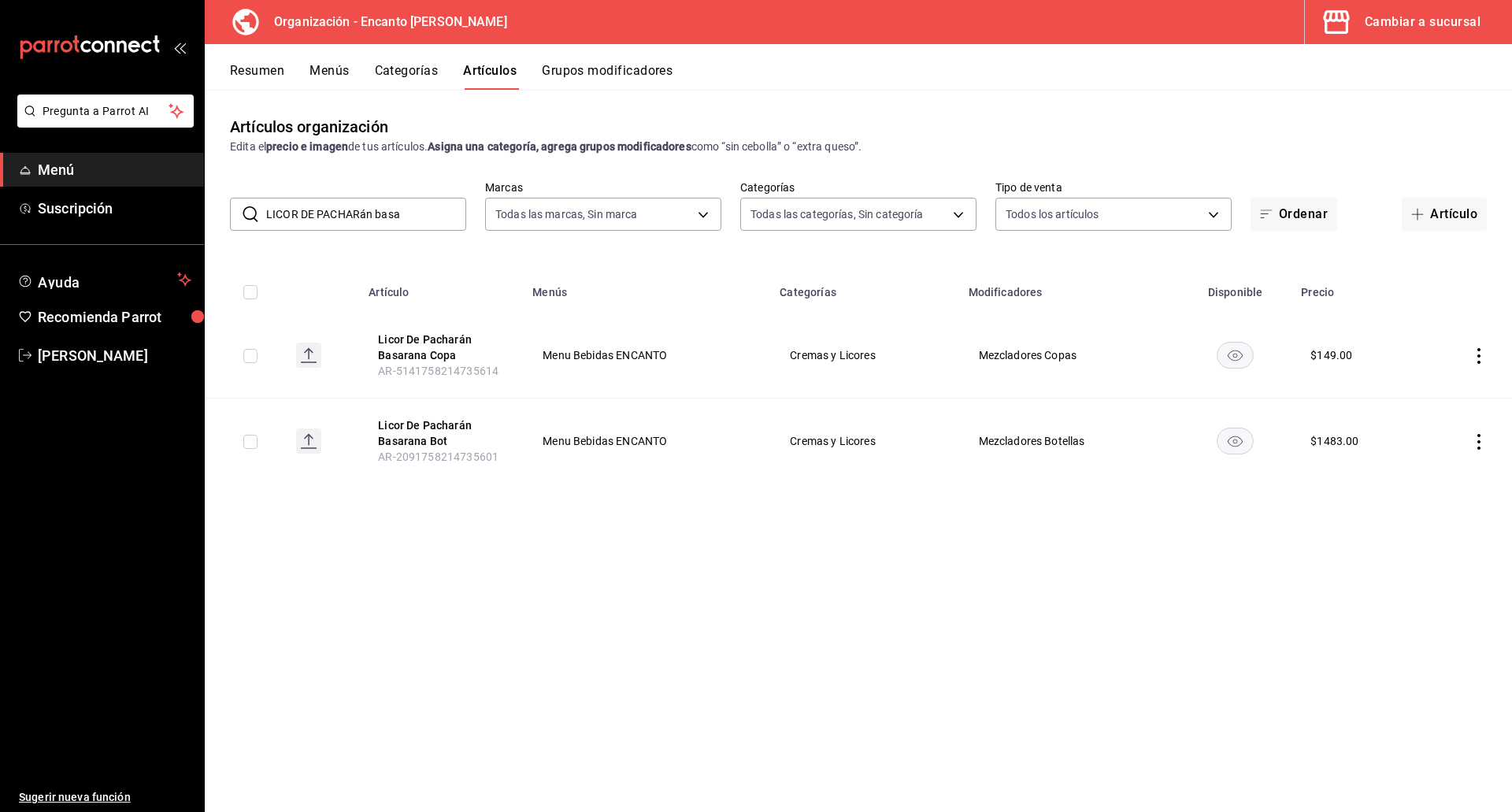
click at [396, 215] on input "LICOR DE PACHARán basa" at bounding box center [366, 214] width 200 height 32
click at [395, 216] on input "LICOR DE PACHARán basa" at bounding box center [366, 214] width 200 height 32
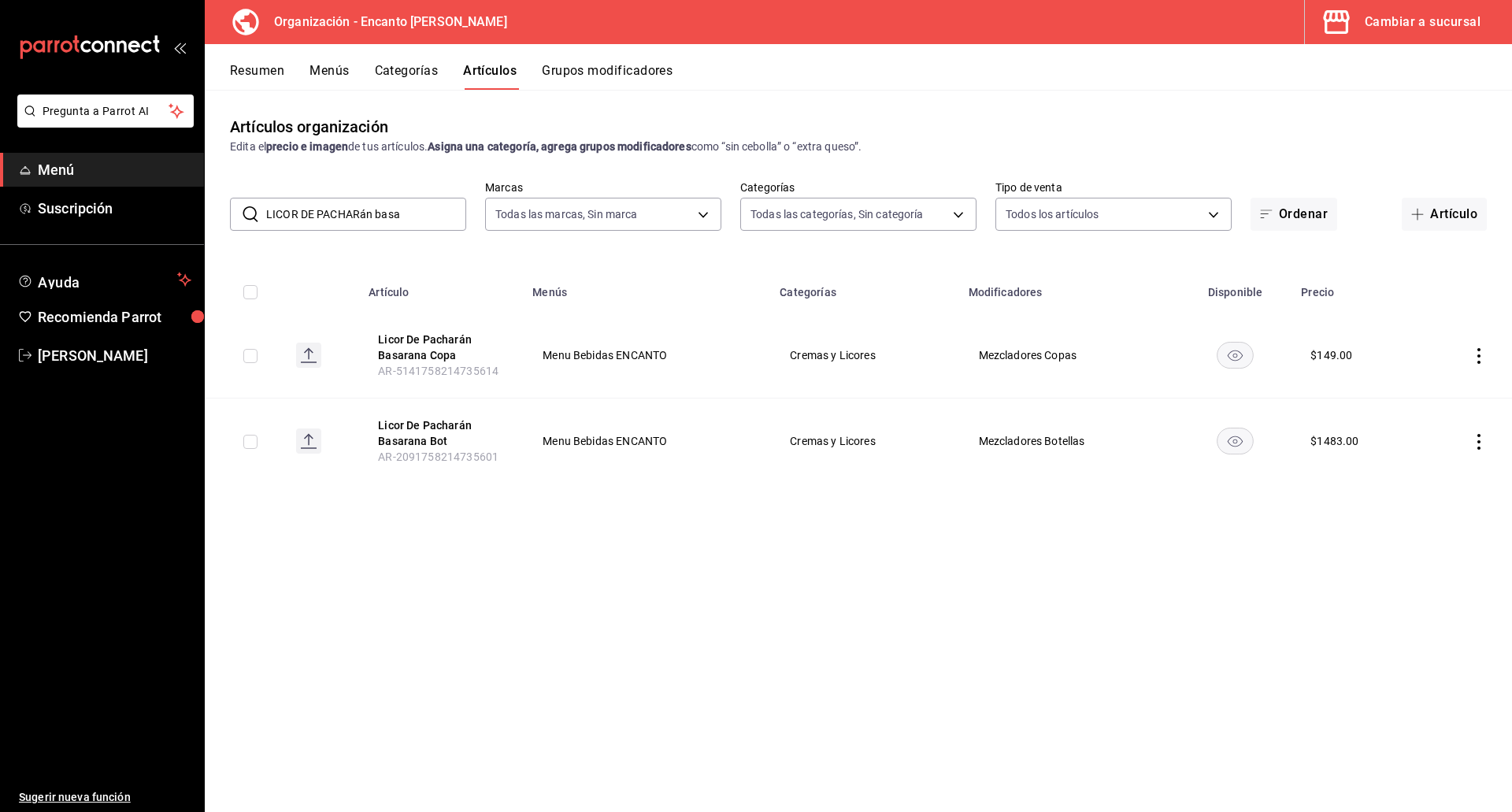
click at [395, 216] on input "LICOR DE PACHARán basa" at bounding box center [366, 214] width 200 height 32
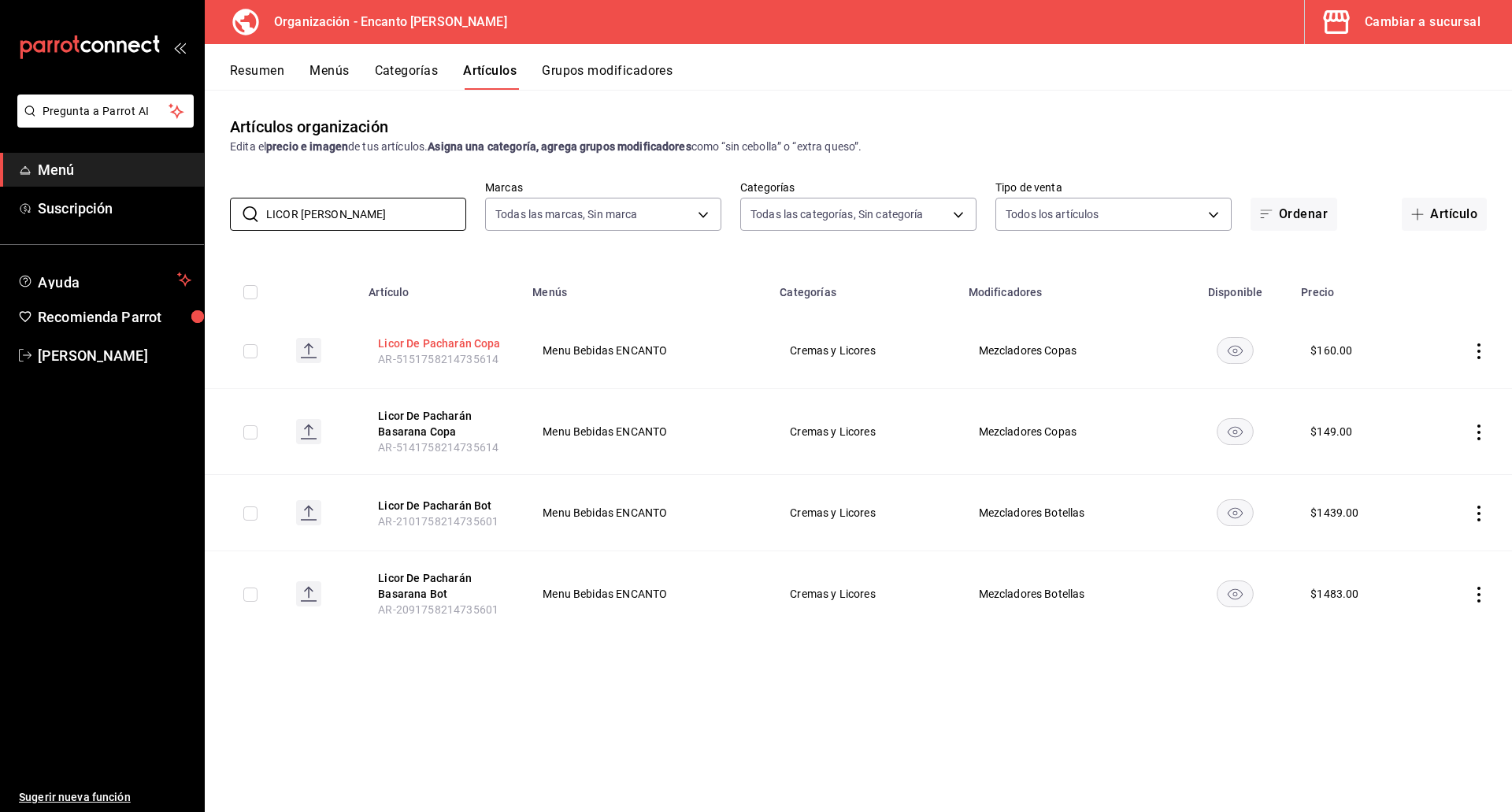
type input "LICOR DE PACHAR"
click at [489, 339] on button "Licor De Pacharán Copa" at bounding box center [441, 344] width 126 height 16
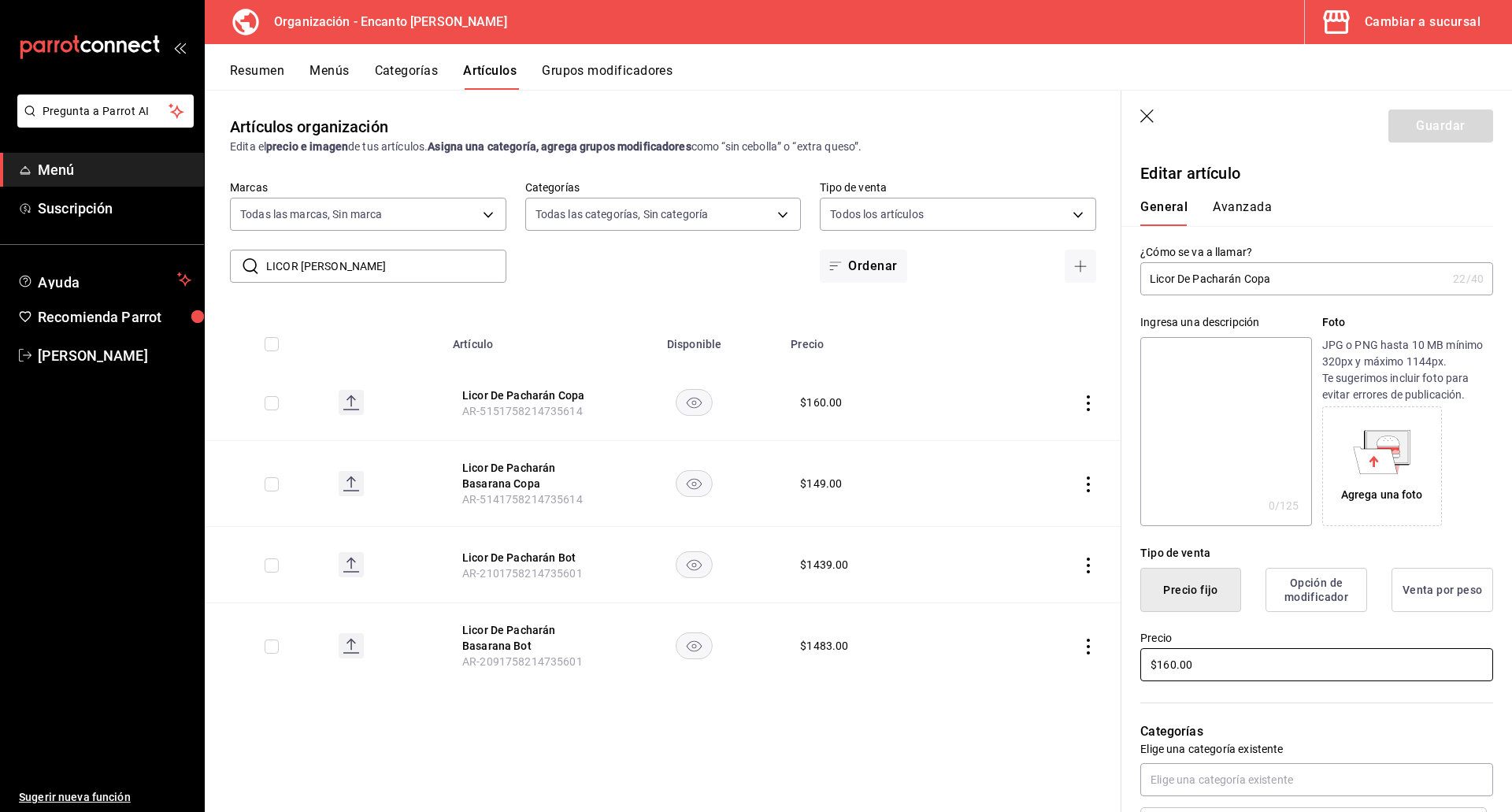
click at [1184, 663] on input "$160.00" at bounding box center [1317, 665] width 353 height 33
type input "$161.00"
click at [1414, 129] on button "Guardar" at bounding box center [1440, 126] width 105 height 33
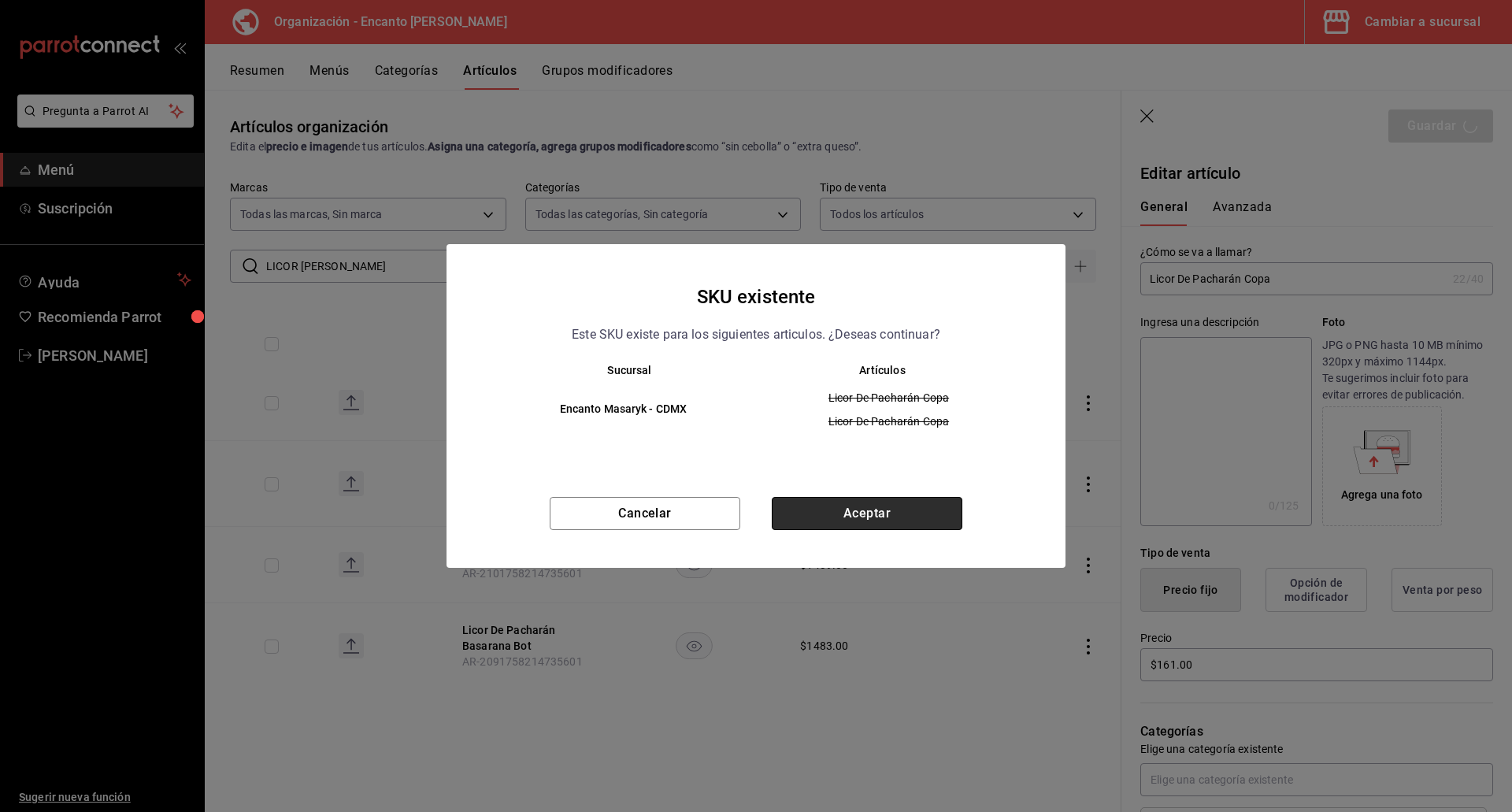
click at [892, 517] on button "Aceptar" at bounding box center [867, 514] width 191 height 33
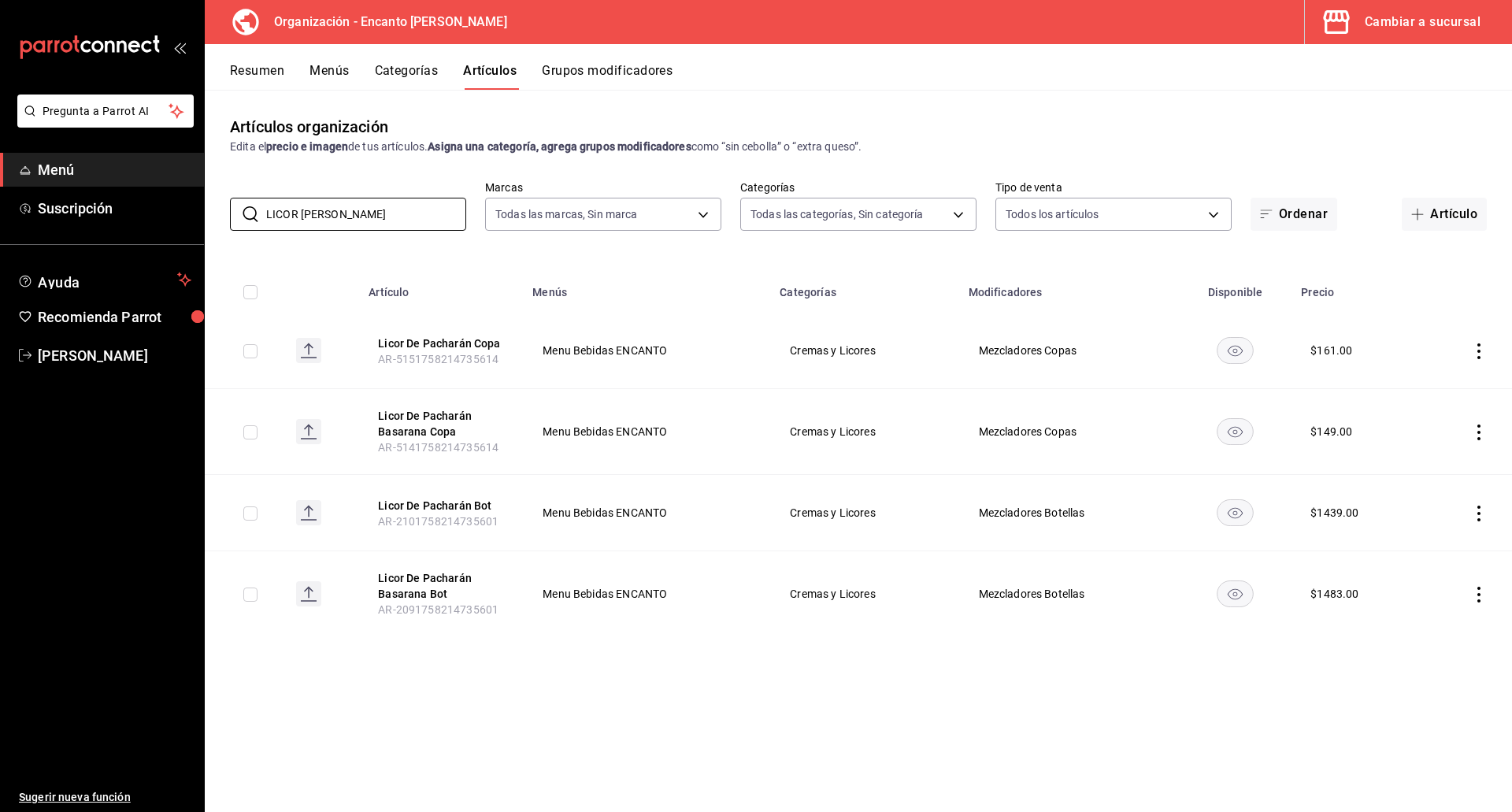
drag, startPoint x: 358, startPoint y: 214, endPoint x: 225, endPoint y: 212, distance: 133.0
click at [225, 212] on div "​ LICOR DE PACHAR ​ Marcas Todas las marcas, Sin marca c481bb78-10fa-47ce-ac99-…" at bounding box center [858, 206] width 1307 height 50
paste input "STREGGA 750ML"
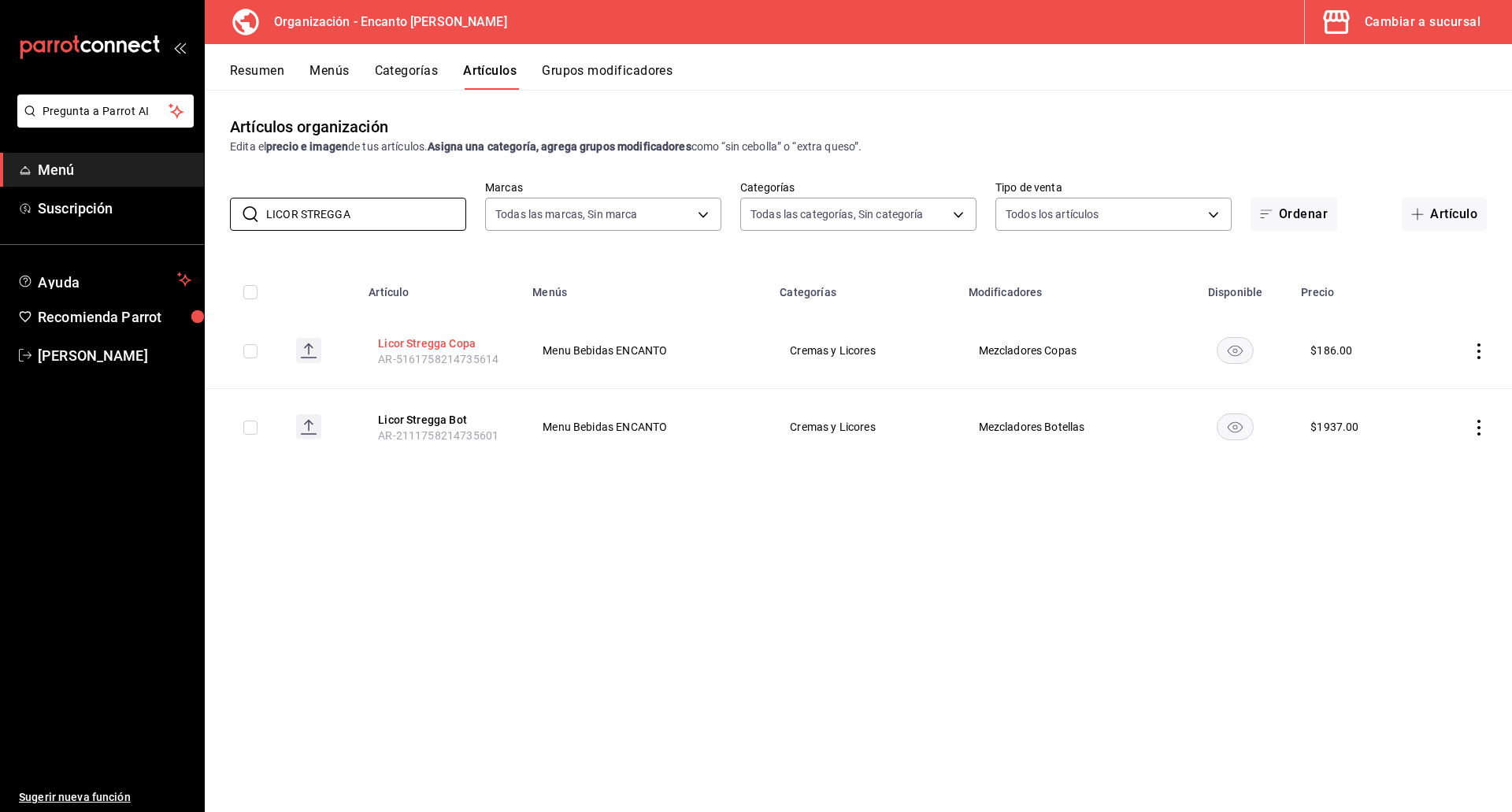
type input "LICOR STREGGA"
click at [418, 340] on button "Licor Stregga Copa" at bounding box center [441, 344] width 126 height 16
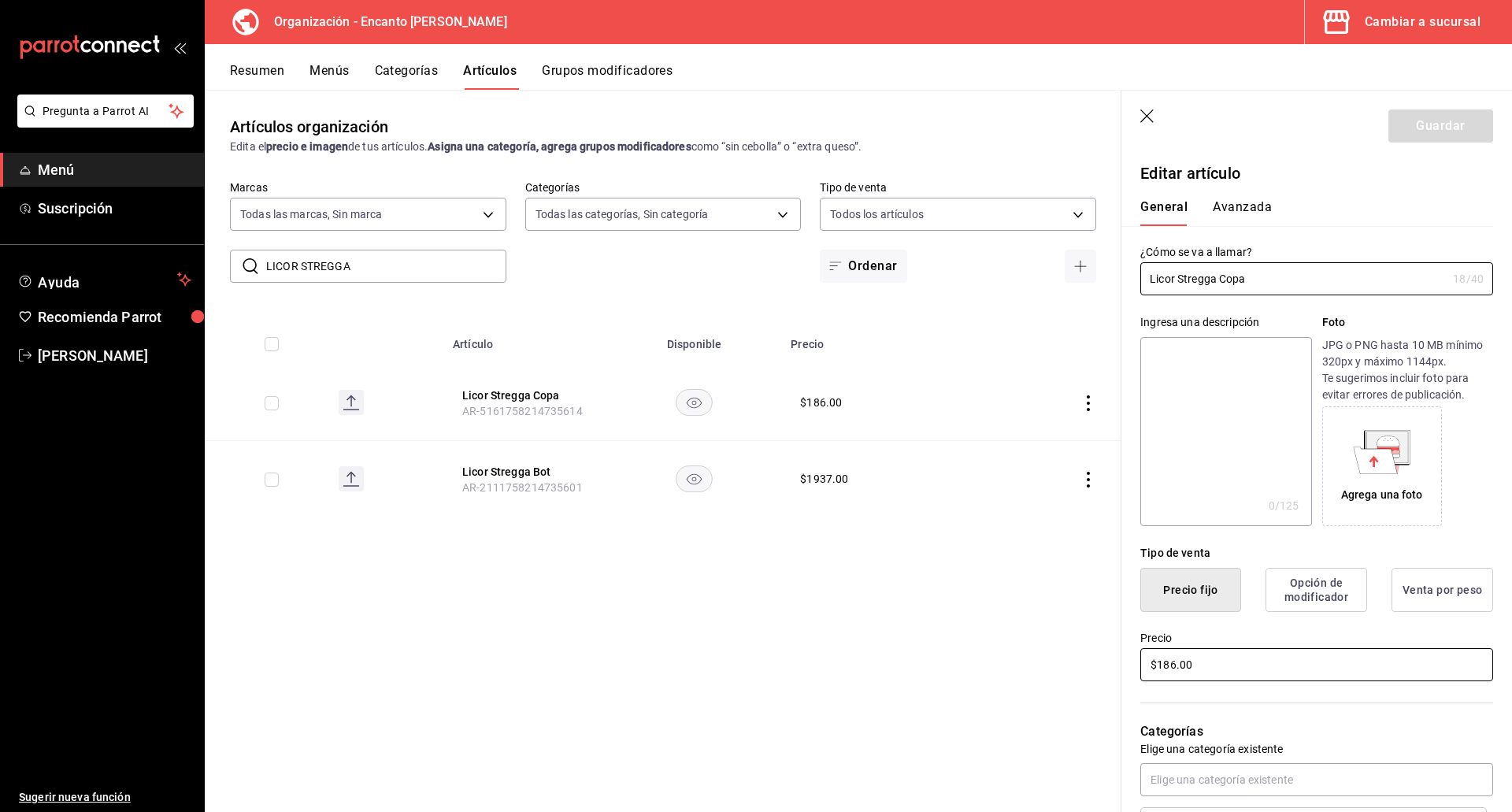
click at [1166, 663] on input "$186.00" at bounding box center [1317, 665] width 353 height 33
type input "$187.00"
click at [1395, 133] on button "Guardar" at bounding box center [1440, 126] width 105 height 33
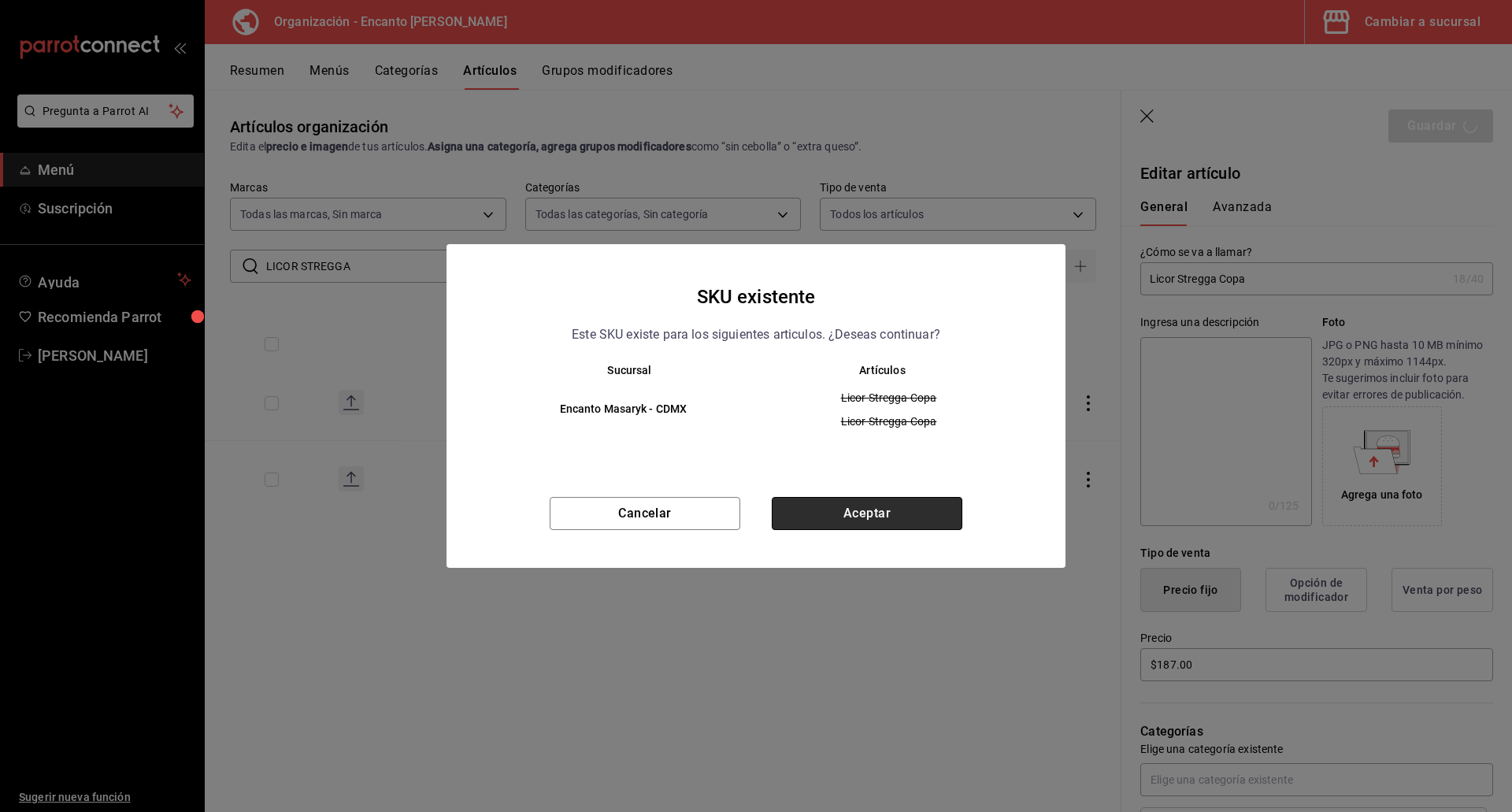
click at [874, 517] on button "Aceptar" at bounding box center [867, 514] width 191 height 33
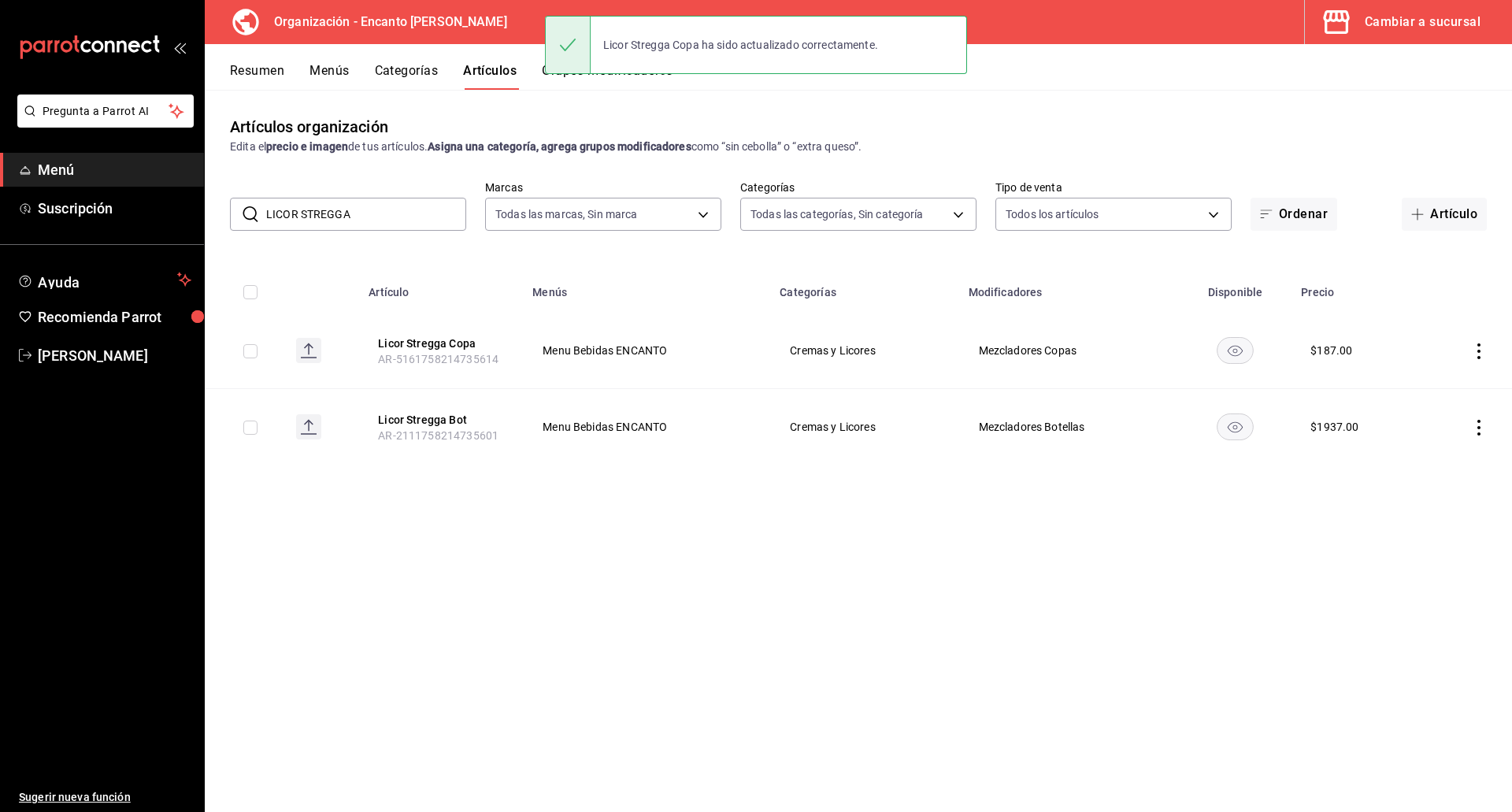
drag, startPoint x: 365, startPoint y: 219, endPoint x: 252, endPoint y: 213, distance: 113.2
click at [252, 214] on div "​ LICOR STREGGA ​" at bounding box center [348, 214] width 236 height 33
paste input "MONCHELO CARAVELLA 750 ML"
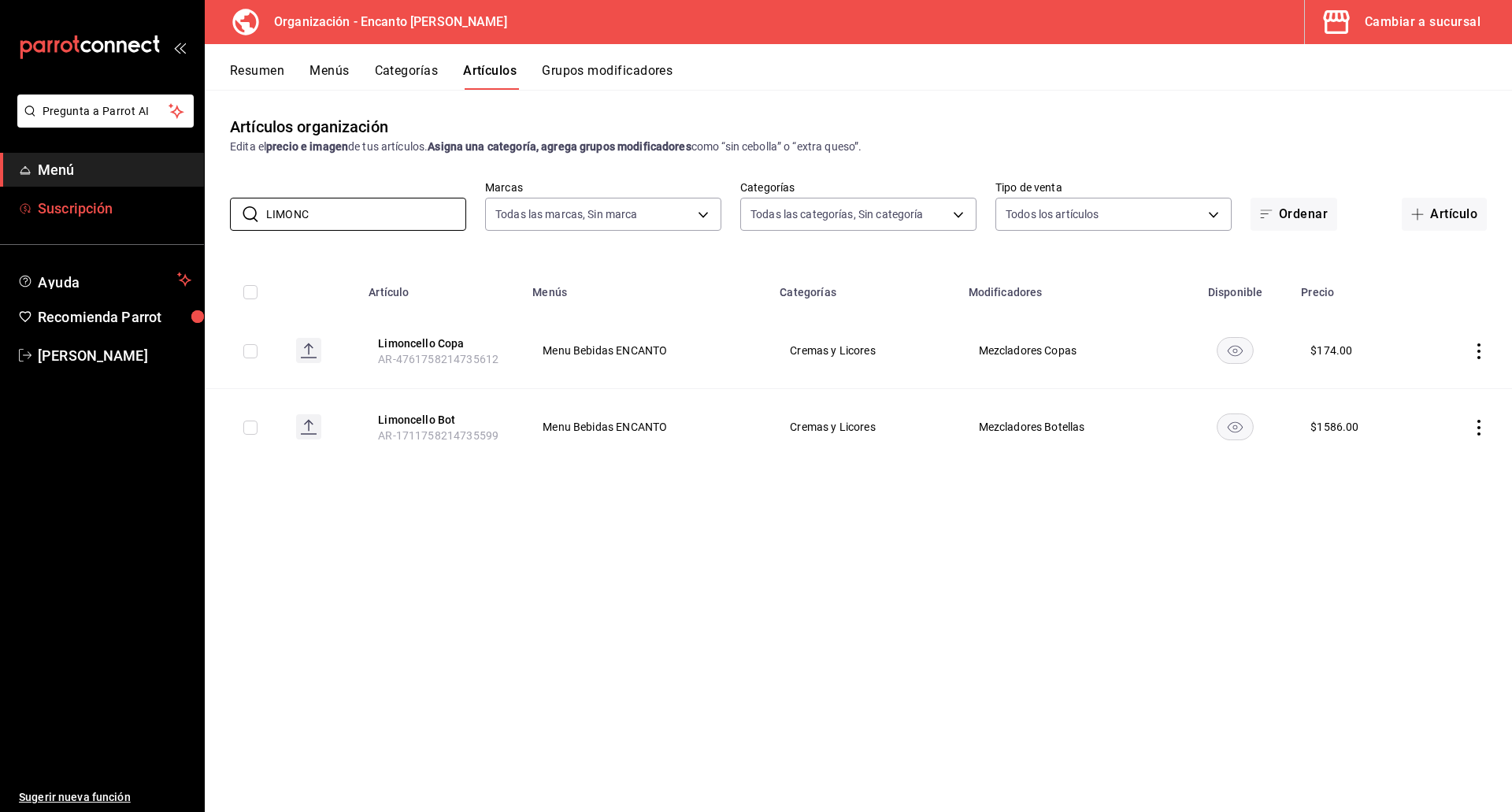
drag, startPoint x: 331, startPoint y: 215, endPoint x: 176, endPoint y: 218, distance: 155.0
click at [176, 218] on div "Pregunta a Parrot AI Menú Suscripción Ayuda Recomienda Parrot Enrique Pérez Pér…" at bounding box center [756, 406] width 1512 height 812
paste input "UXARDO DE CEREZA MARASCHINO 700ML"
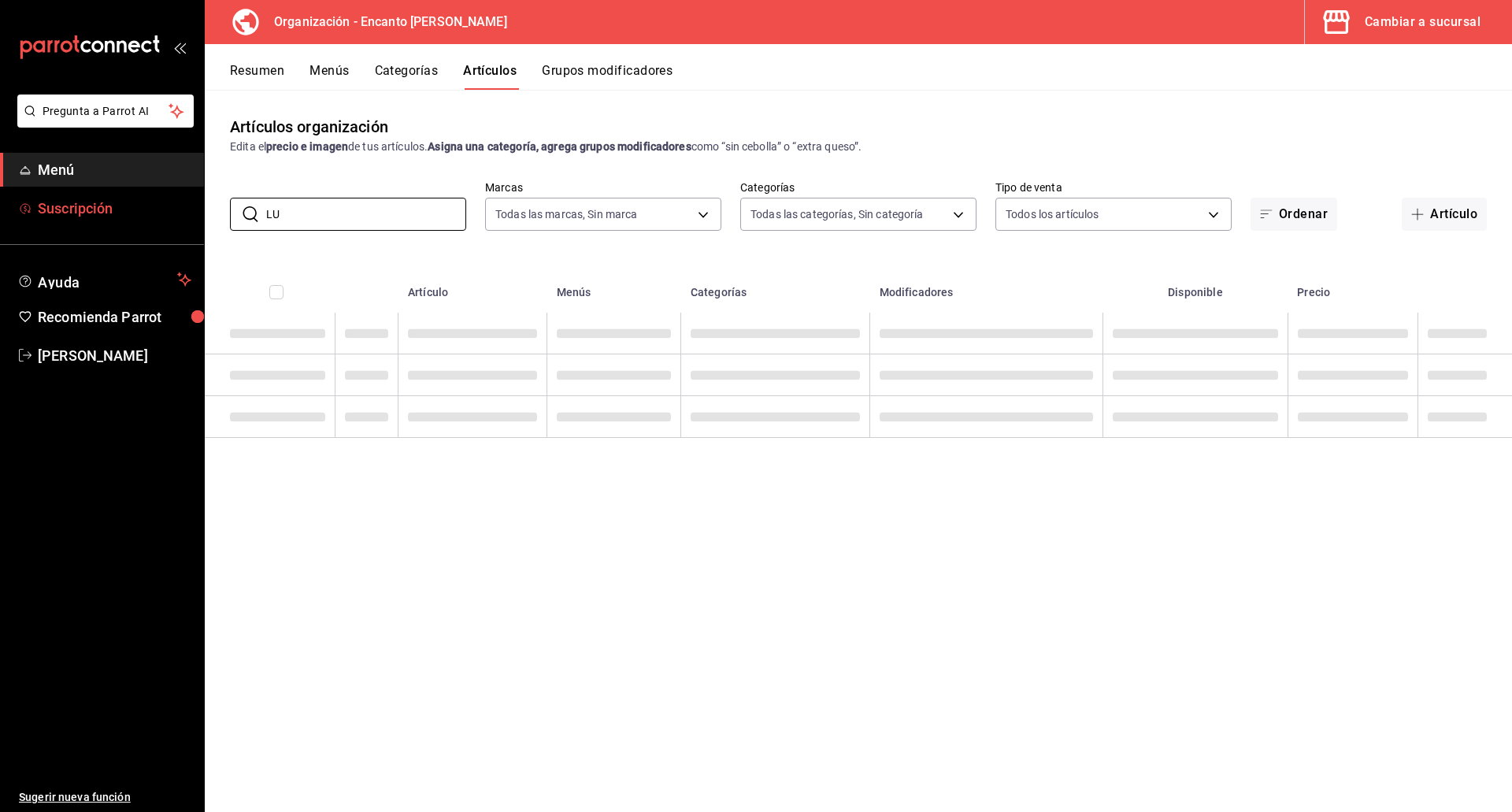
type input "L"
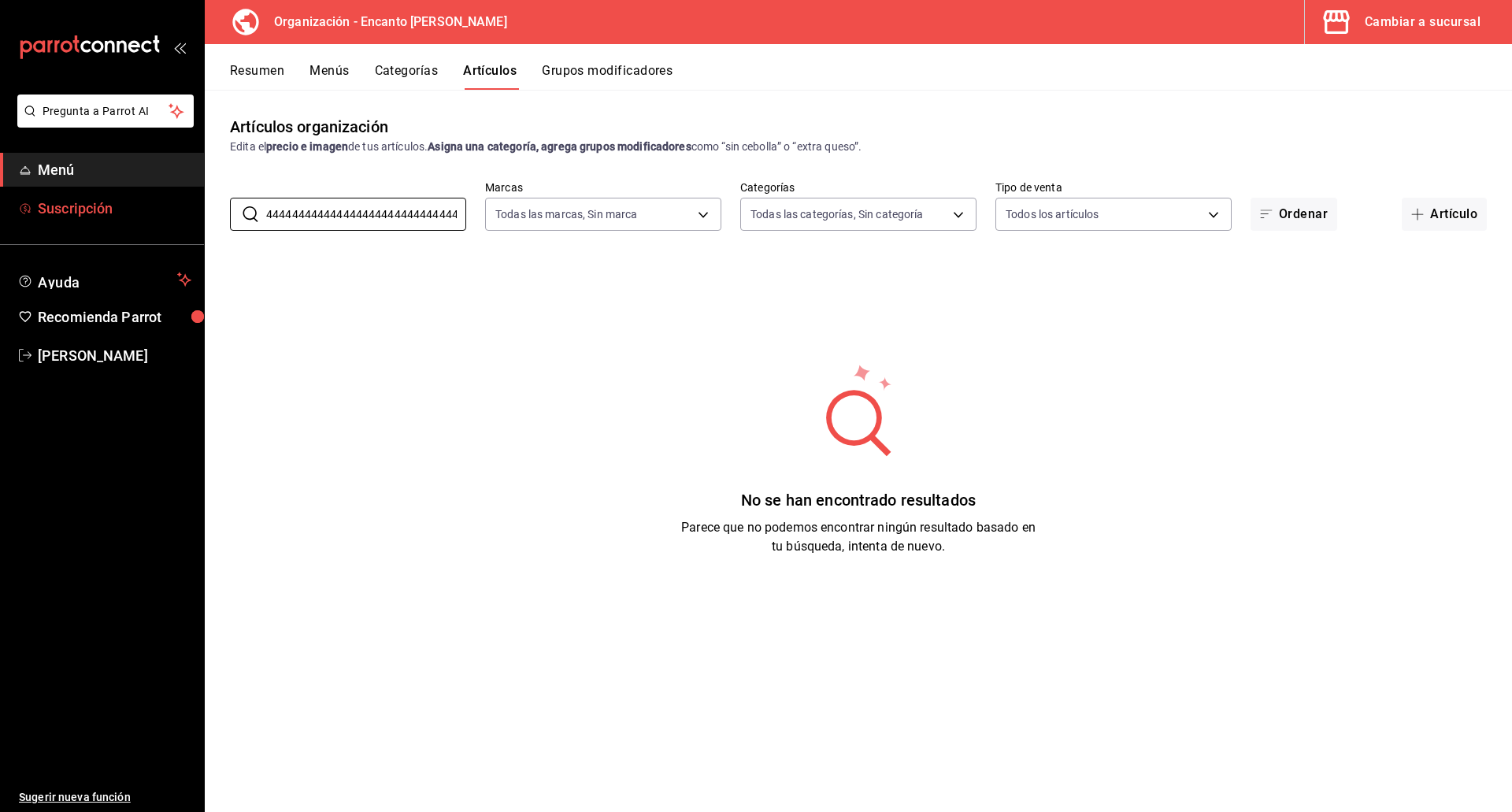
paste input "LUXARDO DE CEREZA MARASCHINO 700ML"
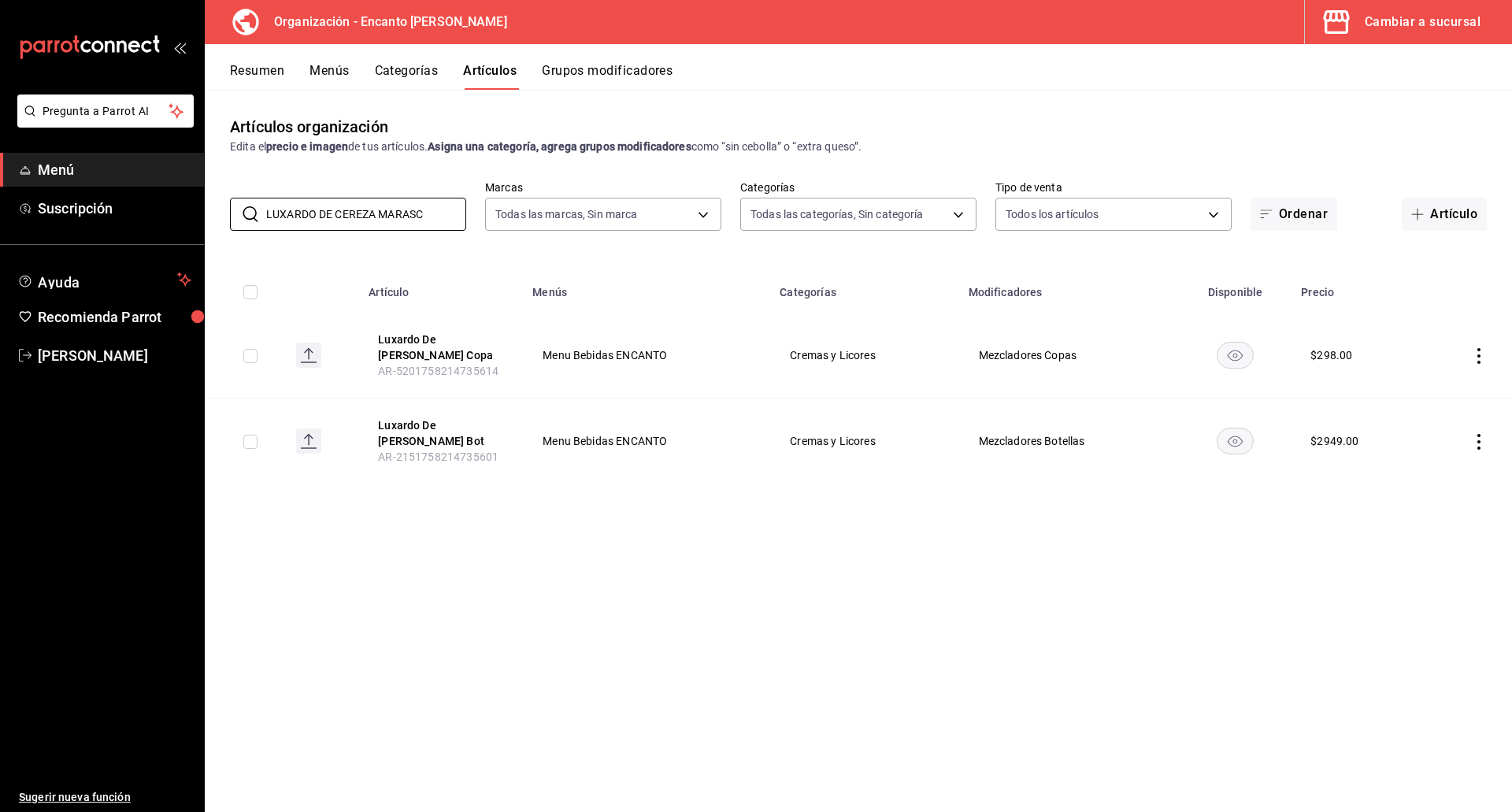
drag, startPoint x: 422, startPoint y: 211, endPoint x: 228, endPoint y: 207, distance: 194.0
click at [228, 207] on div "​ LUXARDO DE CEREZA MARASC ​ Marcas Todas las marcas, Sin marca c481bb78-10fa-4…" at bounding box center [858, 206] width 1307 height 50
paste input "MANDARIN NAPOLEON 700ML"
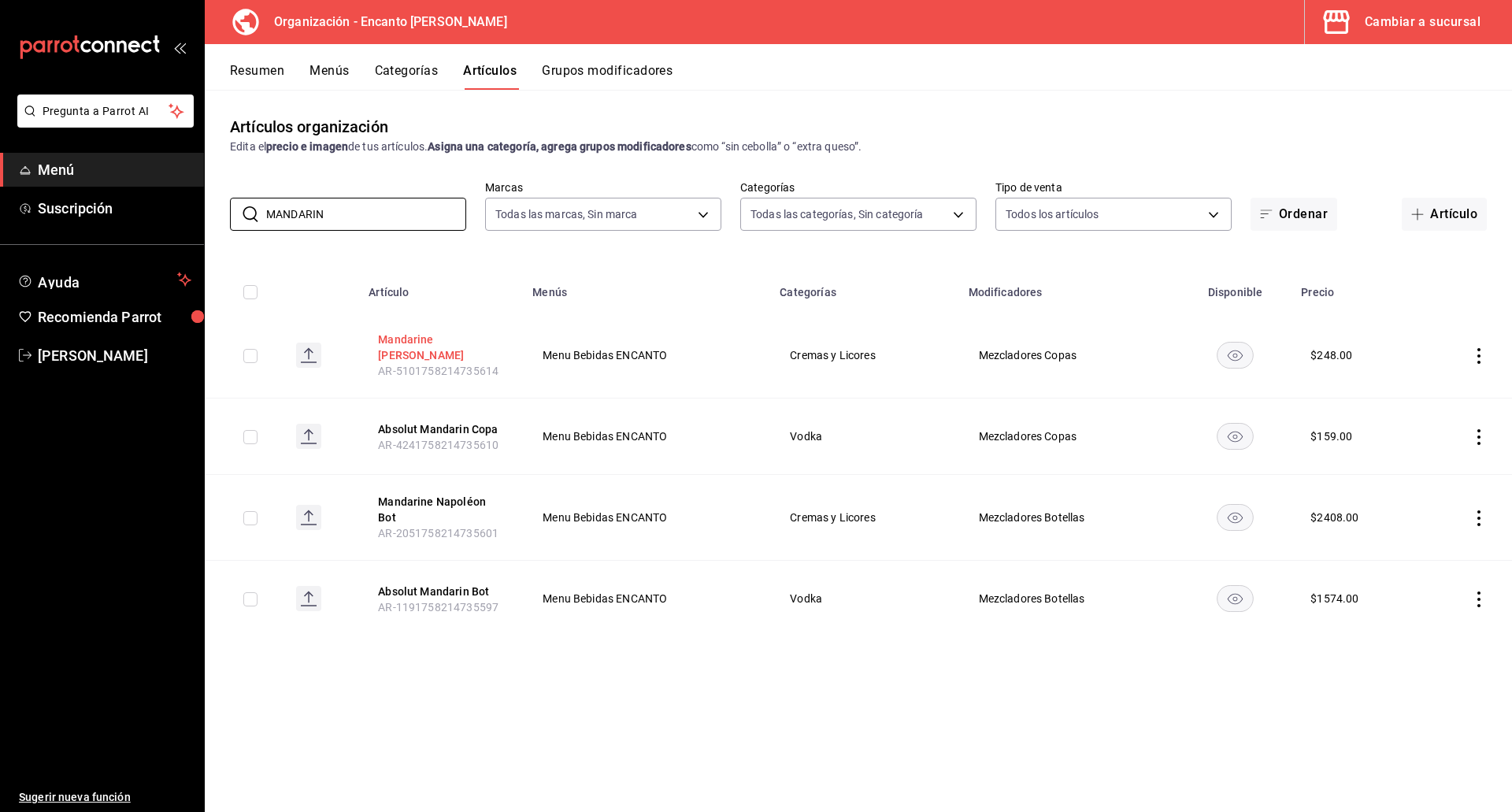
type input "MANDARIN"
click at [379, 350] on button "Mandarine Napoléon Copa" at bounding box center [441, 348] width 126 height 32
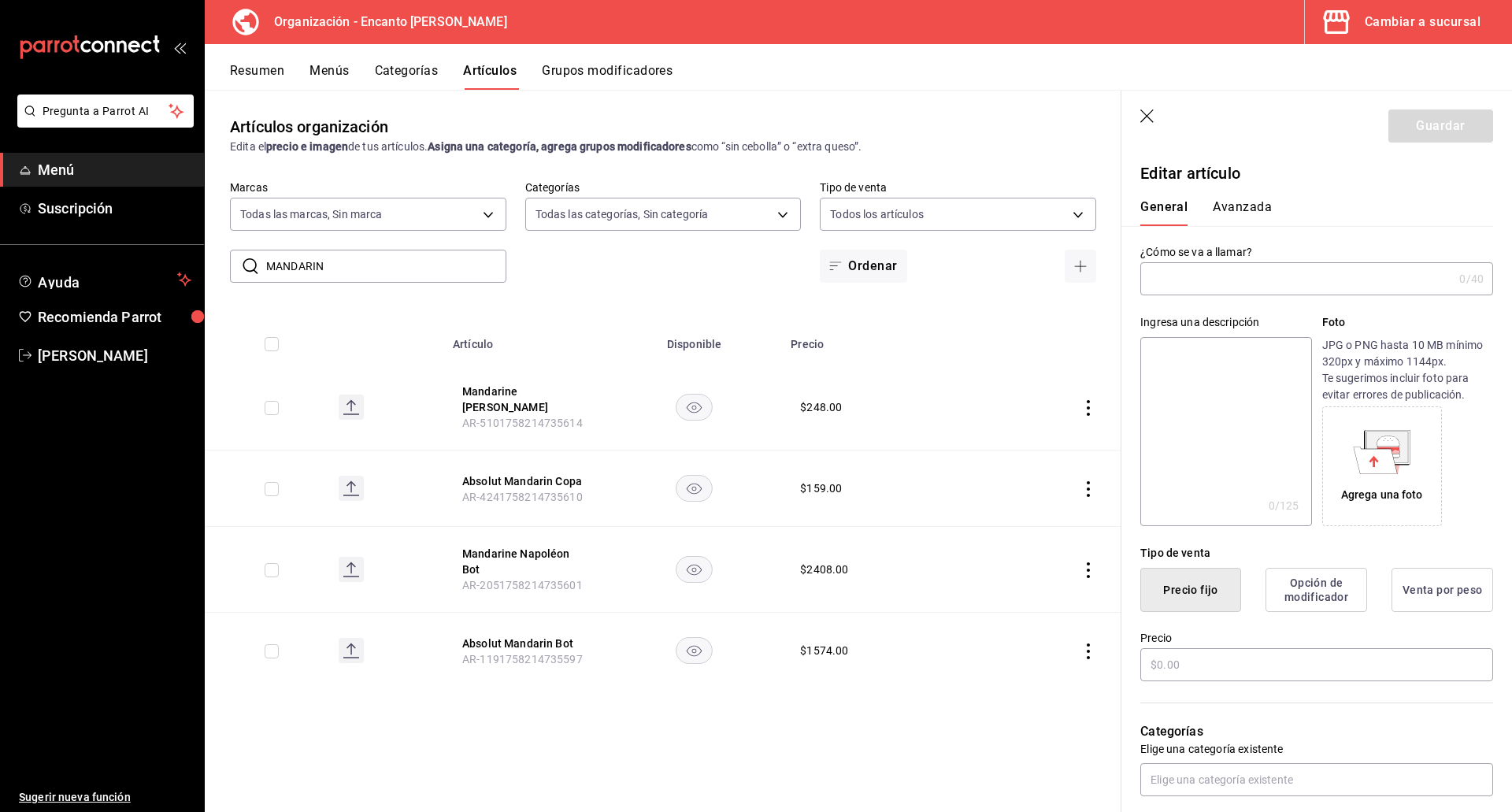
type input "Mandarine Napoléon Copa"
type input "AR-5101758214735614"
type input "$248.00"
drag, startPoint x: 379, startPoint y: 345, endPoint x: 400, endPoint y: 342, distance: 21.2
drag, startPoint x: 400, startPoint y: 342, endPoint x: 399, endPoint y: 273, distance: 69.0
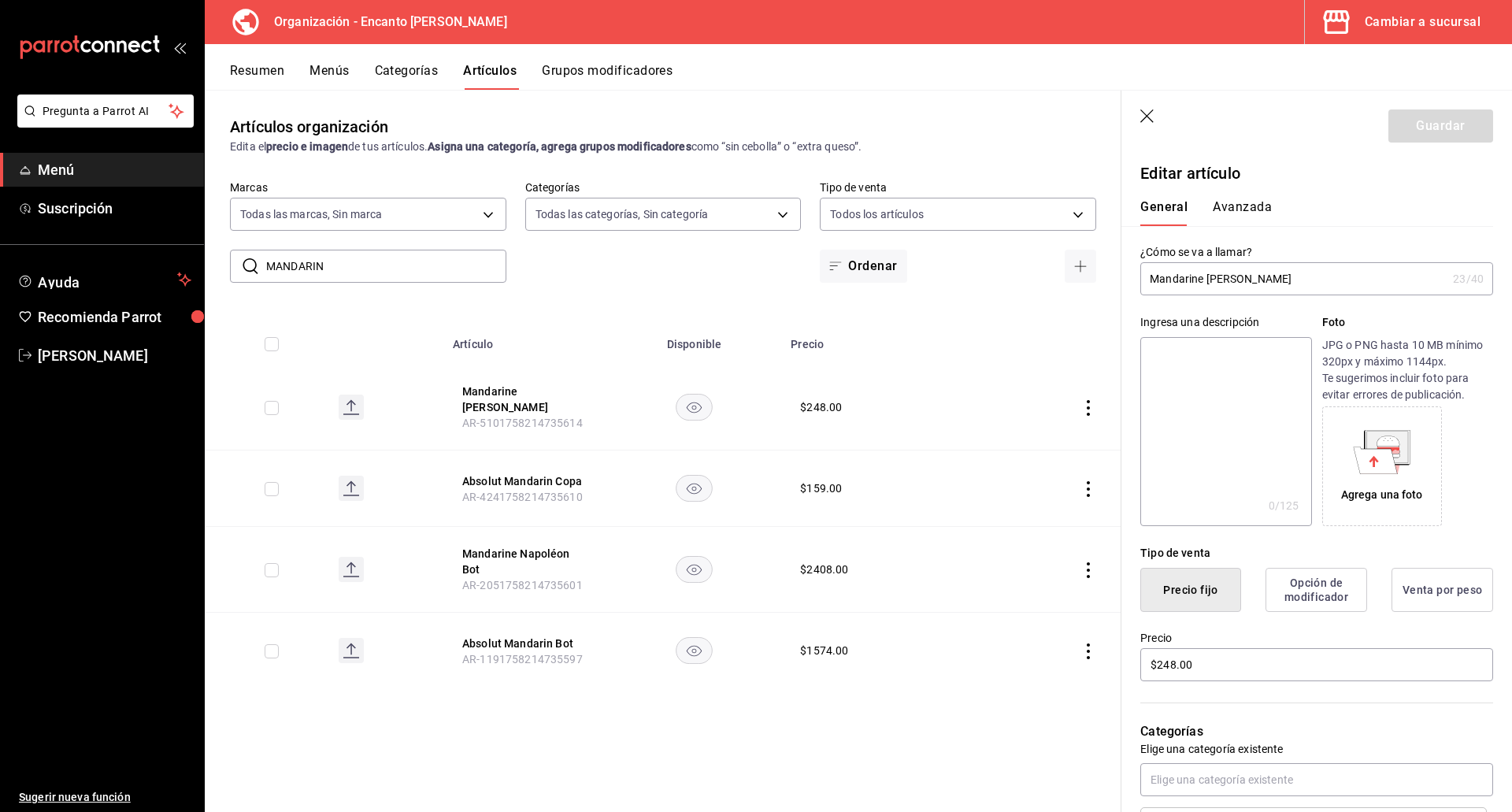
click at [399, 273] on input "MANDARIN" at bounding box center [386, 266] width 240 height 32
drag, startPoint x: 399, startPoint y: 273, endPoint x: 358, endPoint y: 270, distance: 41.1
click at [358, 268] on input "MANDARIN" at bounding box center [386, 266] width 240 height 32
type input "MANDARIN"
click at [491, 393] on button "Mandarine Napoléon Copa" at bounding box center [526, 400] width 126 height 32
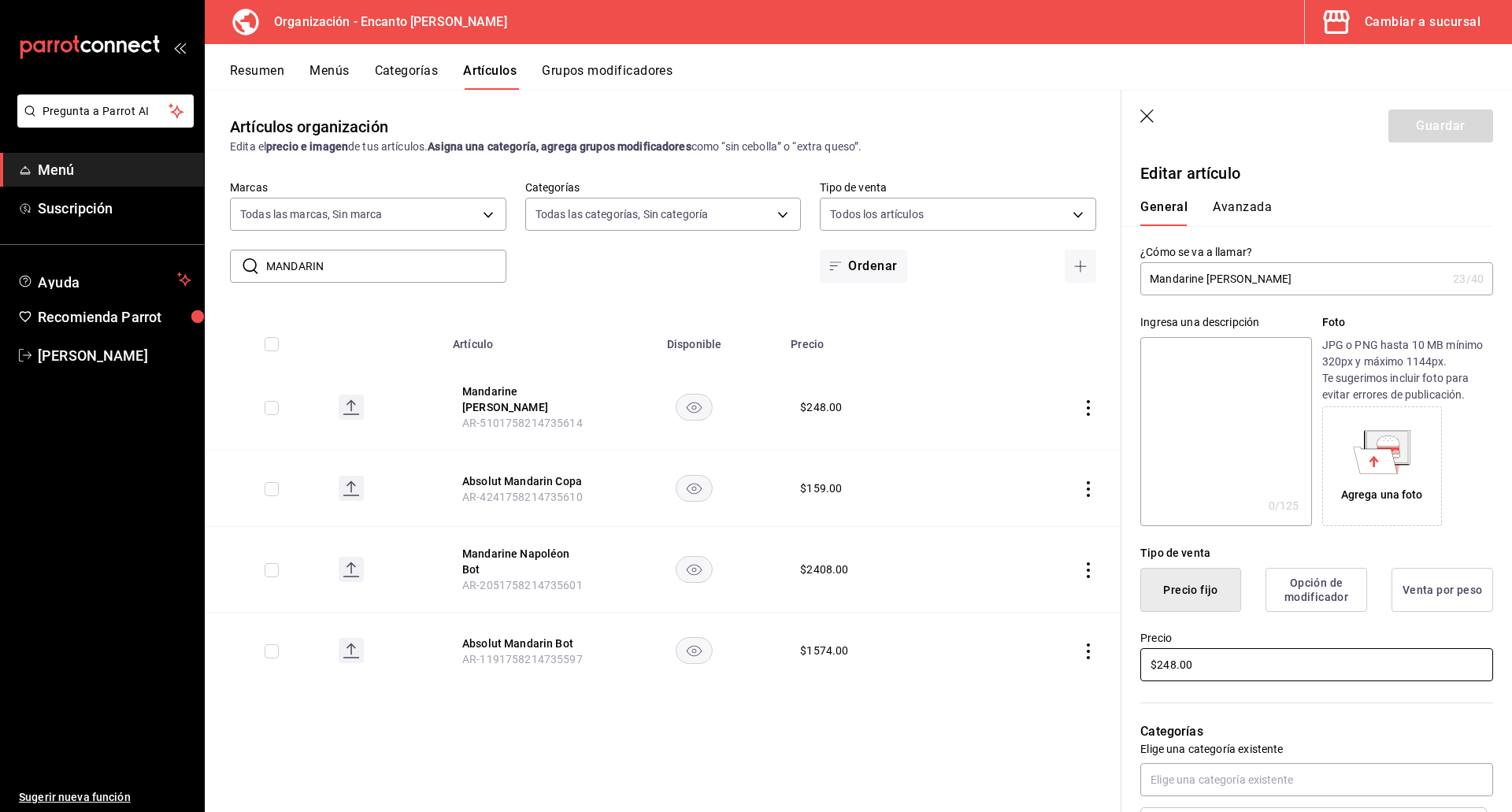
click at [1169, 664] on input "$248.00" at bounding box center [1317, 665] width 353 height 33
type input "$249.00"
click at [1399, 121] on button "Guardar" at bounding box center [1440, 126] width 105 height 33
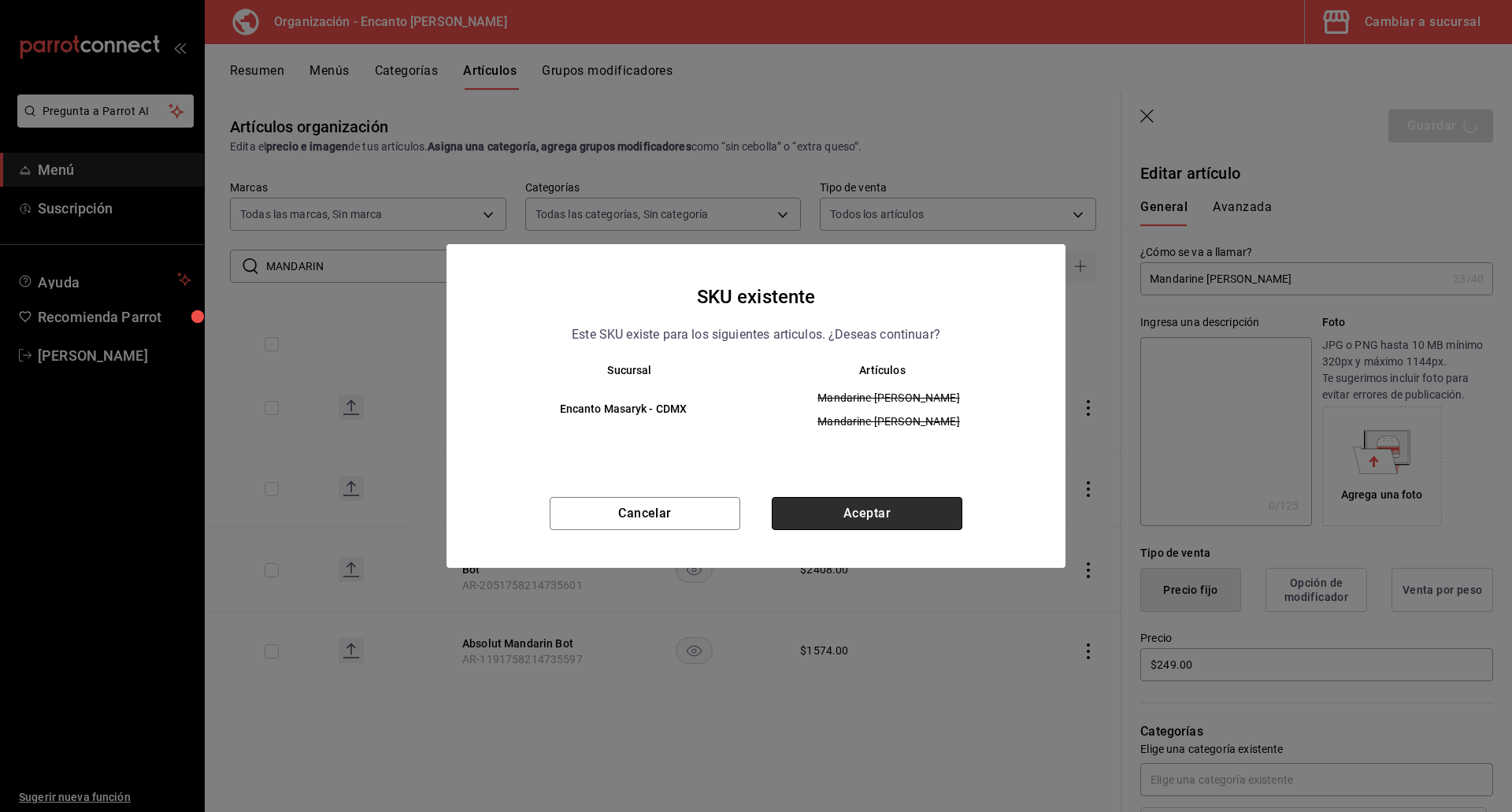
click at [901, 530] on button "Aceptar" at bounding box center [867, 514] width 191 height 33
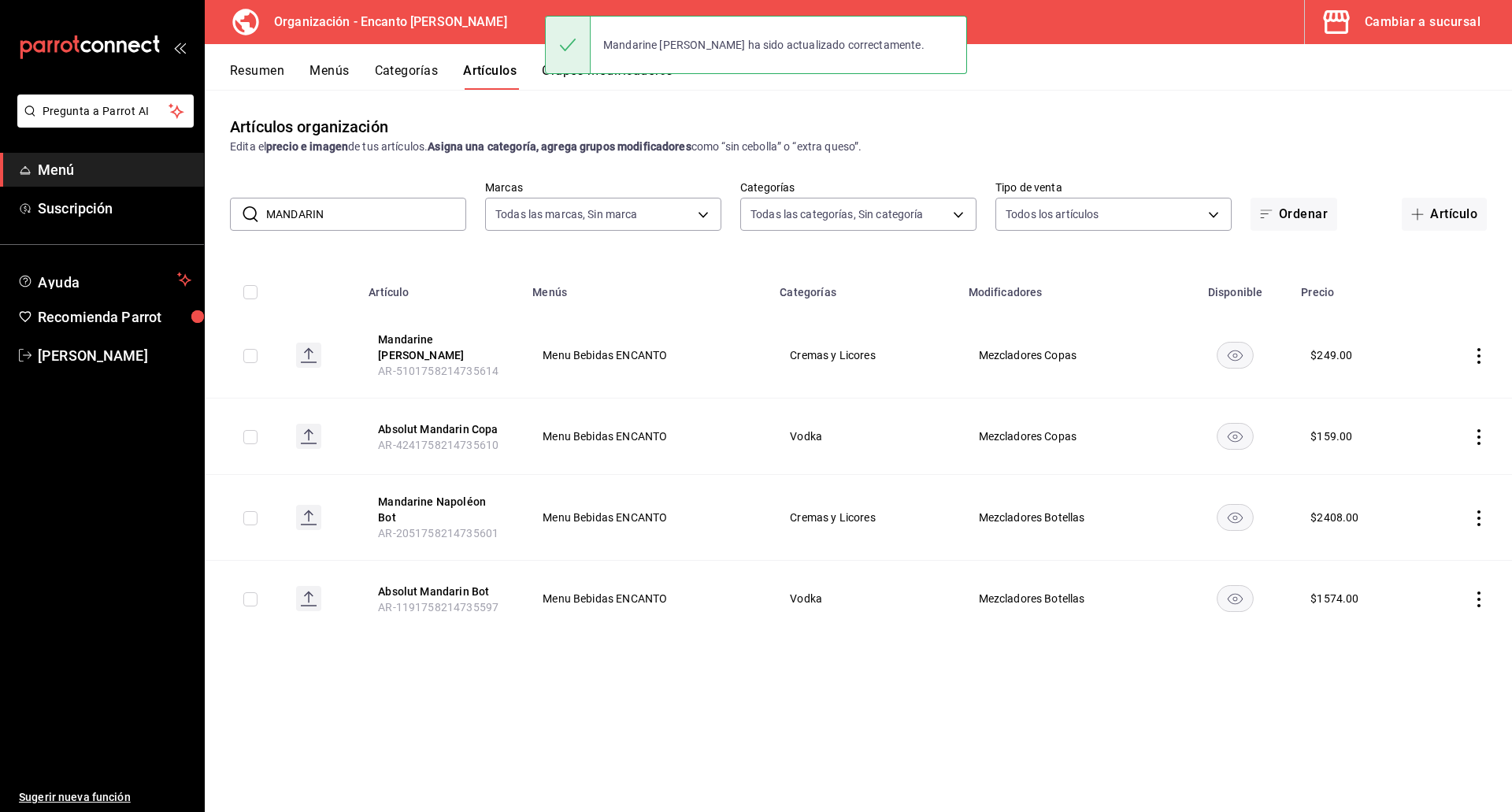
drag, startPoint x: 342, startPoint y: 217, endPoint x: 244, endPoint y: 218, distance: 98.0
click at [244, 218] on div "​ MANDARIN ​" at bounding box center [348, 214] width 236 height 33
paste input "RTINI DRY 750ML"
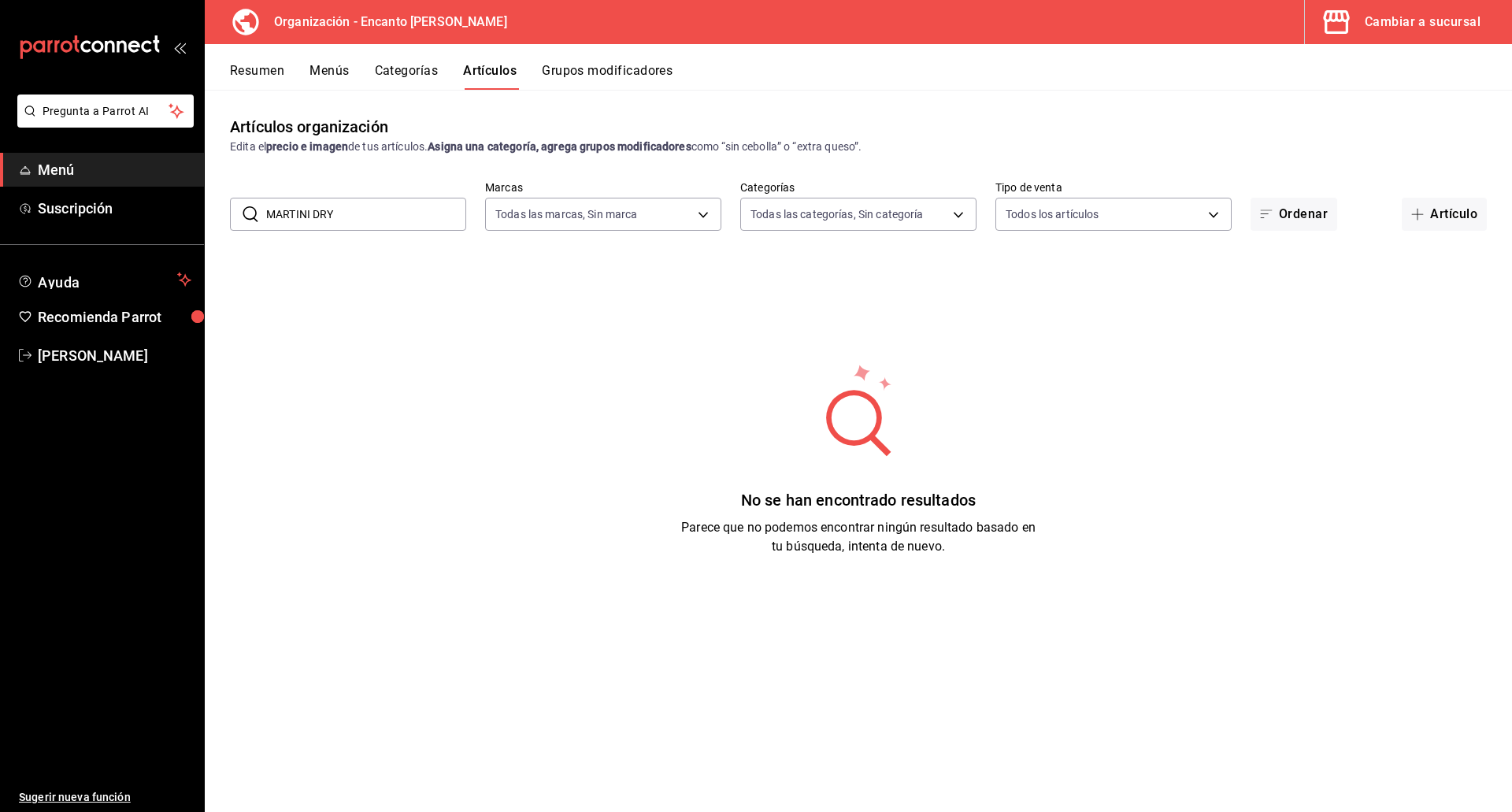
type input "MARTINI DRY"
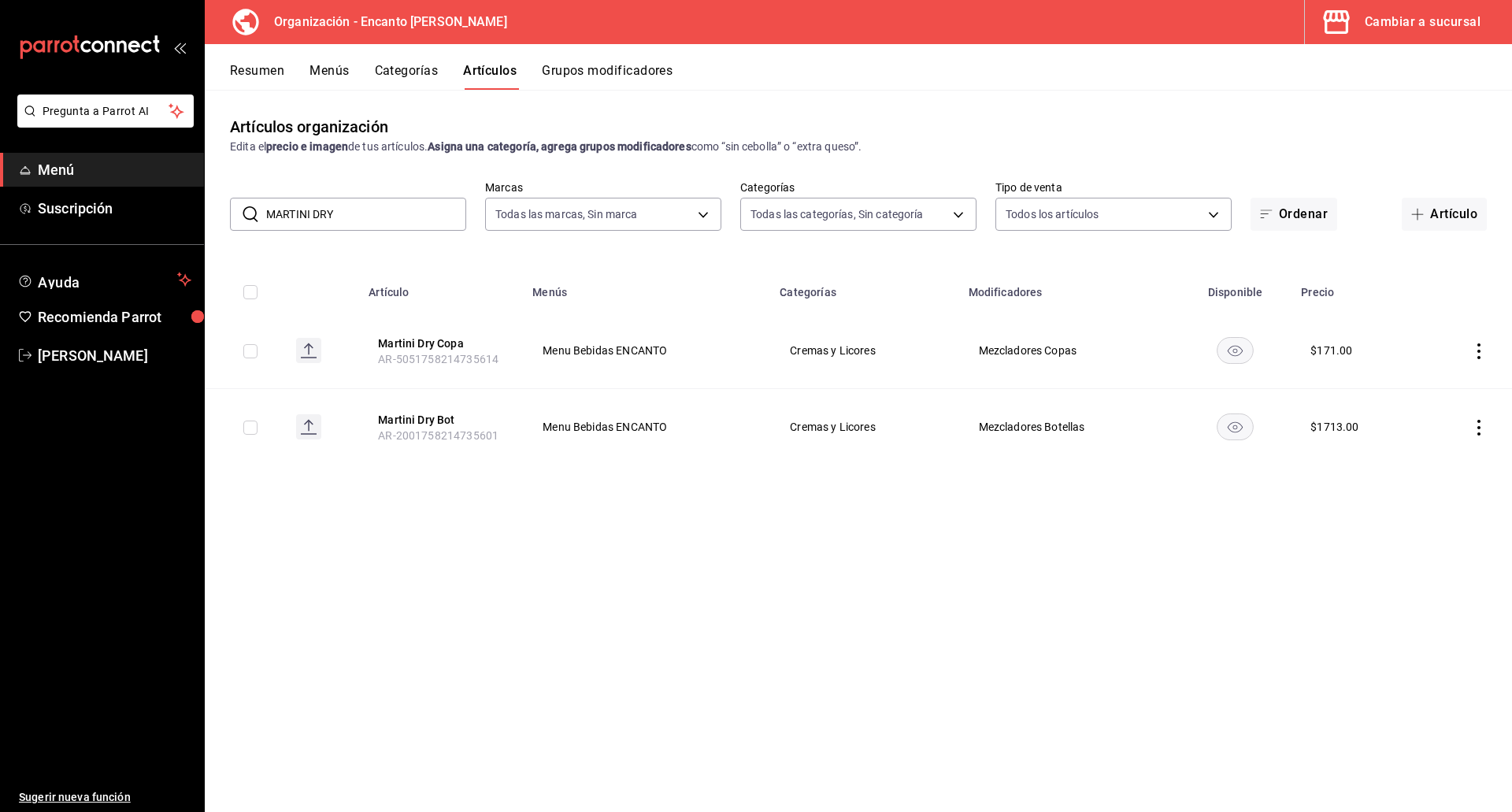
drag, startPoint x: 361, startPoint y: 219, endPoint x: 255, endPoint y: 211, distance: 106.3
click at [255, 211] on div "​ MARTINI DRY ​" at bounding box center [348, 214] width 236 height 33
paste input "[PERSON_NAME] 750ML"
drag, startPoint x: 414, startPoint y: 156, endPoint x: 422, endPoint y: 149, distance: 10.6
drag, startPoint x: 422, startPoint y: 149, endPoint x: 394, endPoint y: 642, distance: 493.8
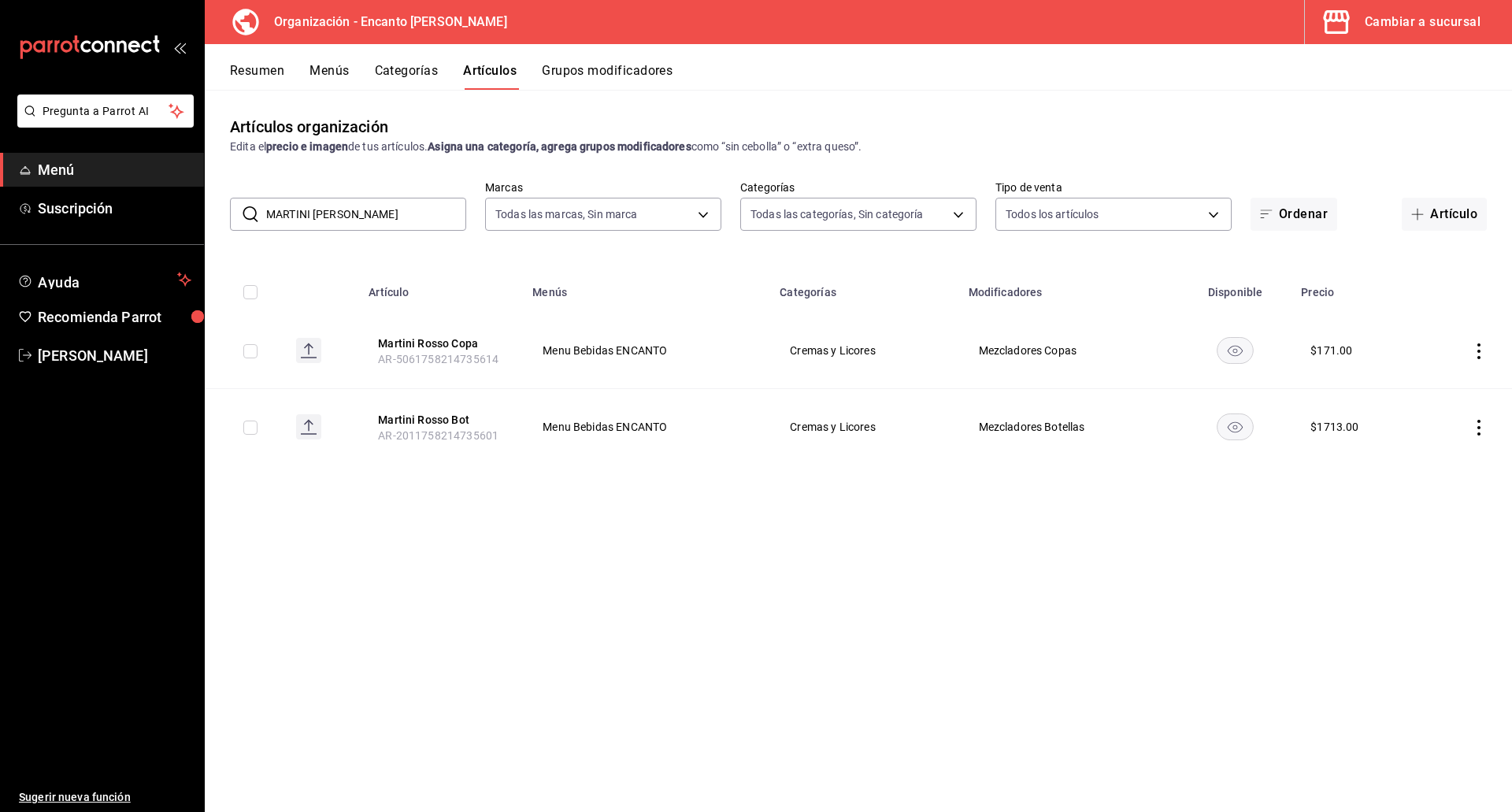
click at [394, 642] on div "Artículos organización Edita el precio e imagen de tus artículos. Asigna una ca…" at bounding box center [858, 450] width 1307 height 721
drag, startPoint x: 380, startPoint y: 219, endPoint x: 191, endPoint y: 154, distance: 199.9
click at [189, 171] on div "Pregunta a Parrot AI Menú Suscripción Ayuda Recomienda Parrot [PERSON_NAME] Sug…" at bounding box center [756, 406] width 1512 height 812
paste input "IDORI 750ML"
drag, startPoint x: 332, startPoint y: 218, endPoint x: 198, endPoint y: 204, distance: 134.7
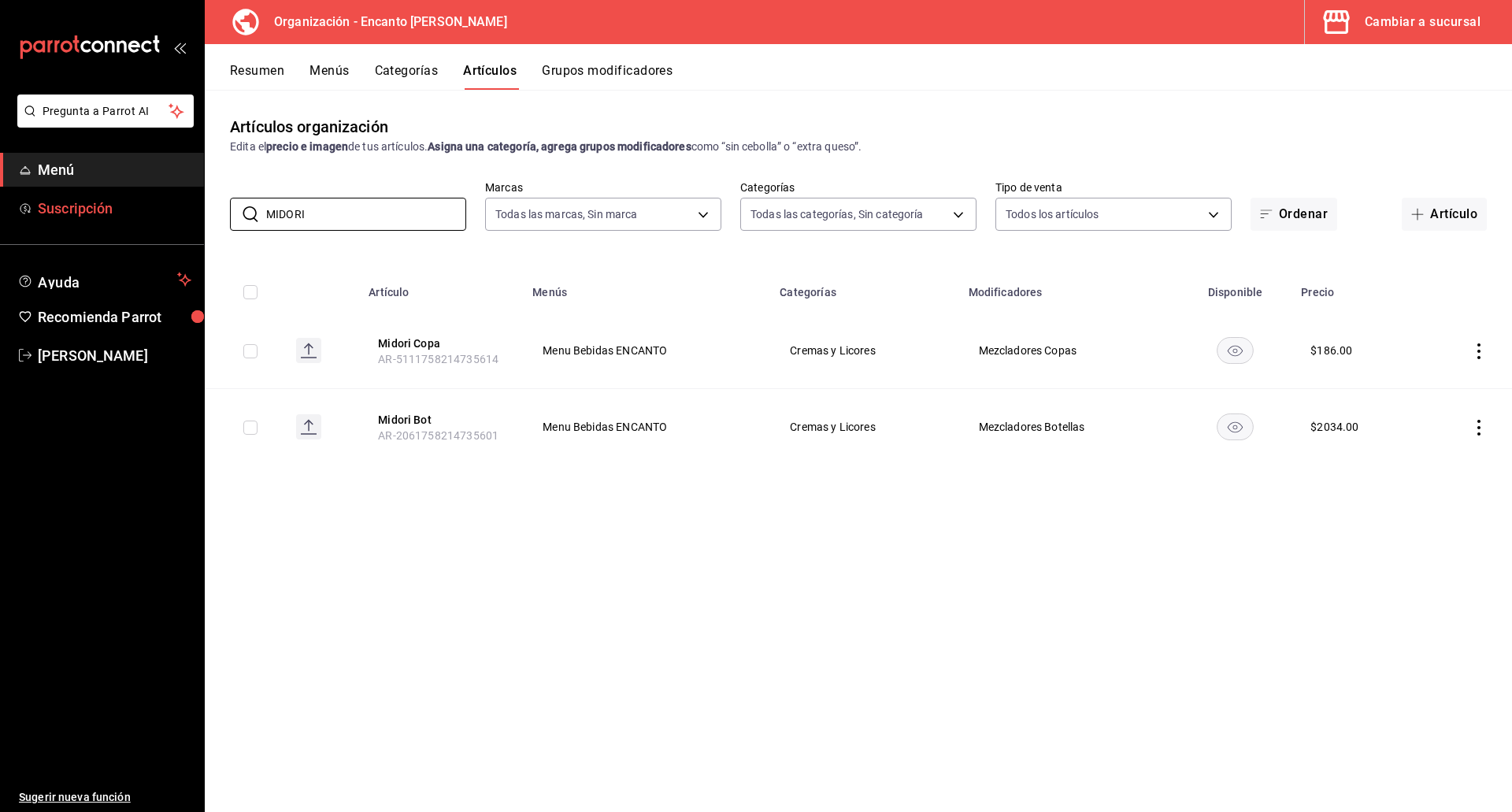
click at [186, 205] on div "Pregunta a Parrot AI Menú Suscripción Ayuda Recomienda Parrot [PERSON_NAME] Sug…" at bounding box center [756, 406] width 1512 height 812
paste input "PERNOD 700ML"
type input "PERNOD"
click at [392, 339] on button "Pernod Copa" at bounding box center [441, 344] width 126 height 16
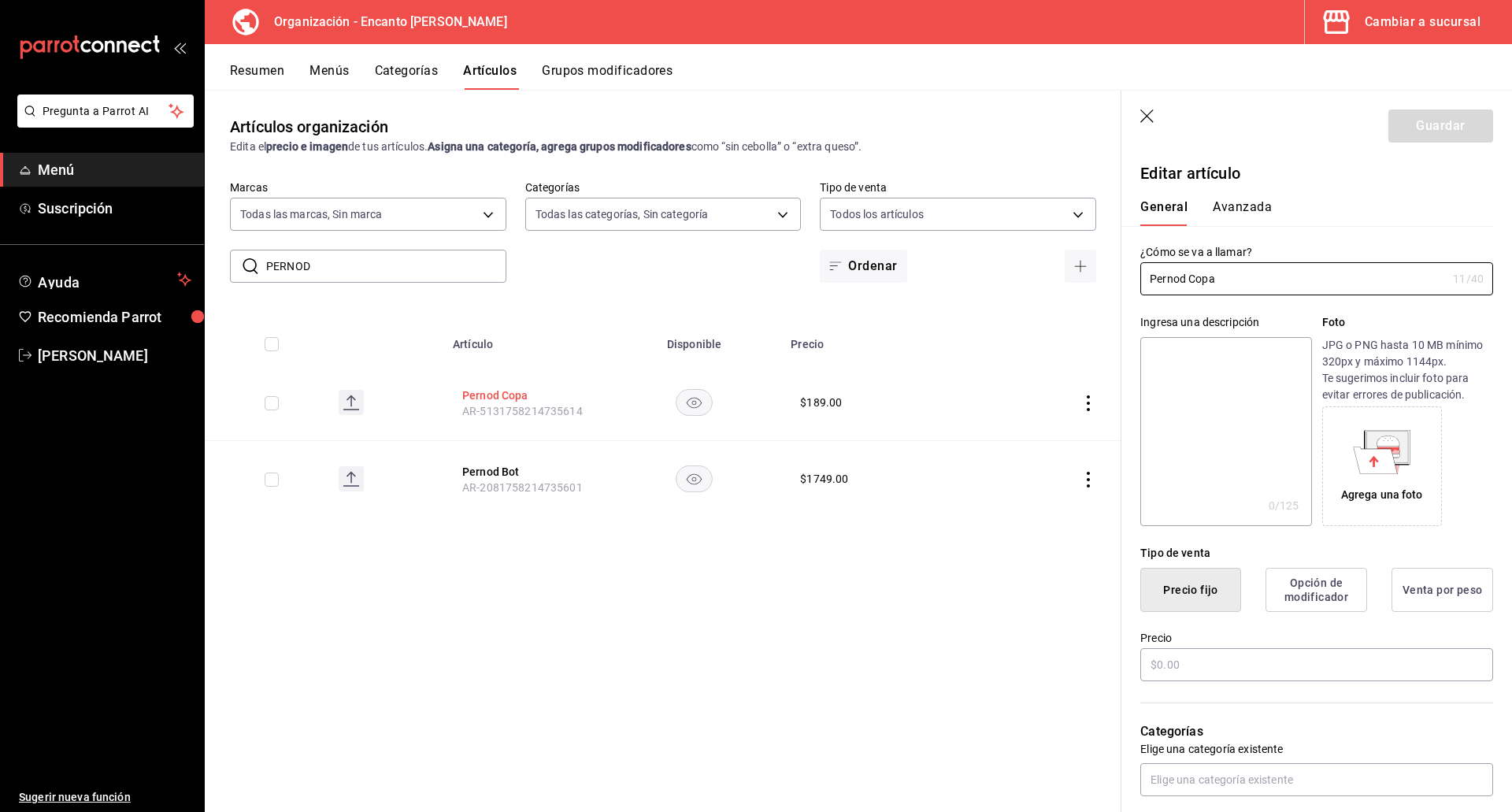
type input "$189.00"
drag, startPoint x: 392, startPoint y: 388, endPoint x: 481, endPoint y: 385, distance: 89.1
click at [498, 383] on tr "Pernod Copa AR-5131758214735614 $ 189.00" at bounding box center [663, 403] width 916 height 76
drag, startPoint x: 328, startPoint y: 266, endPoint x: 245, endPoint y: 260, distance: 83.2
click at [245, 260] on div "​ PERNOD ​" at bounding box center [368, 266] width 277 height 33
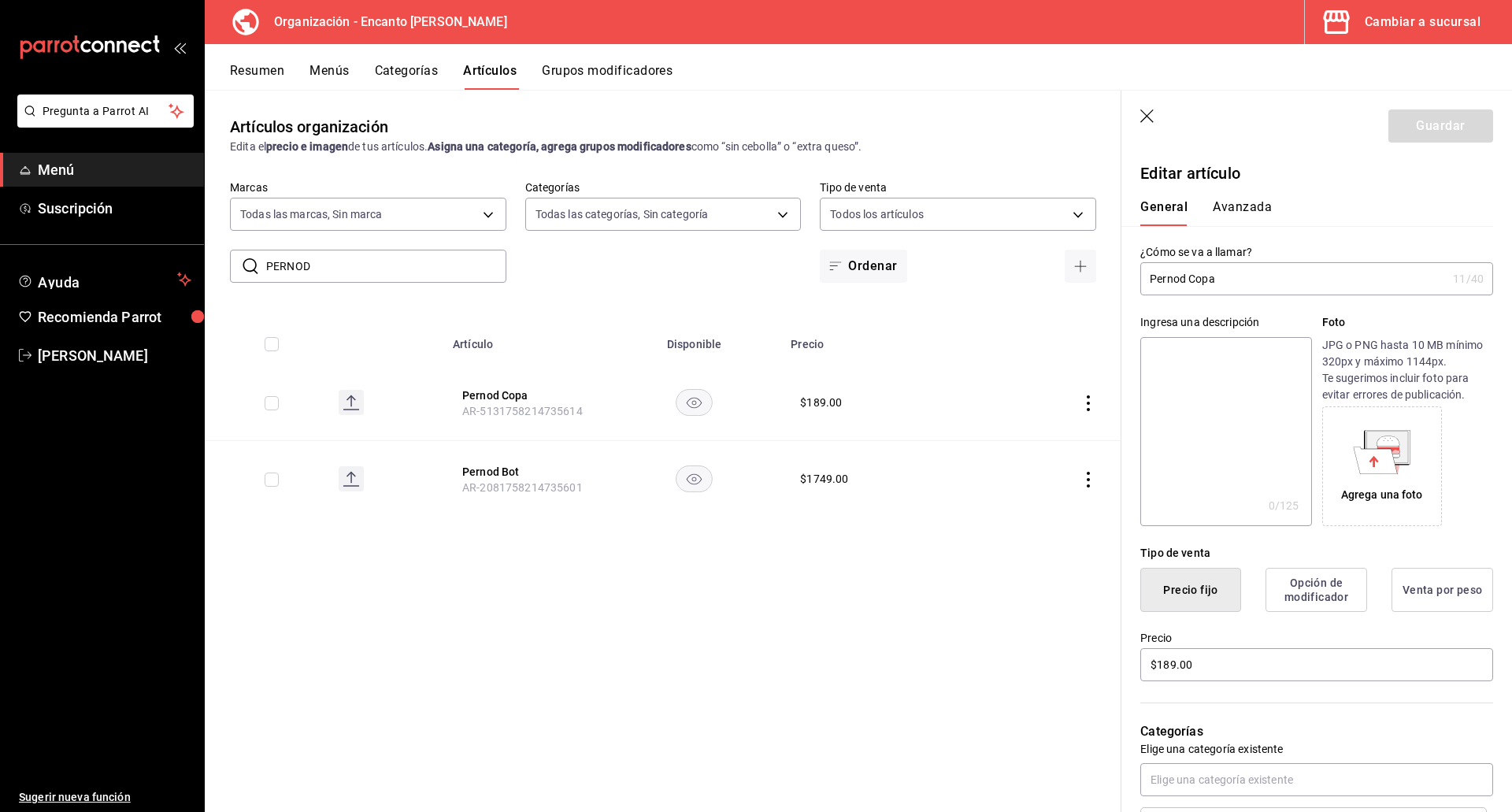
paste input "ISCO [PERSON_NAME] 750ML"
drag, startPoint x: 354, startPoint y: 277, endPoint x: 174, endPoint y: 276, distance: 180.0
click at [174, 276] on div "Pregunta a Parrot AI Menú Suscripción Ayuda Recomienda Parrot [PERSON_NAME] Sug…" at bounding box center [756, 406] width 1512 height 812
paste input "SAMBUCA BLANCO 700M"
type input "SAMBUCA BLANCO"
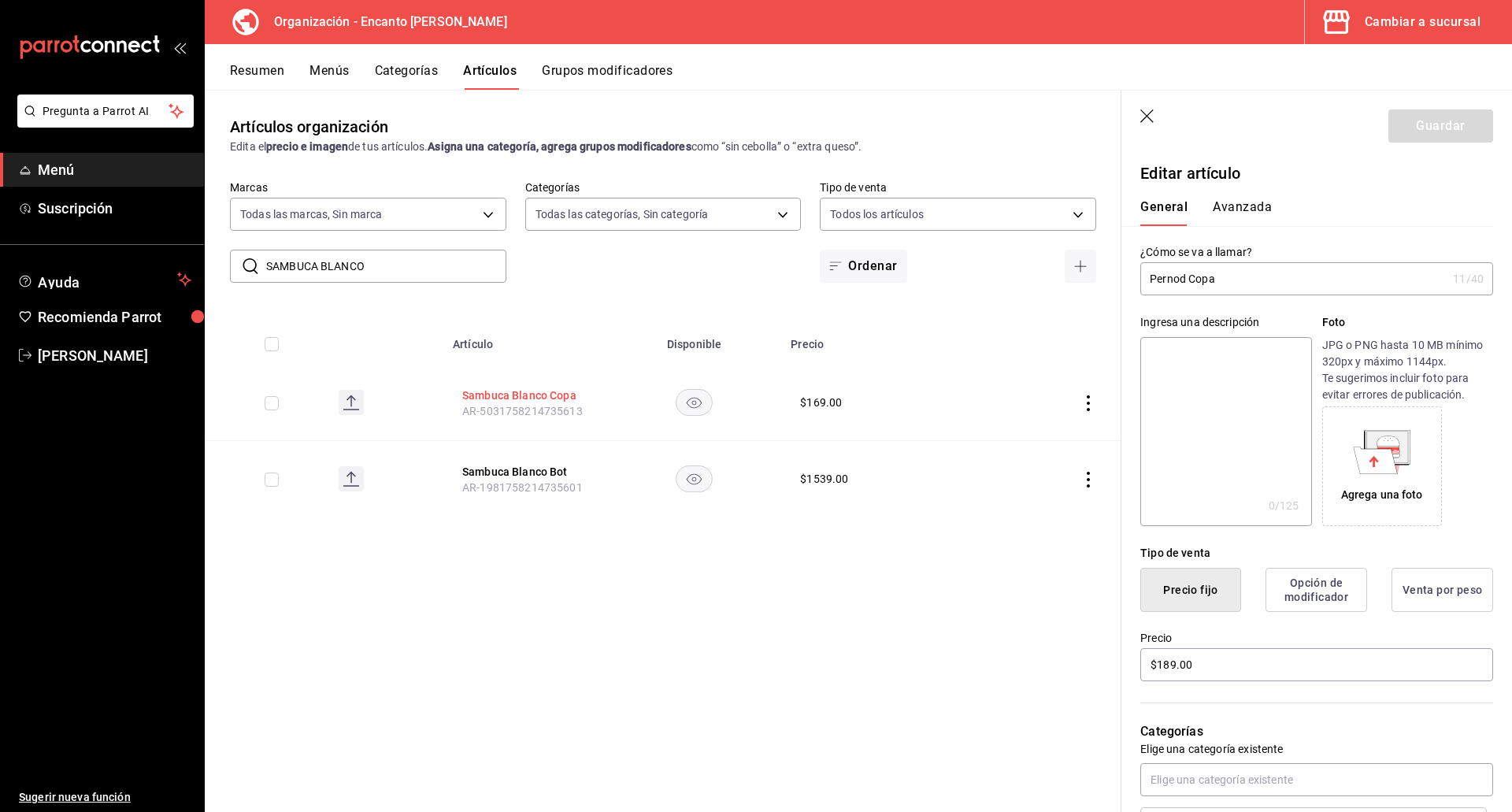
click at [518, 391] on button "Sambuca Blanco Copa" at bounding box center [526, 396] width 126 height 16
click at [1167, 658] on input "$169.00" at bounding box center [1317, 665] width 353 height 33
type input "$170.00"
click at [1437, 132] on button "Guardar" at bounding box center [1440, 126] width 105 height 33
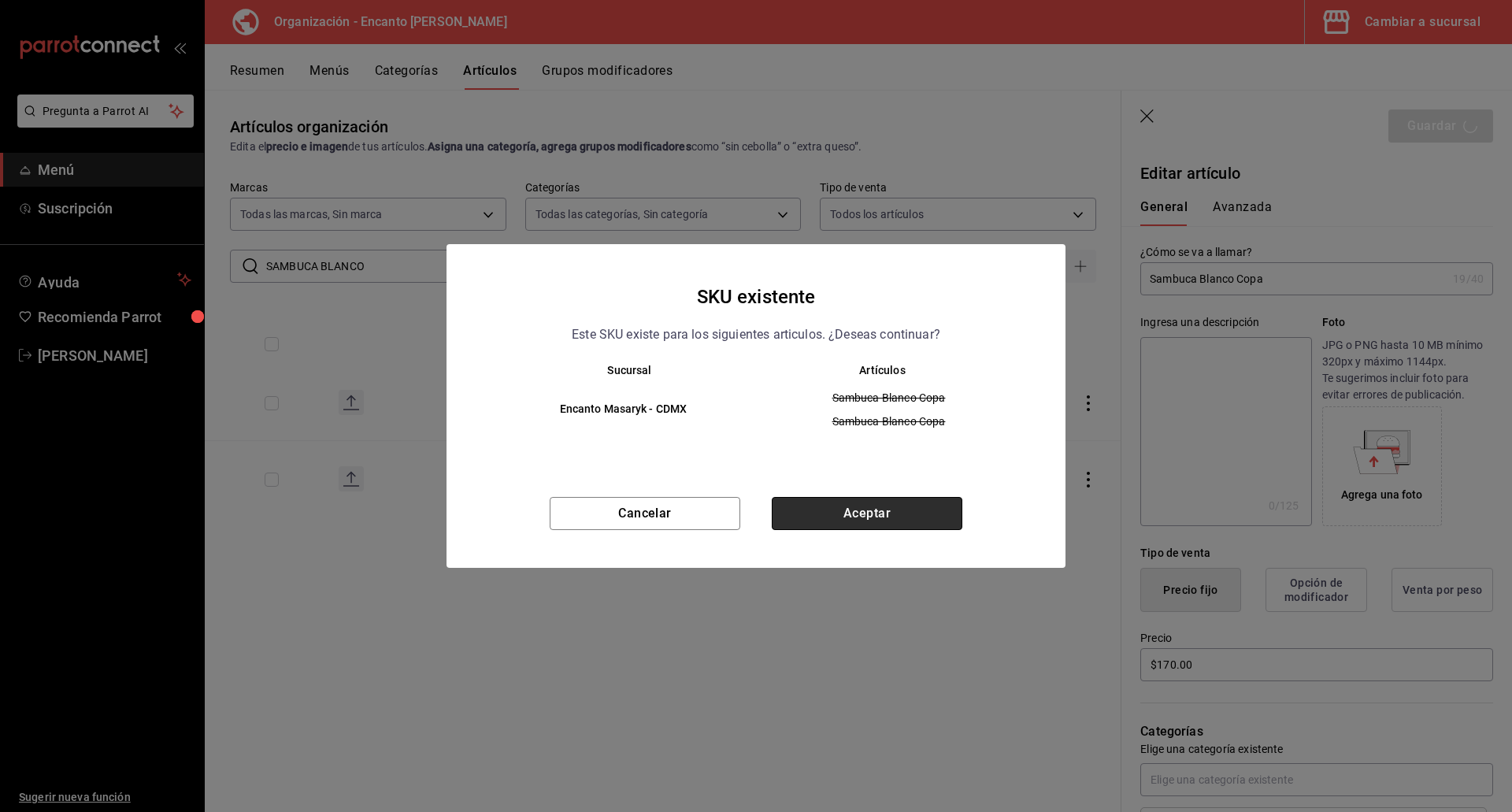
click at [845, 521] on button "Aceptar" at bounding box center [867, 514] width 191 height 33
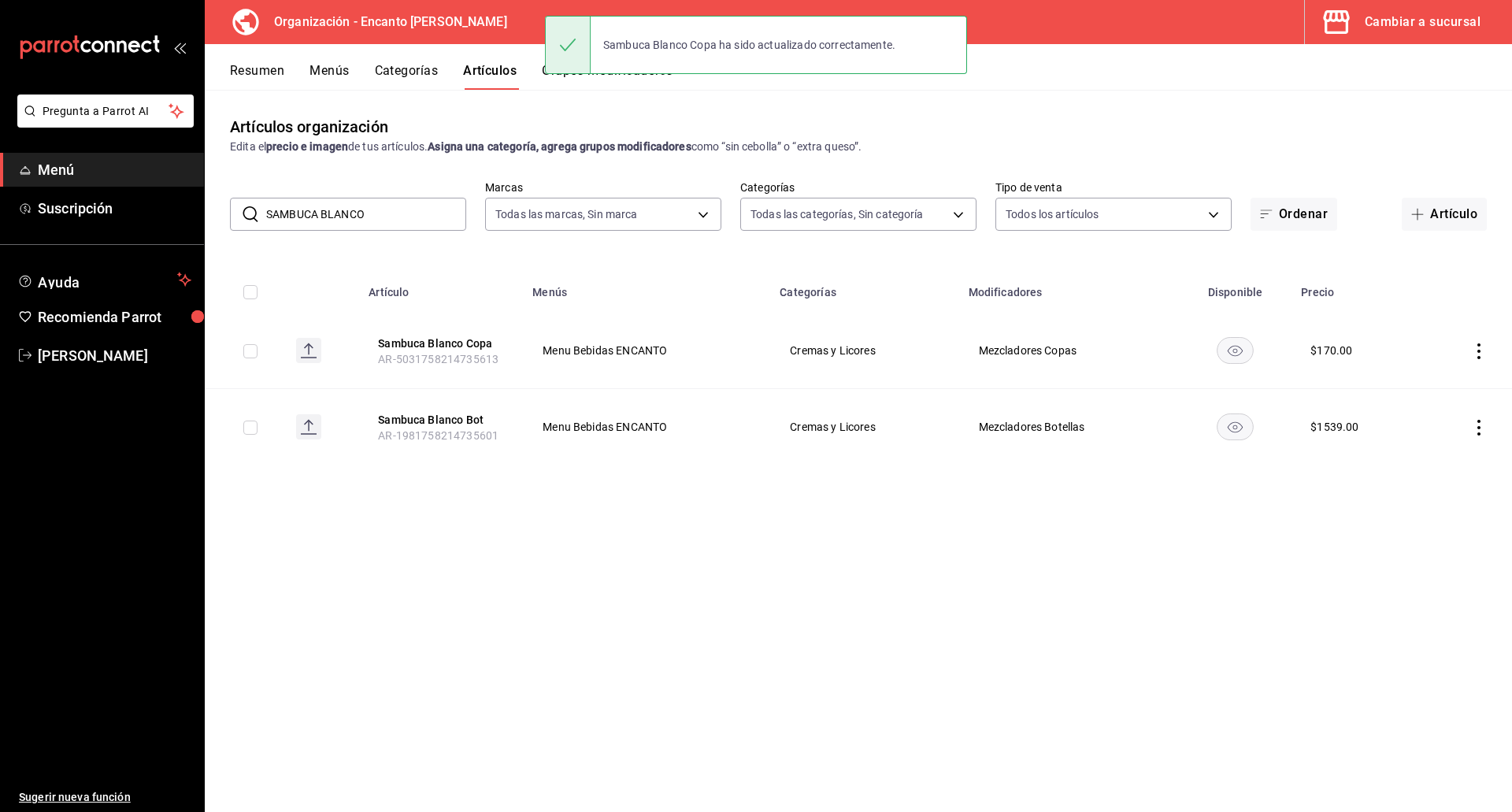
drag, startPoint x: 376, startPoint y: 220, endPoint x: 261, endPoint y: 214, distance: 115.2
click at [261, 214] on div "​ SAMBUCA BLANCO ​" at bounding box center [348, 214] width 236 height 33
paste input "NEGRO 700ML"
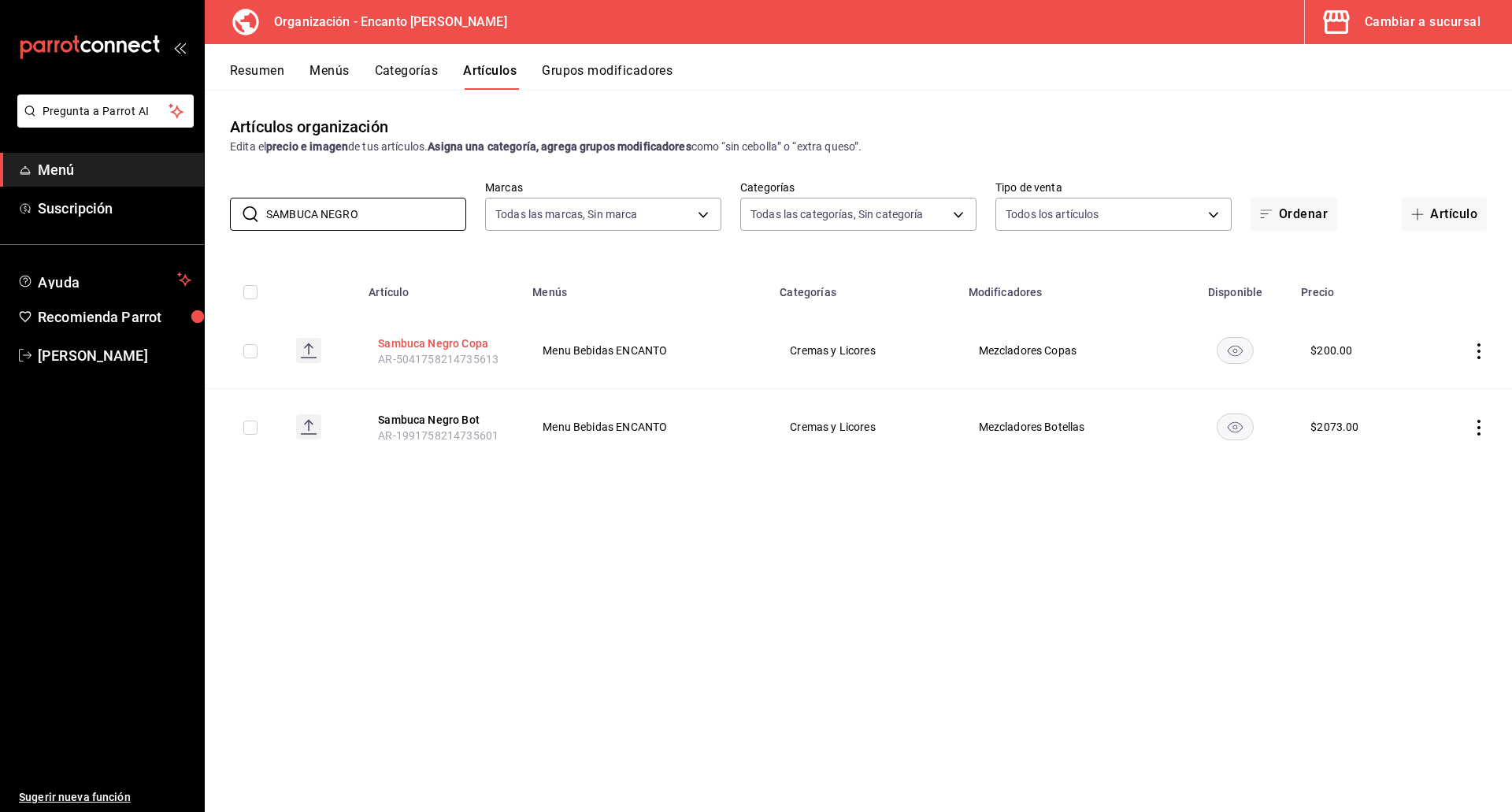
type input "SAMBUCA NEGRO"
click at [384, 341] on button "Sambuca Negro Copa" at bounding box center [441, 344] width 126 height 16
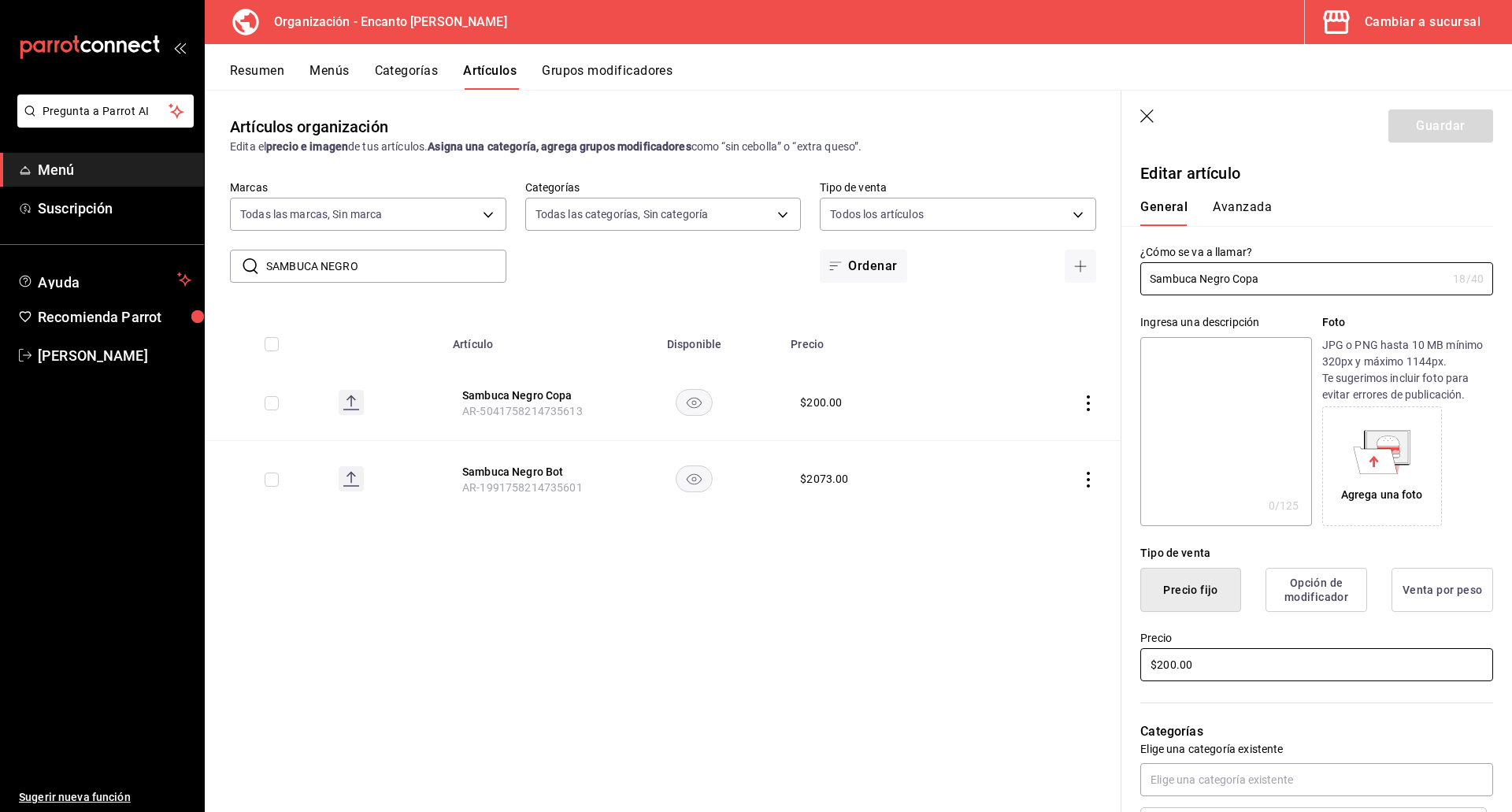
click at [1182, 669] on input "$200.00" at bounding box center [1317, 665] width 353 height 33
click at [1181, 668] on input "$200.00" at bounding box center [1317, 665] width 353 height 33
type input "$201.00"
click at [1407, 125] on button "Guardar" at bounding box center [1440, 126] width 105 height 33
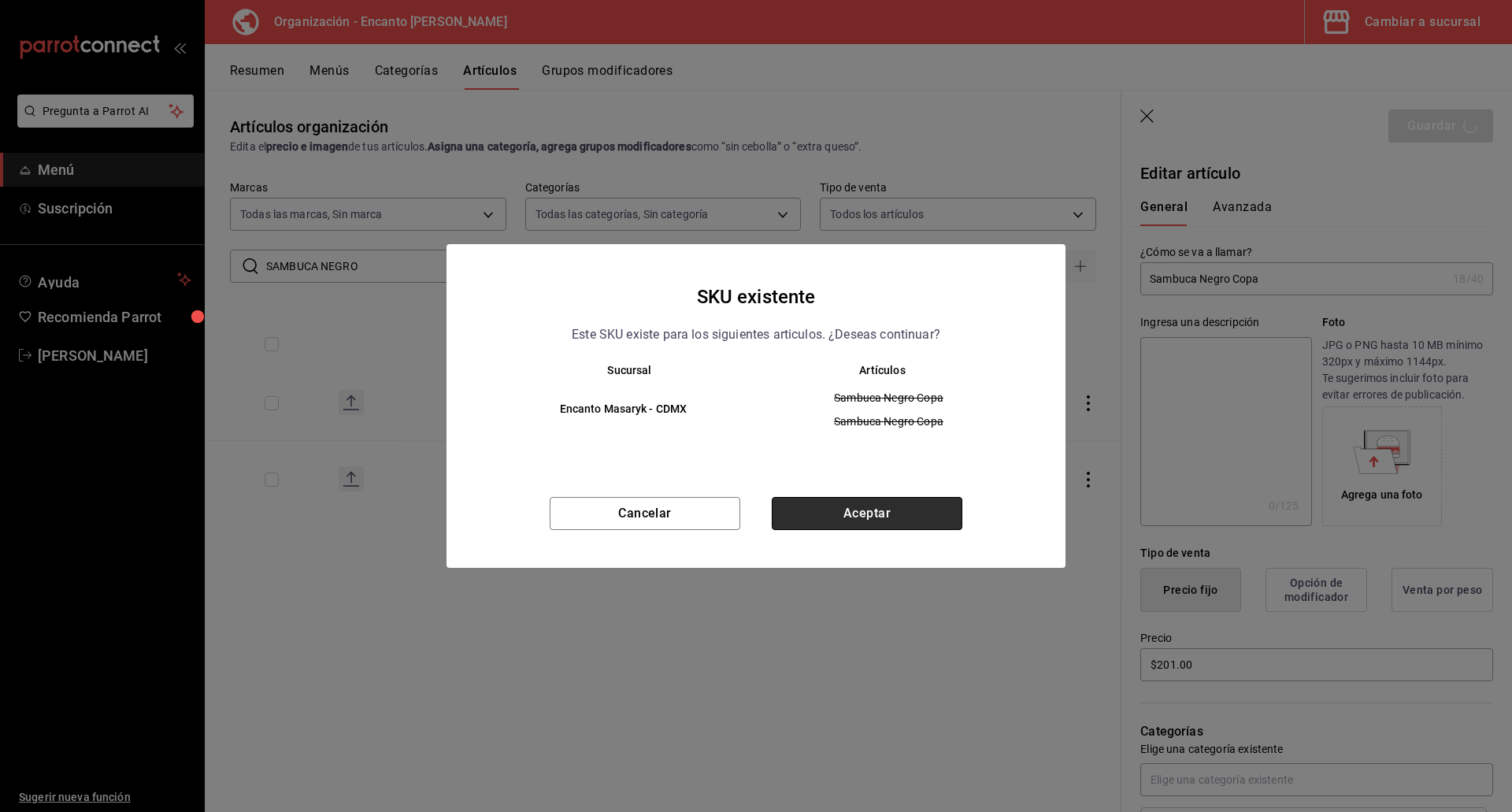
click at [897, 514] on button "Aceptar" at bounding box center [867, 514] width 191 height 33
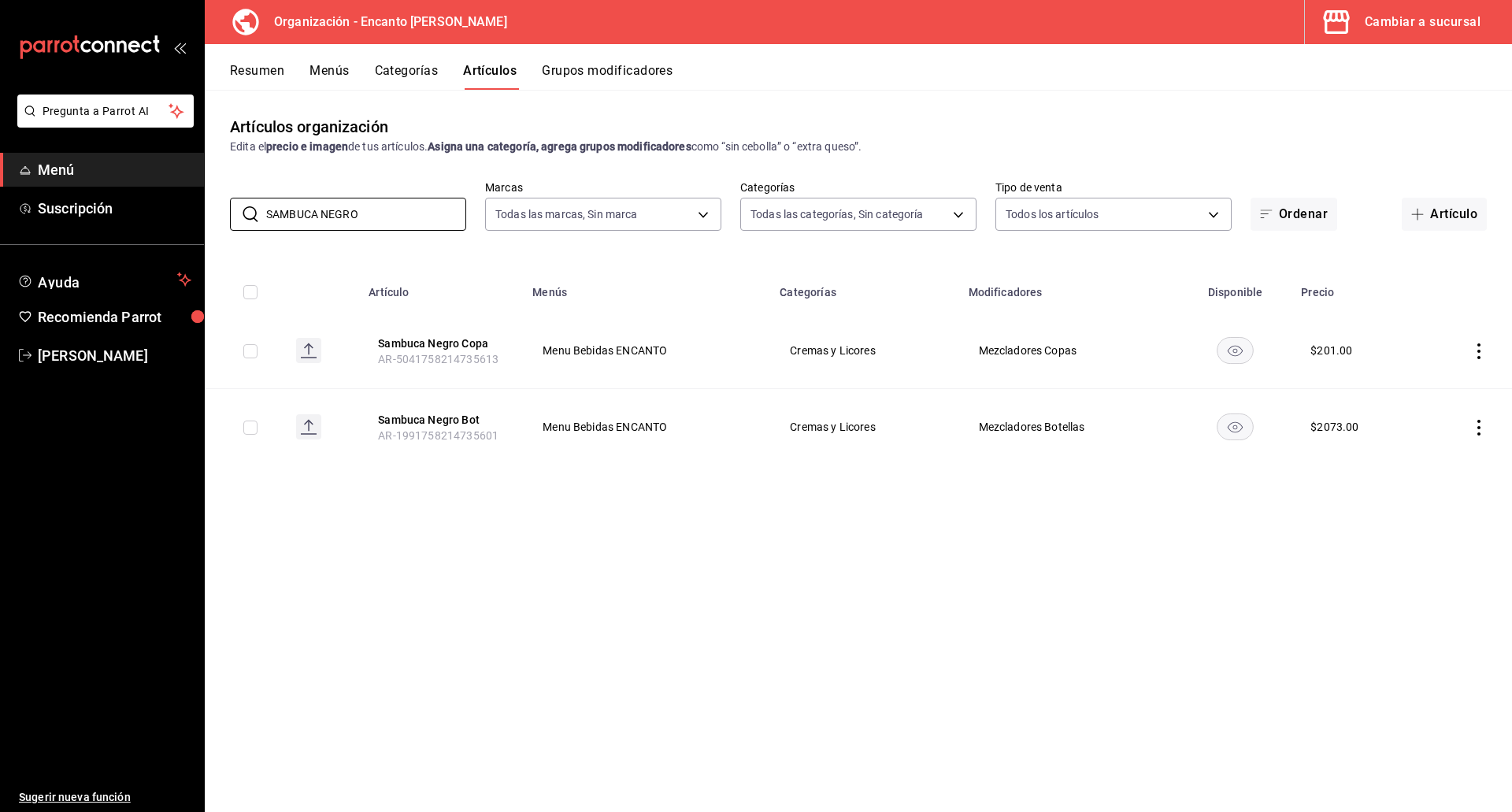
drag, startPoint x: 395, startPoint y: 214, endPoint x: 222, endPoint y: 220, distance: 173.1
click at [221, 220] on div "​ SAMBUCA NEGRO ​ Marcas Todas las marcas, Sin marca c481bb78-10fa-47ce-[DATE]-…" at bounding box center [858, 206] width 1307 height 50
paste input "ISCA CASSIS 750ML"
drag, startPoint x: 380, startPoint y: 218, endPoint x: 195, endPoint y: 200, distance: 185.9
click at [195, 200] on div "Pregunta a Parrot AI Menú Suscripción Ayuda Recomienda Parrot [PERSON_NAME] Sug…" at bounding box center [756, 406] width 1512 height 812
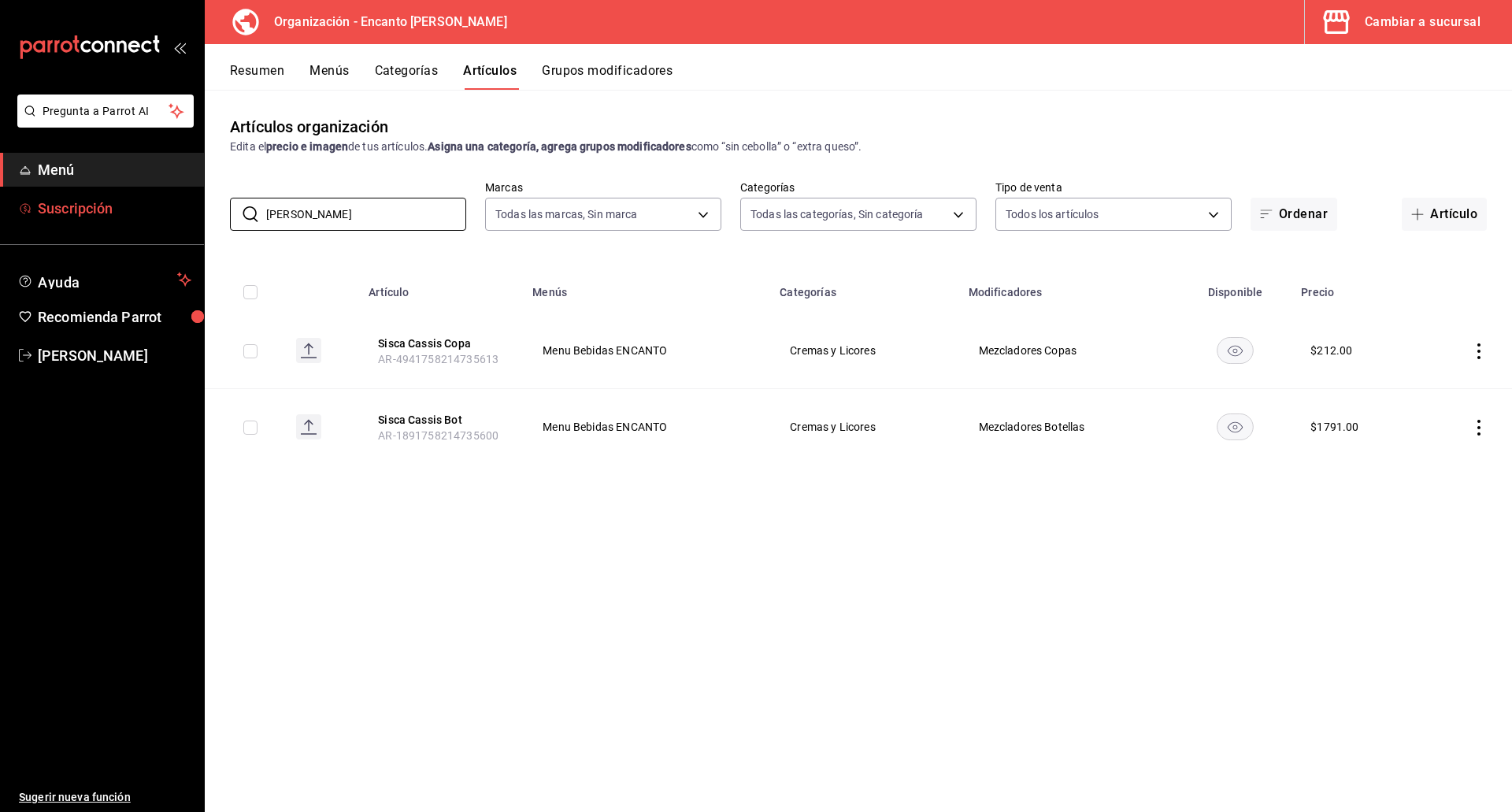
paste input "[PERSON_NAME] 750ML"
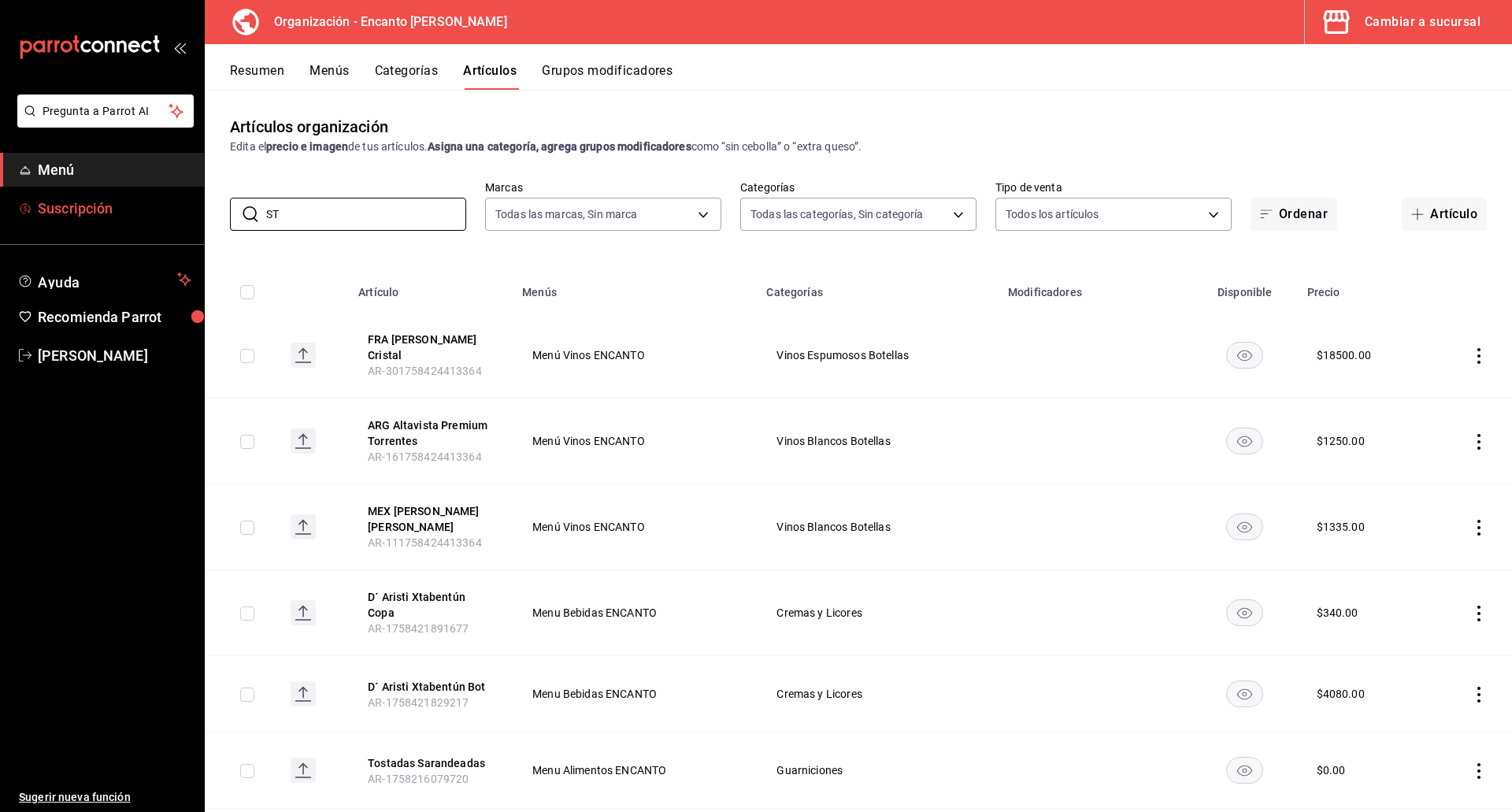
type input "S"
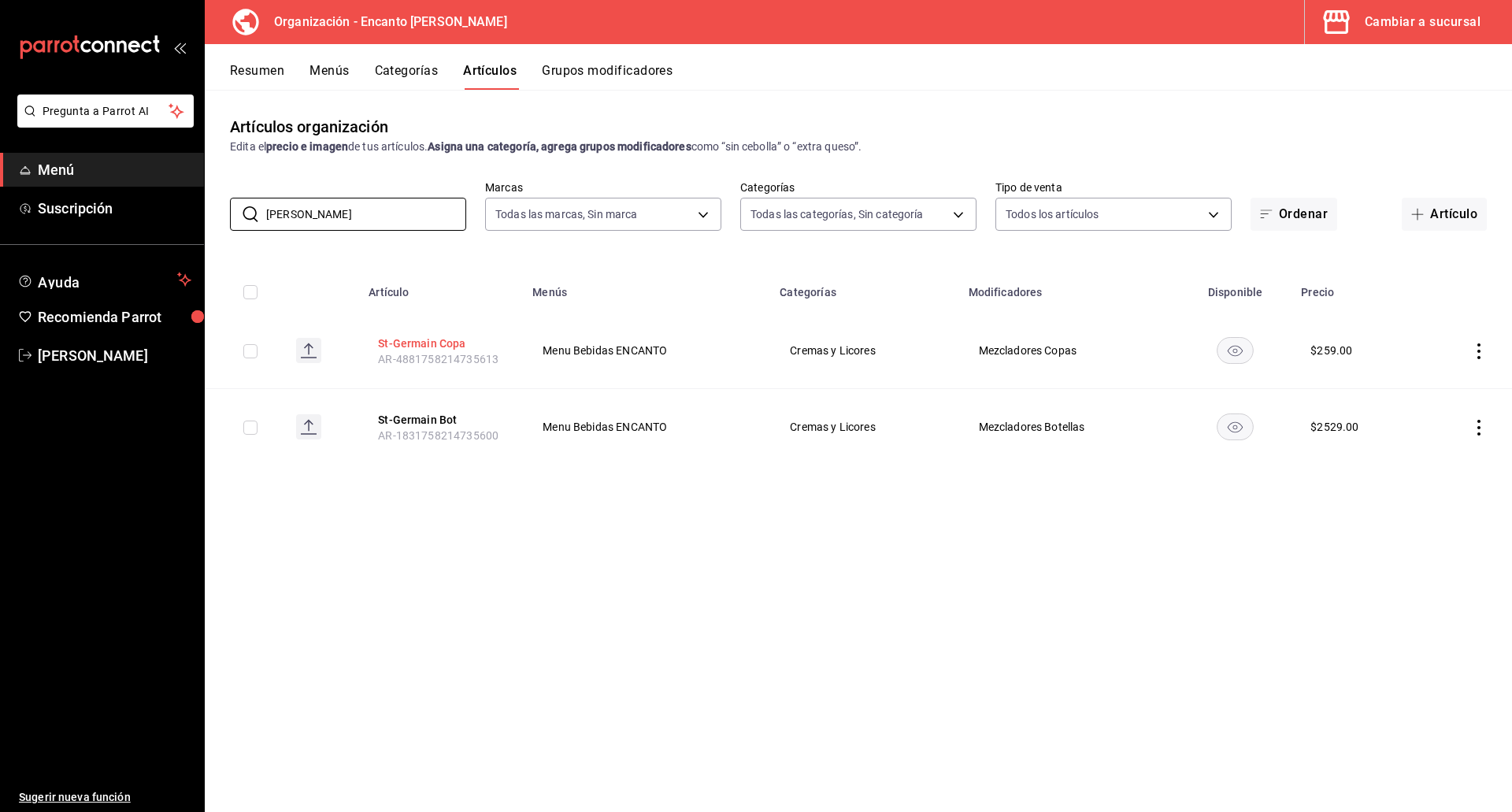
type input "[PERSON_NAME]"
click at [396, 341] on button "St-Germain Copa" at bounding box center [441, 344] width 126 height 16
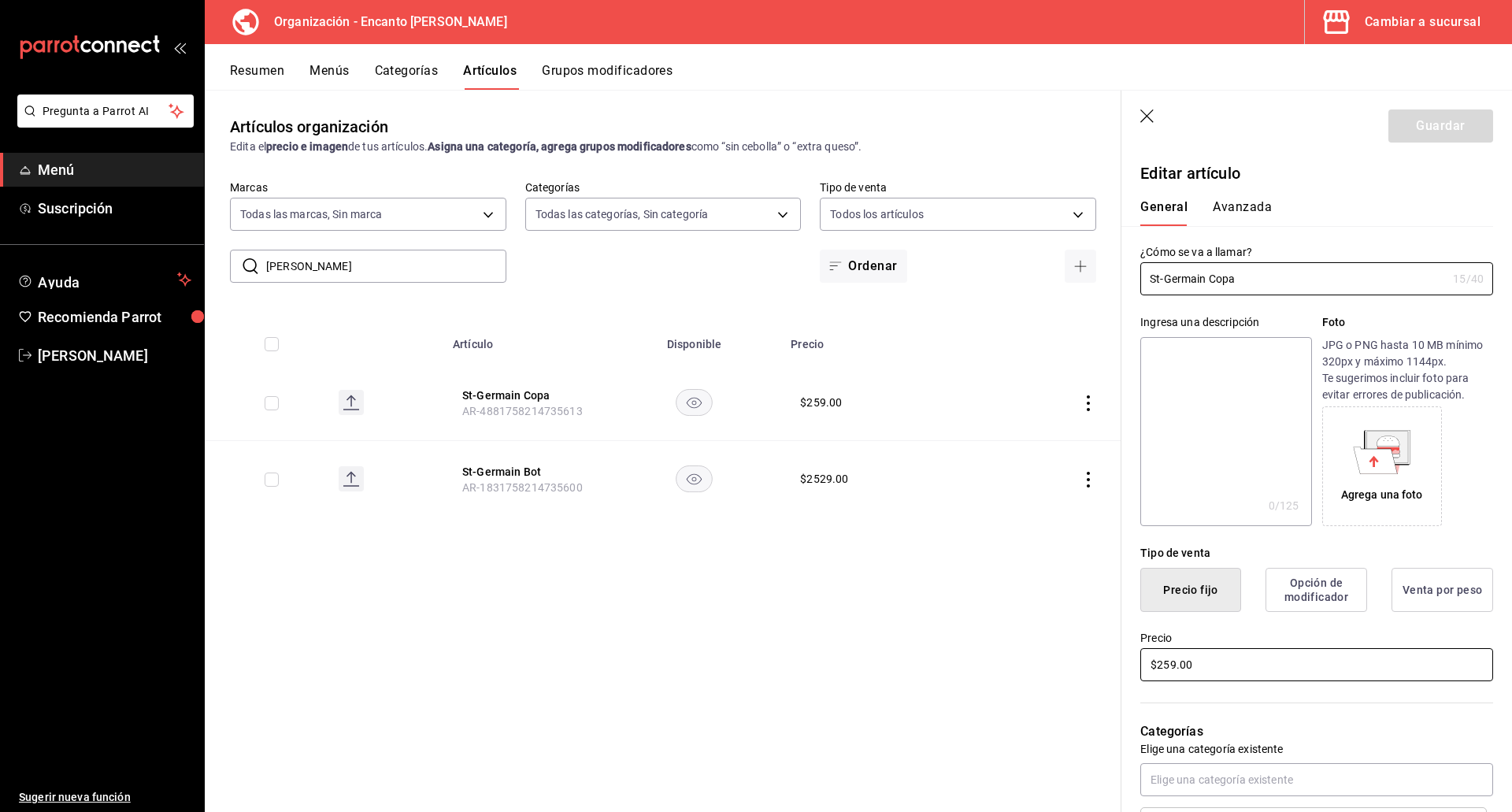
click at [1176, 658] on input "$259.00" at bounding box center [1317, 665] width 353 height 33
type input "$260.00"
click at [1416, 129] on button "Guardar" at bounding box center [1440, 126] width 105 height 33
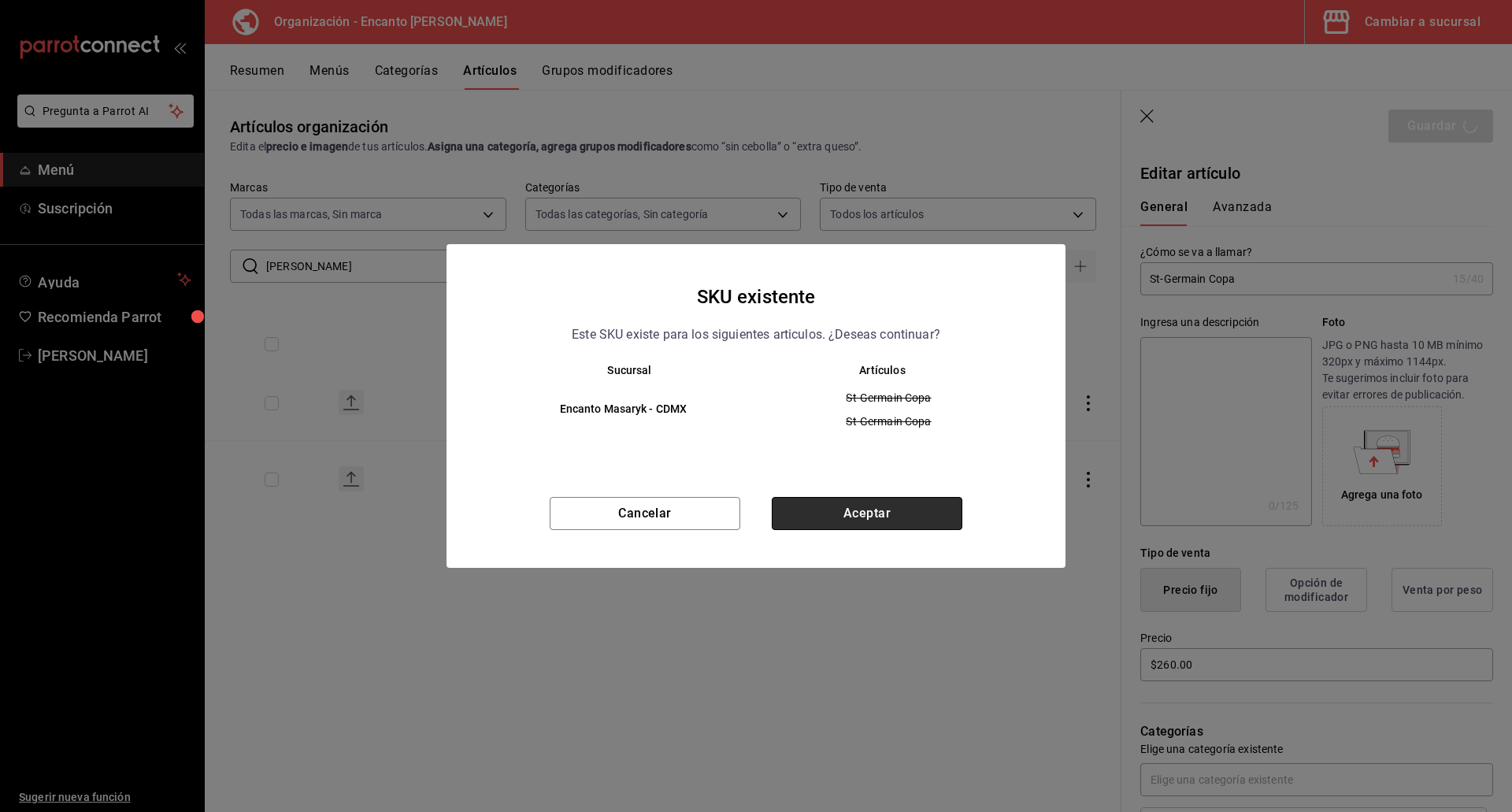
click at [883, 525] on button "Aceptar" at bounding box center [867, 514] width 191 height 33
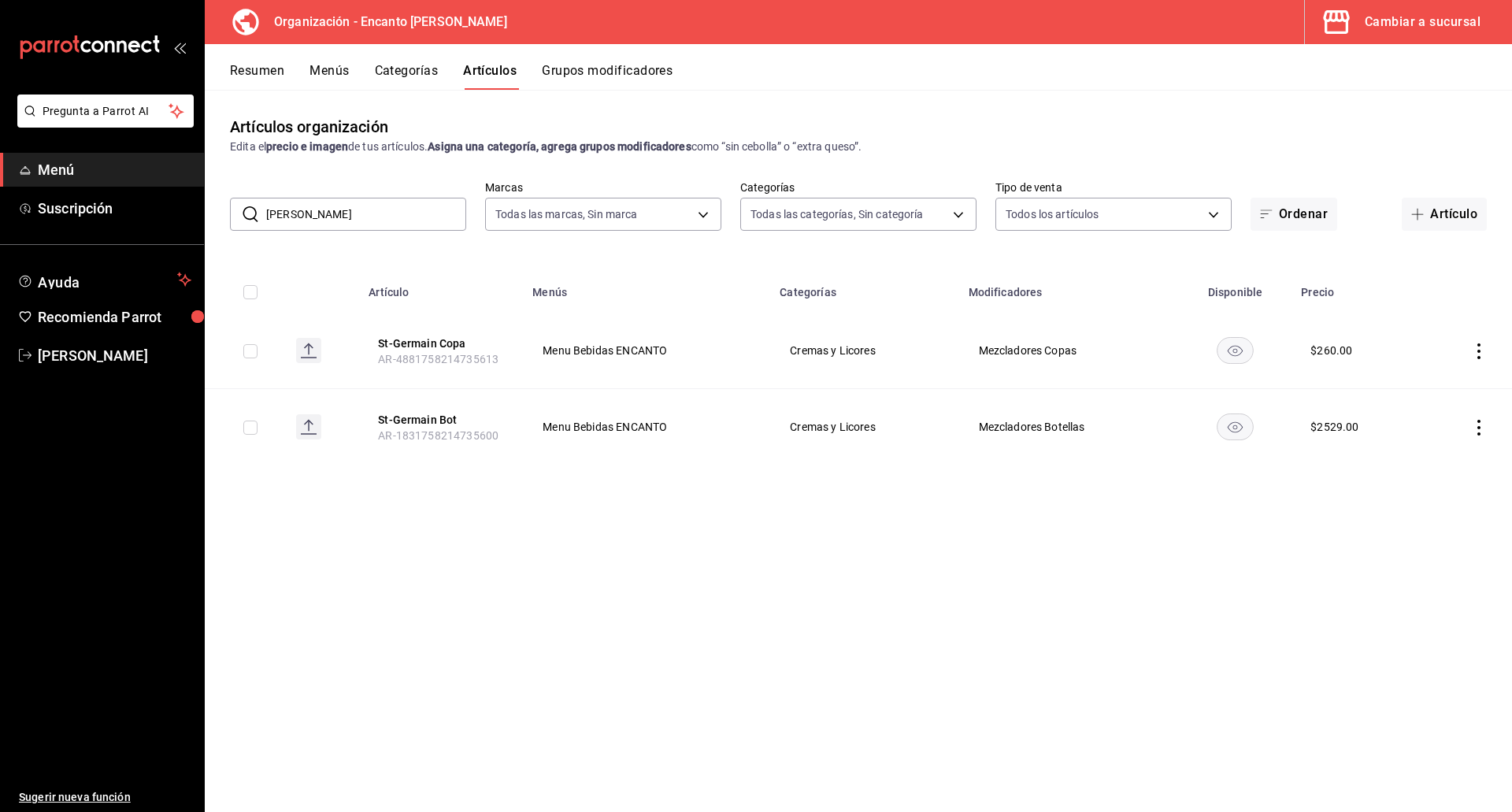
click at [437, 228] on input "[PERSON_NAME]" at bounding box center [366, 214] width 200 height 32
paste input "BEEFETEAR 24 750ML"
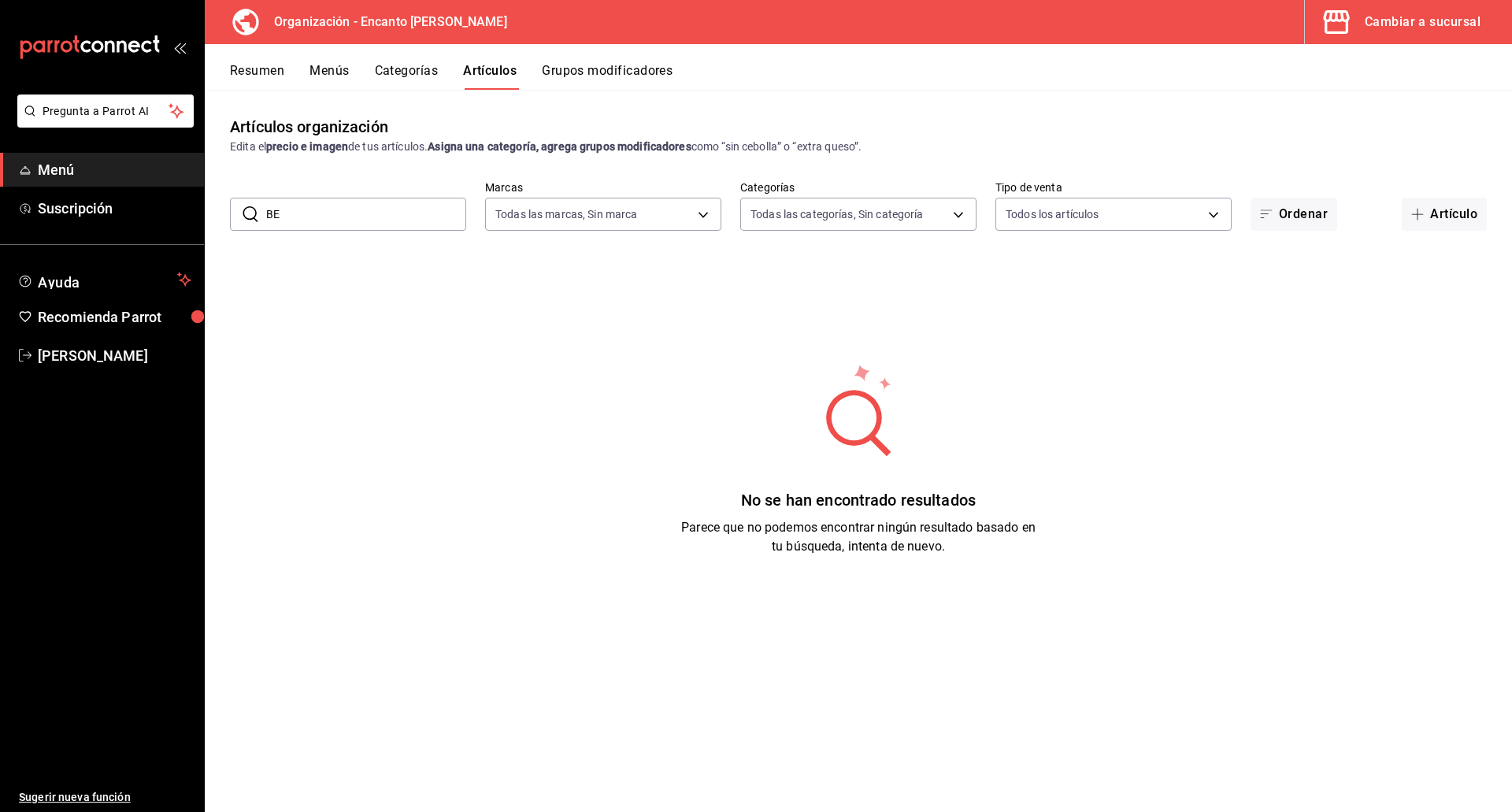
type input "B"
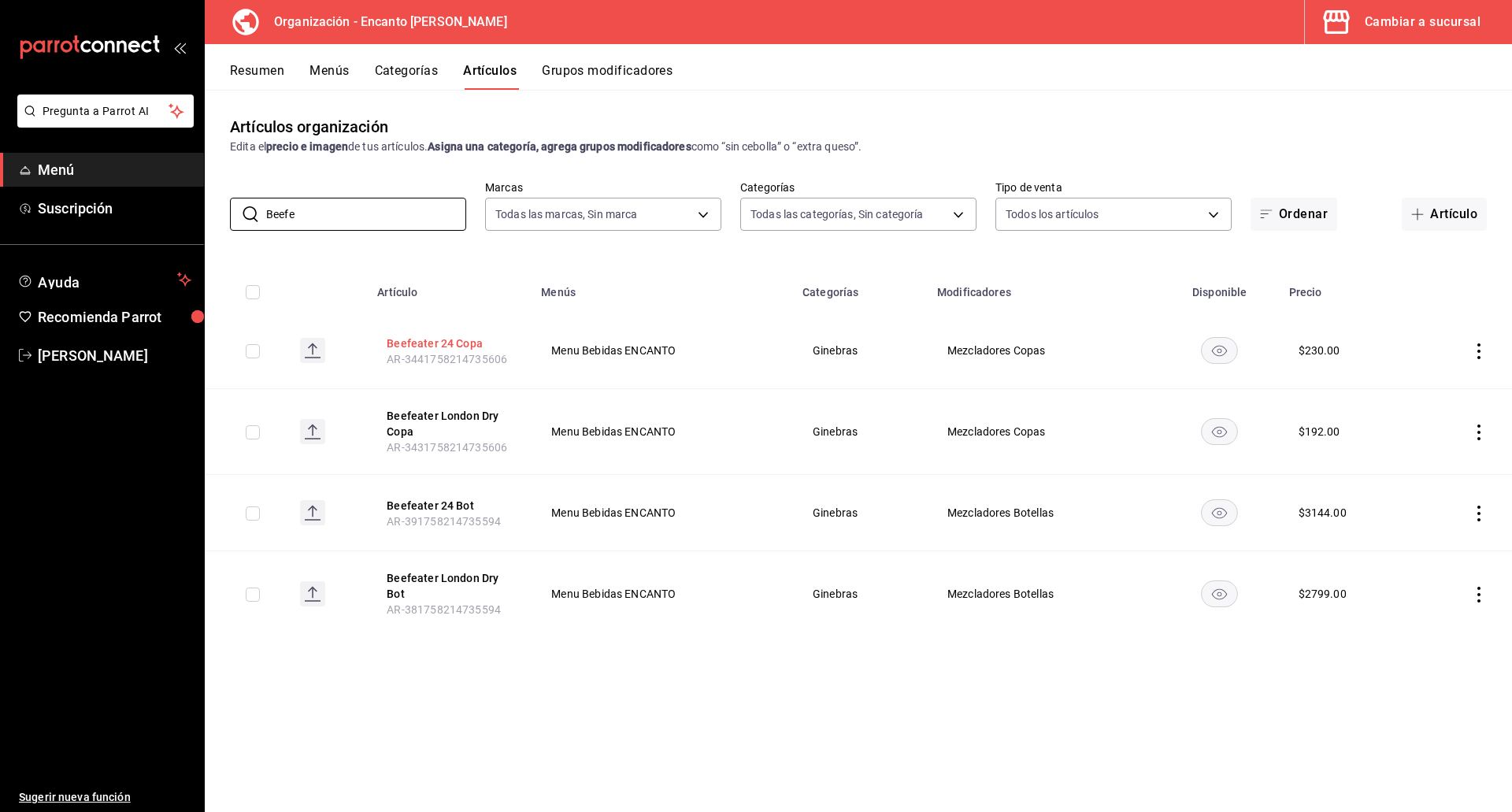
type input "Beefe"
click at [434, 341] on button "Beefeater 24 Copa" at bounding box center [450, 344] width 126 height 16
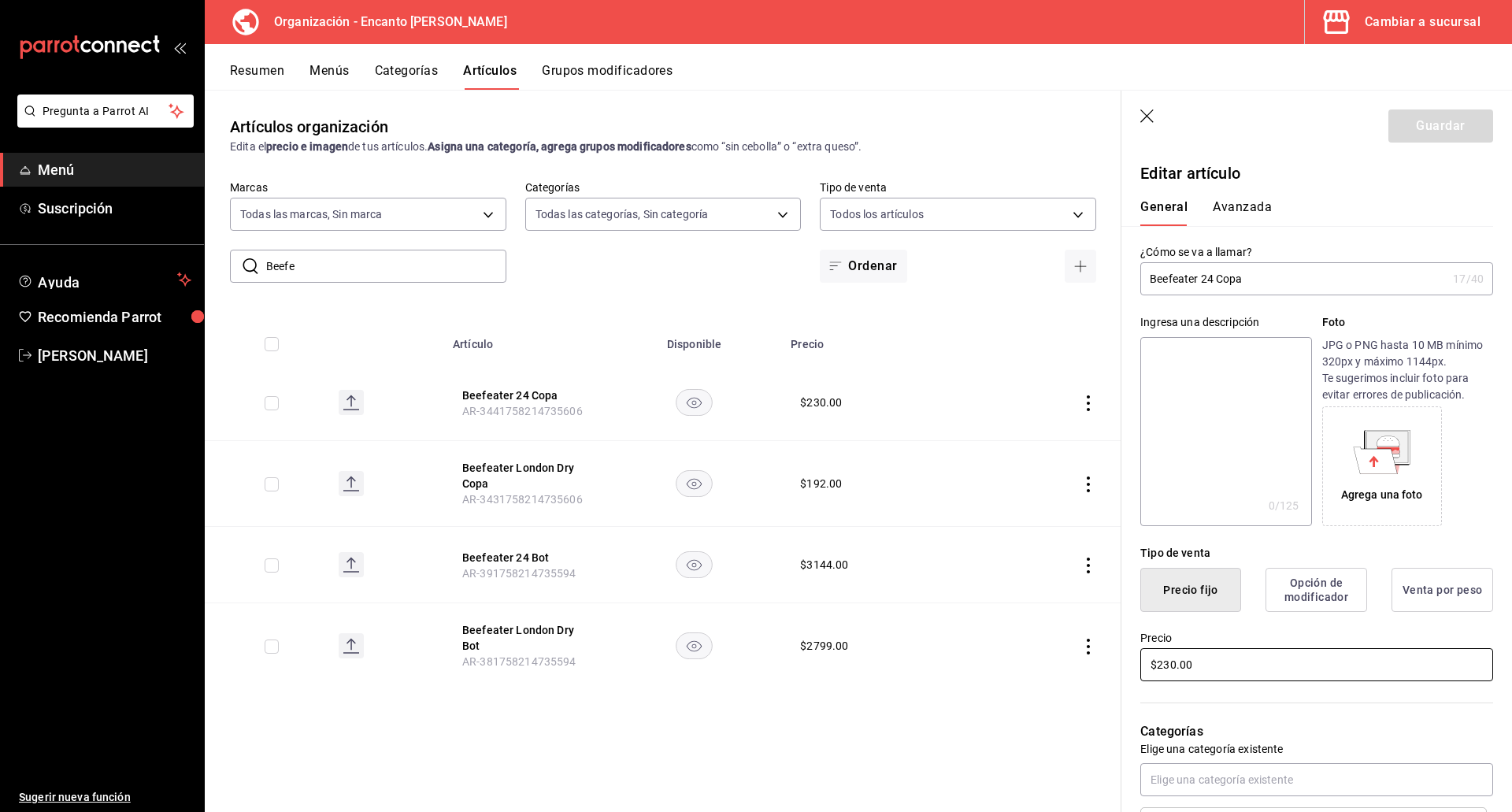
click at [1171, 670] on input "$230.00" at bounding box center [1317, 665] width 353 height 33
type input "$276.00"
click at [1399, 121] on button "Guardar" at bounding box center [1440, 126] width 105 height 33
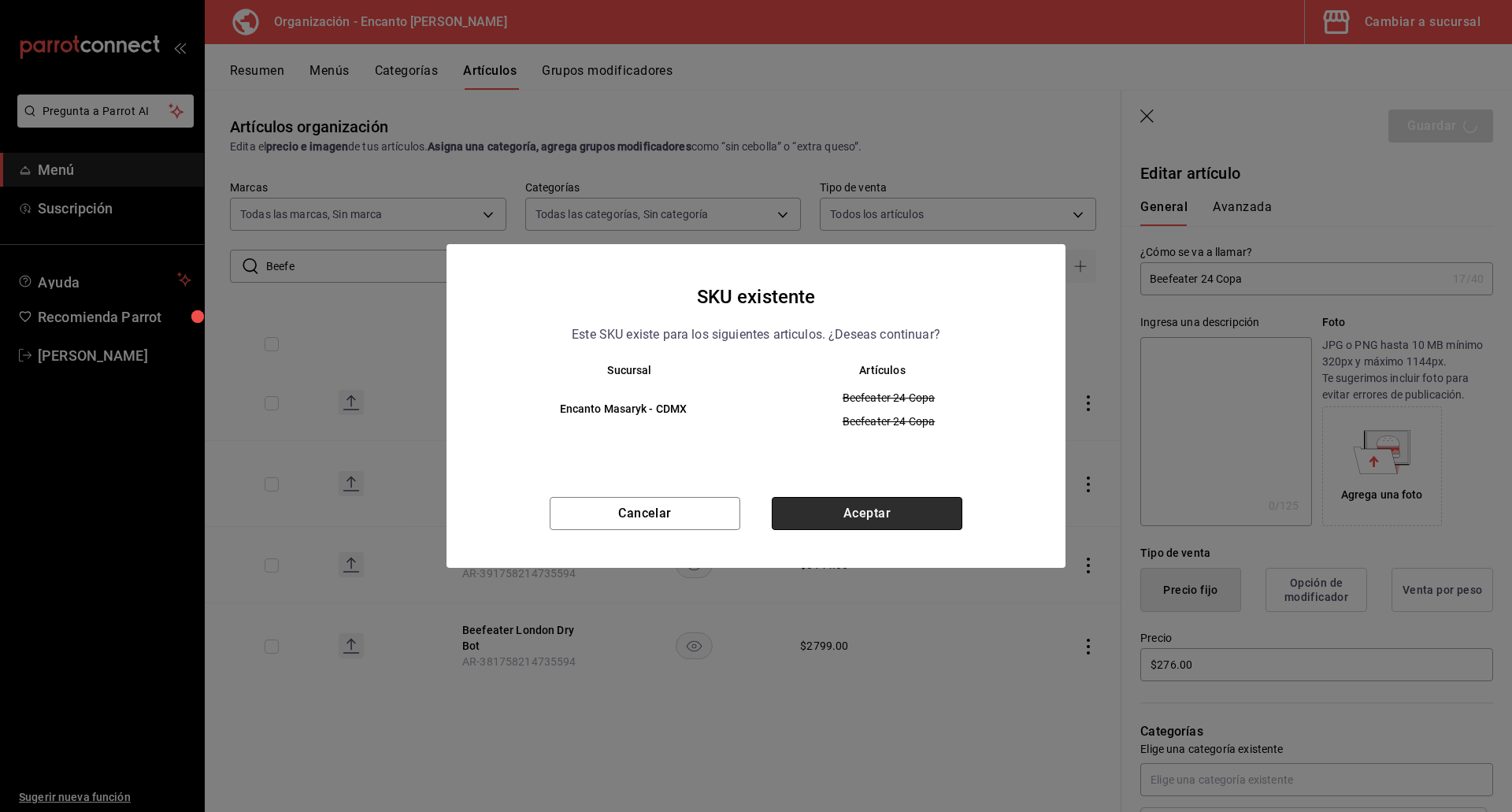
click at [888, 504] on button "Aceptar" at bounding box center [867, 514] width 191 height 33
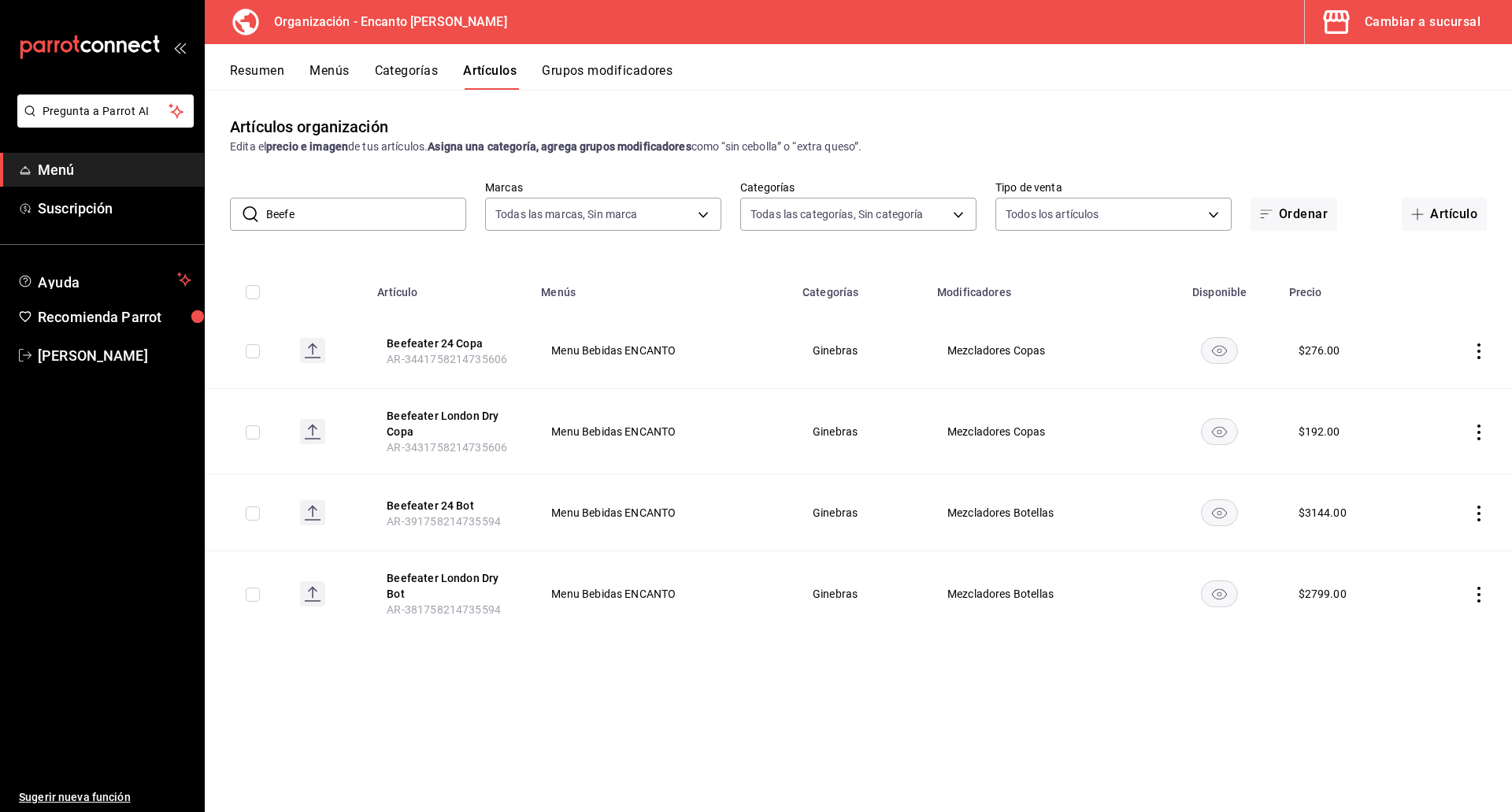
click at [344, 215] on input "Beefe" at bounding box center [366, 214] width 200 height 32
click at [467, 421] on button "Beefeater London Dry Copa" at bounding box center [450, 424] width 126 height 32
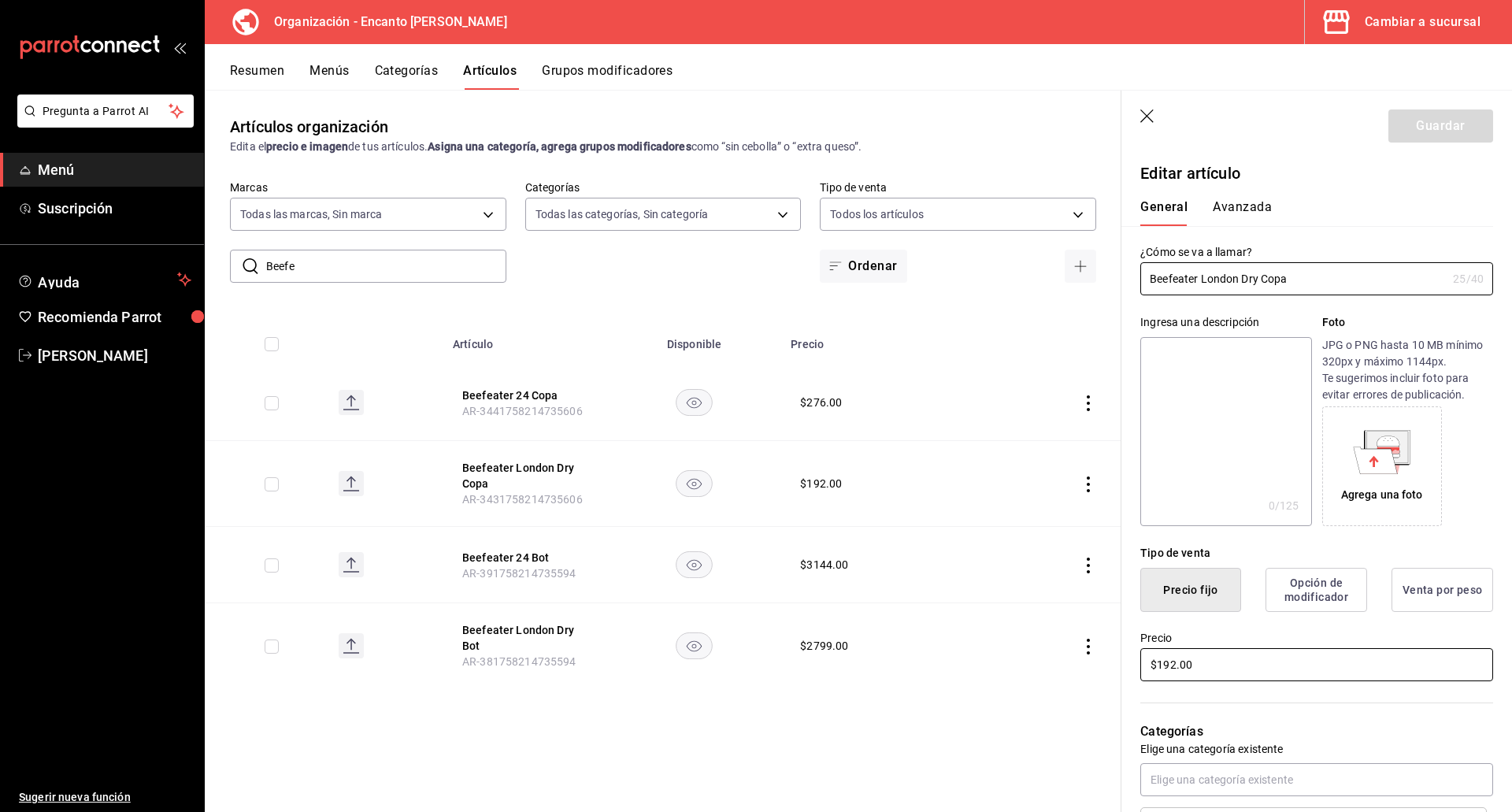
click at [1266, 655] on input "$192.00" at bounding box center [1317, 665] width 353 height 33
type input "$245.00"
click at [1388, 118] on button "Guardar" at bounding box center [1440, 126] width 105 height 33
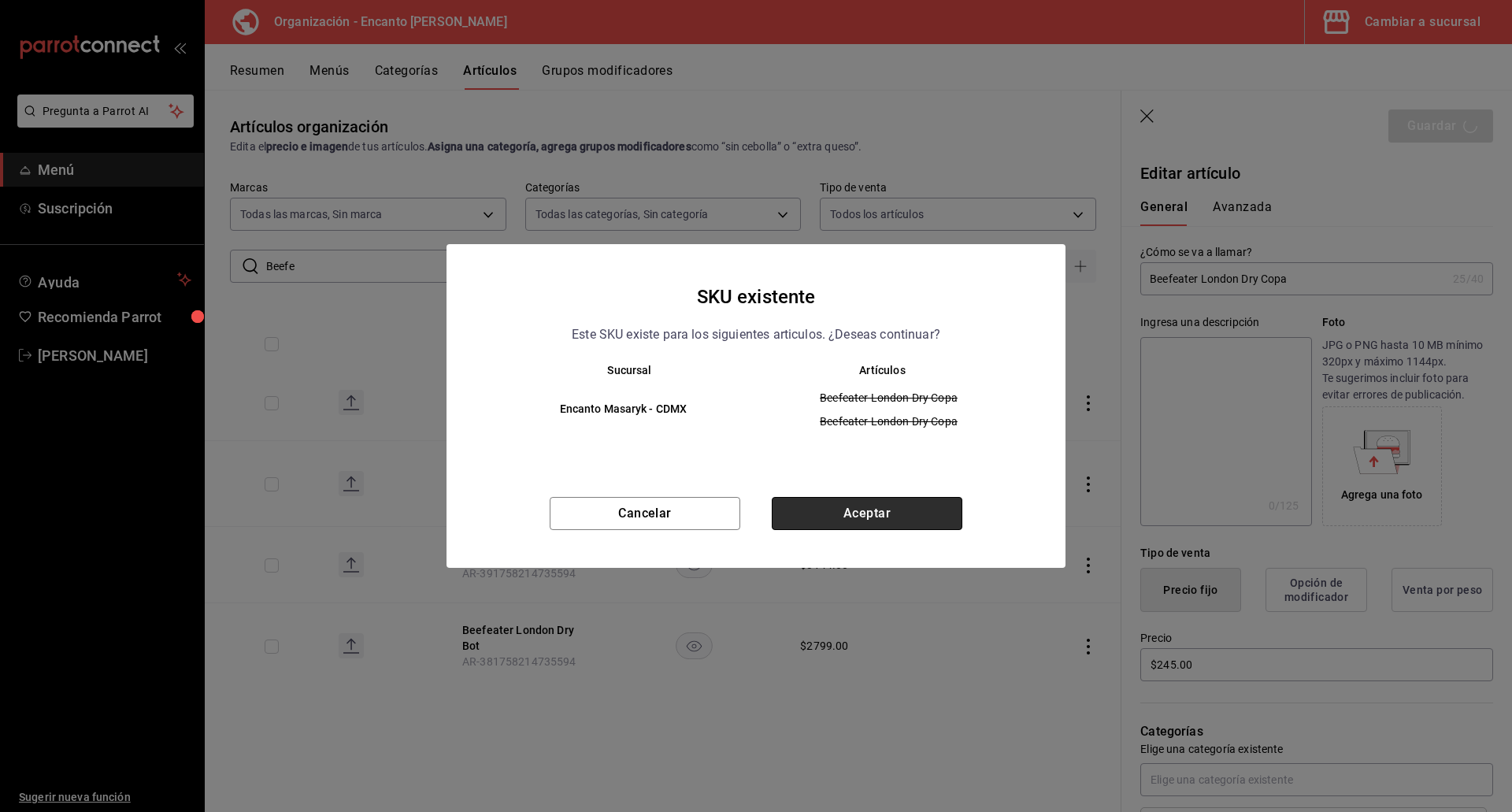
click at [817, 516] on button "Aceptar" at bounding box center [867, 514] width 191 height 33
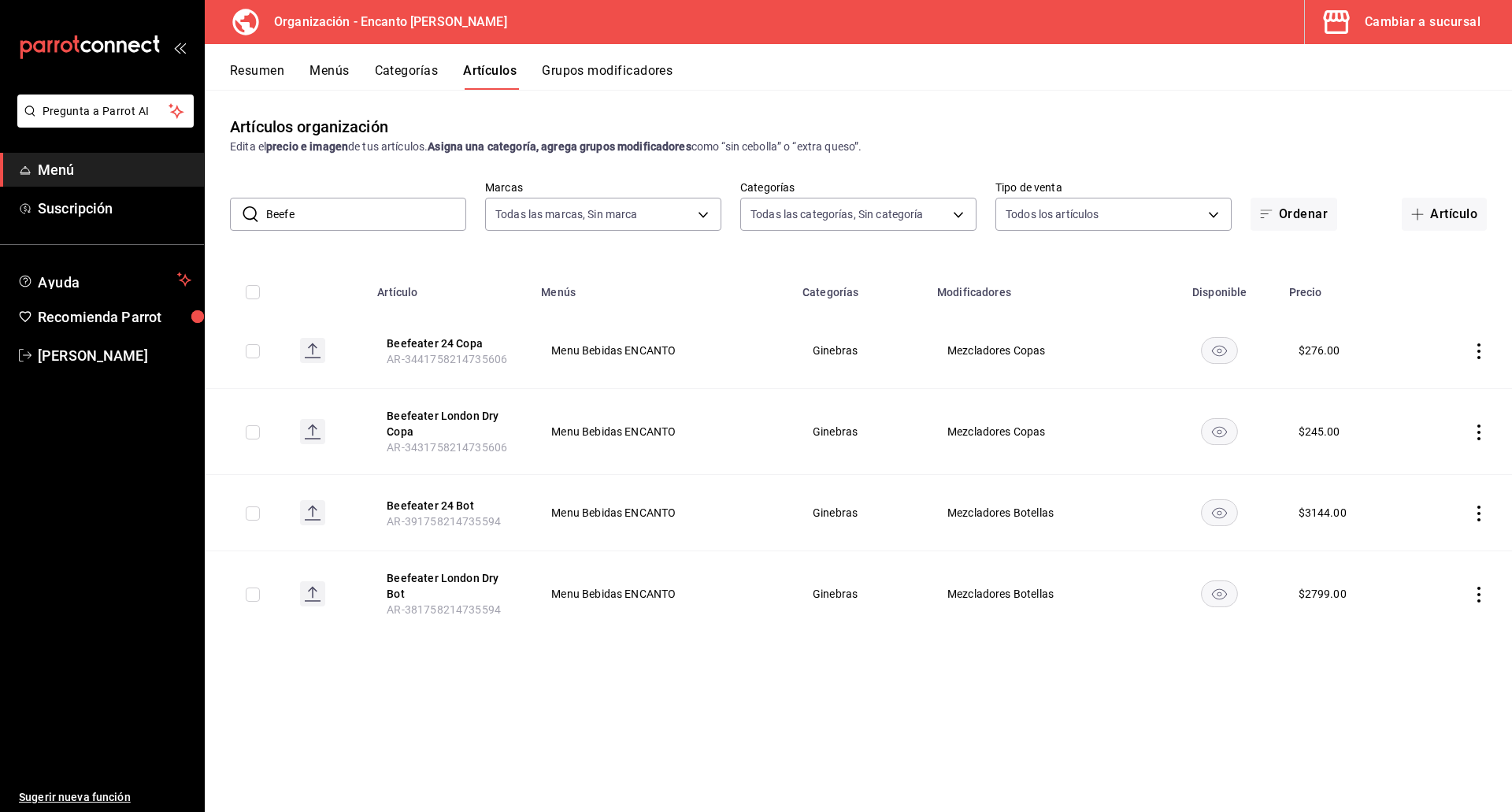
click at [389, 209] on input "Beefe" at bounding box center [366, 214] width 200 height 32
paste input "EEFETEAR 750ML"
type input "BEEFE"
drag, startPoint x: 377, startPoint y: 225, endPoint x: 355, endPoint y: 225, distance: 22.0
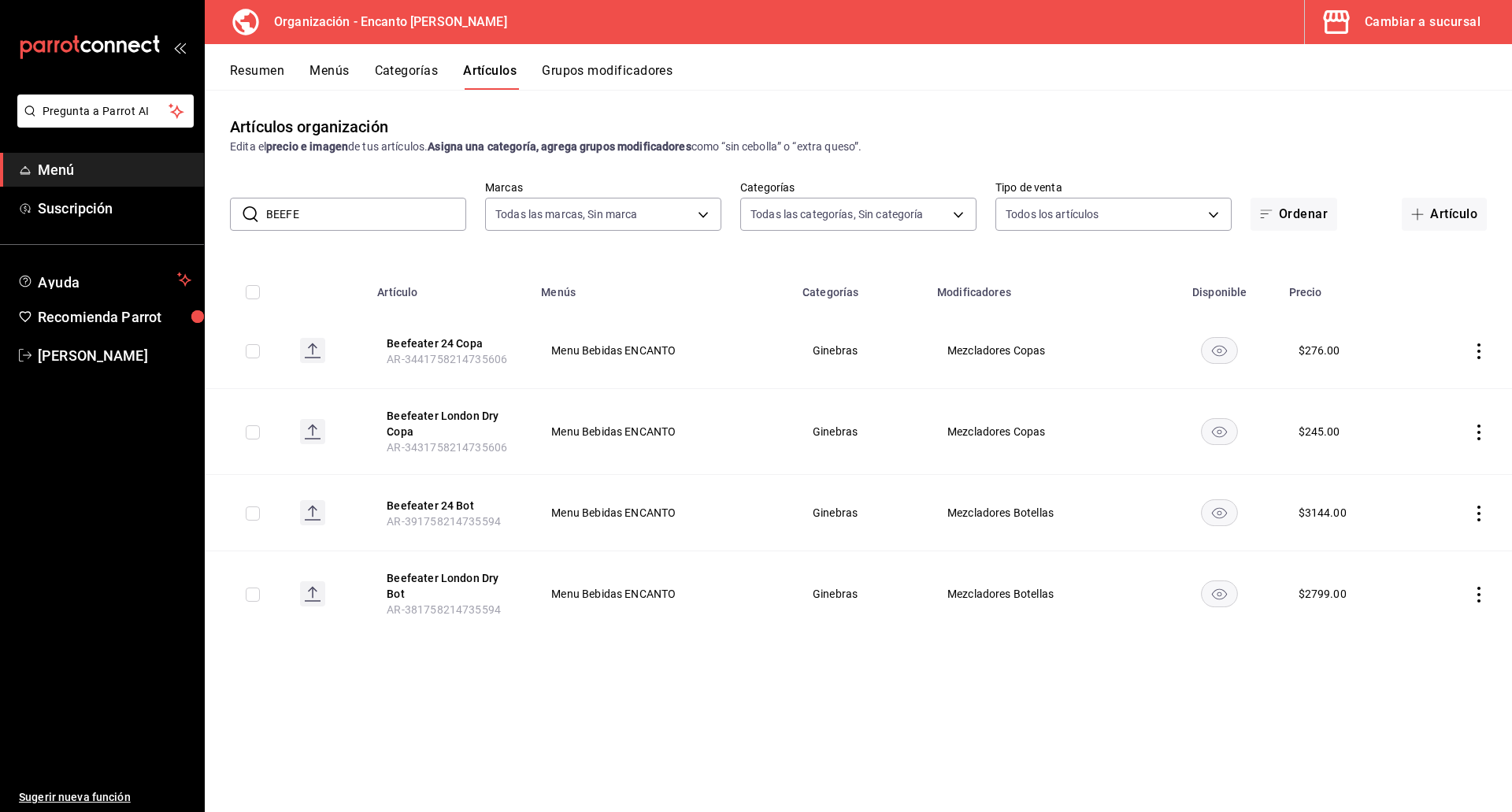
click at [355, 225] on input "BEEFE" at bounding box center [366, 214] width 200 height 32
drag, startPoint x: 344, startPoint y: 225, endPoint x: 433, endPoint y: 218, distance: 89.3
drag, startPoint x: 326, startPoint y: 211, endPoint x: 177, endPoint y: 198, distance: 149.6
click at [177, 199] on div "Pregunta a Parrot AI Menú Suscripción Ayuda Recomienda Parrot [PERSON_NAME] Sug…" at bounding box center [756, 406] width 1512 height 812
paste input "OMBAY SAPPHIRE 700ML"
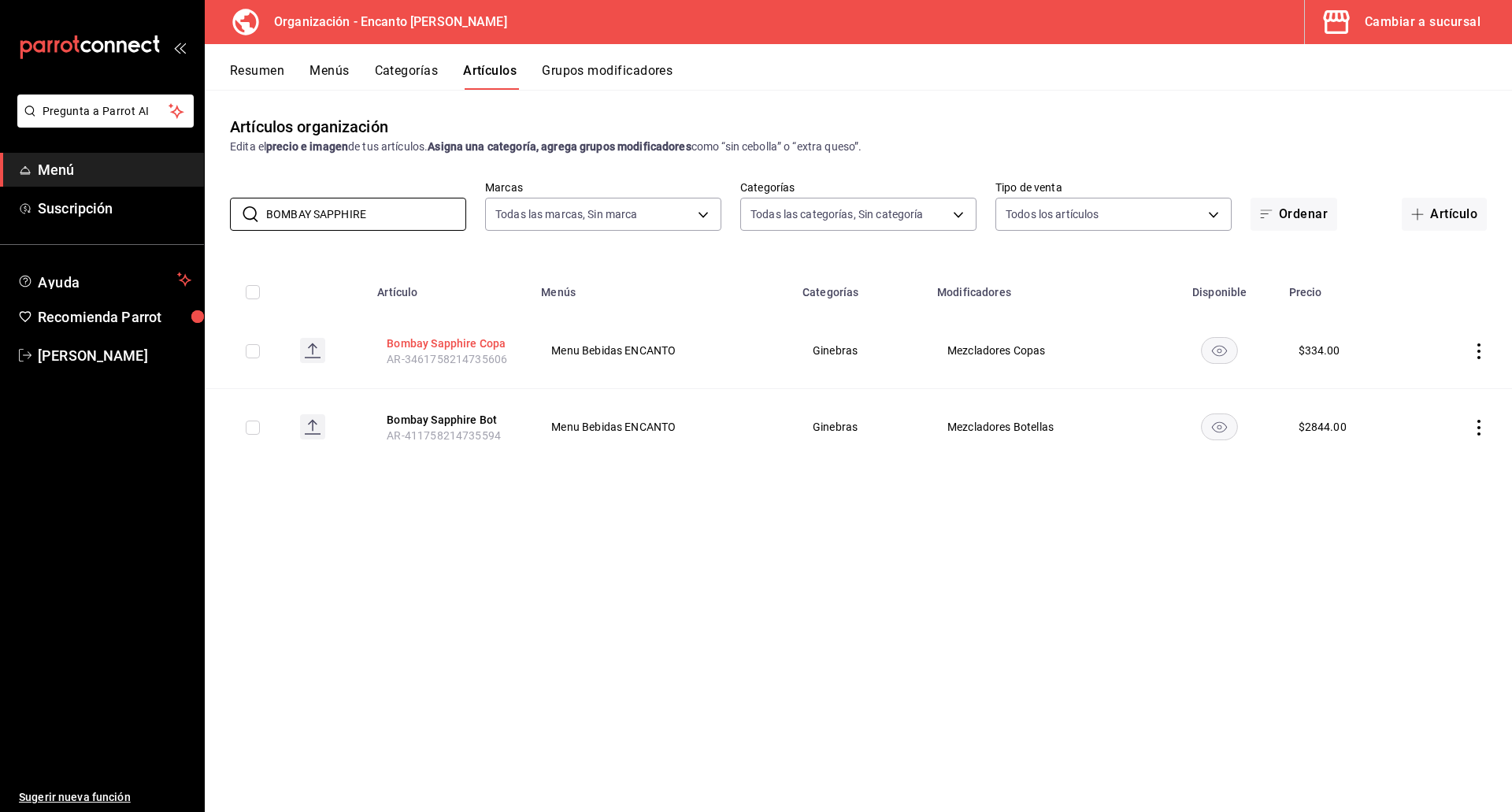
type input "BOMBAY SAPPHIRE"
click at [423, 341] on button "Bombay Sapphire Copa" at bounding box center [450, 344] width 126 height 16
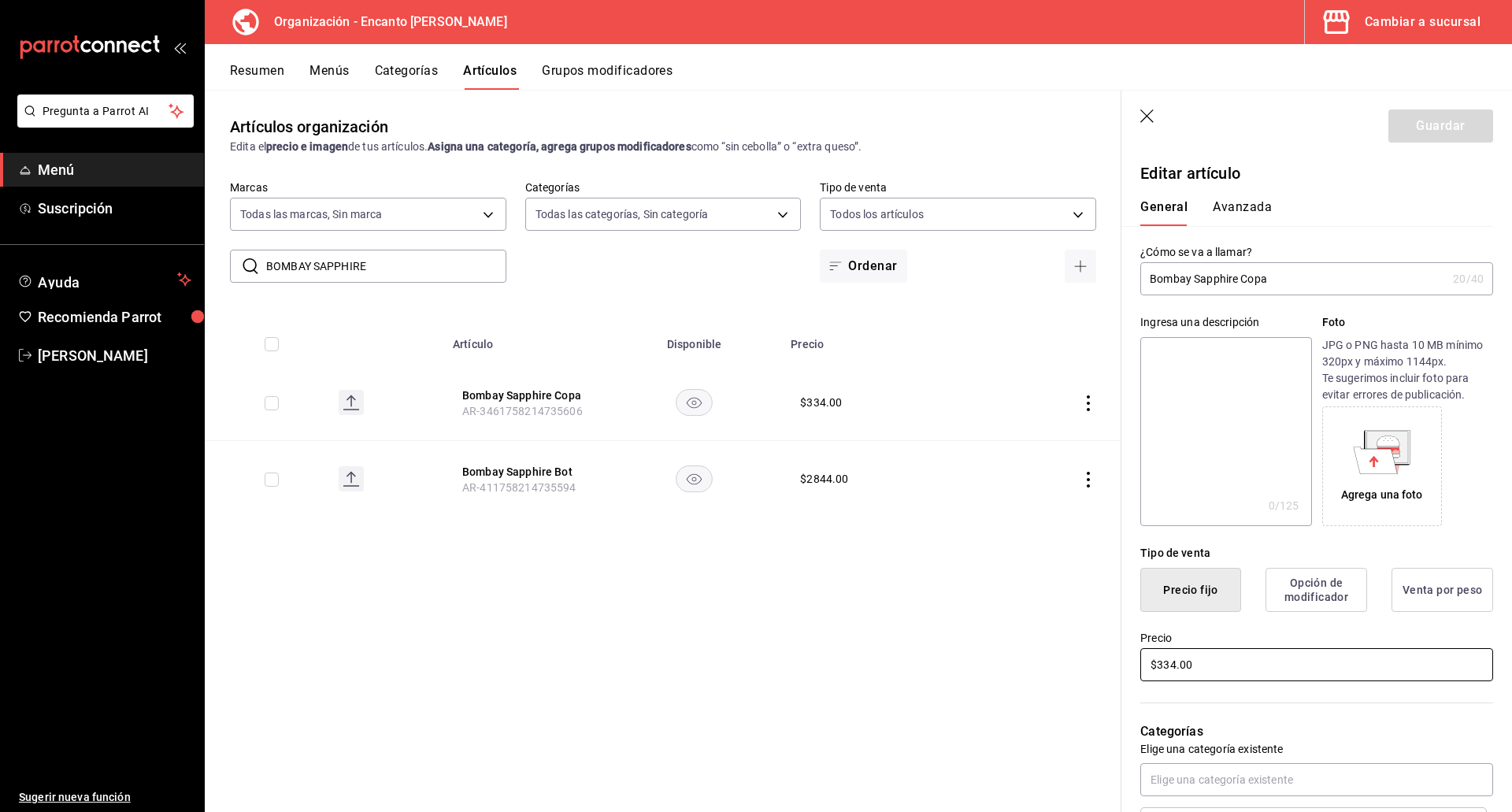
click at [1287, 669] on input "$334.00" at bounding box center [1317, 665] width 353 height 33
type input "$250.00"
click at [1414, 132] on button "Guardar" at bounding box center [1440, 126] width 105 height 33
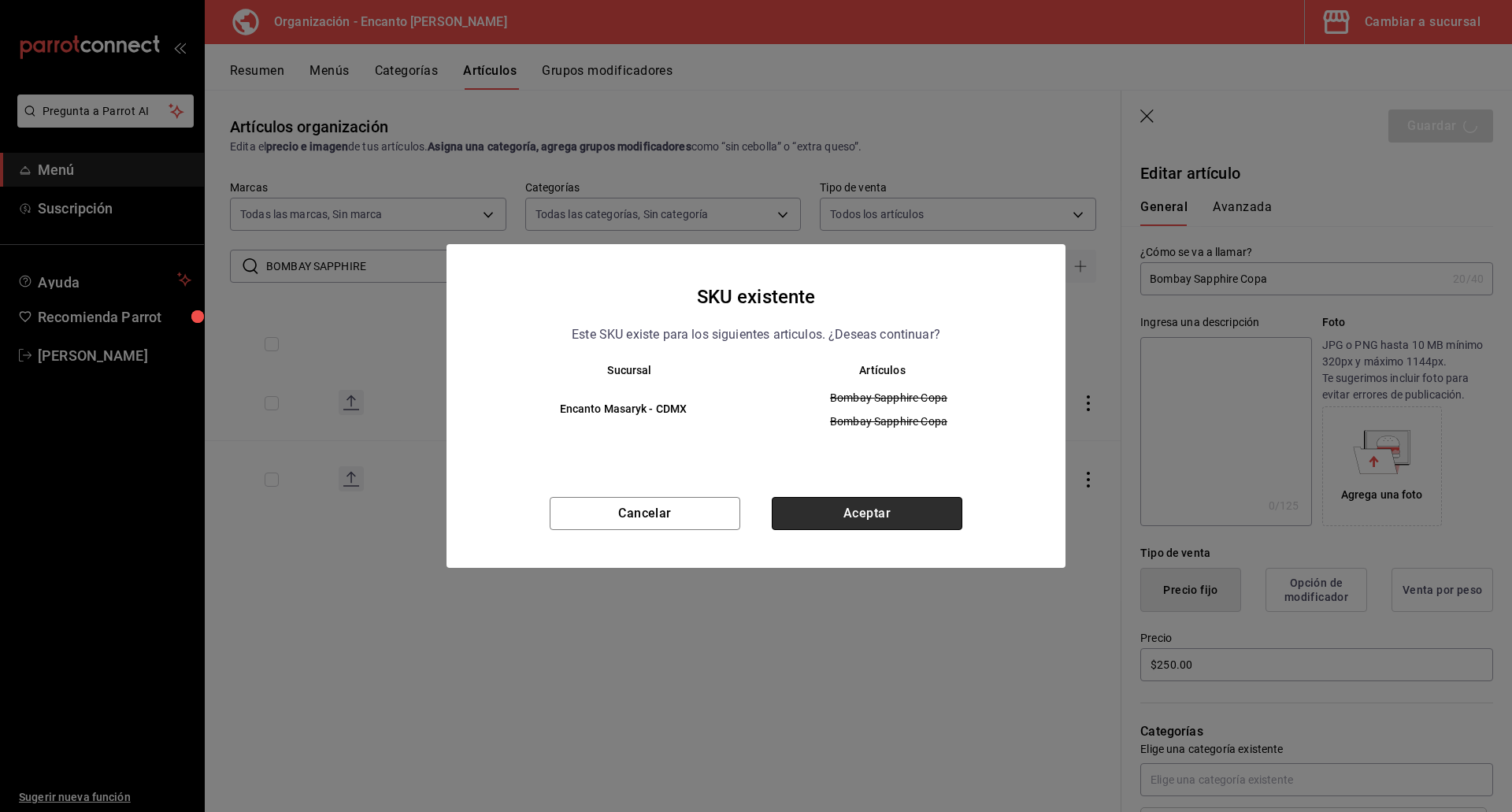
click at [927, 501] on button "Aceptar" at bounding box center [867, 514] width 191 height 33
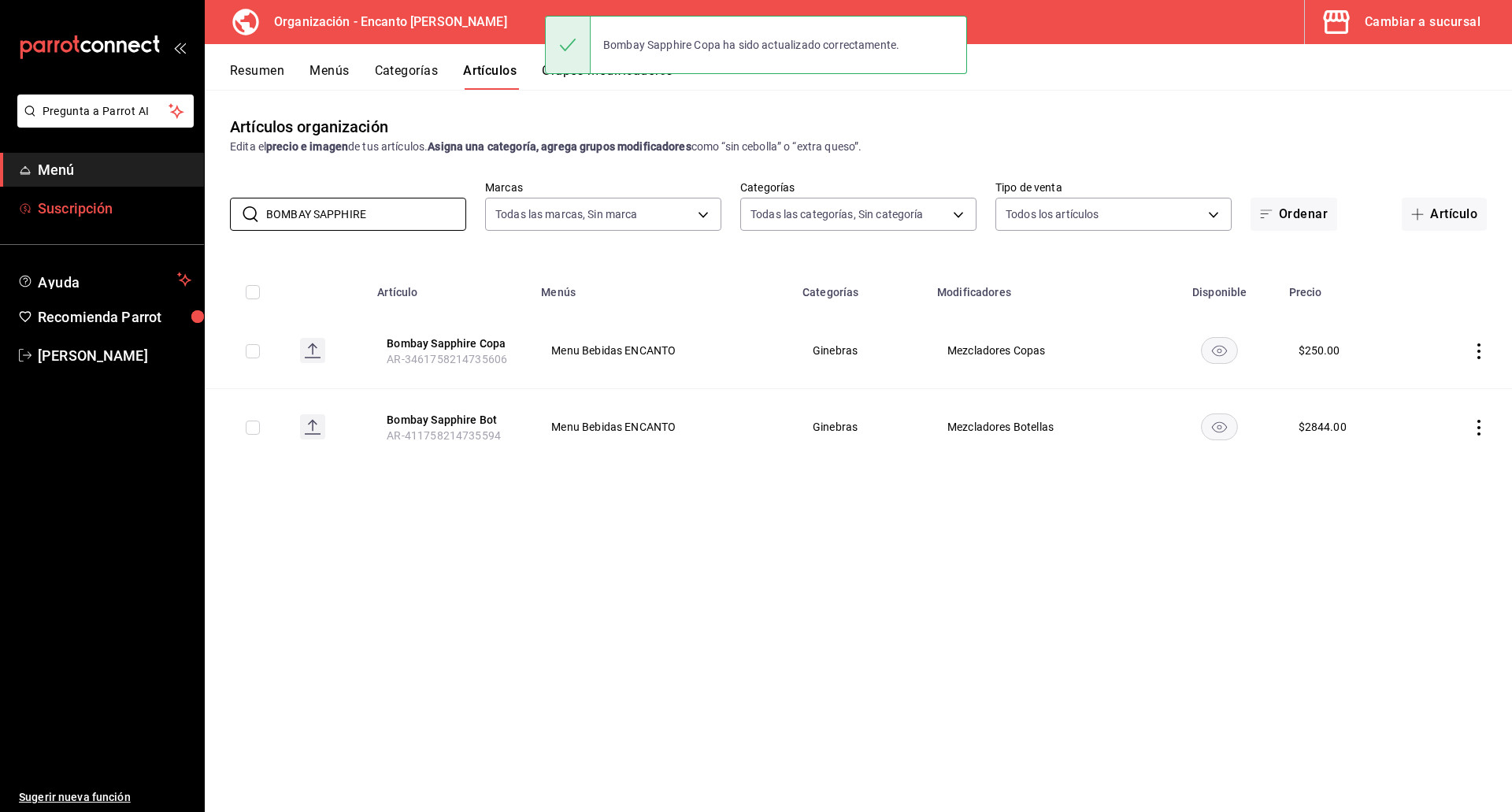
drag, startPoint x: 370, startPoint y: 218, endPoint x: 190, endPoint y: 207, distance: 180.3
click at [190, 207] on div "Pregunta a Parrot AI Menú Suscripción Ayuda Recomienda Parrot [PERSON_NAME] Sug…" at bounding box center [756, 406] width 1512 height 812
paste input "ROOCKMANS 700ML"
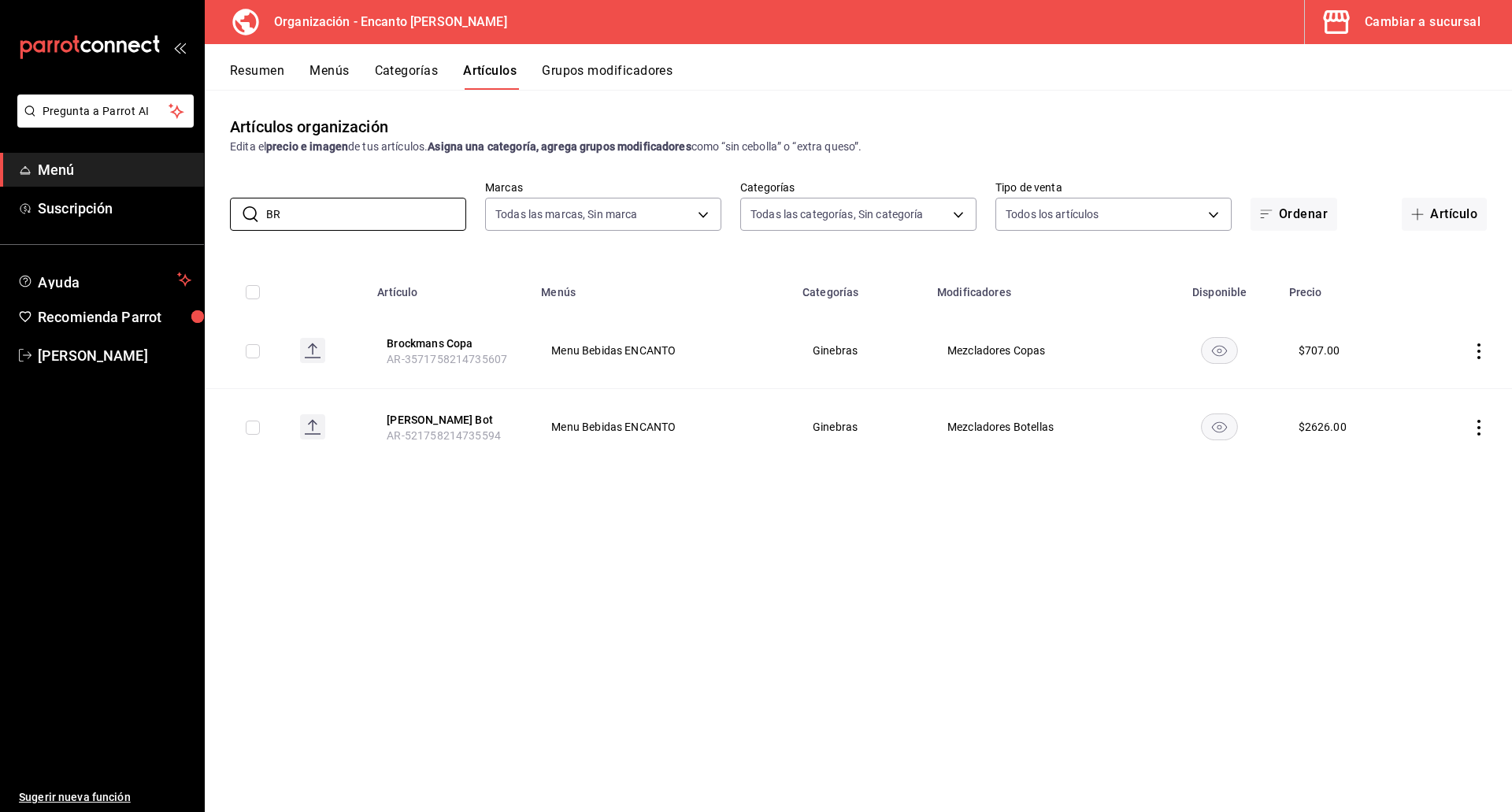
type input "B"
paste input "BROOCKMANS 700ML"
type input "[PERSON_NAME]"
click at [400, 337] on button "Brockmans Copa" at bounding box center [450, 344] width 126 height 16
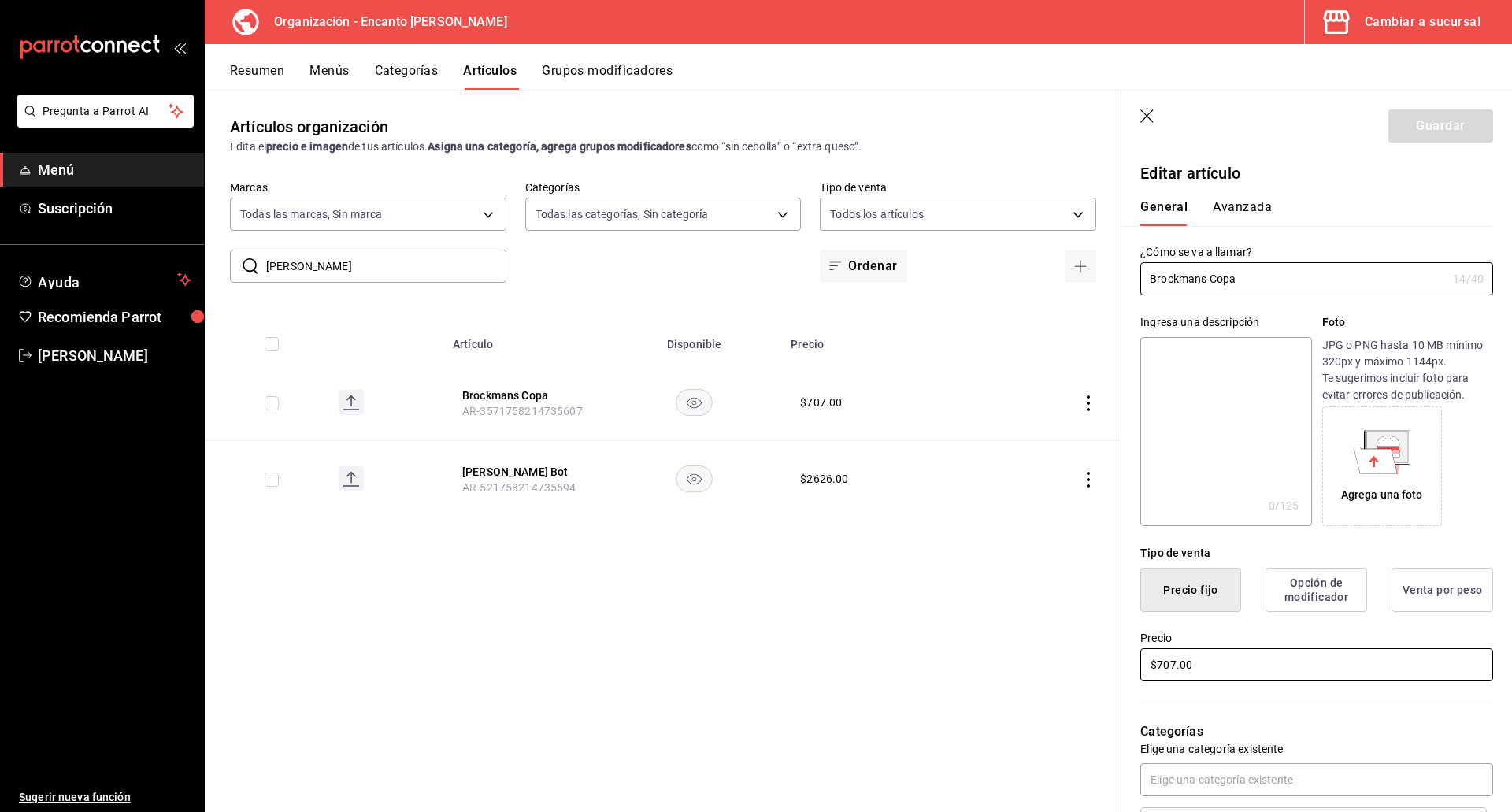
click at [1201, 669] on input "$707.00" at bounding box center [1317, 665] width 353 height 33
type input "$277.00"
click at [1396, 137] on button "Guardar" at bounding box center [1440, 126] width 105 height 33
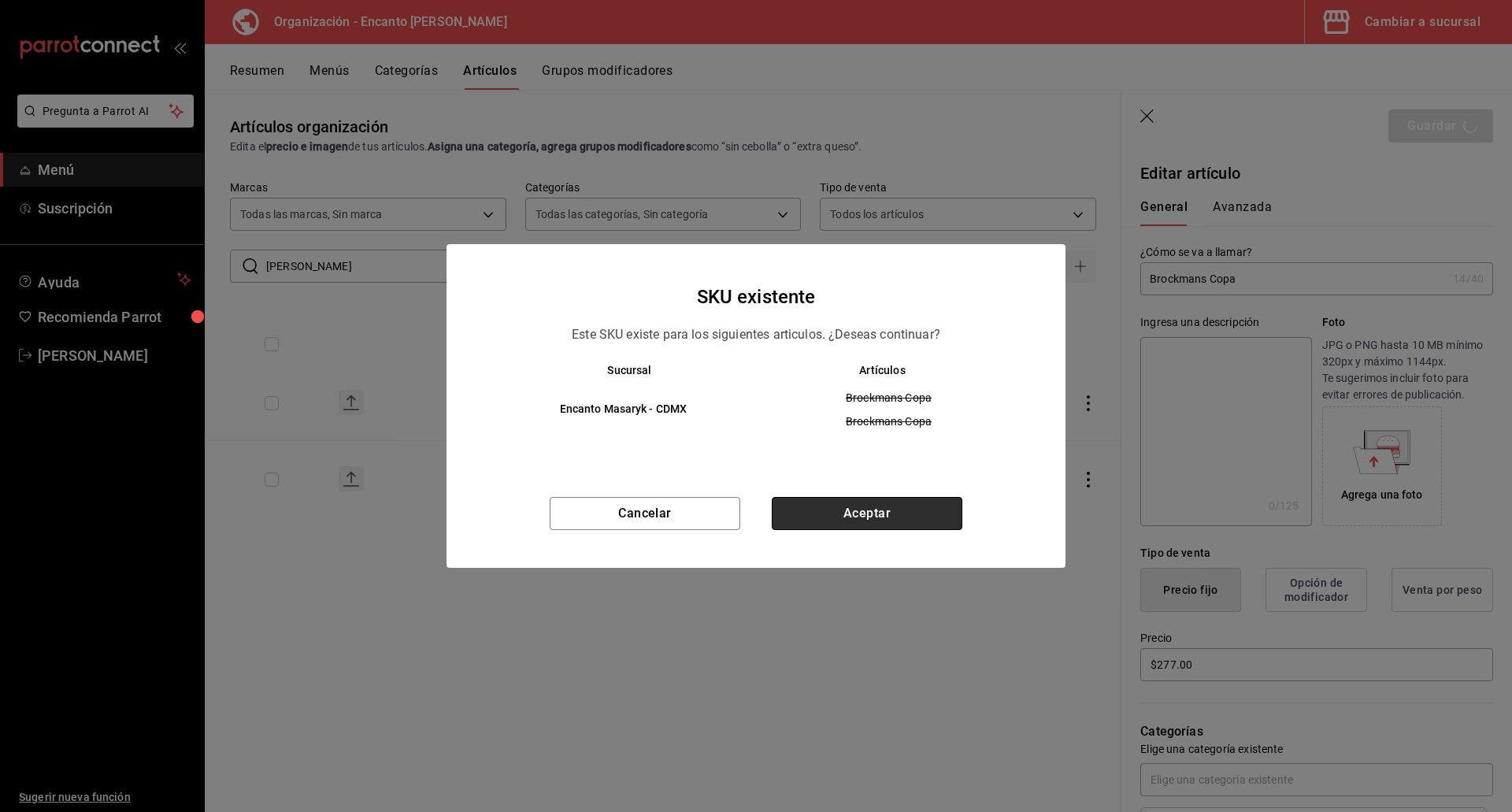
click at [907, 527] on button "Aceptar" at bounding box center [867, 514] width 191 height 33
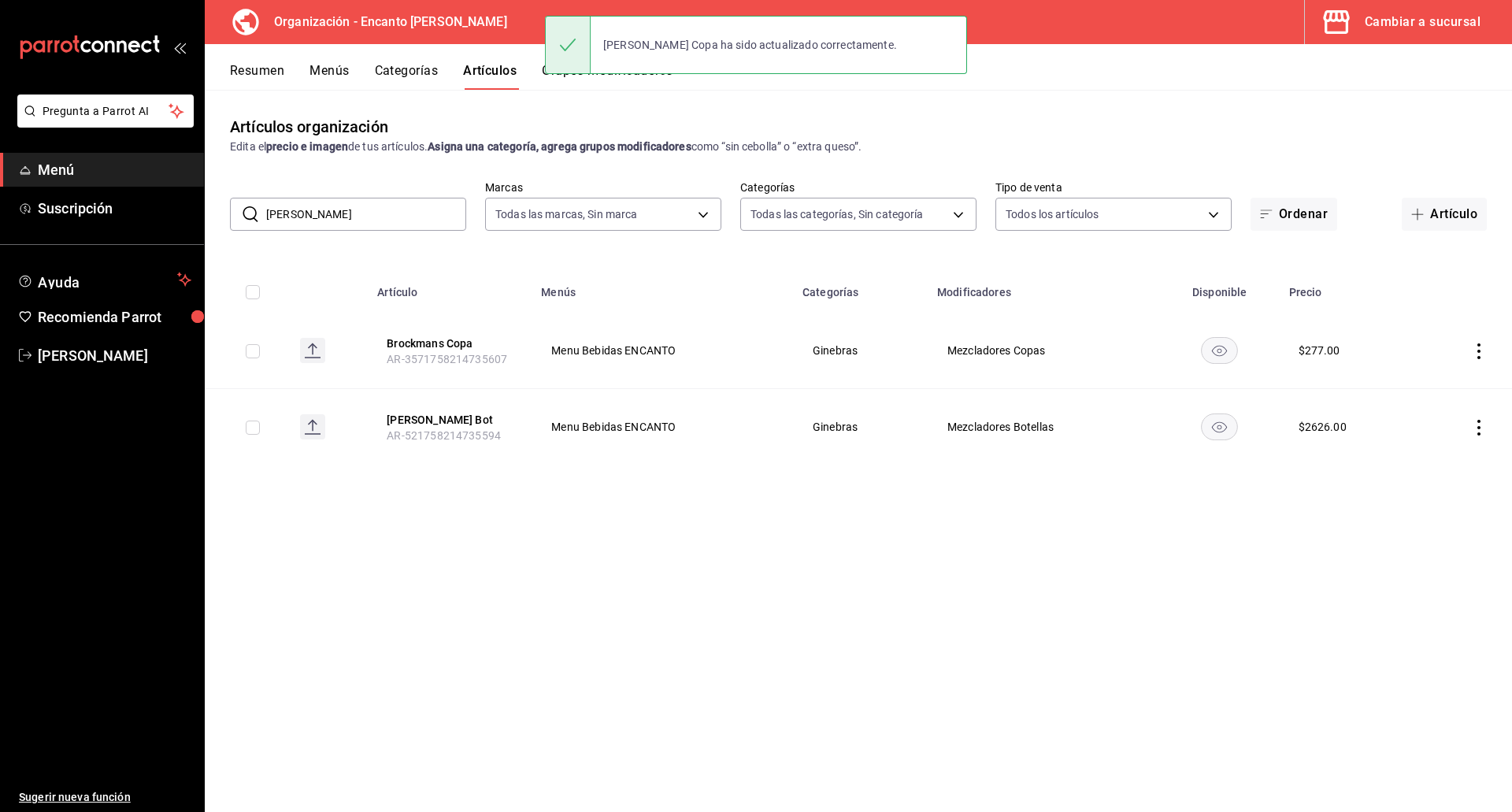
drag, startPoint x: 355, startPoint y: 221, endPoint x: 273, endPoint y: 221, distance: 82.0
click at [273, 221] on input "[PERSON_NAME]" at bounding box center [366, 214] width 200 height 32
paste input "BULLDOG 750ML"
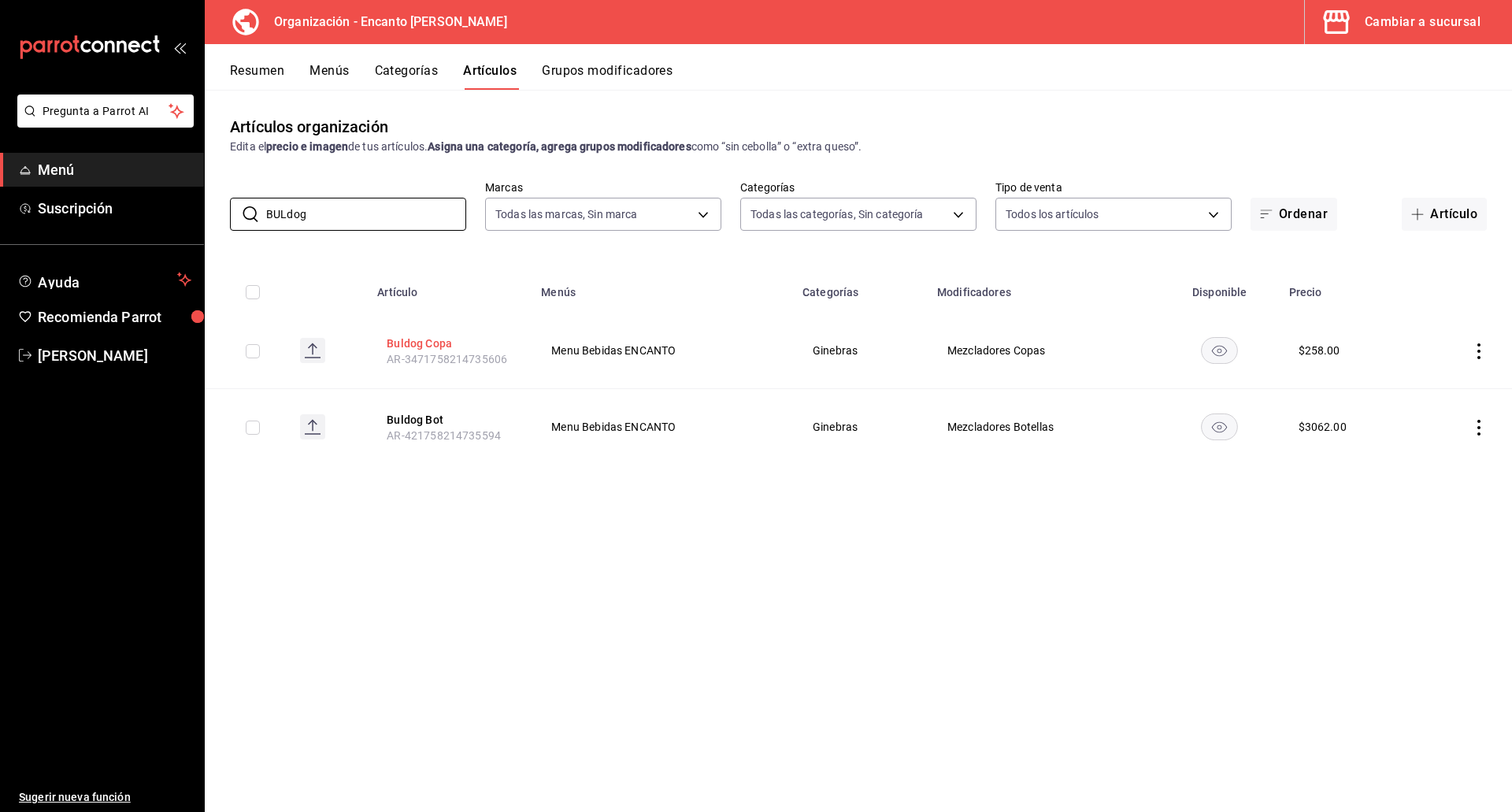
type input "BULdog"
click at [448, 341] on button "Buldog Copa" at bounding box center [450, 344] width 126 height 16
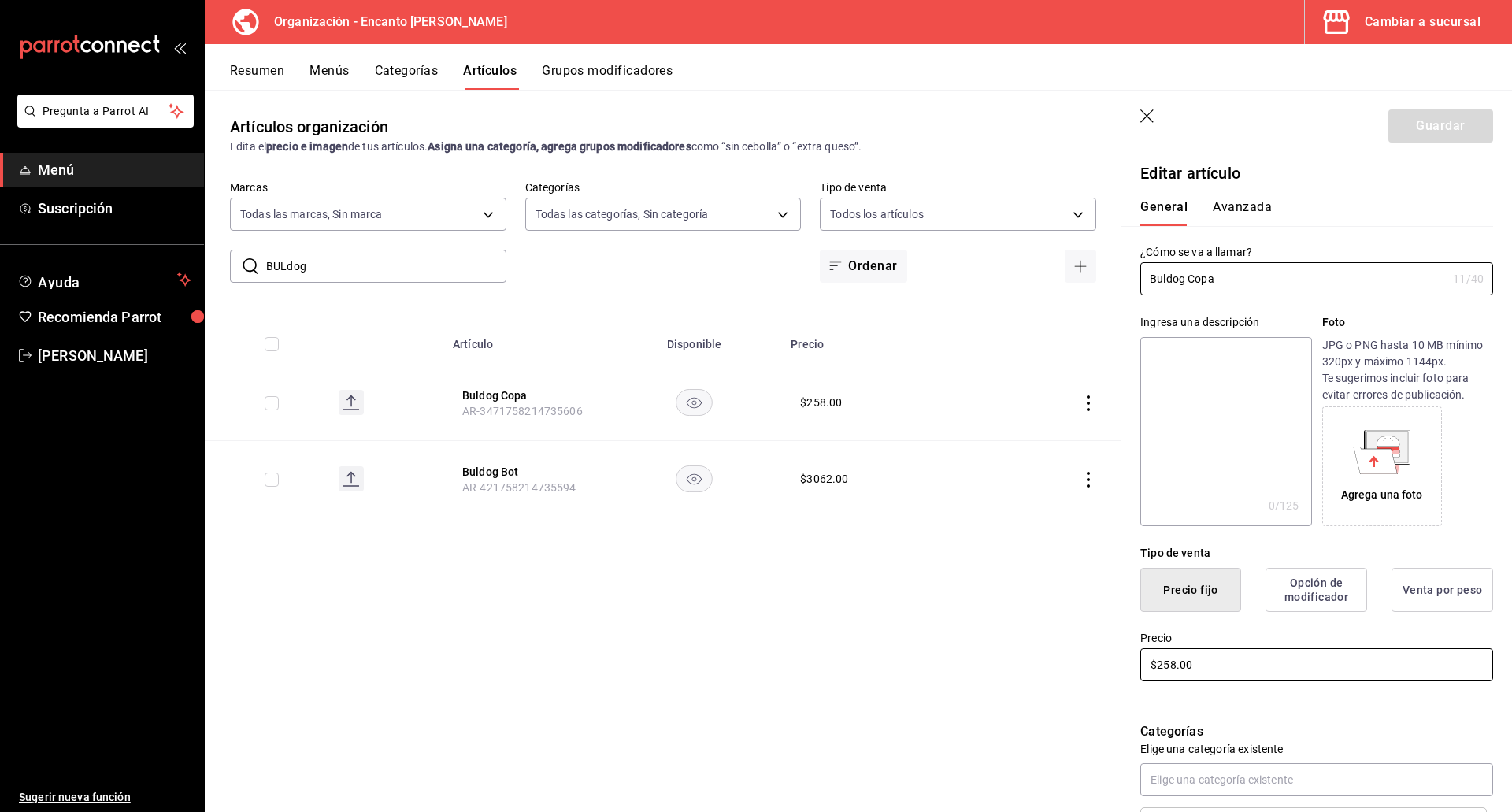
click at [1171, 661] on input "$258.00" at bounding box center [1317, 665] width 353 height 33
type input "$253.00"
click at [1165, 279] on input "Buldog Copa" at bounding box center [1293, 279] width 306 height 32
type input "Bulldog Copa"
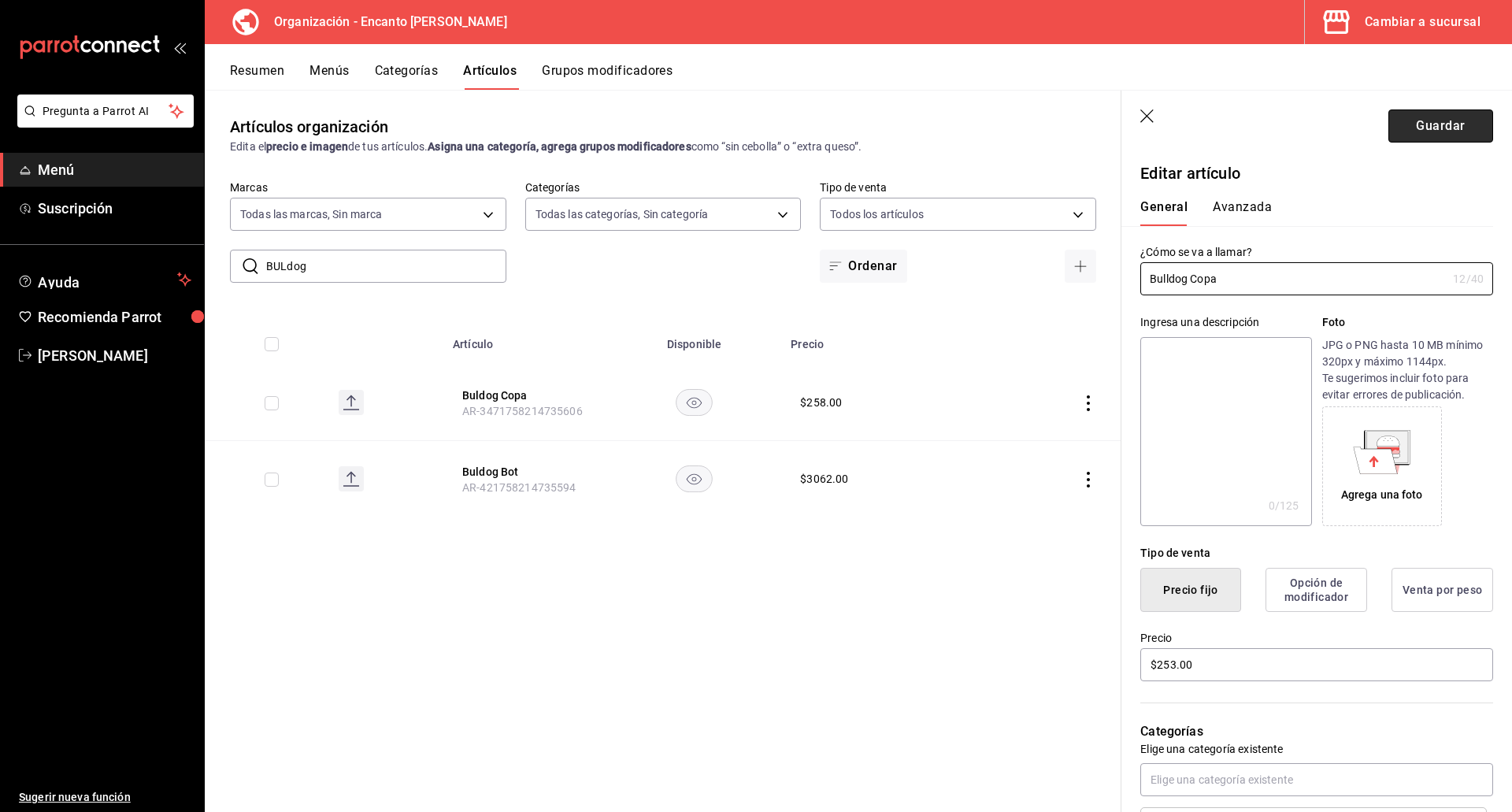
click at [1414, 125] on button "Guardar" at bounding box center [1440, 126] width 105 height 33
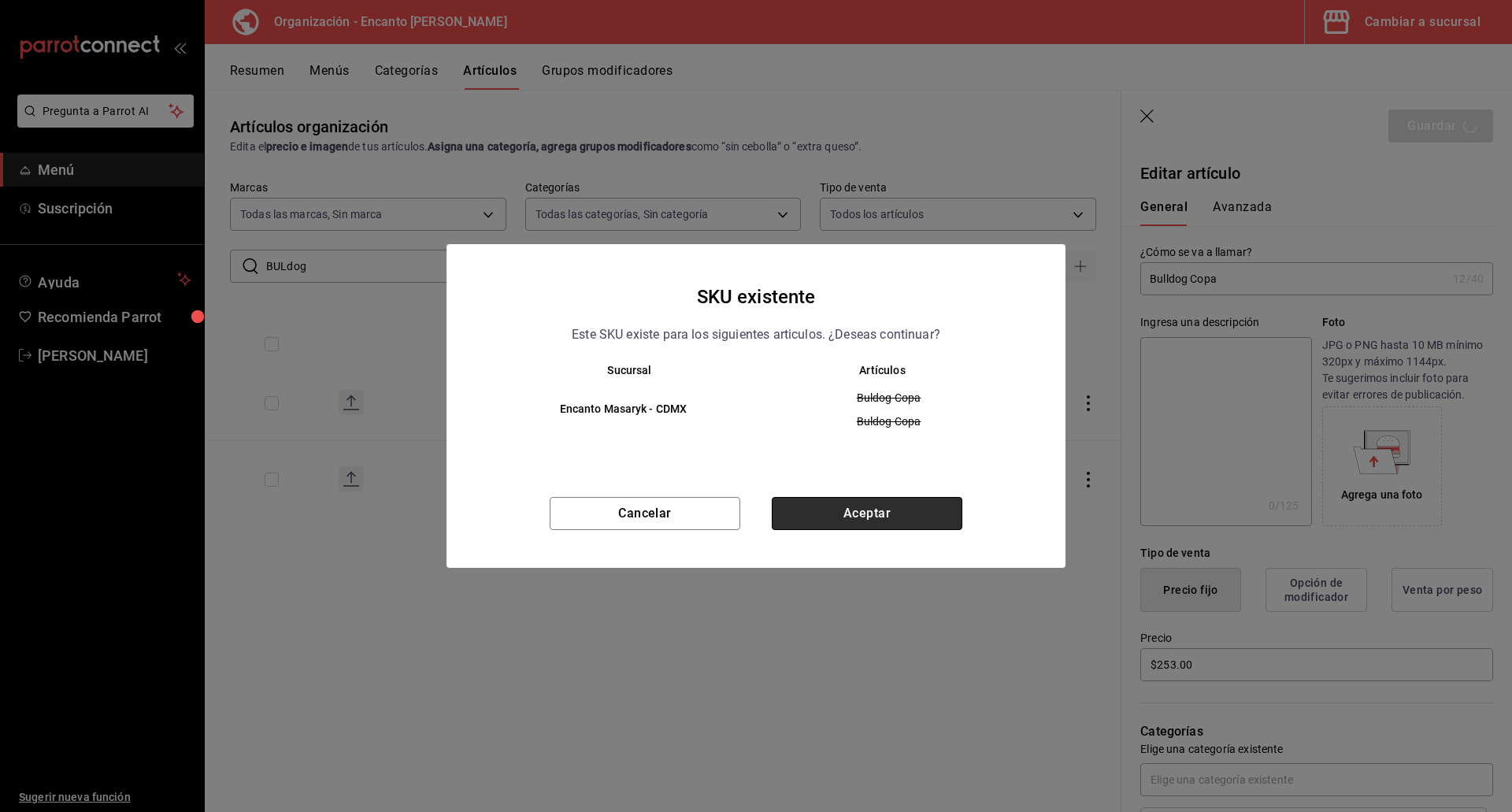
click at [856, 522] on button "Aceptar" at bounding box center [867, 514] width 191 height 33
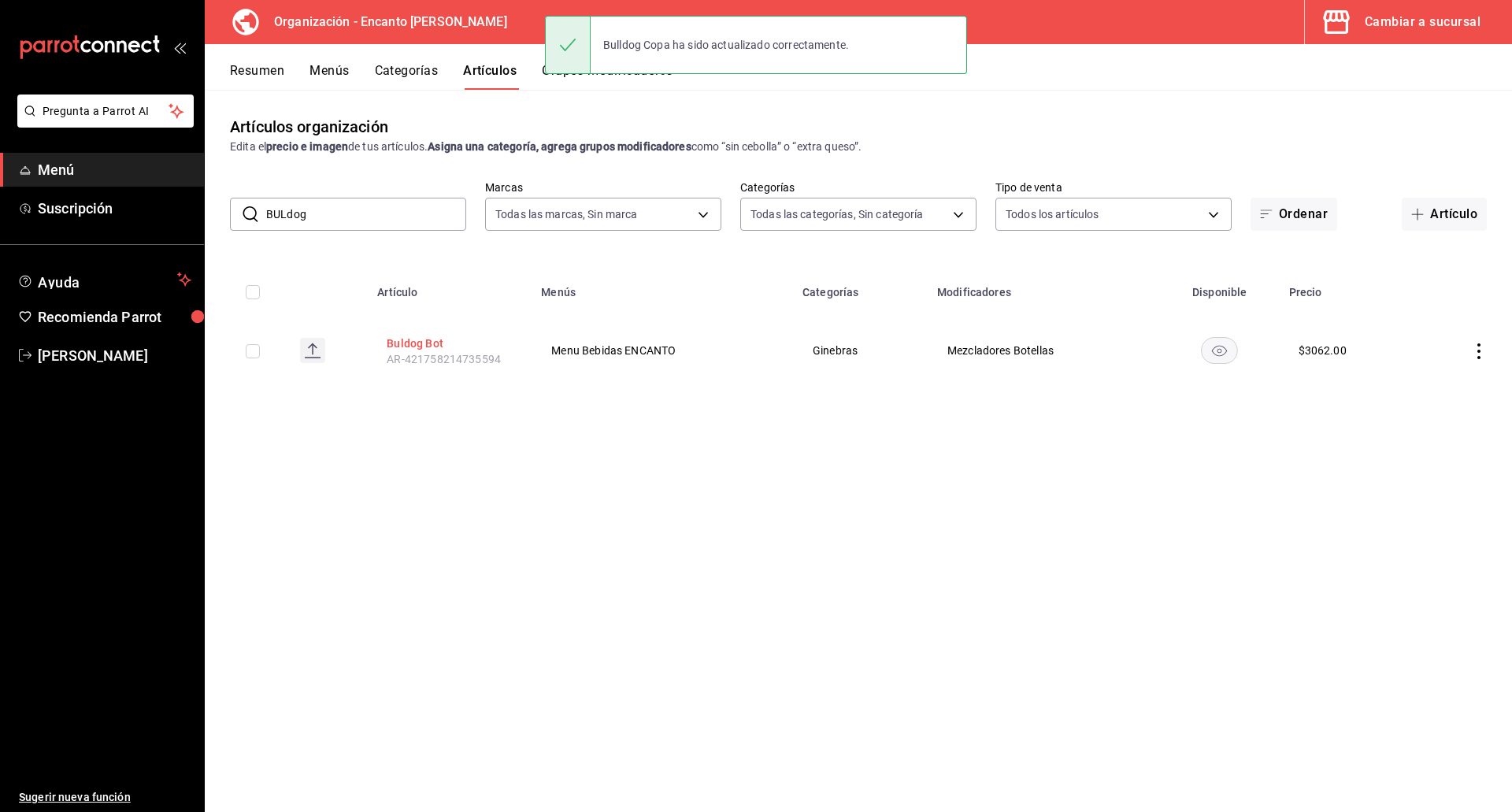
click at [401, 345] on button "Buldog Bot" at bounding box center [450, 344] width 126 height 16
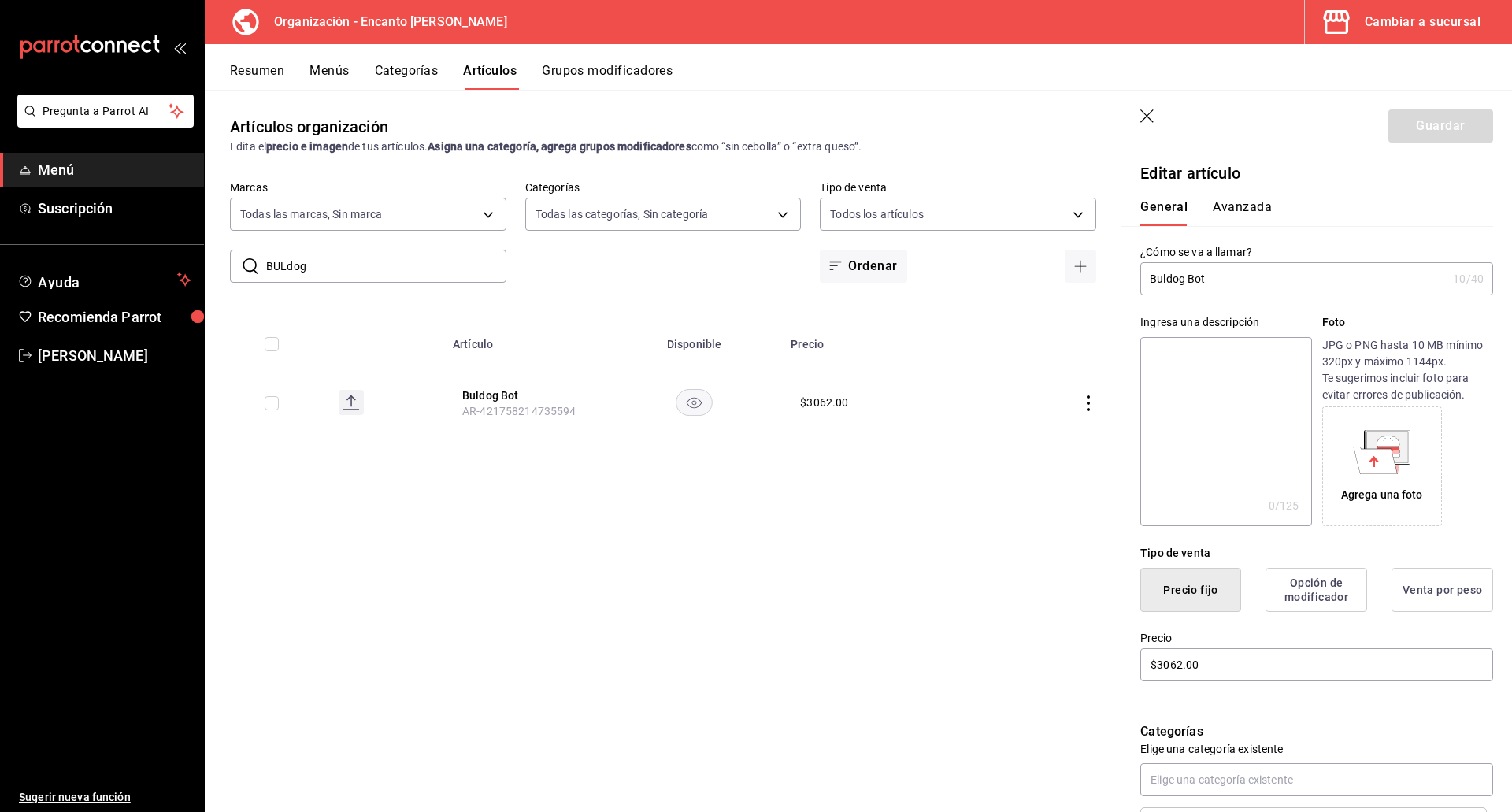
click at [1165, 276] on input "Buldog Bot" at bounding box center [1293, 279] width 306 height 32
type input "Bulldog Bot"
click at [1444, 119] on button "Guardar" at bounding box center [1440, 126] width 105 height 33
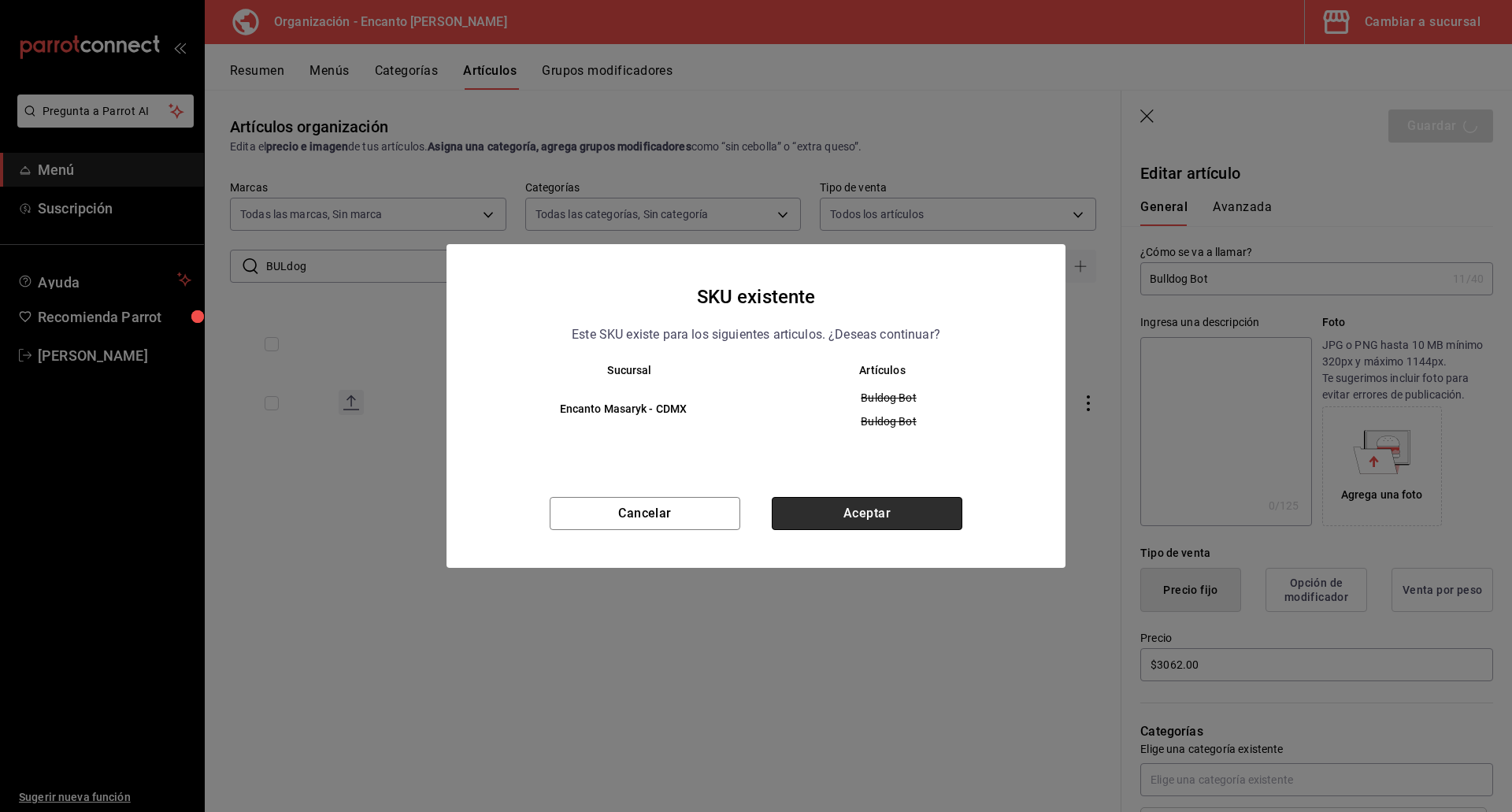
click at [831, 505] on button "Aceptar" at bounding box center [867, 514] width 191 height 33
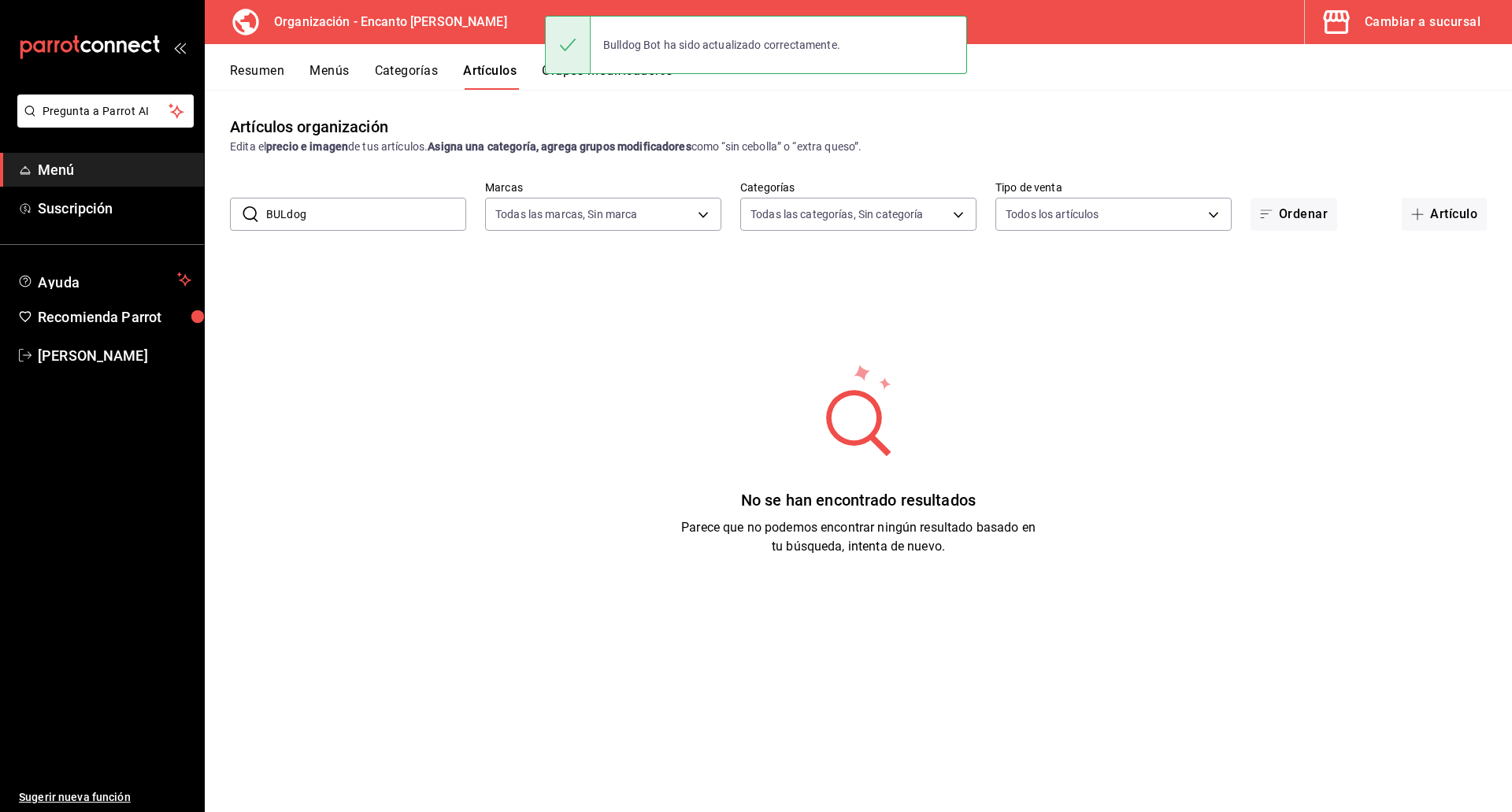
drag, startPoint x: 320, startPoint y: 218, endPoint x: 247, endPoint y: 217, distance: 73.0
click at [247, 217] on div "​ BULdog ​" at bounding box center [348, 214] width 236 height 33
paste input "ELEPHANT 750ML"
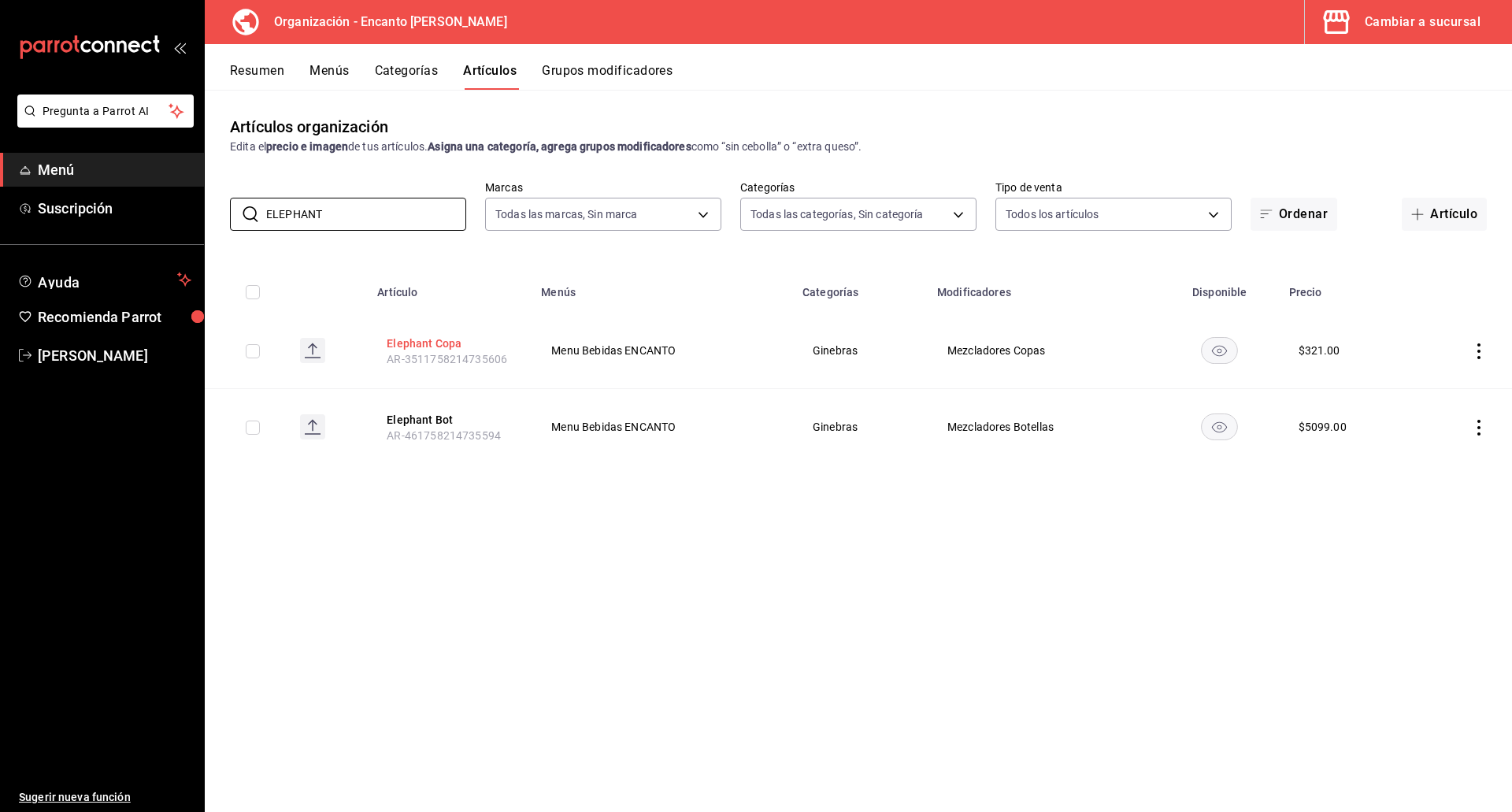
type input "ELEPHANT"
click at [439, 345] on button "Elephant Copa" at bounding box center [450, 344] width 126 height 16
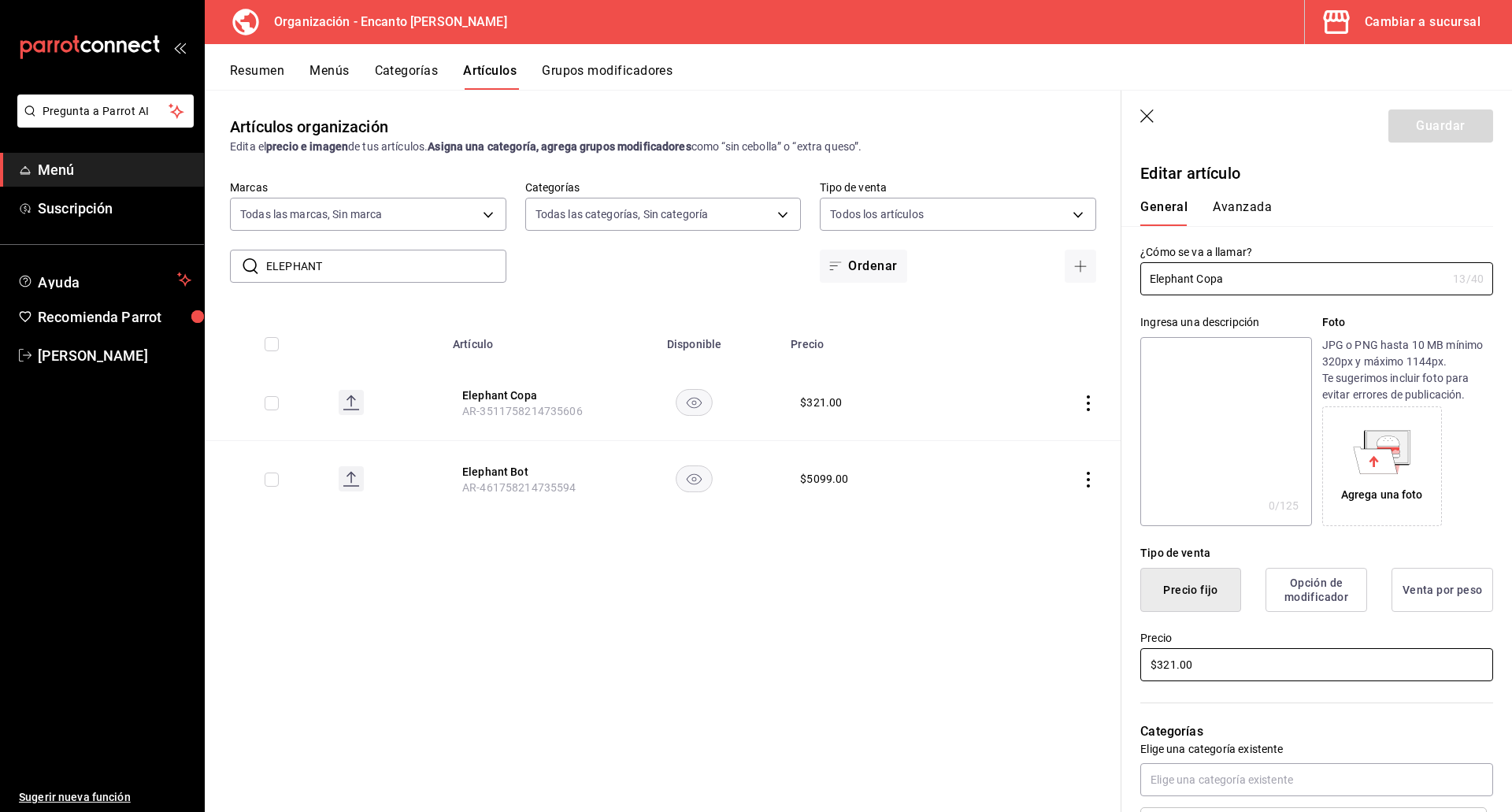
click at [1168, 661] on input "$321.00" at bounding box center [1317, 665] width 353 height 33
type input "$548.00"
click at [1427, 130] on button "Guardar" at bounding box center [1440, 126] width 105 height 33
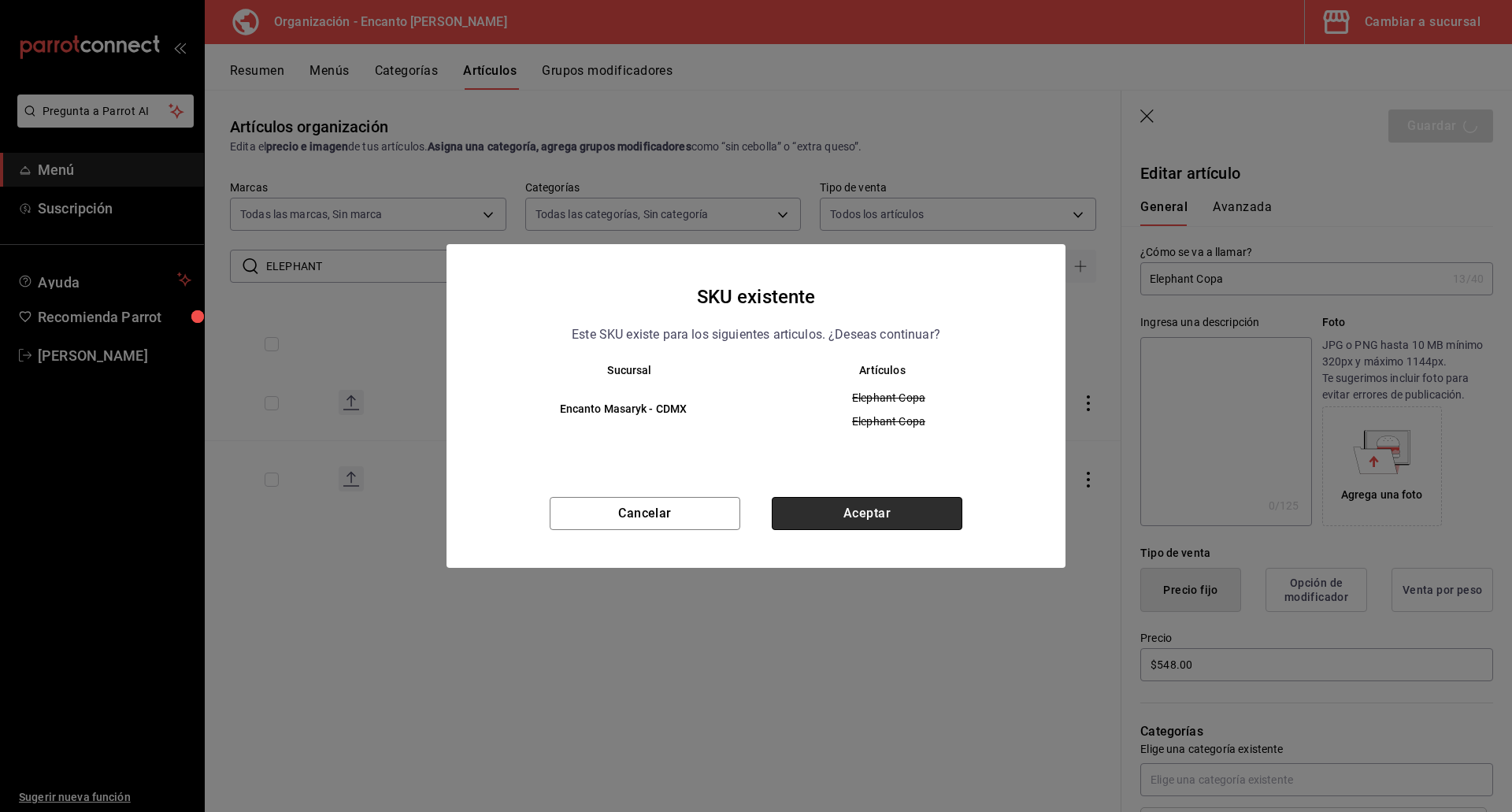
click at [911, 498] on button "Aceptar" at bounding box center [867, 514] width 191 height 33
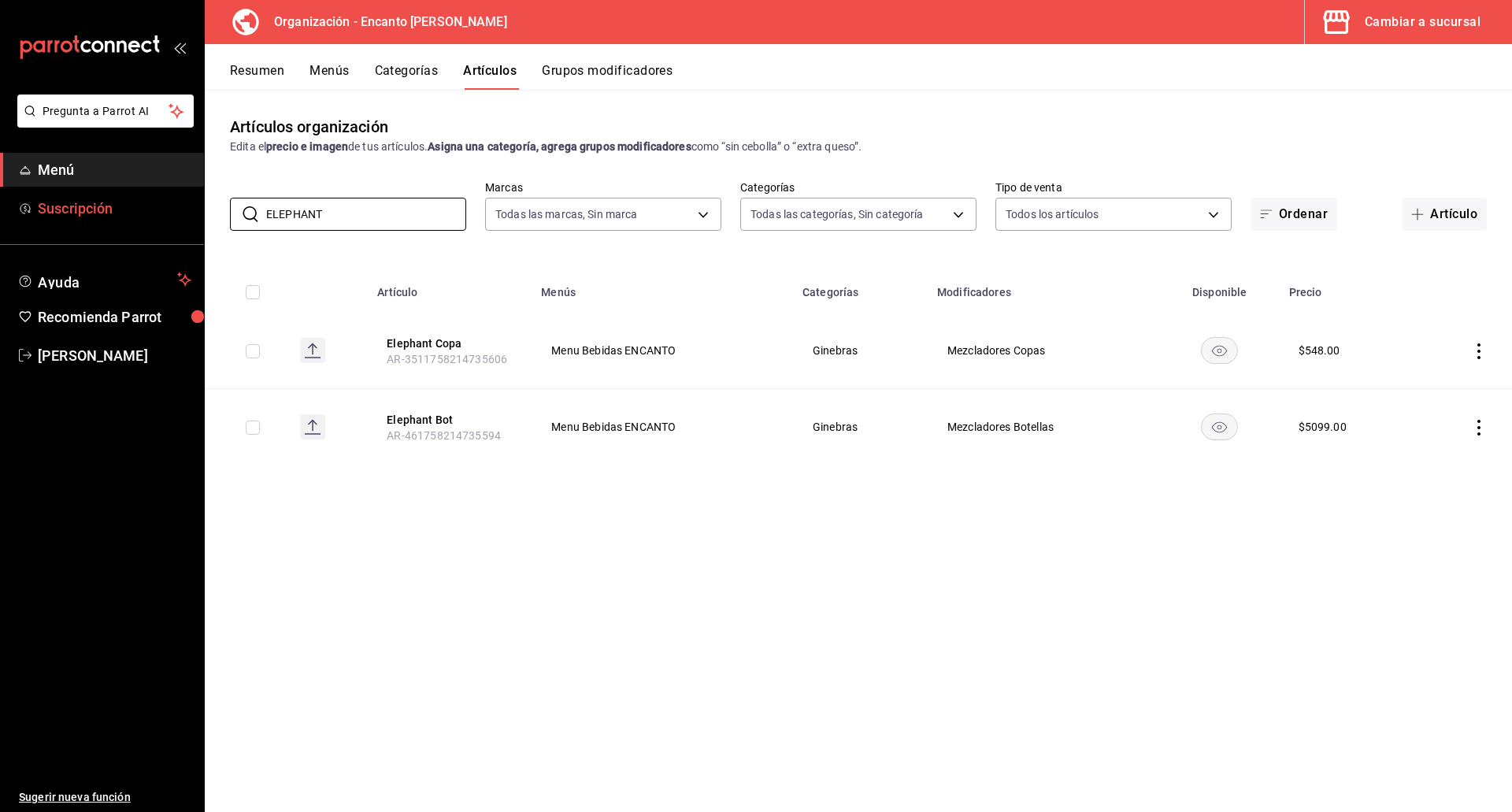
drag, startPoint x: 350, startPoint y: 218, endPoint x: 197, endPoint y: 204, distance: 153.6
click at [197, 204] on div "Pregunta a Parrot AI Menú Suscripción Ayuda Recomienda Parrot [PERSON_NAME] Sug…" at bounding box center [756, 406] width 1512 height 812
paste input "GIN MARE 700ML"
type input "GIN MARE"
click at [448, 346] on button "Gin Mare Copa" at bounding box center [450, 344] width 126 height 16
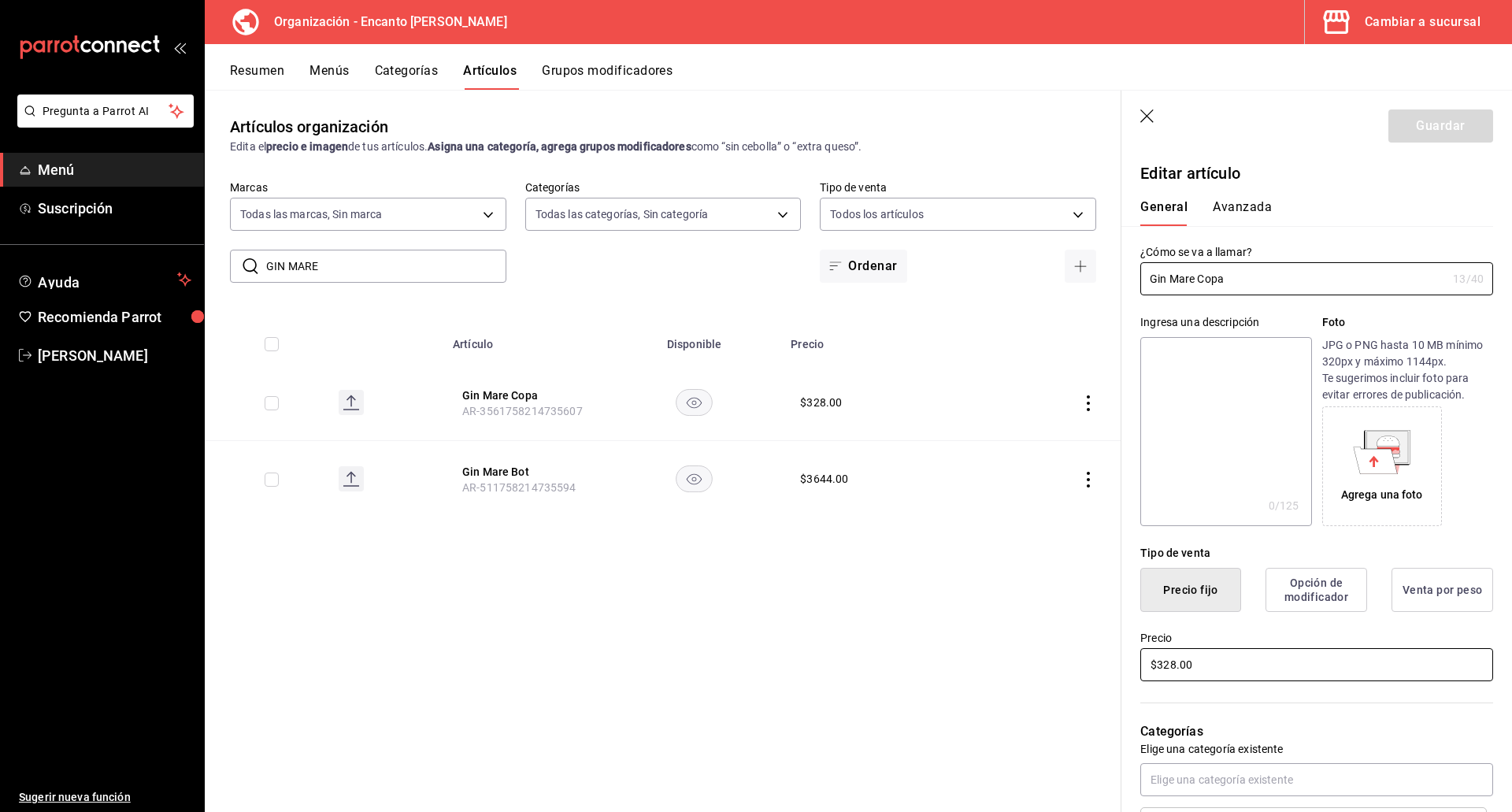
click at [1168, 661] on input "$328.00" at bounding box center [1317, 665] width 353 height 33
type input "$334.00"
click at [1421, 132] on button "Guardar" at bounding box center [1440, 126] width 105 height 33
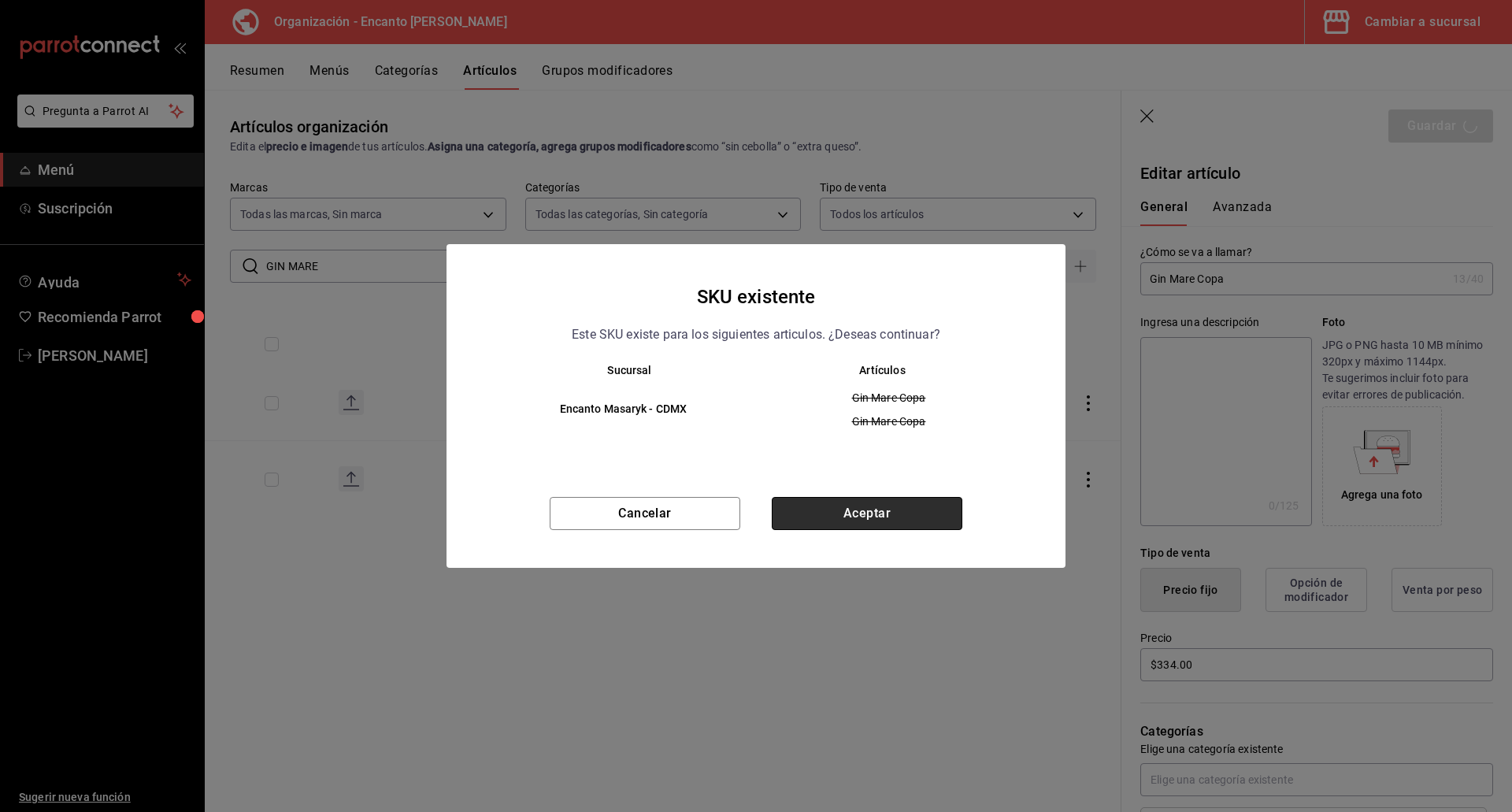
click at [923, 524] on button "Aceptar" at bounding box center [867, 514] width 191 height 33
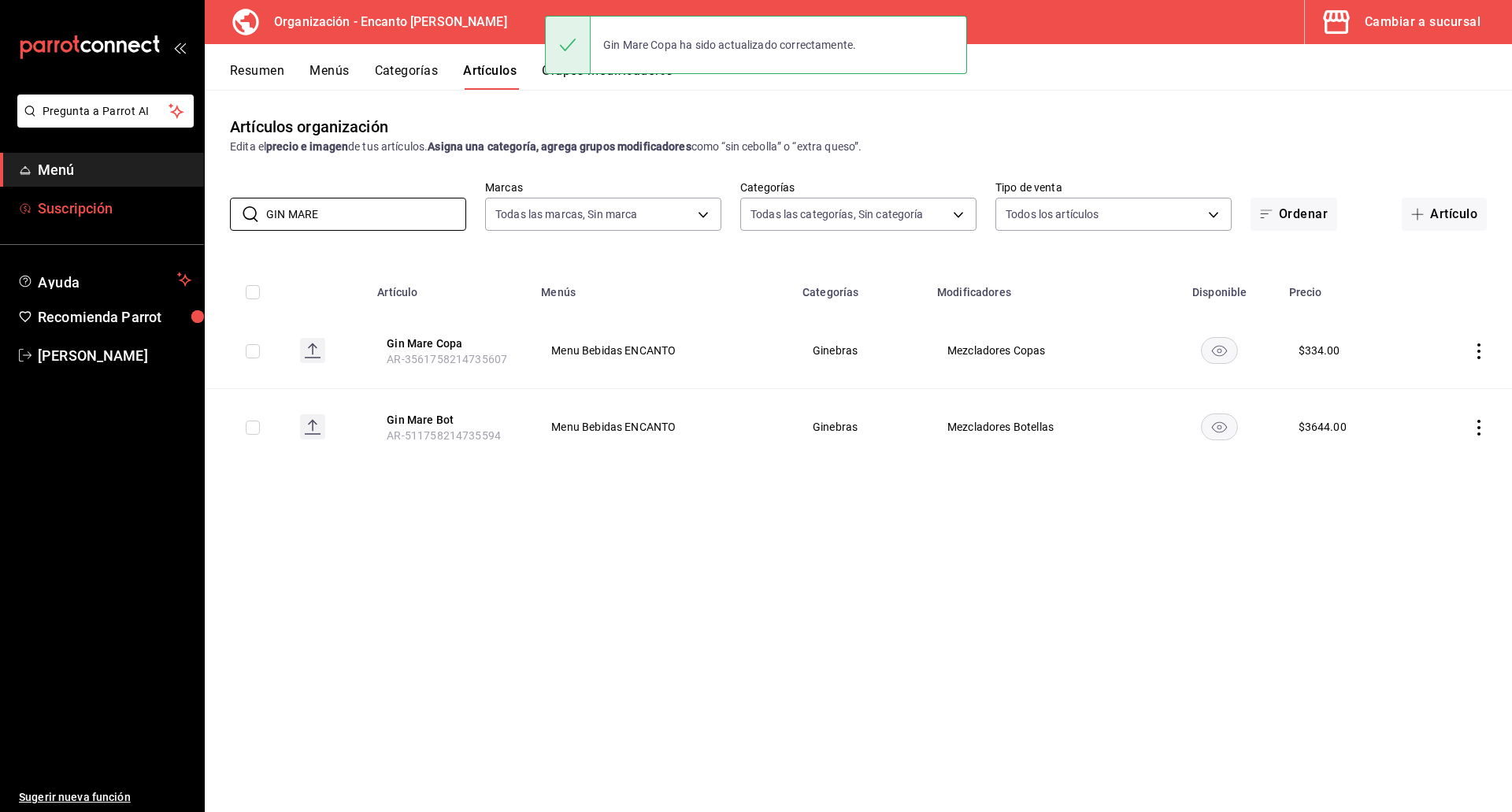
drag, startPoint x: 336, startPoint y: 215, endPoint x: 194, endPoint y: 216, distance: 142.0
click at [194, 216] on div "Pregunta a Parrot AI Menú Suscripción Ayuda Recomienda Parrot [PERSON_NAME] Sug…" at bounding box center [756, 406] width 1512 height 812
paste input "No 3 700ML"
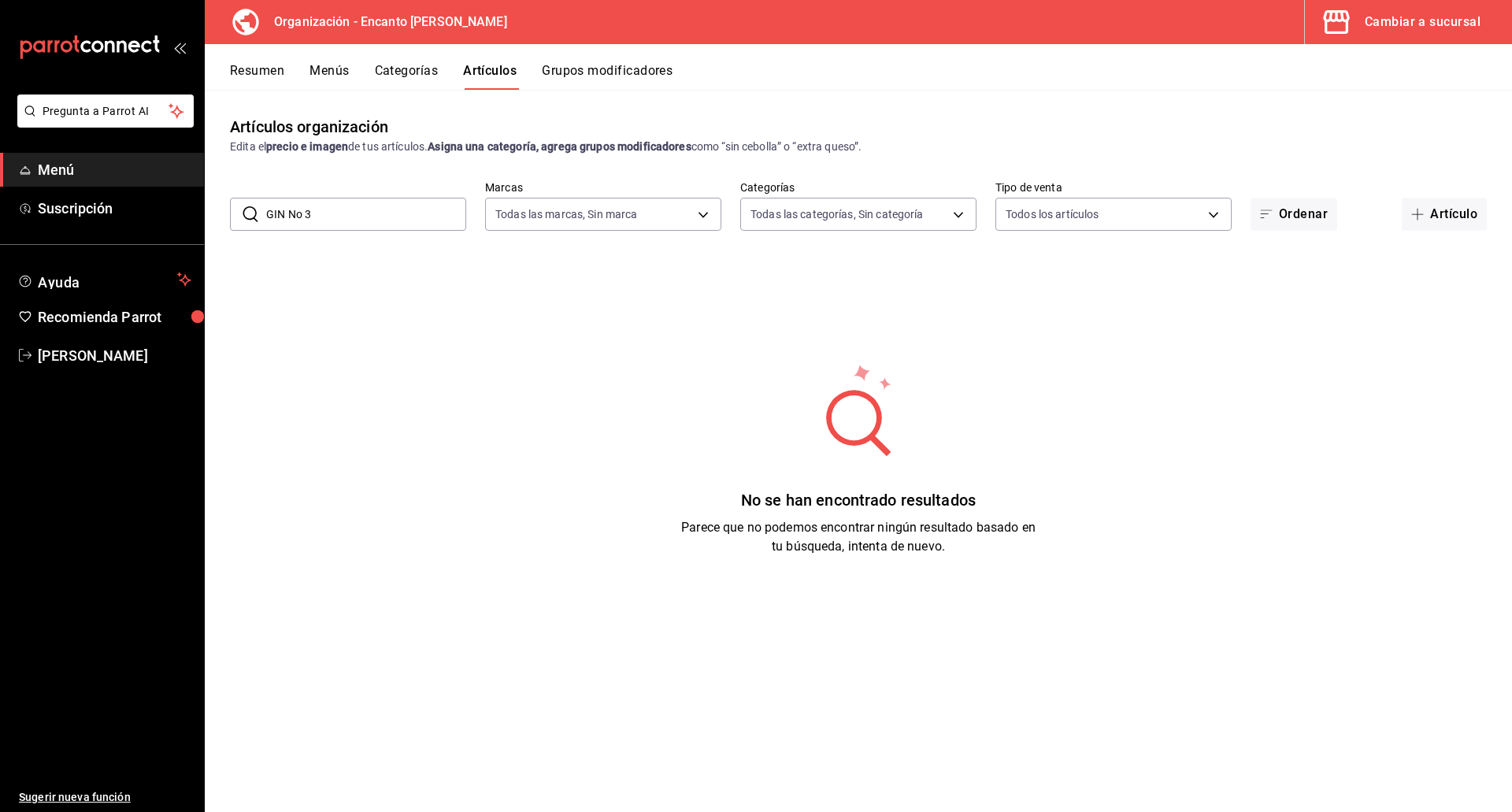
click at [309, 218] on input "GIN No 3" at bounding box center [366, 214] width 200 height 32
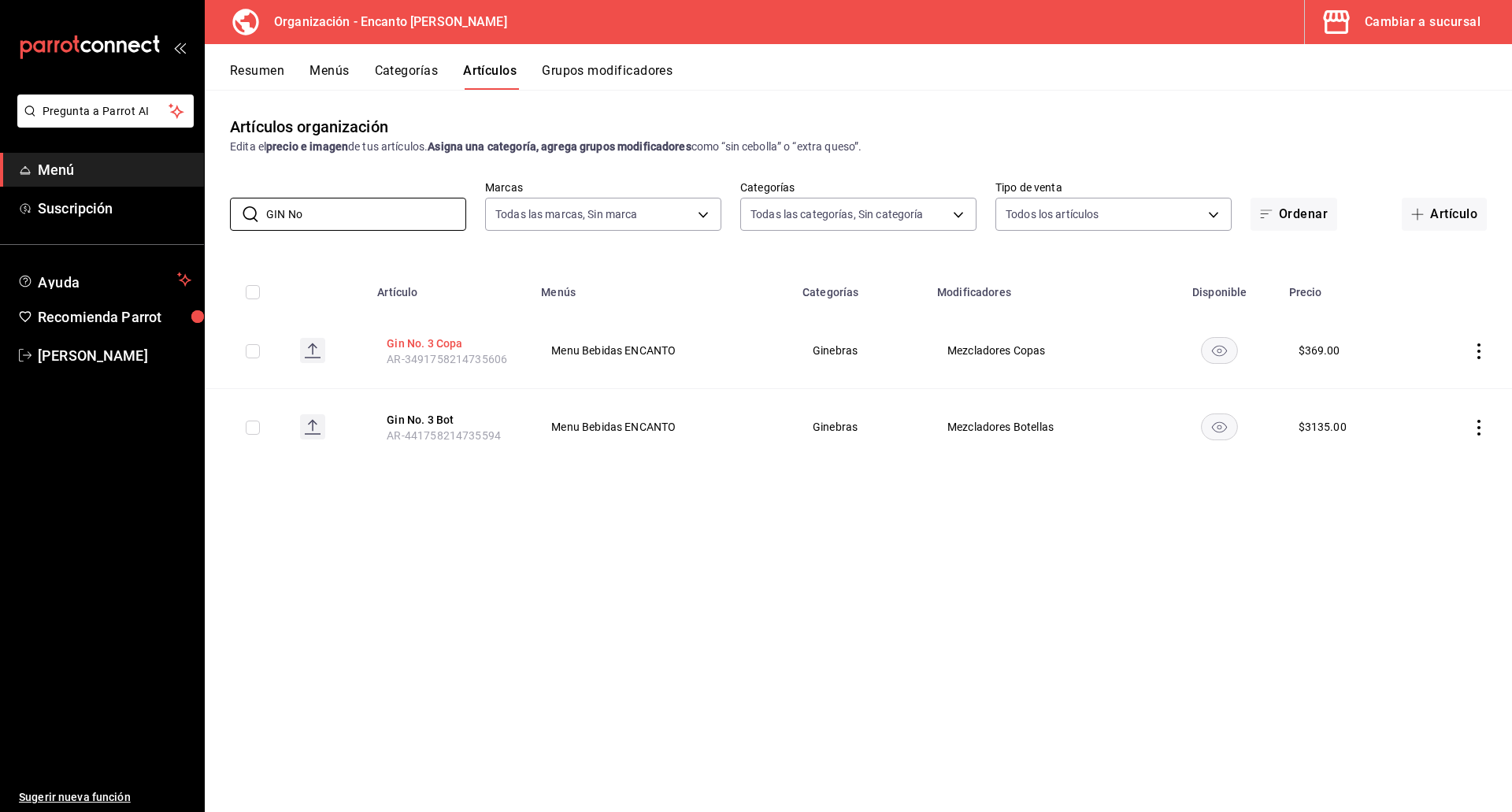
type input "GIN No"
click at [434, 342] on button "Gin No. 3 Copa" at bounding box center [450, 344] width 126 height 16
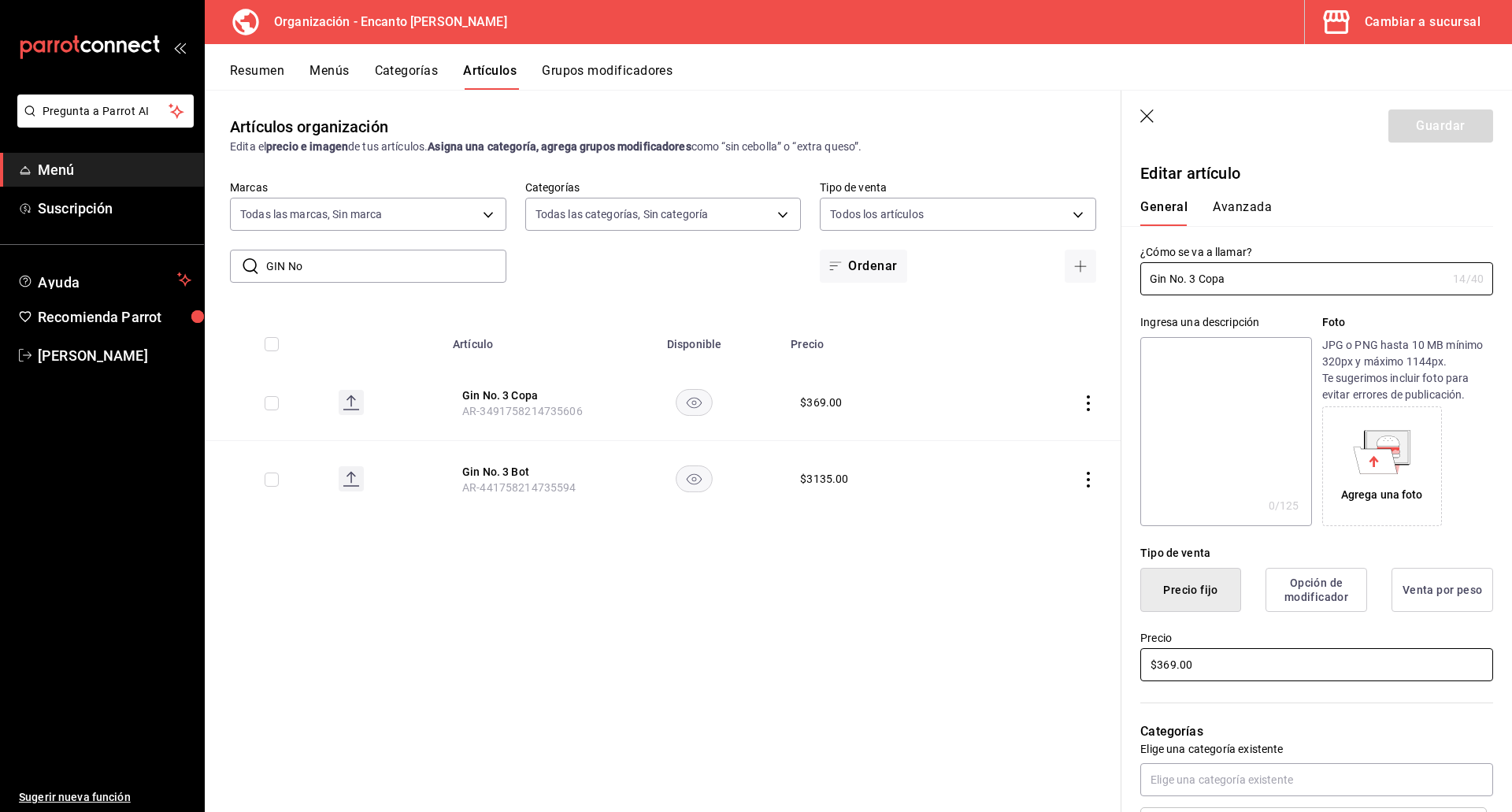
click at [1241, 662] on input "$369.00" at bounding box center [1317, 665] width 353 height 33
type input "$298.00"
click at [1417, 133] on button "Guardar" at bounding box center [1440, 126] width 105 height 33
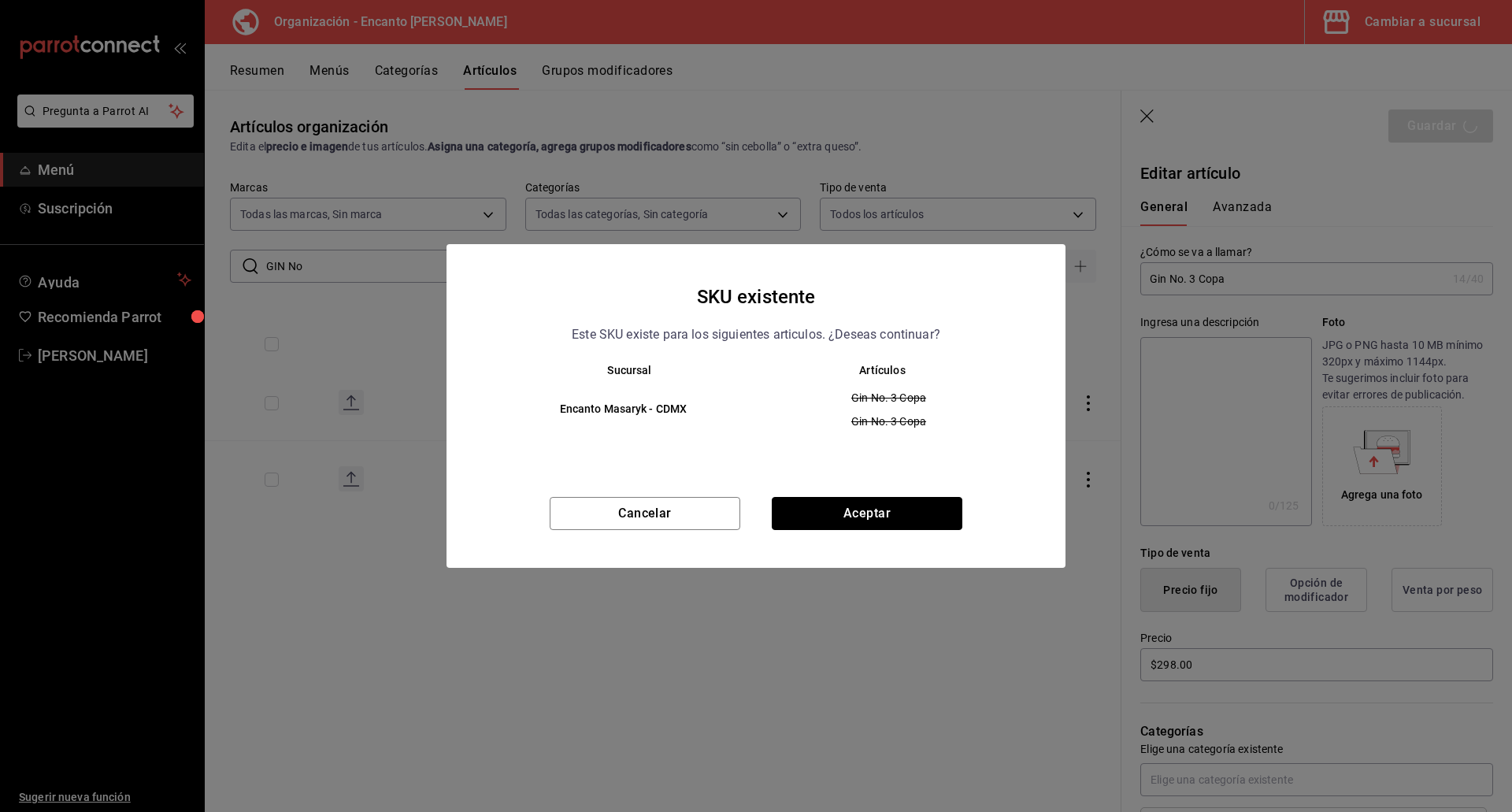
click at [813, 512] on button "Aceptar" at bounding box center [867, 514] width 191 height 33
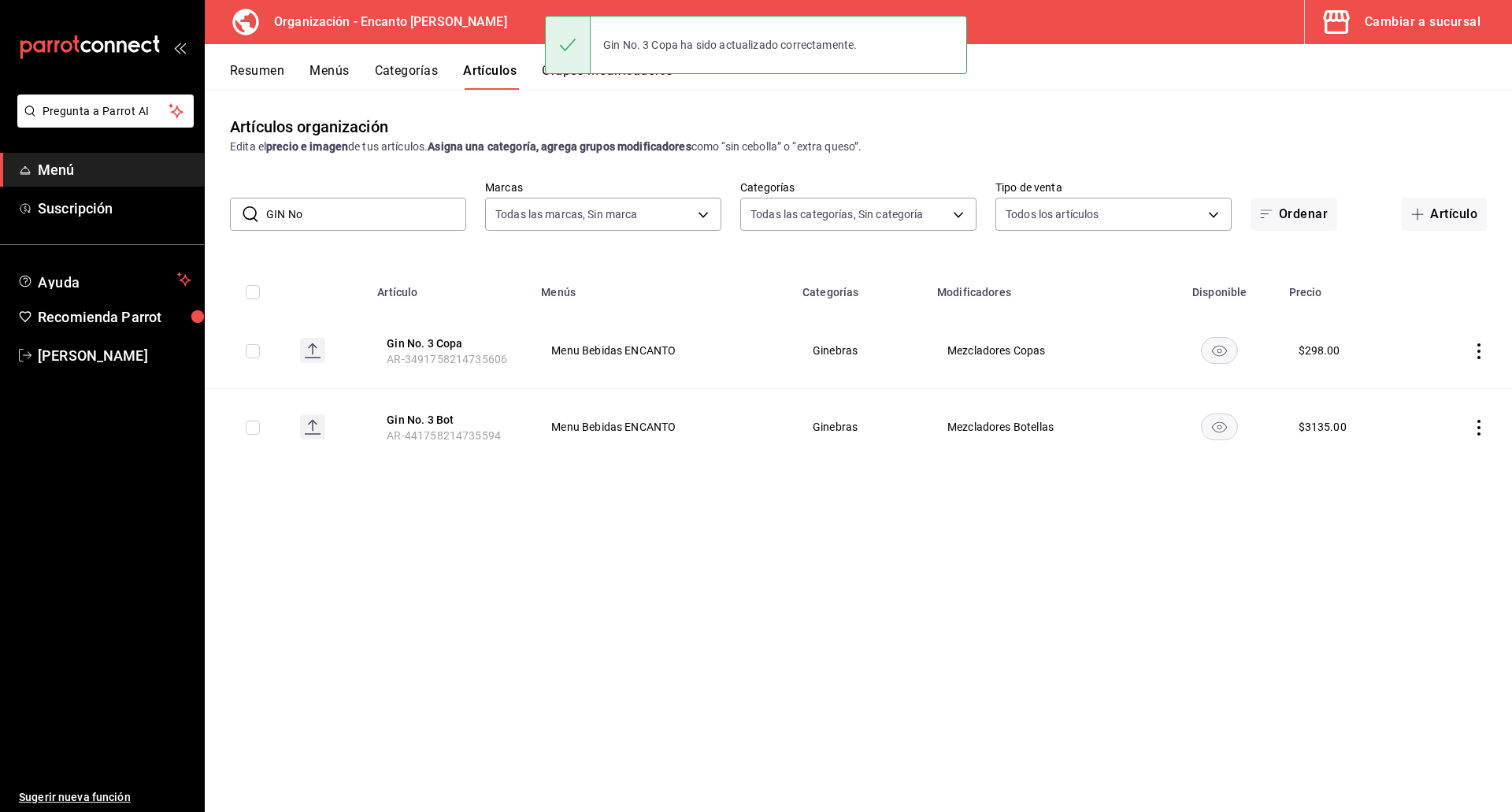
drag, startPoint x: 299, startPoint y: 214, endPoint x: 233, endPoint y: 211, distance: 66.1
click at [233, 211] on div "​ GIN No ​" at bounding box center [348, 214] width 236 height 33
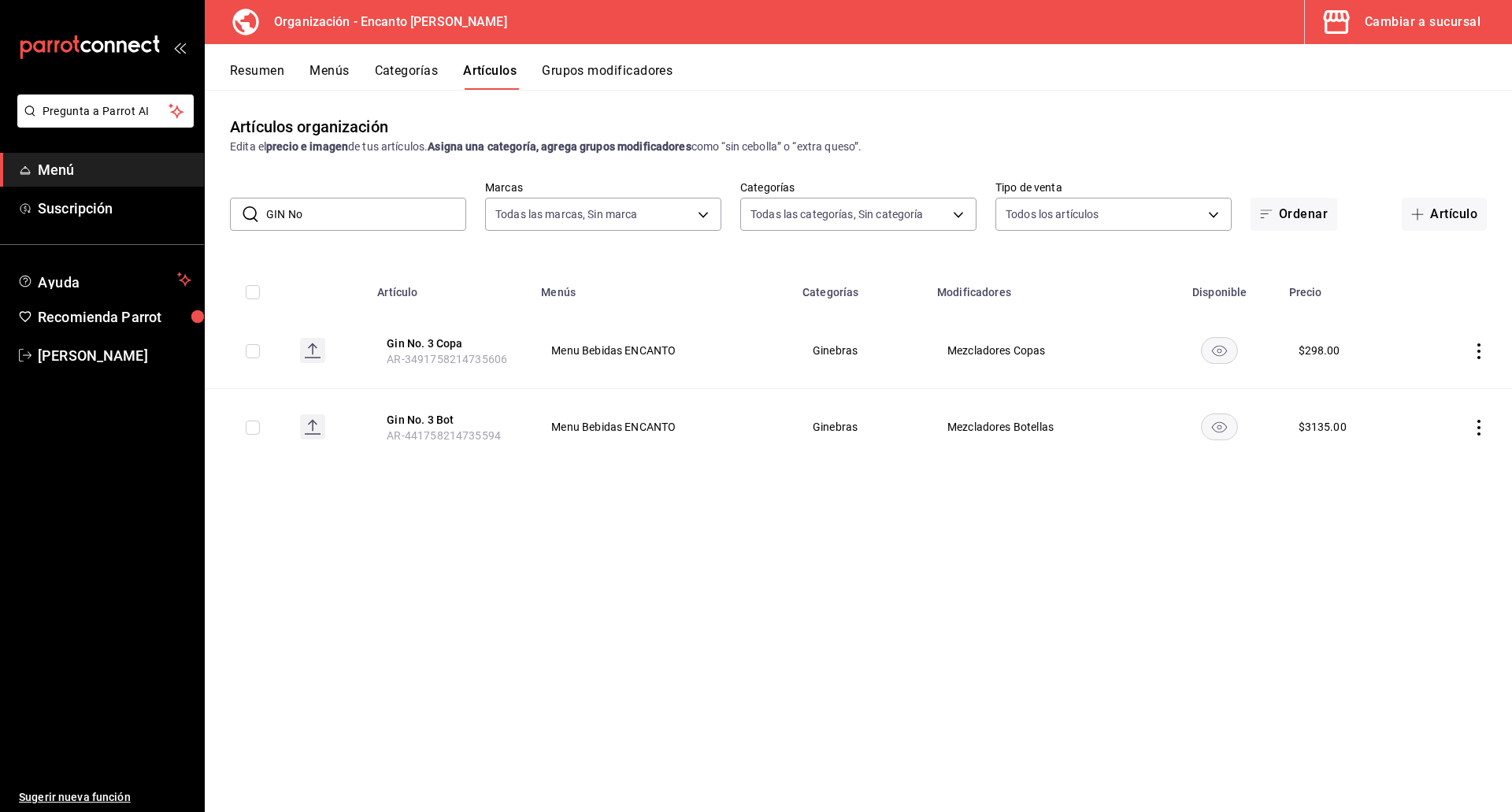
paste input "[PERSON_NAME] 750ML"
type input "[PERSON_NAME]"
drag, startPoint x: 455, startPoint y: 345, endPoint x: 351, endPoint y: 251, distance: 140.2
drag, startPoint x: 351, startPoint y: 251, endPoint x: 336, endPoint y: 250, distance: 15.0
click at [336, 250] on div "Artículos organización Edita el precio e imagen de tus artículos. Asigna una ca…" at bounding box center [858, 450] width 1307 height 721
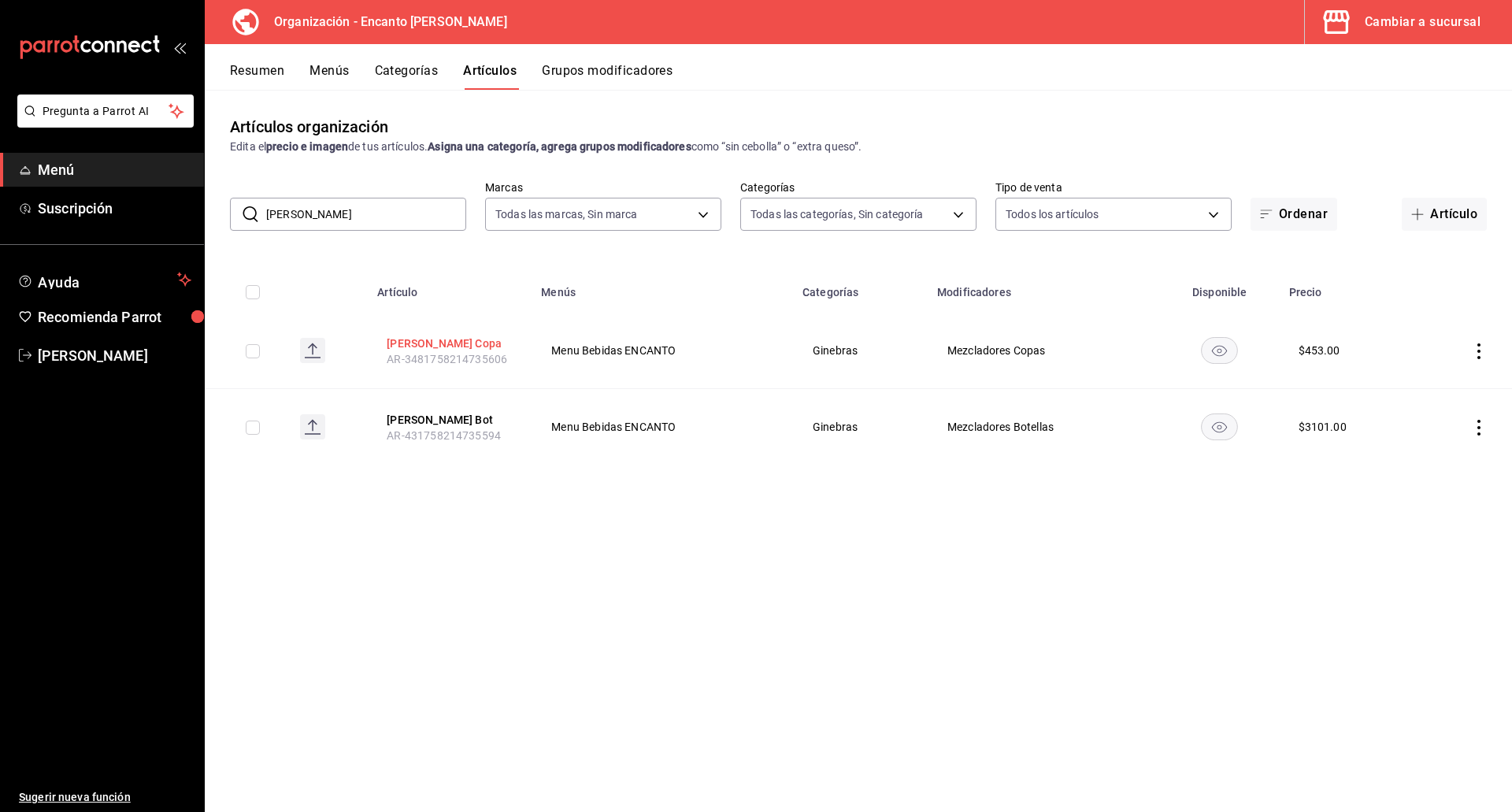
click at [394, 344] on button "[PERSON_NAME] Copa" at bounding box center [450, 344] width 126 height 16
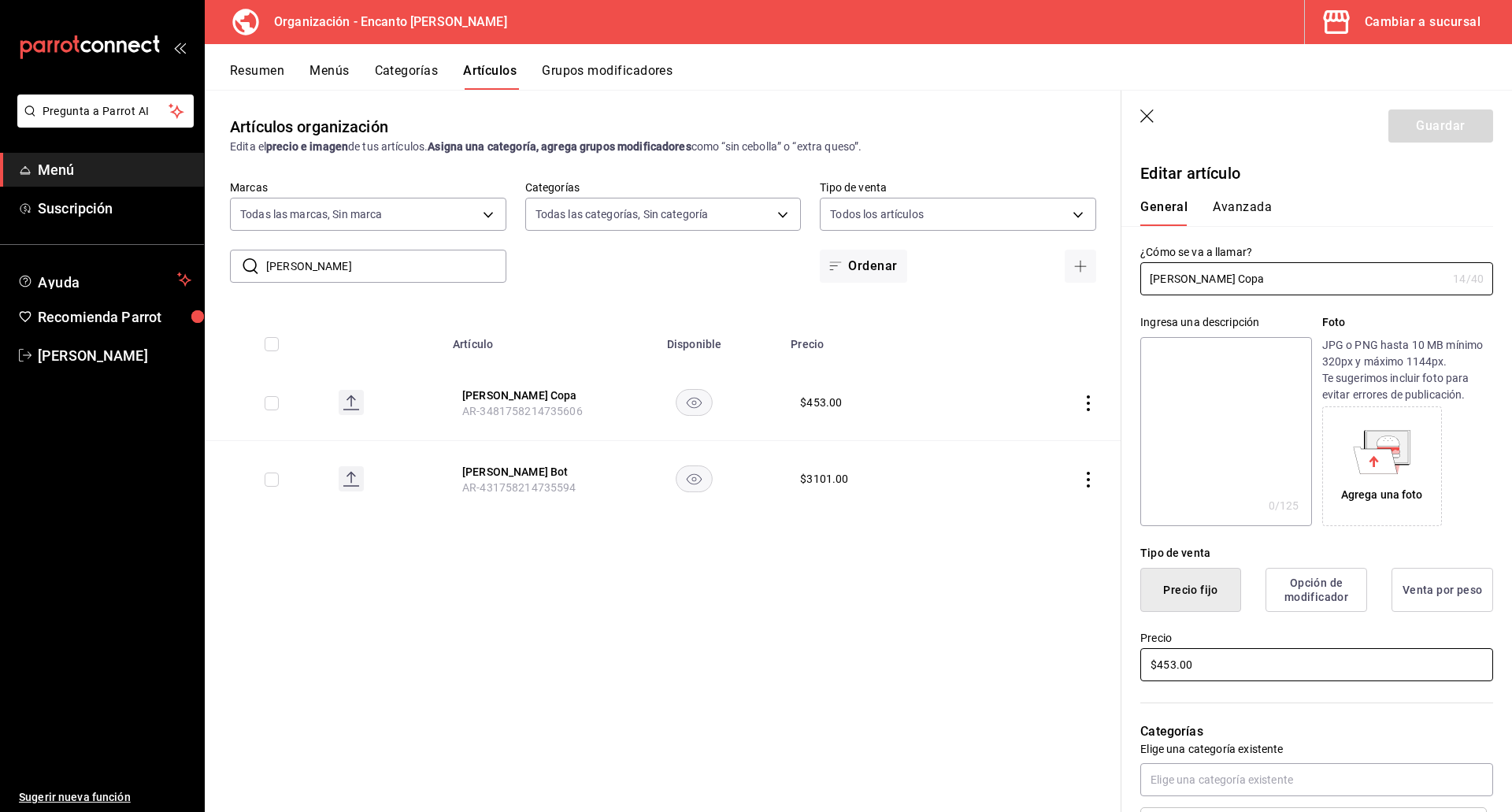
click at [1279, 661] on input "$453.00" at bounding box center [1317, 665] width 353 height 33
type input "$254.00"
click at [1399, 134] on button "Guardar" at bounding box center [1440, 126] width 105 height 33
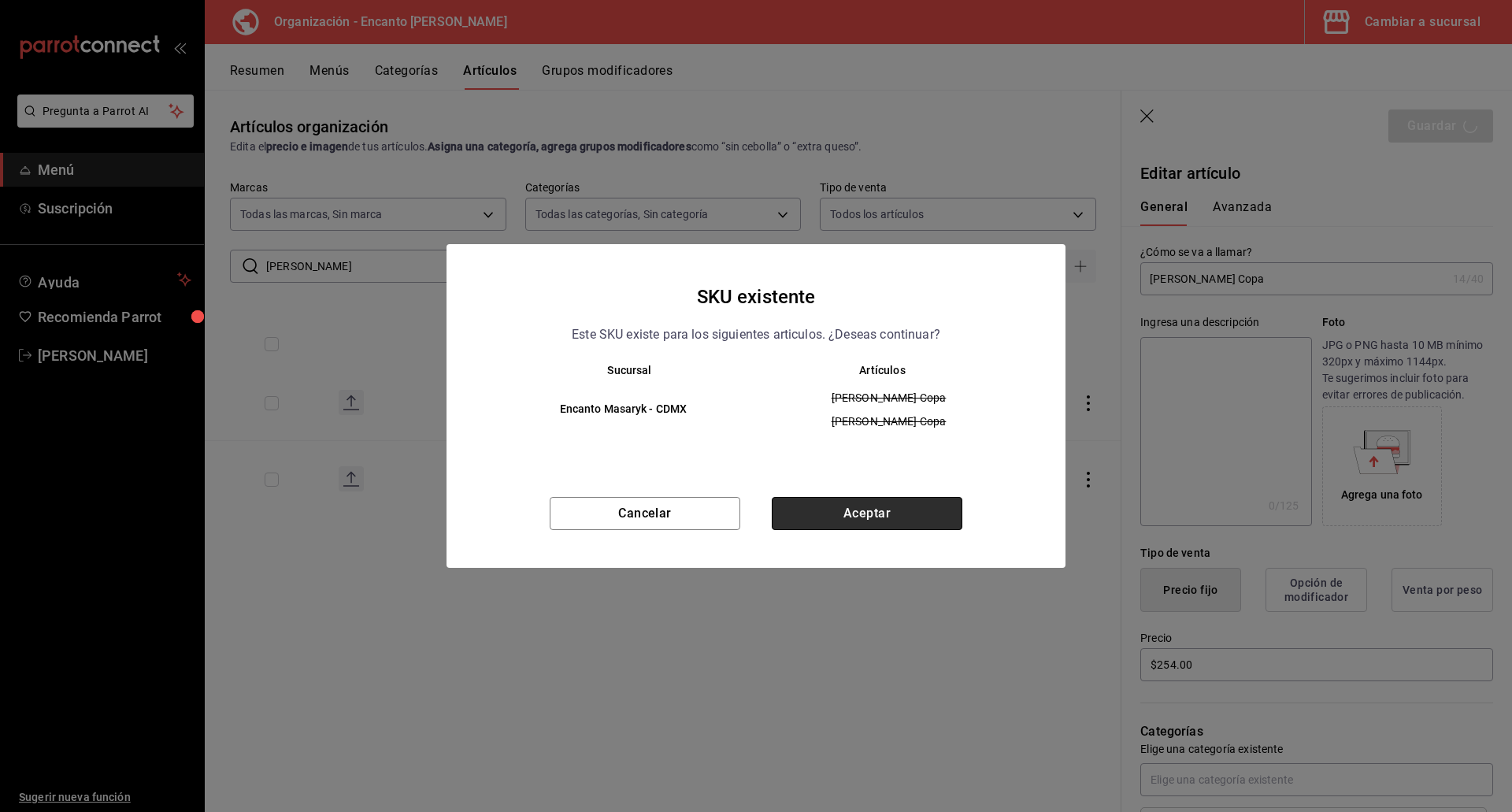
click at [938, 504] on button "Aceptar" at bounding box center [867, 514] width 191 height 33
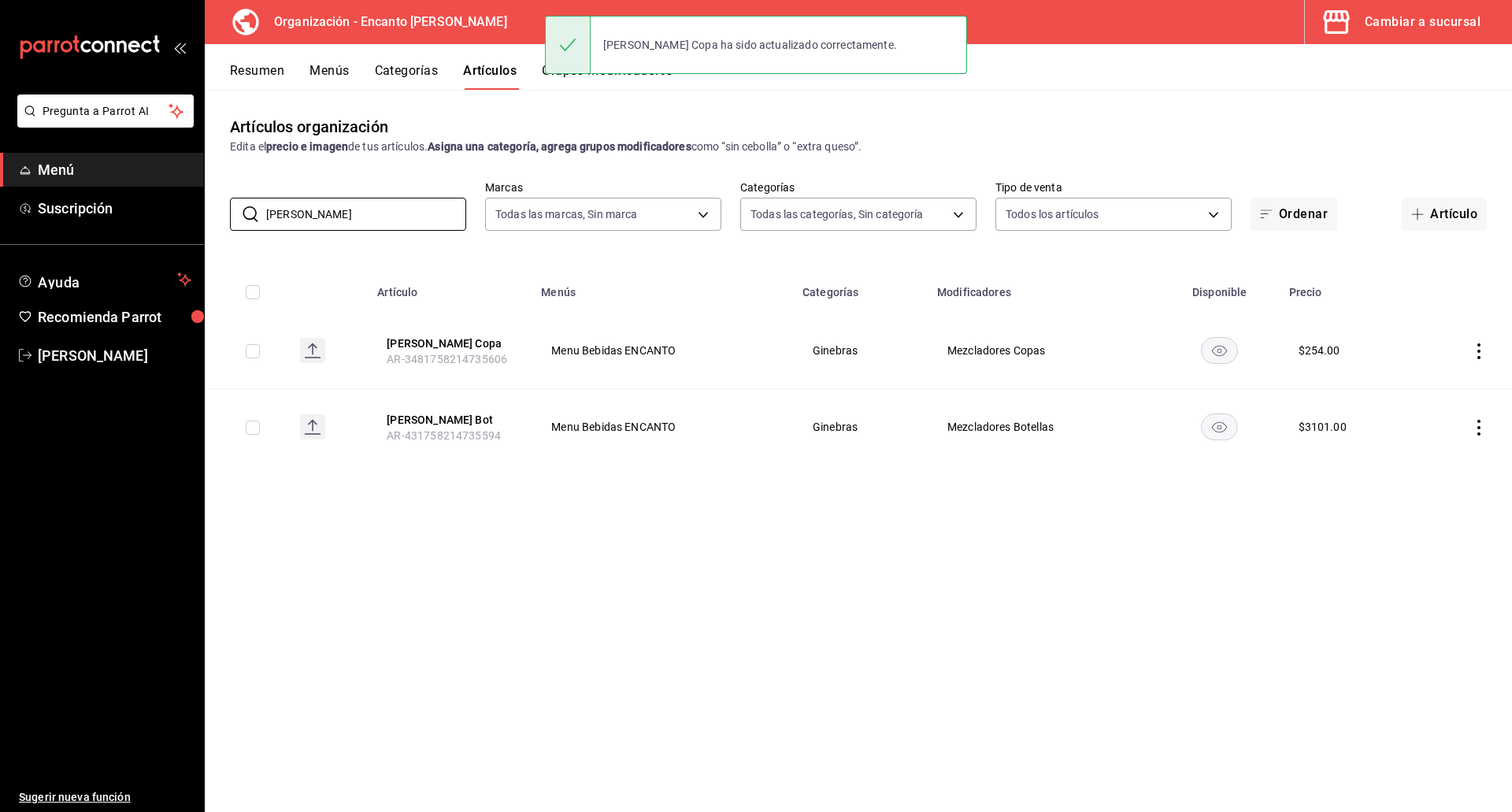
drag, startPoint x: 378, startPoint y: 222, endPoint x: 209, endPoint y: 218, distance: 169.0
click at [209, 218] on div "​ [PERSON_NAME] ​ Marcas Todas las marcas, Sin marca c481bb78-10fa-47ce-[DATE]-…" at bounding box center [858, 206] width 1307 height 50
paste input "[GEOGRAPHIC_DATA] NO.1 700ML"
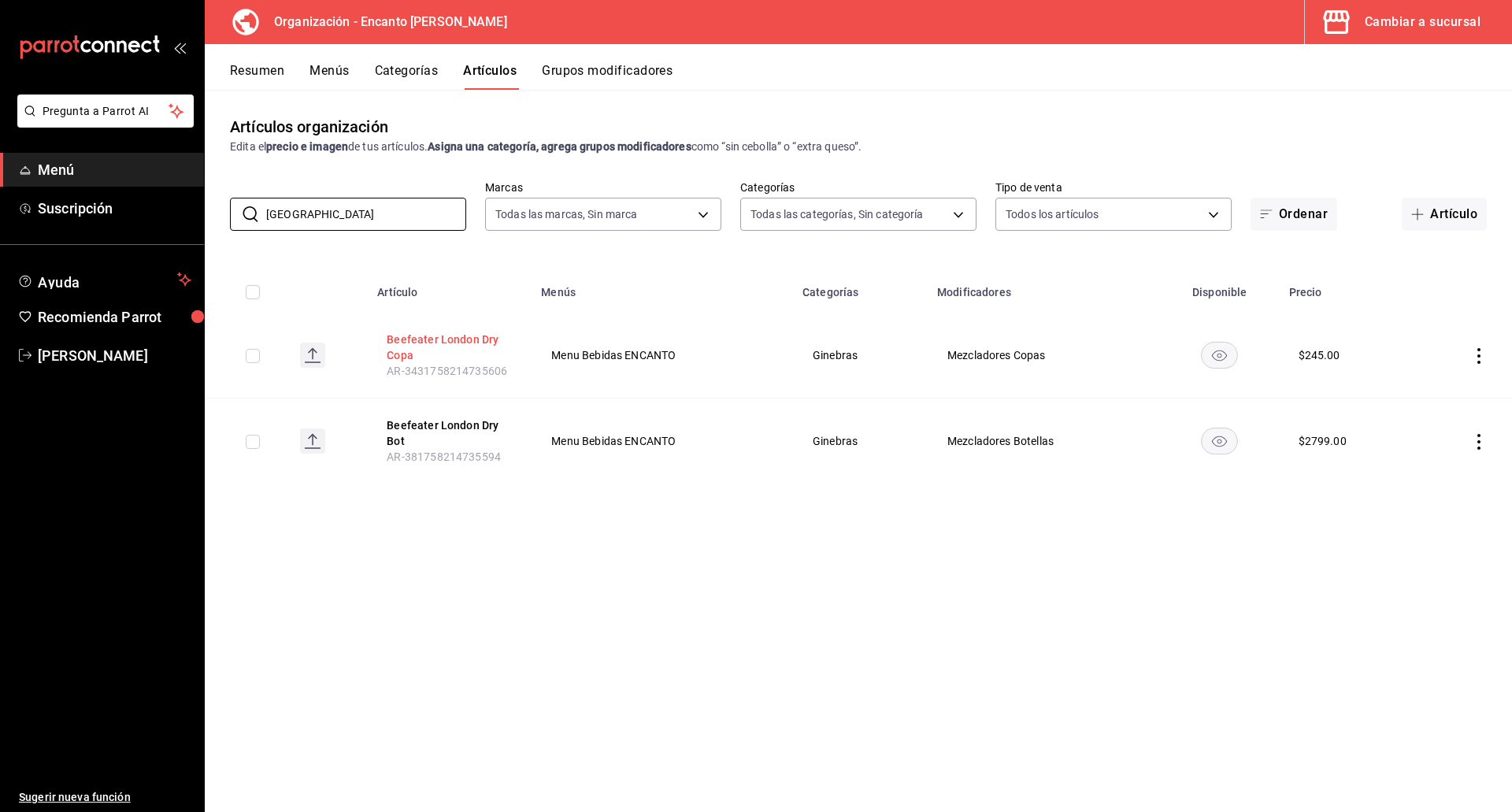
type input "[GEOGRAPHIC_DATA]"
click at [449, 342] on button "Beefeater London Dry Copa" at bounding box center [450, 348] width 126 height 32
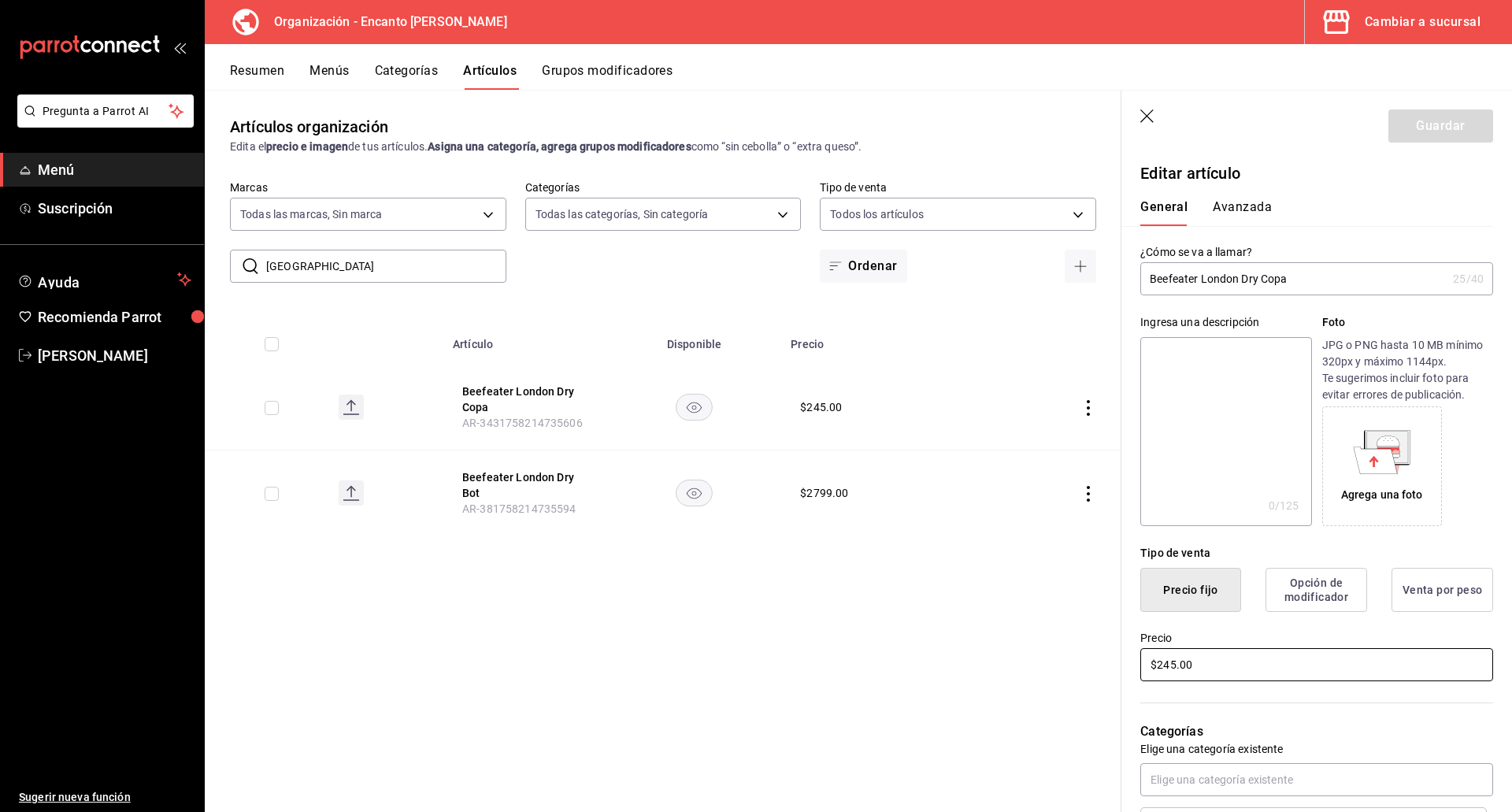
drag, startPoint x: 1203, startPoint y: 665, endPoint x: 1127, endPoint y: 655, distance: 76.7
click at [1127, 657] on div "Precio $245.00" at bounding box center [1307, 647] width 372 height 72
type input "$290.00"
click at [1425, 135] on button "Guardar" at bounding box center [1440, 126] width 105 height 33
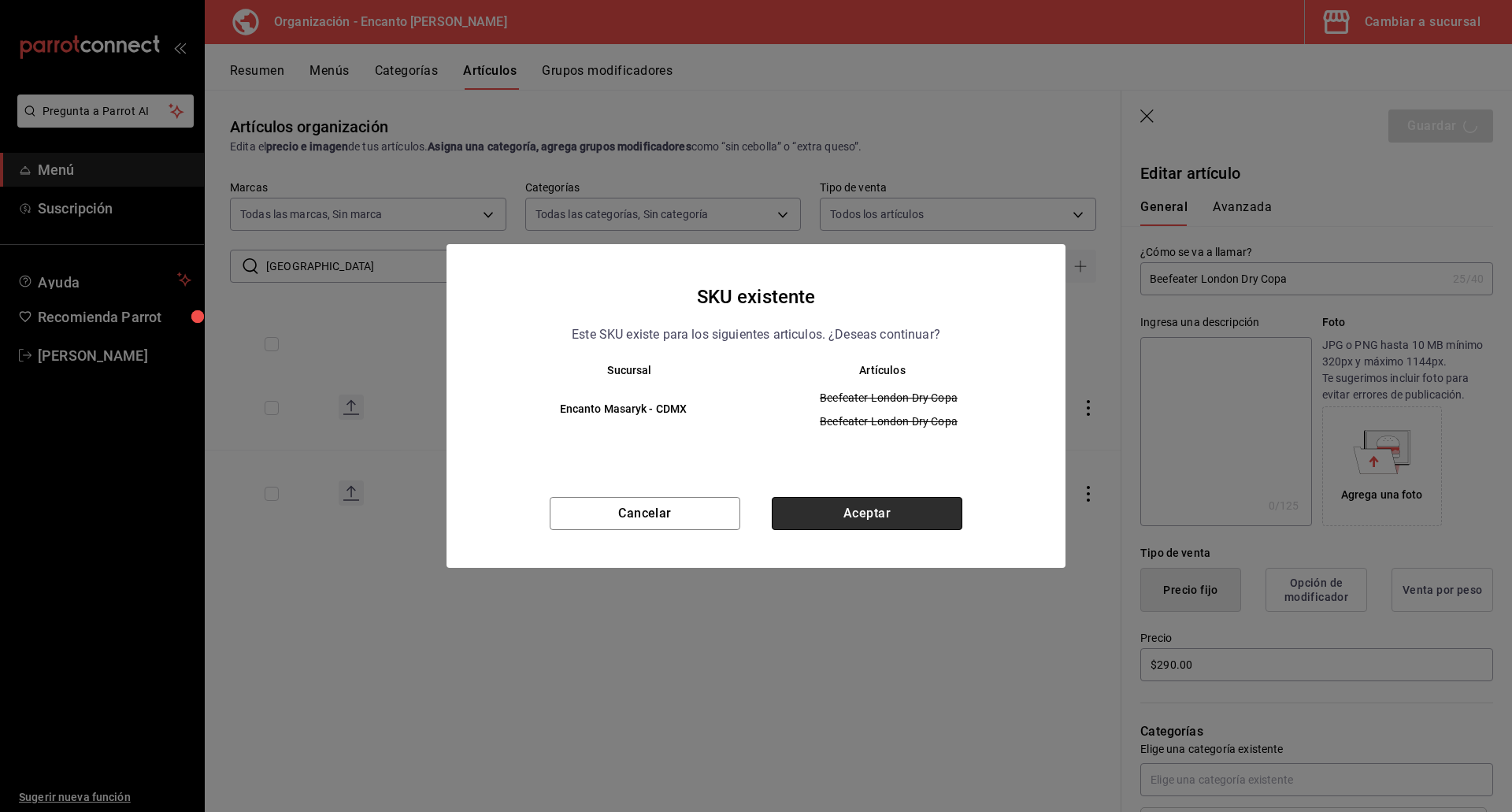
click at [837, 521] on button "Aceptar" at bounding box center [867, 514] width 191 height 33
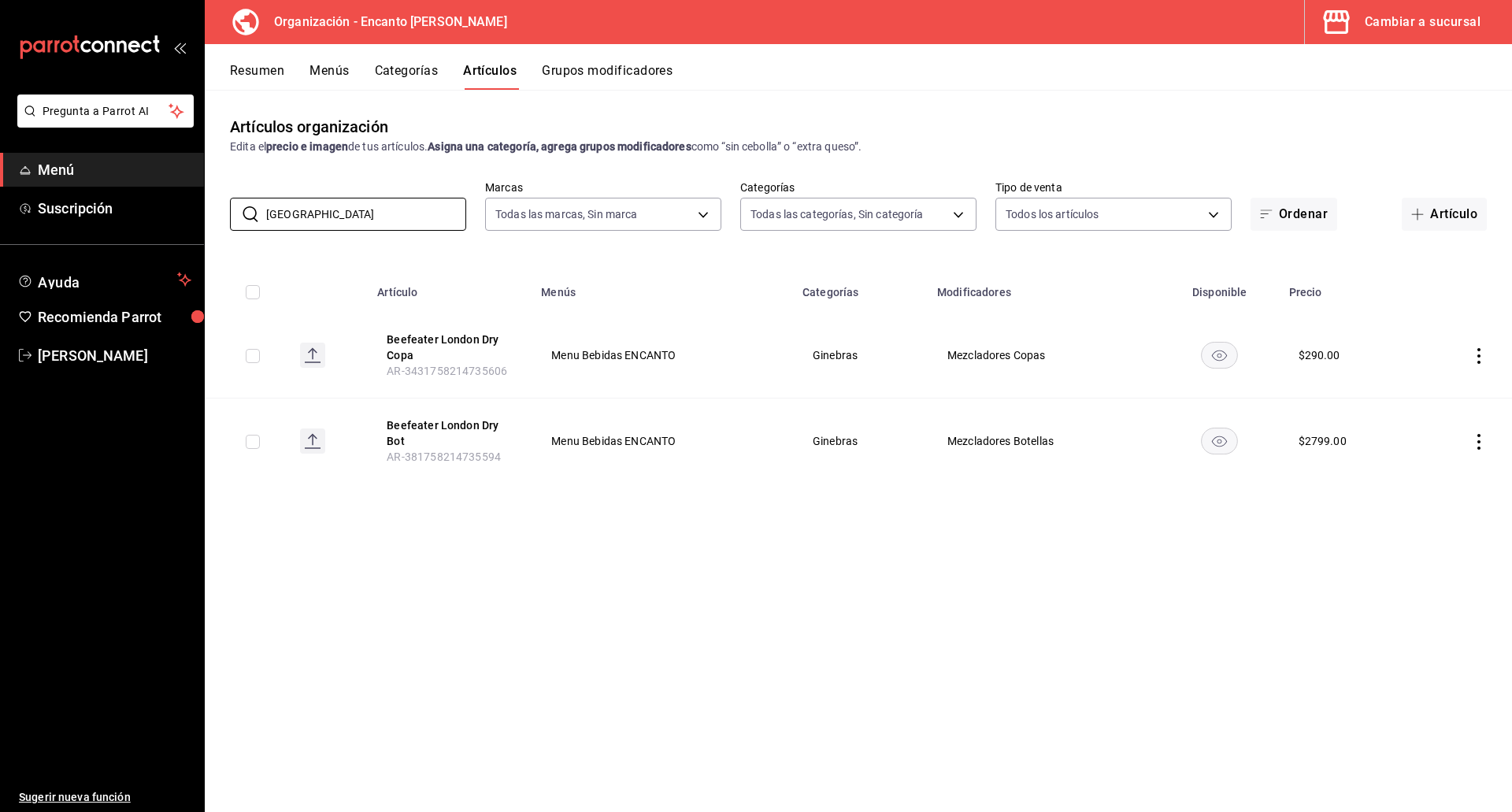
drag, startPoint x: 360, startPoint y: 213, endPoint x: 225, endPoint y: 207, distance: 135.1
click at [218, 211] on div "​ LONDON ​ Marcas Todas las marcas, Sin marca c481bb78-10fa-47ce-[DATE]-feac723…" at bounding box center [858, 206] width 1307 height 50
paste input "[PERSON_NAME] 700ML"
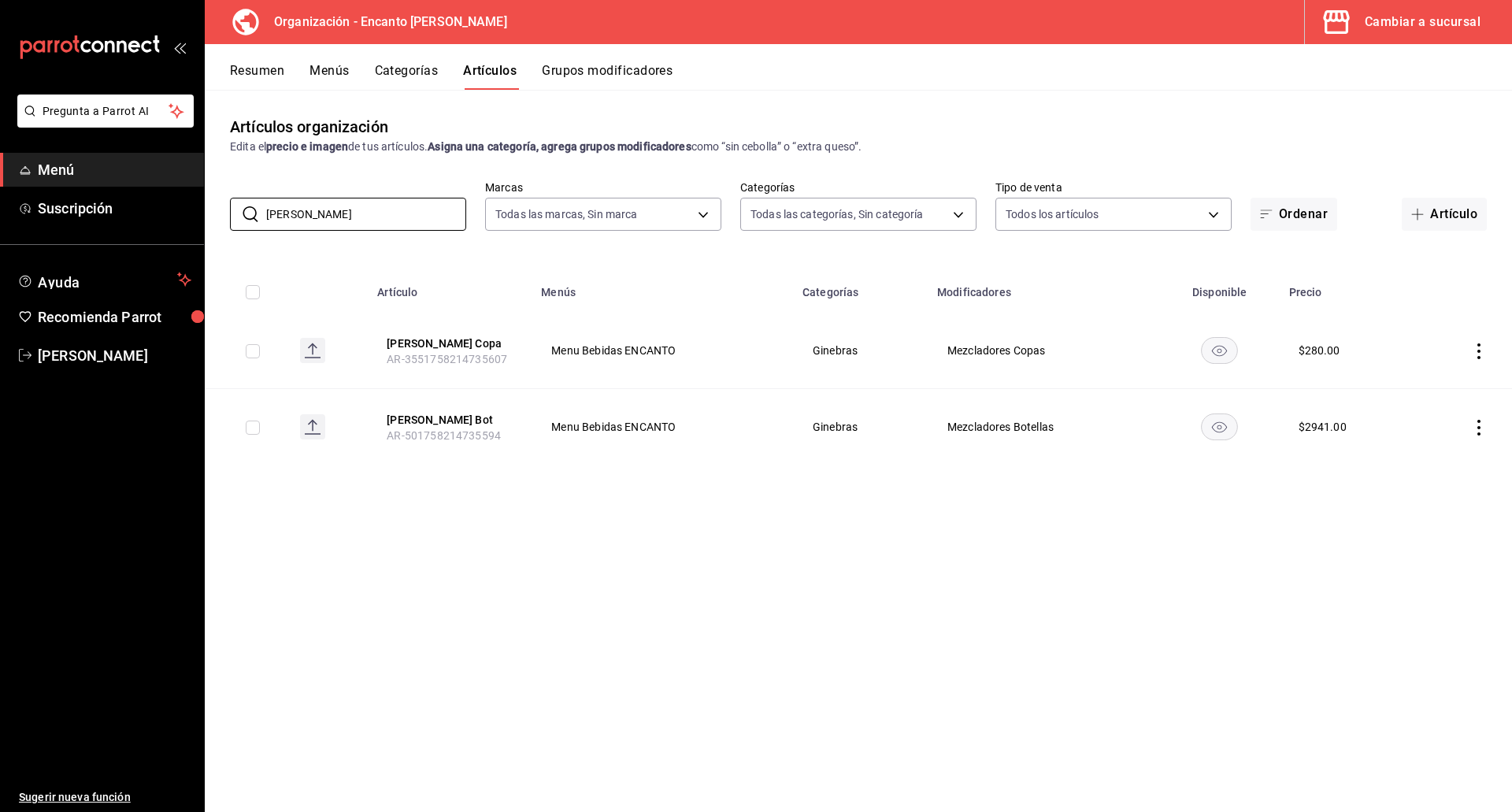
type input "[PERSON_NAME]"
click at [444, 340] on button "[PERSON_NAME] Copa" at bounding box center [450, 344] width 126 height 16
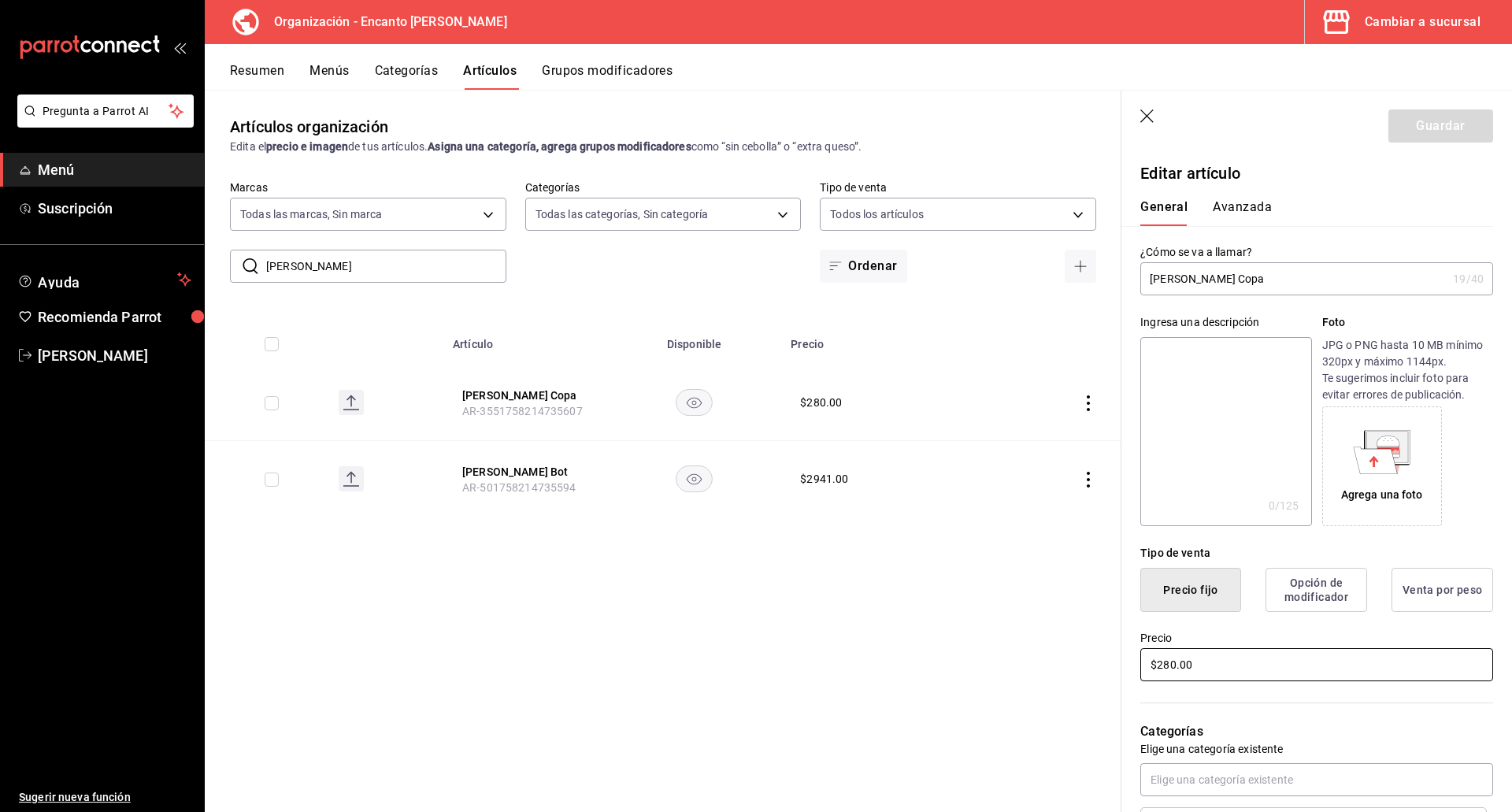
click at [1199, 670] on input "$280.00" at bounding box center [1317, 665] width 353 height 33
type input "$297.00"
click at [1441, 120] on button "Guardar" at bounding box center [1440, 126] width 105 height 33
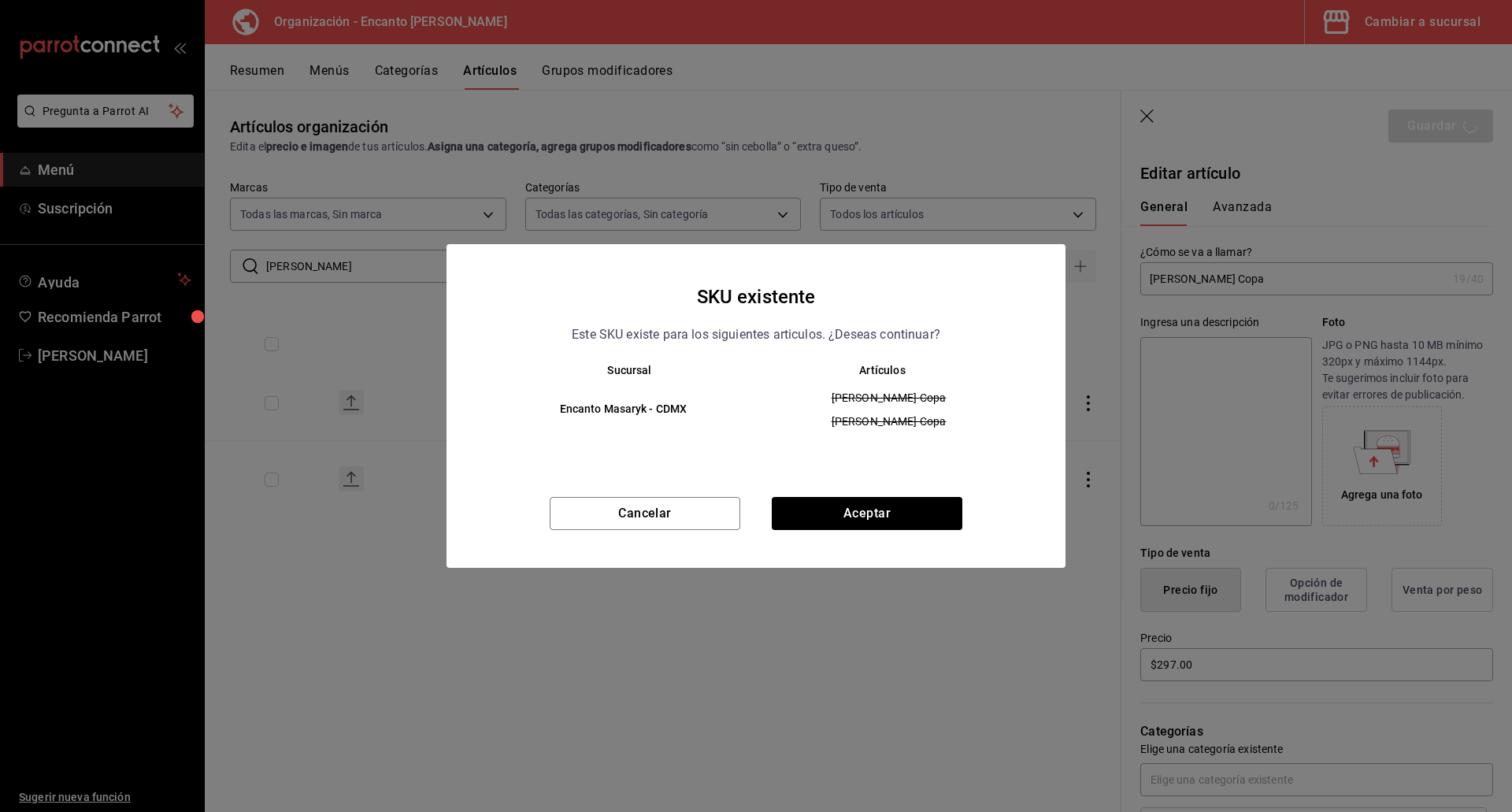
drag, startPoint x: 1445, startPoint y: 118, endPoint x: 1460, endPoint y: 118, distance: 15.0
click at [1460, 118] on div "SKU existente Este SKU existe para los siguientes articulos. ¿Deseas continuar?…" at bounding box center [756, 406] width 1512 height 812
drag, startPoint x: 1460, startPoint y: 118, endPoint x: 809, endPoint y: 510, distance: 759.9
click at [809, 510] on button "Aceptar" at bounding box center [867, 514] width 191 height 33
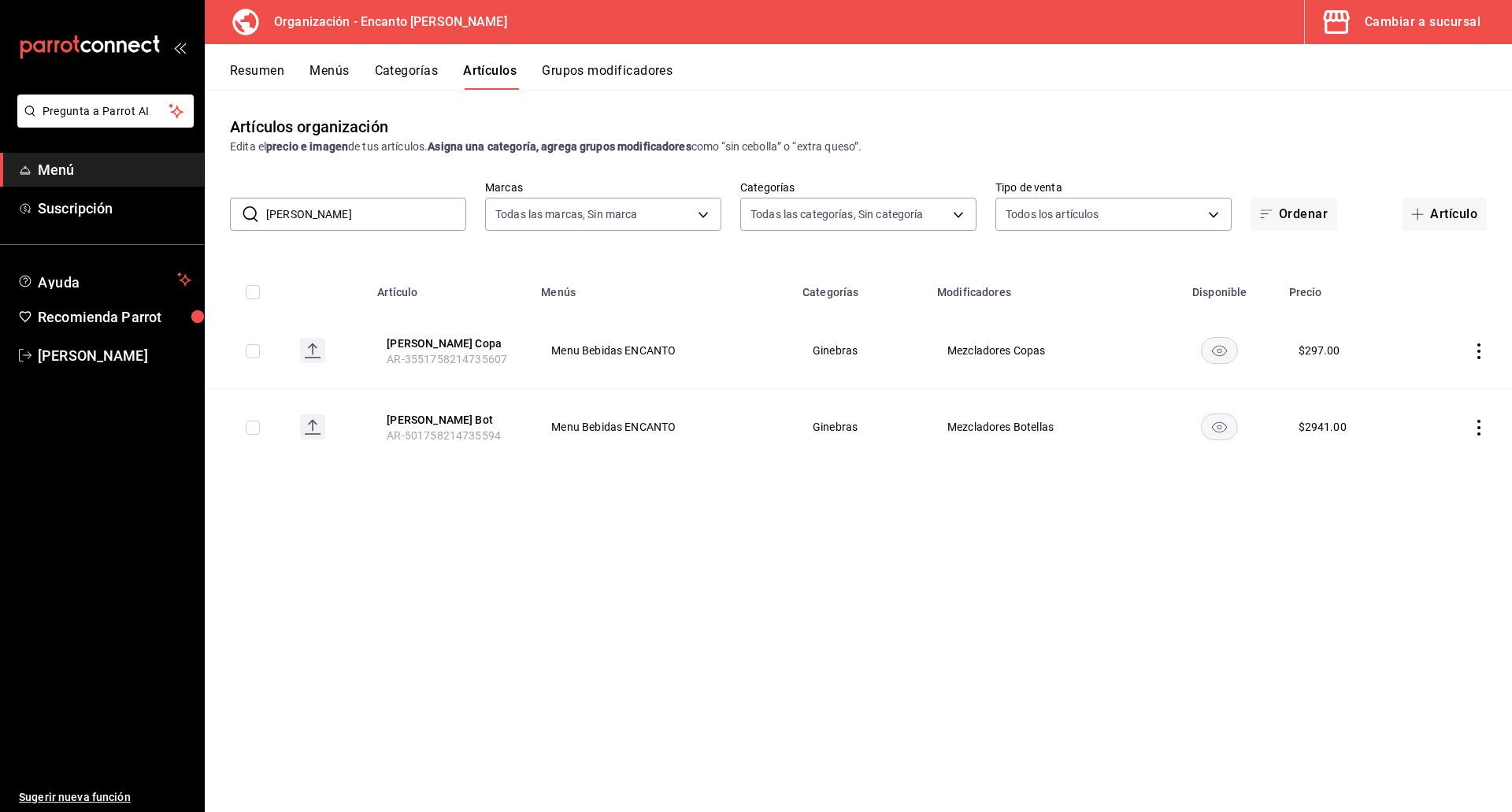
drag, startPoint x: 362, startPoint y: 205, endPoint x: 237, endPoint y: 203, distance: 125.0
click at [237, 203] on div "​ [PERSON_NAME] ​" at bounding box center [348, 214] width 236 height 33
paste input "OM 700ML"
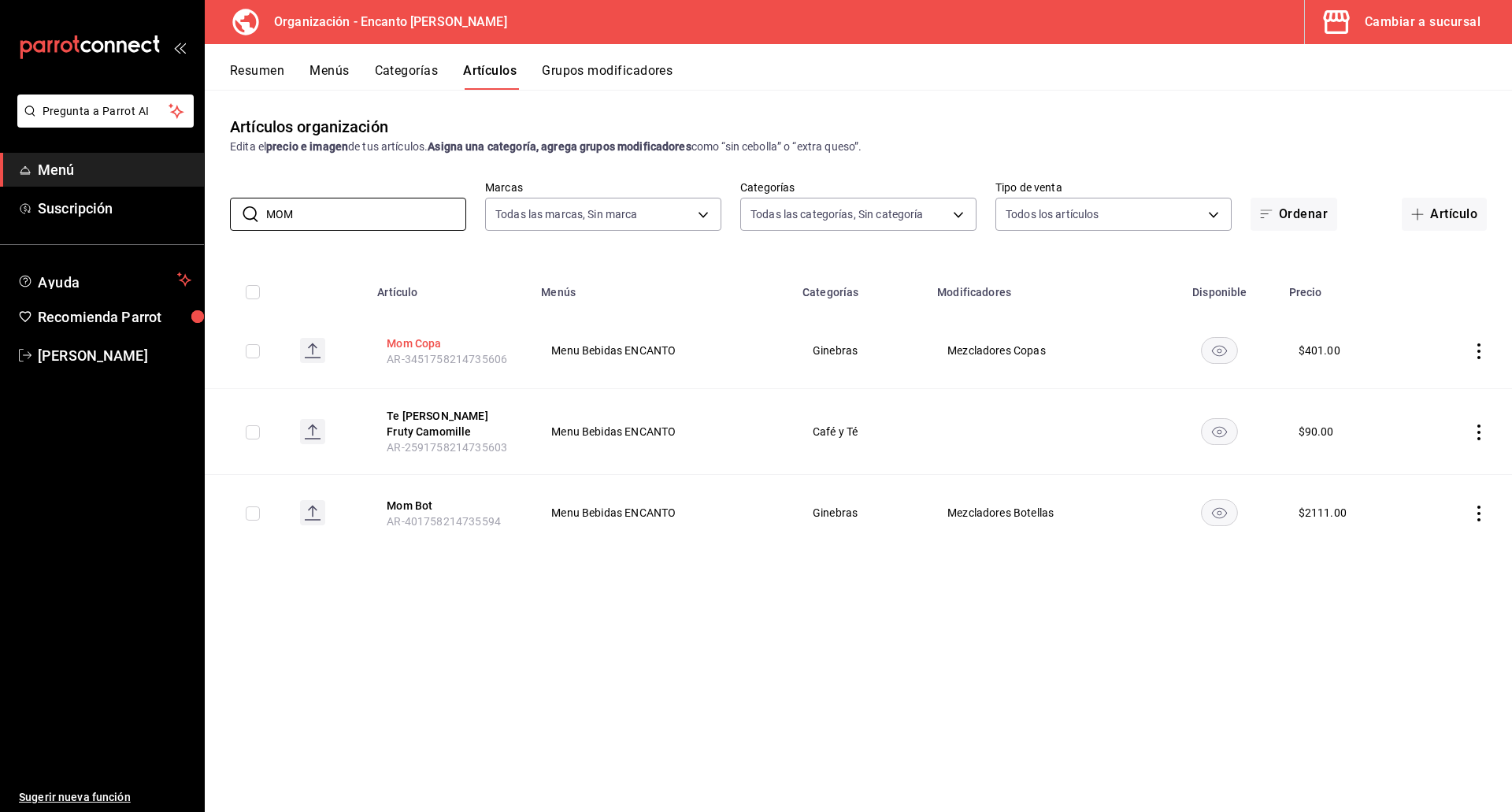
type input "MOM"
click at [396, 340] on button "Mom Copa" at bounding box center [450, 344] width 126 height 16
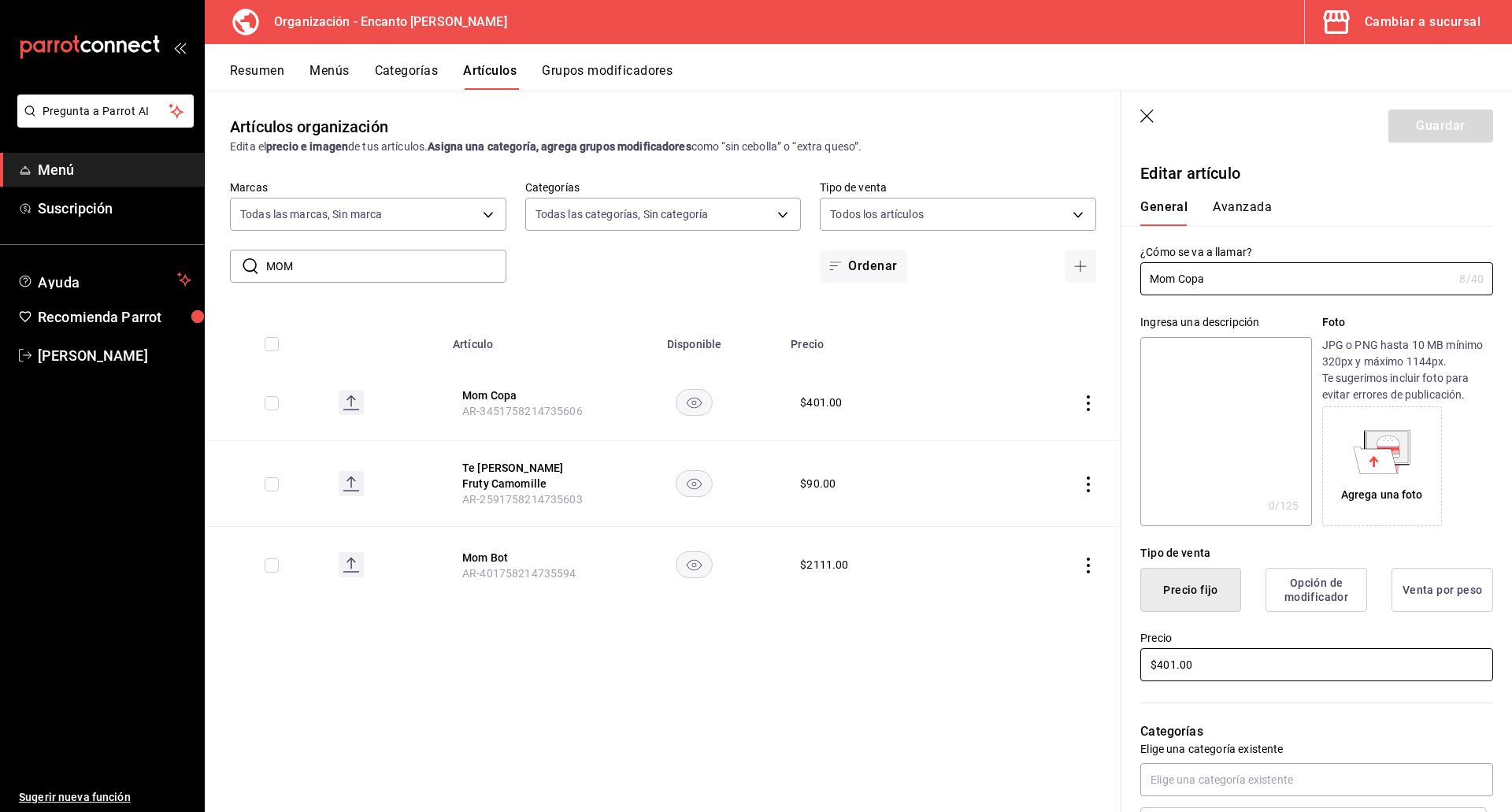
click at [1233, 661] on input "$401.00" at bounding box center [1317, 665] width 353 height 33
type input "$248.00"
click at [1398, 110] on button "Guardar" at bounding box center [1440, 126] width 105 height 33
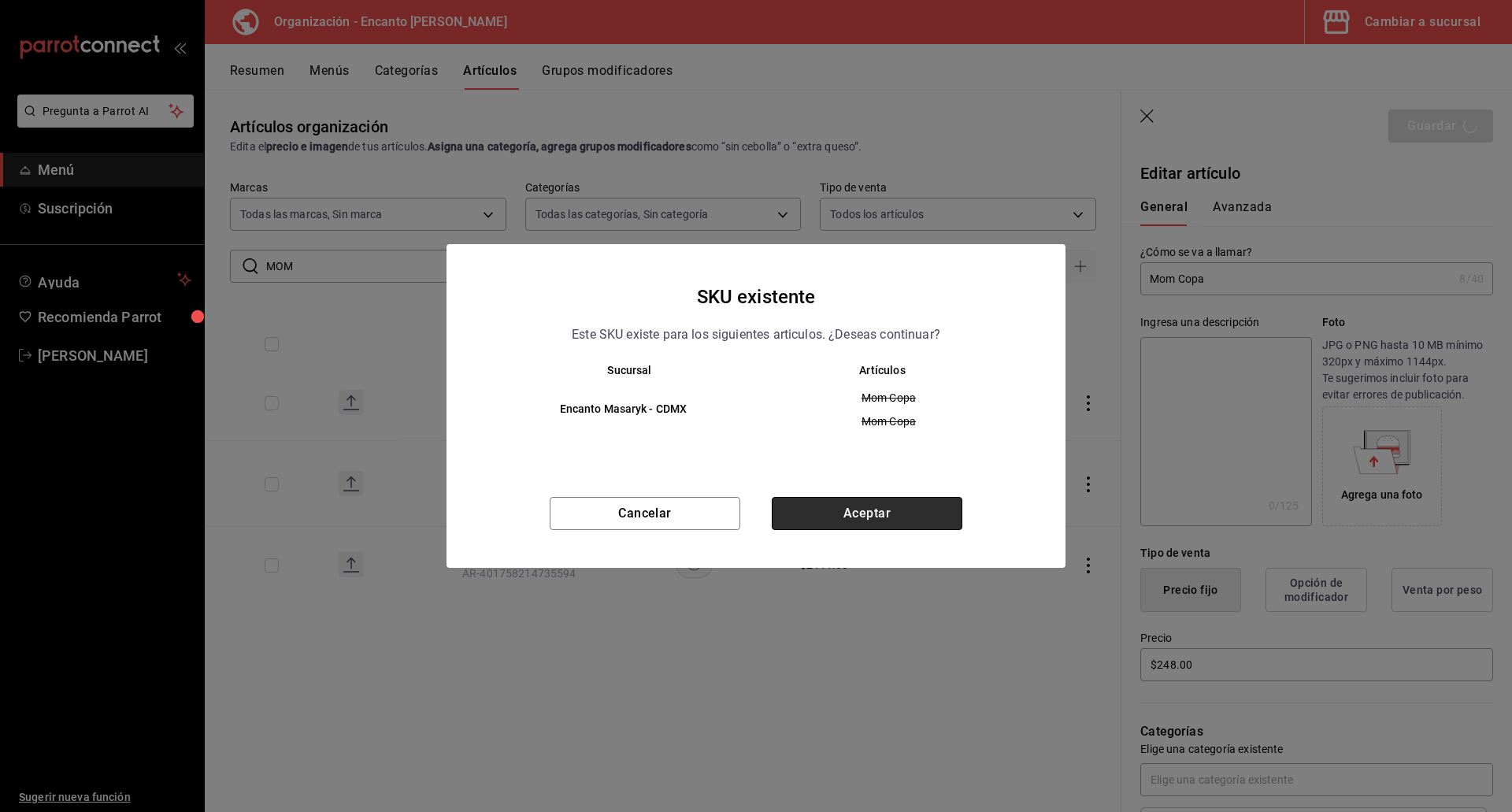
click at [905, 508] on button "Aceptar" at bounding box center [867, 514] width 191 height 33
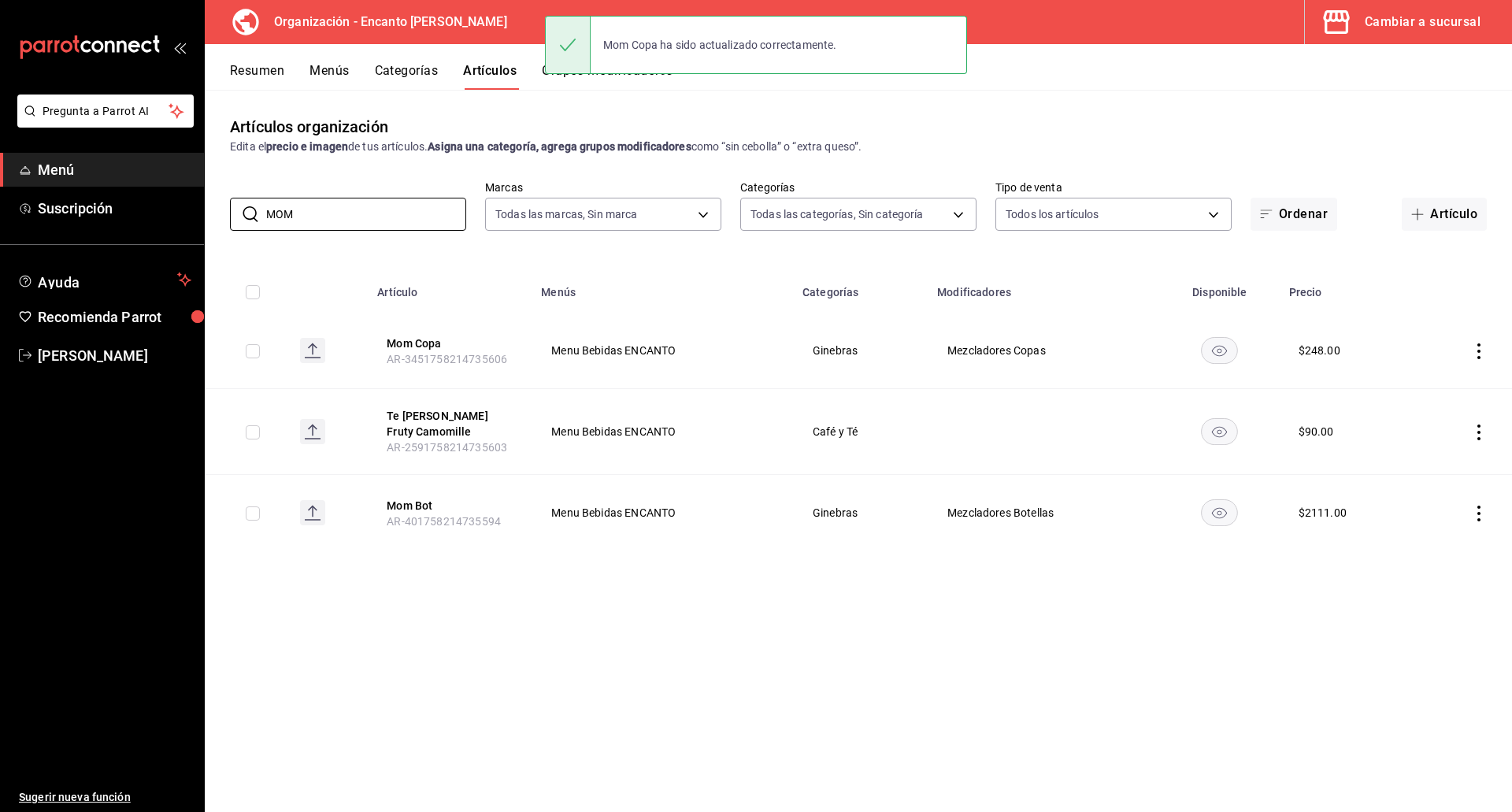
drag, startPoint x: 296, startPoint y: 212, endPoint x: 225, endPoint y: 208, distance: 71.1
click at [225, 208] on div "​ MOM ​ Marcas Todas las marcas, Sin marca c481bb78-10fa-47ce-[DATE]-feac7239b0…" at bounding box center [858, 206] width 1307 height 50
paste input "NKEY 47 500ML"
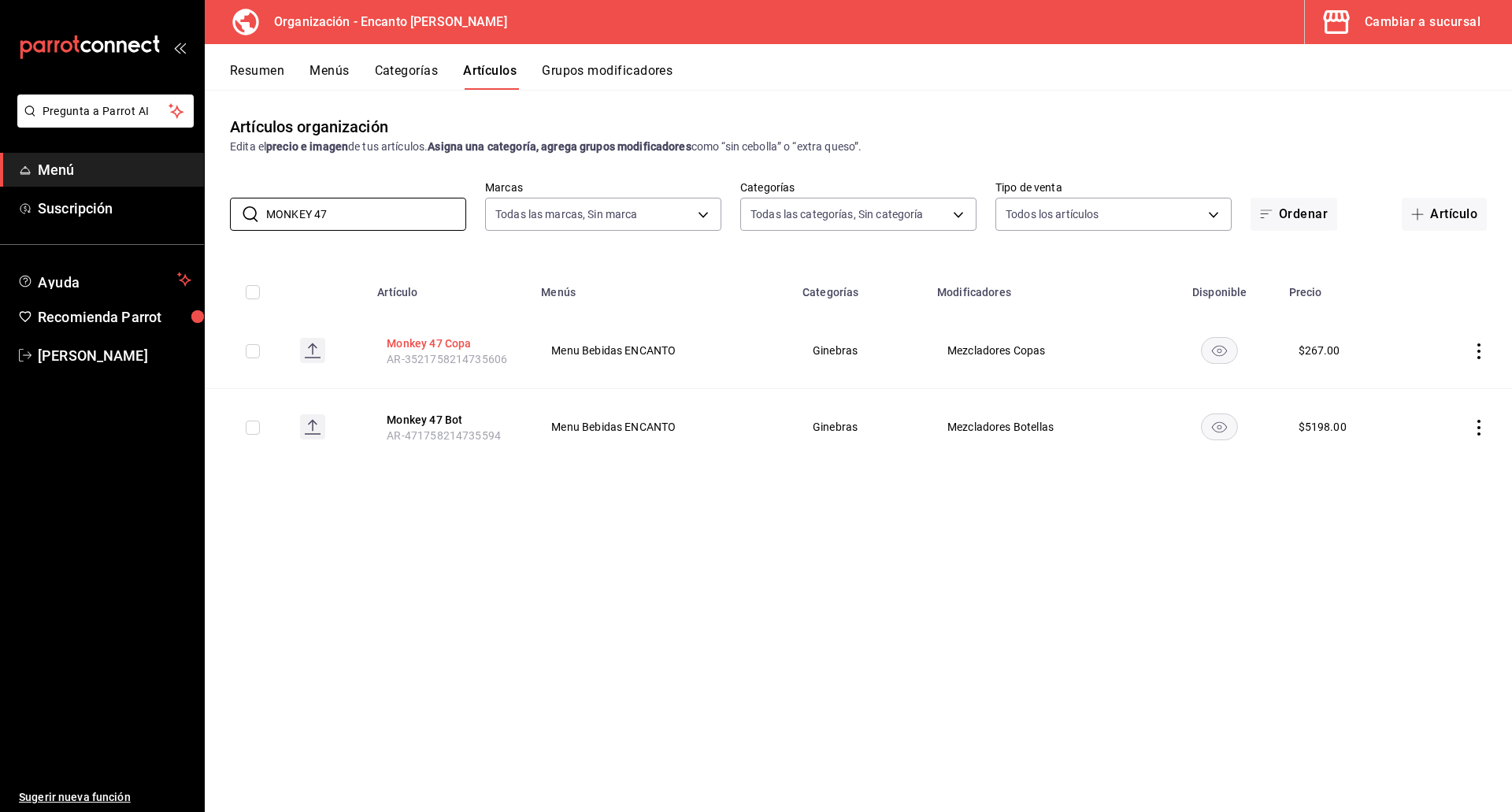
type input "MONKEY 47"
click at [430, 341] on button "Monkey 47 Copa" at bounding box center [450, 344] width 126 height 16
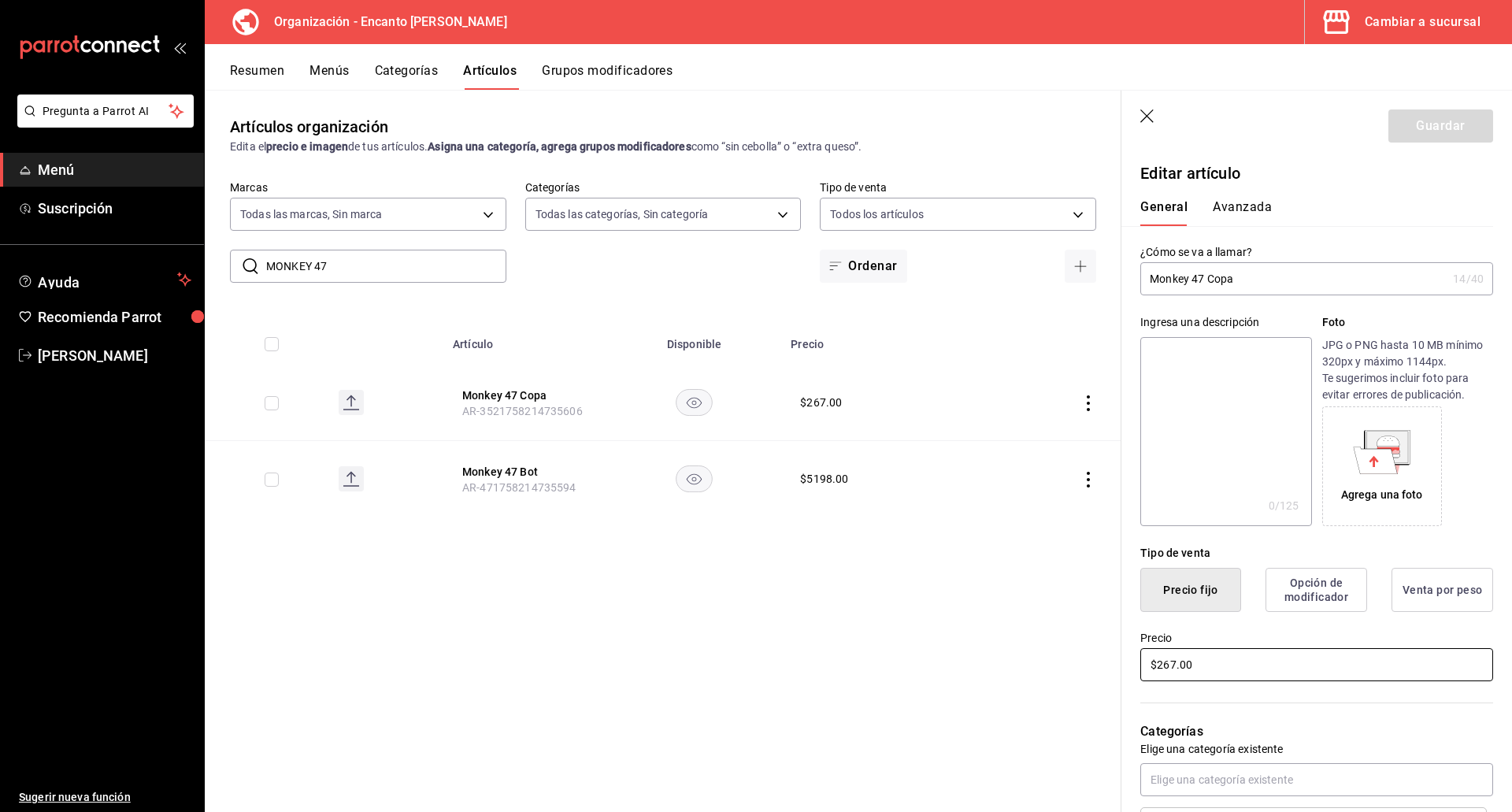
click at [1339, 669] on input "$267.00" at bounding box center [1317, 665] width 353 height 33
type input "$503.00"
click at [1439, 135] on button "Guardar" at bounding box center [1440, 126] width 105 height 33
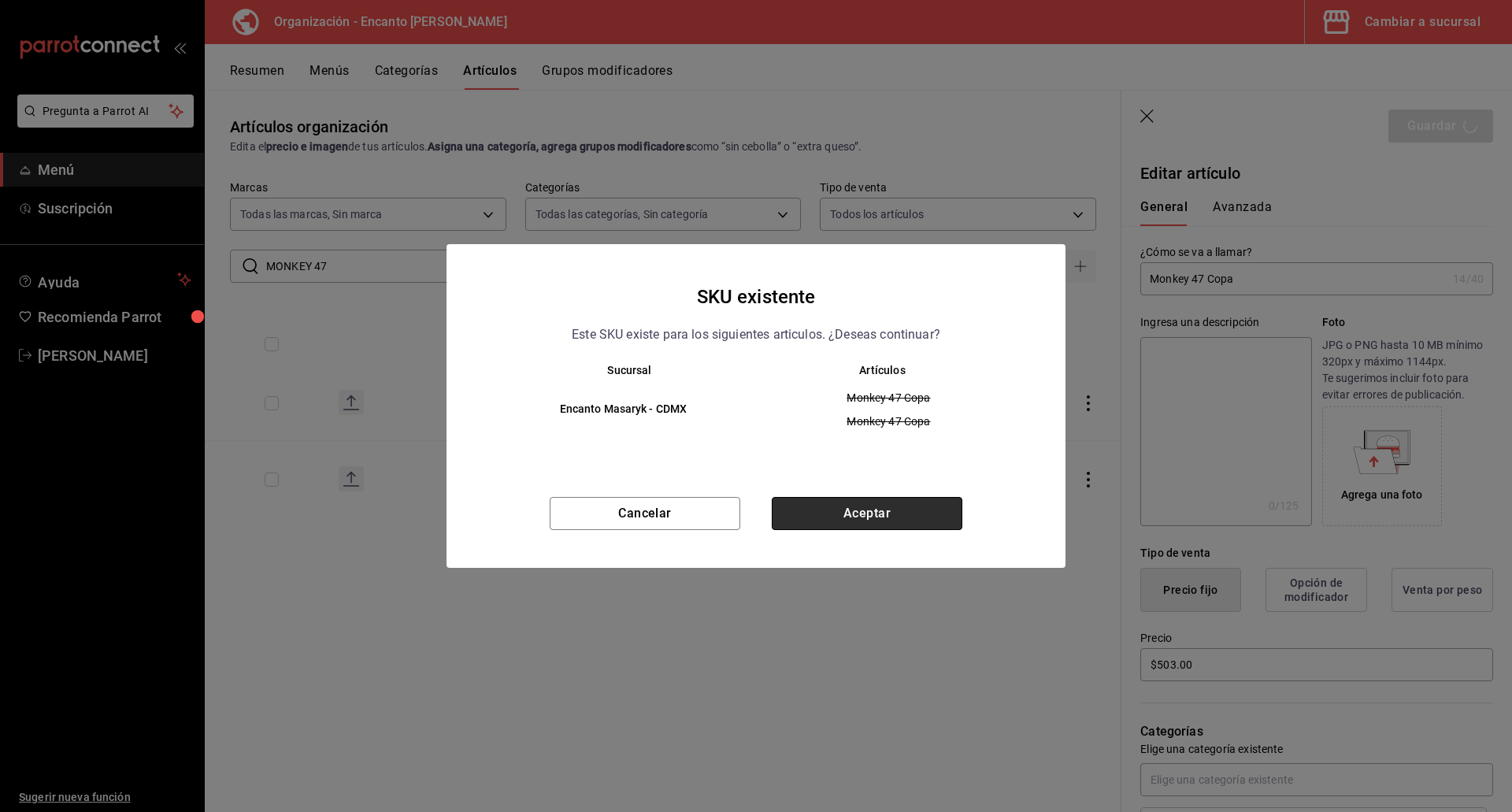
click at [893, 507] on button "Aceptar" at bounding box center [867, 514] width 191 height 33
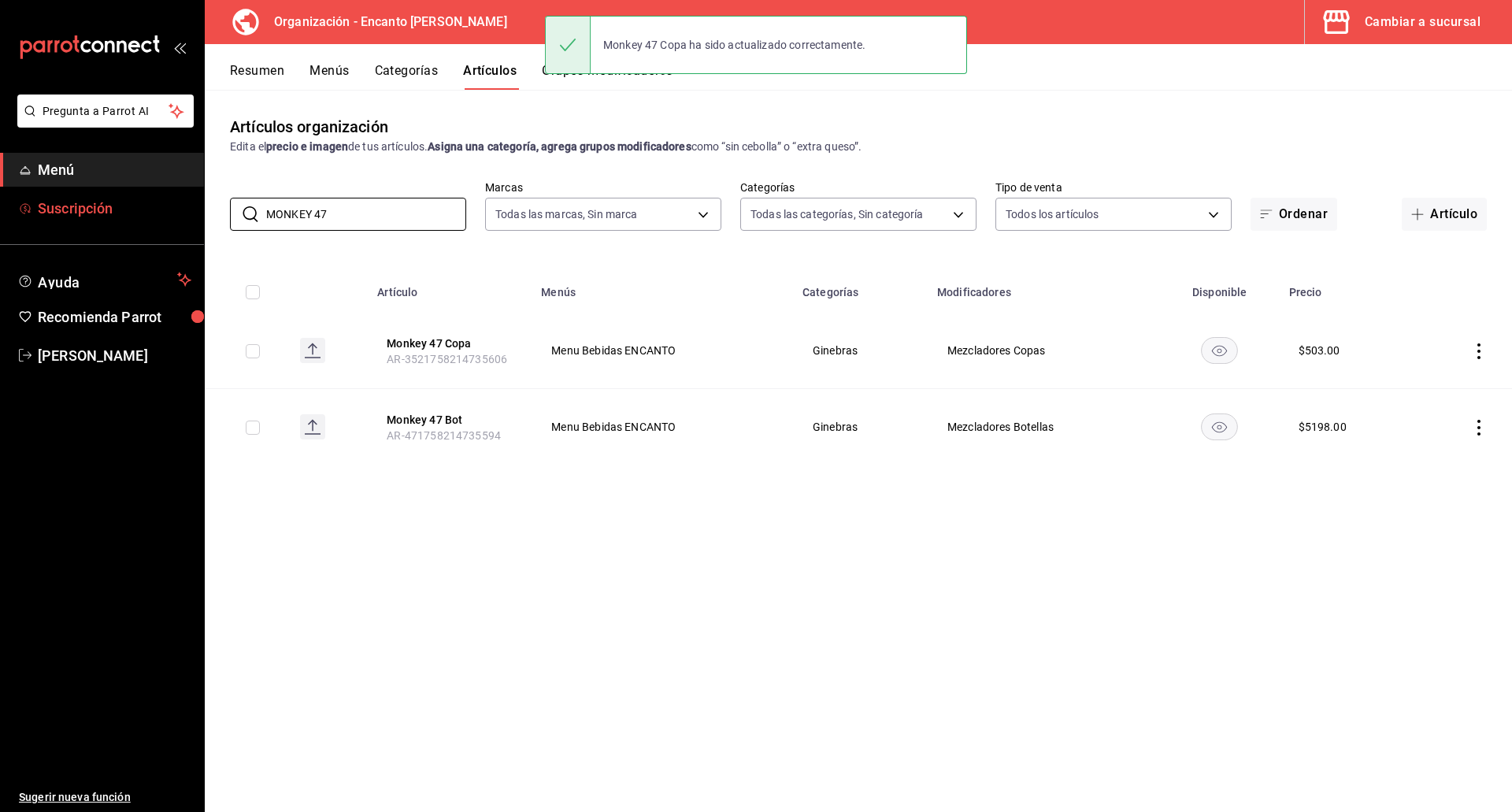
drag, startPoint x: 355, startPoint y: 221, endPoint x: 194, endPoint y: 218, distance: 161.0
click at [189, 220] on div "Pregunta a Parrot AI Menú Suscripción Ayuda Recomienda Parrot [PERSON_NAME] Sug…" at bounding box center [756, 406] width 1512 height 812
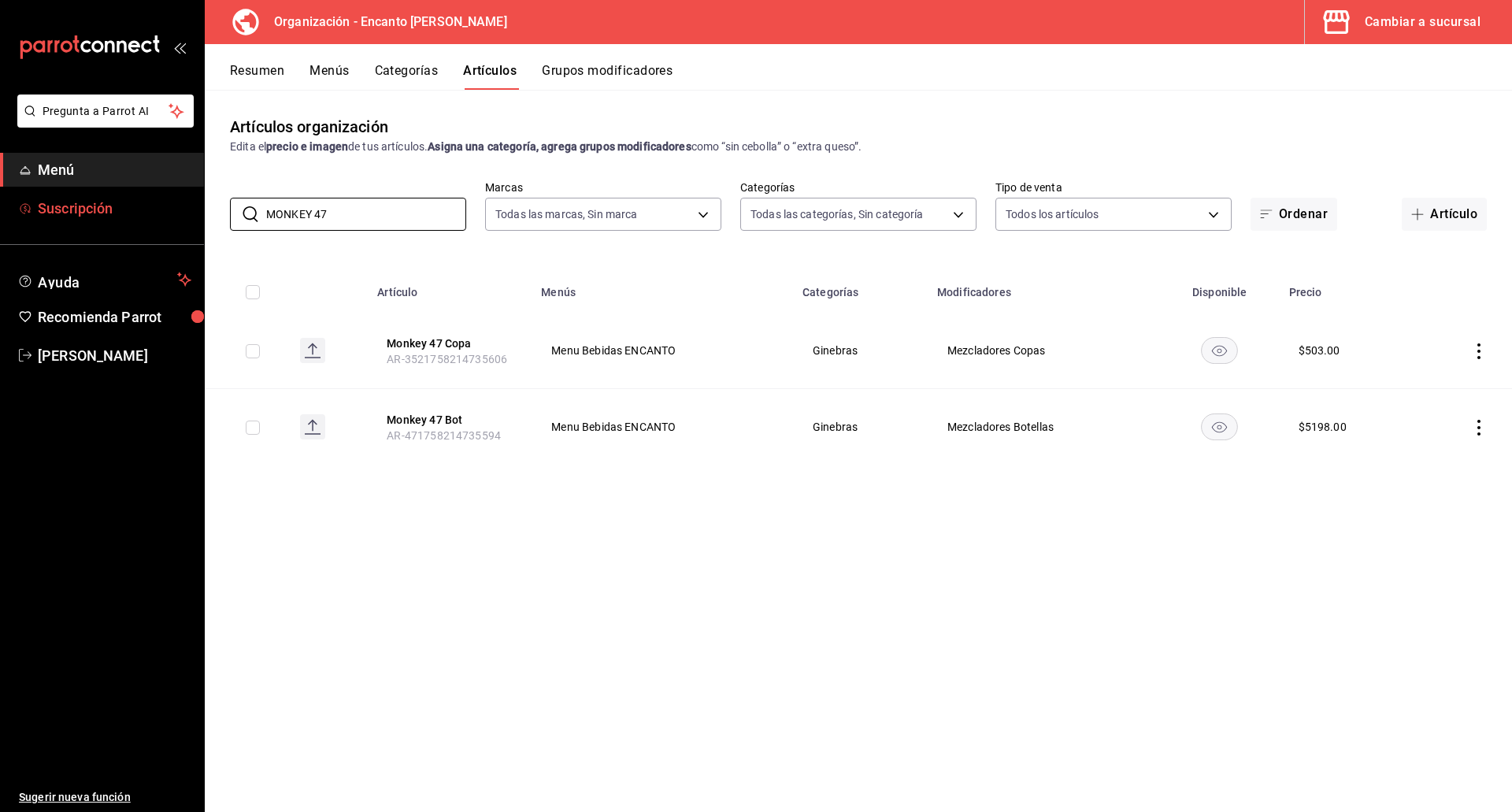
paste input "ROKU 700ML"
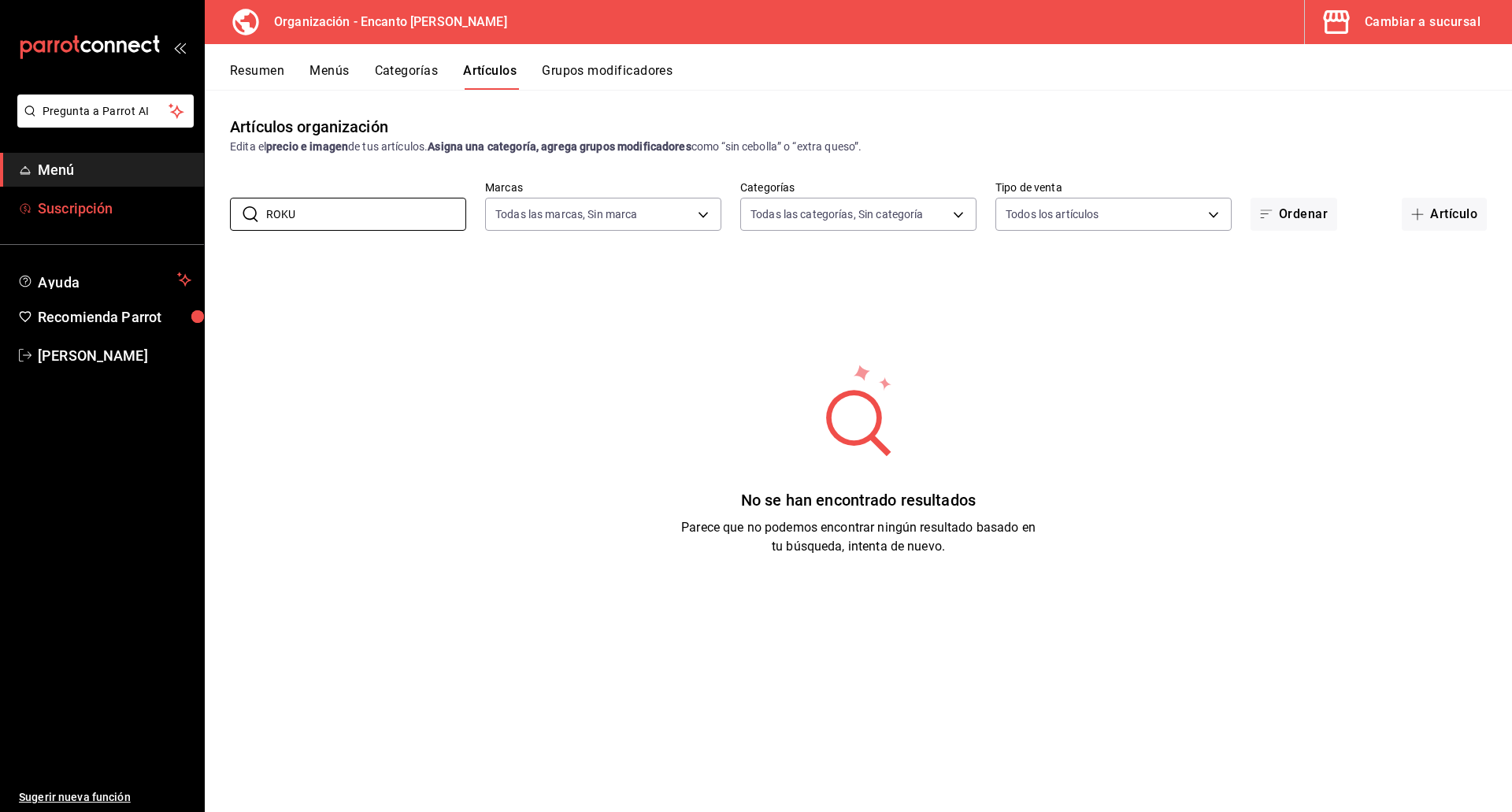
type input "ROKU"
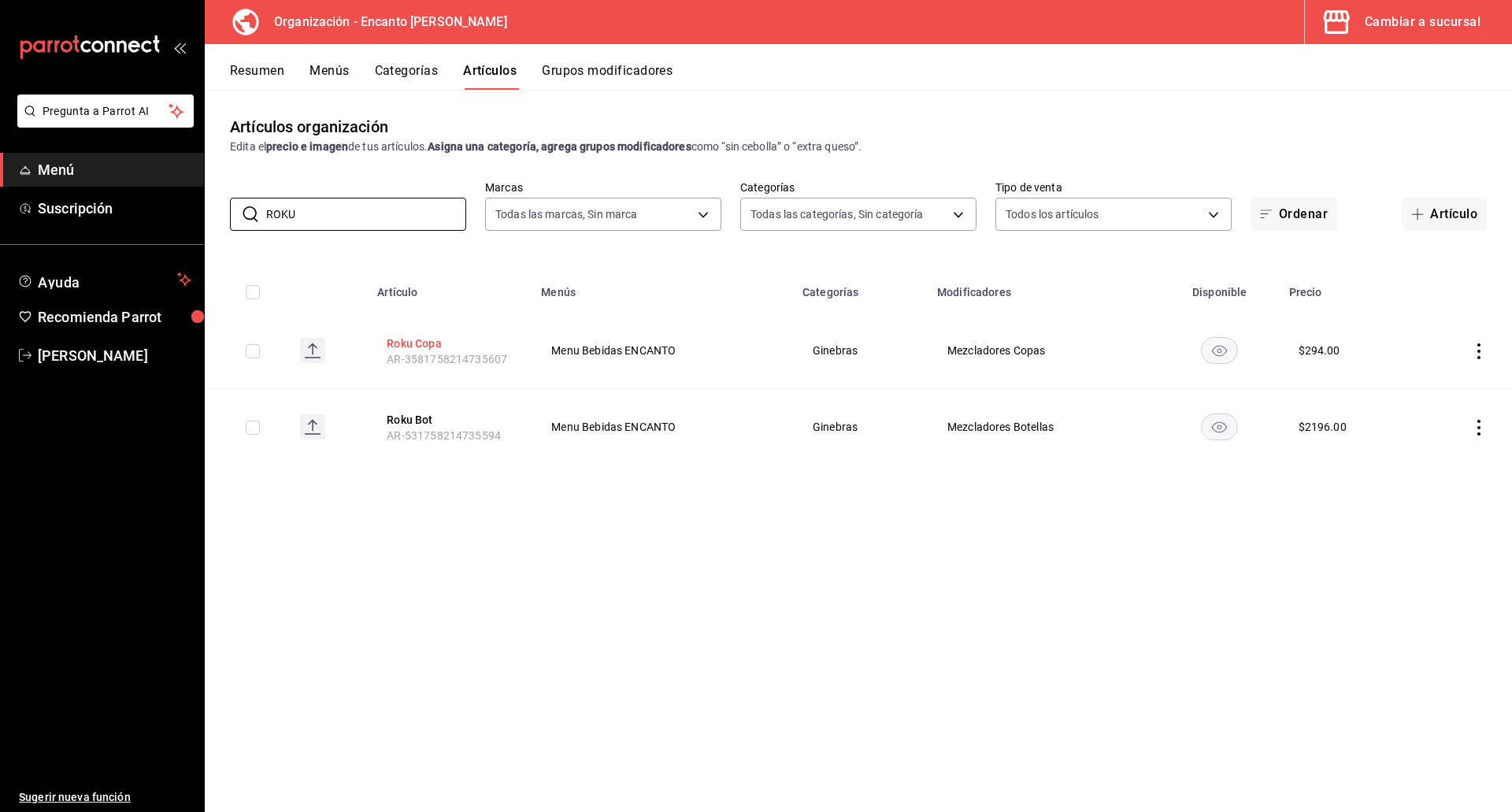
click at [428, 345] on button "Roku Copa" at bounding box center [450, 344] width 126 height 16
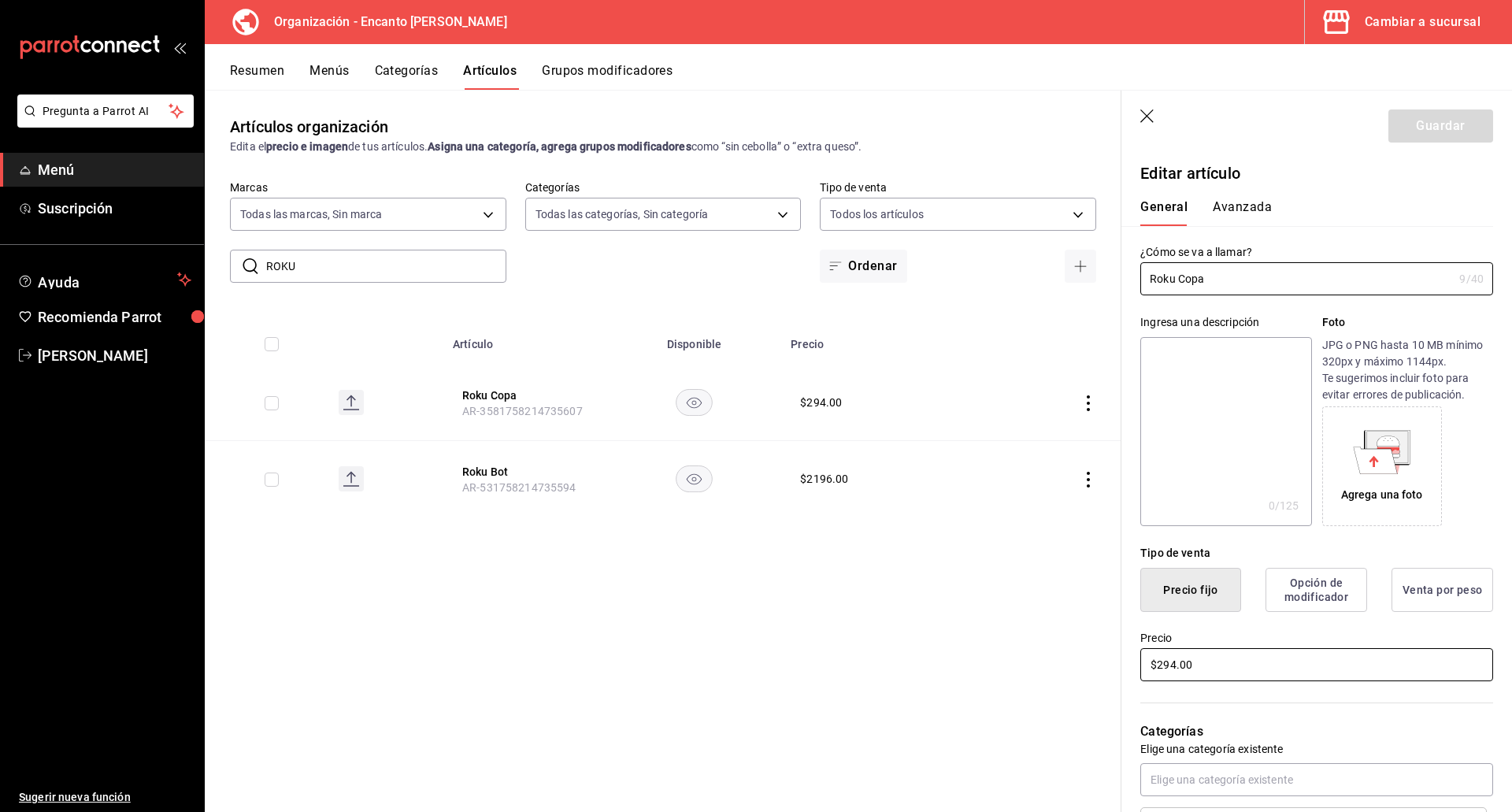
click at [1207, 665] on input "$294.00" at bounding box center [1317, 665] width 353 height 33
type input "$223.00"
click at [1426, 140] on button "Guardar" at bounding box center [1440, 126] width 105 height 33
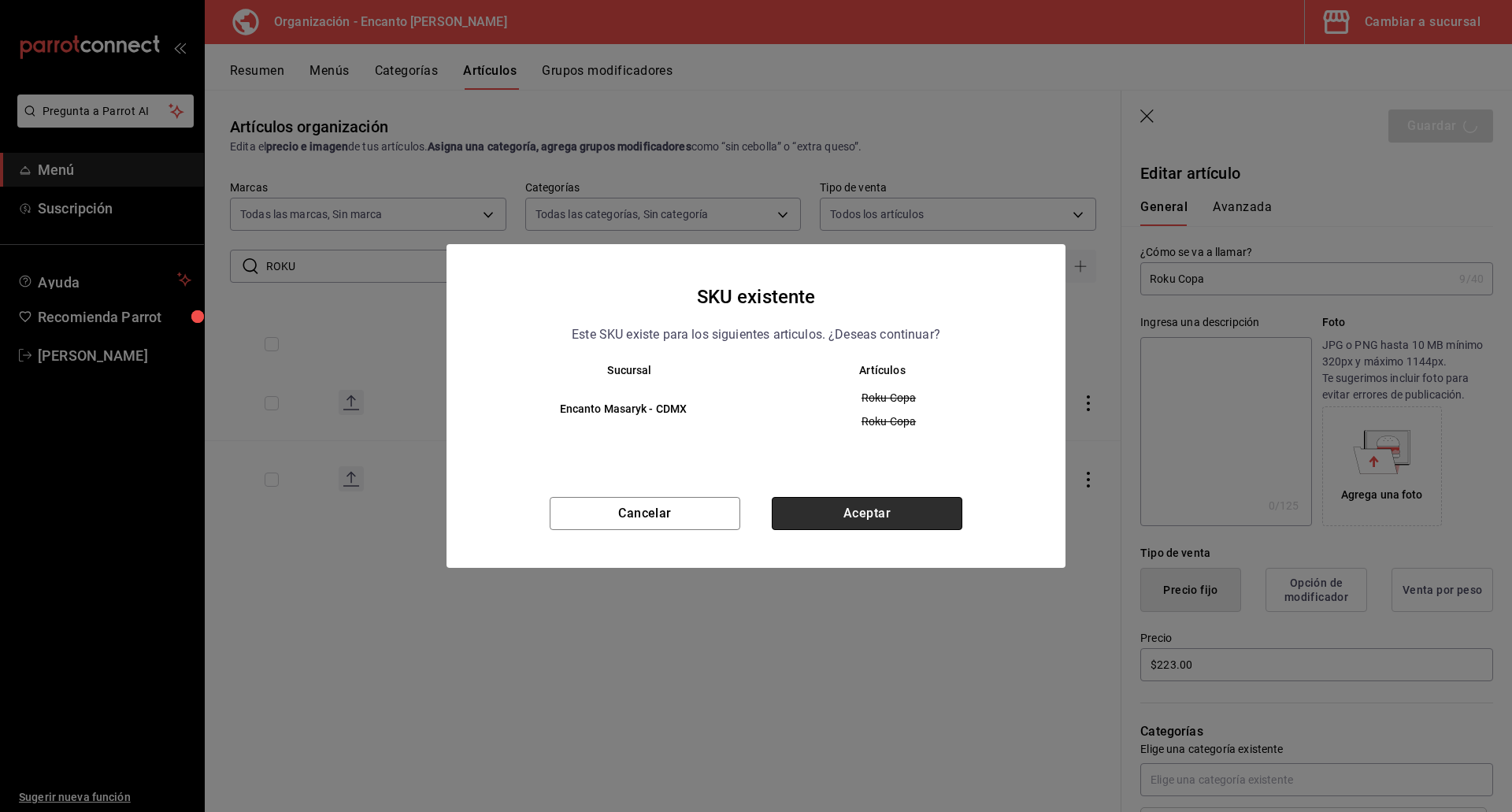
click at [830, 521] on button "Aceptar" at bounding box center [867, 514] width 191 height 33
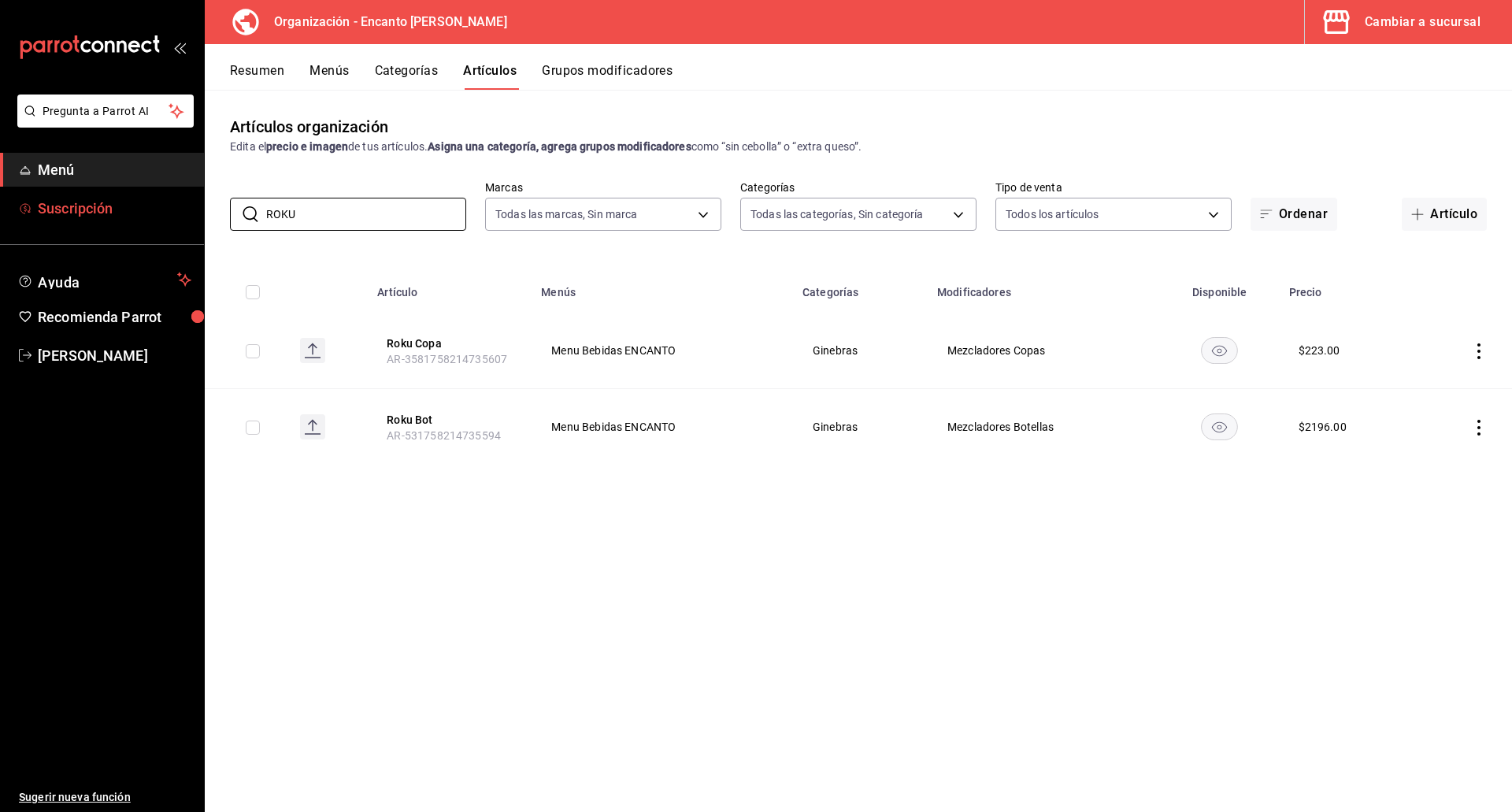
drag, startPoint x: 314, startPoint y: 218, endPoint x: 191, endPoint y: 208, distance: 123.4
click at [191, 210] on div "Pregunta a Parrot AI Menú Suscripción Ayuda Recomienda Parrot [PERSON_NAME] Sug…" at bounding box center [756, 406] width 1512 height 812
paste input "TANQUERAY 750ML"
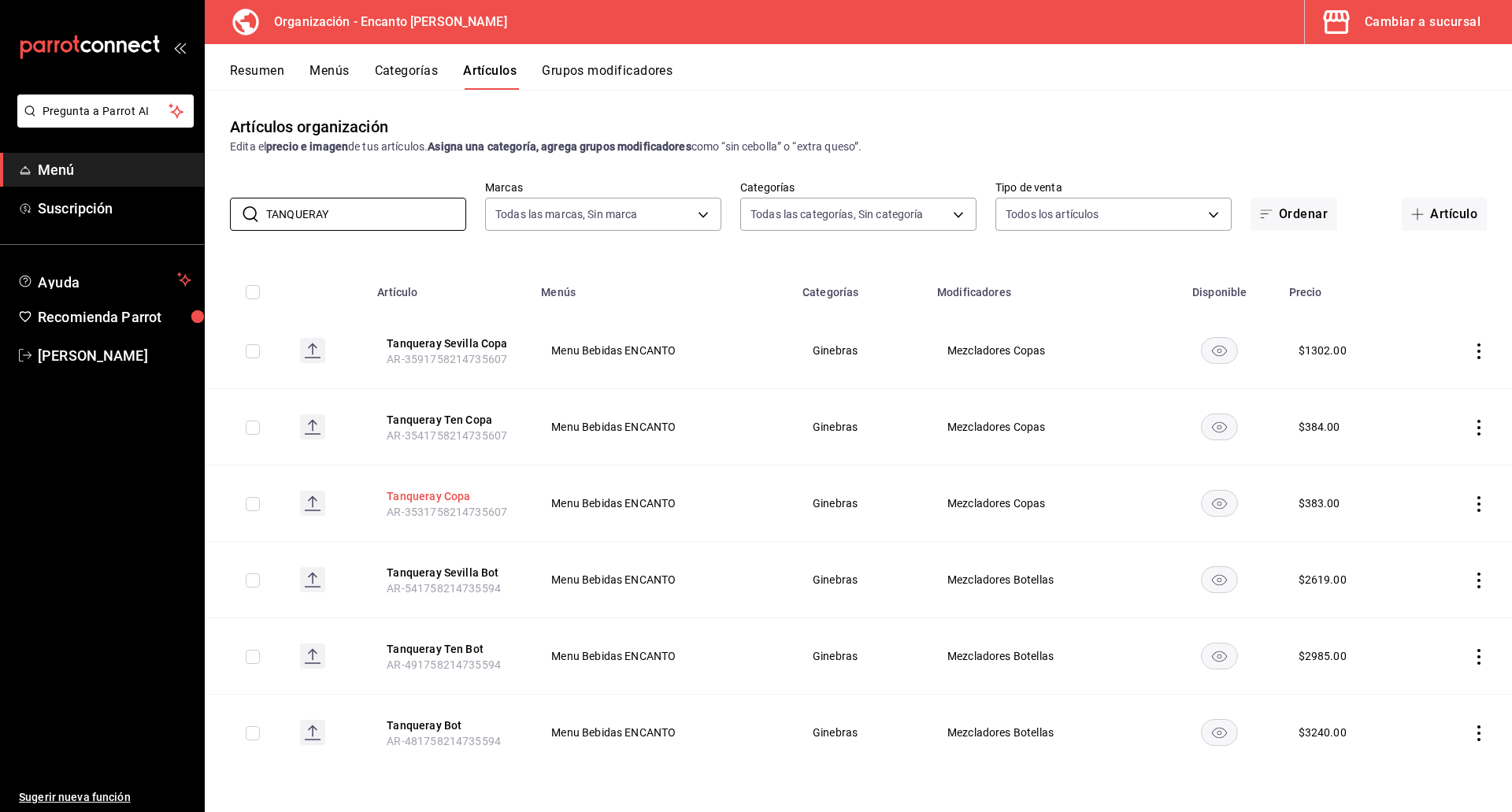
type input "TANQUERAY"
click at [439, 493] on button "Tanqueray Copa" at bounding box center [450, 497] width 126 height 16
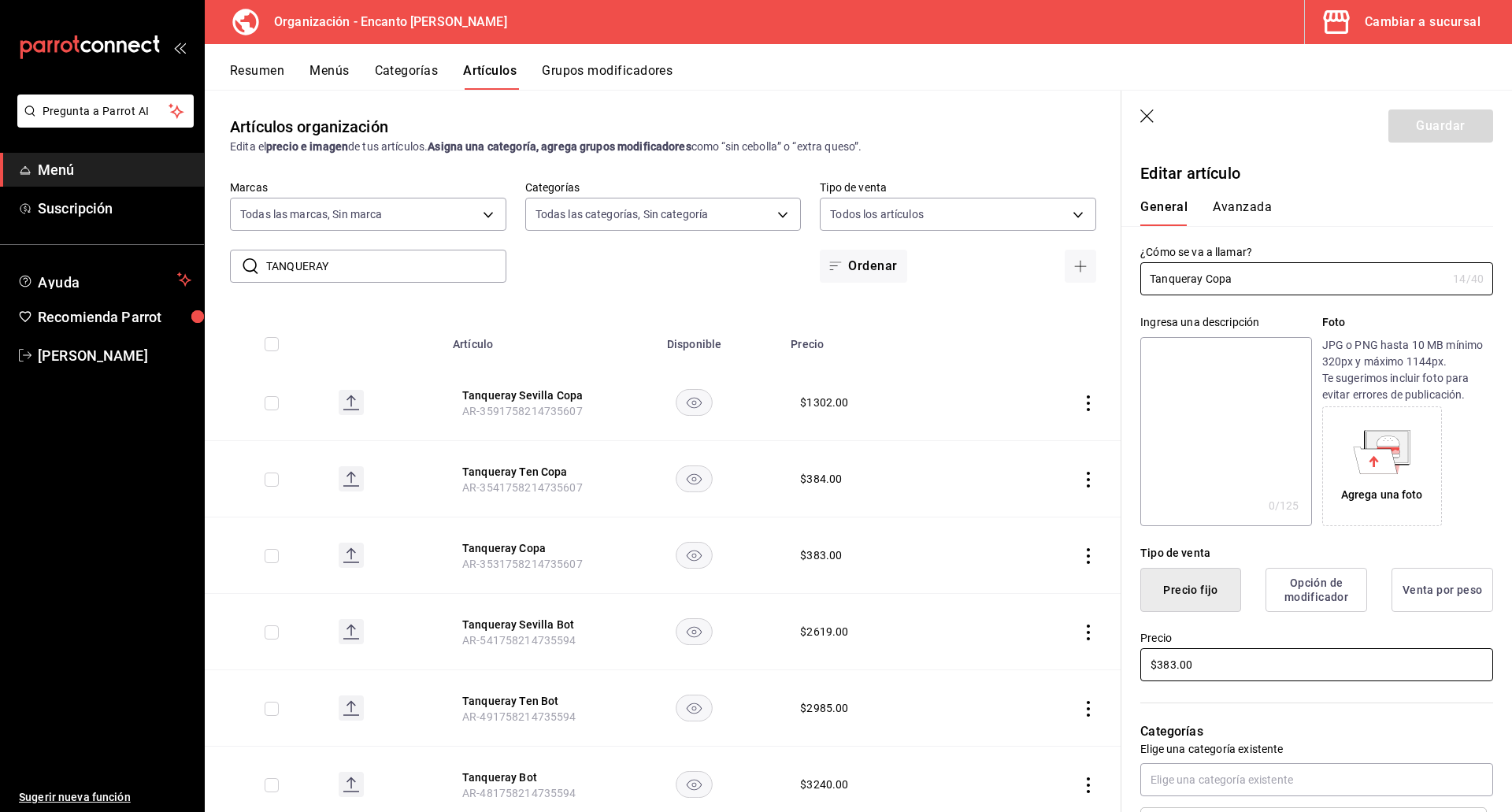
click at [1217, 658] on input "$383.00" at bounding box center [1317, 665] width 353 height 33
type input "$262.00"
click at [1417, 127] on button "Guardar" at bounding box center [1440, 126] width 105 height 33
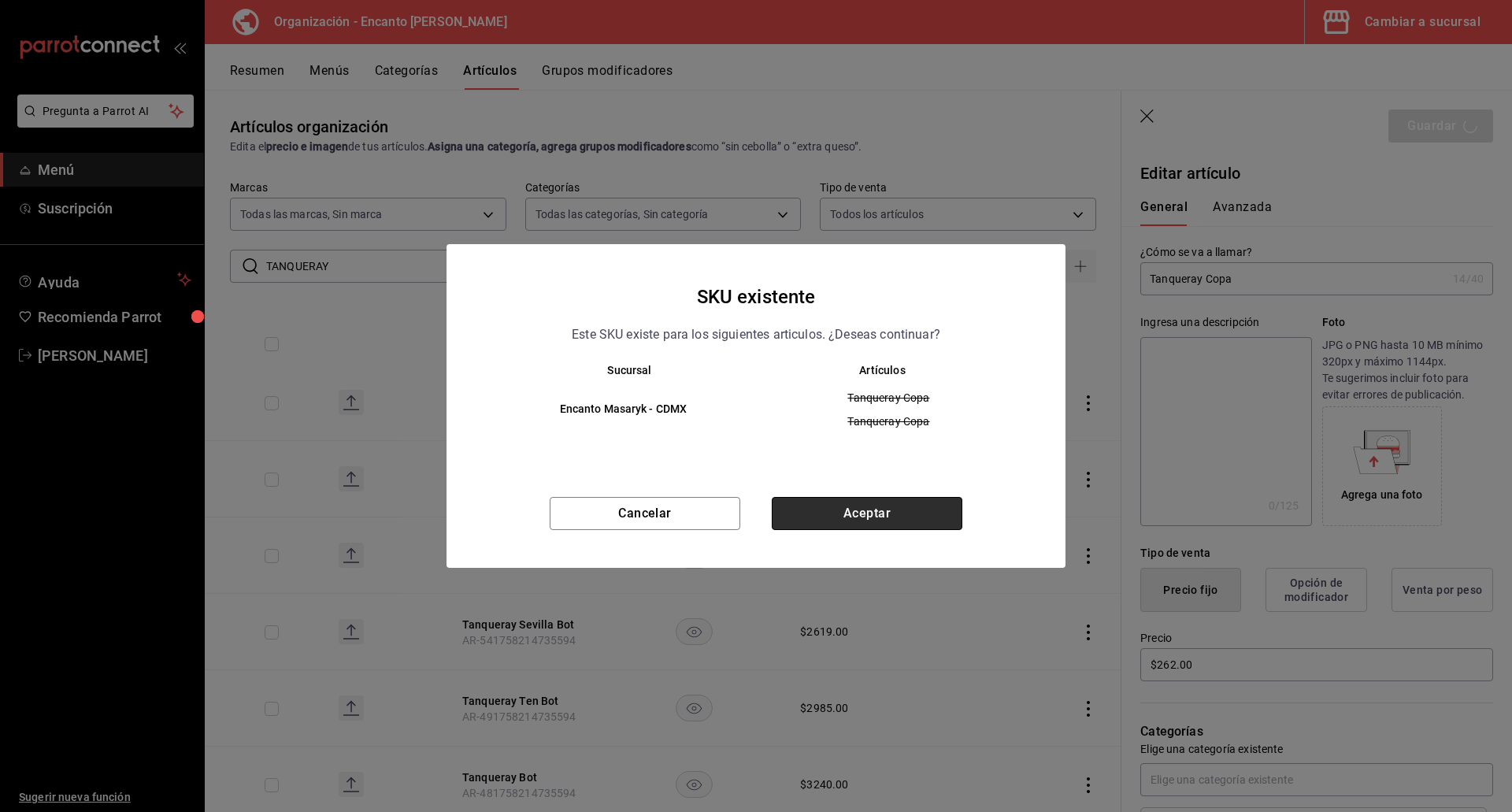
click at [854, 512] on button "Aceptar" at bounding box center [867, 514] width 191 height 33
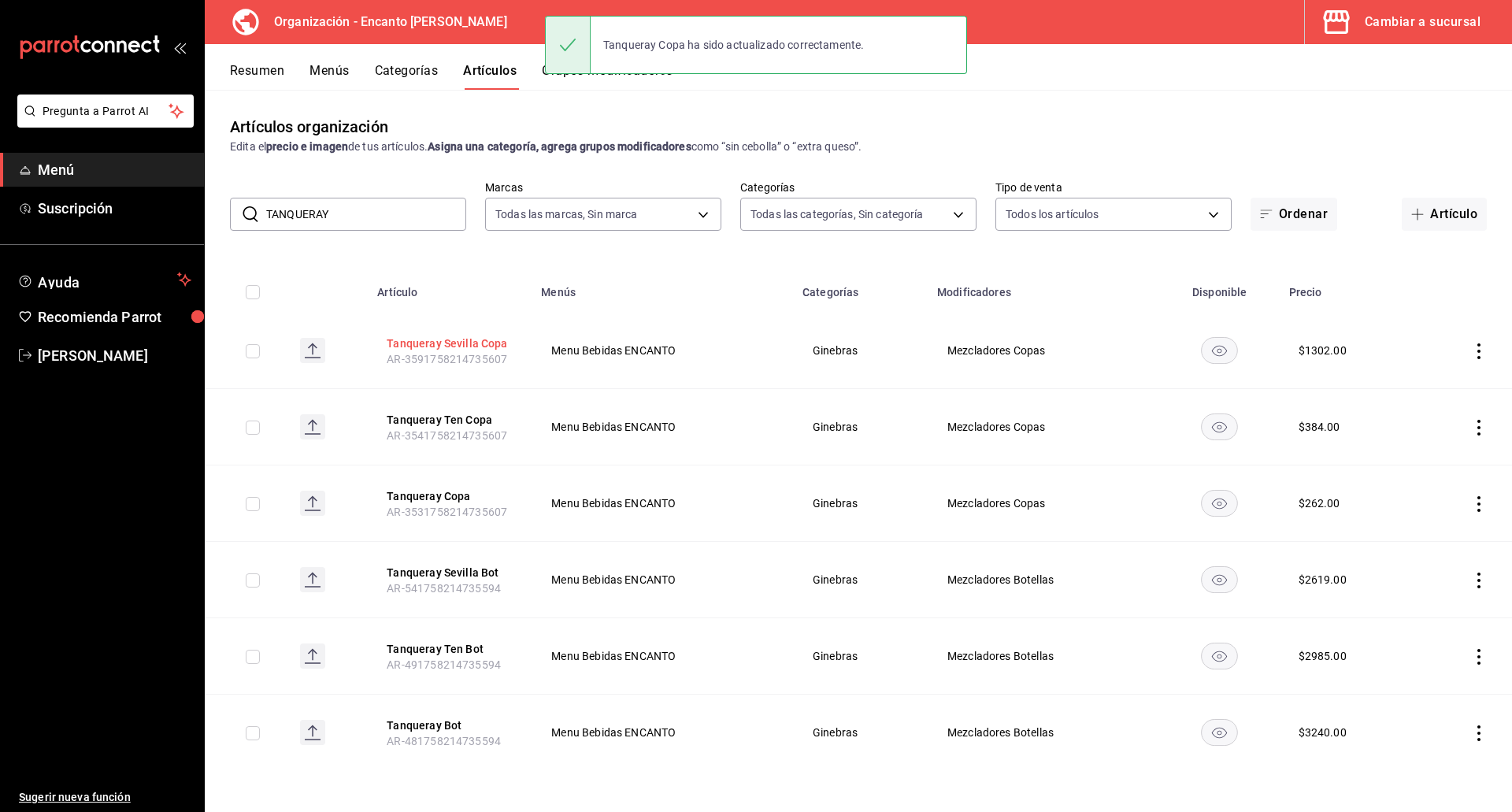
click at [476, 337] on button "Tanqueray Sevilla Copa" at bounding box center [450, 344] width 126 height 16
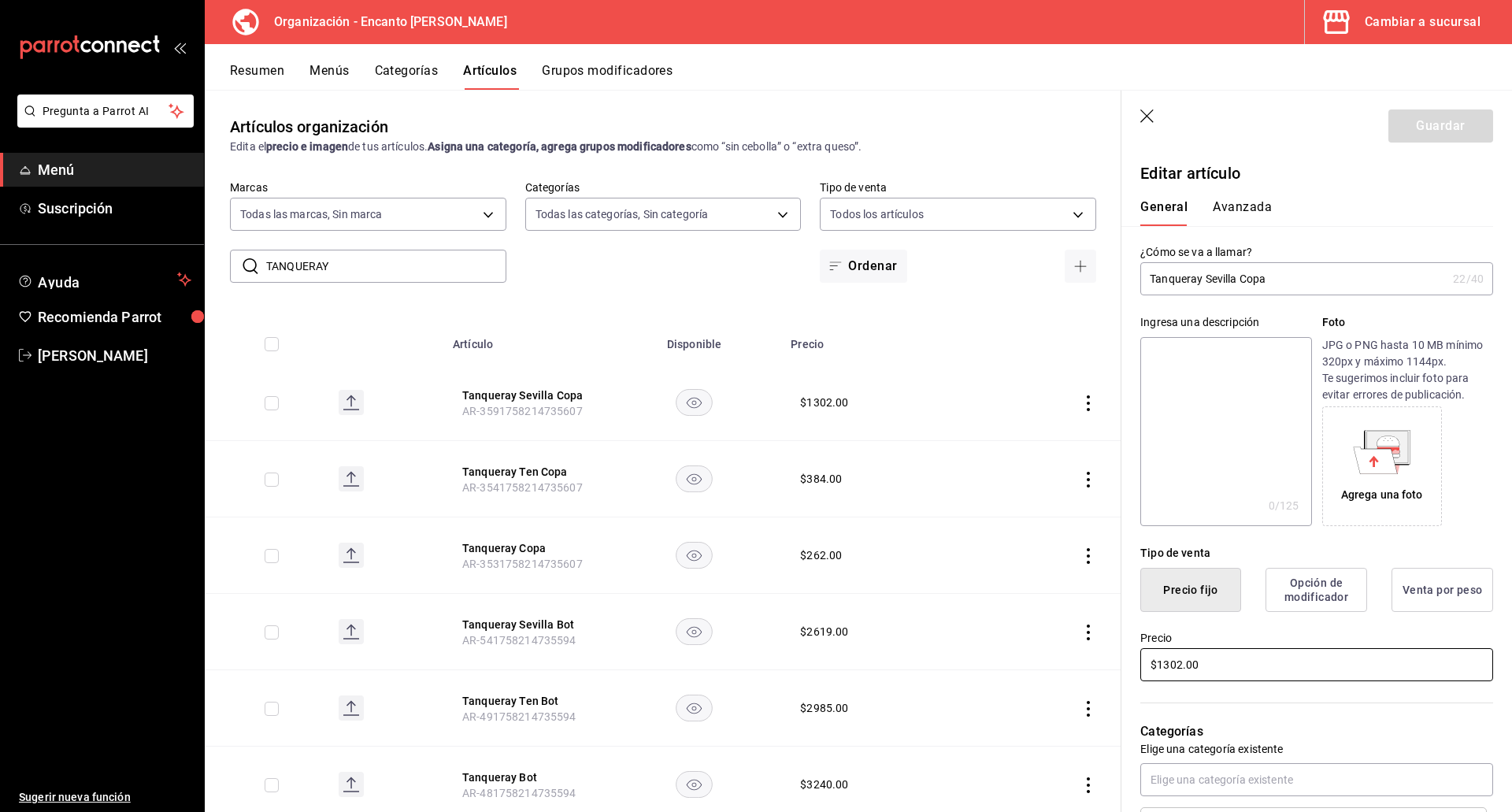
drag, startPoint x: 1204, startPoint y: 665, endPoint x: 1107, endPoint y: 661, distance: 97.1
click at [1107, 664] on main "Artículos organización Edita el precio e imagen de tus artículos. Asigna una ca…" at bounding box center [858, 451] width 1307 height 722
type input "$235.00"
click at [1408, 133] on button "Guardar" at bounding box center [1440, 126] width 105 height 33
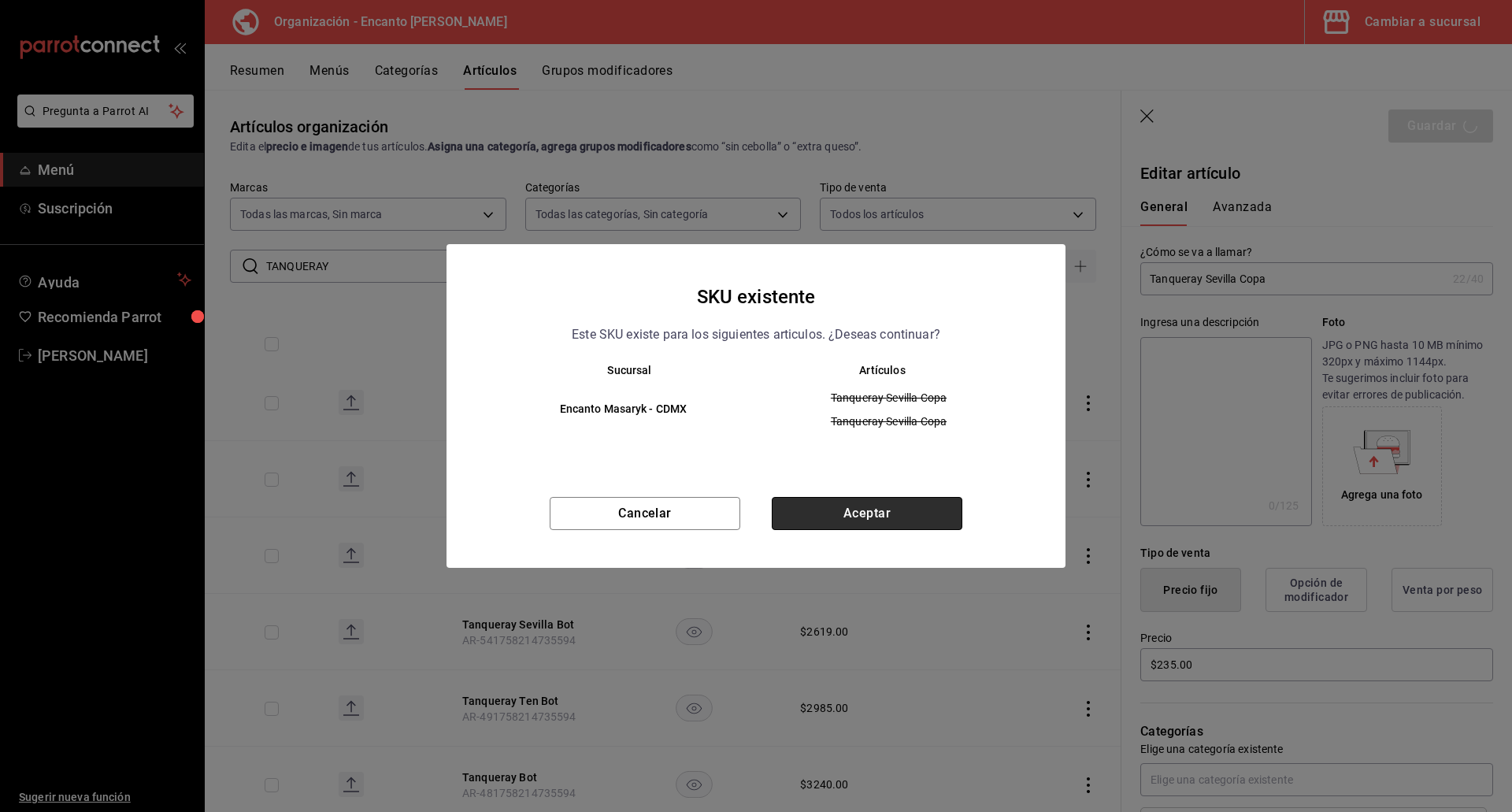
click at [871, 502] on button "Aceptar" at bounding box center [867, 514] width 191 height 33
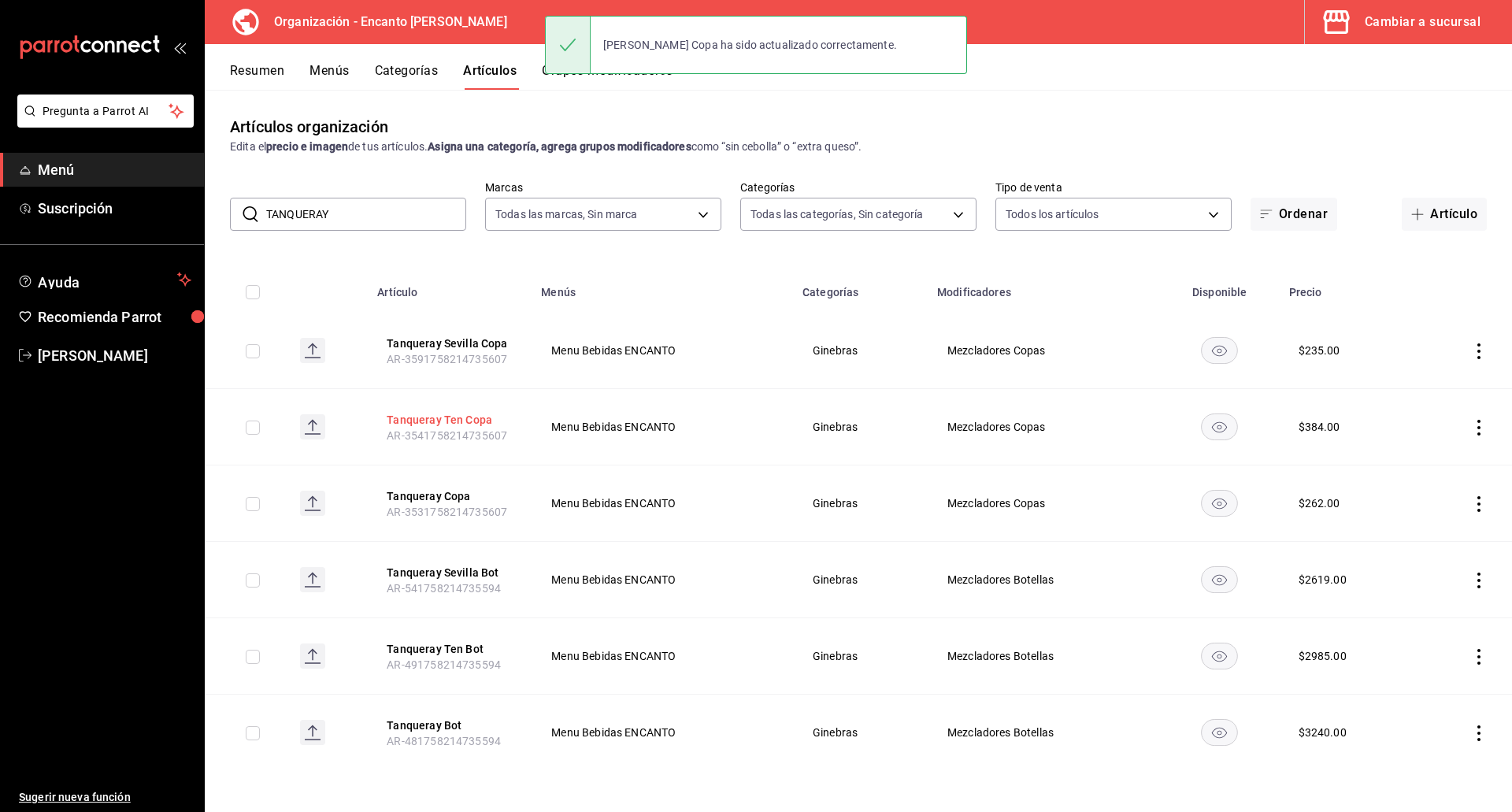
click at [448, 419] on button "Tanqueray Ten Copa" at bounding box center [450, 420] width 126 height 16
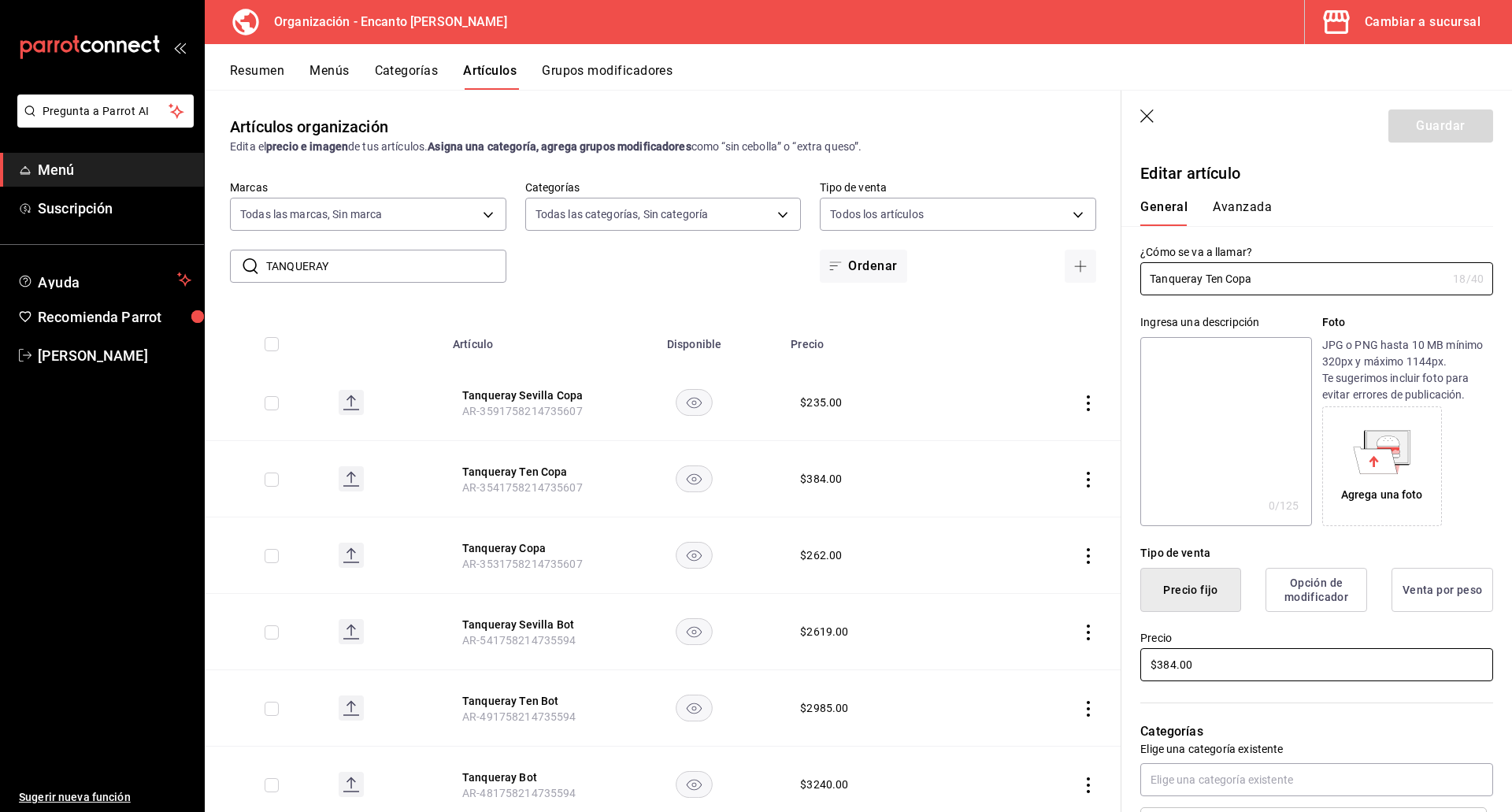
click at [1220, 672] on input "$384.00" at bounding box center [1317, 665] width 353 height 33
type input "$293.00"
click at [1413, 129] on button "Guardar" at bounding box center [1440, 126] width 105 height 33
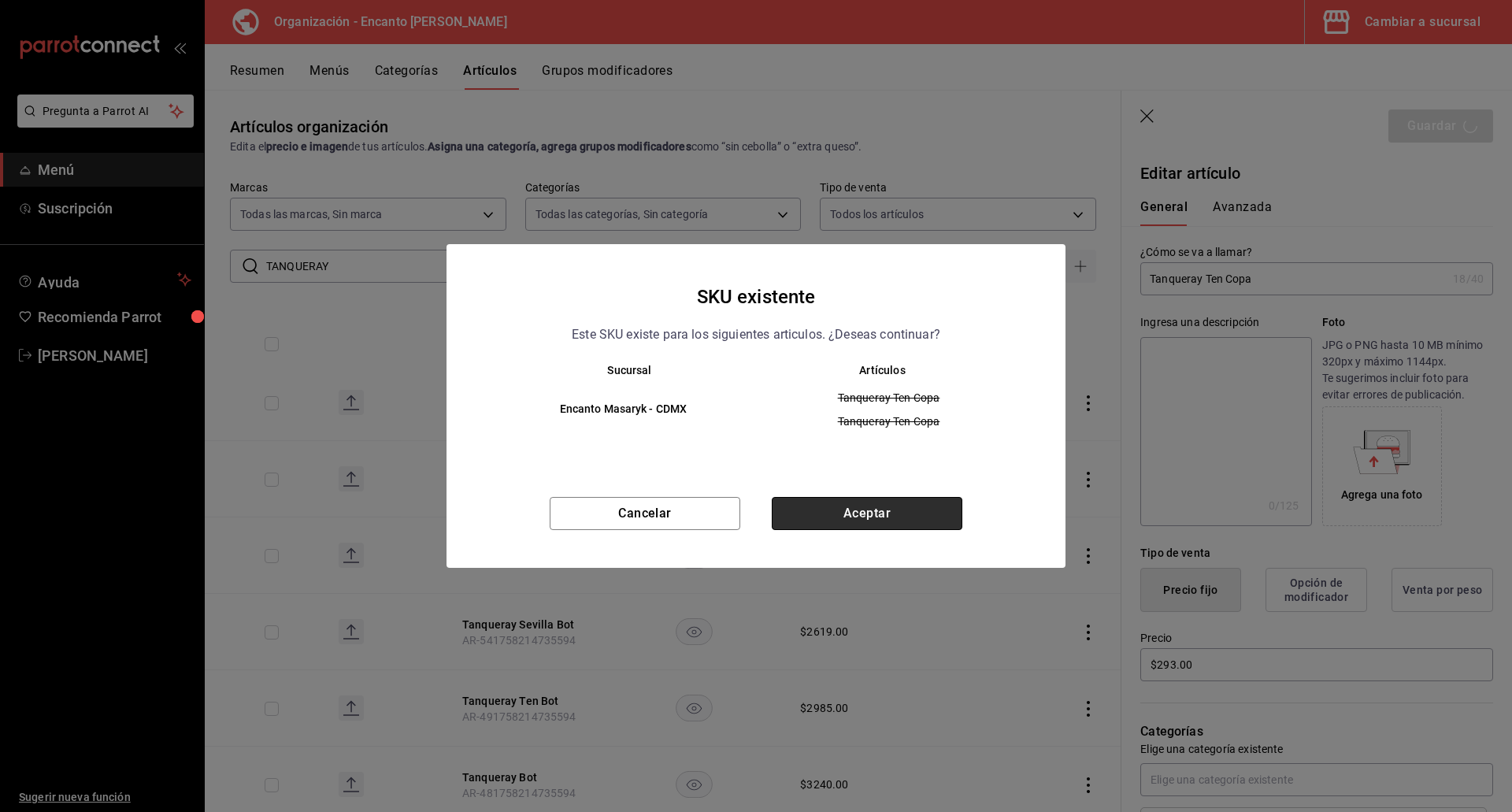
click at [814, 499] on button "Aceptar" at bounding box center [867, 514] width 191 height 33
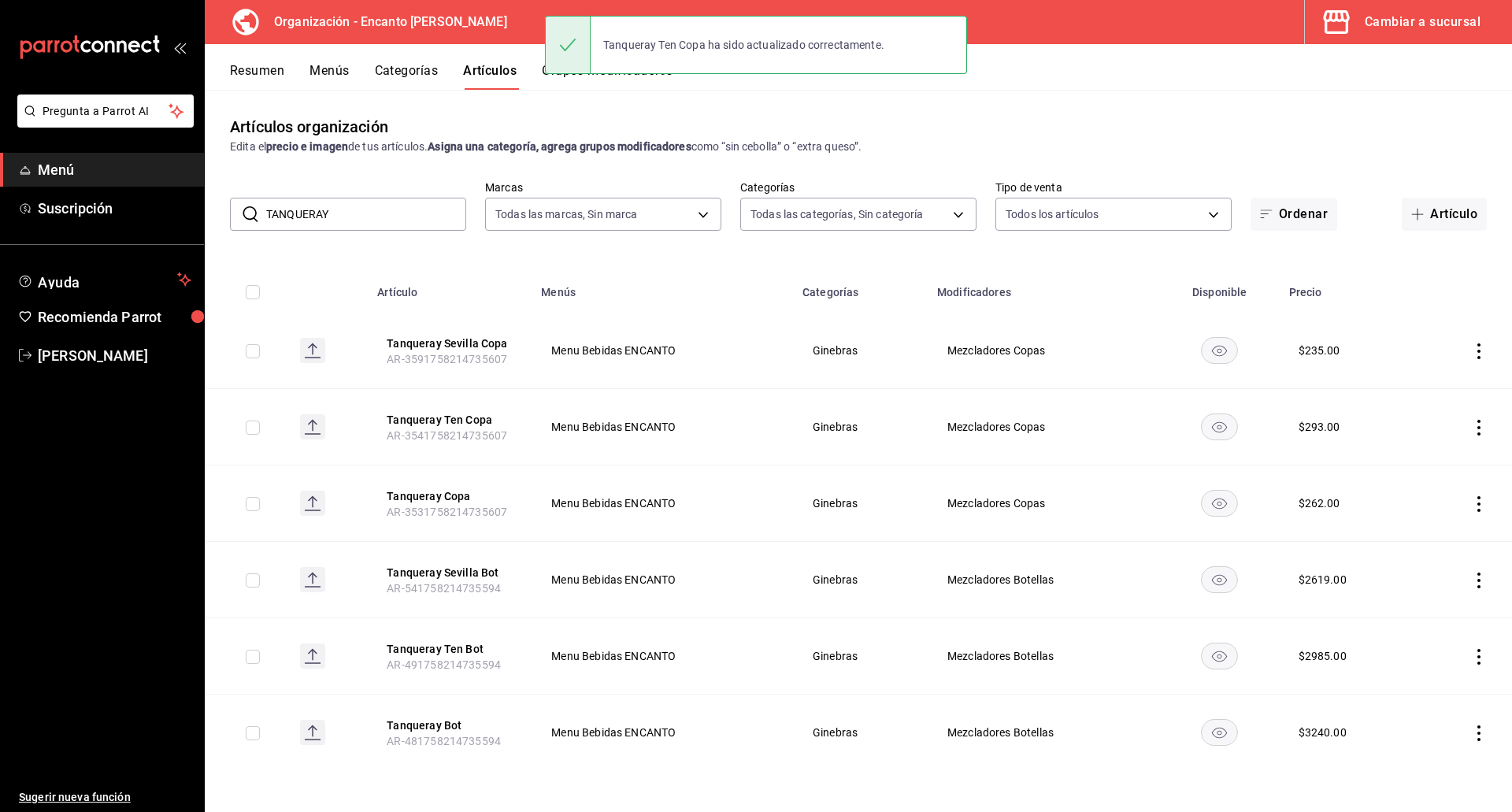
click at [368, 216] on input "TANQUERAY" at bounding box center [366, 214] width 200 height 32
drag, startPoint x: 370, startPoint y: 214, endPoint x: 232, endPoint y: 190, distance: 140.1
click at [230, 207] on div "​ TANQUERAY ​" at bounding box center [348, 214] width 236 height 33
paste input "400 CONEJOS 750ML"
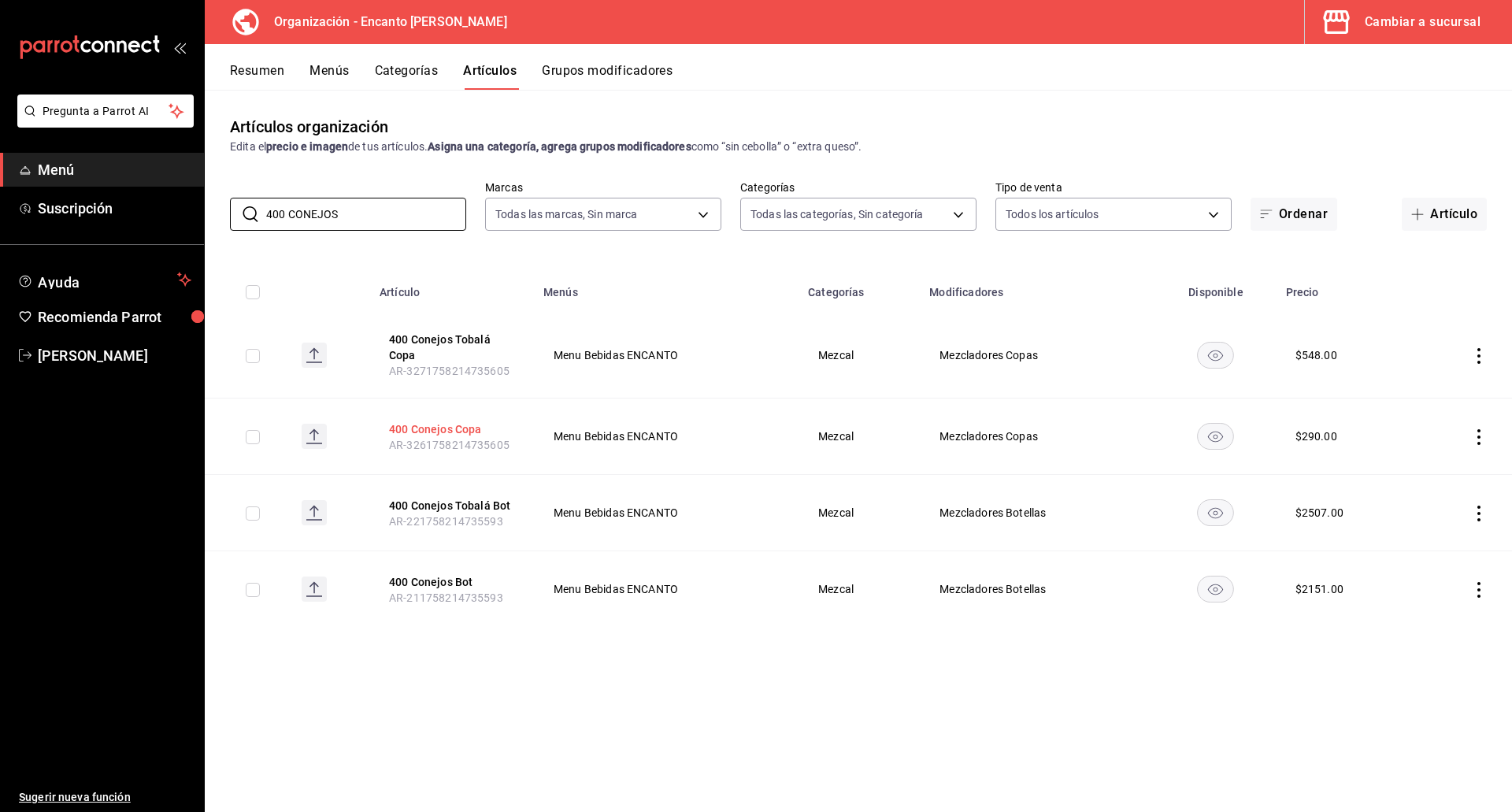
type input "400 CONEJOS"
click at [474, 433] on button "400 Conejos Copa" at bounding box center [452, 430] width 126 height 16
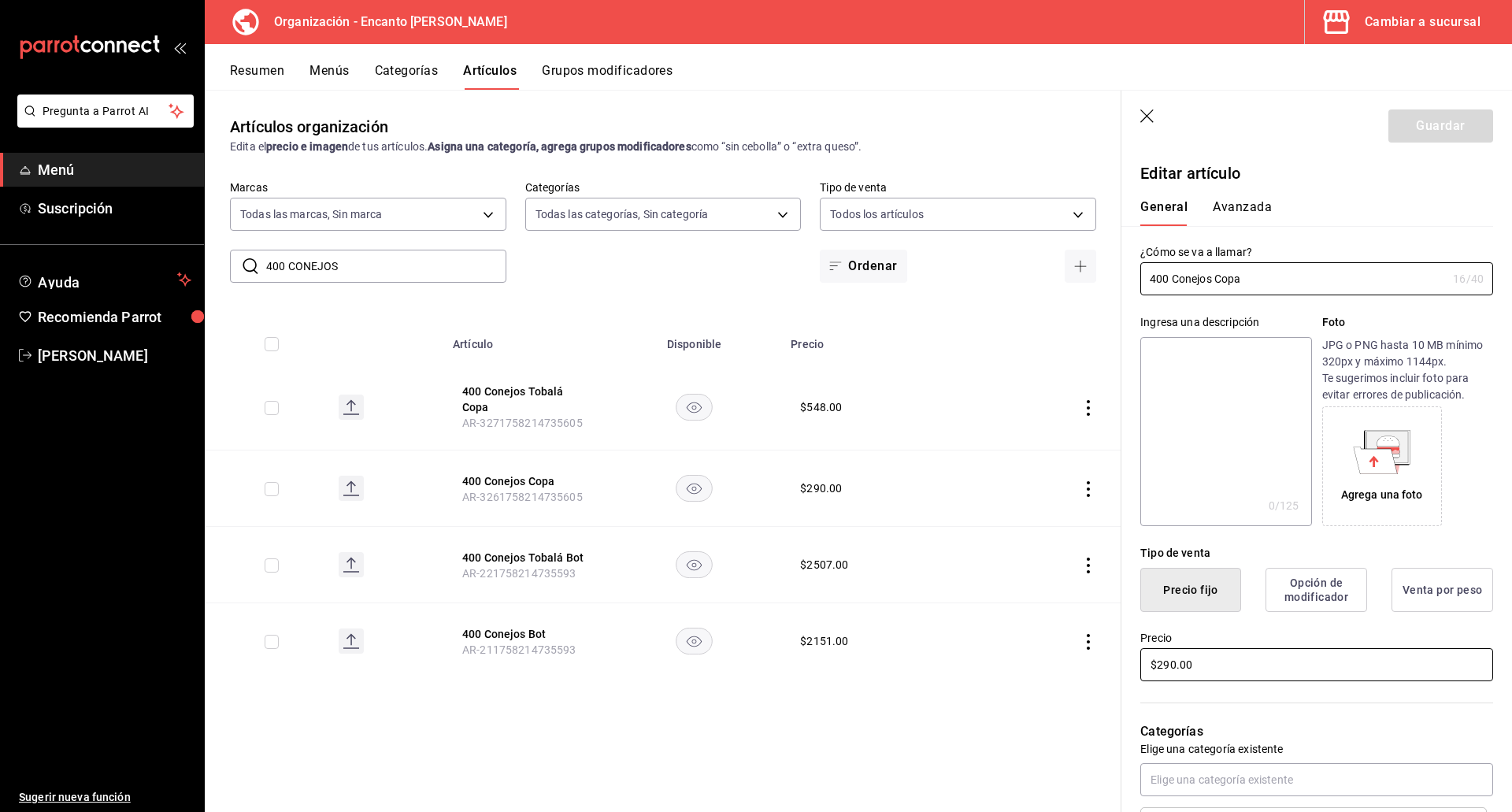
click at [1206, 665] on input "$290.00" at bounding box center [1317, 665] width 353 height 33
click at [1207, 665] on input "$290.00" at bounding box center [1317, 665] width 353 height 33
type input "$193.00"
click at [1410, 135] on button "Guardar" at bounding box center [1440, 126] width 105 height 33
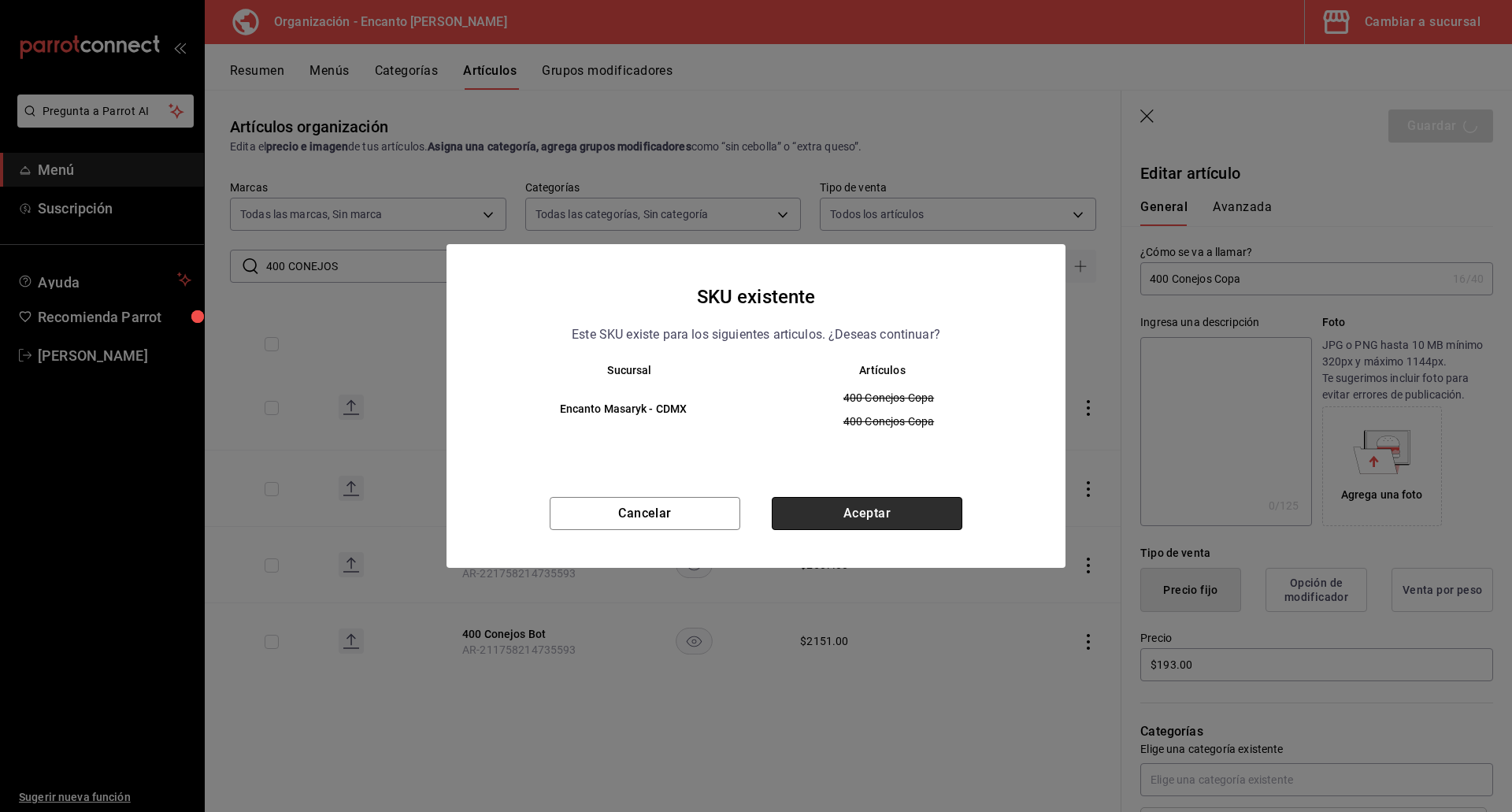
click at [833, 505] on button "Aceptar" at bounding box center [867, 514] width 191 height 33
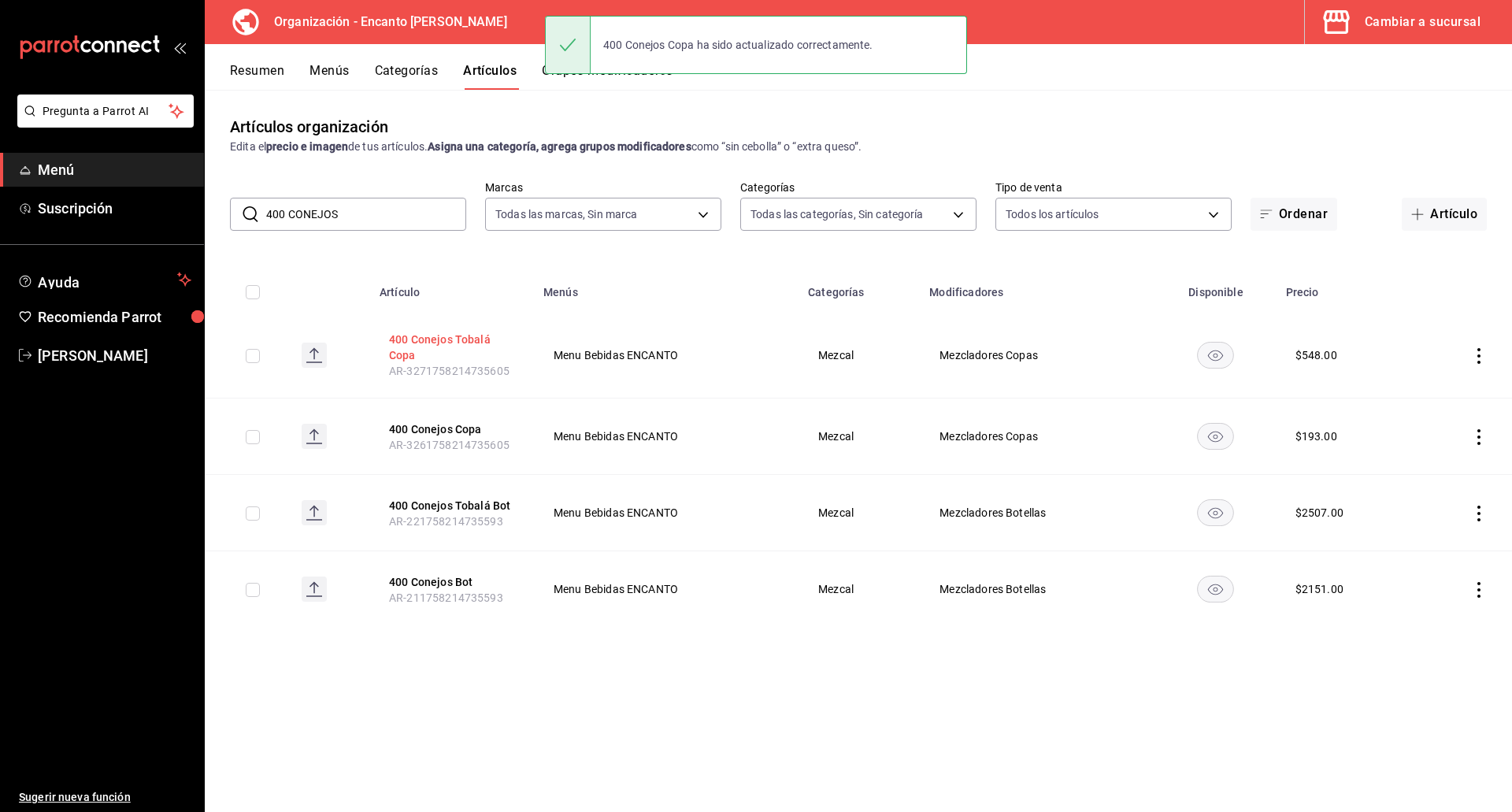
click at [477, 336] on button "400 Conejos Tobalá Copa" at bounding box center [452, 348] width 126 height 32
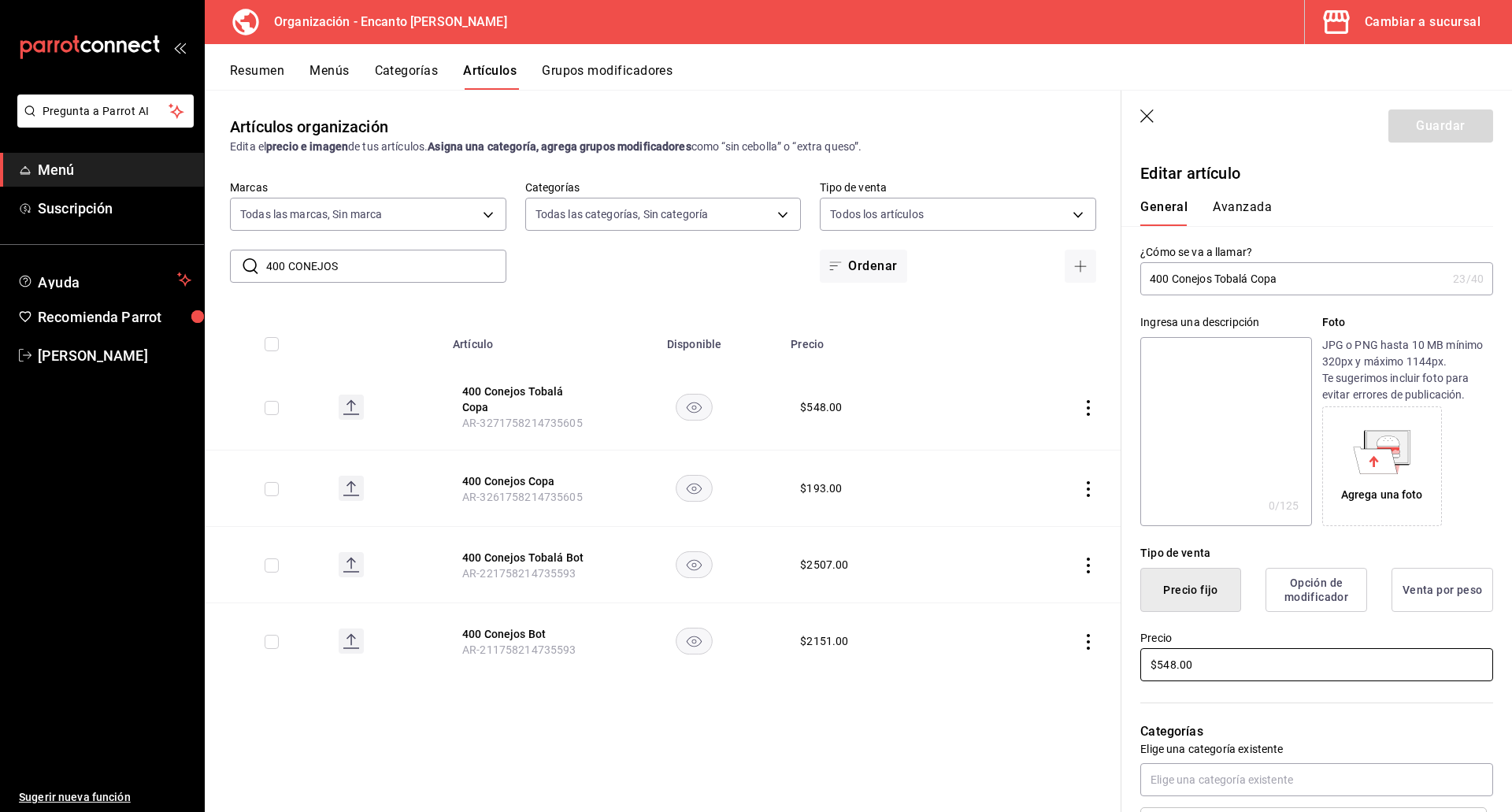
click at [1161, 671] on input "$548.00" at bounding box center [1317, 665] width 353 height 33
type input "$231.00"
click at [1405, 131] on button "Guardar" at bounding box center [1440, 126] width 105 height 33
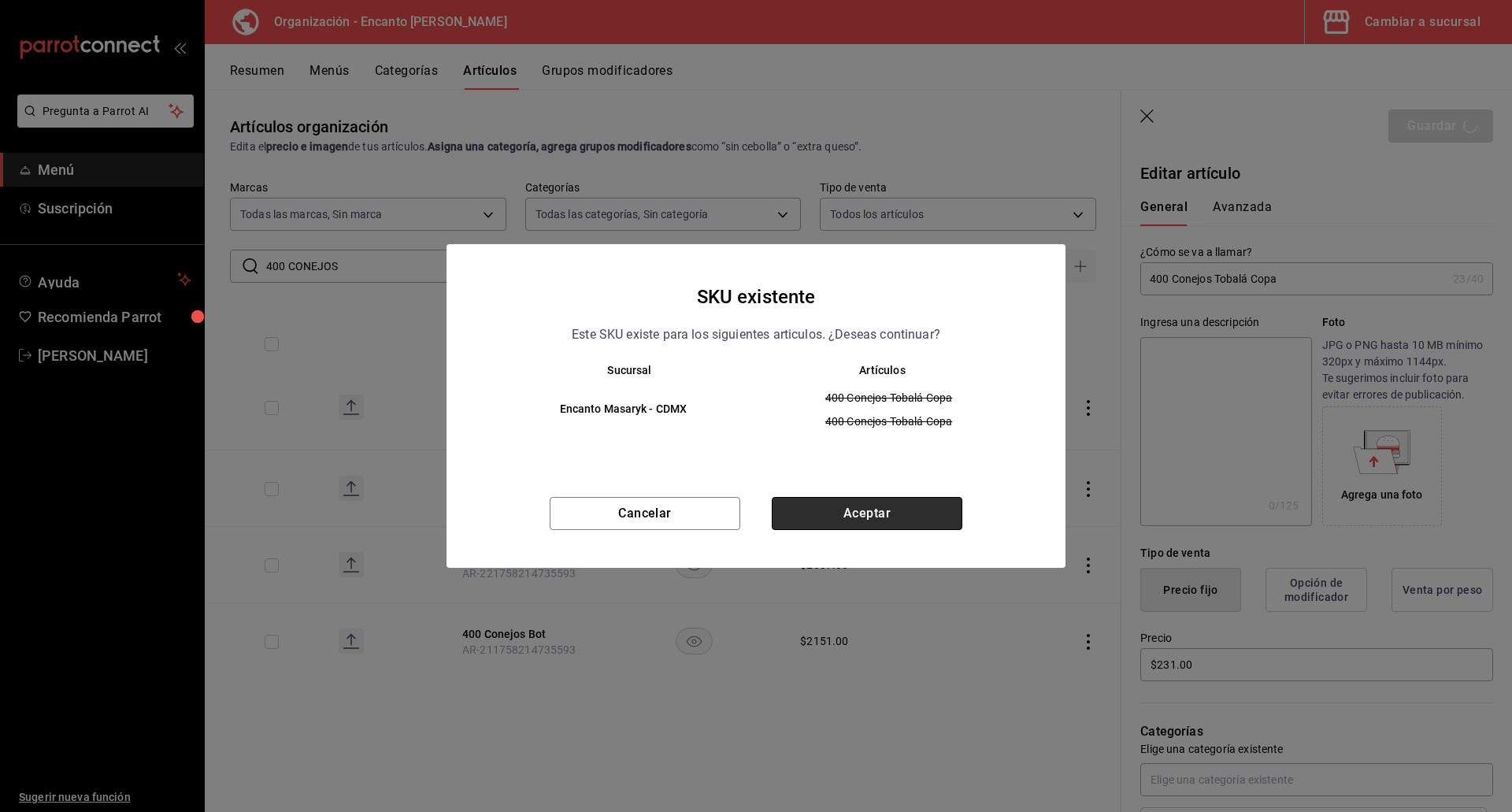
click at [866, 512] on button "Aceptar" at bounding box center [867, 514] width 191 height 33
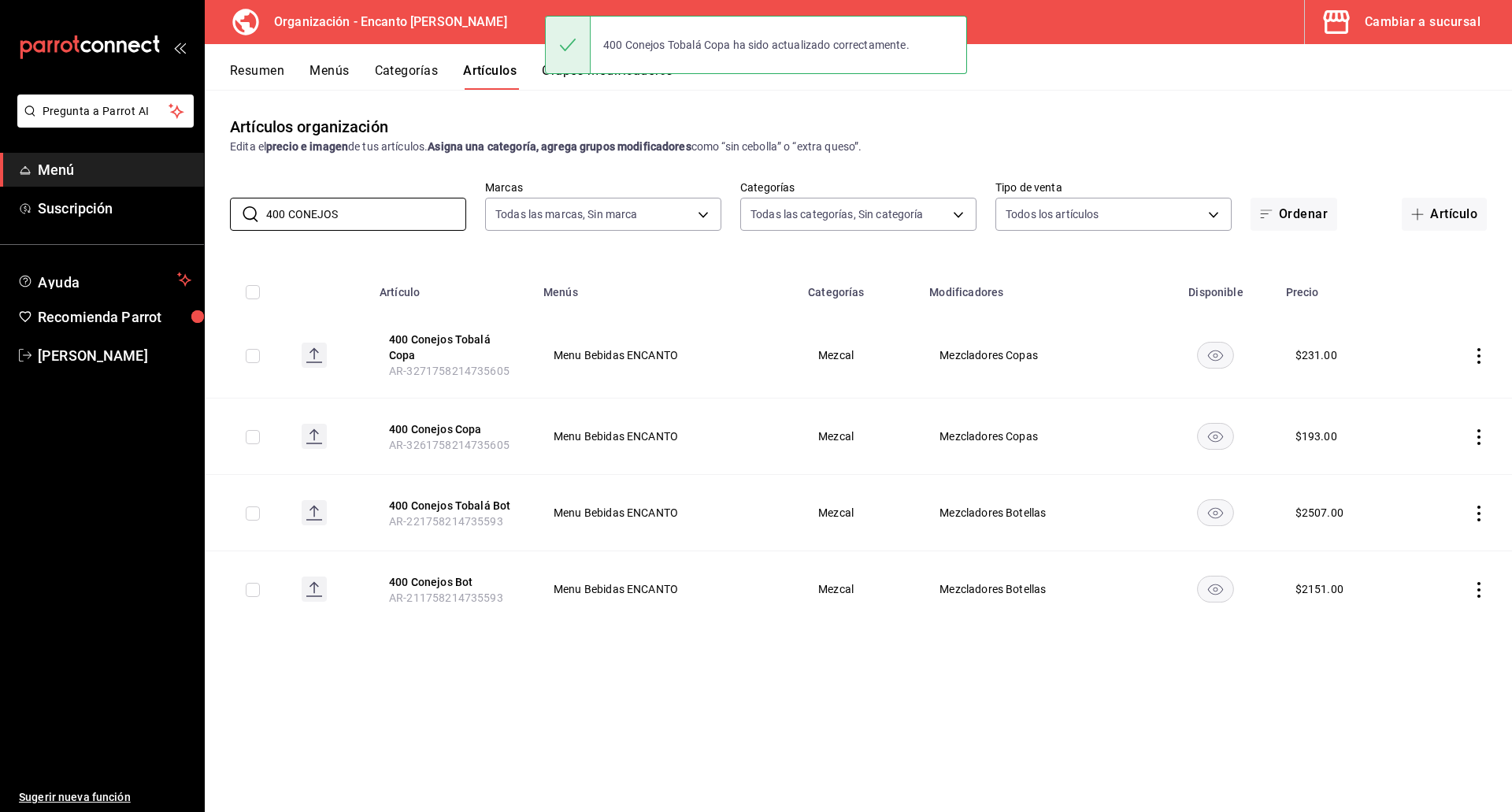
drag, startPoint x: 377, startPoint y: 222, endPoint x: 212, endPoint y: 222, distance: 165.0
click at [212, 222] on div "​ 400 CONEJOS ​ Marcas Todas las marcas, Sin marca c481bb78-10fa-47ce-[DATE]-fe…" at bounding box center [858, 206] width 1307 height 50
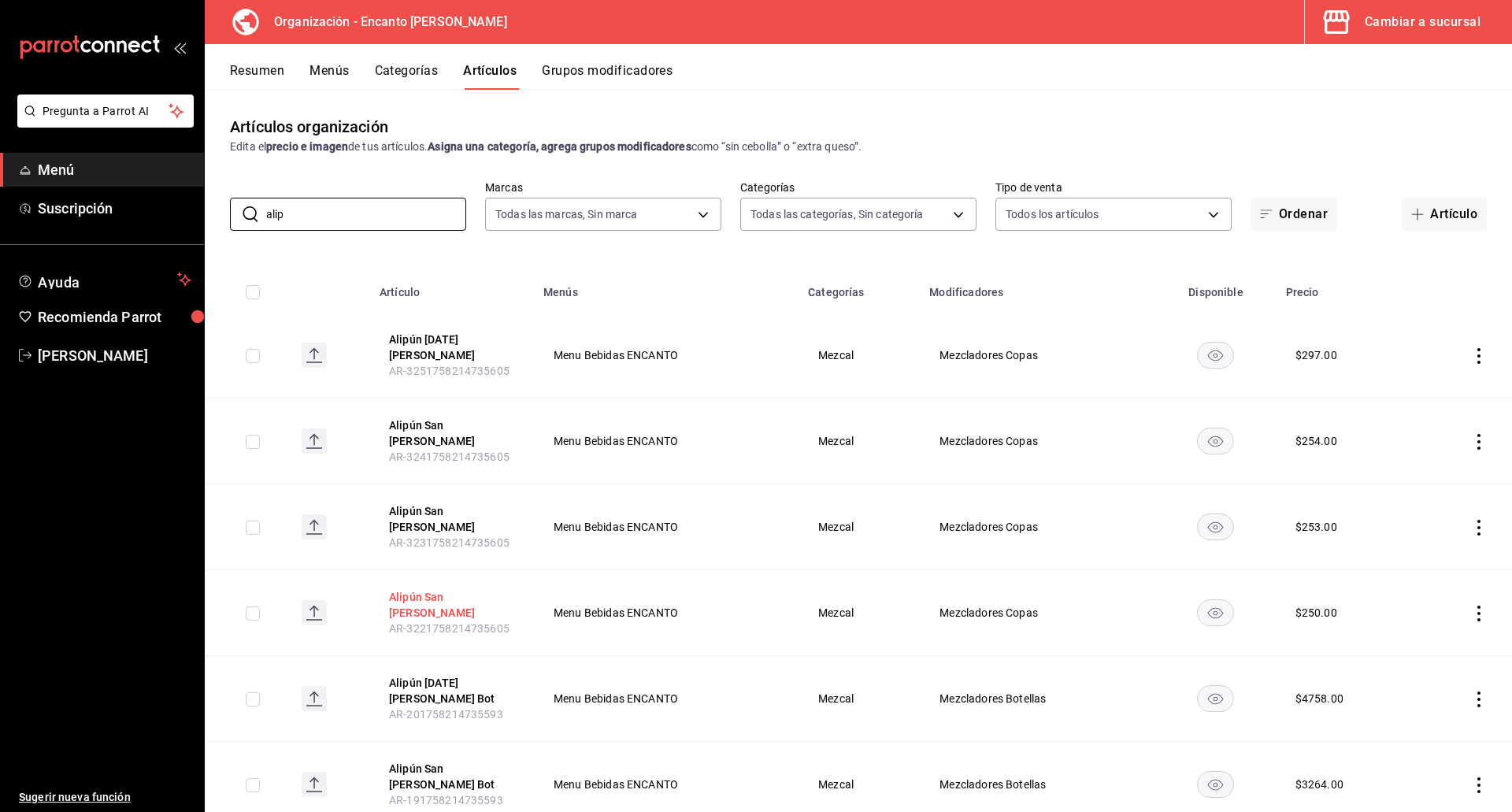
type input "alip"
click at [402, 589] on button "Alipún San [PERSON_NAME]" at bounding box center [452, 605] width 126 height 32
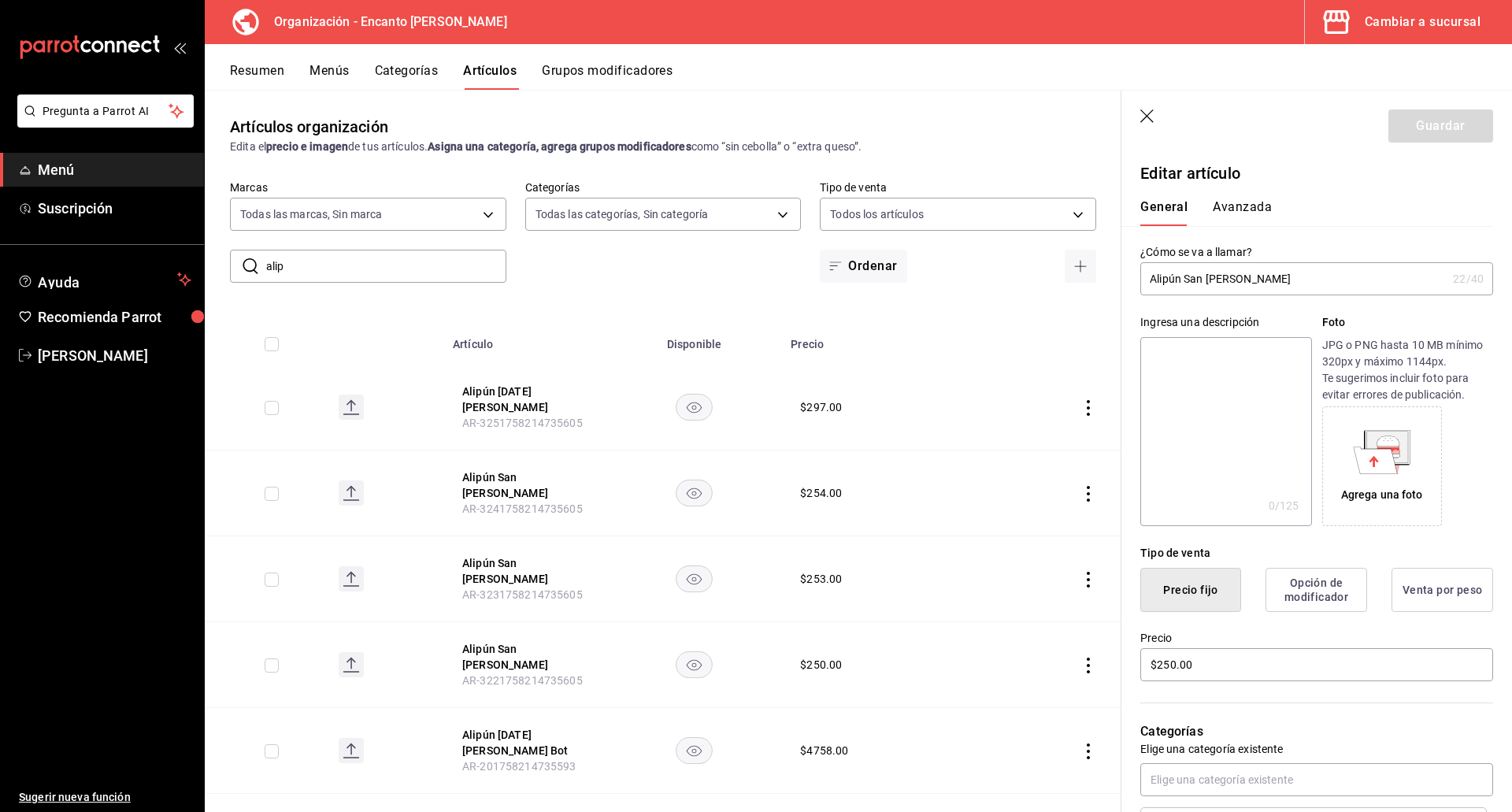
click at [1175, 277] on input "Alipún San [PERSON_NAME]" at bounding box center [1293, 279] width 306 height 32
type input "Alipús San [PERSON_NAME]"
click at [1216, 668] on input "$250.00" at bounding box center [1317, 665] width 353 height 33
type input "$356.00"
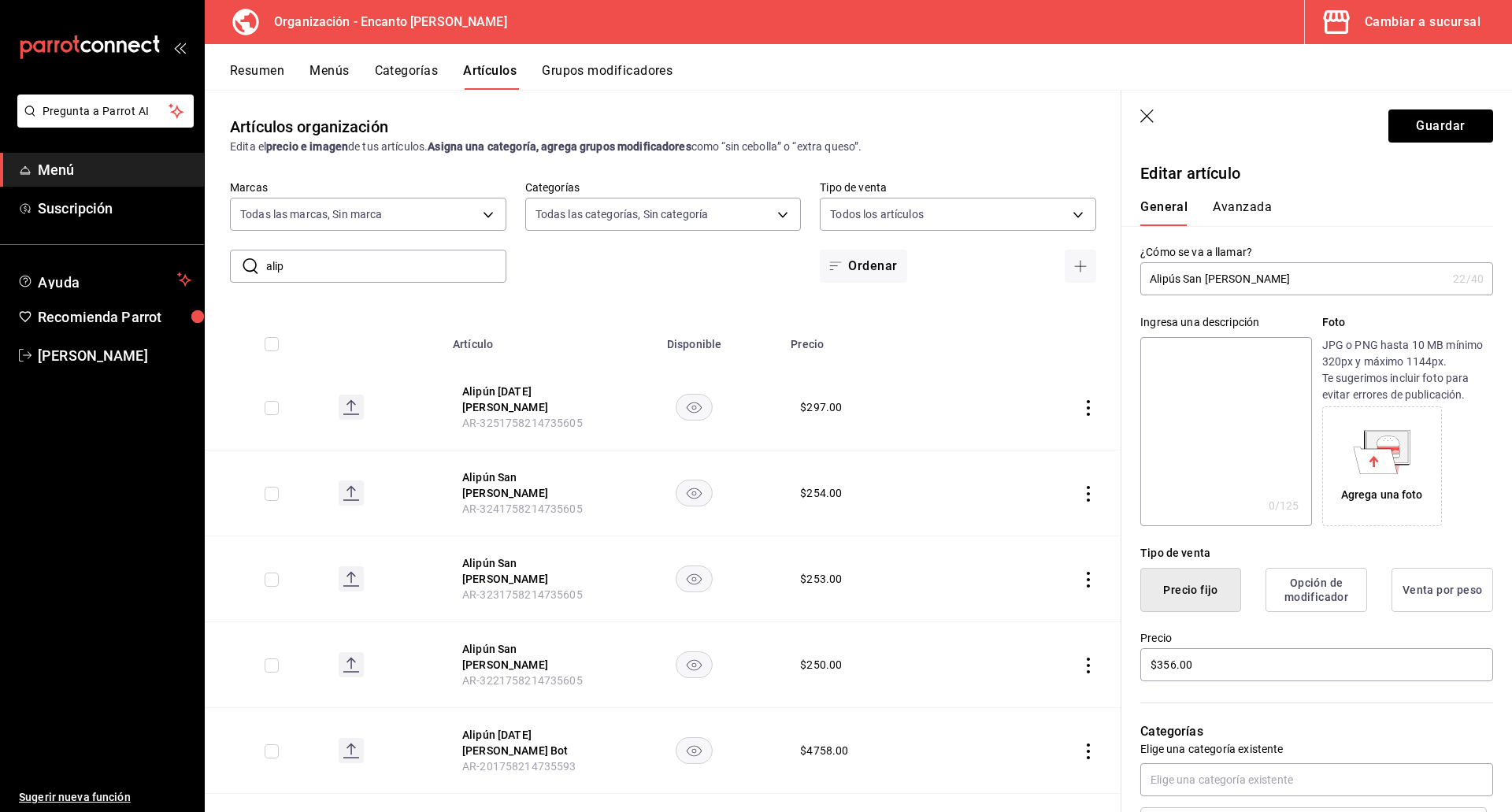
click at [1183, 284] on input "Alipús San [PERSON_NAME]" at bounding box center [1293, 279] width 306 height 32
type input "Alip San [PERSON_NAME]"
click at [1432, 133] on button "Guardar" at bounding box center [1440, 126] width 105 height 33
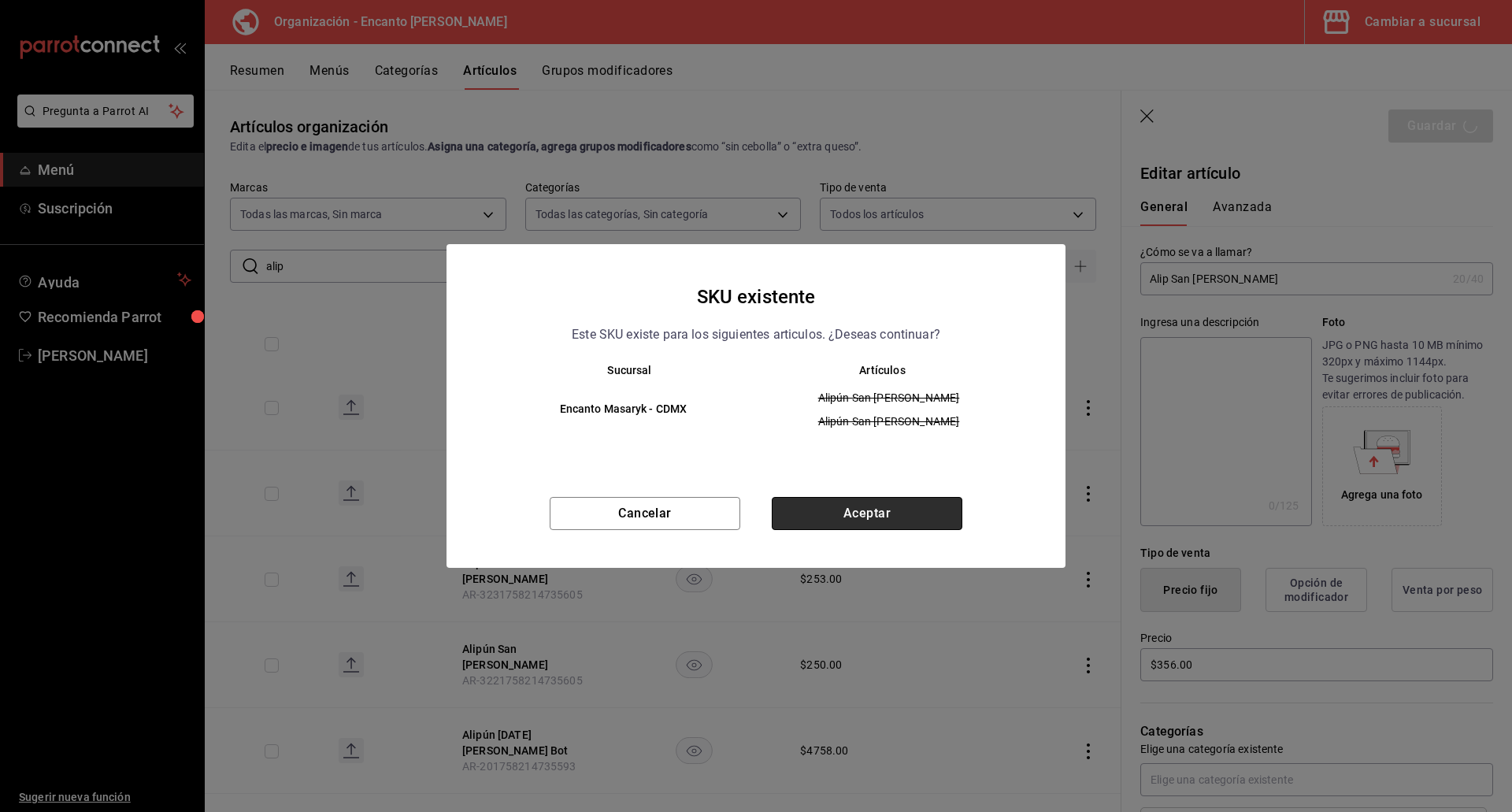
click at [911, 512] on button "Aceptar" at bounding box center [867, 514] width 191 height 33
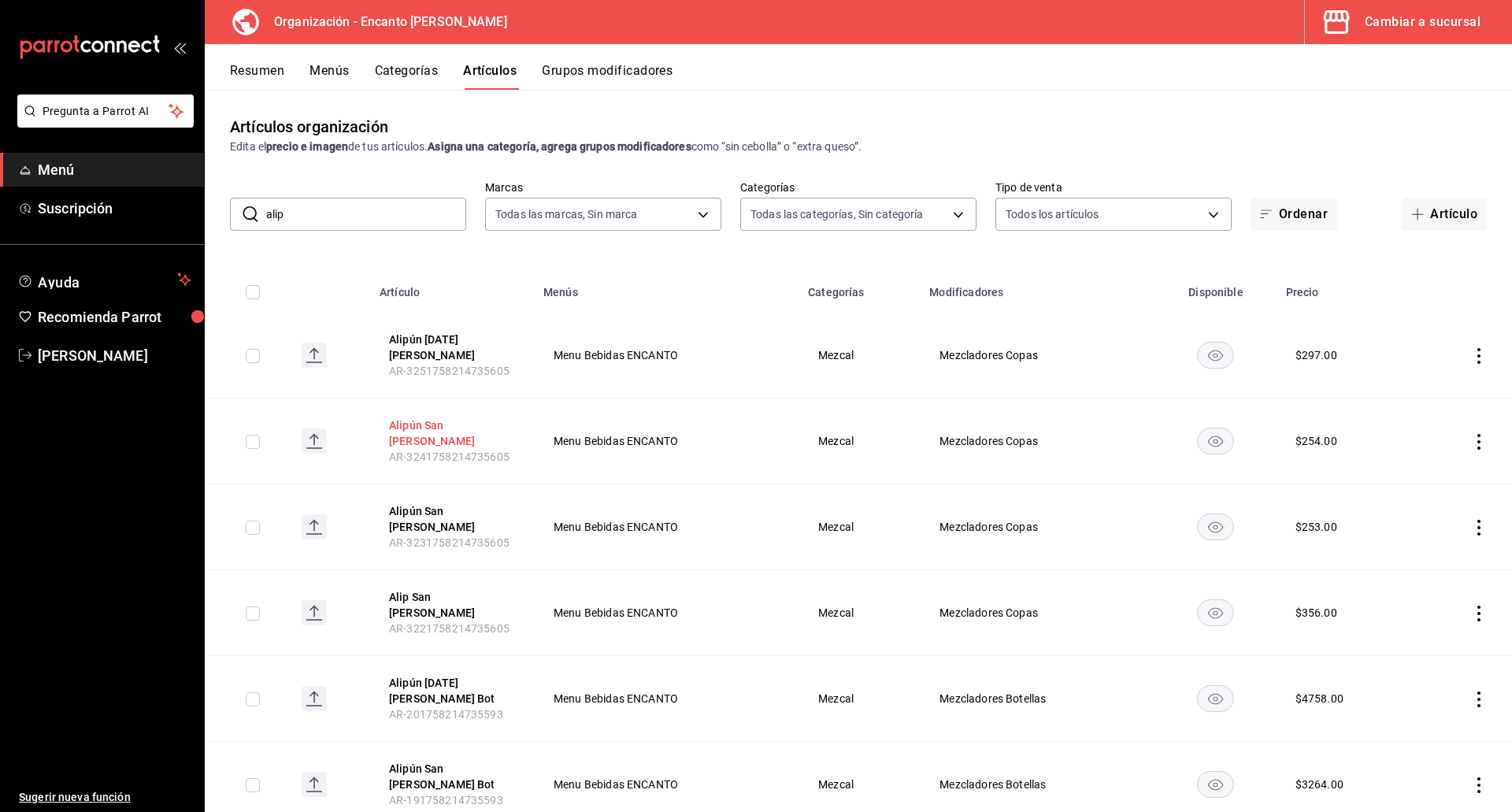
click at [464, 418] on button "Alipún San [PERSON_NAME]" at bounding box center [452, 434] width 126 height 32
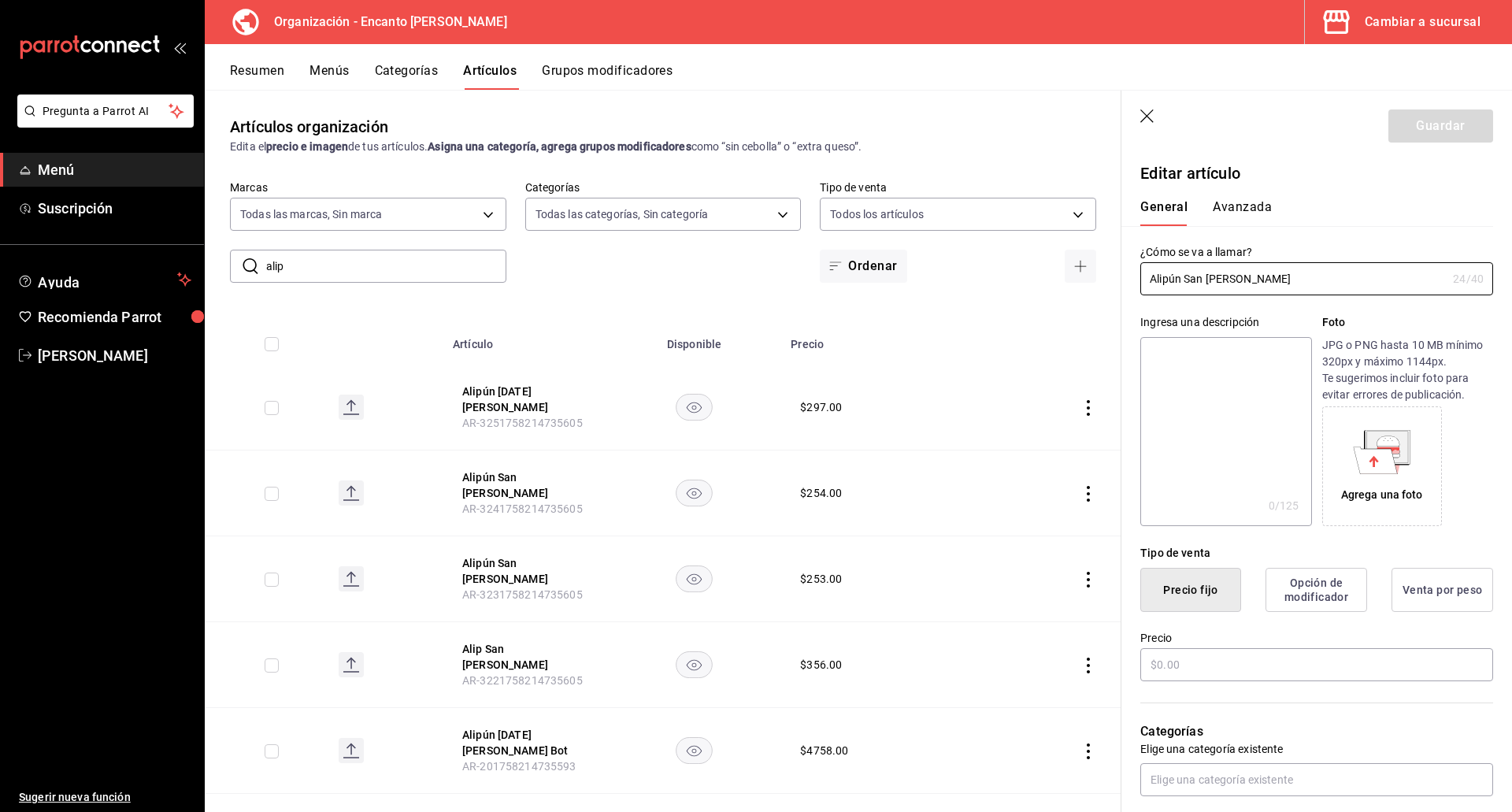
type input "$254.00"
click at [1183, 280] on input "Alipún San [PERSON_NAME]" at bounding box center [1293, 279] width 306 height 32
type input "Alip San [PERSON_NAME]"
click at [1237, 663] on input "$254.00" at bounding box center [1317, 665] width 353 height 33
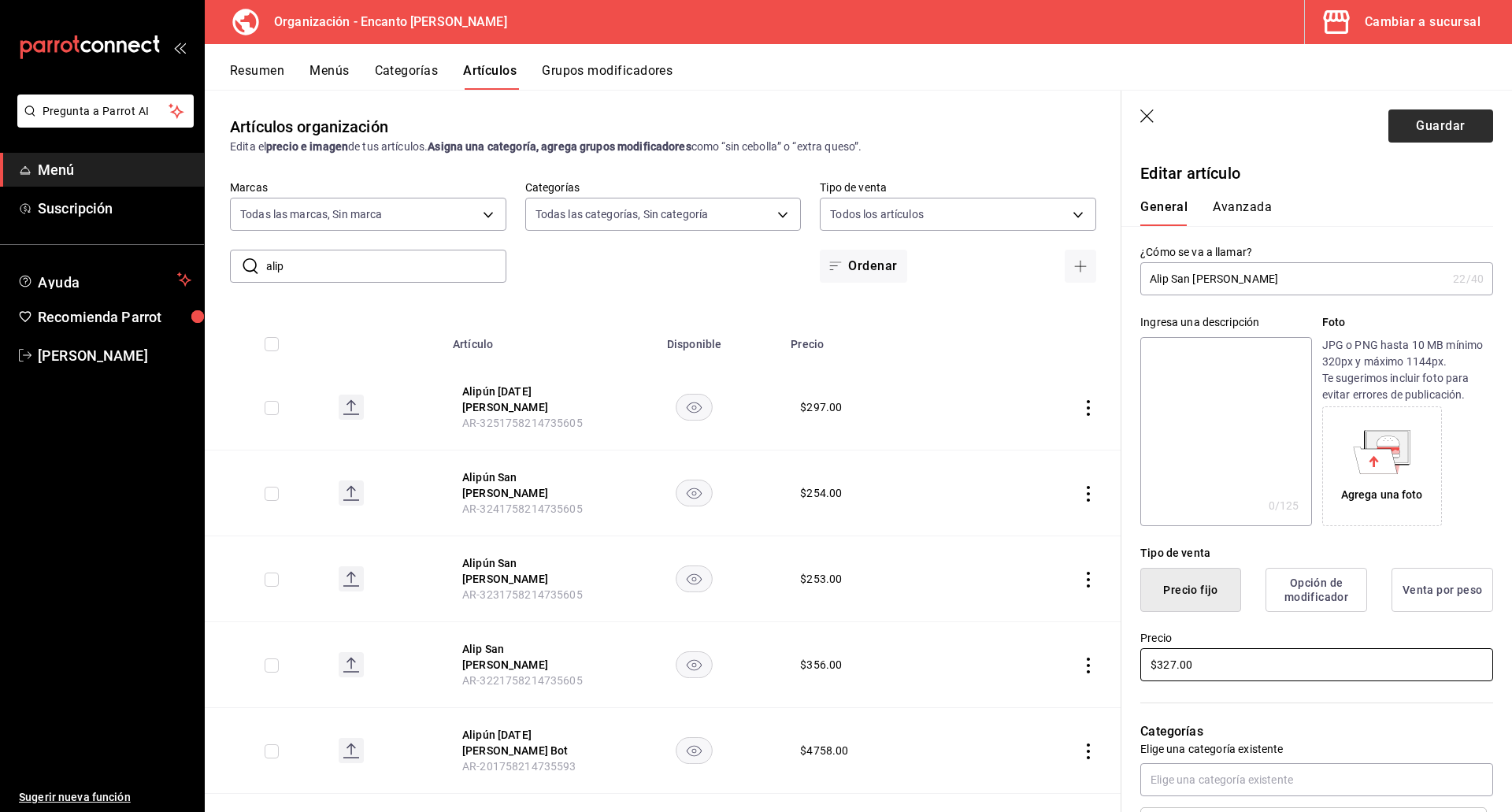
type input "$327.00"
click at [1406, 123] on button "Guardar" at bounding box center [1440, 126] width 105 height 33
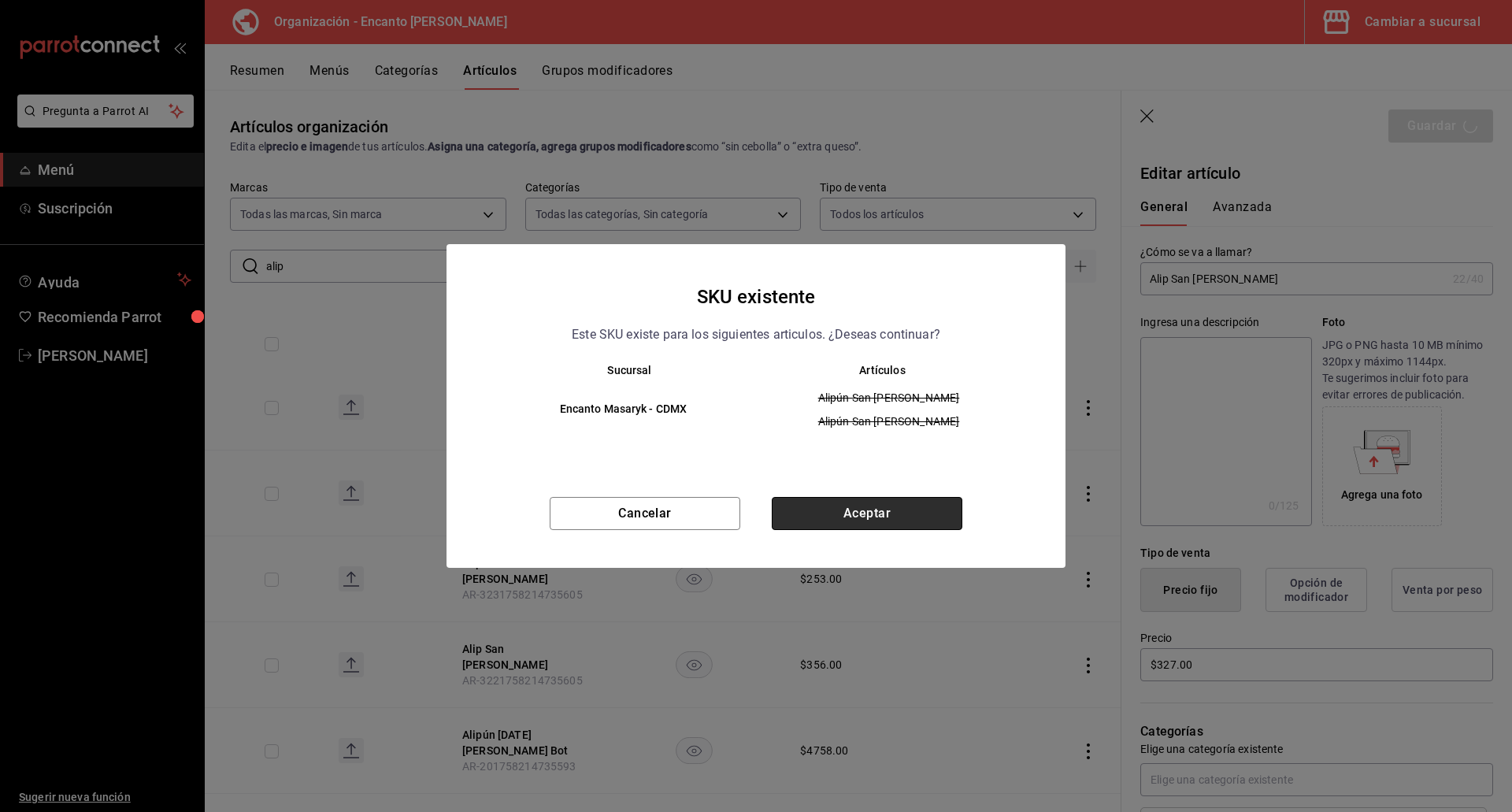
click at [825, 521] on button "Aceptar" at bounding box center [867, 514] width 191 height 33
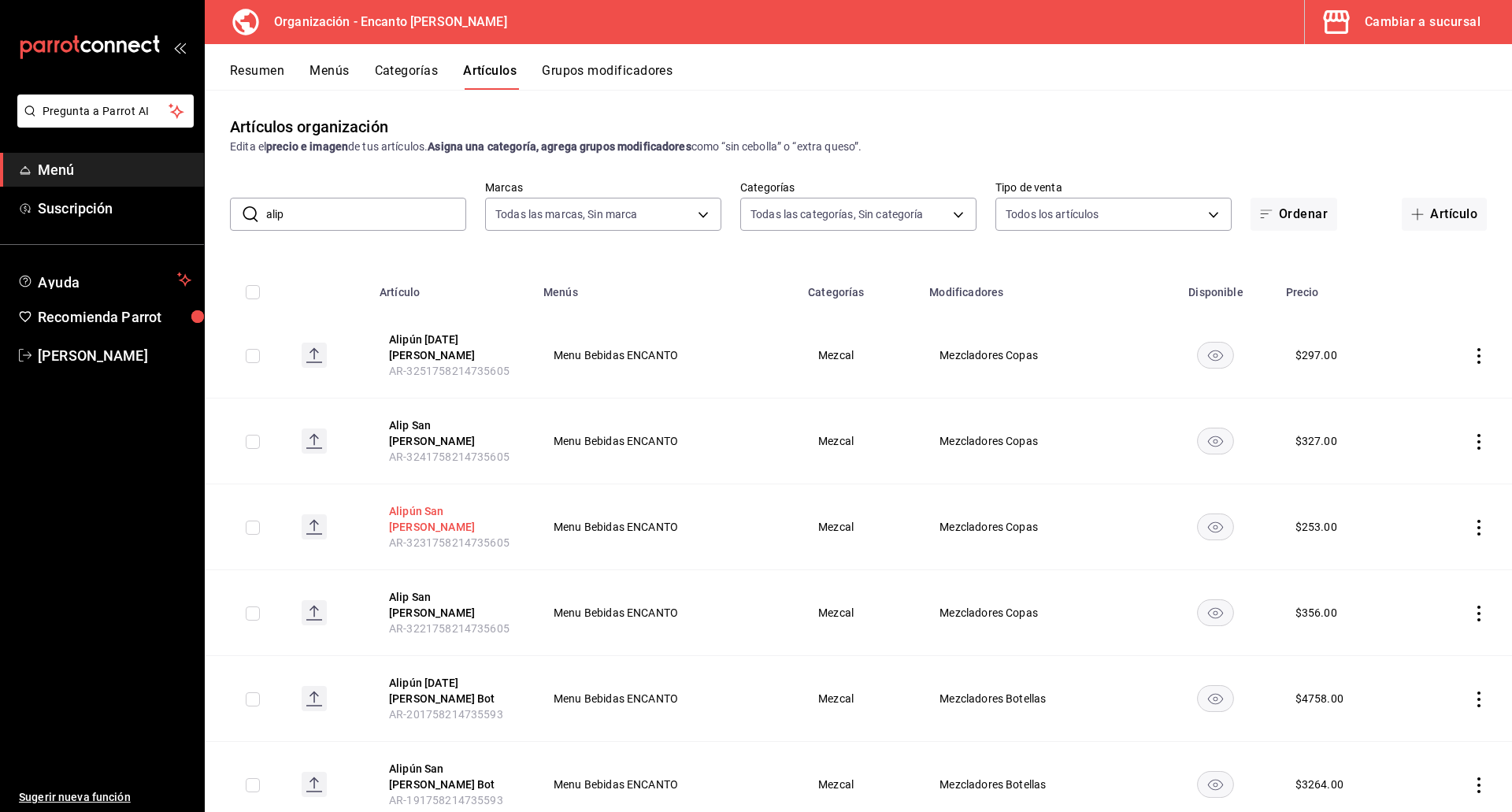
click at [460, 504] on button "Alipún San [PERSON_NAME]" at bounding box center [452, 520] width 126 height 32
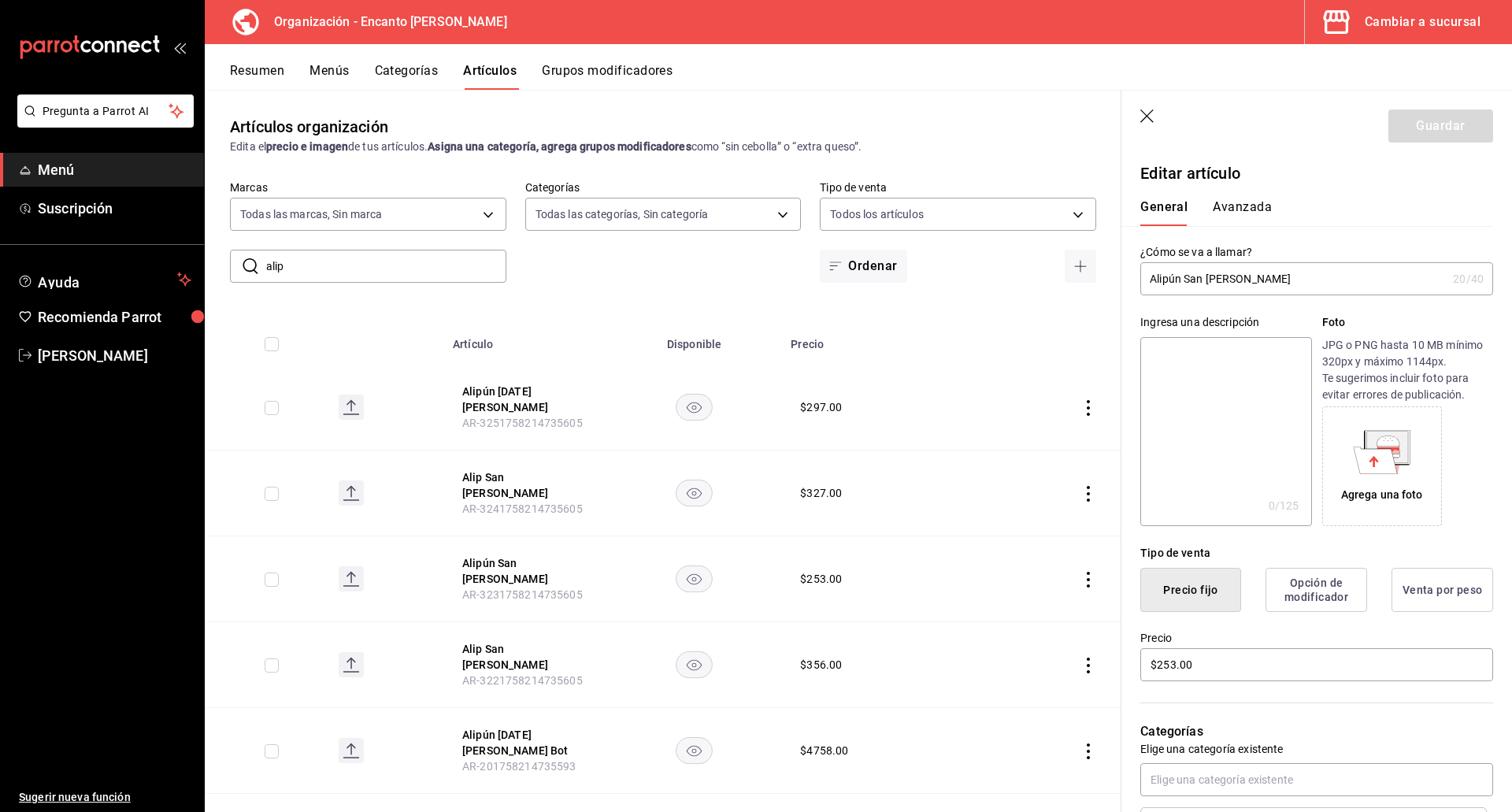
click at [1180, 275] on input "Alipún San [PERSON_NAME]" at bounding box center [1293, 279] width 306 height 32
type input "Alip San [PERSON_NAME]"
click at [1202, 661] on input "$253.00" at bounding box center [1317, 665] width 353 height 33
type input "$318.00"
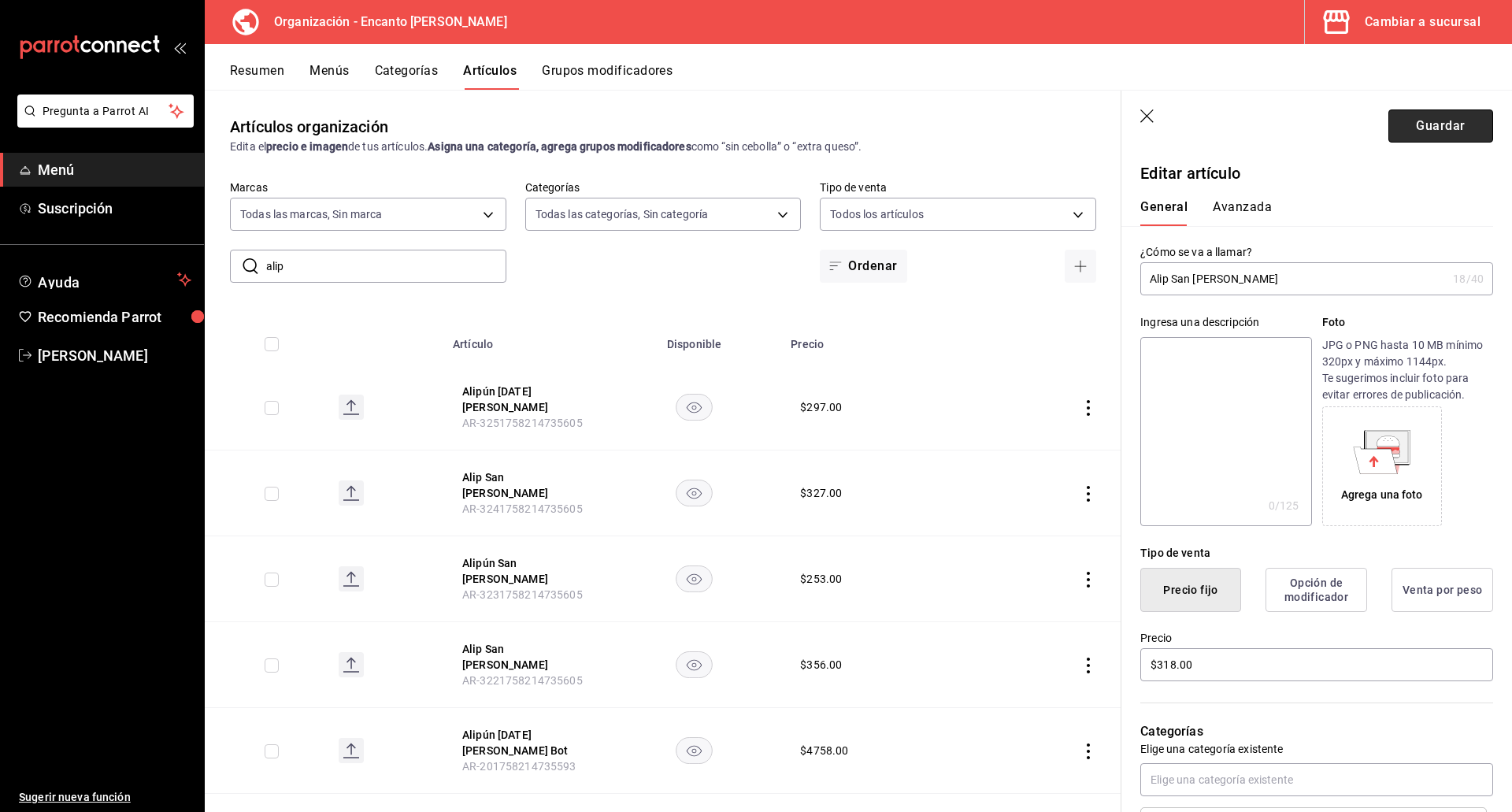
click at [1390, 129] on button "Guardar" at bounding box center [1440, 126] width 105 height 33
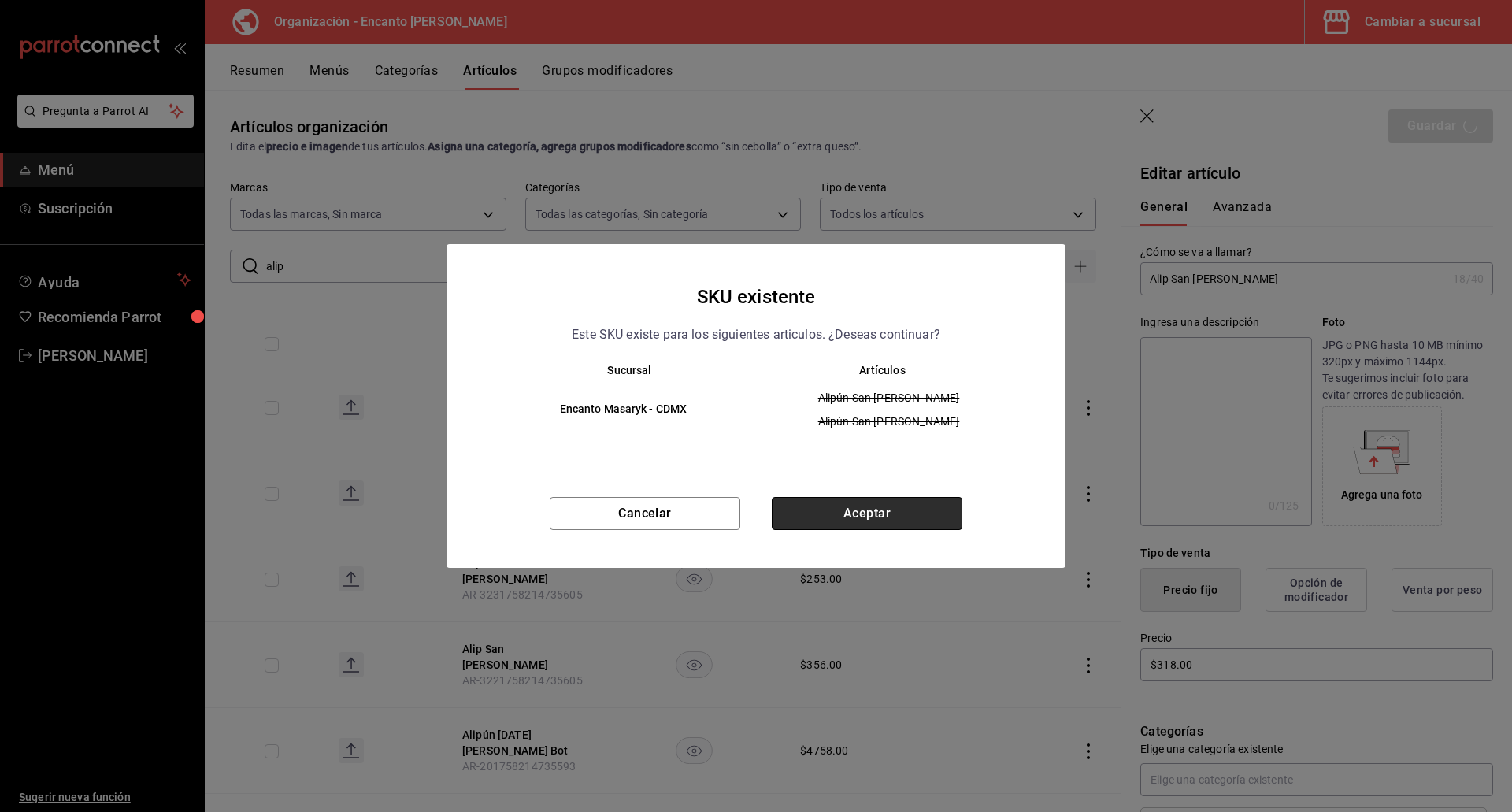
click at [849, 506] on button "Aceptar" at bounding box center [867, 514] width 191 height 33
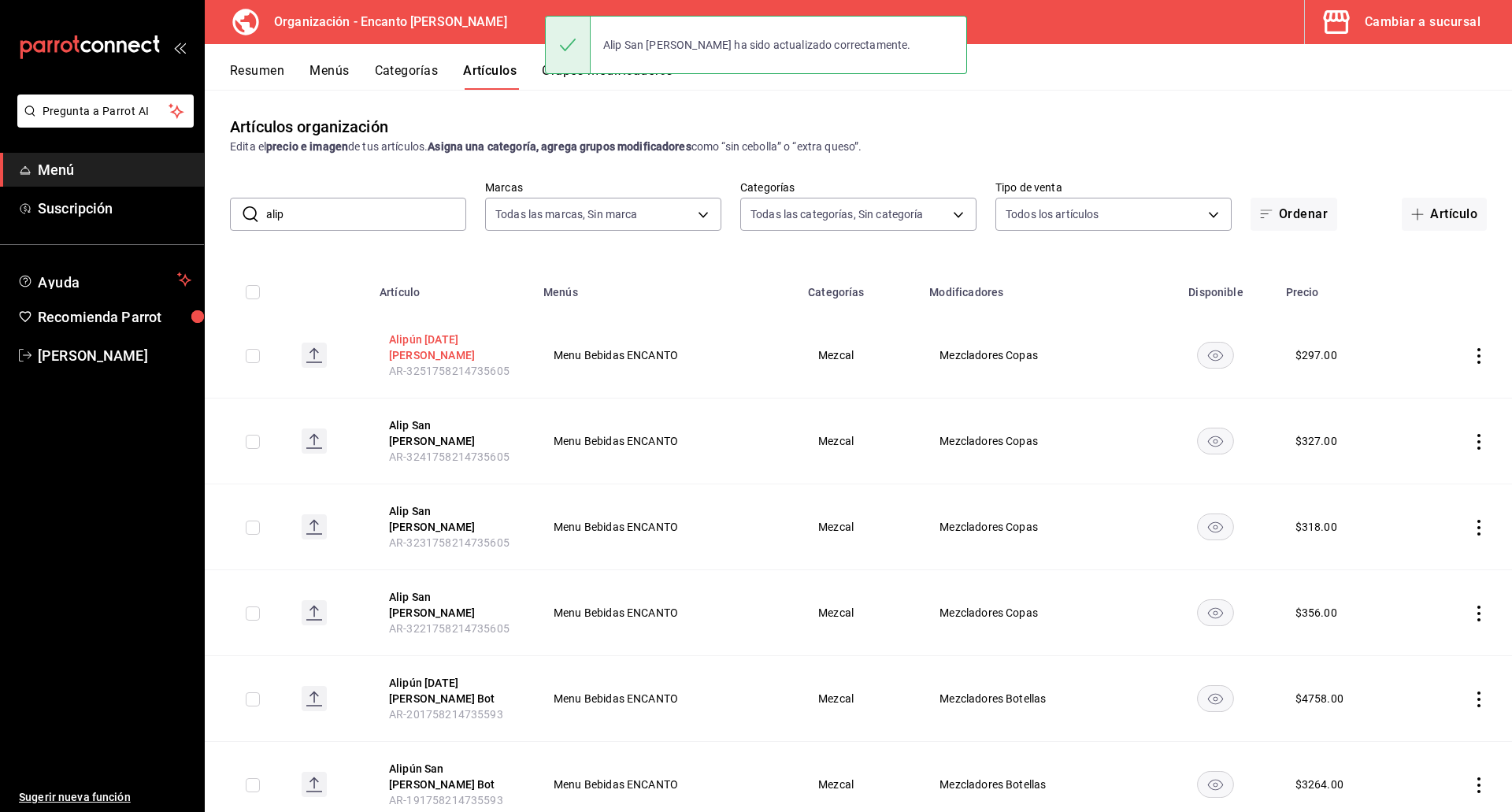
click at [477, 337] on button "Alipún [DATE][PERSON_NAME]" at bounding box center [452, 348] width 126 height 32
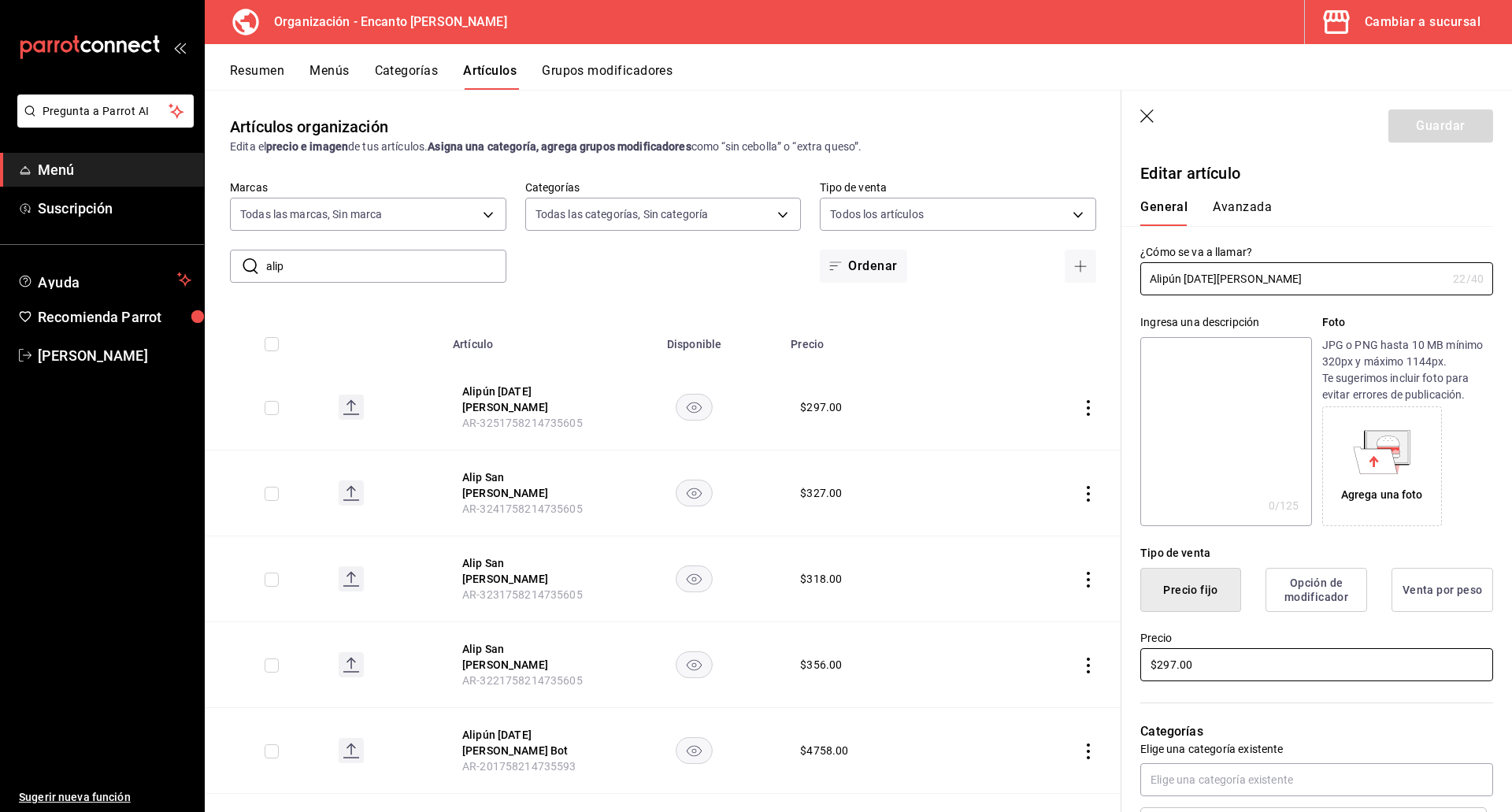
click at [1244, 664] on input "$297.00" at bounding box center [1317, 665] width 353 height 33
type input "$463.00"
click at [1179, 277] on input "Alipún [DATE][PERSON_NAME]" at bounding box center [1293, 279] width 306 height 32
type input "Alip [DATE][PERSON_NAME]"
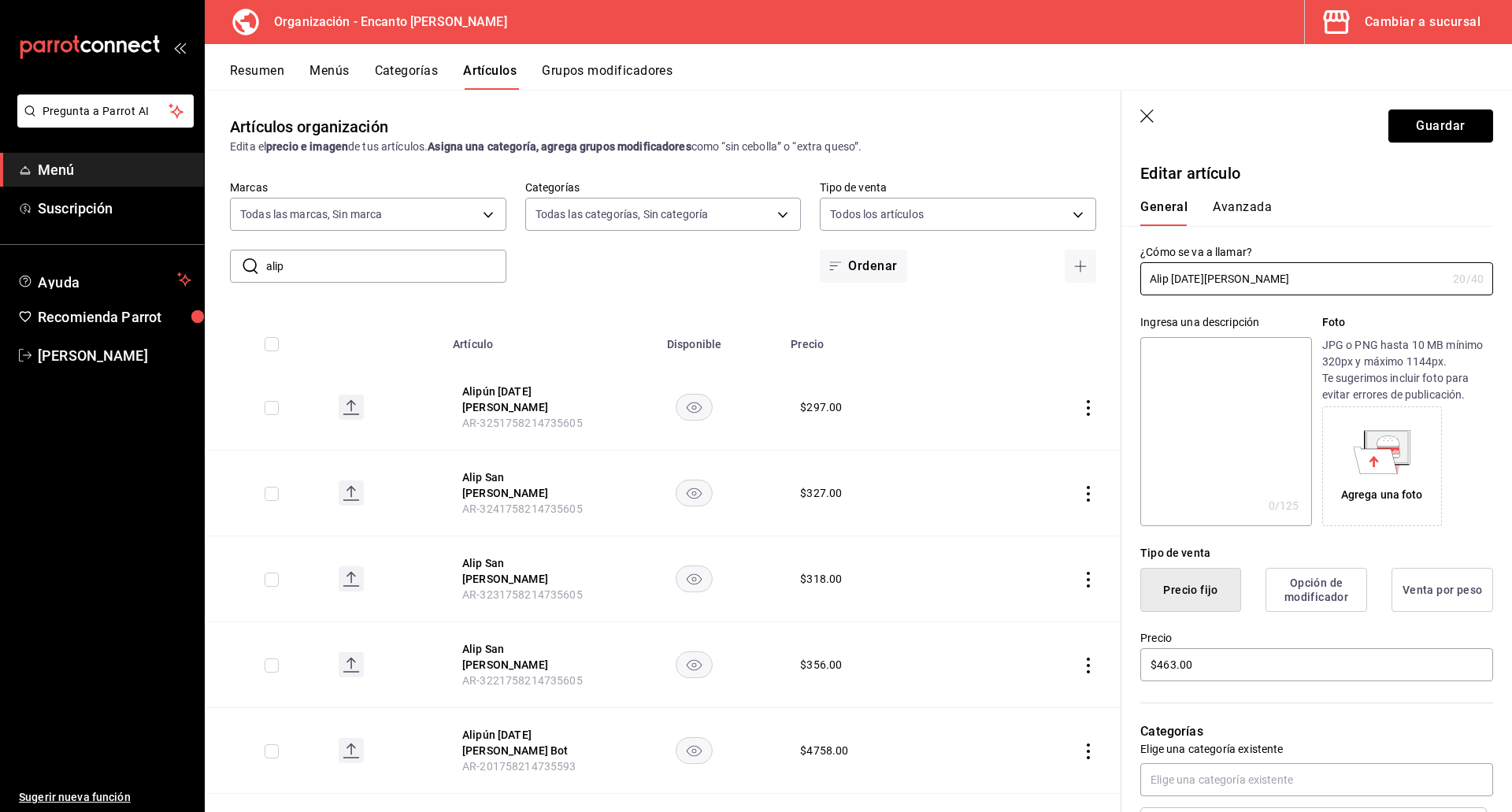
click at [1397, 120] on button "Guardar" at bounding box center [1440, 126] width 105 height 33
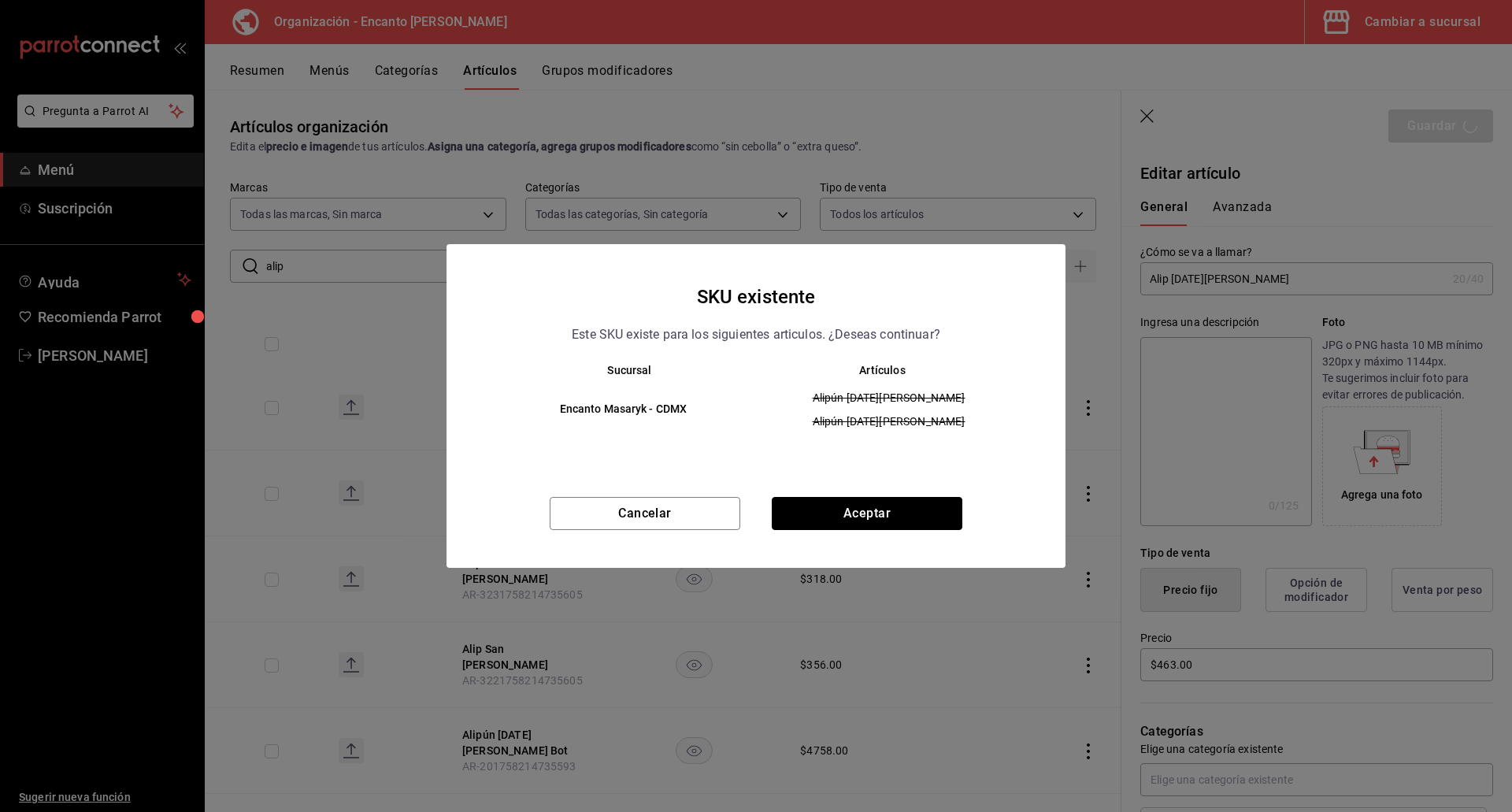
click at [823, 520] on button "Aceptar" at bounding box center [867, 514] width 191 height 33
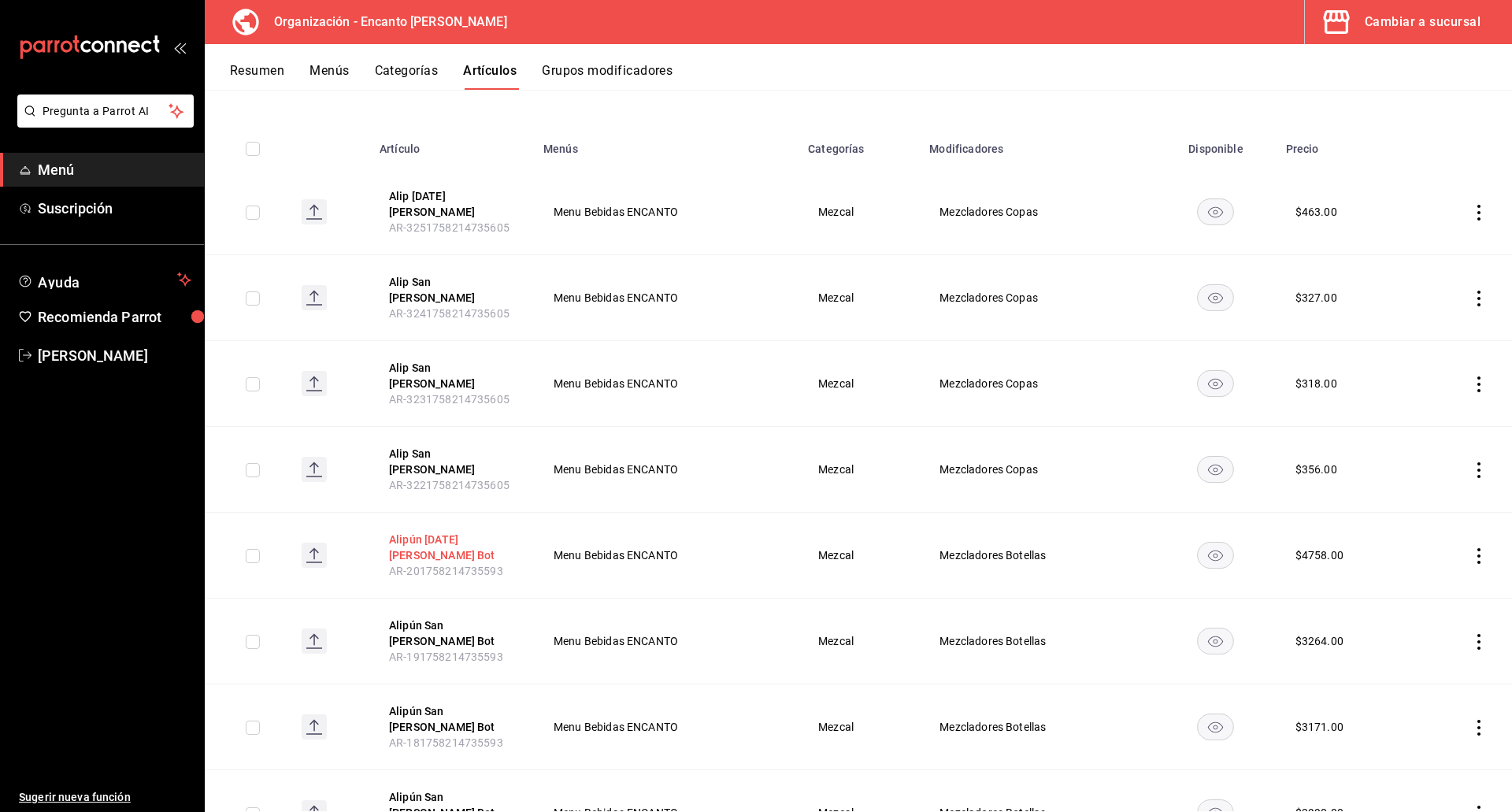
scroll to position [150, 0]
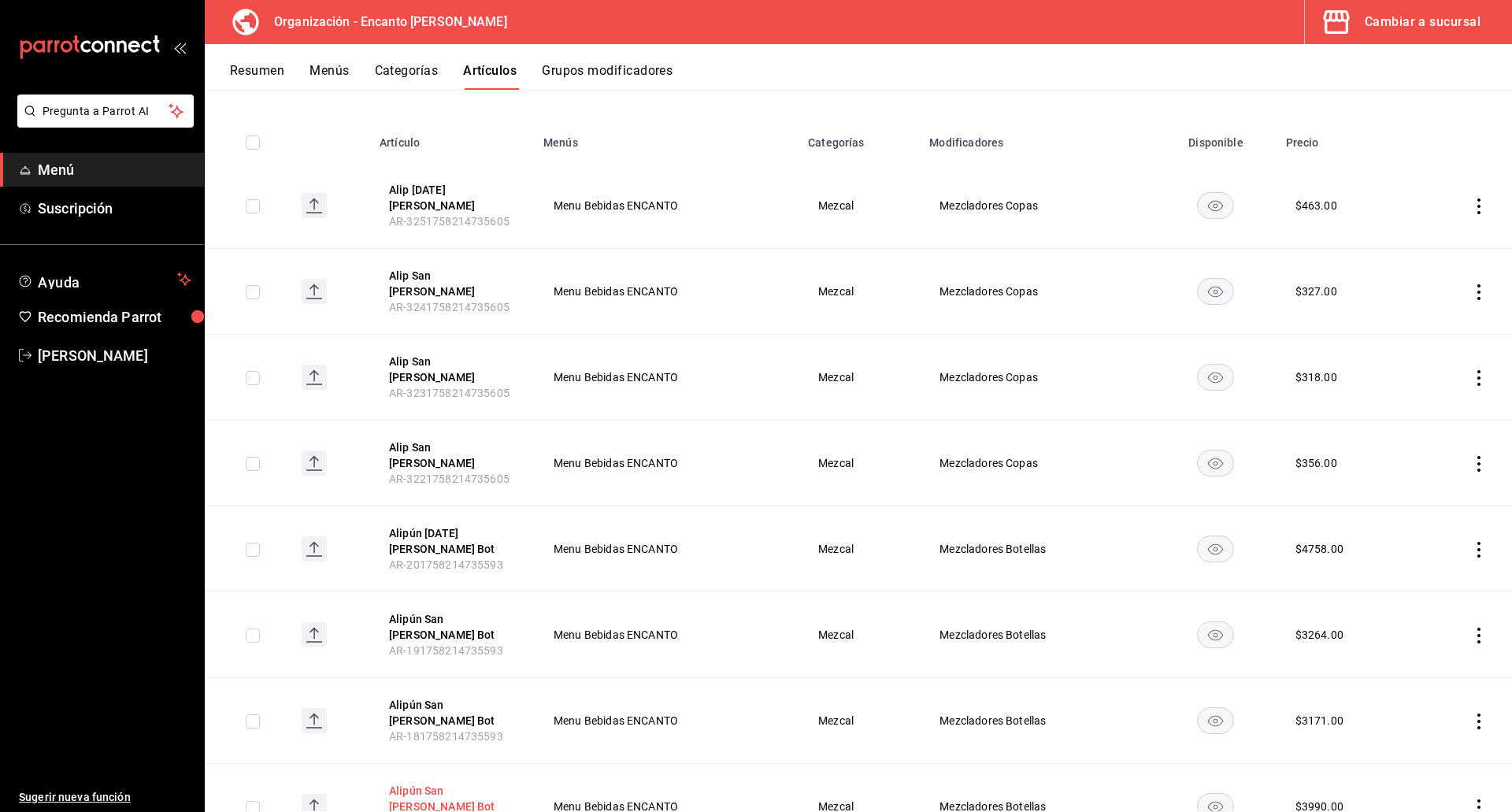
click at [417, 783] on button "Alipún San [PERSON_NAME] Bot" at bounding box center [452, 799] width 126 height 32
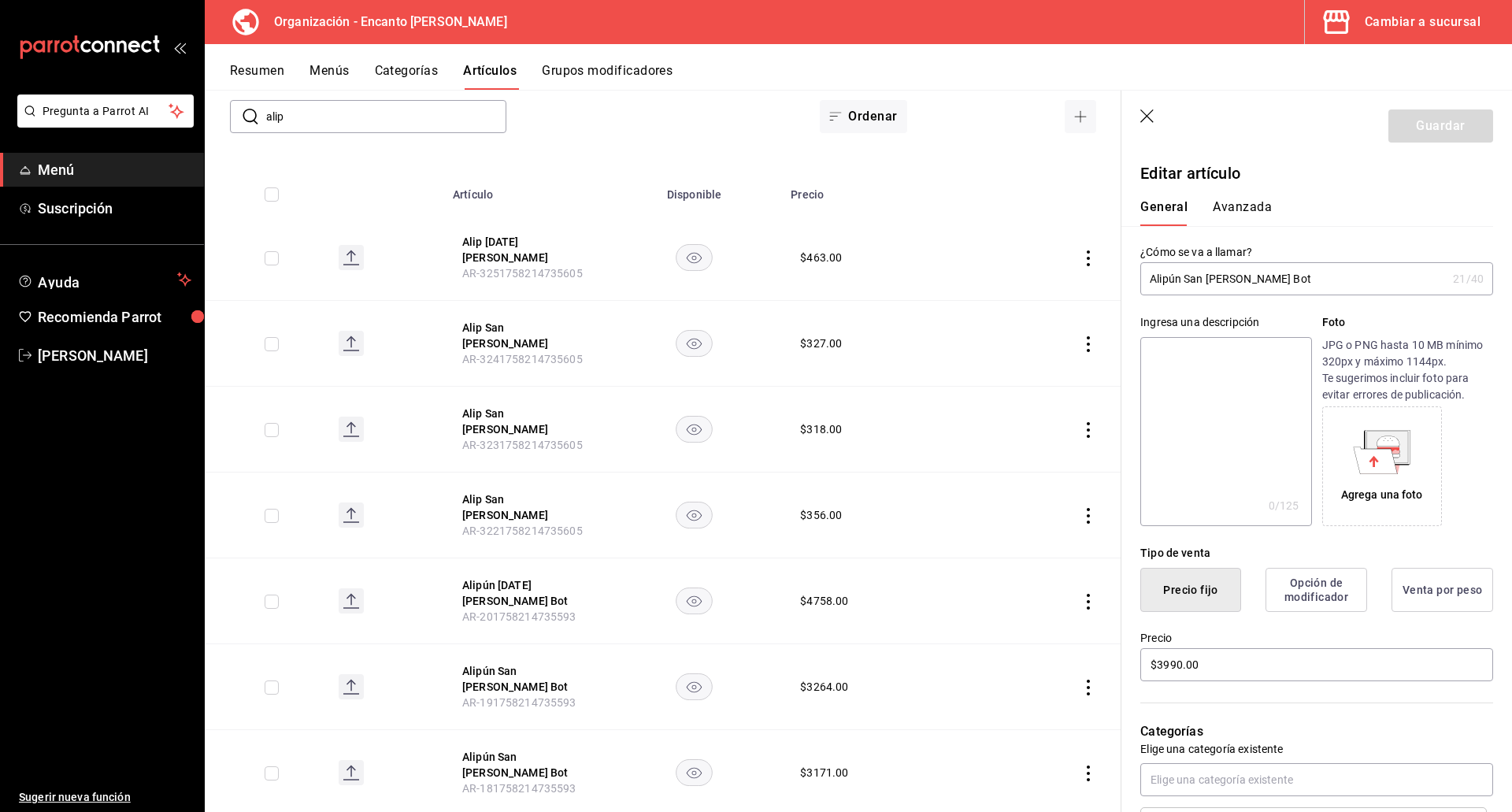
click at [1179, 272] on input "Alipún San [PERSON_NAME] Bot" at bounding box center [1293, 279] width 306 height 32
type input "Alip San [PERSON_NAME] Bot"
click at [1433, 139] on button "Guardar" at bounding box center [1440, 126] width 105 height 33
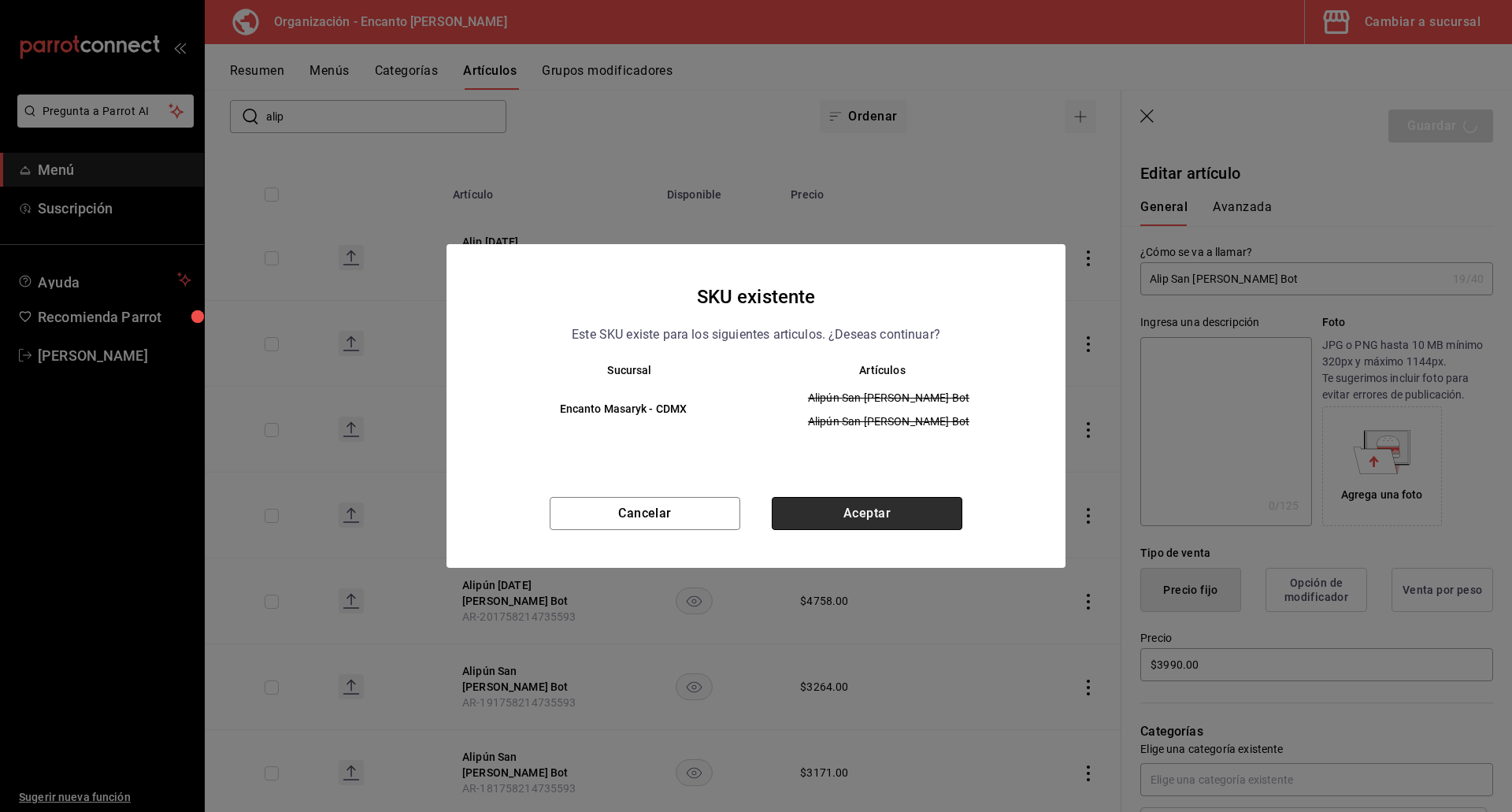
click at [867, 519] on button "Aceptar" at bounding box center [867, 514] width 191 height 33
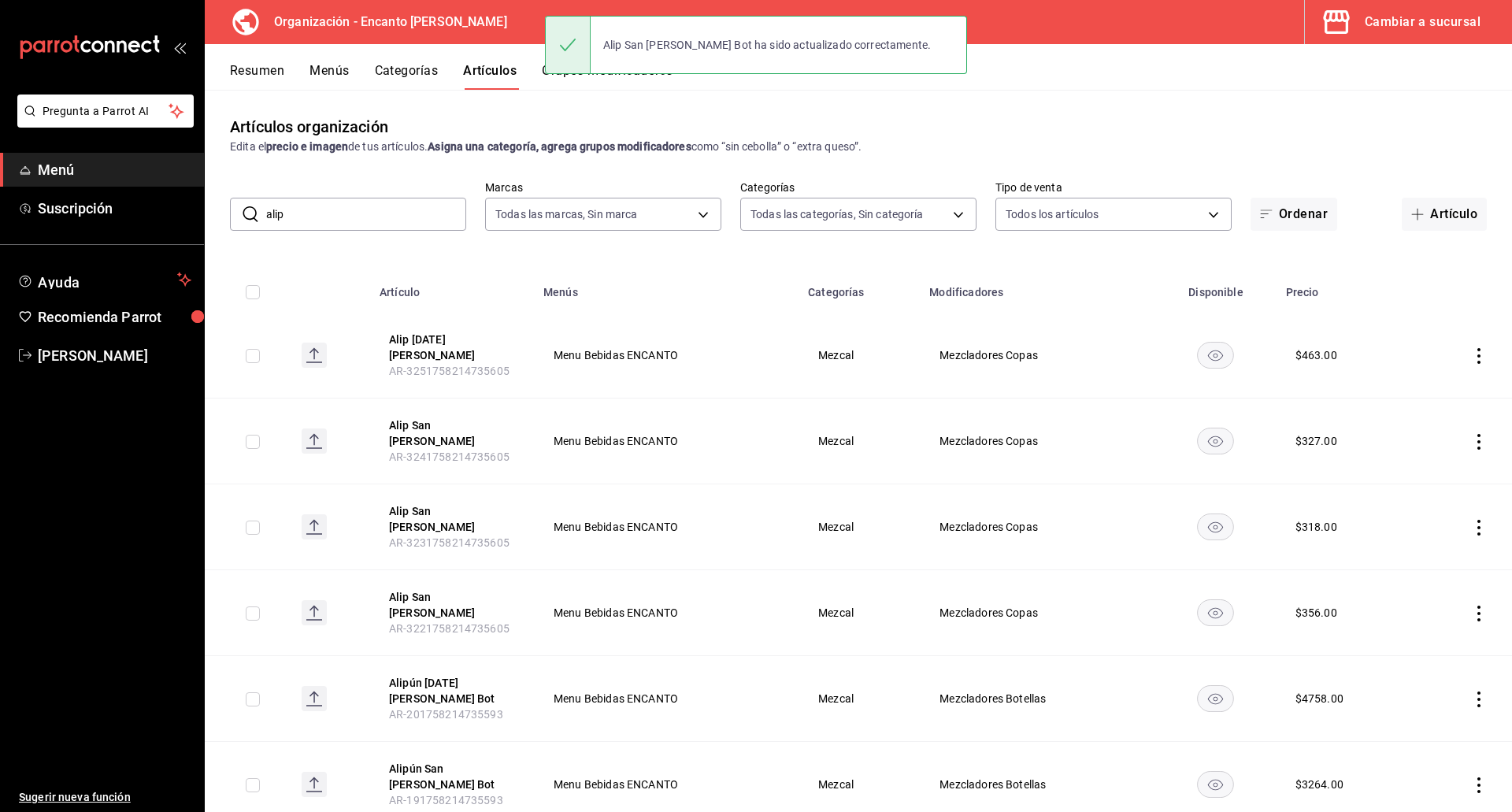
scroll to position [150, 0]
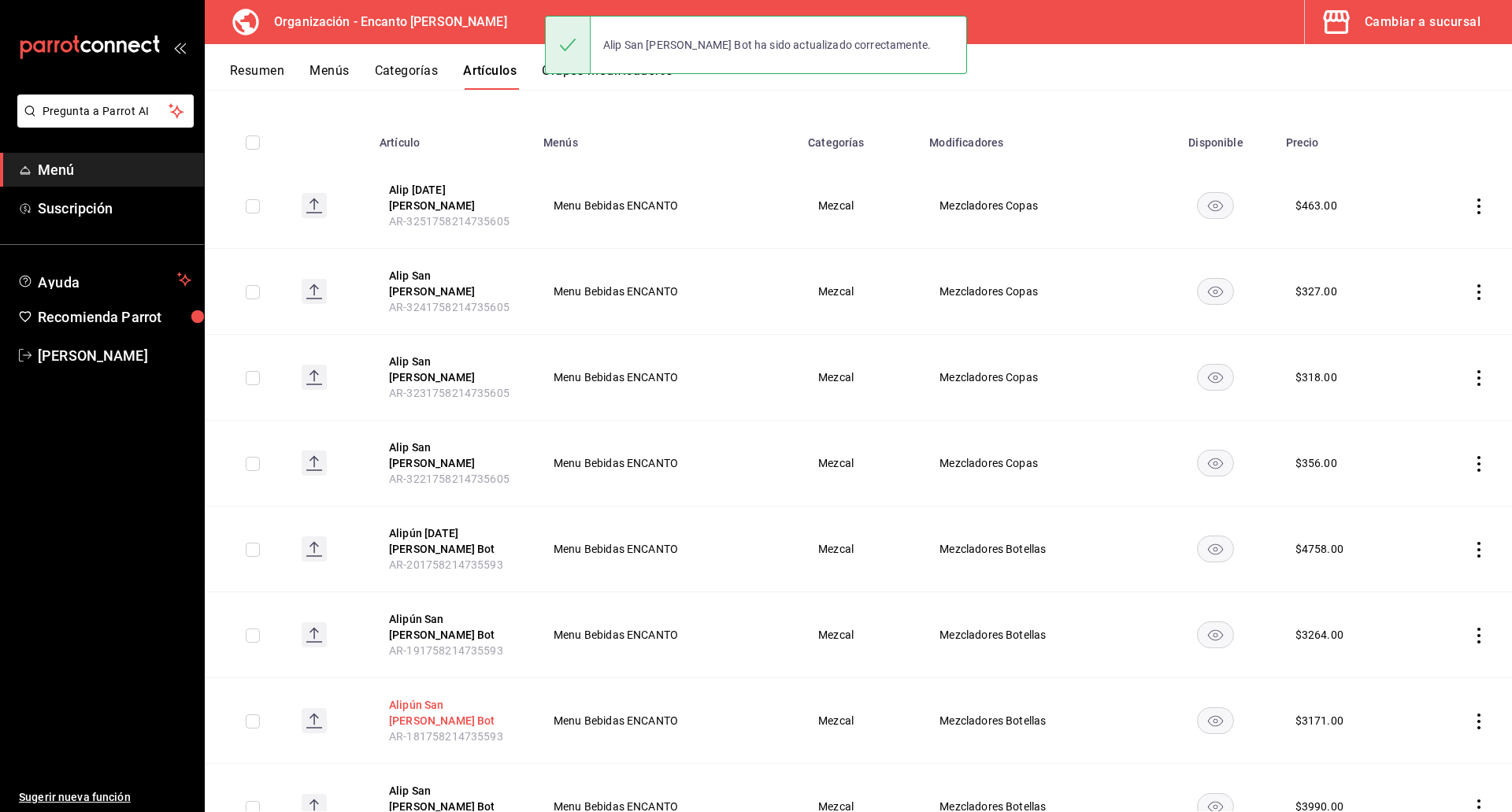
click at [479, 697] on button "Alipún San [PERSON_NAME] Bot" at bounding box center [452, 713] width 126 height 32
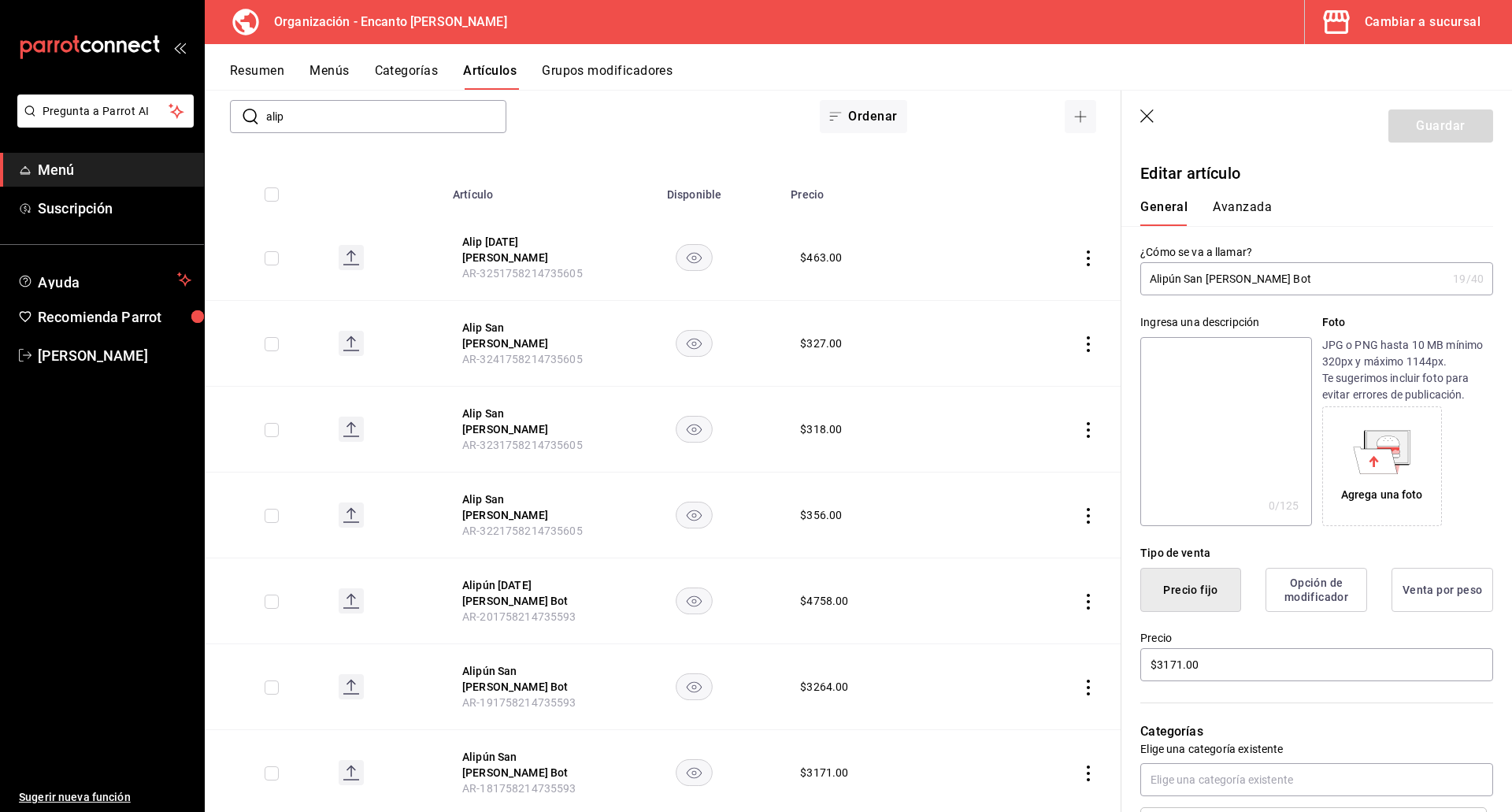
drag, startPoint x: 1183, startPoint y: 277, endPoint x: 1183, endPoint y: 269, distance: 8.0
click at [1183, 270] on input "Alipún San [PERSON_NAME] Bot" at bounding box center [1293, 279] width 306 height 32
type input "Alip San [PERSON_NAME] Bot"
click at [1434, 140] on button "Guardar" at bounding box center [1440, 126] width 105 height 33
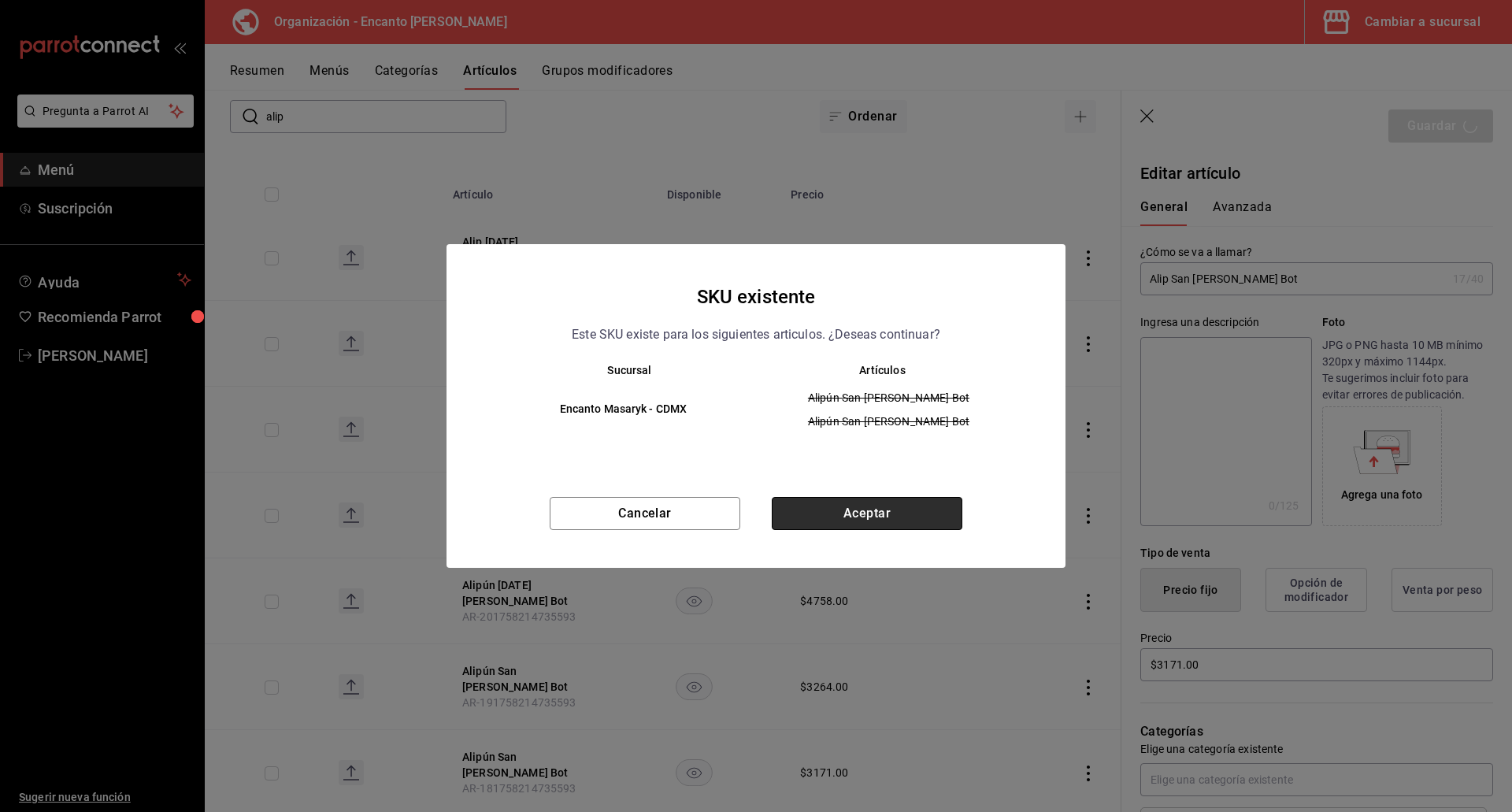
click at [890, 516] on button "Aceptar" at bounding box center [867, 514] width 191 height 33
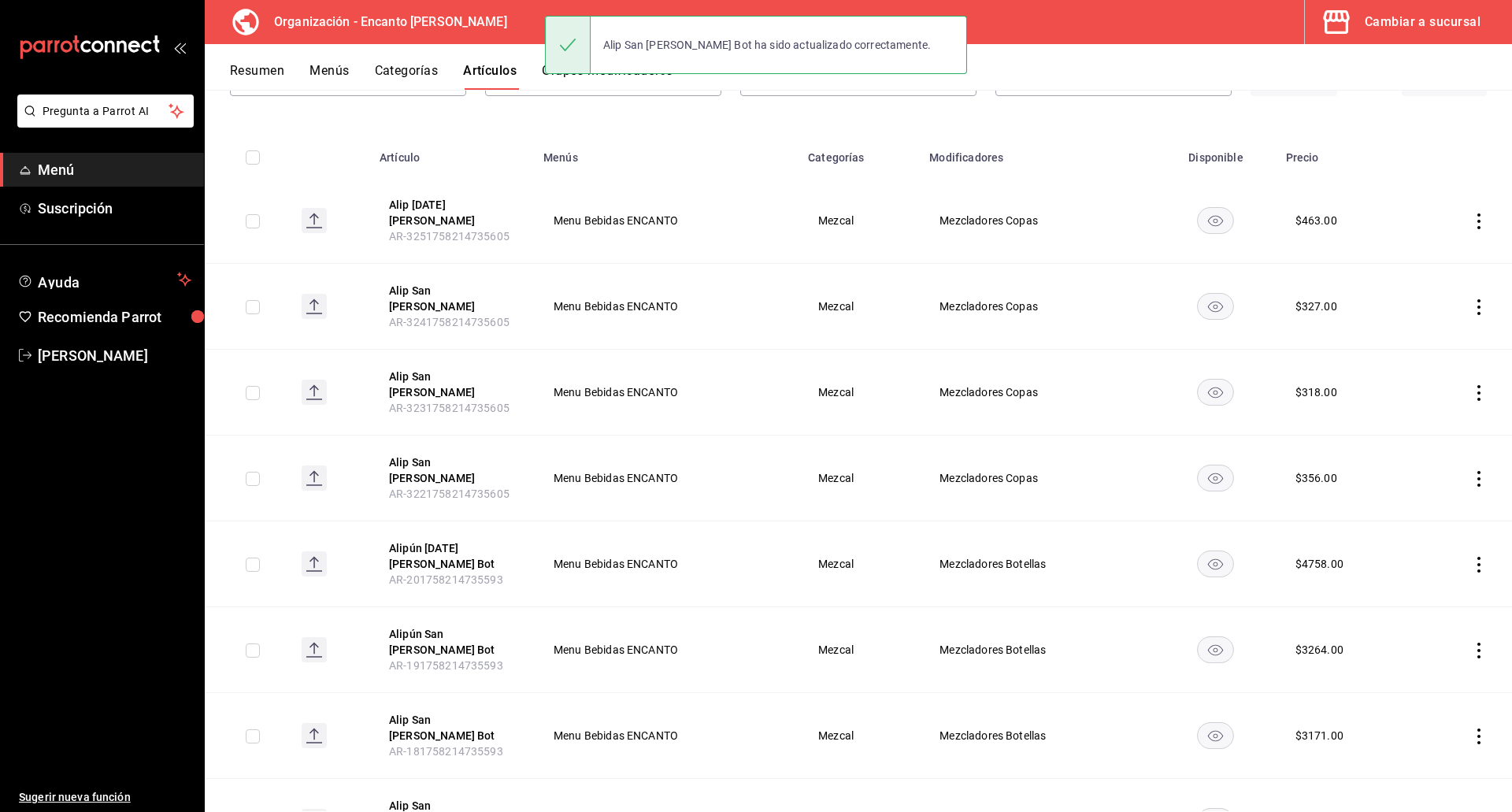
scroll to position [150, 0]
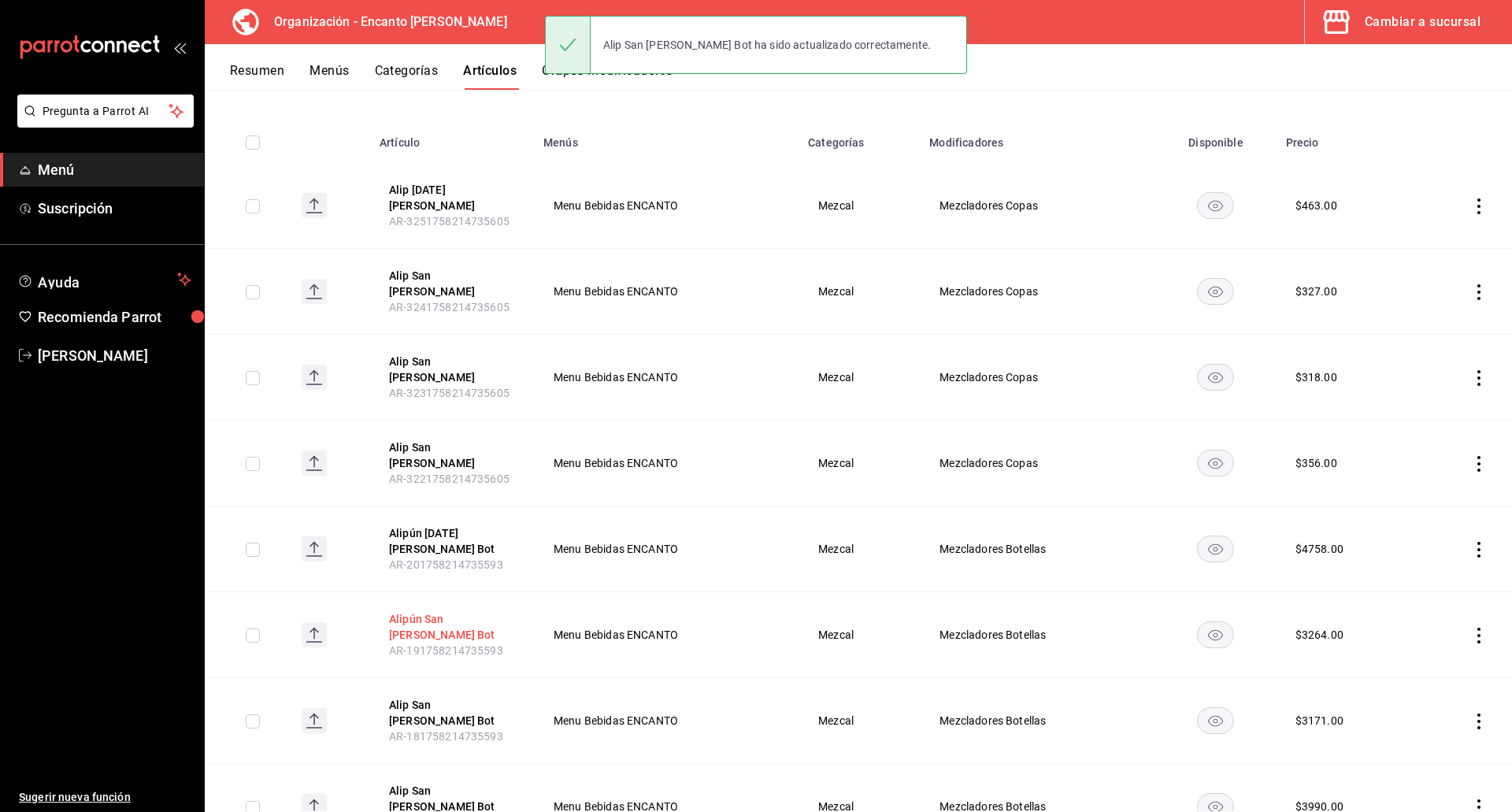
click at [492, 611] on button "Alipún San [PERSON_NAME] Bot" at bounding box center [452, 627] width 126 height 32
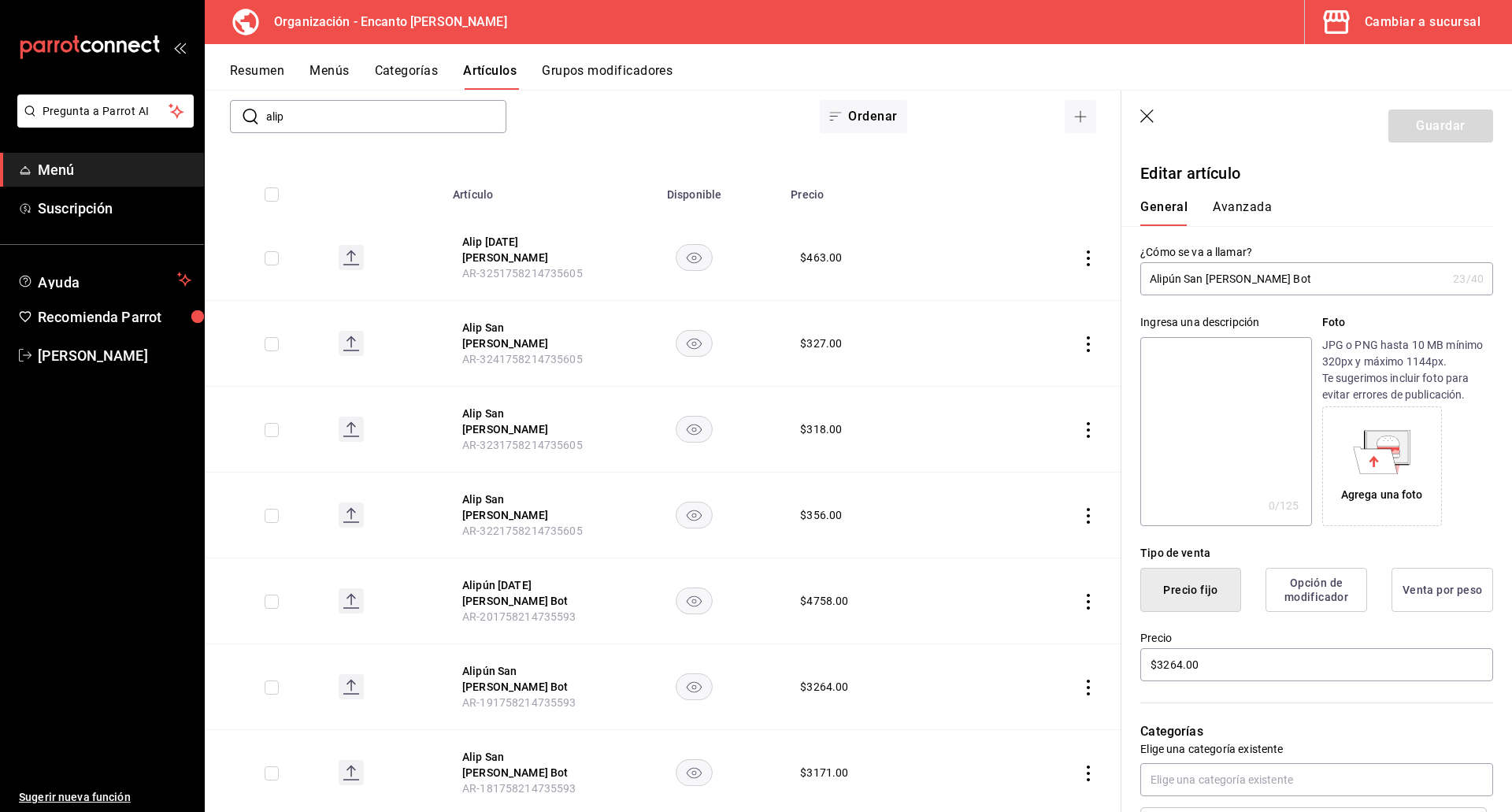
click at [1180, 265] on input "Alipún San [PERSON_NAME] Bot" at bounding box center [1293, 279] width 306 height 32
type input "Alip San [PERSON_NAME] Bot"
click at [1405, 130] on button "Guardar" at bounding box center [1440, 126] width 105 height 33
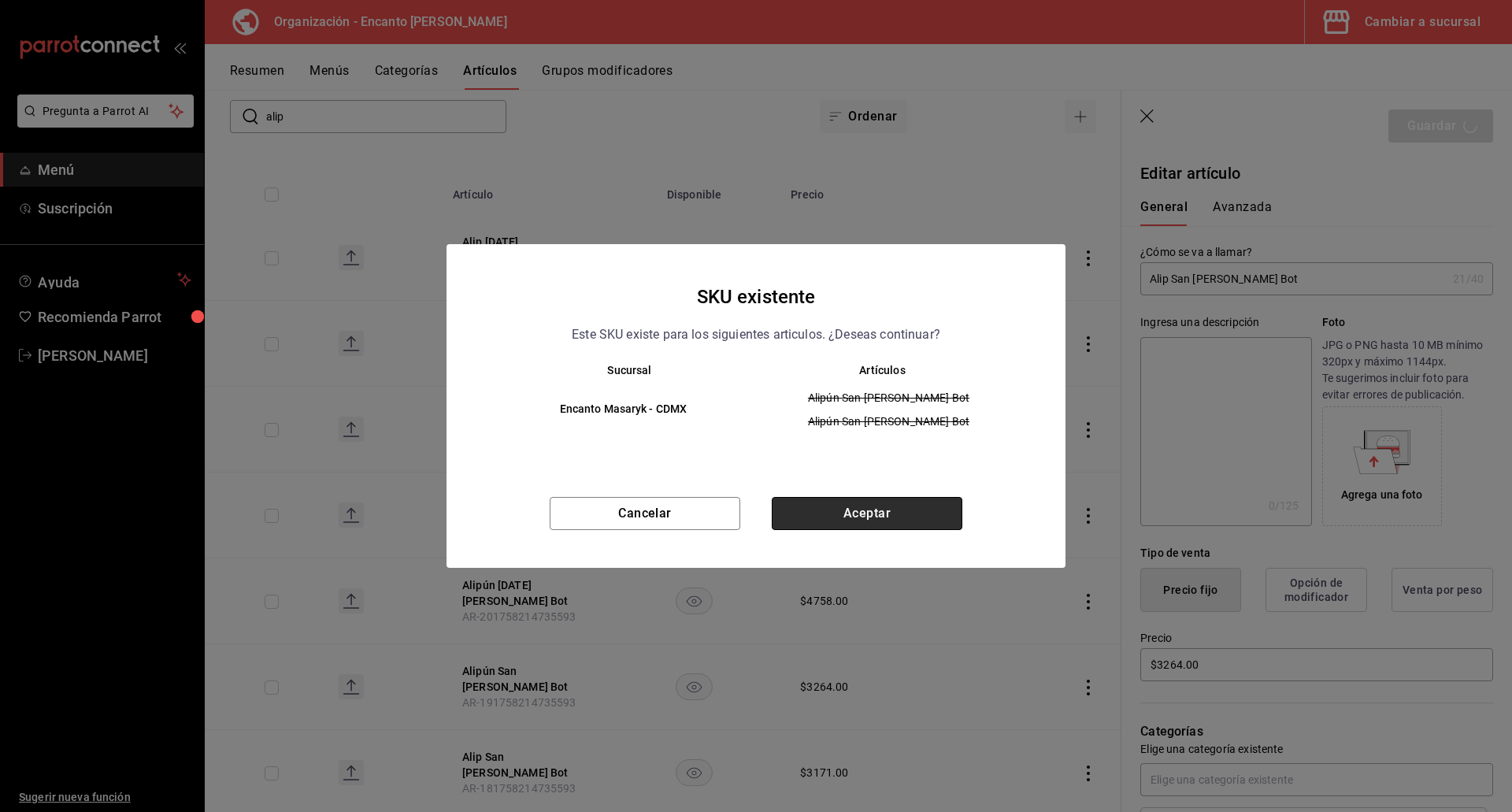
click at [811, 507] on button "Aceptar" at bounding box center [867, 514] width 191 height 33
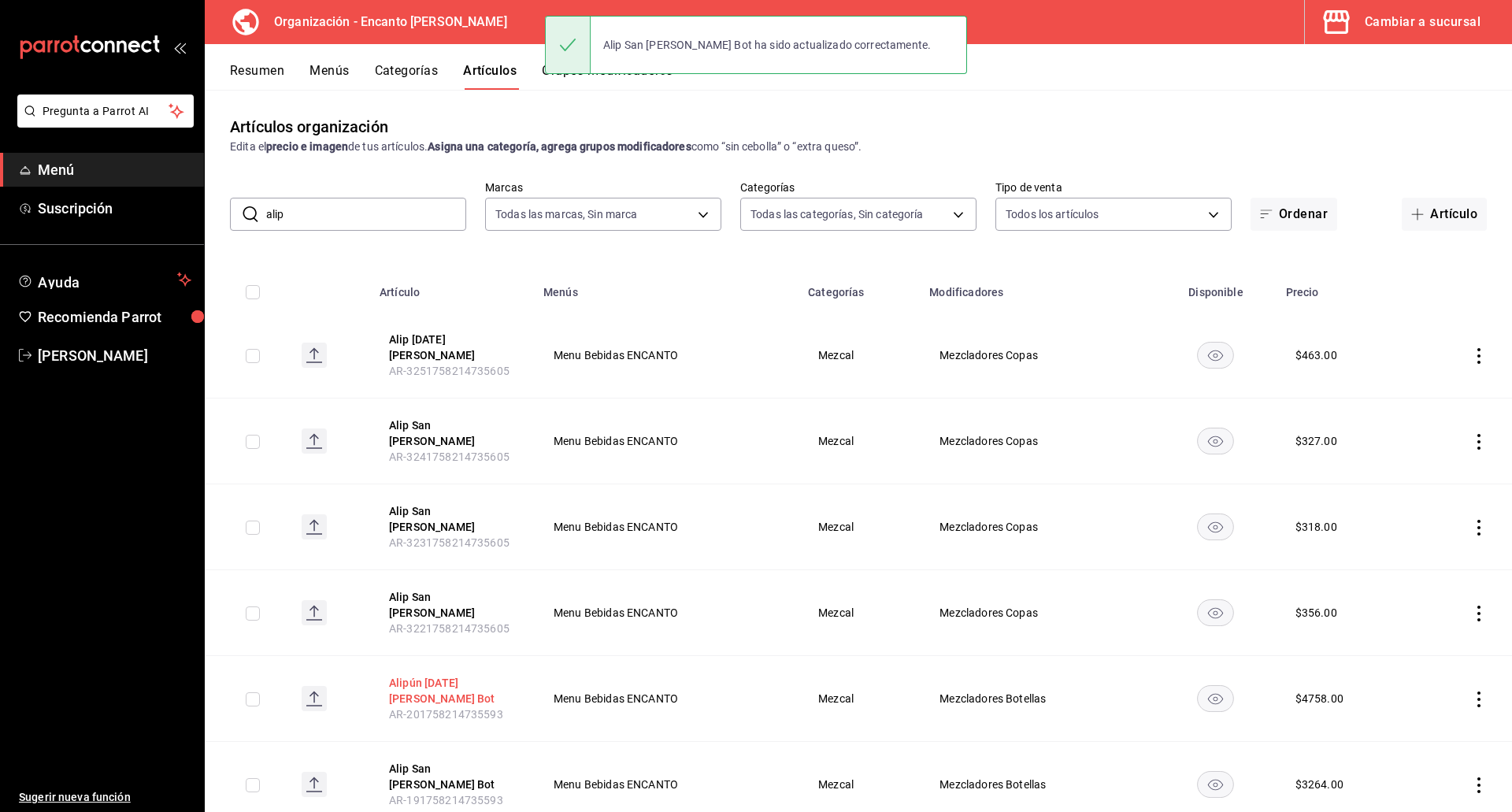
click at [464, 675] on button "Alipún [DATE][PERSON_NAME] Bot" at bounding box center [452, 691] width 126 height 32
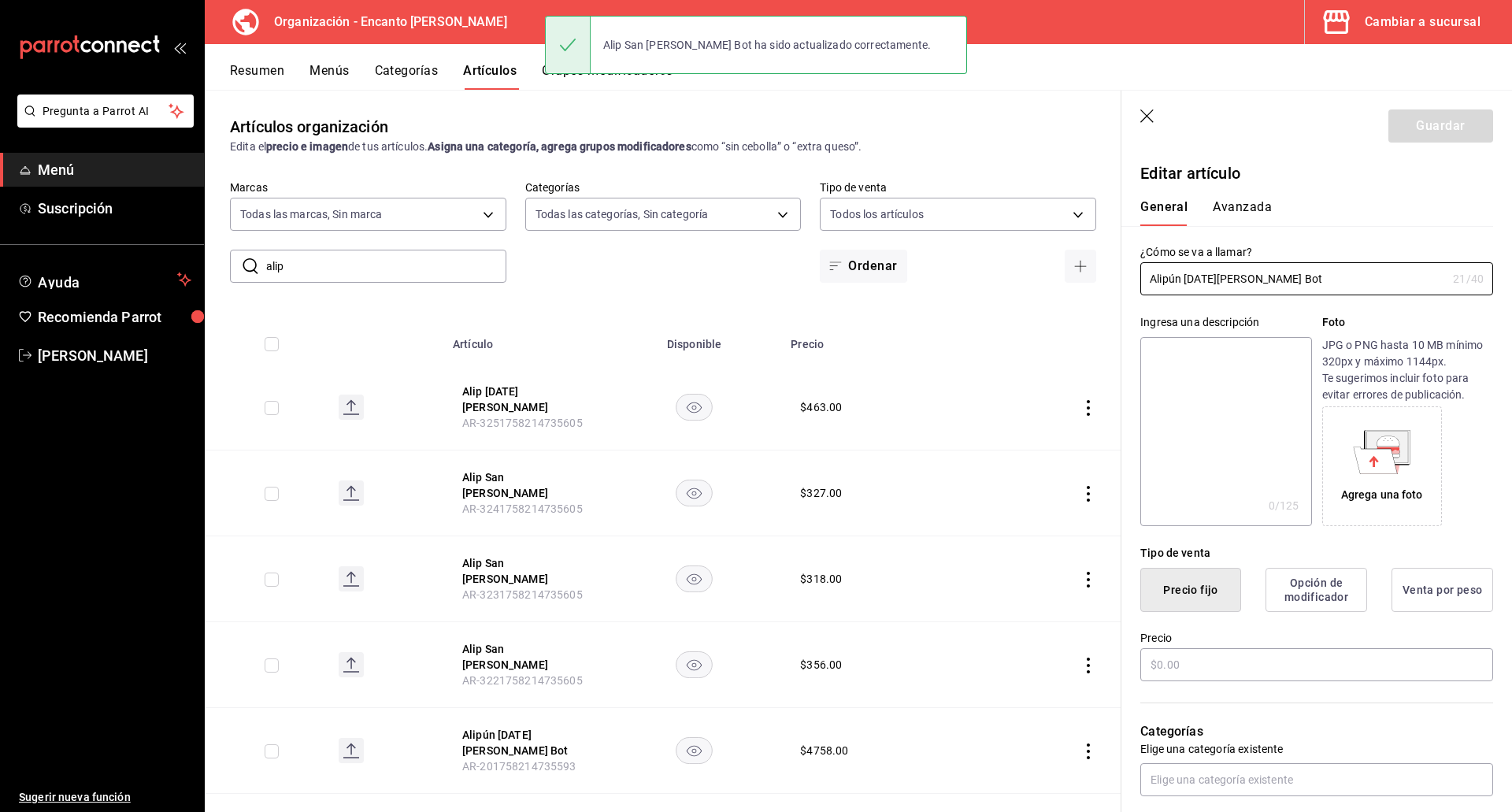
type input "$4758.00"
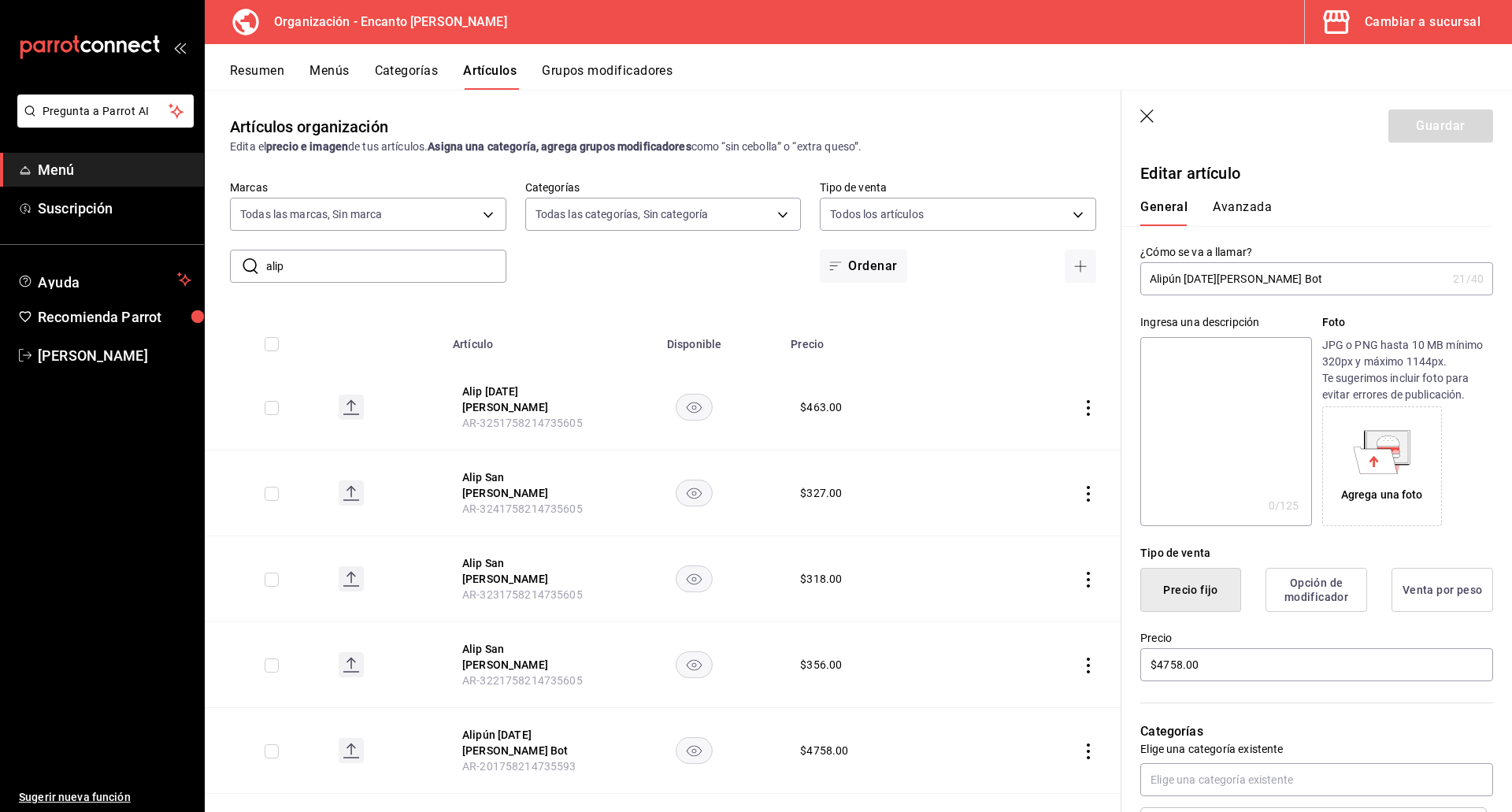
drag, startPoint x: 1176, startPoint y: 286, endPoint x: 1177, endPoint y: 270, distance: 16.0
click at [1176, 280] on input "Alipún [DATE][PERSON_NAME] Bot" at bounding box center [1293, 279] width 306 height 32
type input "Alip [DATE][PERSON_NAME] Bot"
click at [1437, 124] on button "Guardar" at bounding box center [1440, 126] width 105 height 33
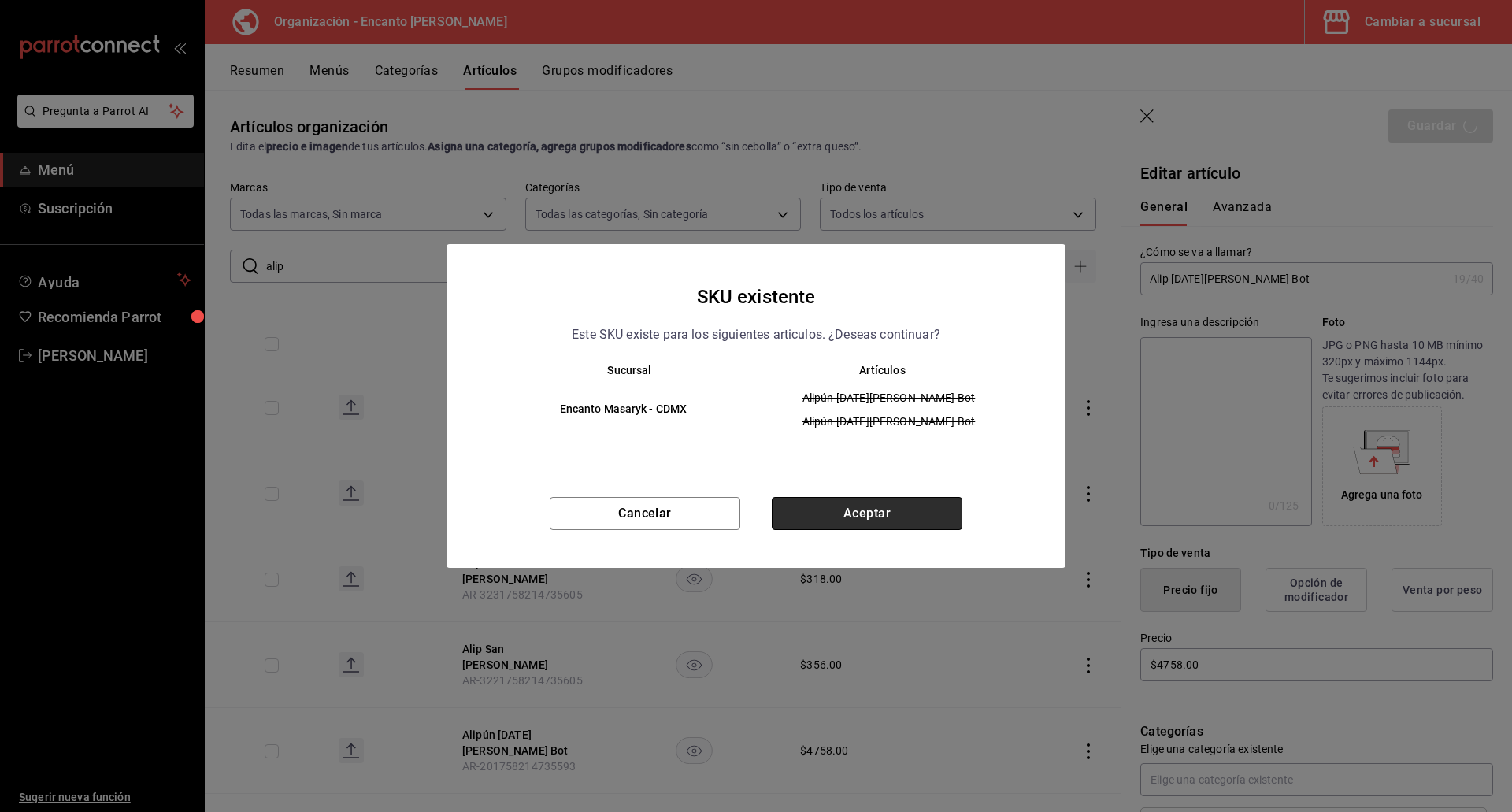
click at [821, 508] on button "Aceptar" at bounding box center [867, 514] width 191 height 33
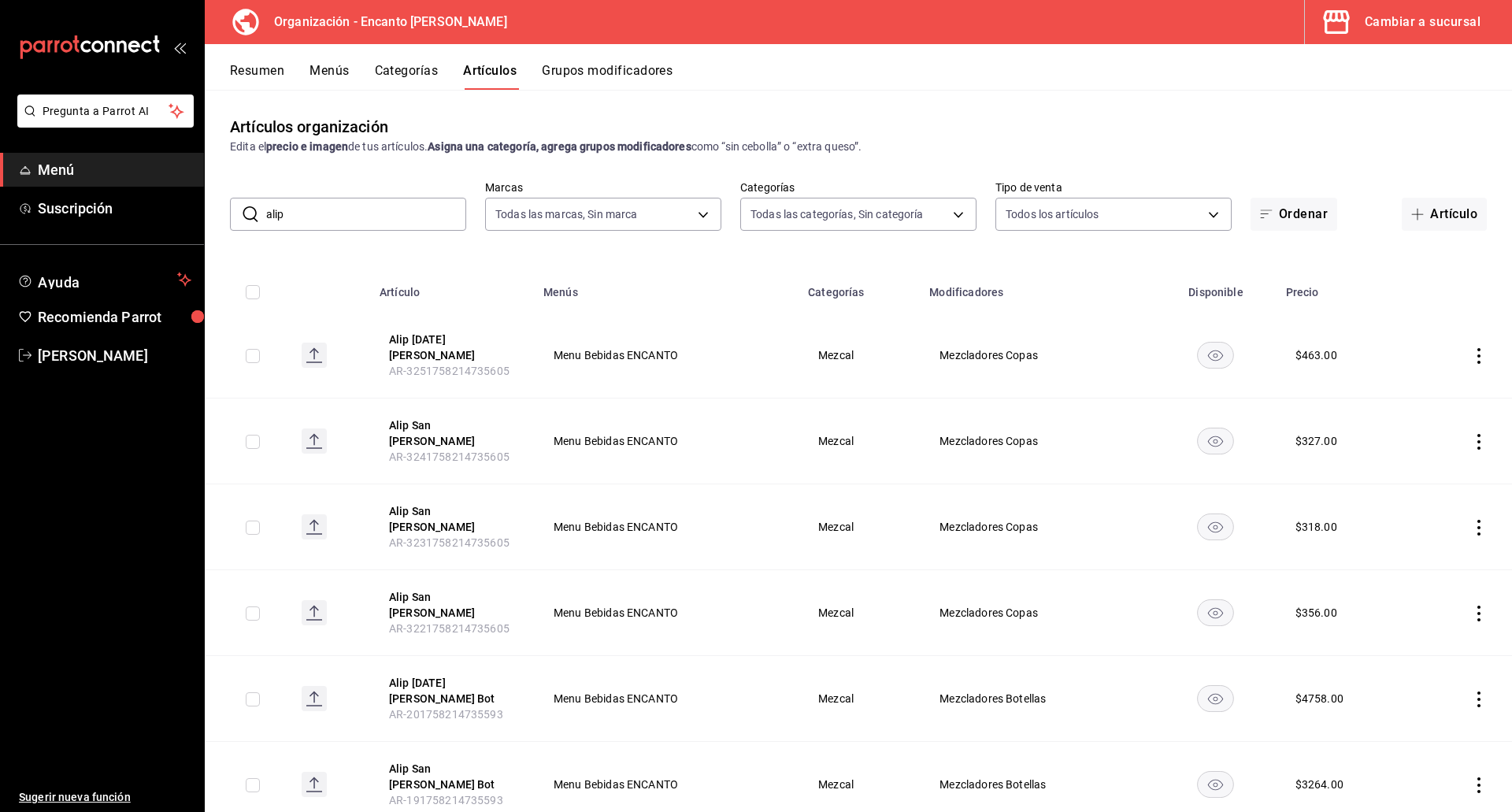
click at [295, 222] on input "alip" at bounding box center [366, 214] width 200 height 32
paste input "AMARAS CUPREATA 750ML"
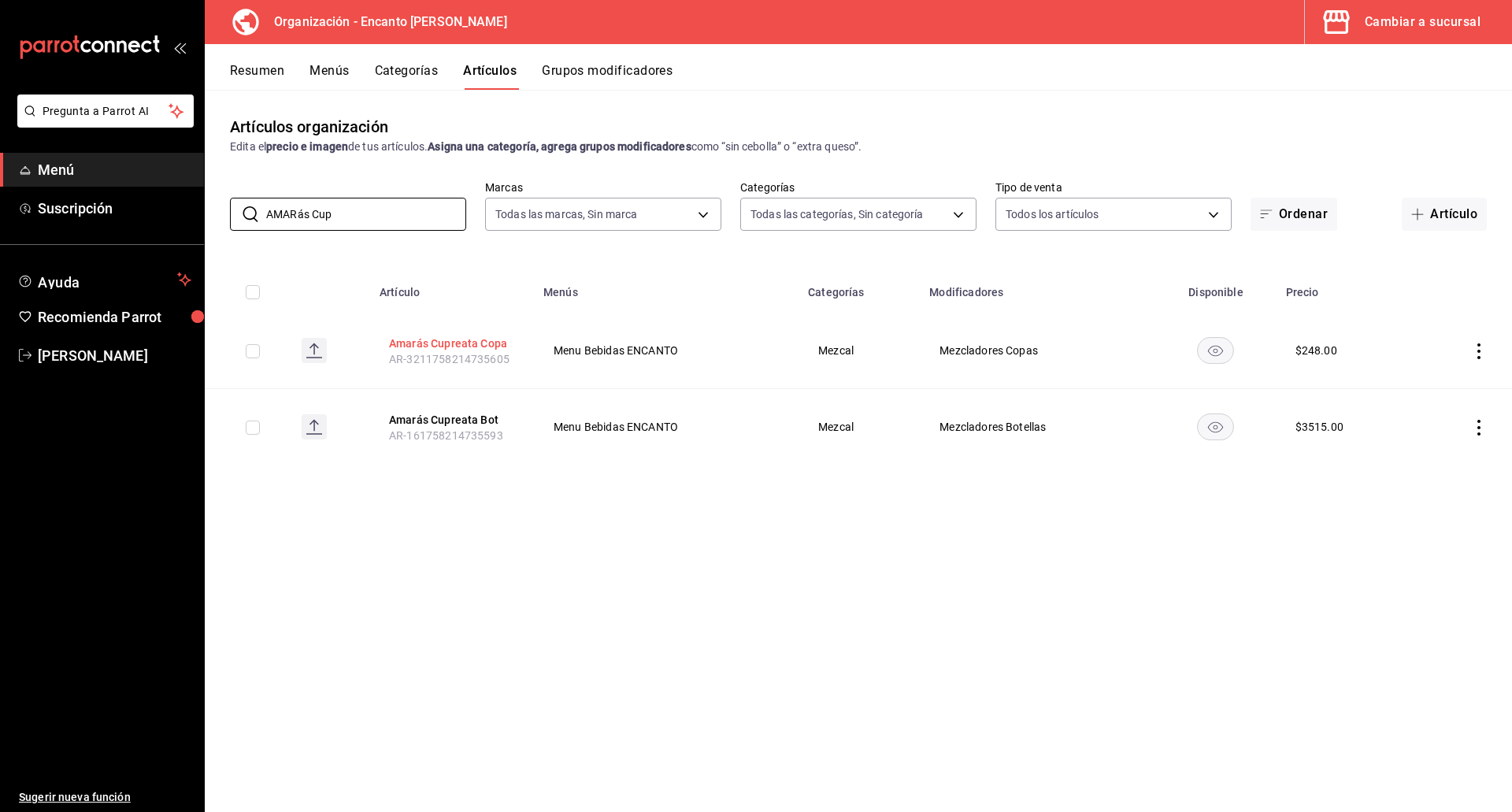
type input "AMARás Cup"
click at [455, 336] on button "Amarás Cupreata Copa" at bounding box center [452, 344] width 126 height 16
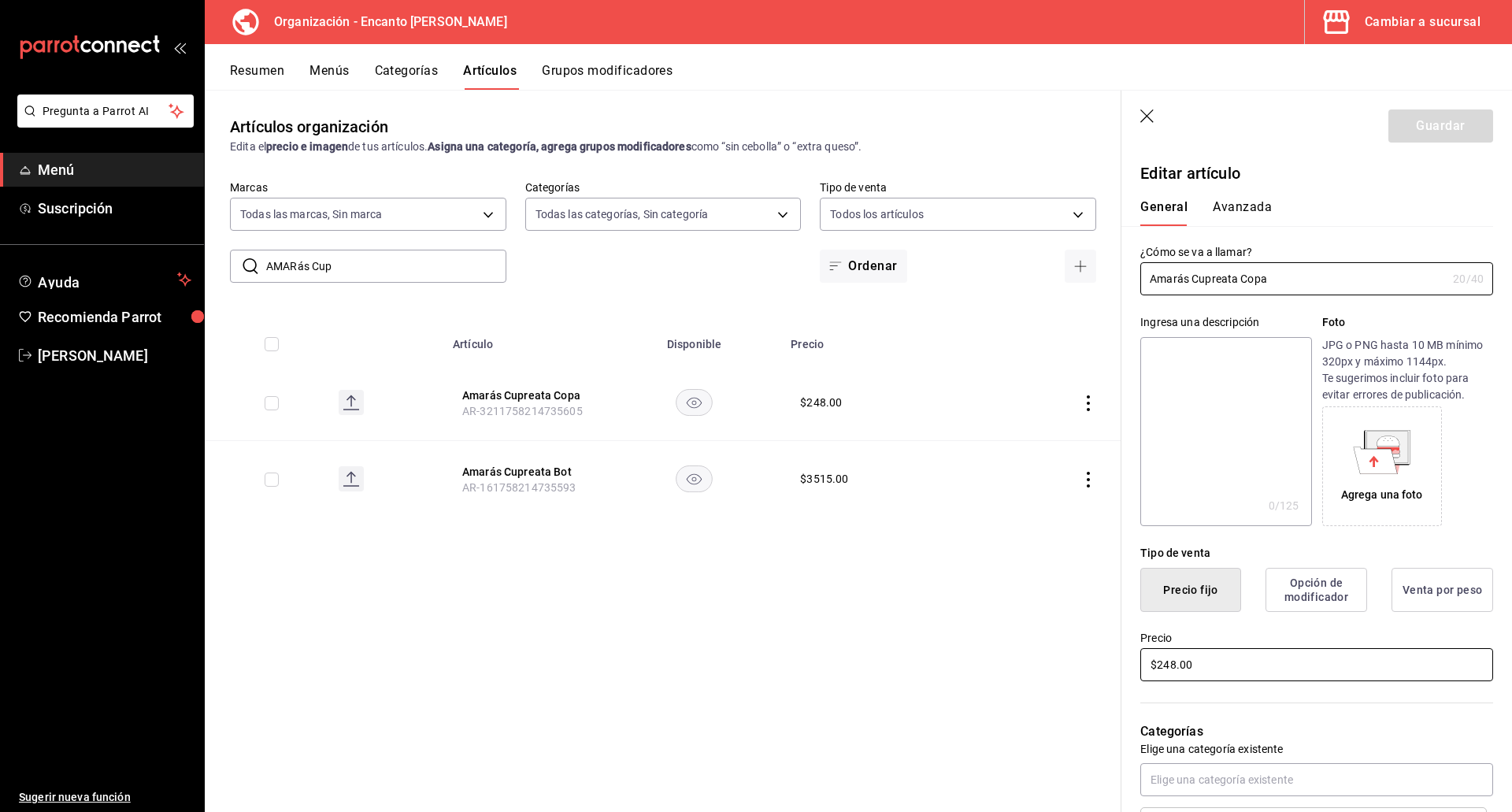
click at [1227, 665] on input "$248.00" at bounding box center [1317, 665] width 353 height 33
type input "$311.00"
click at [1419, 132] on button "Guardar" at bounding box center [1440, 126] width 105 height 33
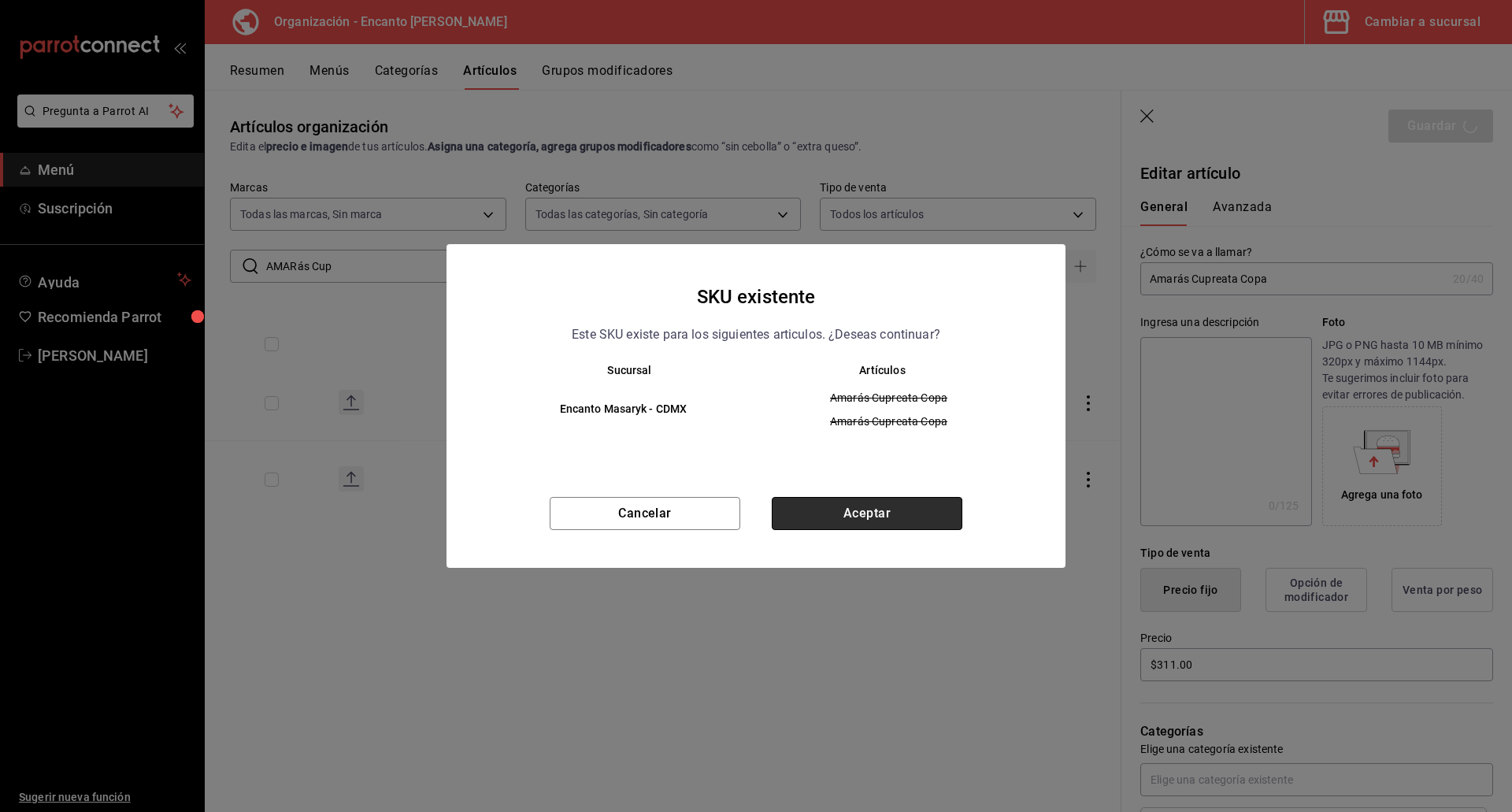
click at [899, 502] on button "Aceptar" at bounding box center [867, 514] width 191 height 33
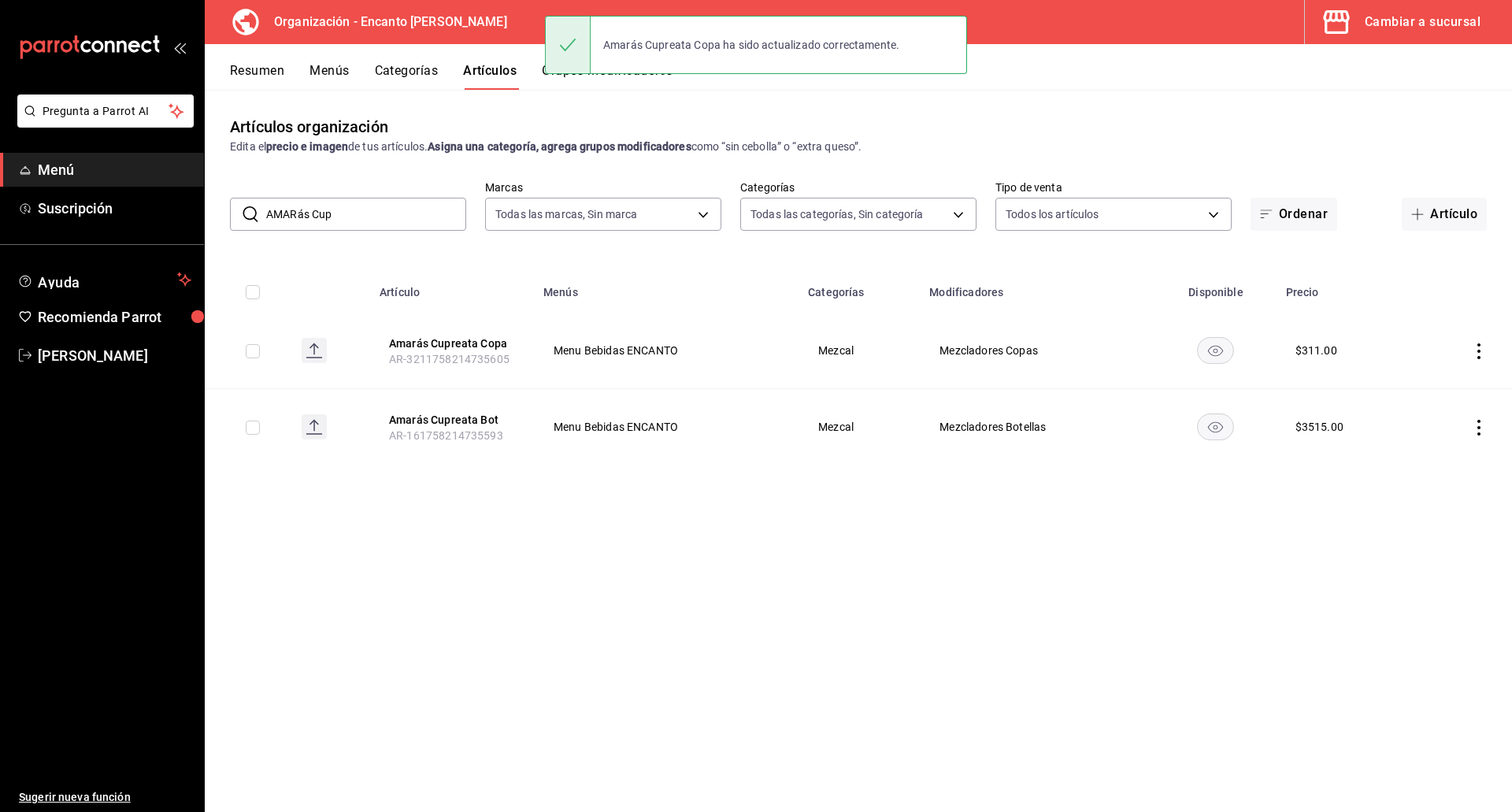
click at [356, 218] on input "AMARás Cup" at bounding box center [366, 214] width 200 height 32
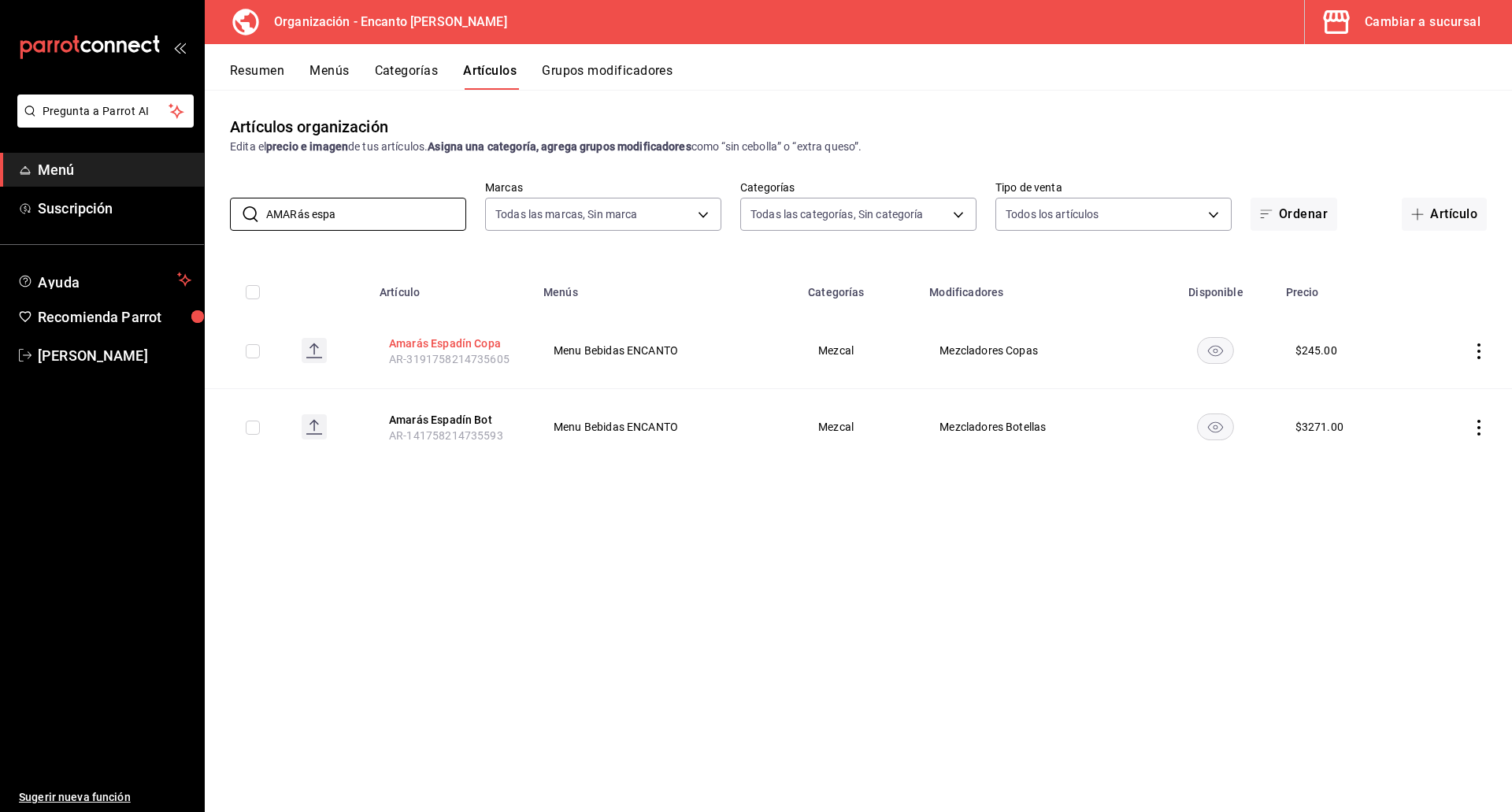
type input "AMARás espa"
click at [406, 344] on button "Amarás Espadín Copa" at bounding box center [452, 344] width 126 height 16
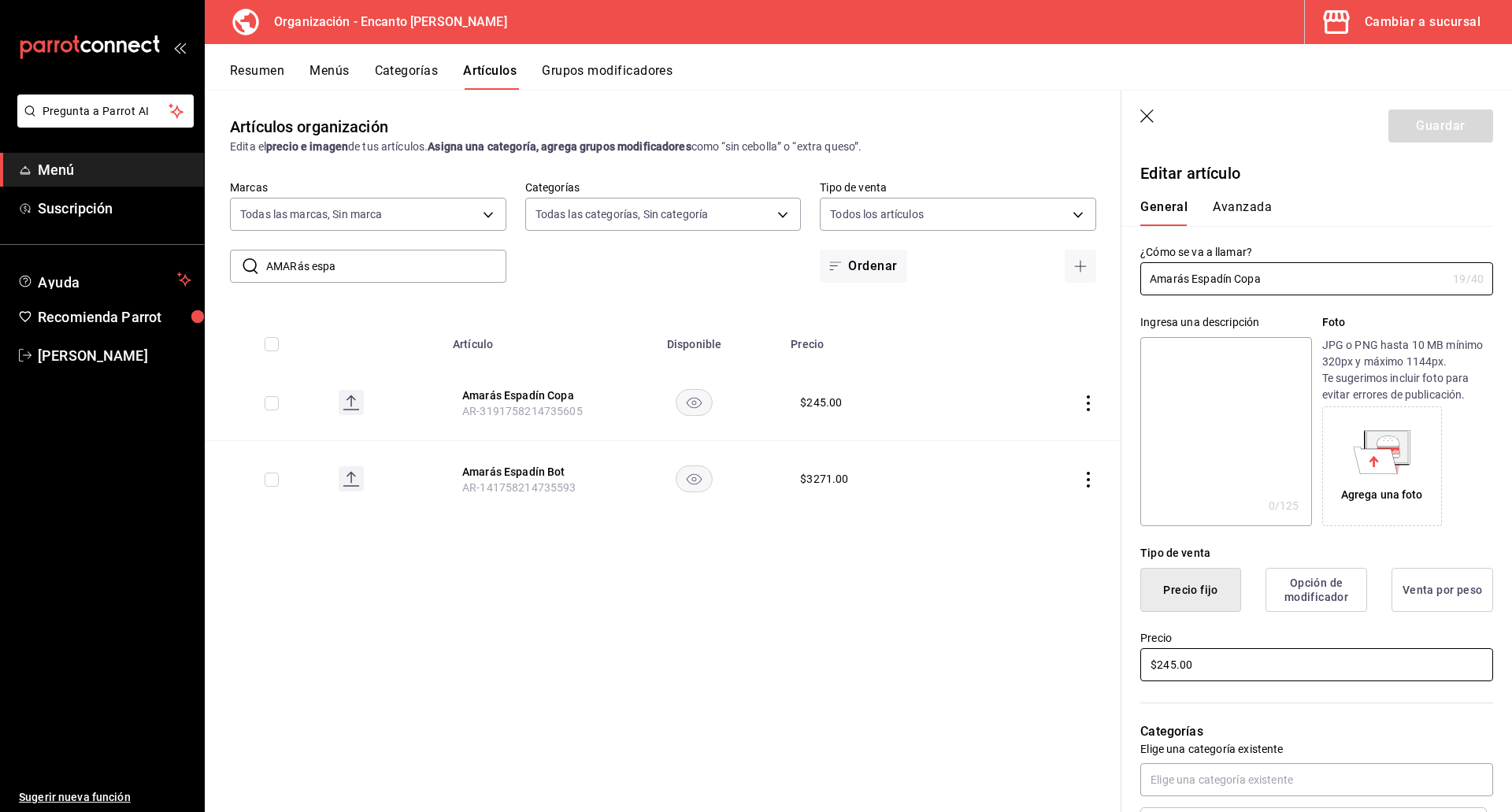
click at [1277, 675] on input "$245.00" at bounding box center [1317, 665] width 353 height 33
type input "$299.00"
click at [1438, 121] on button "Guardar" at bounding box center [1440, 126] width 105 height 33
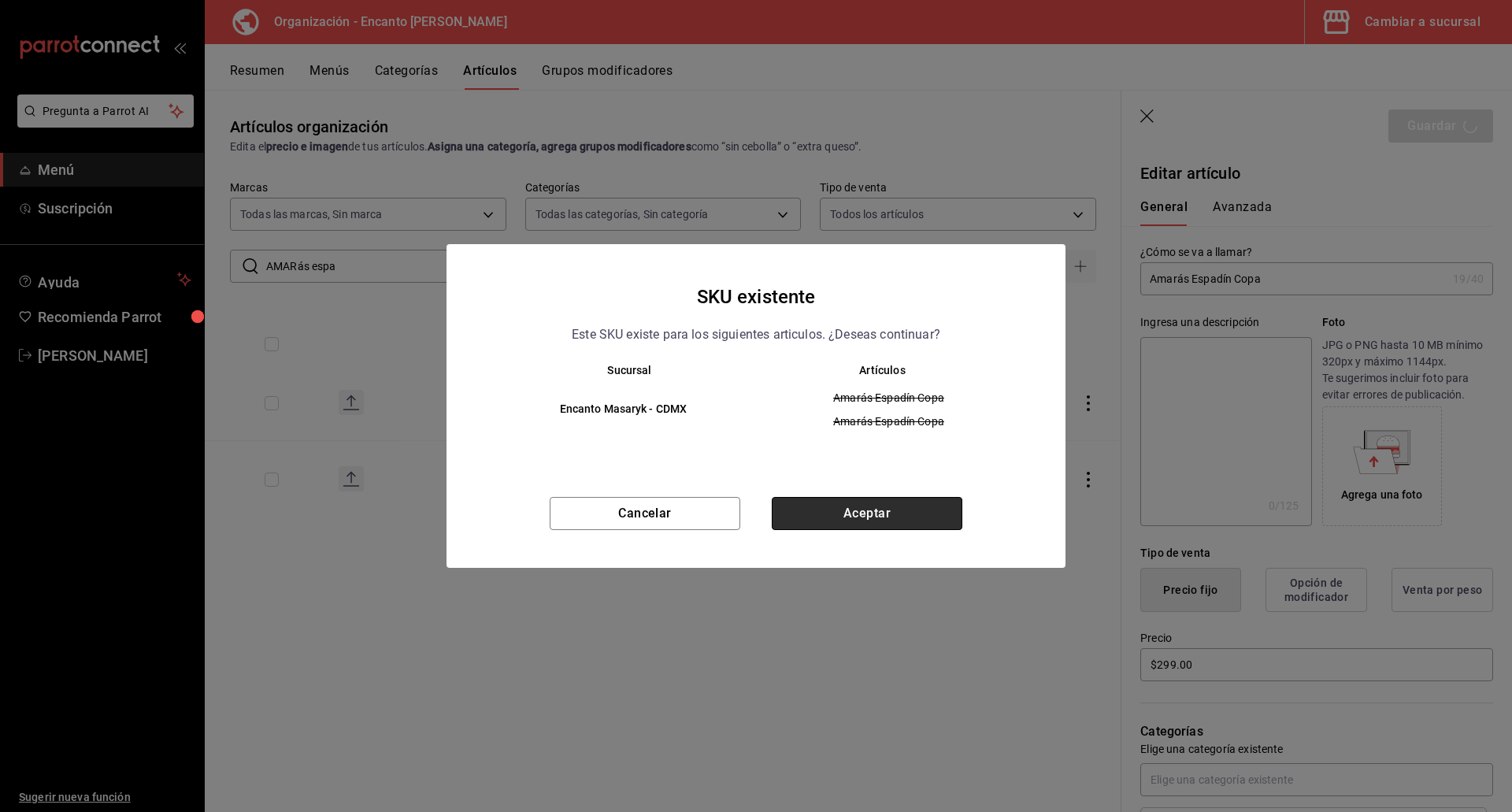
click at [919, 510] on button "Aceptar" at bounding box center [867, 514] width 191 height 33
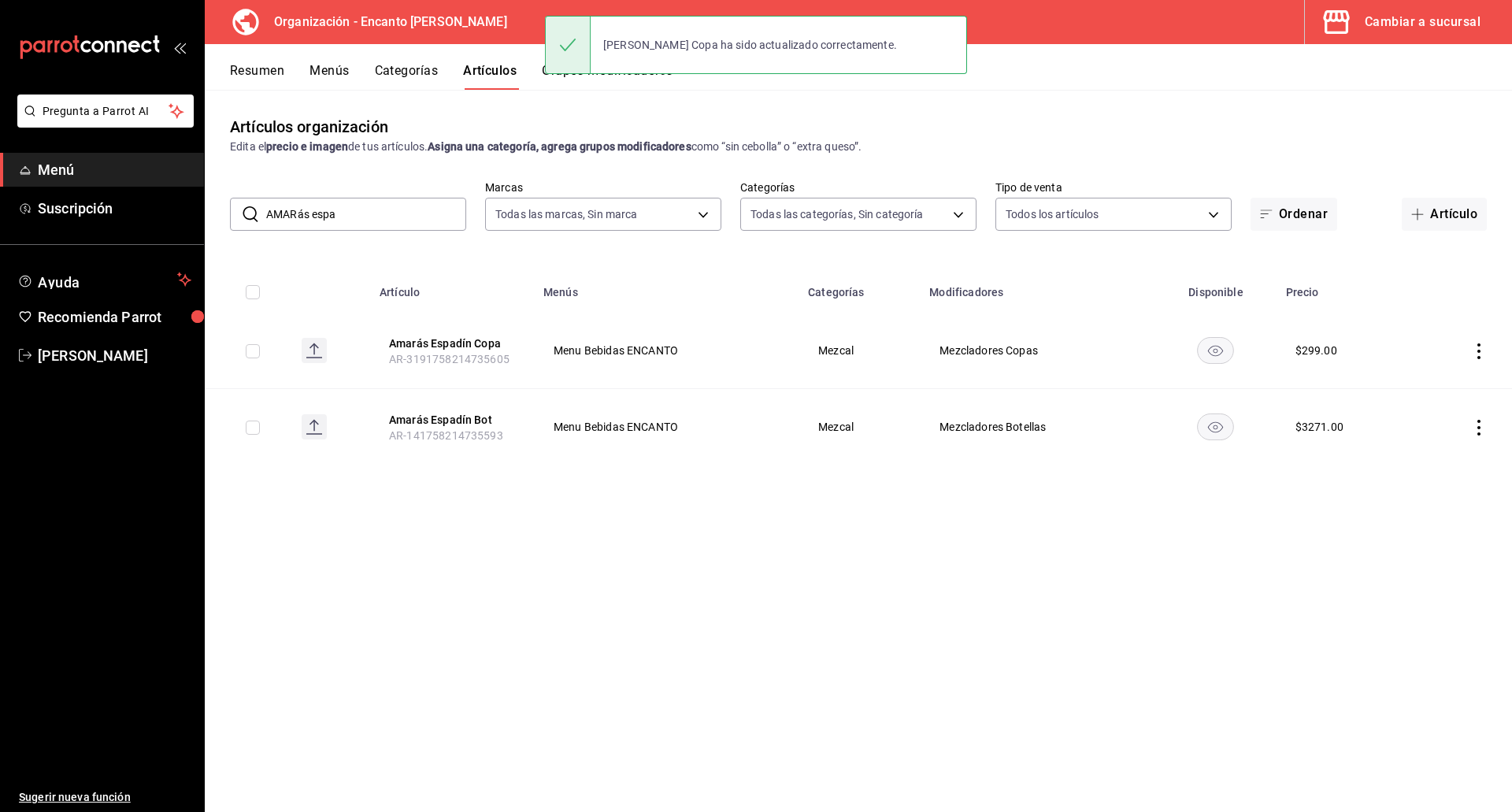
click at [324, 221] on input "AMARás espa" at bounding box center [366, 214] width 200 height 32
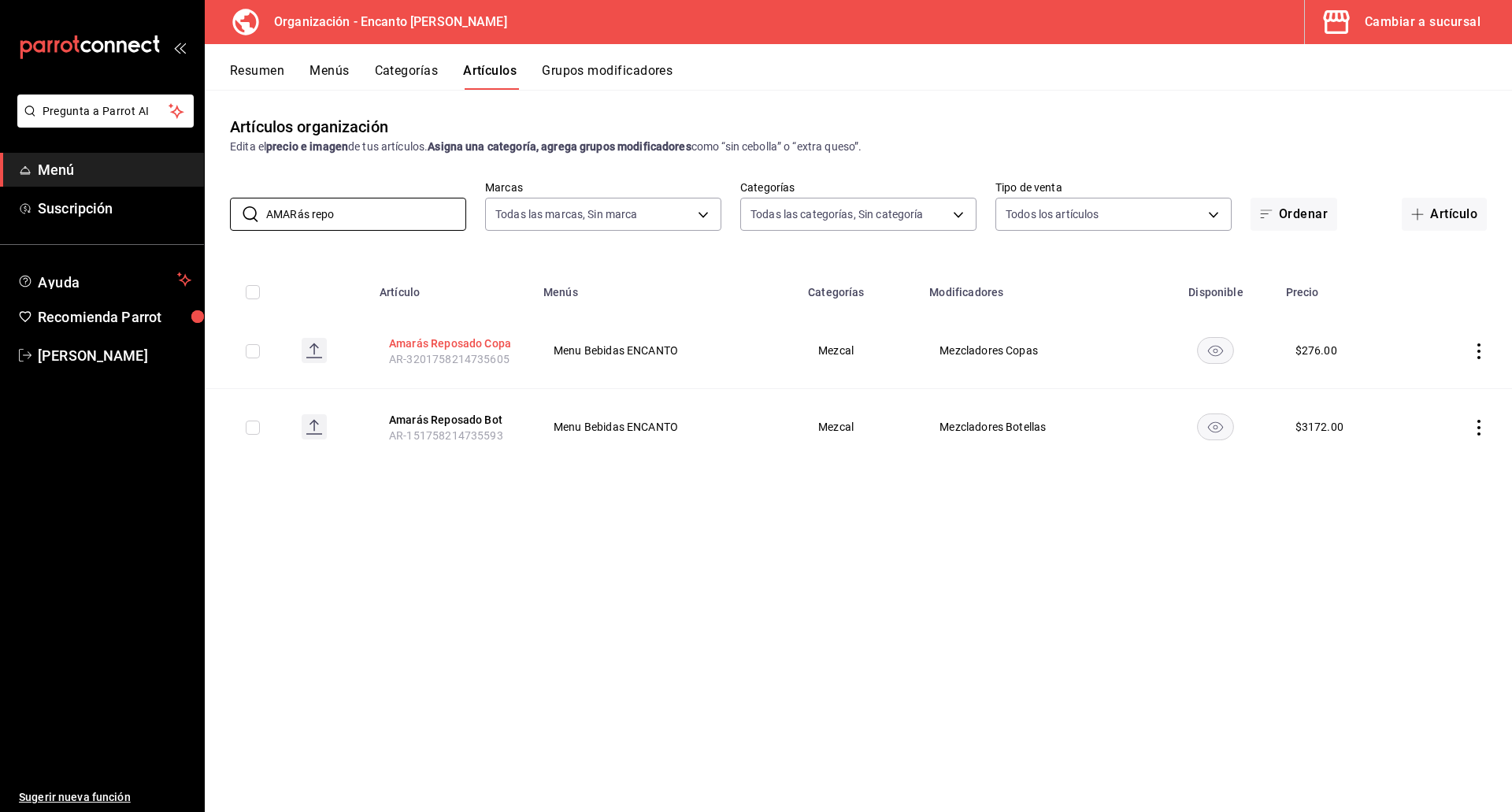
type input "AMARás repo"
click at [397, 348] on button "Amarás Reposado Copa" at bounding box center [452, 344] width 126 height 16
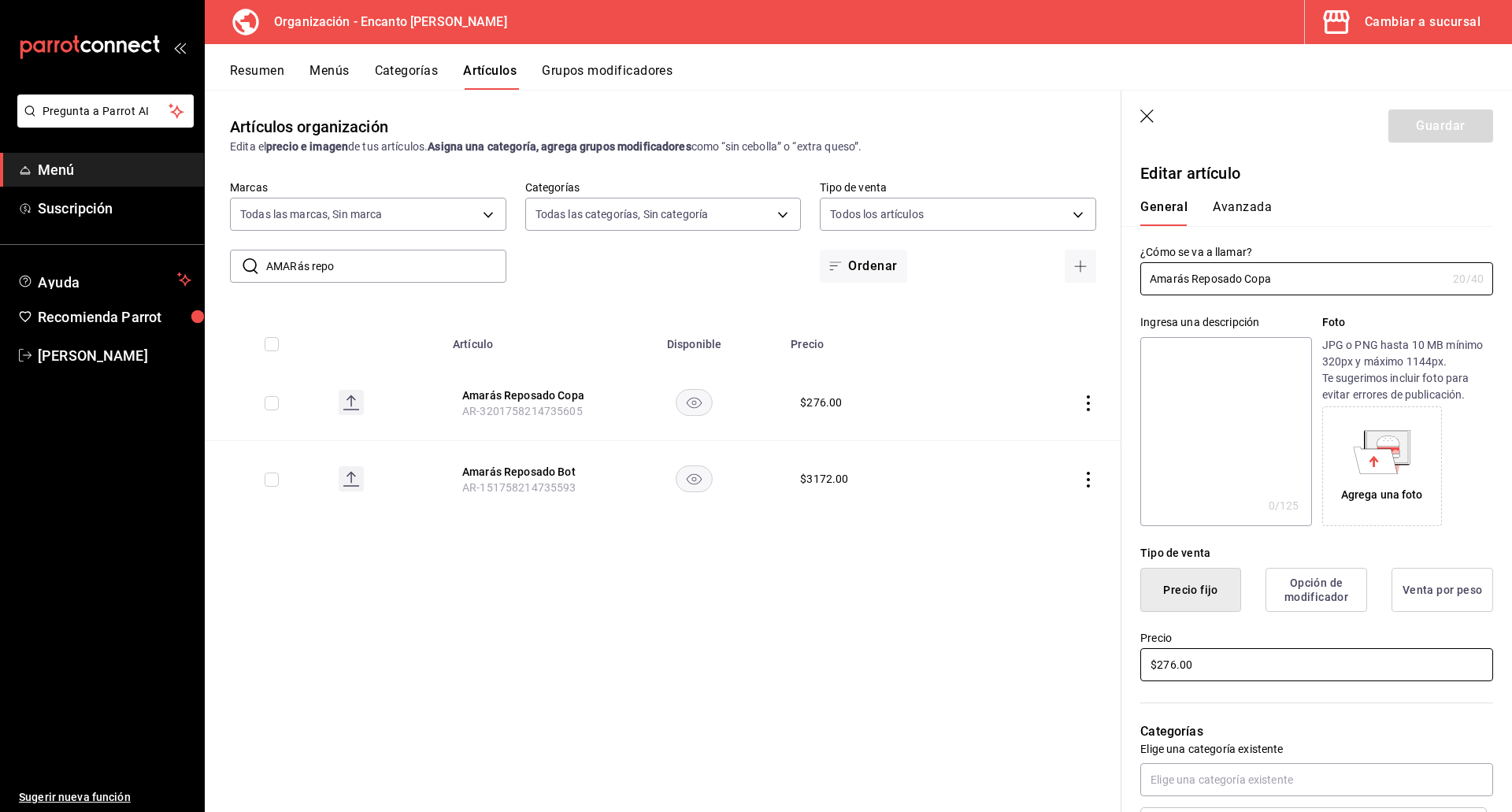
click at [1231, 661] on input "$276.00" at bounding box center [1317, 665] width 353 height 33
type input "$306.00"
click at [1405, 125] on button "Guardar" at bounding box center [1440, 126] width 105 height 33
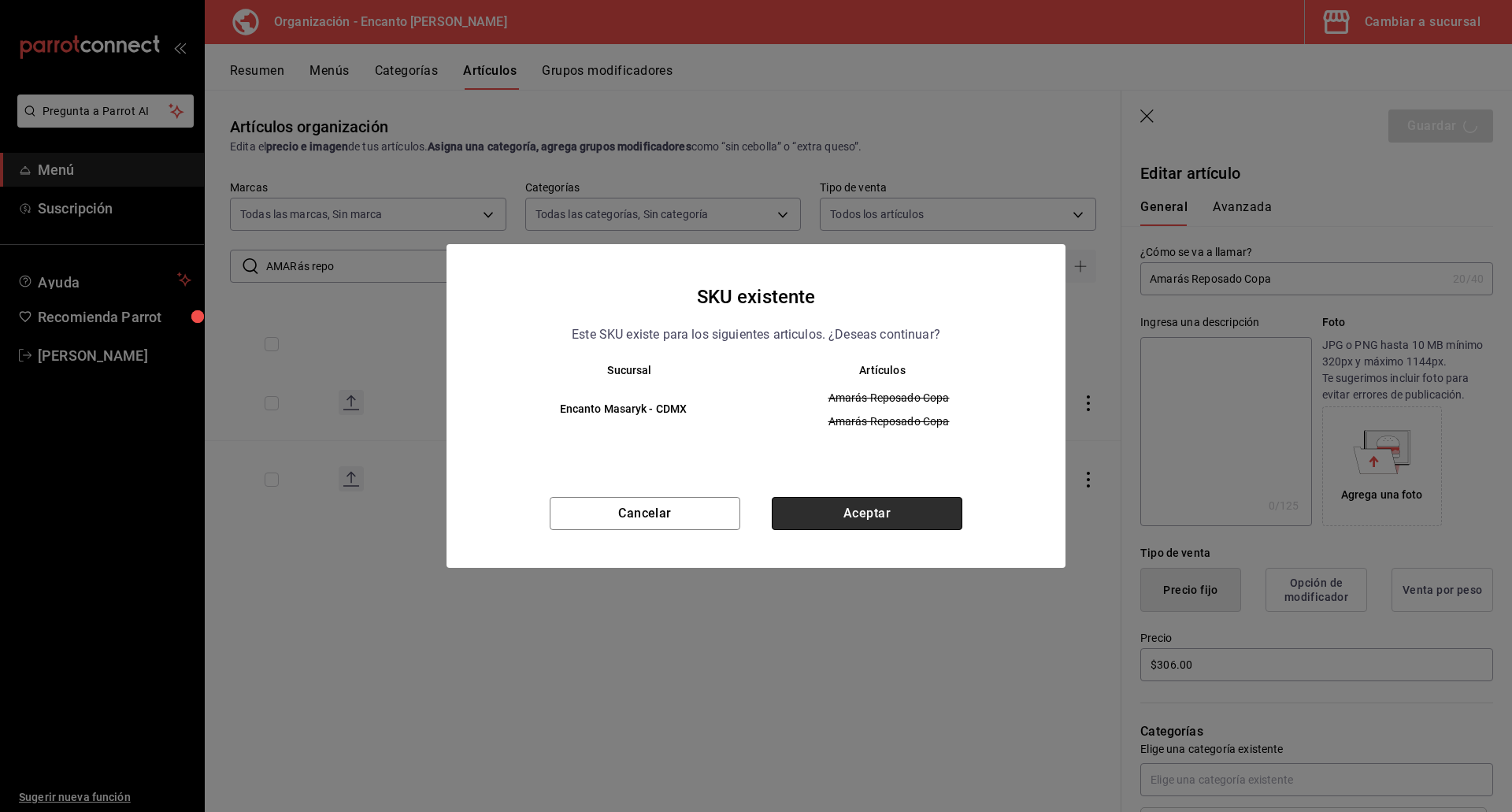
click at [931, 510] on button "Aceptar" at bounding box center [867, 514] width 191 height 33
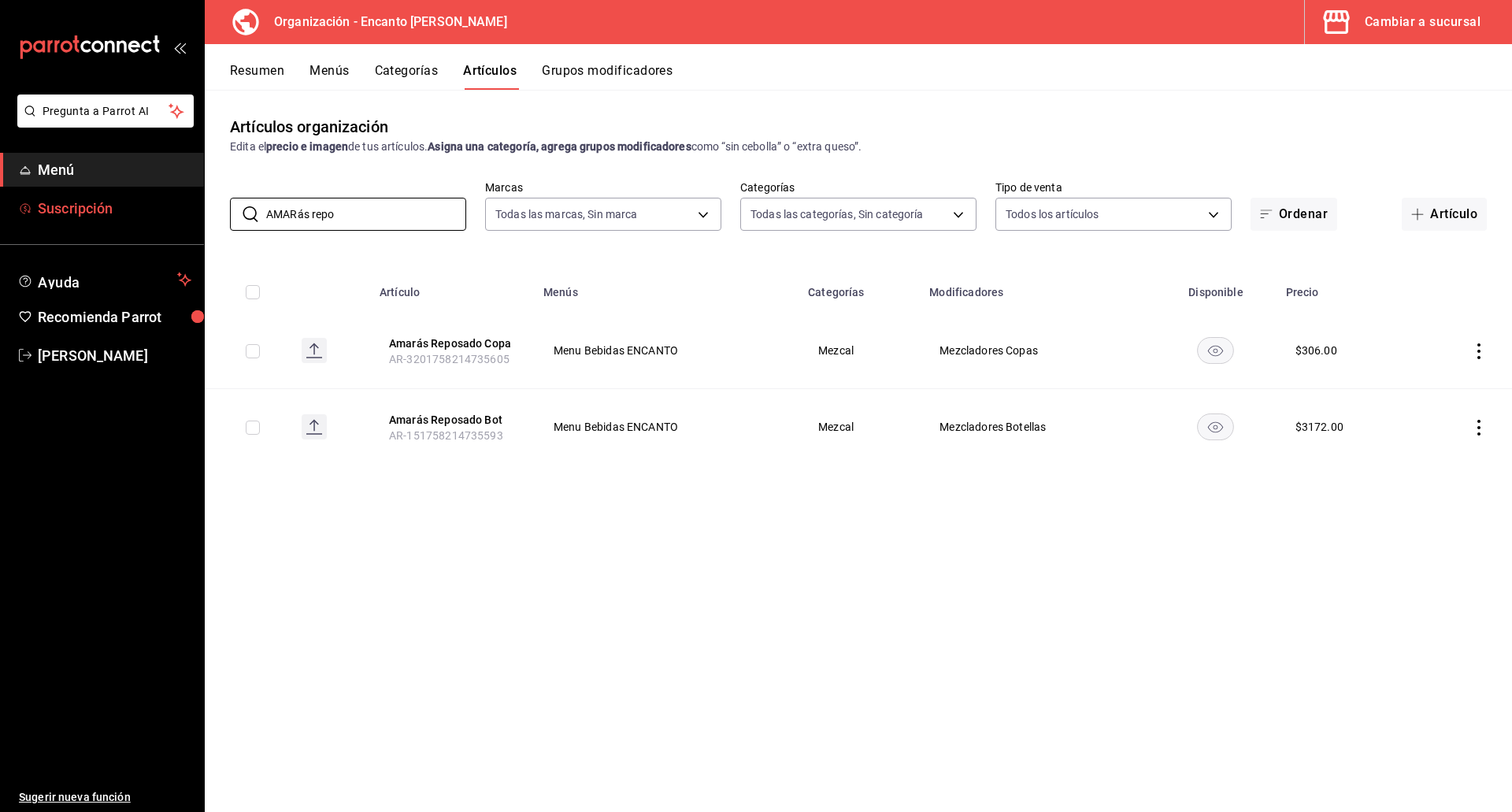
drag, startPoint x: 340, startPoint y: 221, endPoint x: 172, endPoint y: 214, distance: 168.1
click at [172, 215] on div "Pregunta a Parrot AI Menú Suscripción Ayuda Recomienda Parrot [PERSON_NAME] Sug…" at bounding box center [756, 406] width 1512 height 812
paste input "CLASE AZUL CENIZO 750ML"
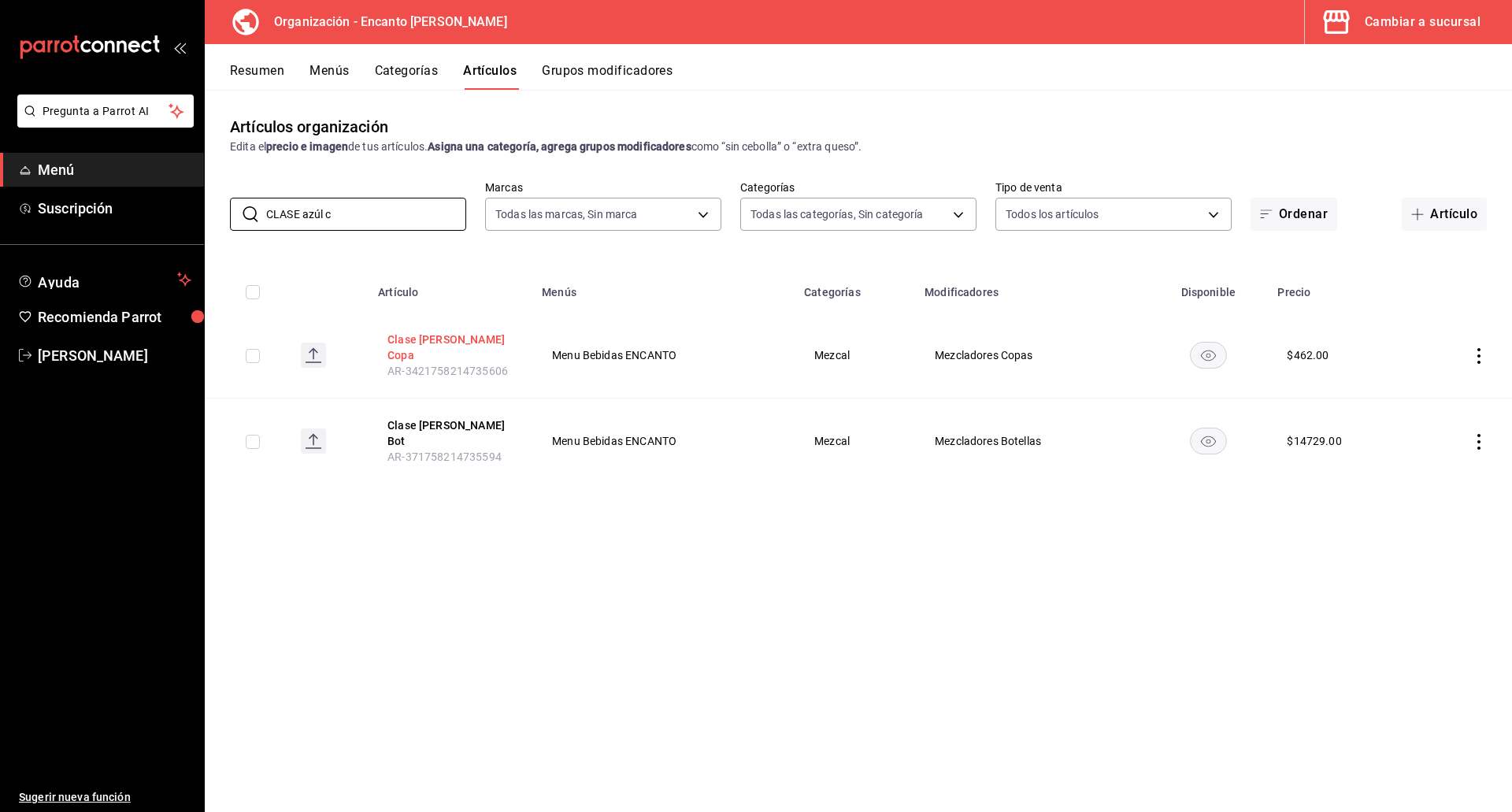
type input "CLASE azúl c"
click at [405, 341] on button "Clase [PERSON_NAME] Copa" at bounding box center [451, 348] width 126 height 32
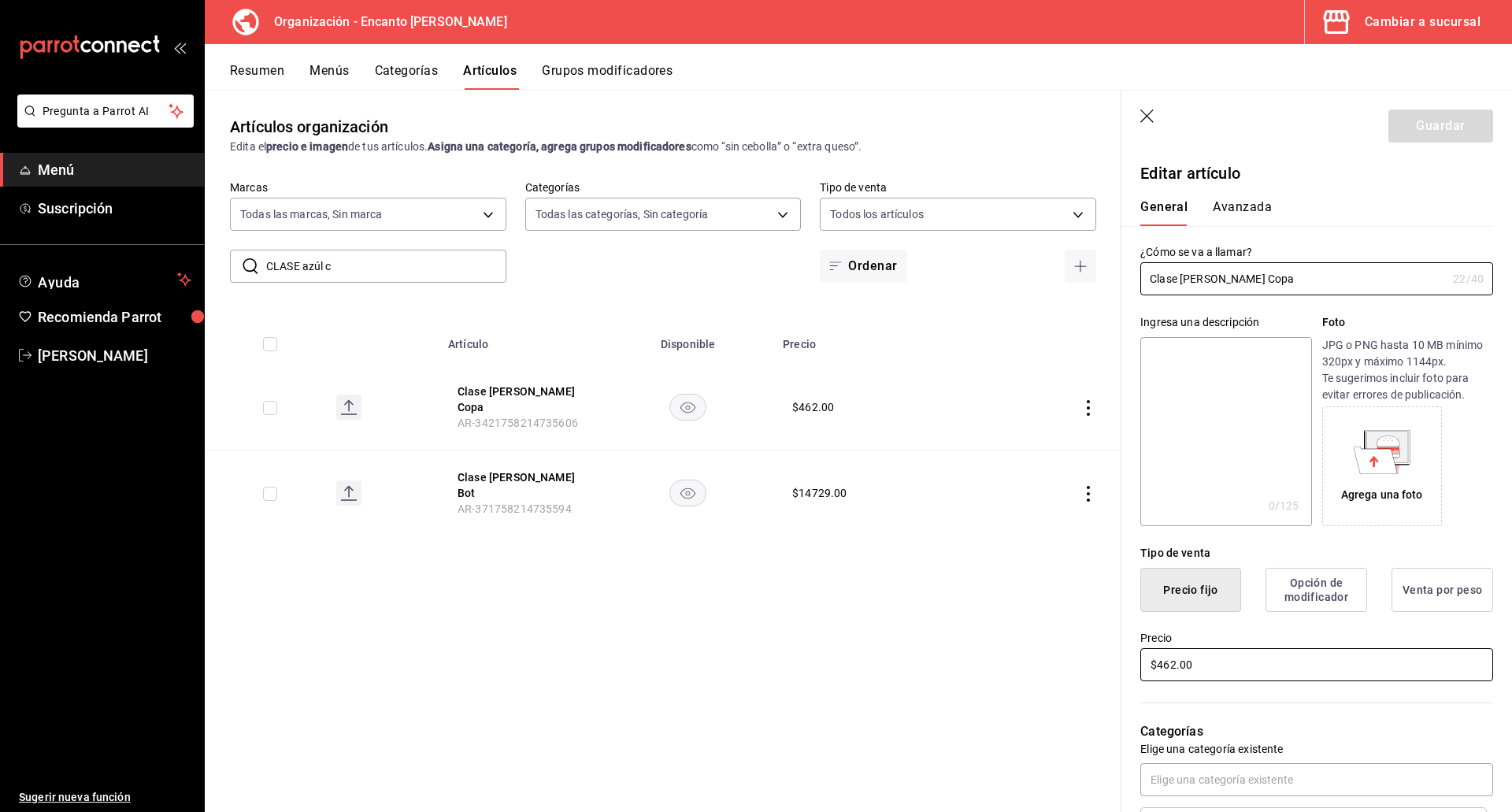
click at [1198, 669] on input "$462.00" at bounding box center [1317, 665] width 353 height 33
type input "$1303.00"
click at [1425, 134] on button "Guardar" at bounding box center [1440, 126] width 105 height 33
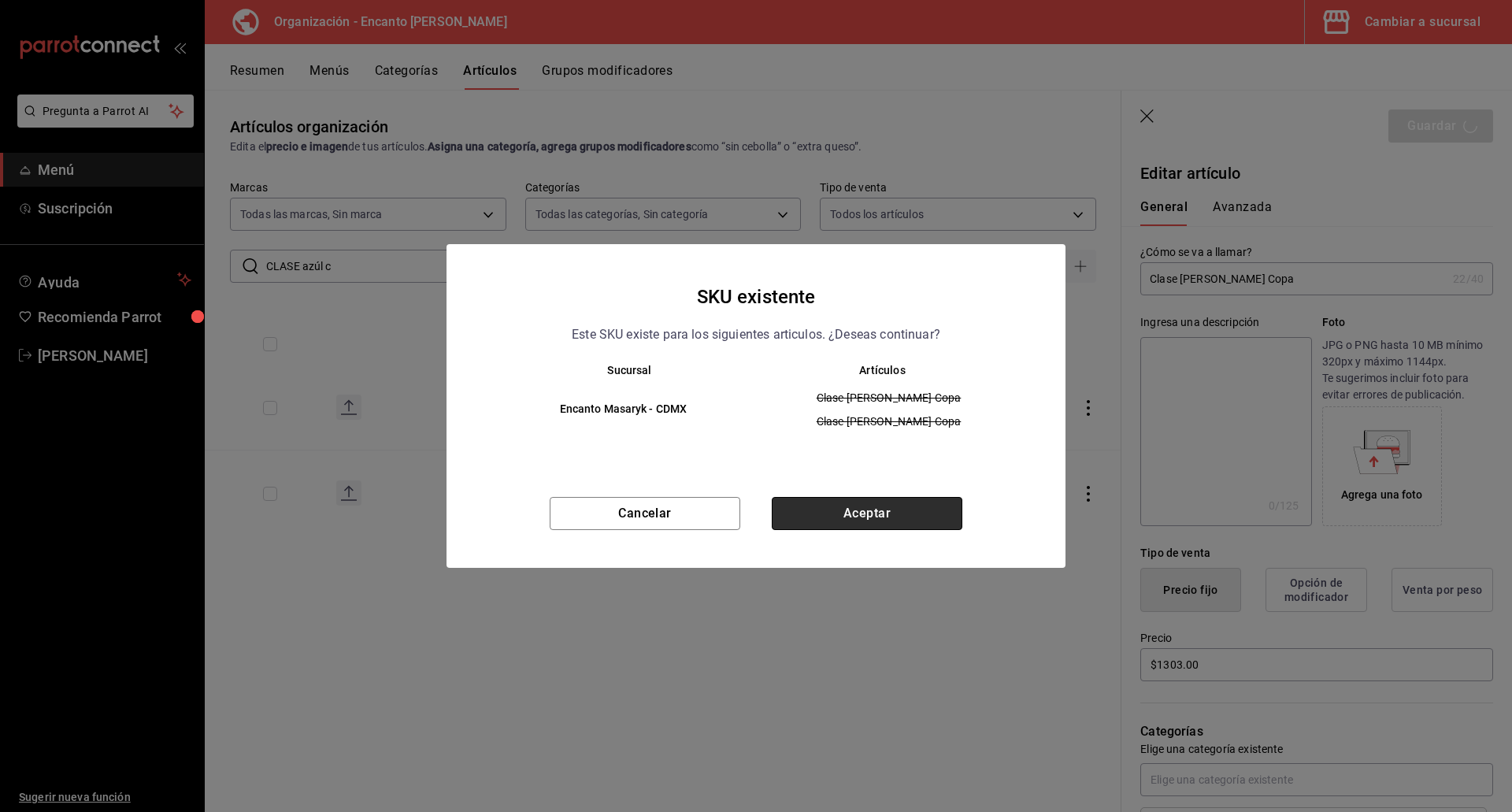
click at [906, 518] on button "Aceptar" at bounding box center [867, 514] width 191 height 33
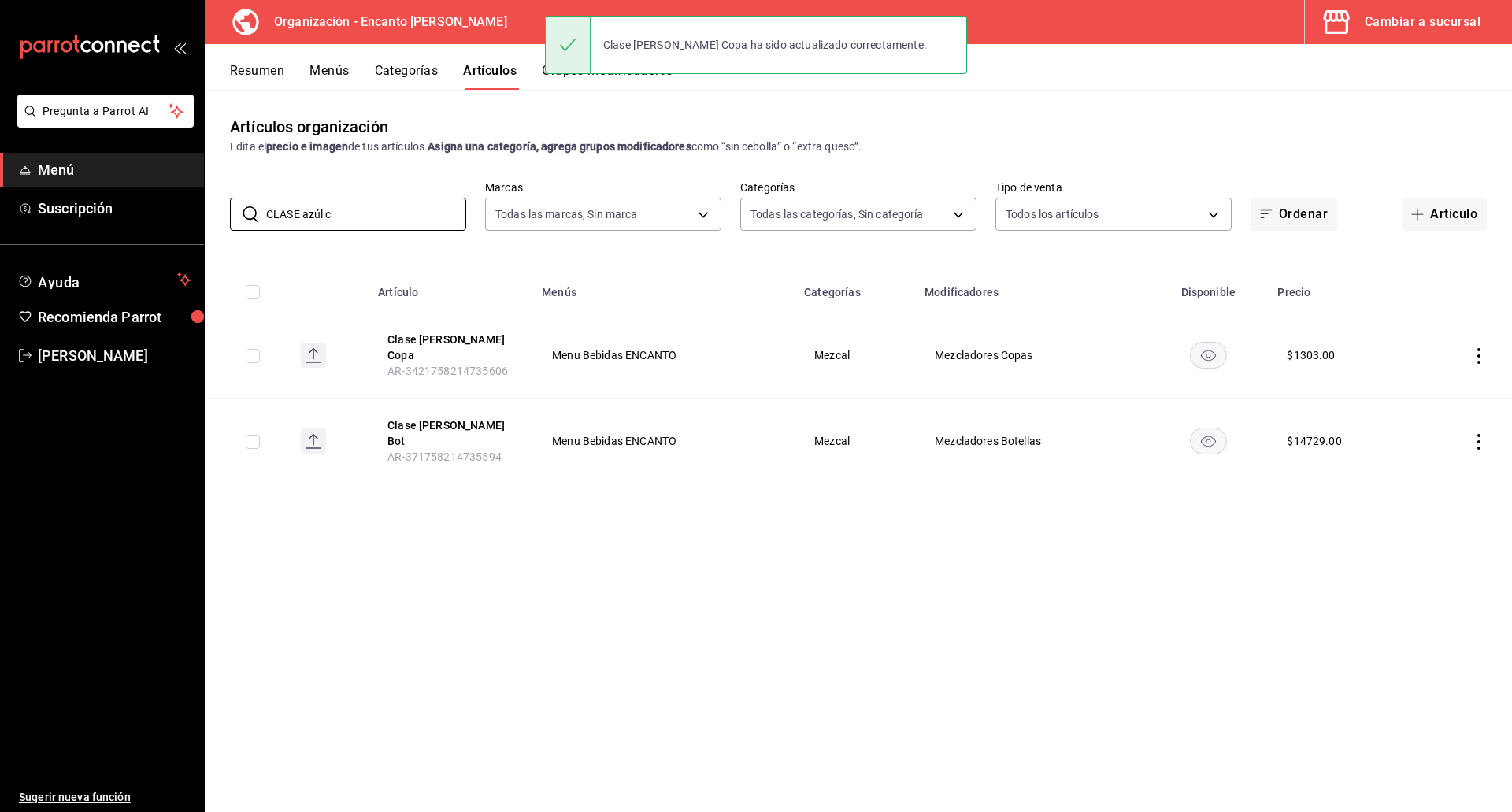
drag, startPoint x: 371, startPoint y: 225, endPoint x: 229, endPoint y: 210, distance: 142.8
click at [229, 210] on div "​ CLASE azúl c ​ Marcas Todas las marcas, Sin marca c481bb78-10fa-47ce-[DATE]-f…" at bounding box center [858, 206] width 1307 height 50
paste input "ONTRALUZ [MEDICAL_DATA]"
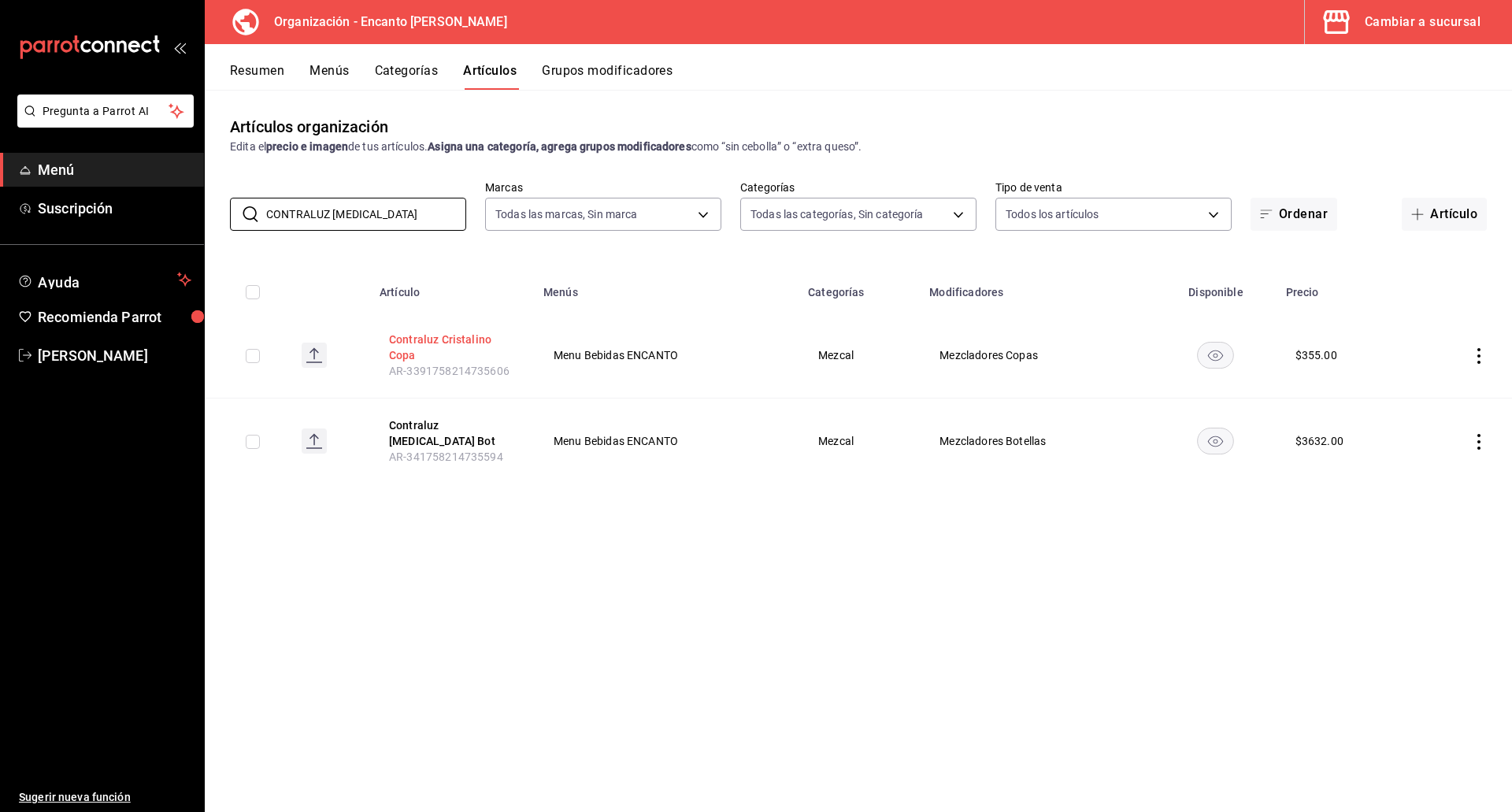
type input "CONTRALUZ [MEDICAL_DATA]"
click at [470, 337] on button "Contraluz Cristalino Copa" at bounding box center [452, 348] width 126 height 32
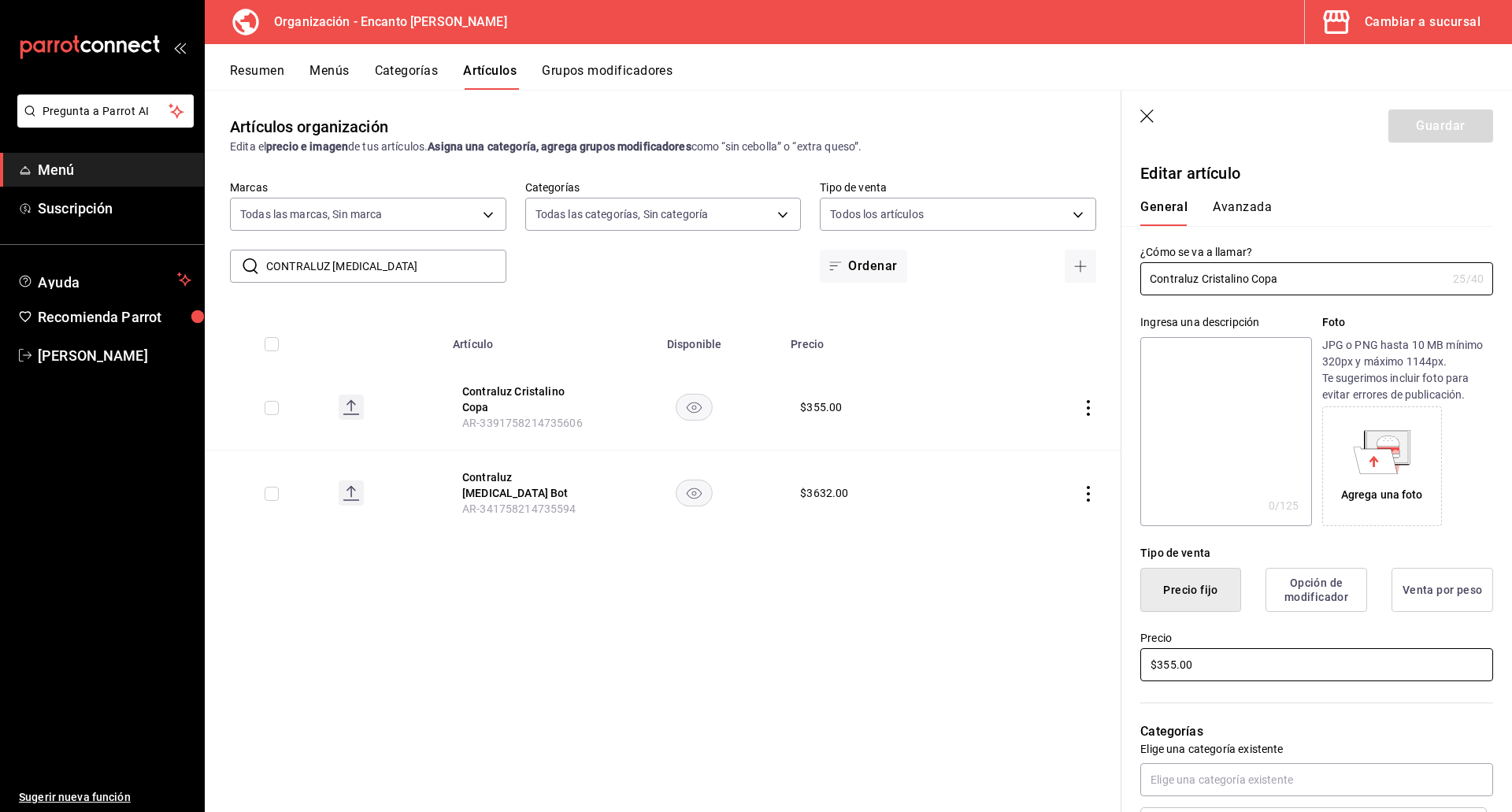
click at [1212, 660] on input "$355.00" at bounding box center [1317, 665] width 353 height 33
type input "$328.00"
click at [1406, 129] on button "Guardar" at bounding box center [1440, 126] width 105 height 33
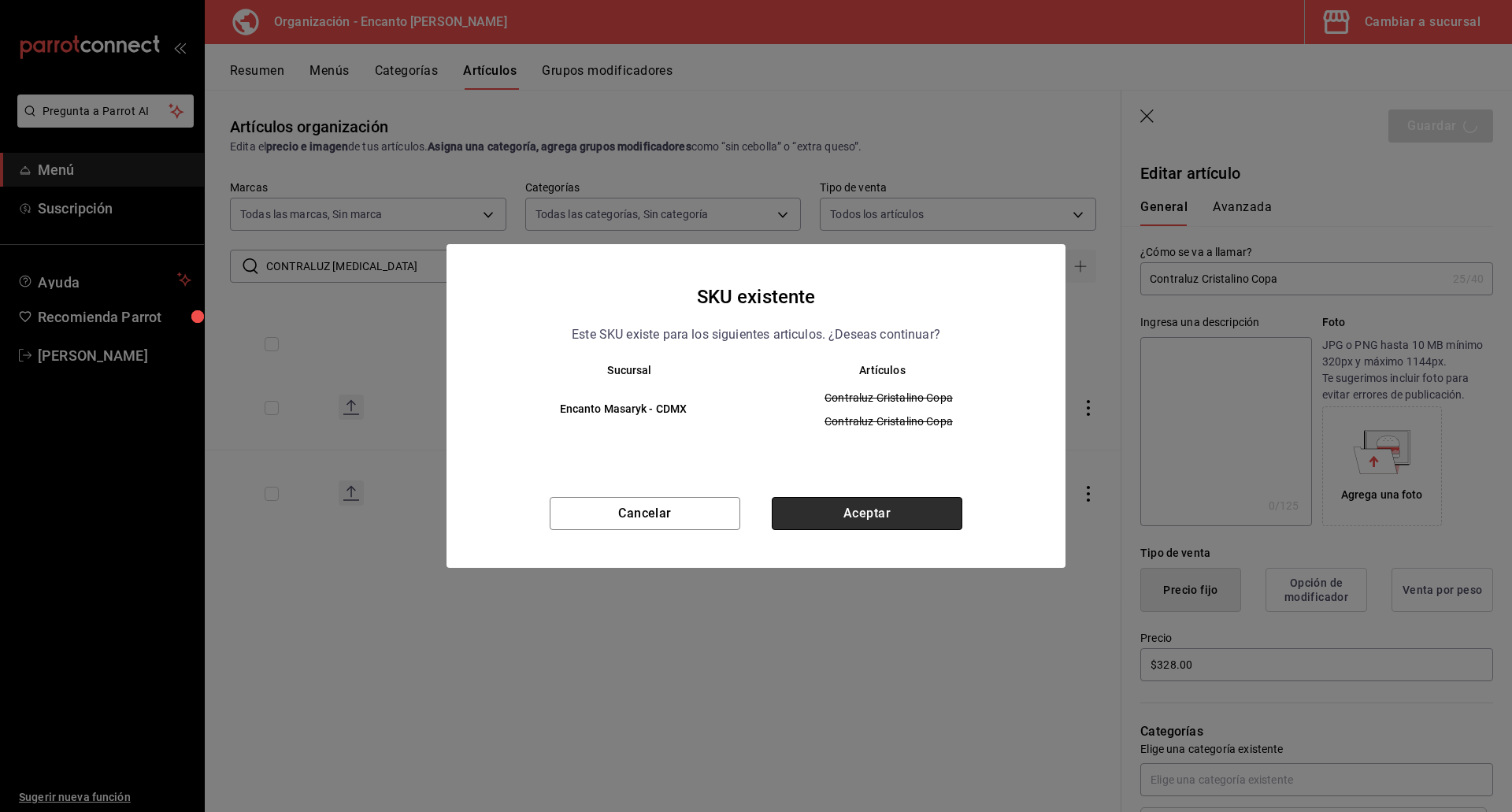
click at [867, 516] on button "Aceptar" at bounding box center [867, 514] width 191 height 33
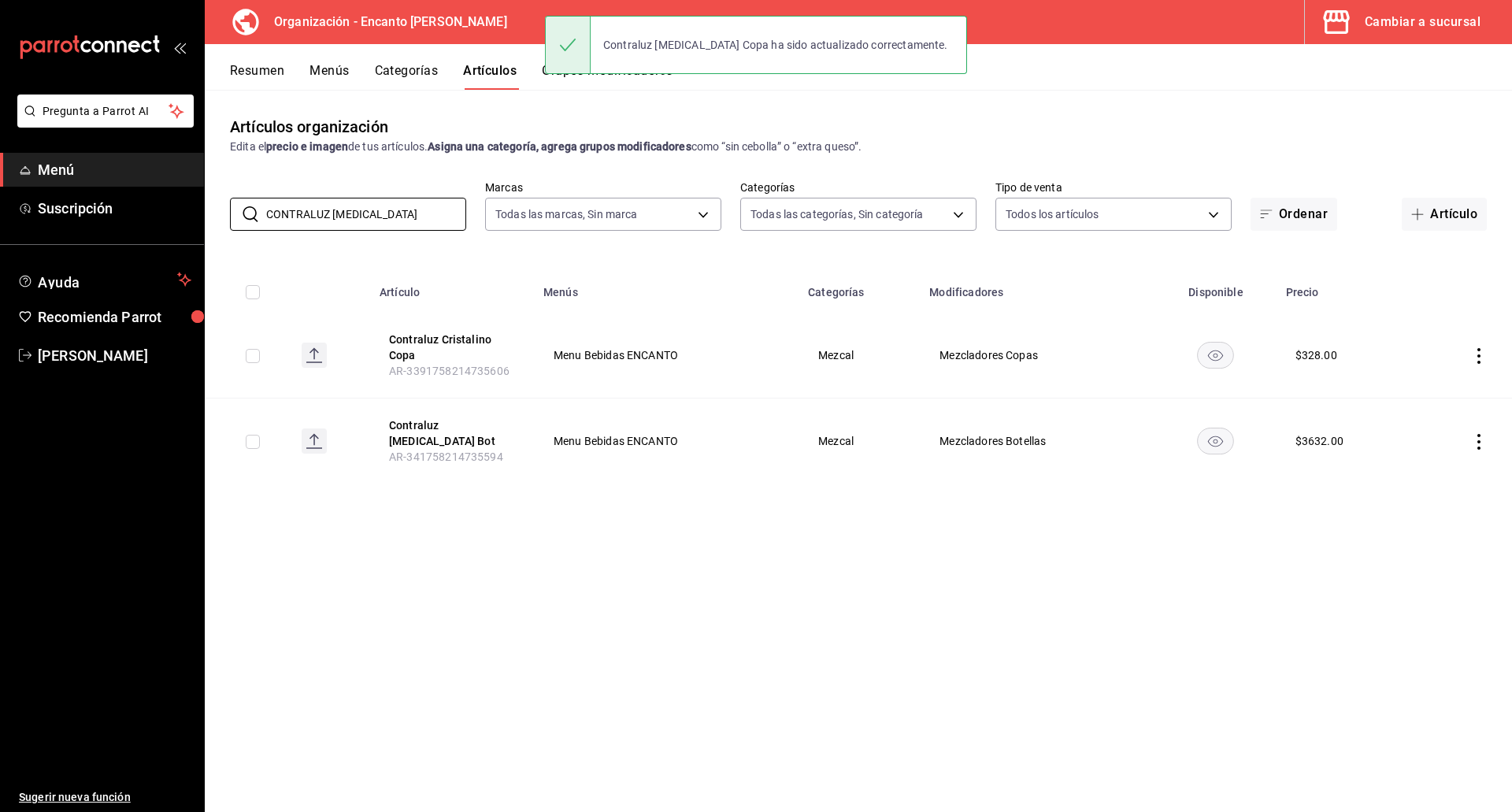
drag, startPoint x: 403, startPoint y: 212, endPoint x: 133, endPoint y: 181, distance: 271.8
click at [133, 199] on div "Pregunta a Parrot AI Menú Suscripción Ayuda Recomienda Parrot [PERSON_NAME] Sug…" at bounding box center [756, 406] width 1512 height 812
paste input "REYENTE [MEDICAL_DATA] 750ML"
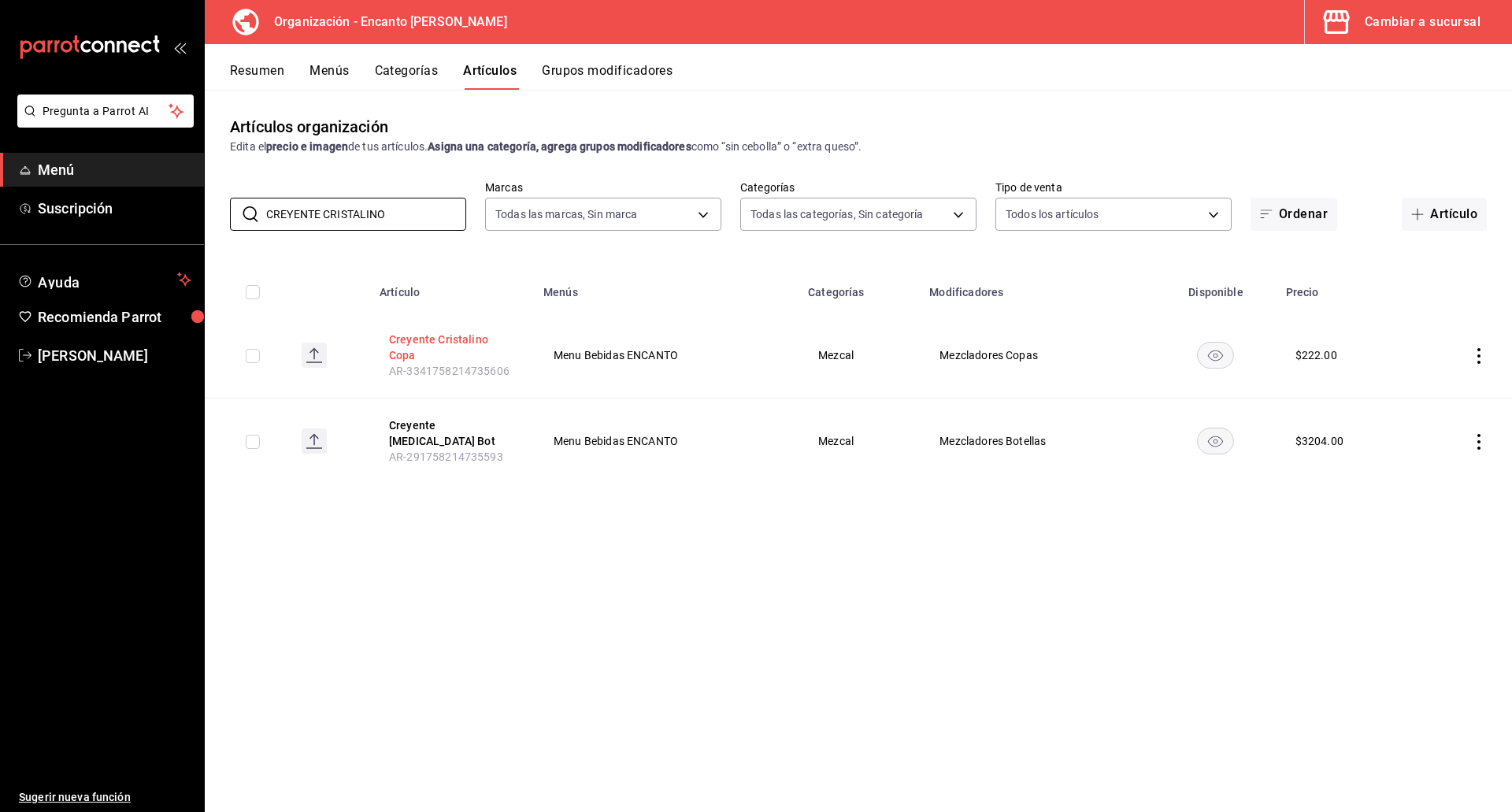
type input "CREYENTE CRISTALINO"
click at [416, 345] on button "Creyente Cristalino Copa" at bounding box center [452, 348] width 126 height 32
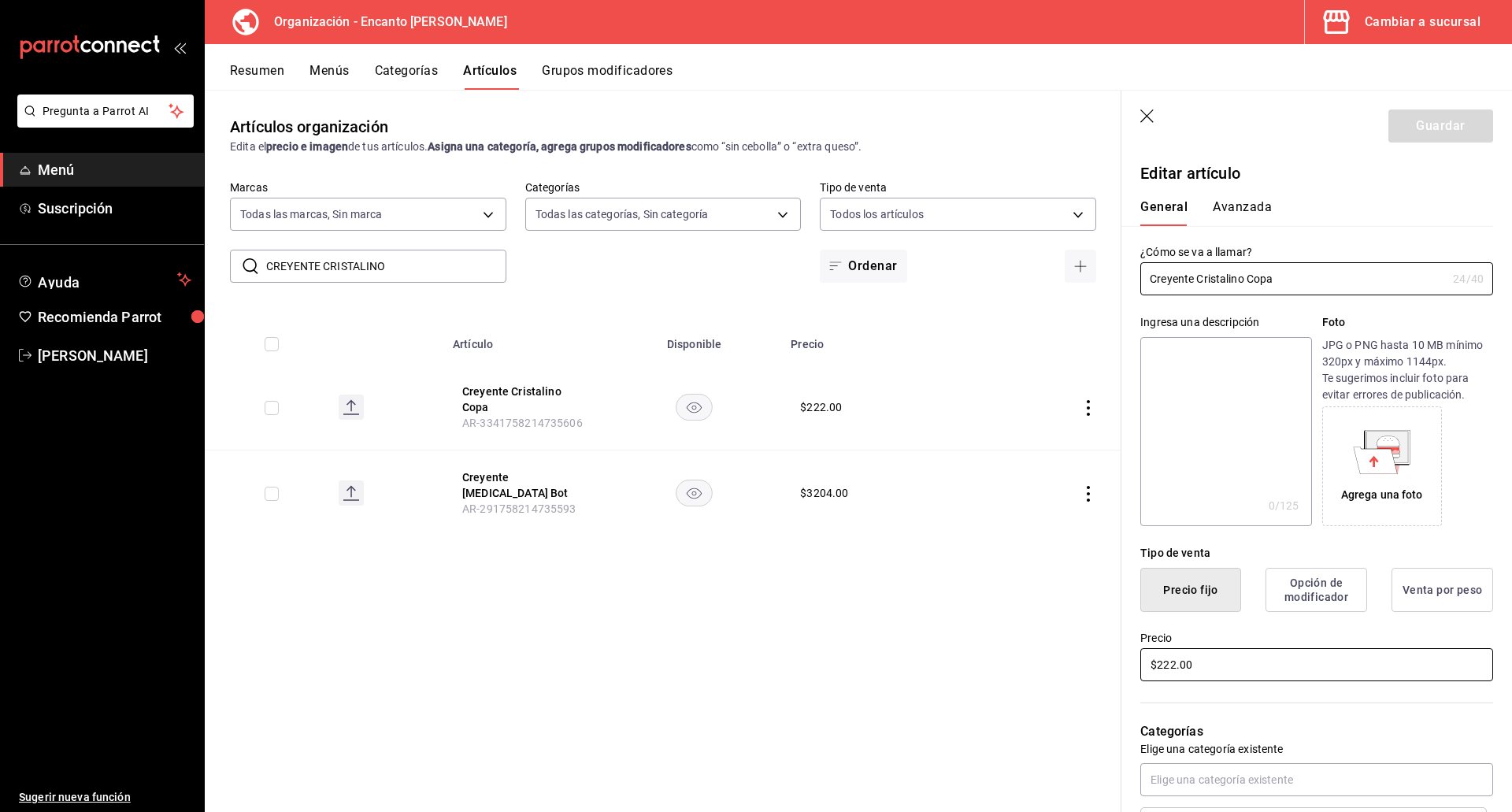
click at [1233, 671] on input "$222.00" at bounding box center [1317, 665] width 353 height 33
type input "$321.00"
click at [1423, 132] on button "Guardar" at bounding box center [1440, 126] width 105 height 33
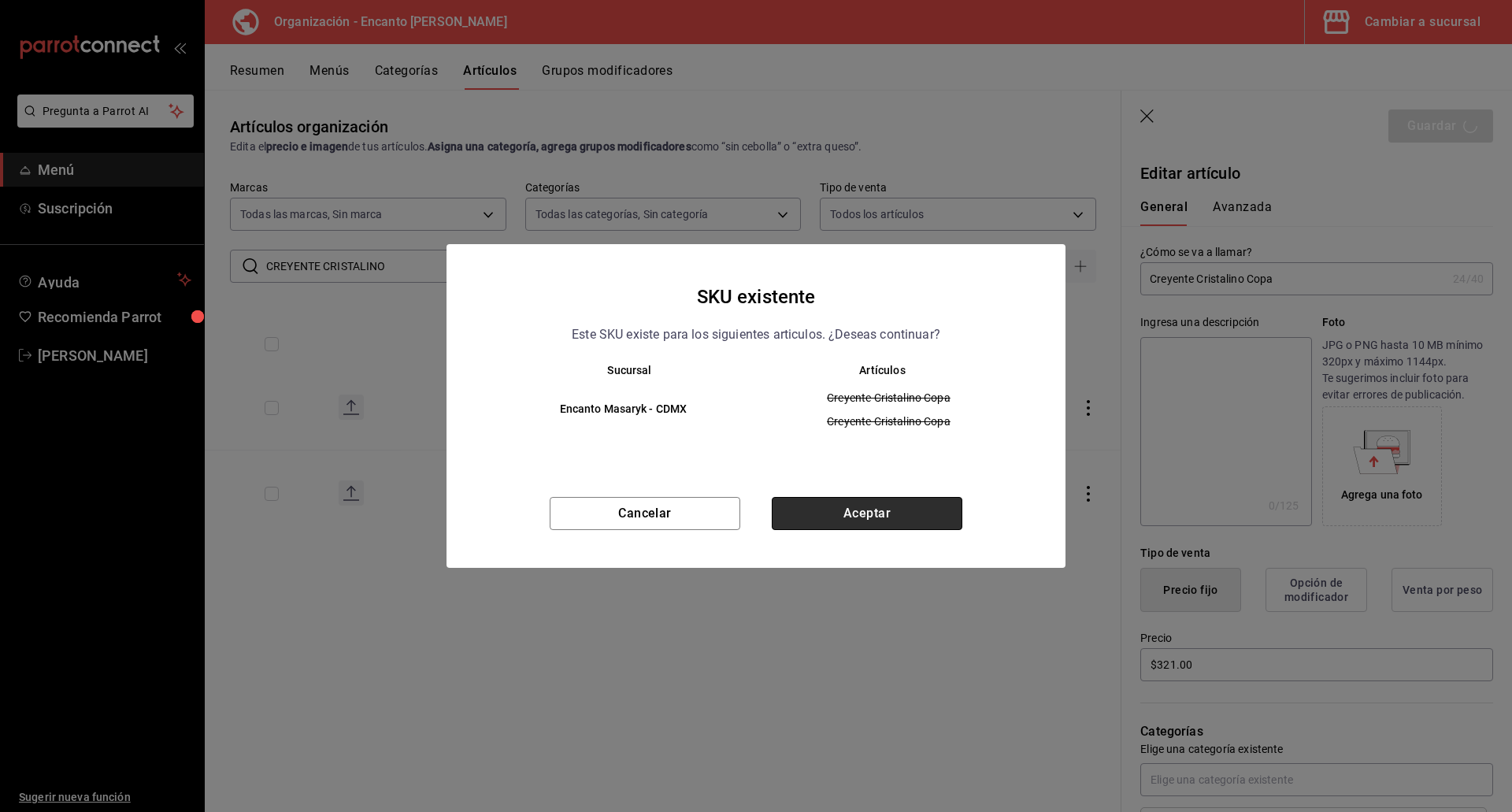
click at [883, 520] on button "Aceptar" at bounding box center [867, 514] width 191 height 33
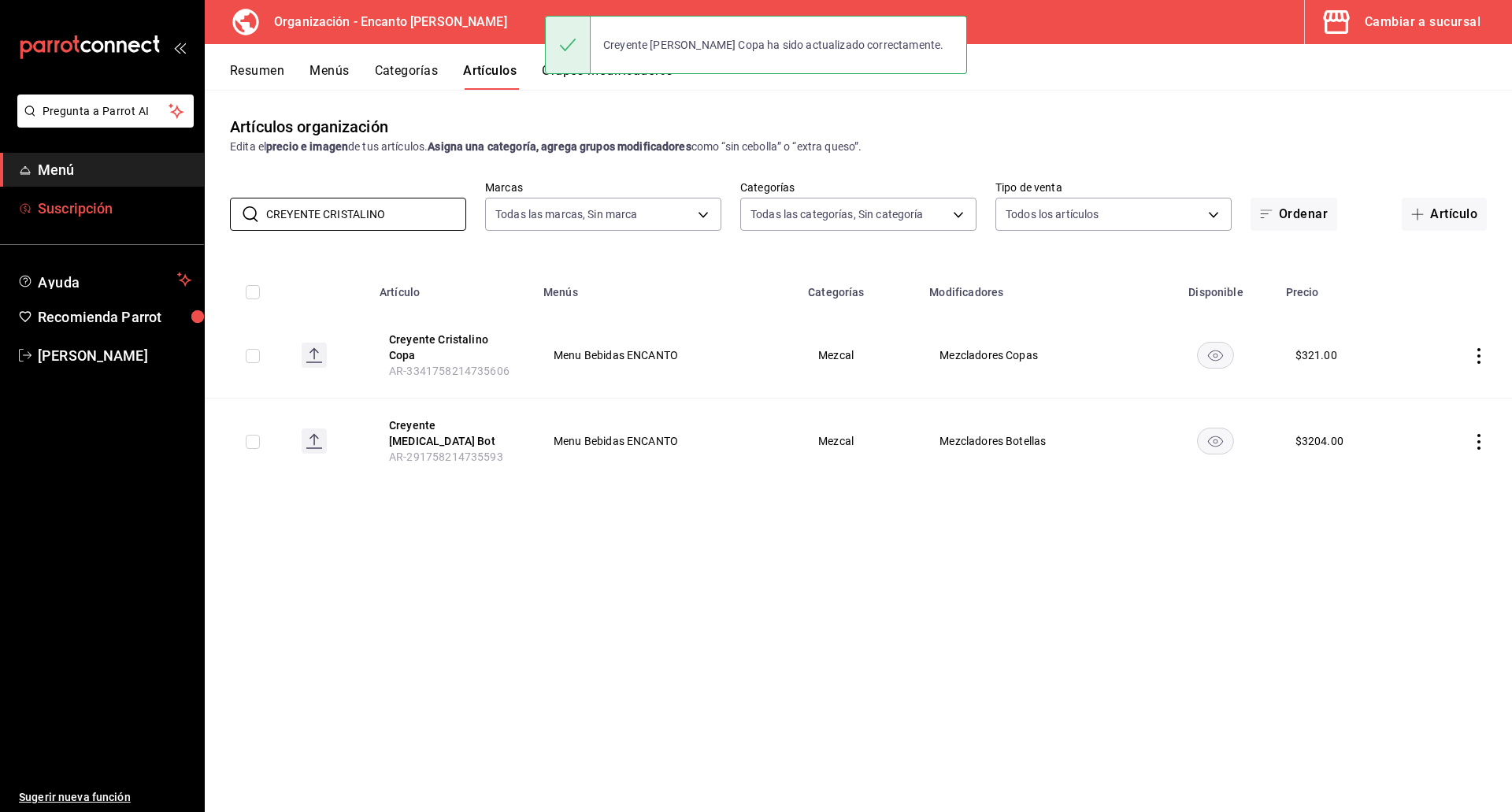
drag, startPoint x: 404, startPoint y: 218, endPoint x: 178, endPoint y: 213, distance: 226.1
click at [178, 213] on div "Pregunta a Parrot AI Menú Suscripción Ayuda Recomienda Parrot [PERSON_NAME] Sug…" at bounding box center [756, 406] width 1512 height 812
paste input "USHE 750ML"
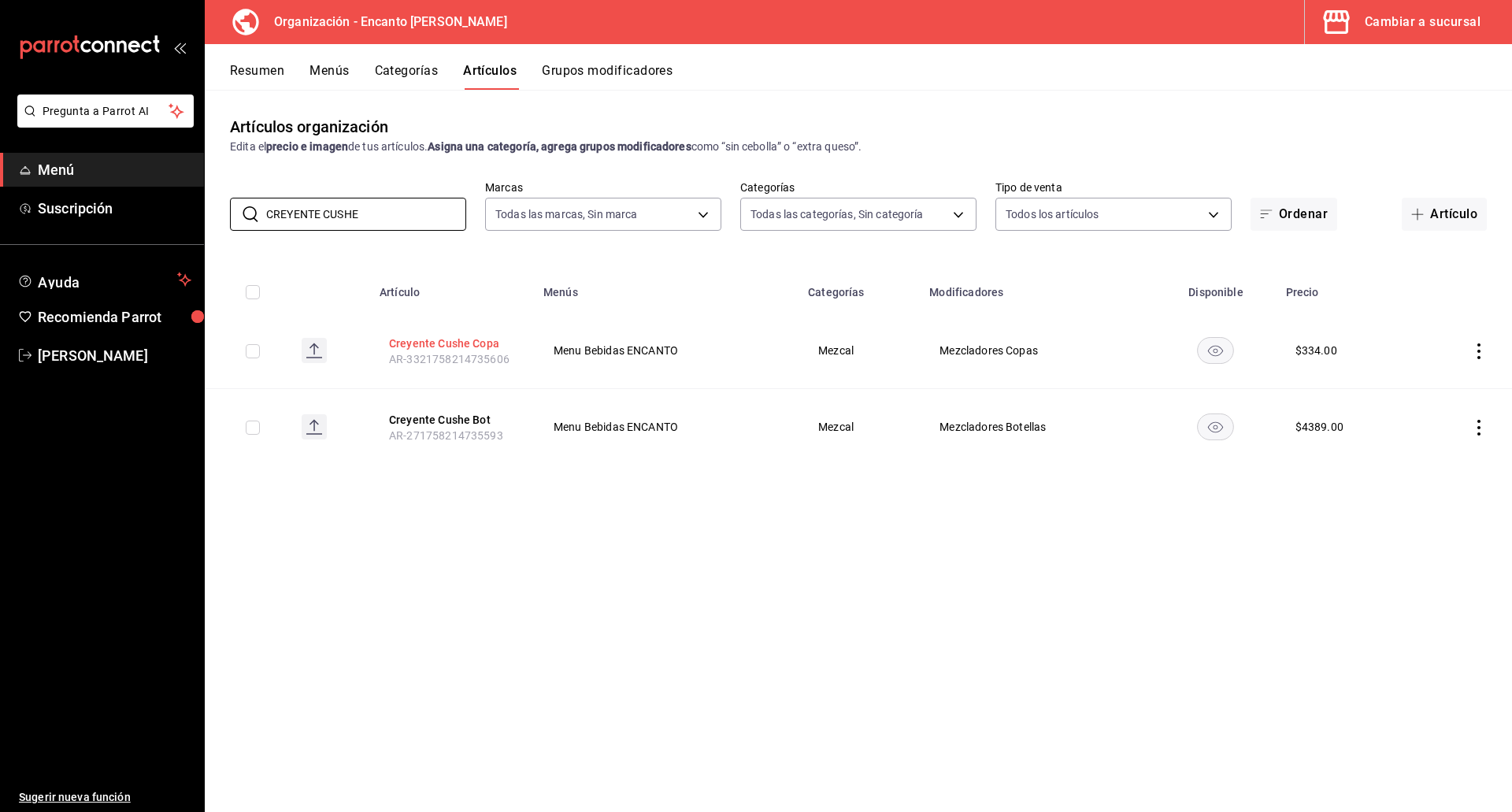
type input "CREYENTE CUSHE"
click at [445, 342] on button "Creyente Cushe Copa" at bounding box center [452, 344] width 126 height 16
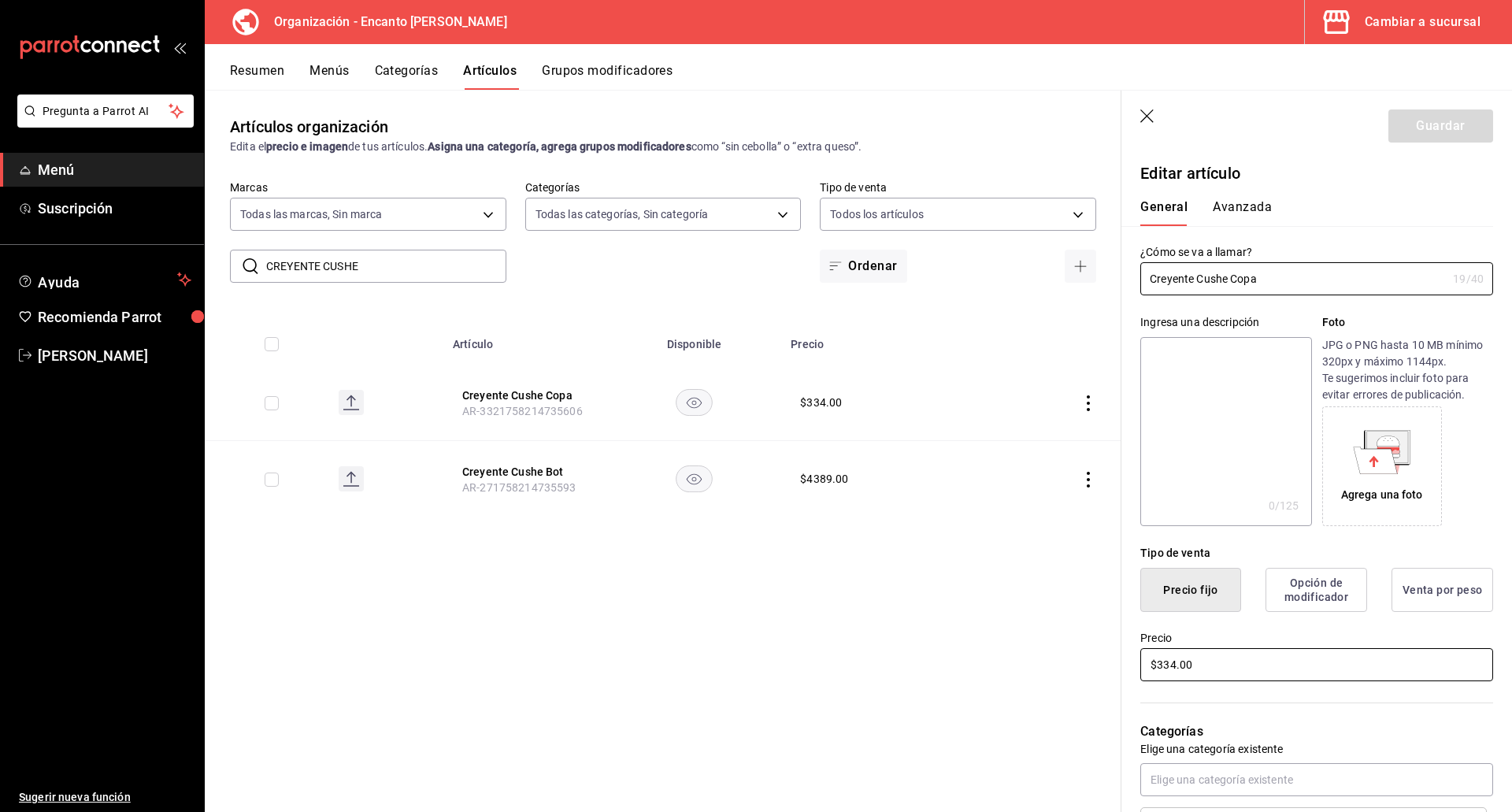
click at [1297, 667] on input "$334.00" at bounding box center [1317, 665] width 353 height 33
type input "$369.00"
click at [1410, 123] on button "Guardar" at bounding box center [1440, 126] width 105 height 33
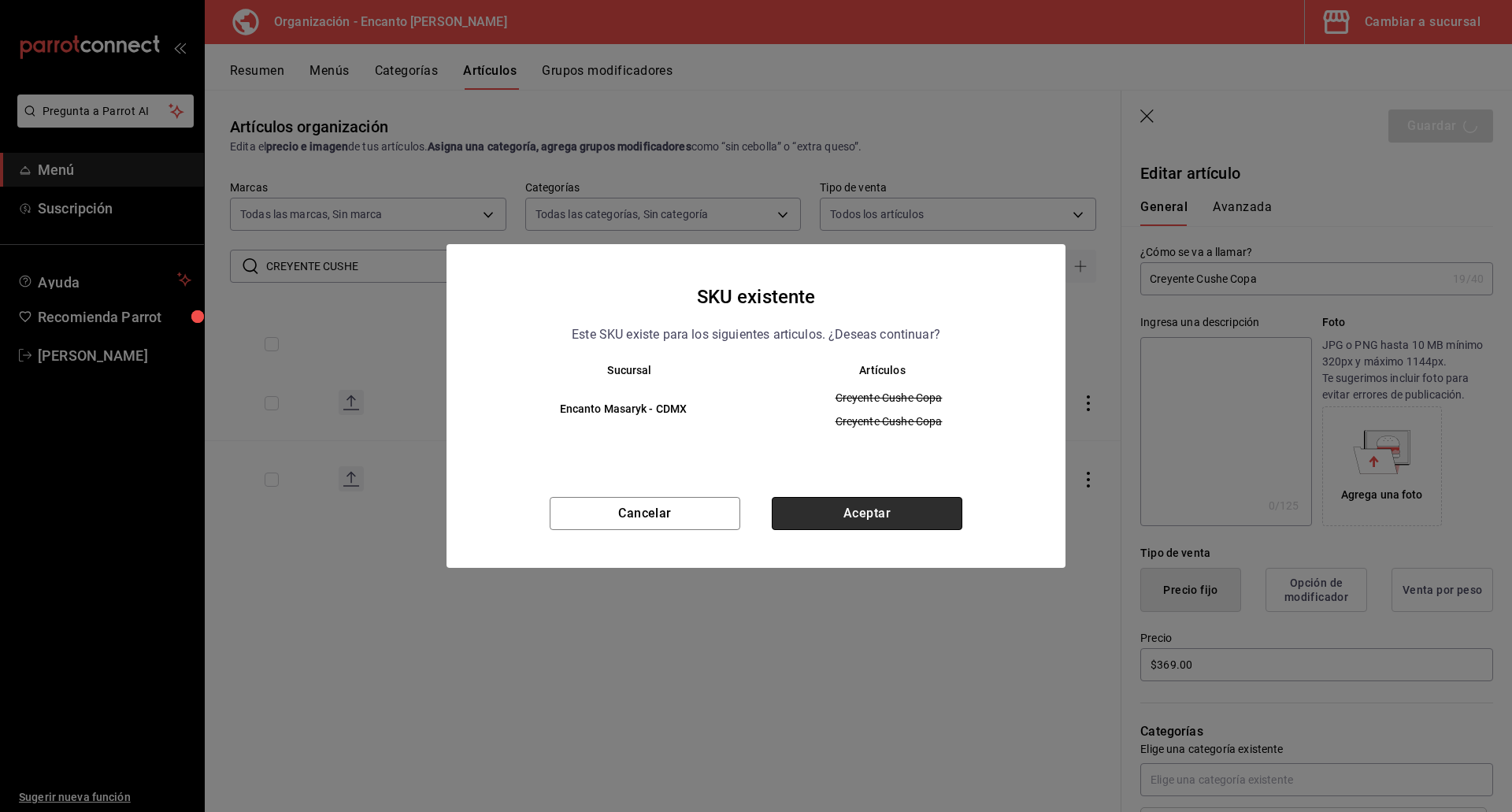
click at [896, 512] on button "Aceptar" at bounding box center [867, 514] width 191 height 33
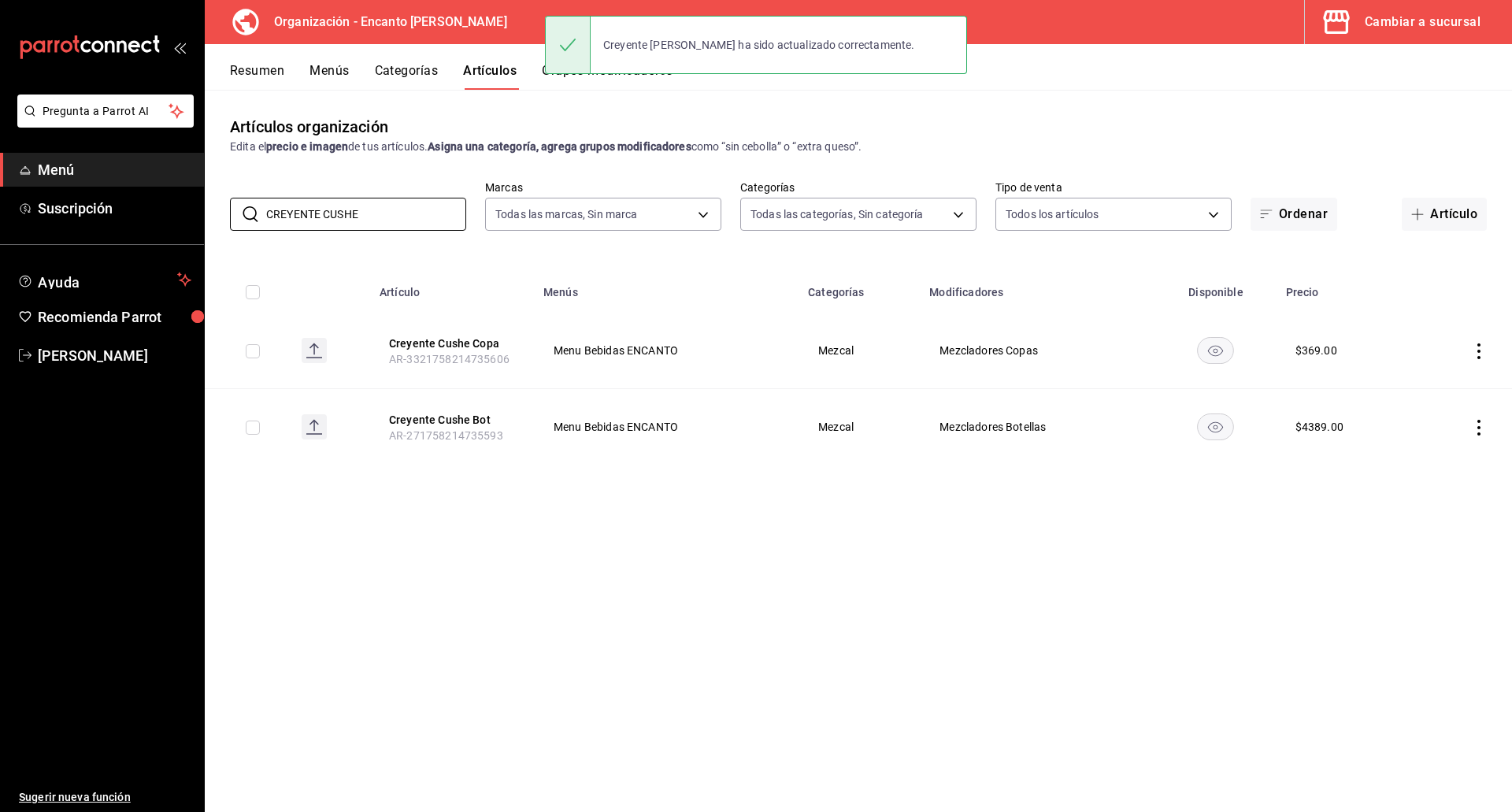
drag, startPoint x: 385, startPoint y: 224, endPoint x: 213, endPoint y: 221, distance: 172.0
click at [213, 222] on div "​ CREYENTE CUSHE ​ Marcas Todas las marcas, Sin marca c481bb78-10fa-47ce-[DATE]…" at bounding box center [858, 206] width 1307 height 50
paste input "ESPADIN 750ML"
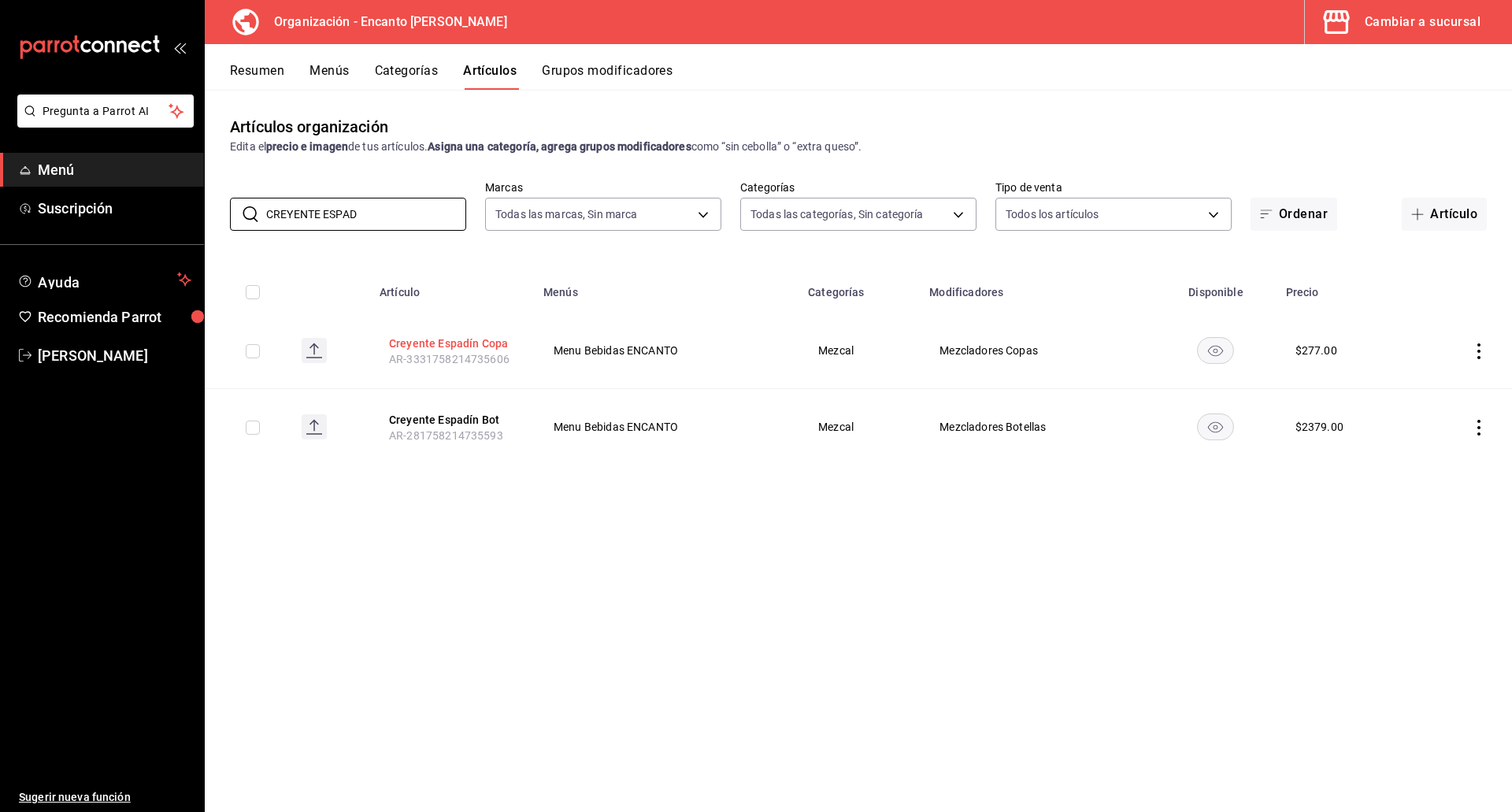
type input "CREYENTE ESPAD"
click at [445, 341] on button "Creyente Espadín Copa" at bounding box center [452, 344] width 126 height 16
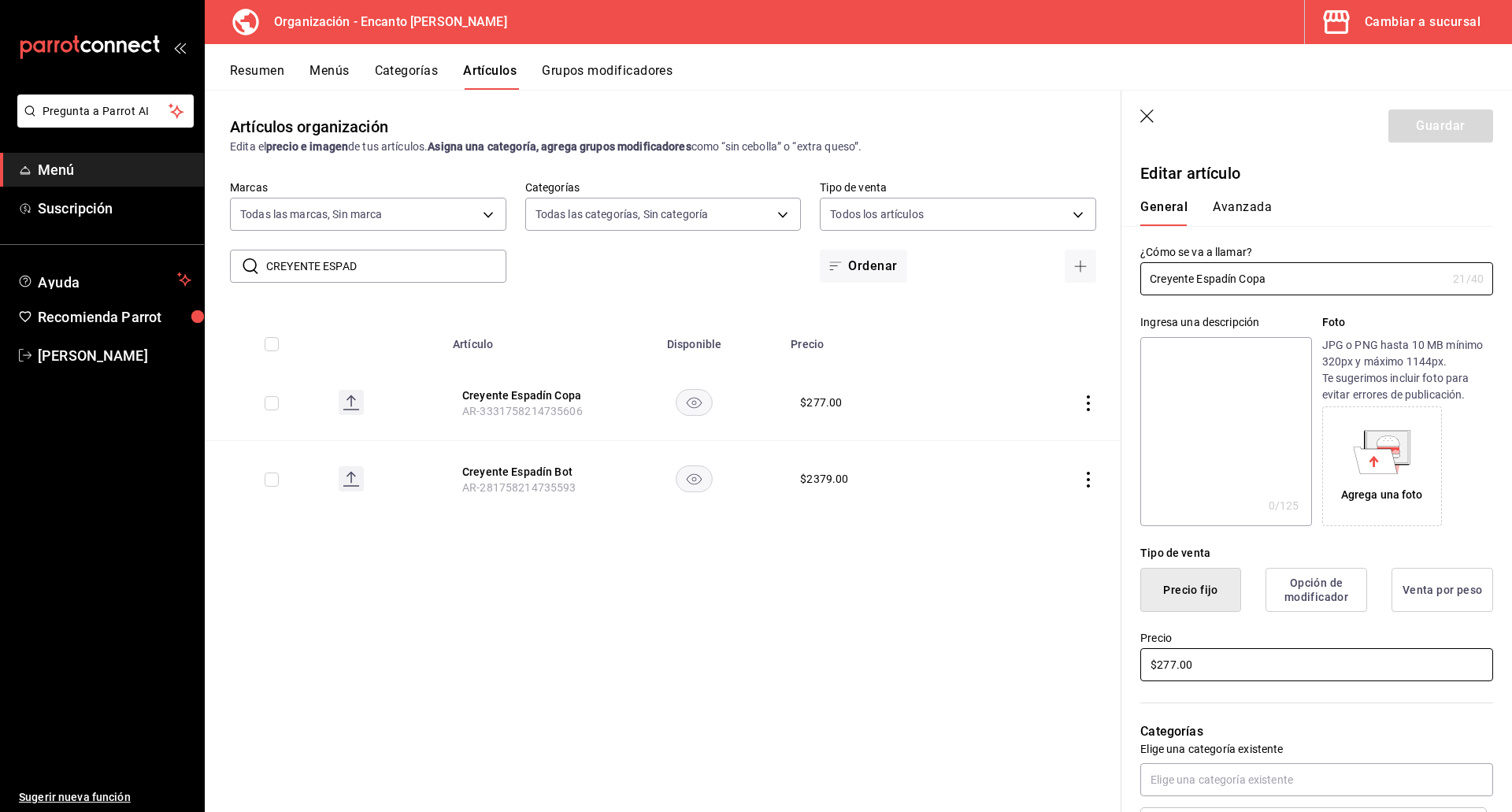
click at [1336, 672] on input "$277.00" at bounding box center [1317, 665] width 353 height 33
type input "$246.00"
click at [1404, 132] on button "Guardar" at bounding box center [1440, 126] width 105 height 33
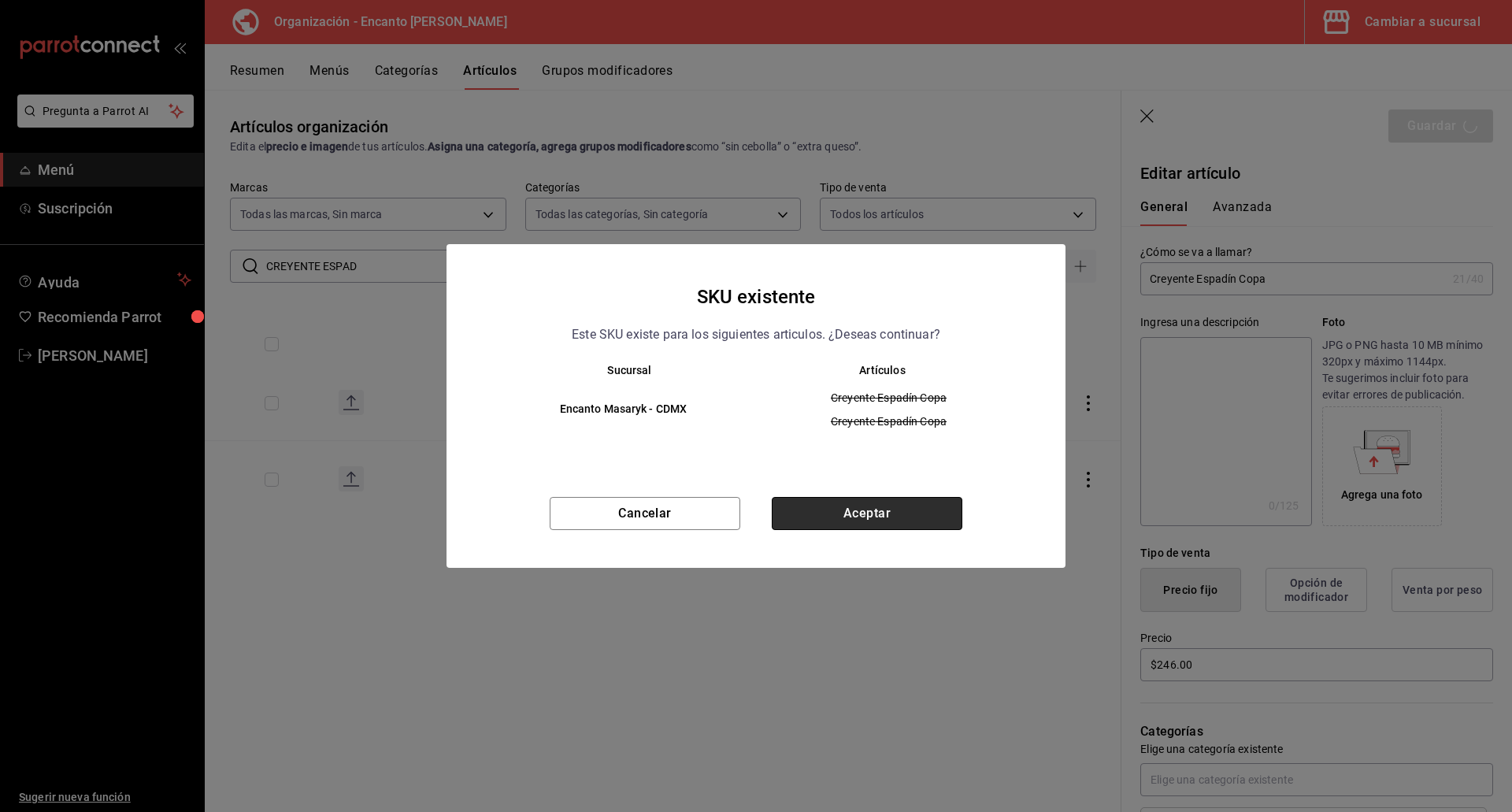
click at [893, 504] on button "Aceptar" at bounding box center [867, 514] width 191 height 33
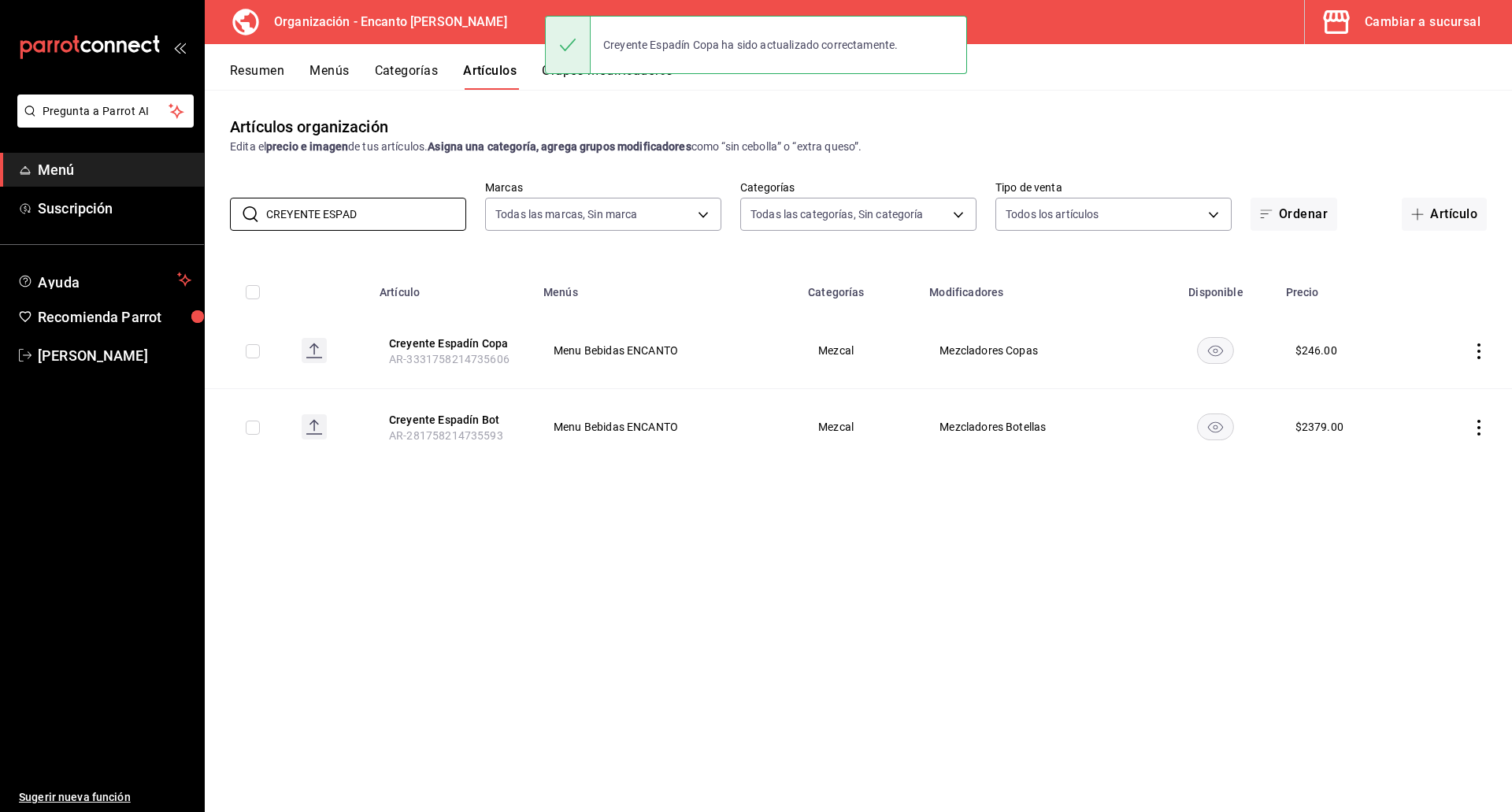
drag, startPoint x: 373, startPoint y: 220, endPoint x: 215, endPoint y: 224, distance: 158.1
click at [215, 224] on div "​ CREYENTE ESPAD ​ Marcas Todas las marcas, Sin marca c481bb78-10fa-47ce-[DATE]…" at bounding box center [858, 206] width 1307 height 50
paste input "ESP. [PERSON_NAME] 750ML"
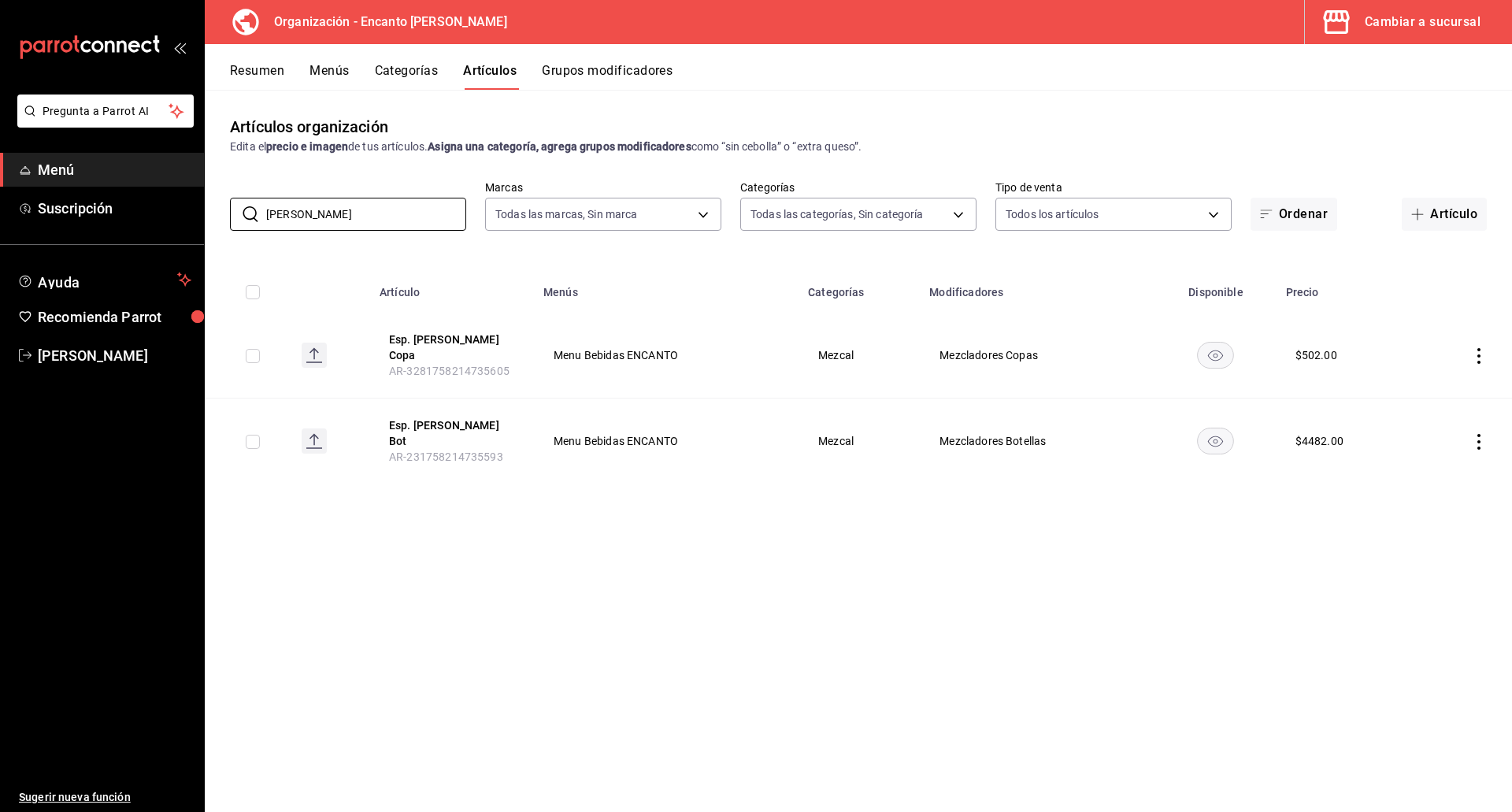
type input "[PERSON_NAME]"
click at [438, 343] on button "Esp. [PERSON_NAME] Copa" at bounding box center [452, 348] width 126 height 32
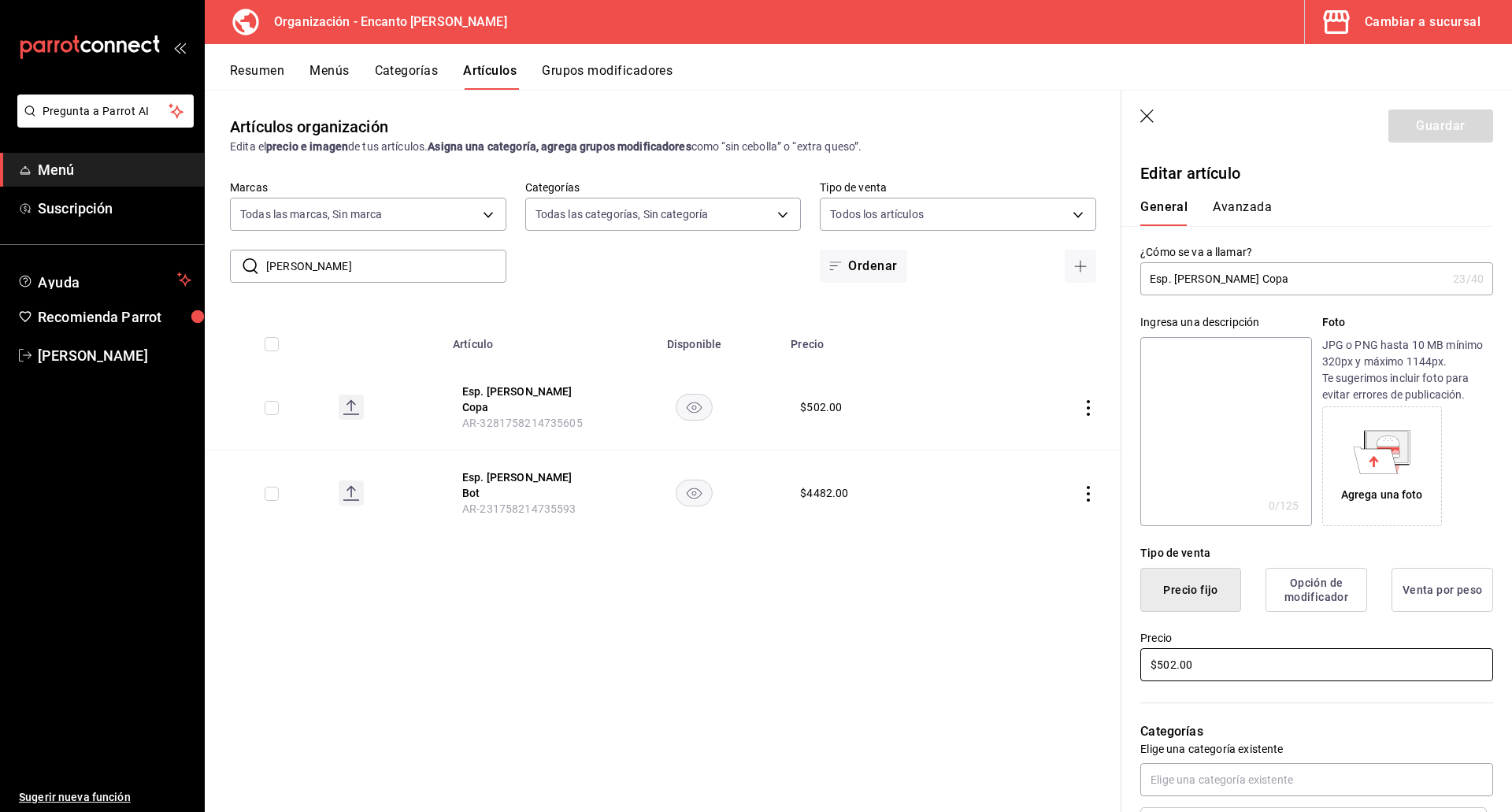
drag, startPoint x: 1239, startPoint y: 663, endPoint x: 1139, endPoint y: 656, distance: 100.2
click at [1139, 657] on div "Precio $502.00" at bounding box center [1307, 647] width 372 height 72
type input "$401.00"
click at [1424, 130] on button "Guardar" at bounding box center [1440, 126] width 105 height 33
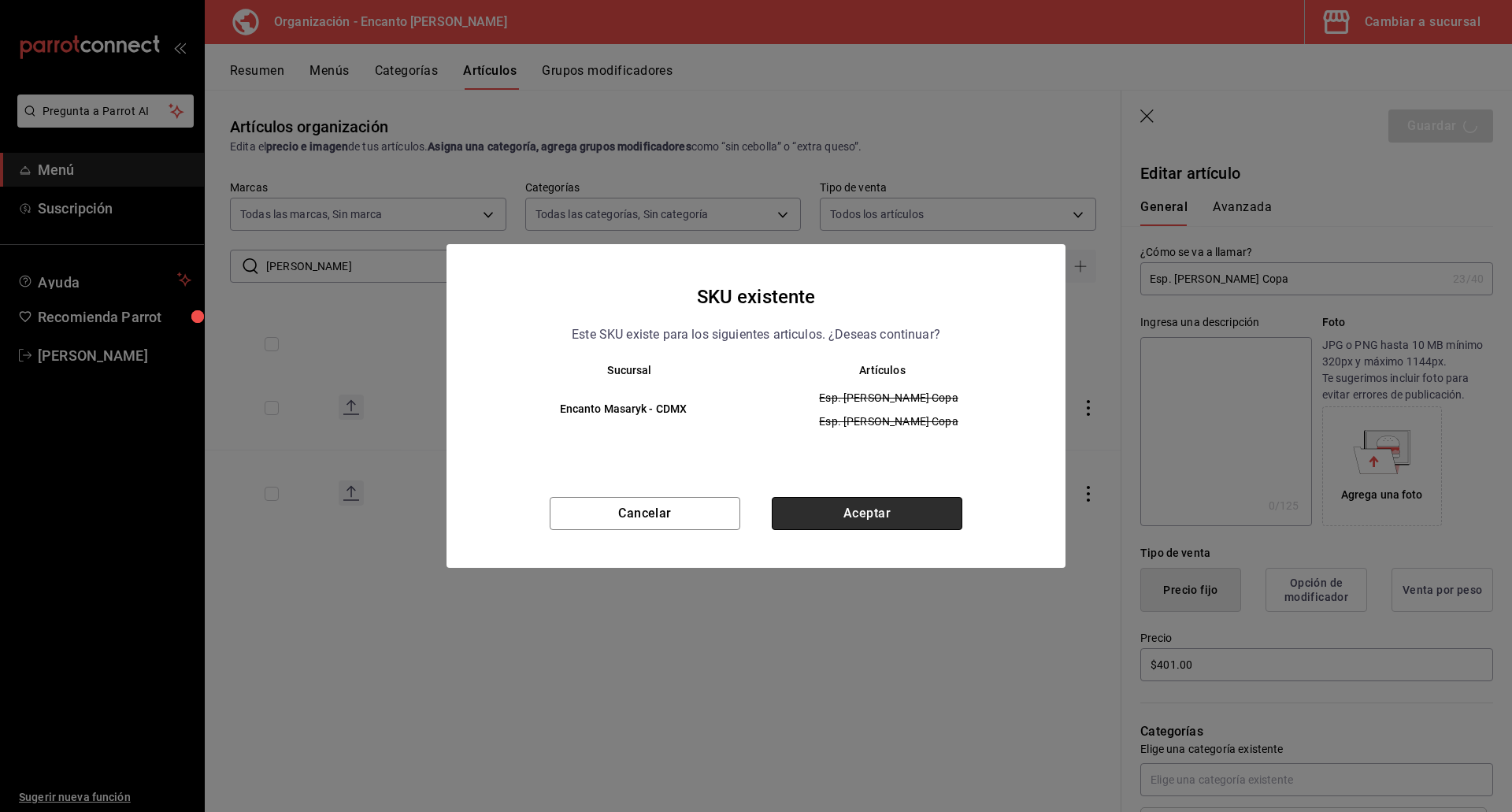
click at [810, 510] on button "Aceptar" at bounding box center [867, 514] width 191 height 33
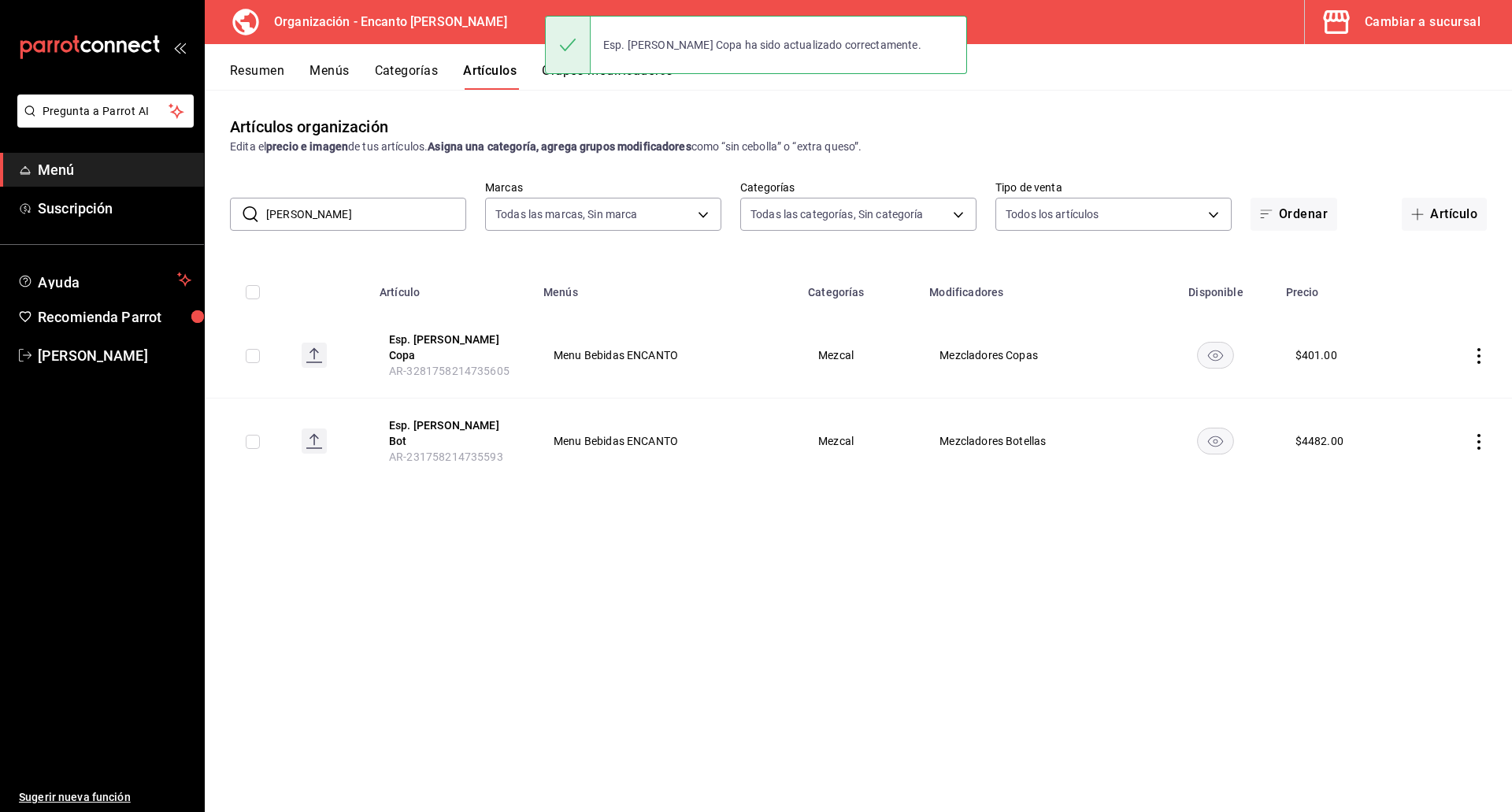
drag, startPoint x: 343, startPoint y: 216, endPoint x: 306, endPoint y: 214, distance: 37.1
click at [306, 214] on input "[PERSON_NAME]" at bounding box center [366, 214] width 200 height 32
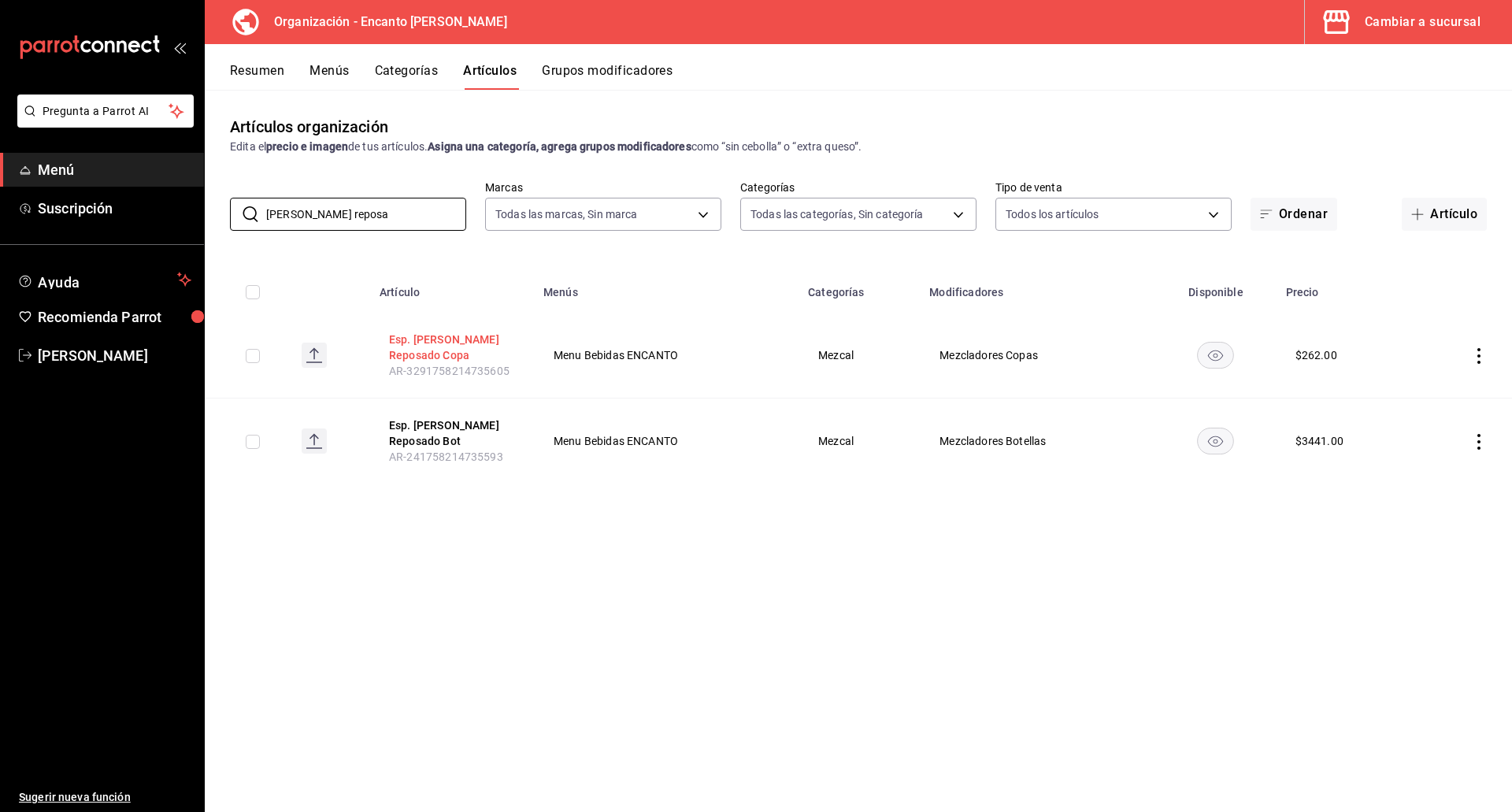
type input "[PERSON_NAME] reposa"
click at [411, 345] on button "Esp. [PERSON_NAME] Reposado Copa" at bounding box center [452, 348] width 126 height 32
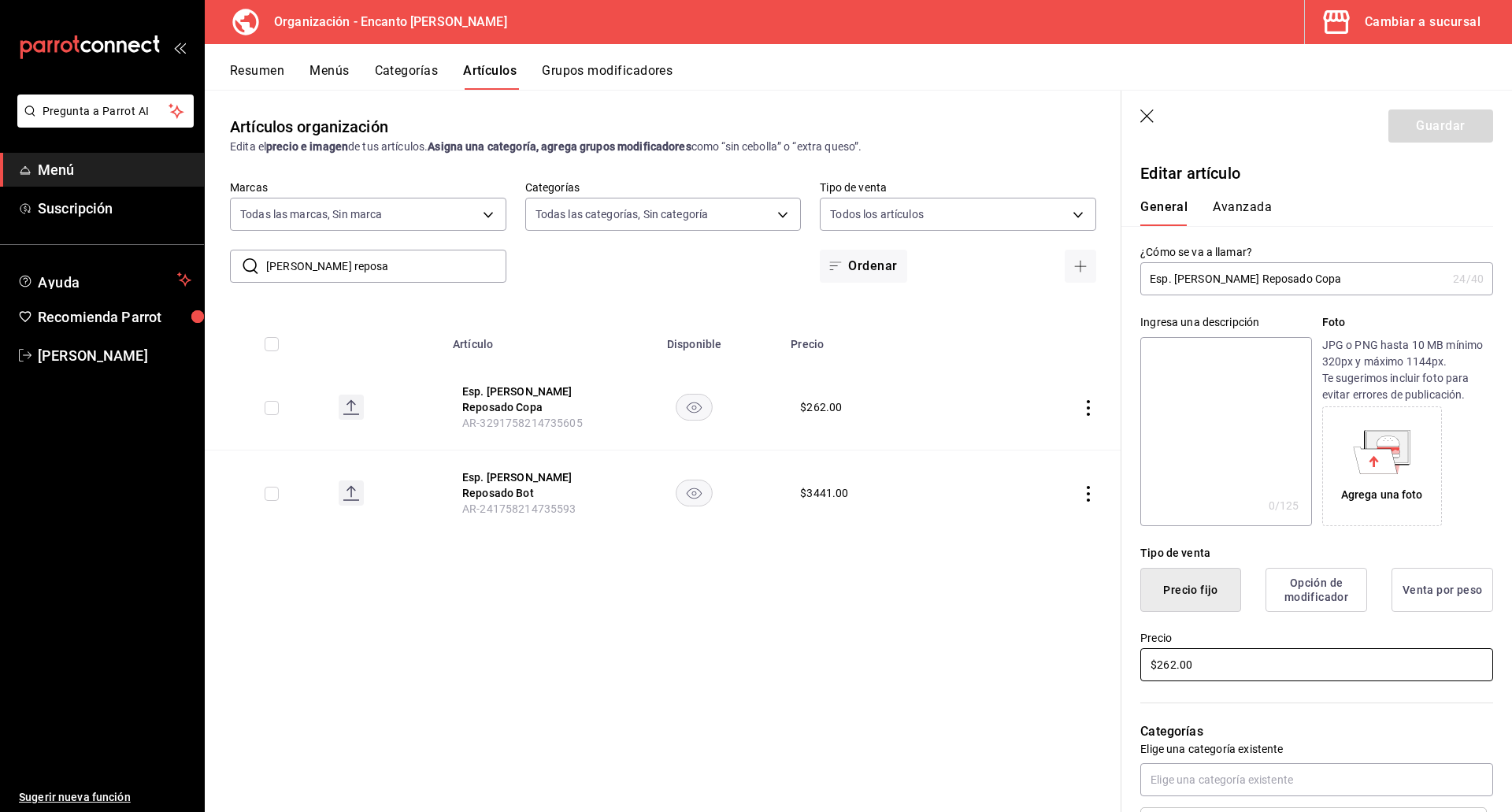
drag, startPoint x: 1235, startPoint y: 653, endPoint x: 1127, endPoint y: 660, distance: 108.2
click at [1127, 660] on div "Precio $262.00" at bounding box center [1307, 647] width 372 height 72
type input "$334.00"
click at [1427, 122] on button "Guardar" at bounding box center [1440, 126] width 105 height 33
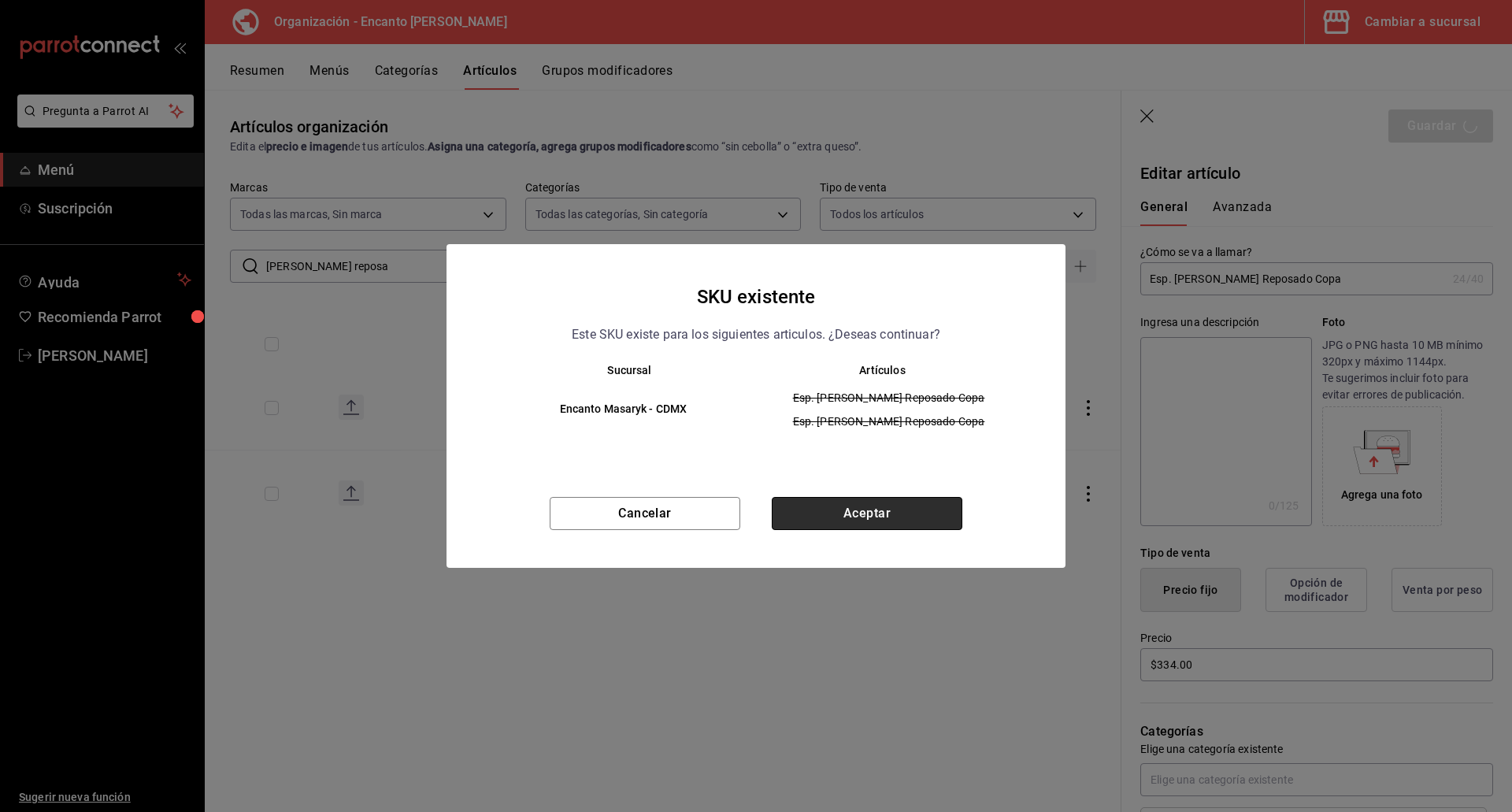
click at [801, 526] on button "Aceptar" at bounding box center [867, 514] width 191 height 33
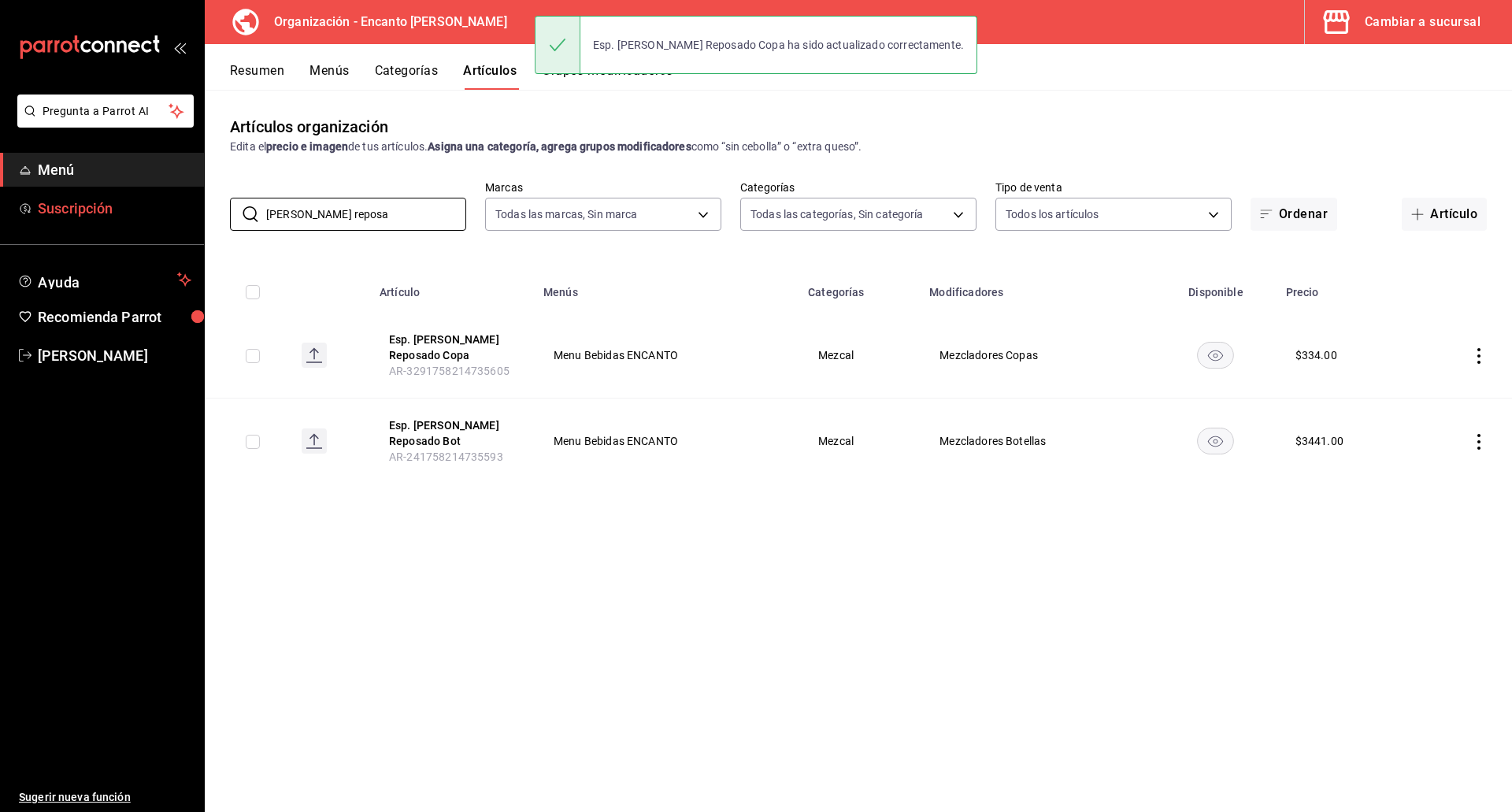
drag, startPoint x: 344, startPoint y: 204, endPoint x: 195, endPoint y: 207, distance: 149.0
click at [193, 208] on div "Pregunta a Parrot AI Menú Suscripción Ayuda Recomienda Parrot [PERSON_NAME] Sug…" at bounding box center [756, 406] width 1512 height 812
paste input "GARRAFAS JAGUAR"
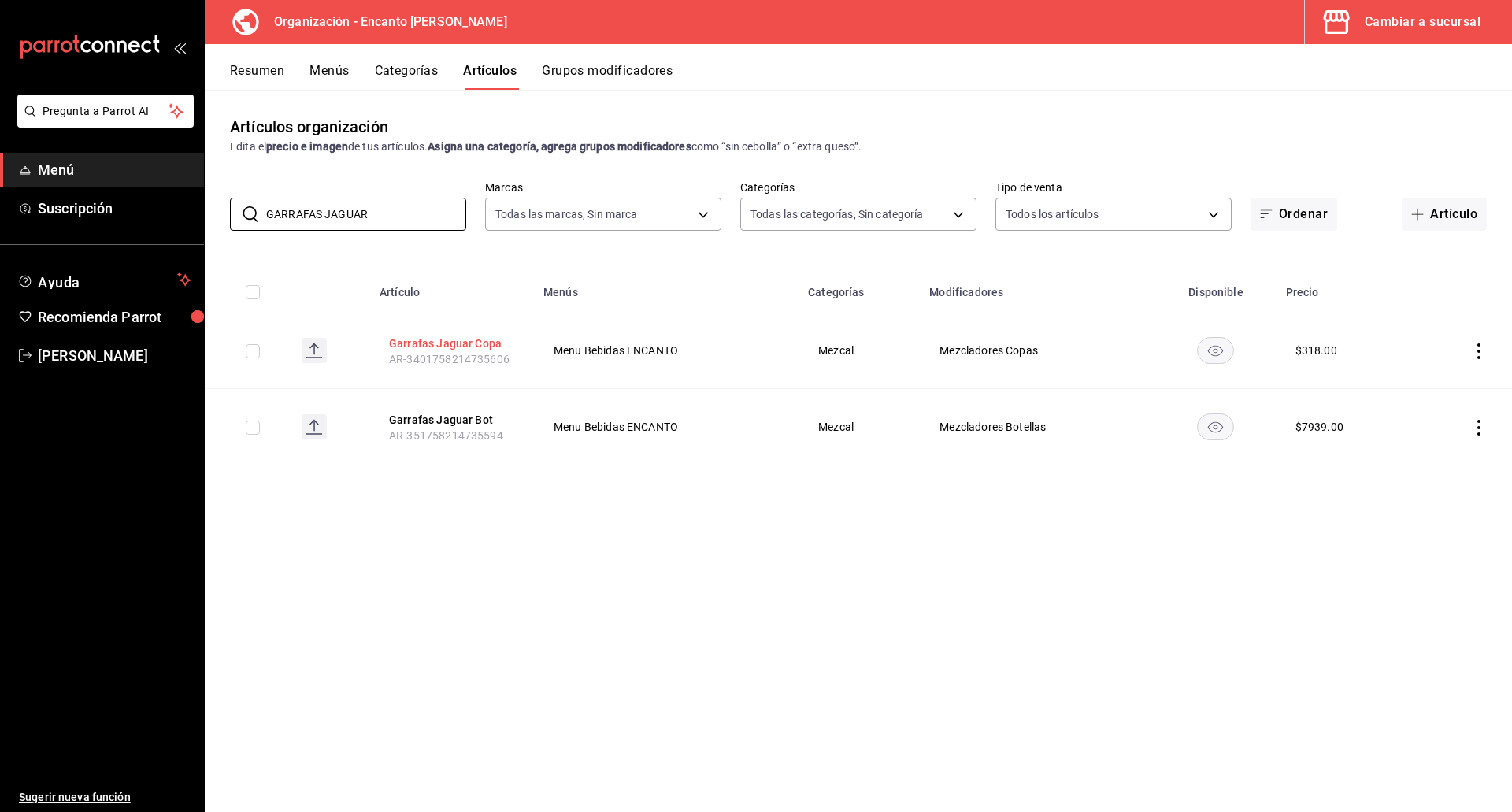
type input "GARRAFAS JAGUAR"
click at [485, 348] on button "Garrafas Jaguar Copa" at bounding box center [452, 344] width 126 height 16
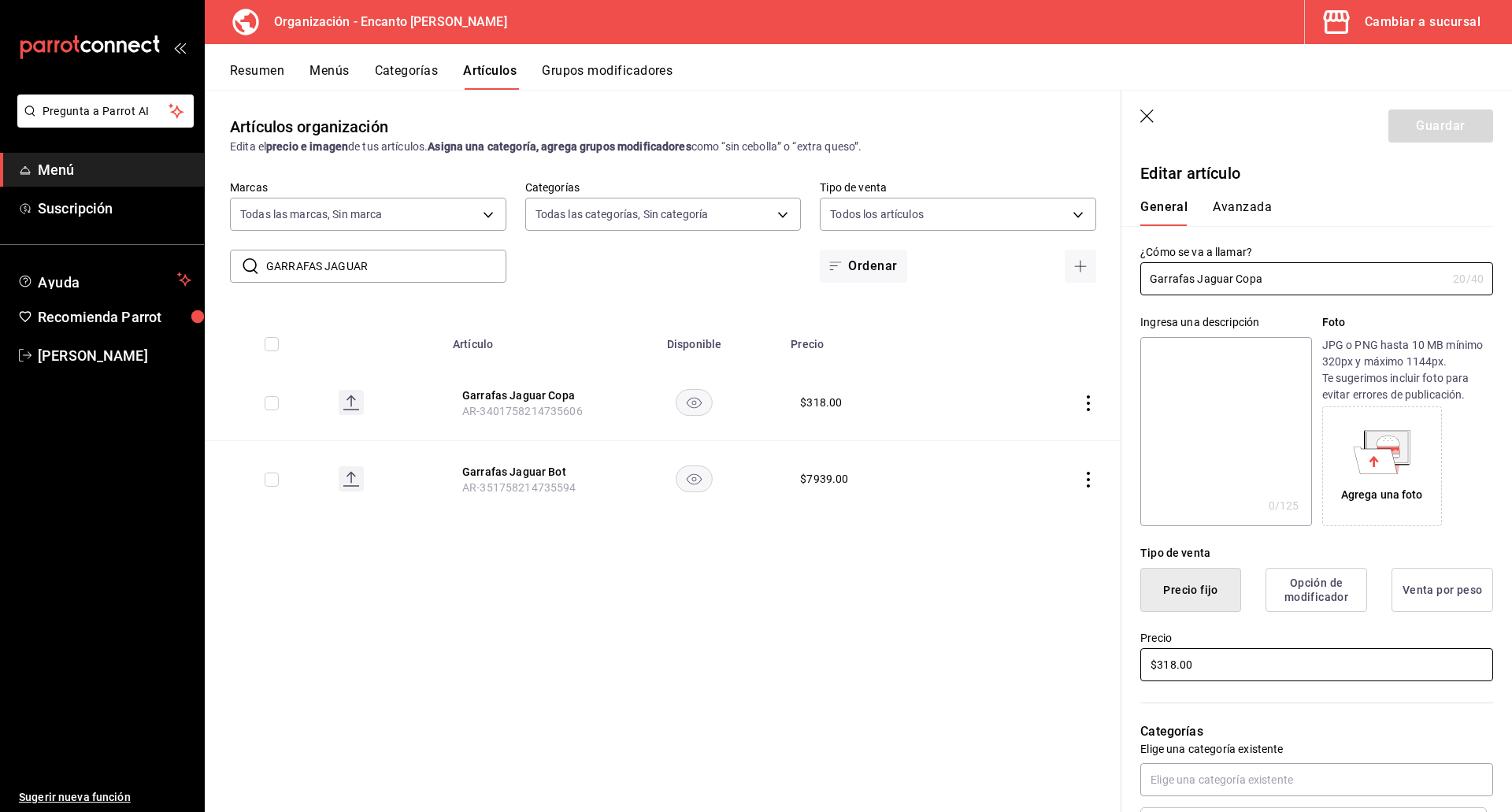
click at [1224, 665] on input "$318.00" at bounding box center [1317, 665] width 353 height 33
type input "$707.00"
click at [1400, 130] on button "Guardar" at bounding box center [1440, 126] width 105 height 33
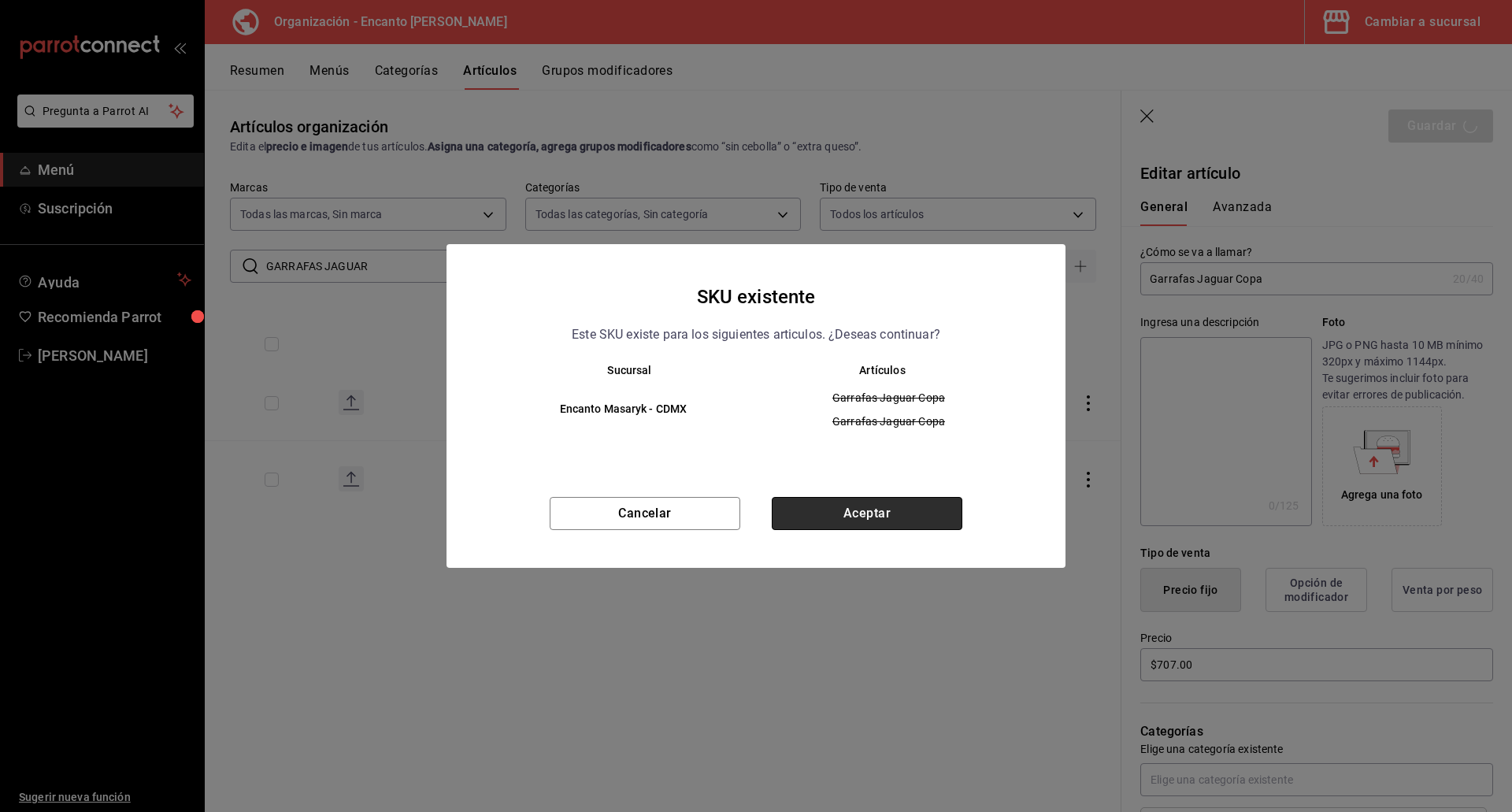
click at [886, 513] on button "Aceptar" at bounding box center [867, 514] width 191 height 33
